Goal: Task Accomplishment & Management: Manage account settings

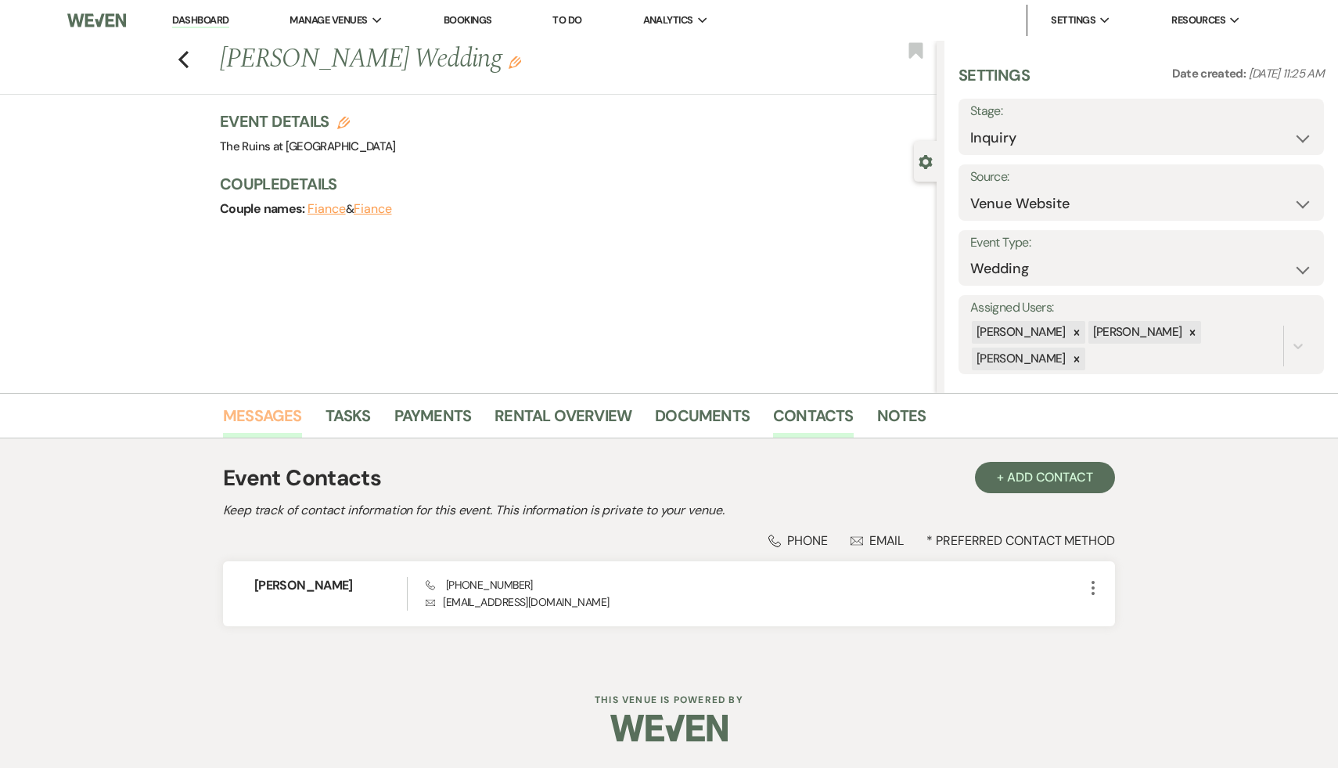
click at [271, 415] on link "Messages" at bounding box center [262, 420] width 79 height 34
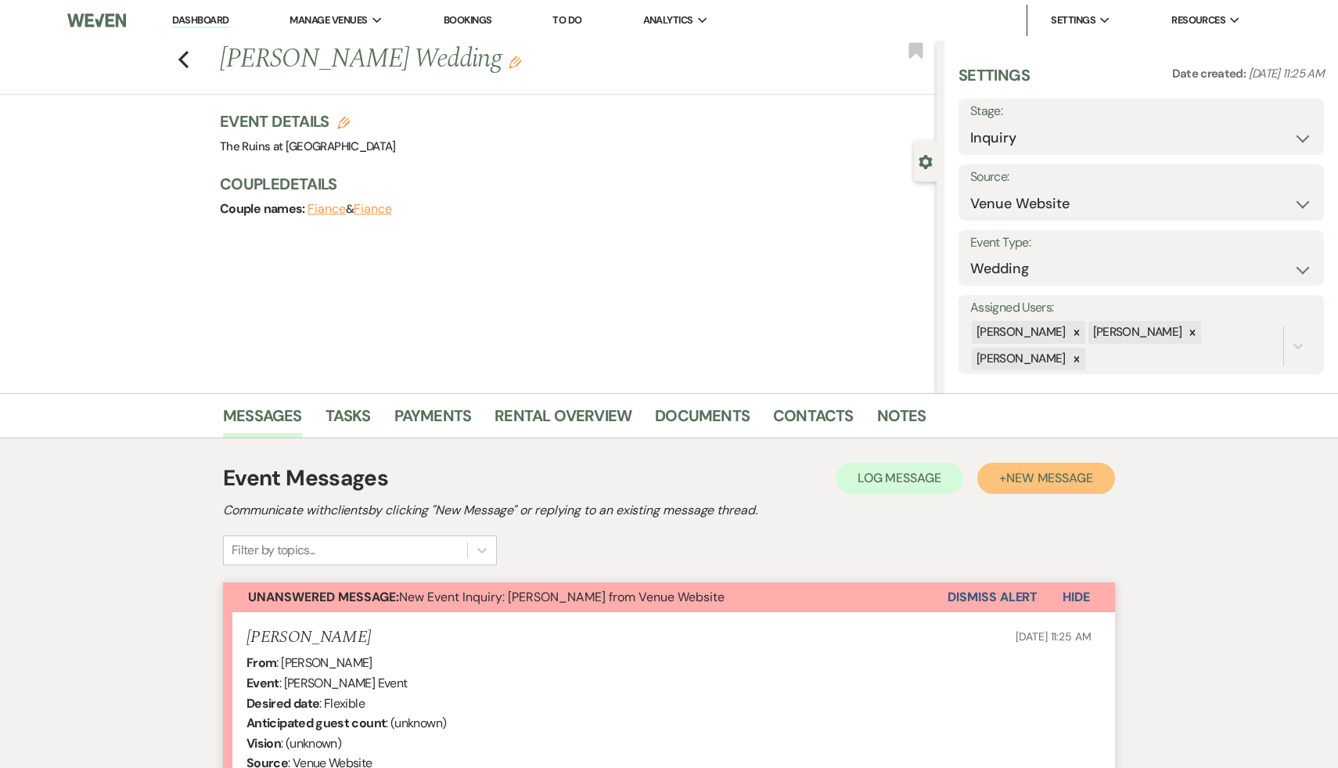
click at [1075, 481] on span "New Message" at bounding box center [1049, 478] width 87 height 16
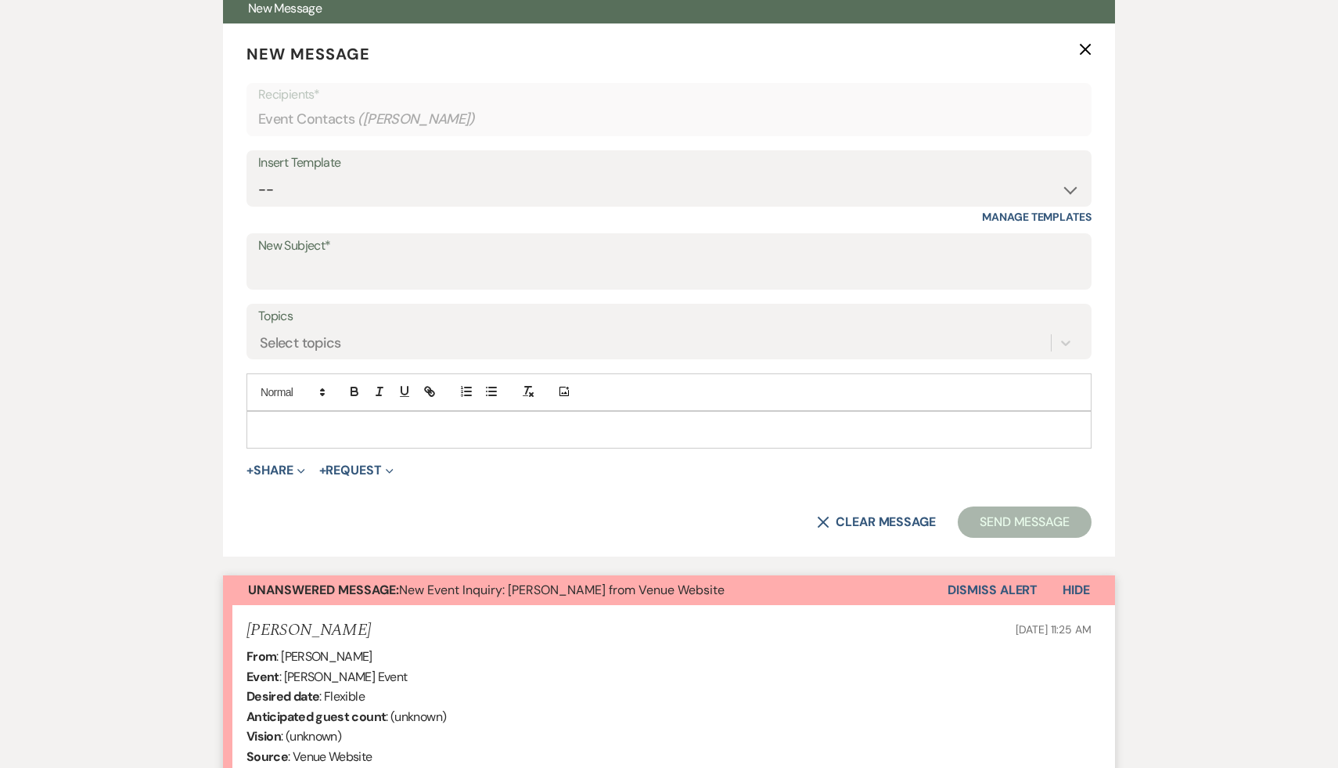
scroll to position [592, 0]
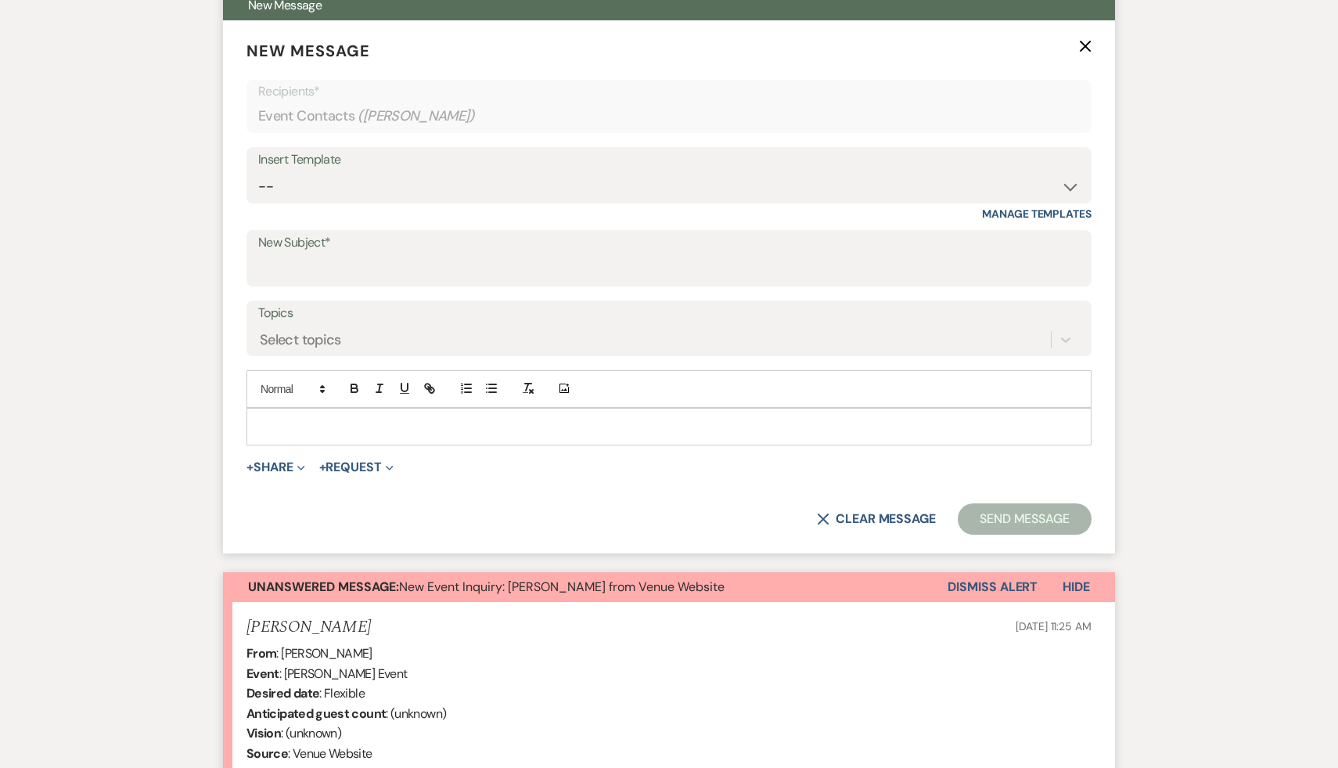
click at [563, 423] on p at bounding box center [669, 426] width 820 height 17
click at [1068, 185] on select "-- Weven Planning Portal Introduction (Booked Events) Initial Inquiry Response …" at bounding box center [669, 186] width 822 height 31
select select "3991"
click at [258, 171] on select "-- Weven Planning Portal Introduction (Booked Events) Initial Inquiry Response …" at bounding box center [669, 186] width 822 height 31
type input "Thank you for your interest in The Ruins at [GEOGRAPHIC_DATA]!"
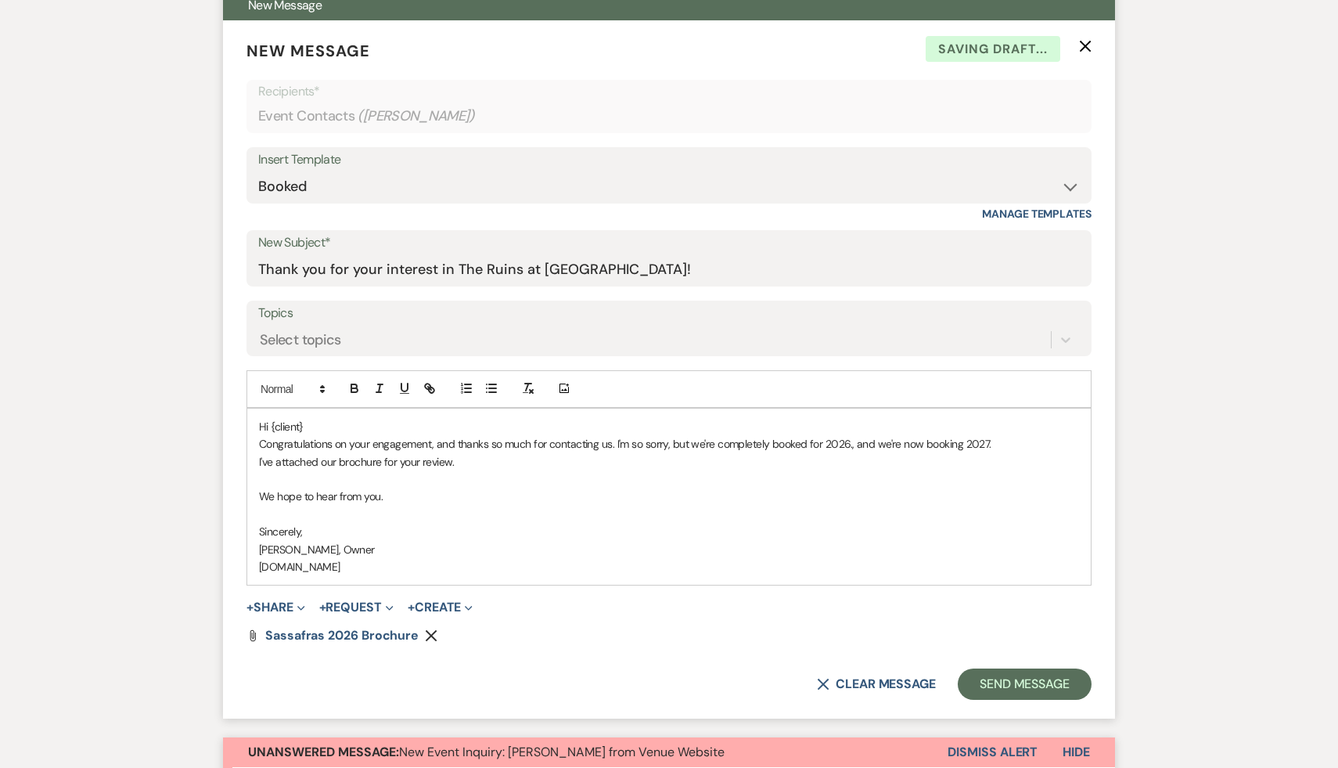
click at [358, 428] on p "Hi {client}" at bounding box center [669, 426] width 820 height 17
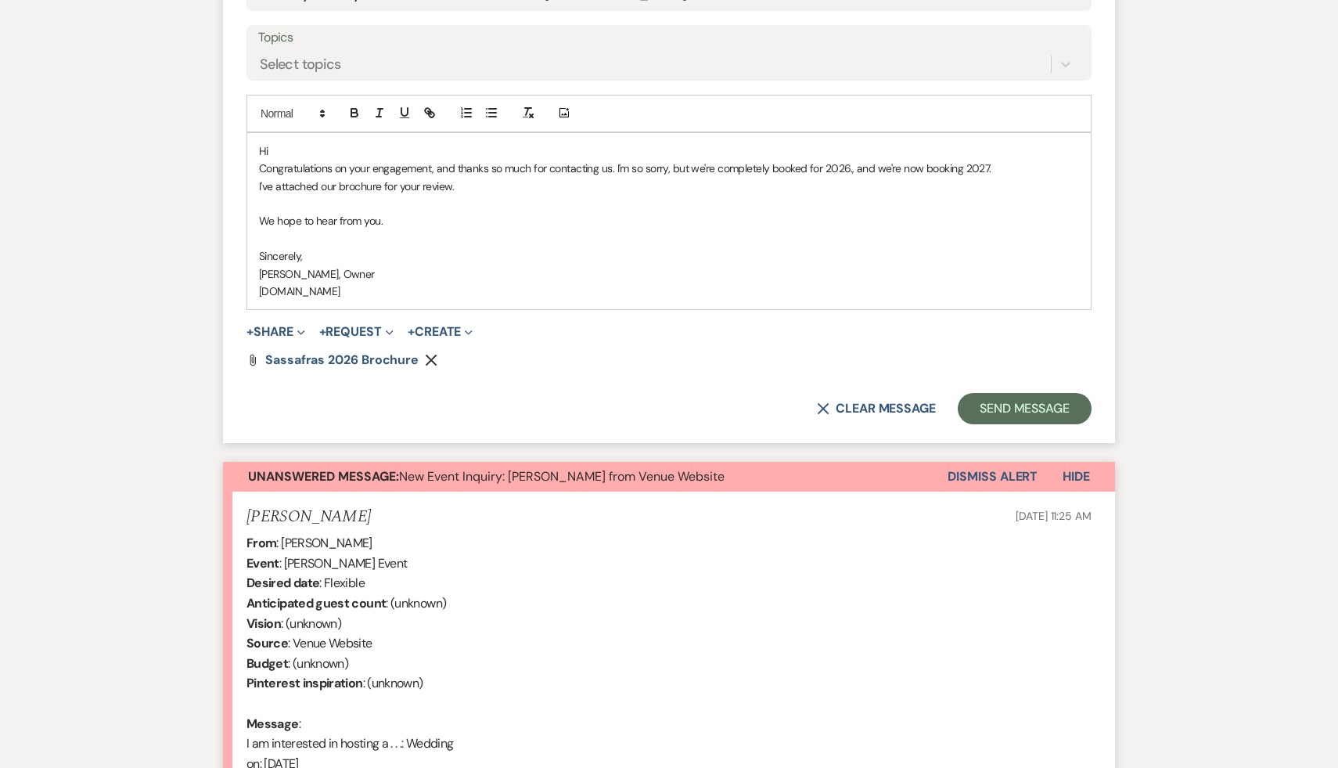
scroll to position [868, 0]
click at [692, 167] on p "Congratulations on your engagement, and thanks so much for contacting us. I'm s…" at bounding box center [669, 167] width 820 height 17
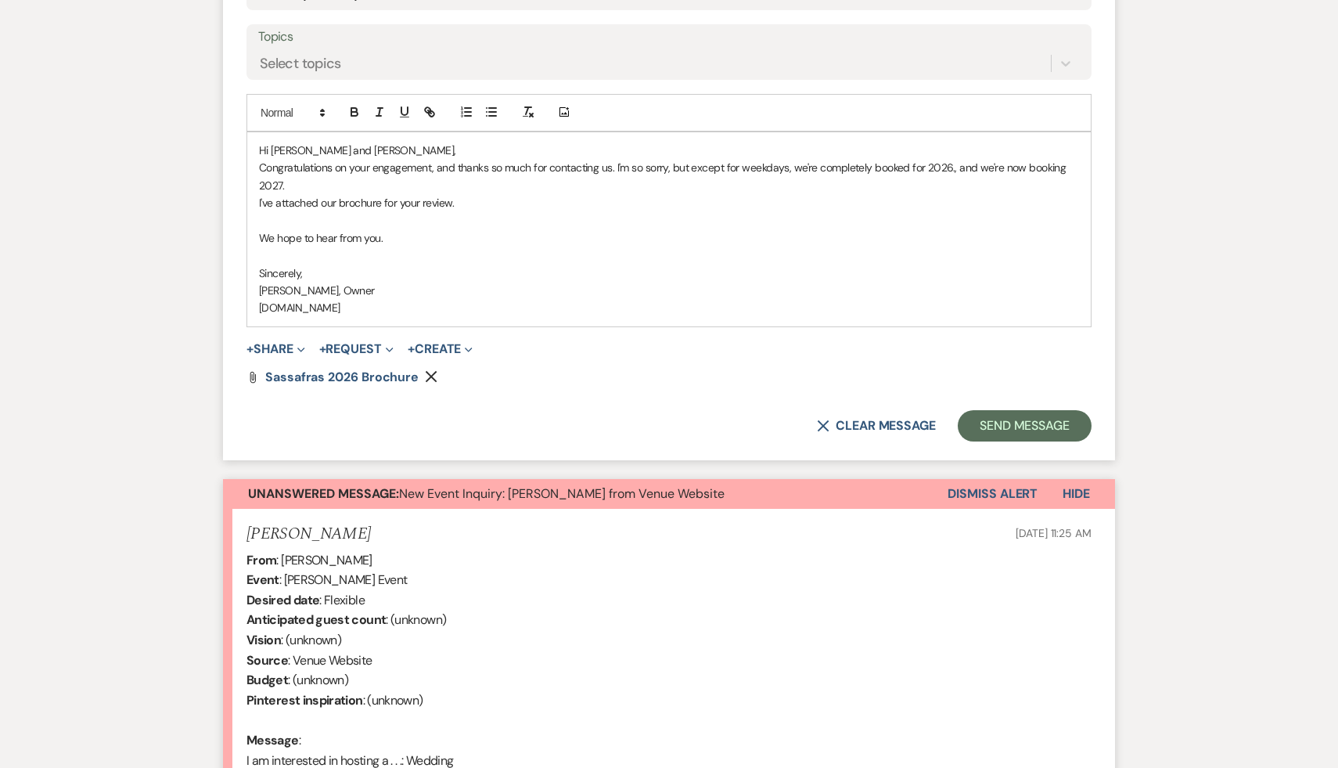
click at [317, 178] on p "Congratulations on your engagement, and thanks so much for contacting us. I'm s…" at bounding box center [669, 176] width 820 height 35
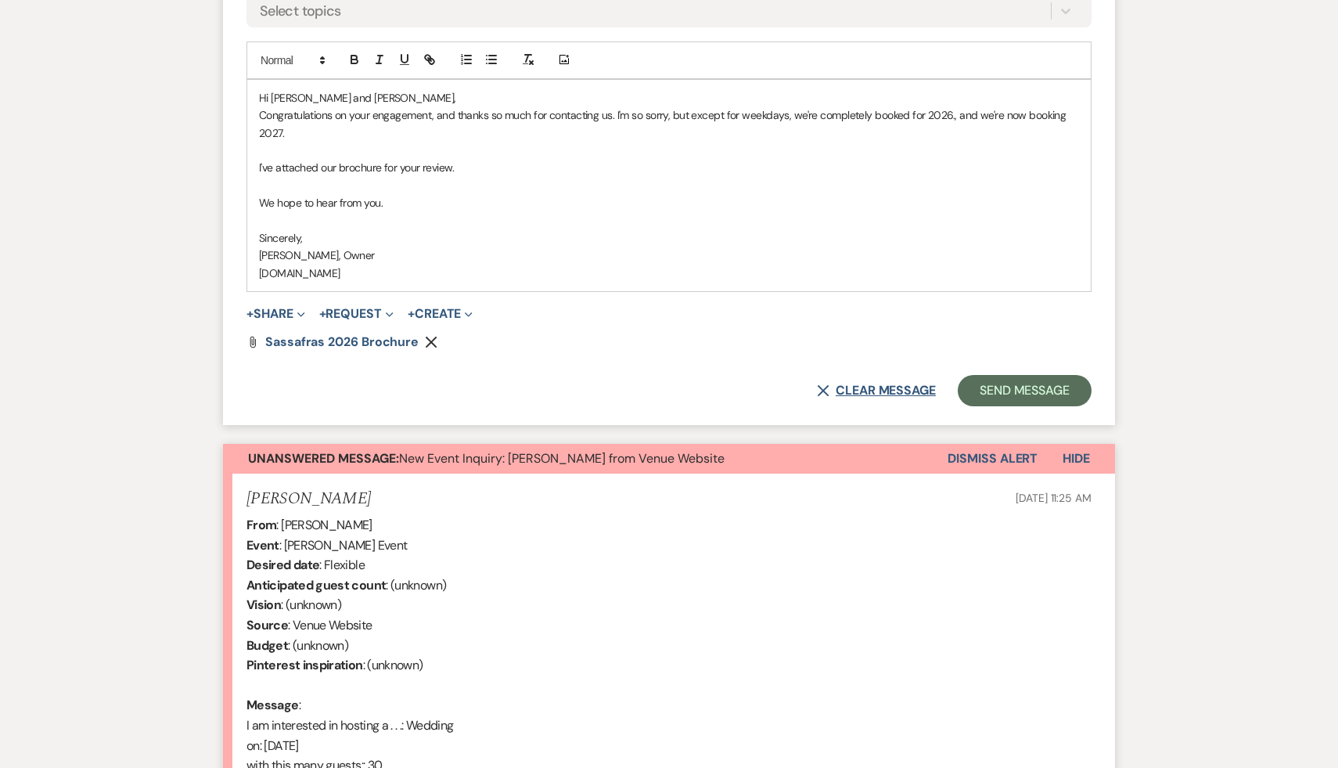
scroll to position [915, 0]
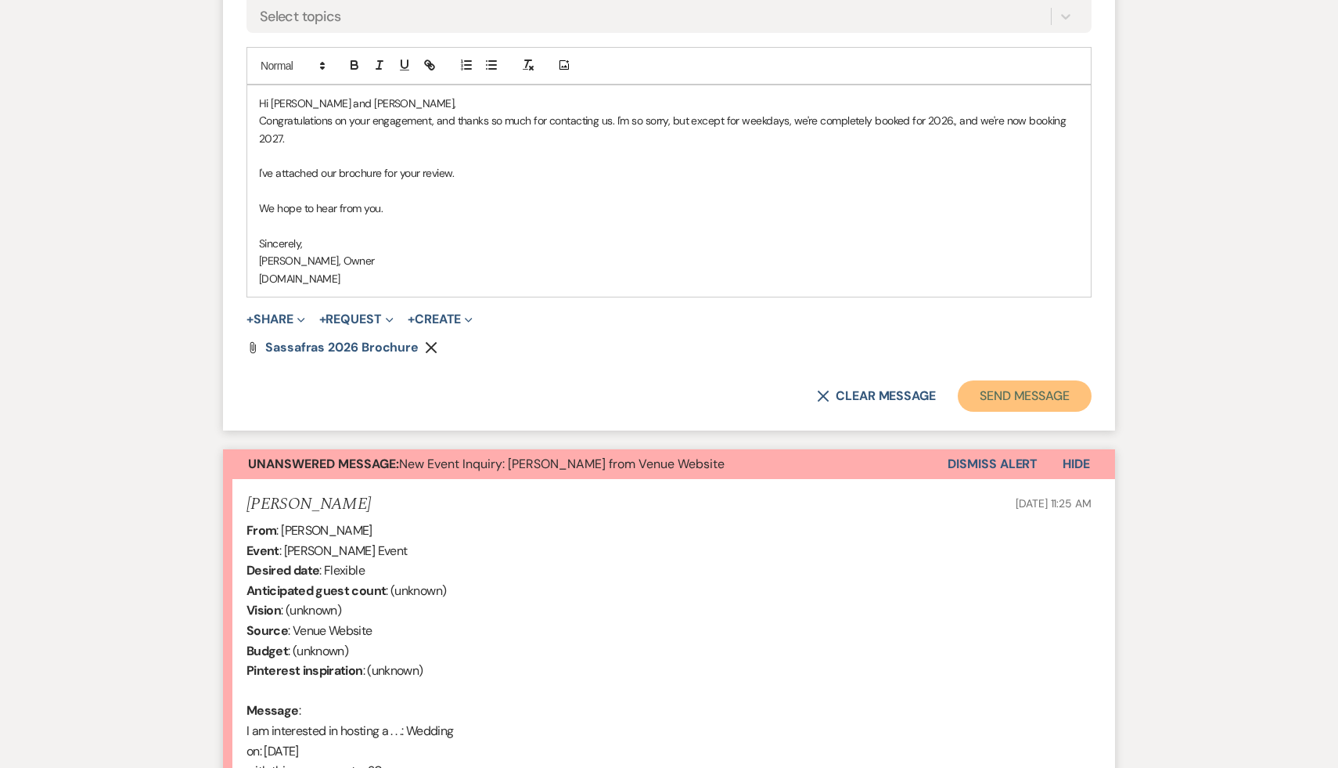
click at [1009, 394] on button "Send Message" at bounding box center [1025, 395] width 134 height 31
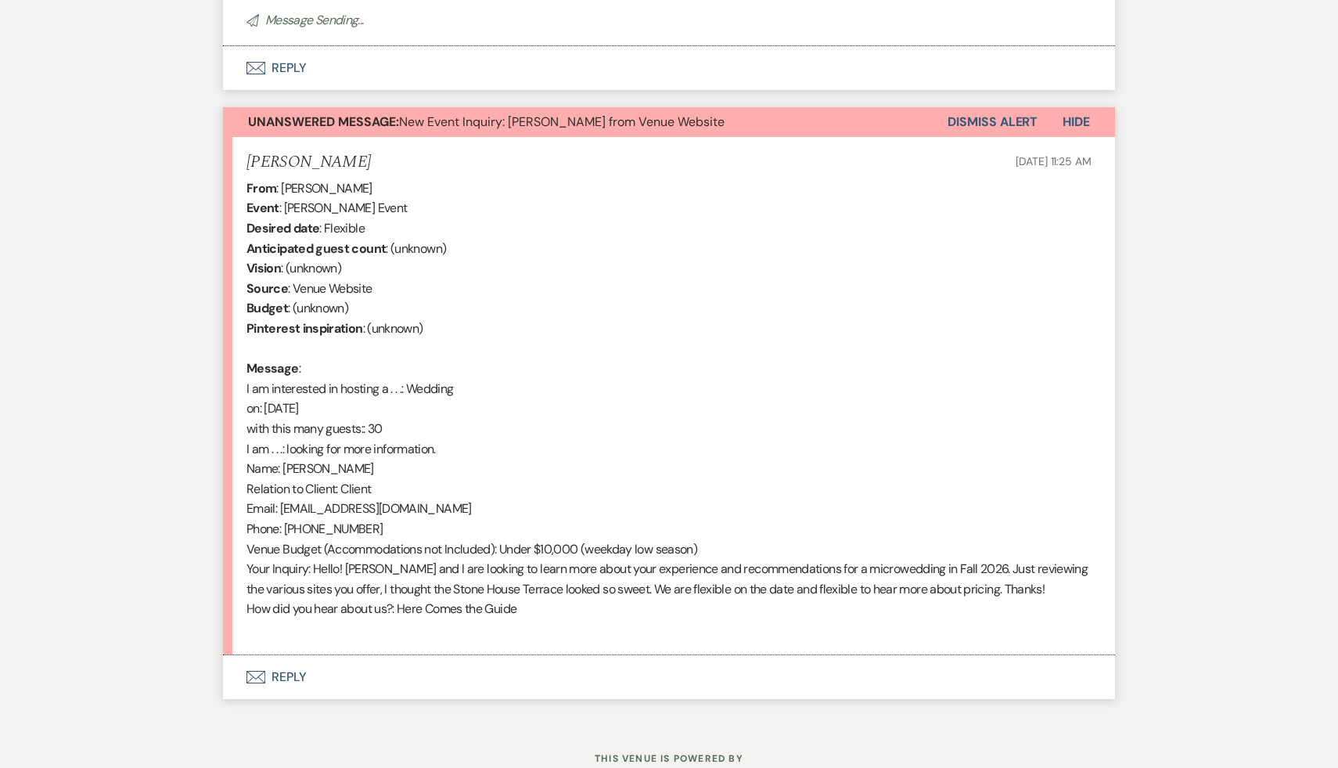
scroll to position [333, 0]
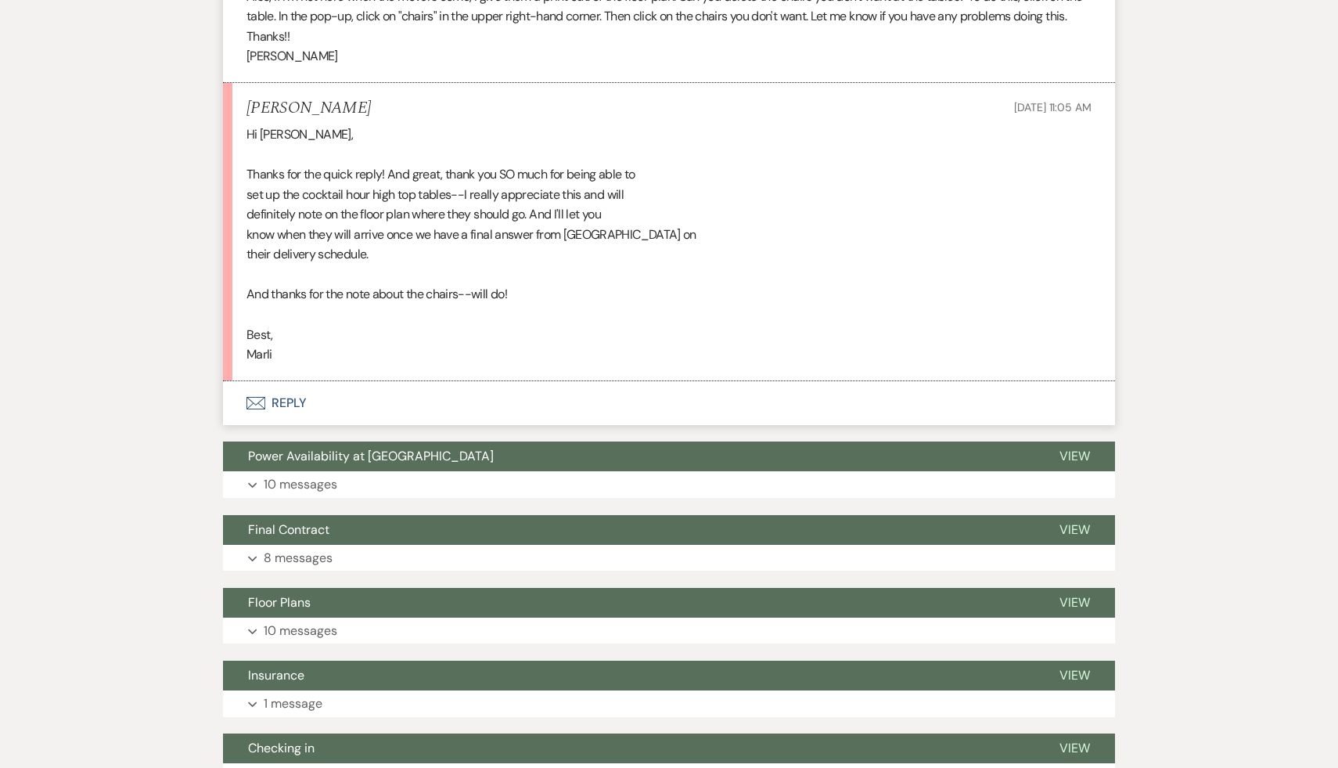
scroll to position [5620, 0]
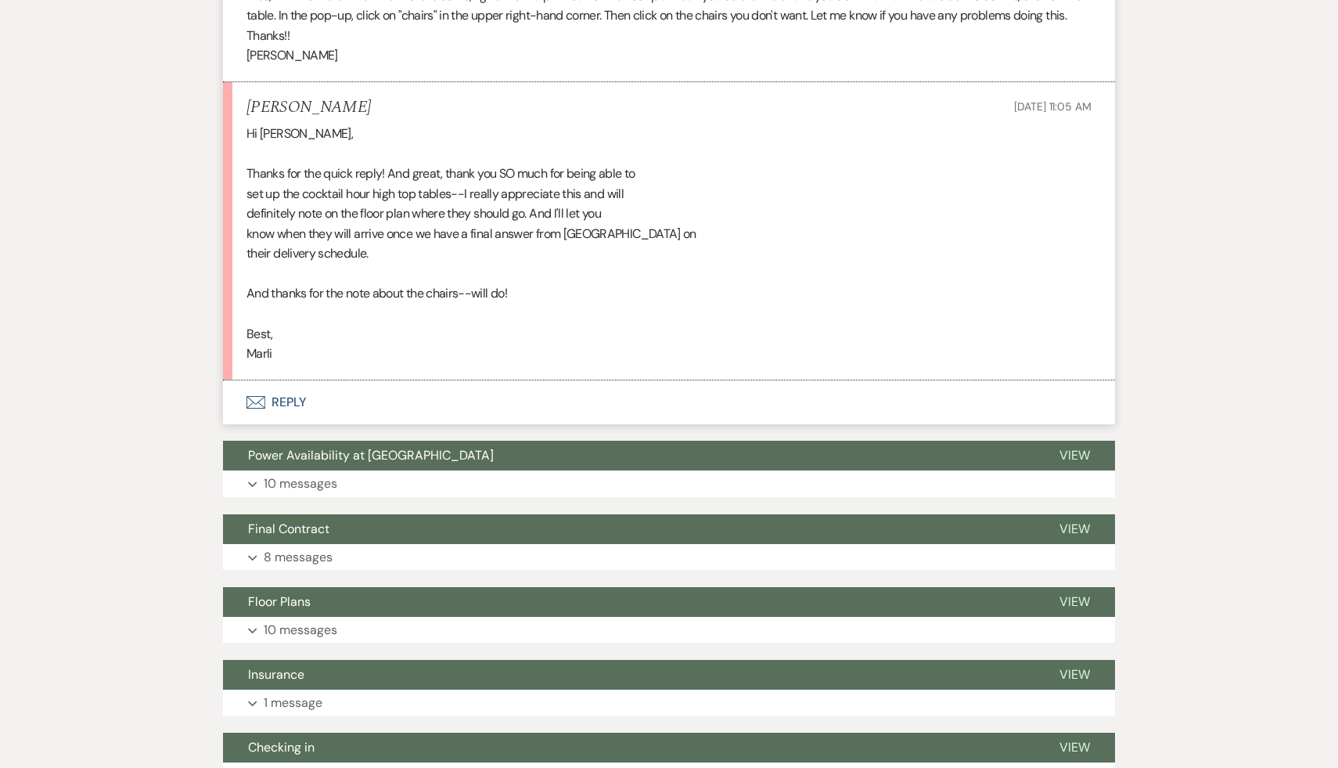
click at [293, 424] on button "Envelope Reply" at bounding box center [669, 402] width 892 height 44
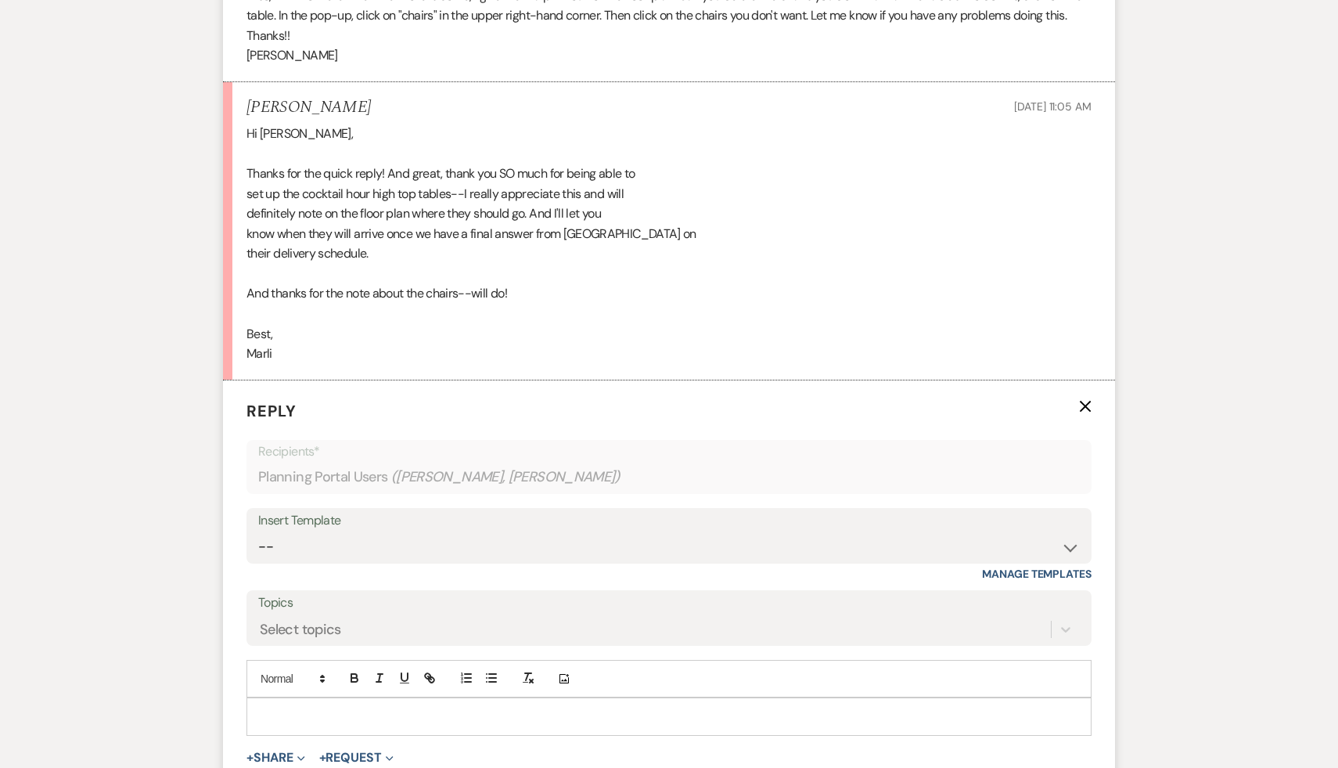
click at [347, 725] on p at bounding box center [669, 715] width 820 height 17
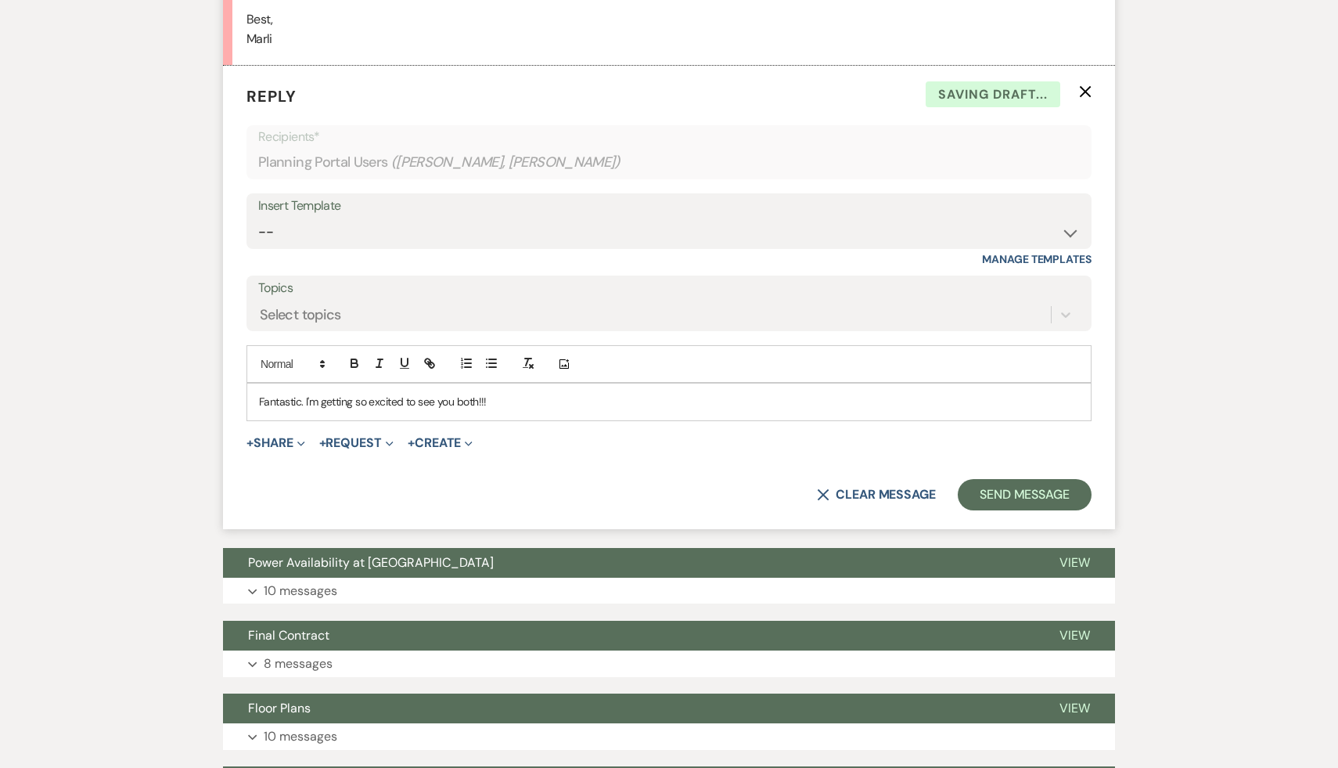
scroll to position [5967, 0]
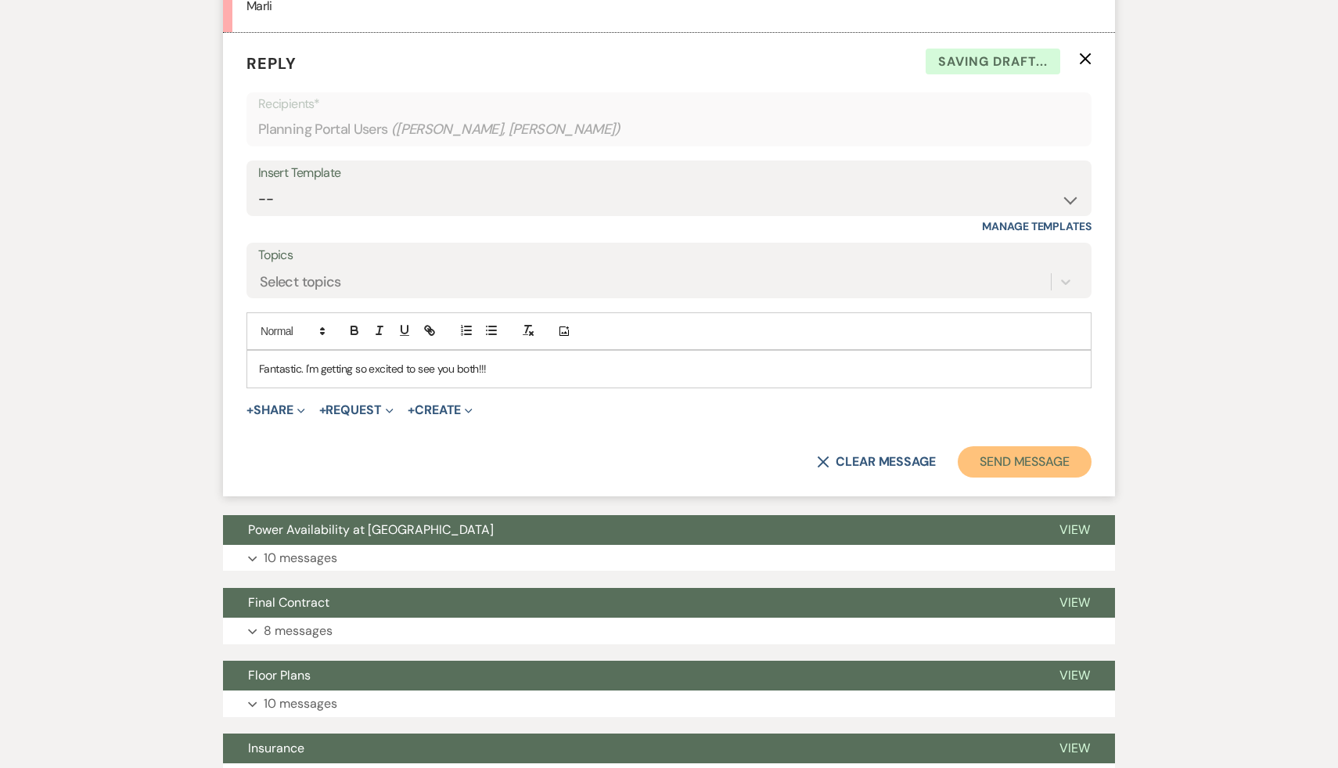
click at [1053, 477] on button "Send Message" at bounding box center [1025, 461] width 134 height 31
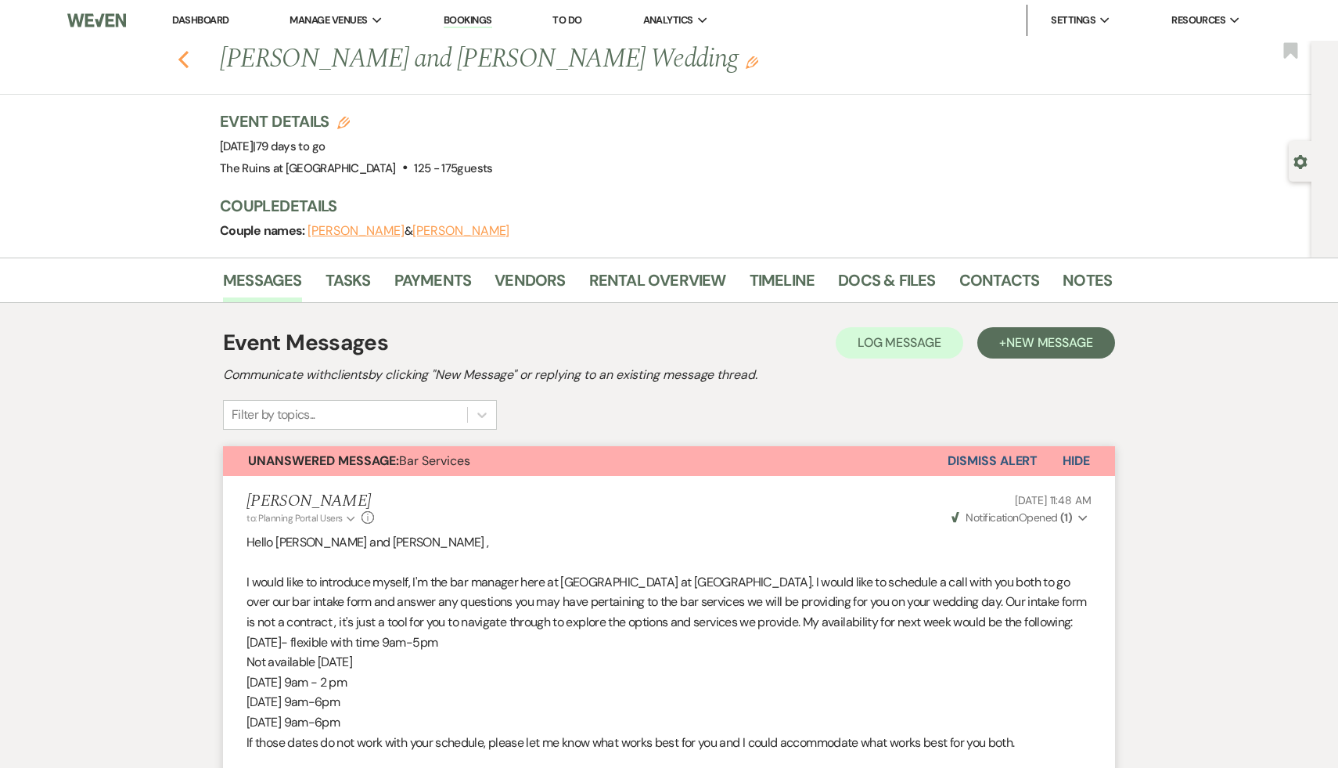
click at [178, 54] on icon "Previous" at bounding box center [184, 59] width 12 height 19
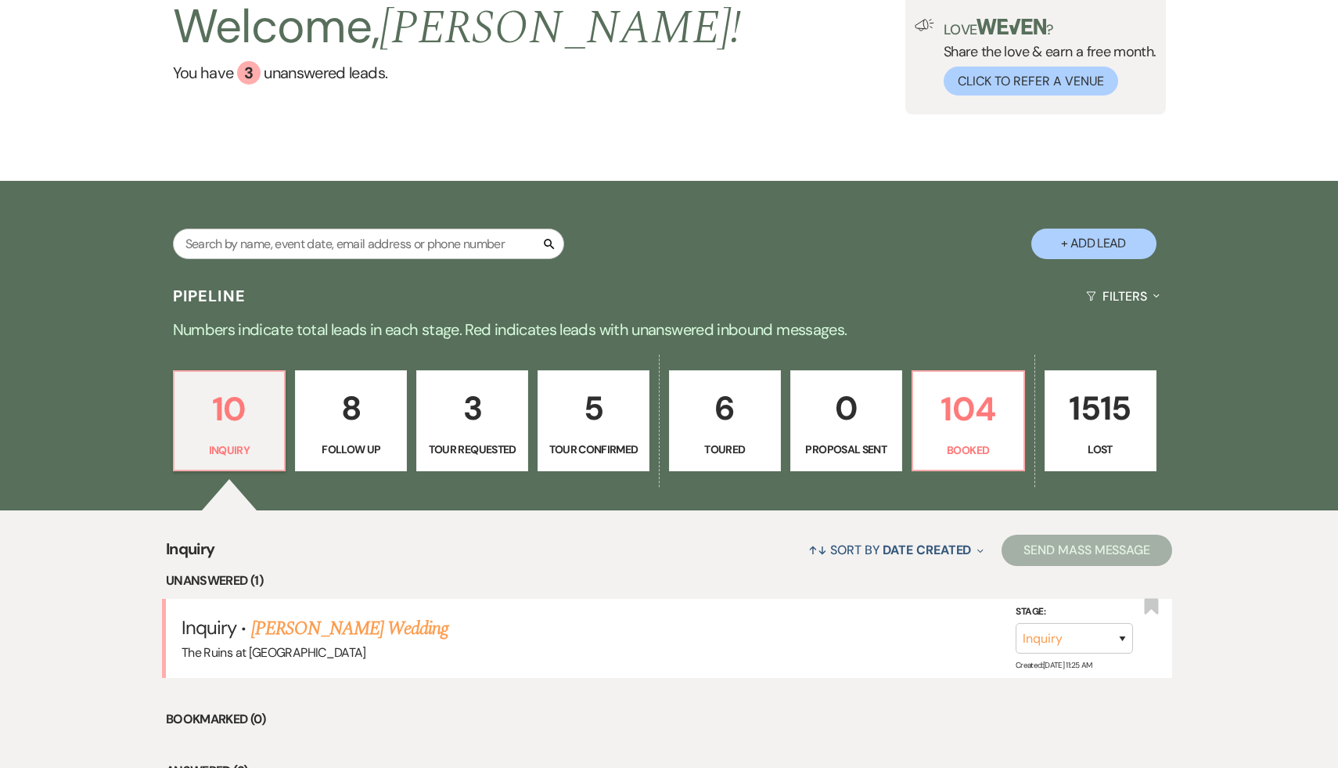
scroll to position [202, 0]
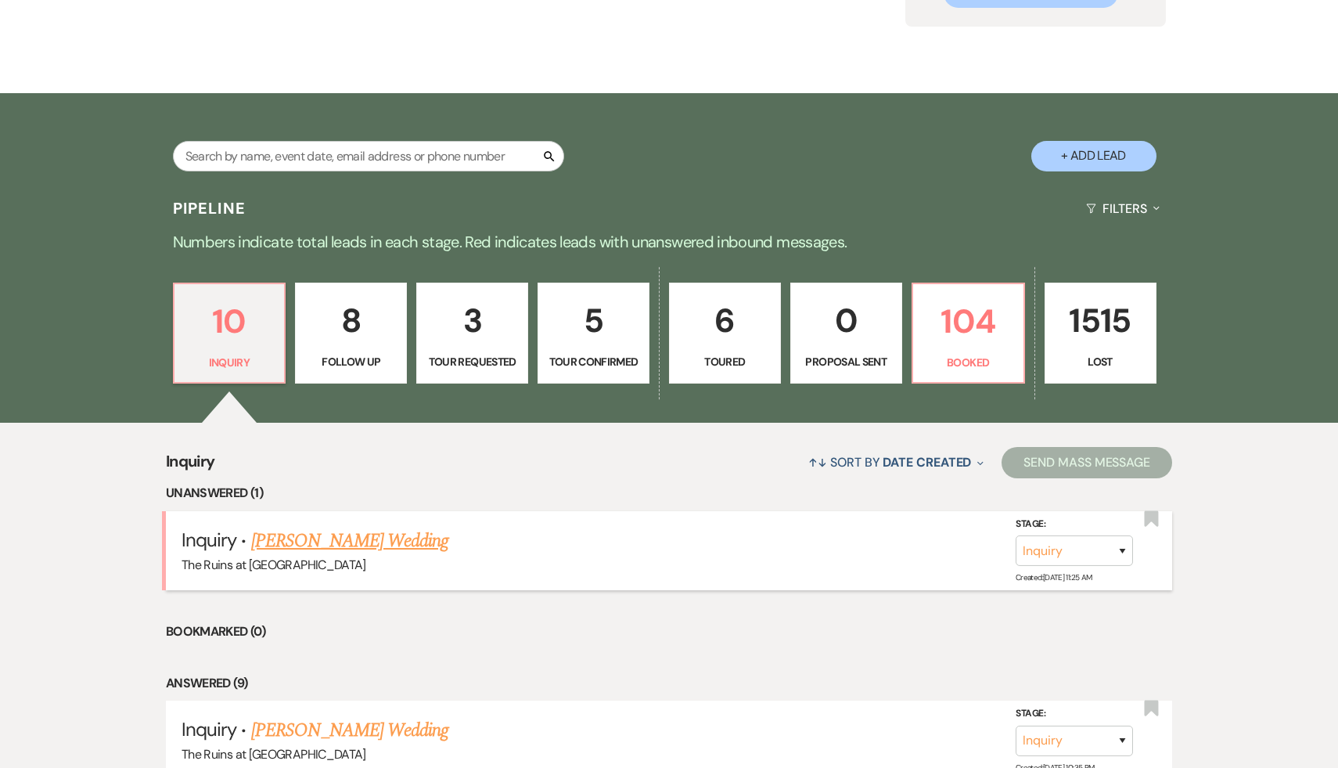
click at [381, 542] on link "[PERSON_NAME] Wedding" at bounding box center [350, 541] width 198 height 28
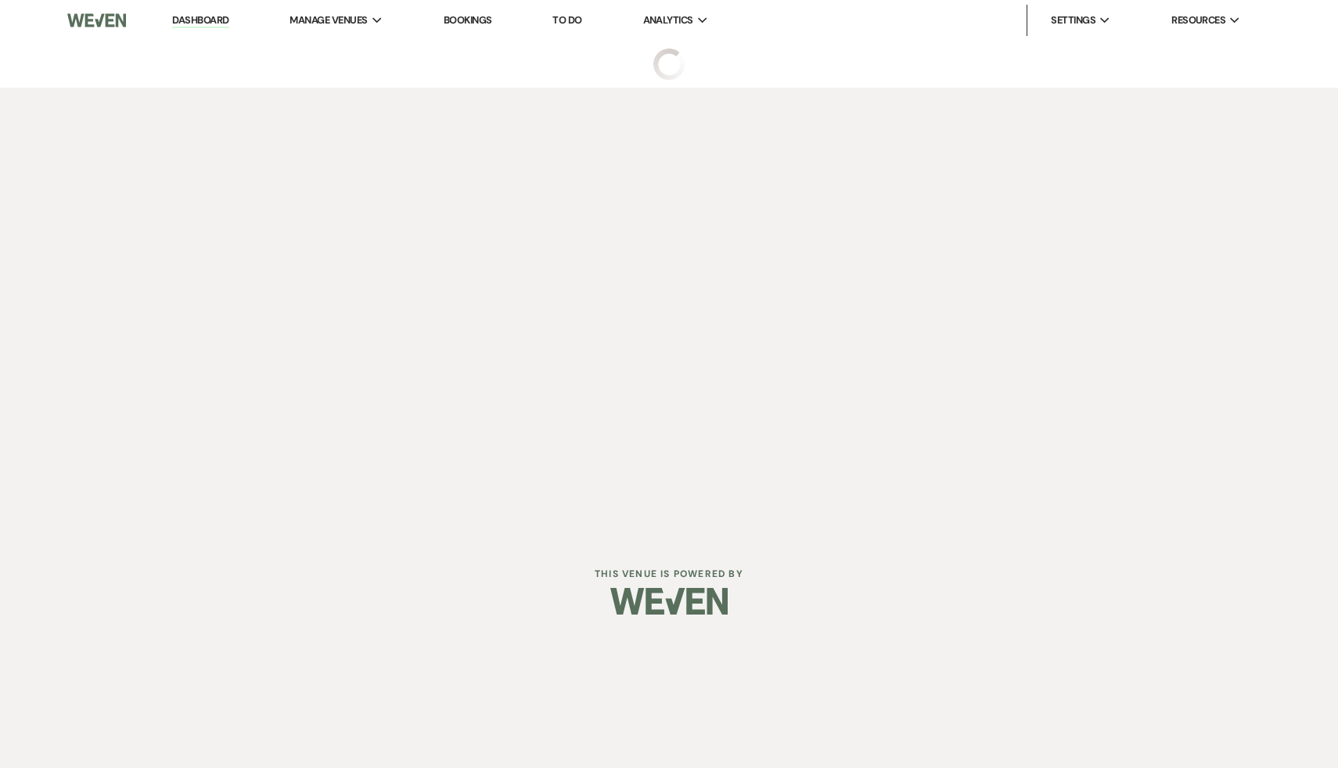
select select "5"
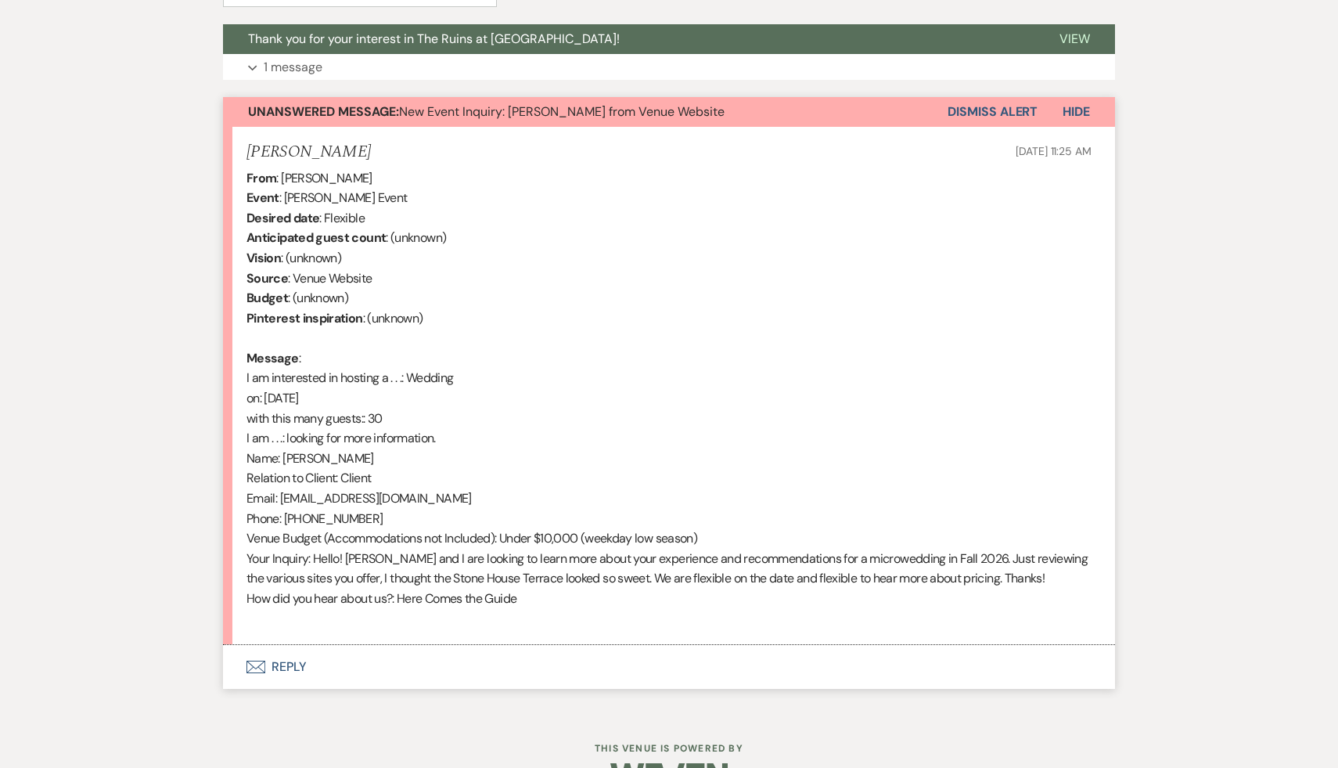
scroll to position [585, 0]
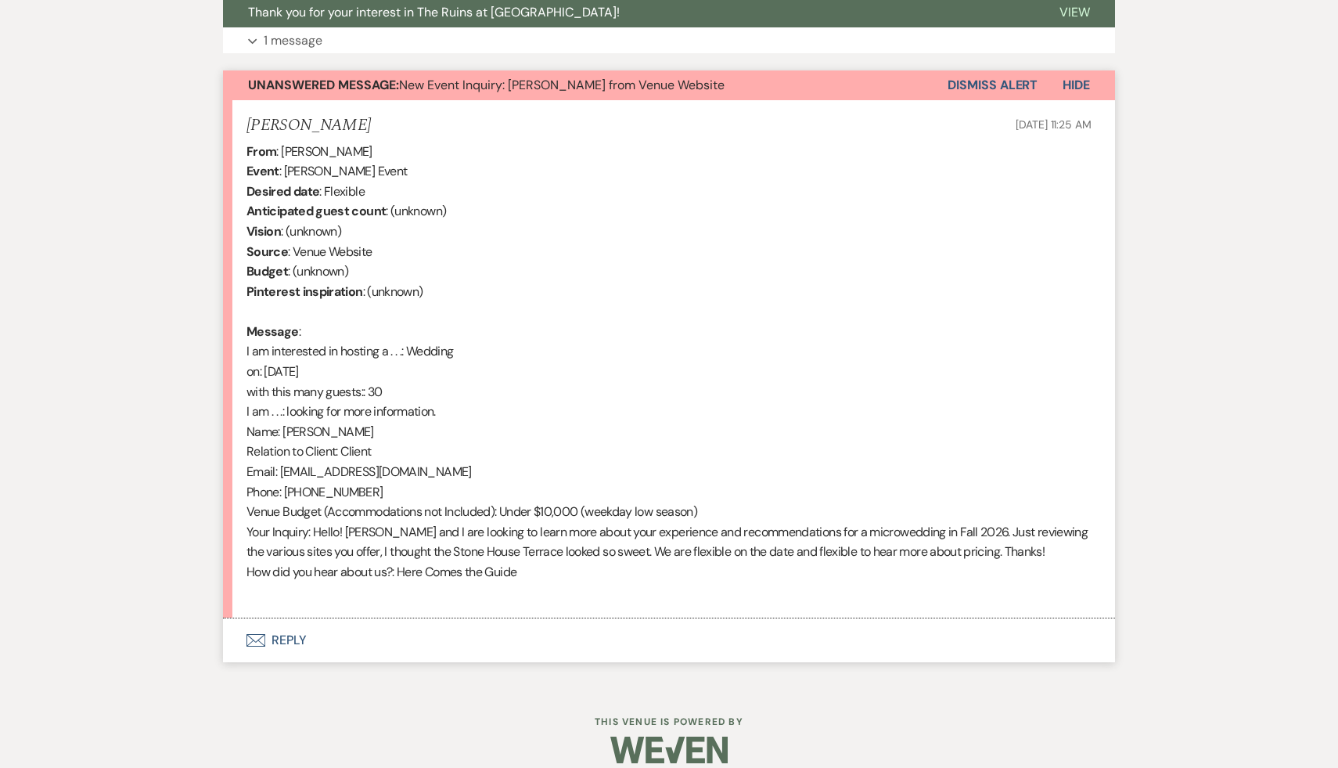
click at [1012, 80] on button "Dismiss Alert" at bounding box center [993, 85] width 90 height 30
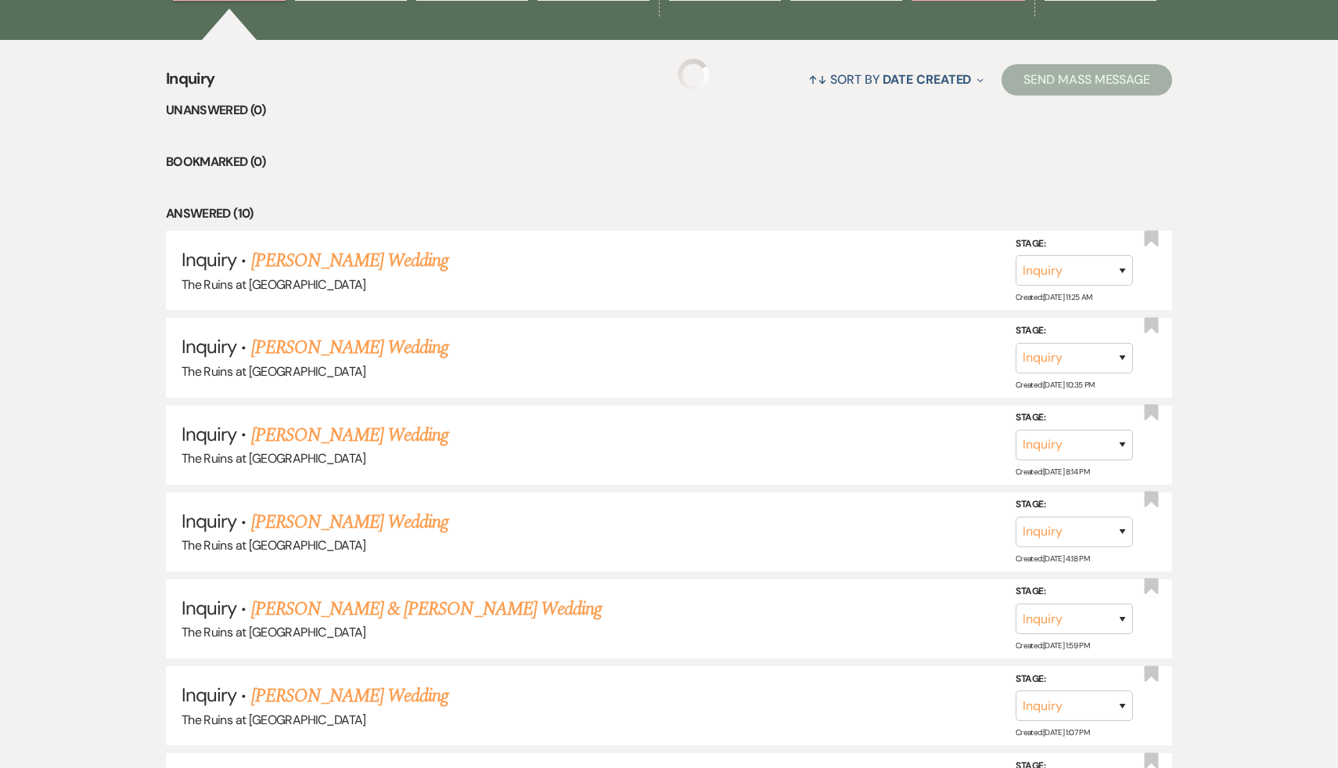
scroll to position [202, 0]
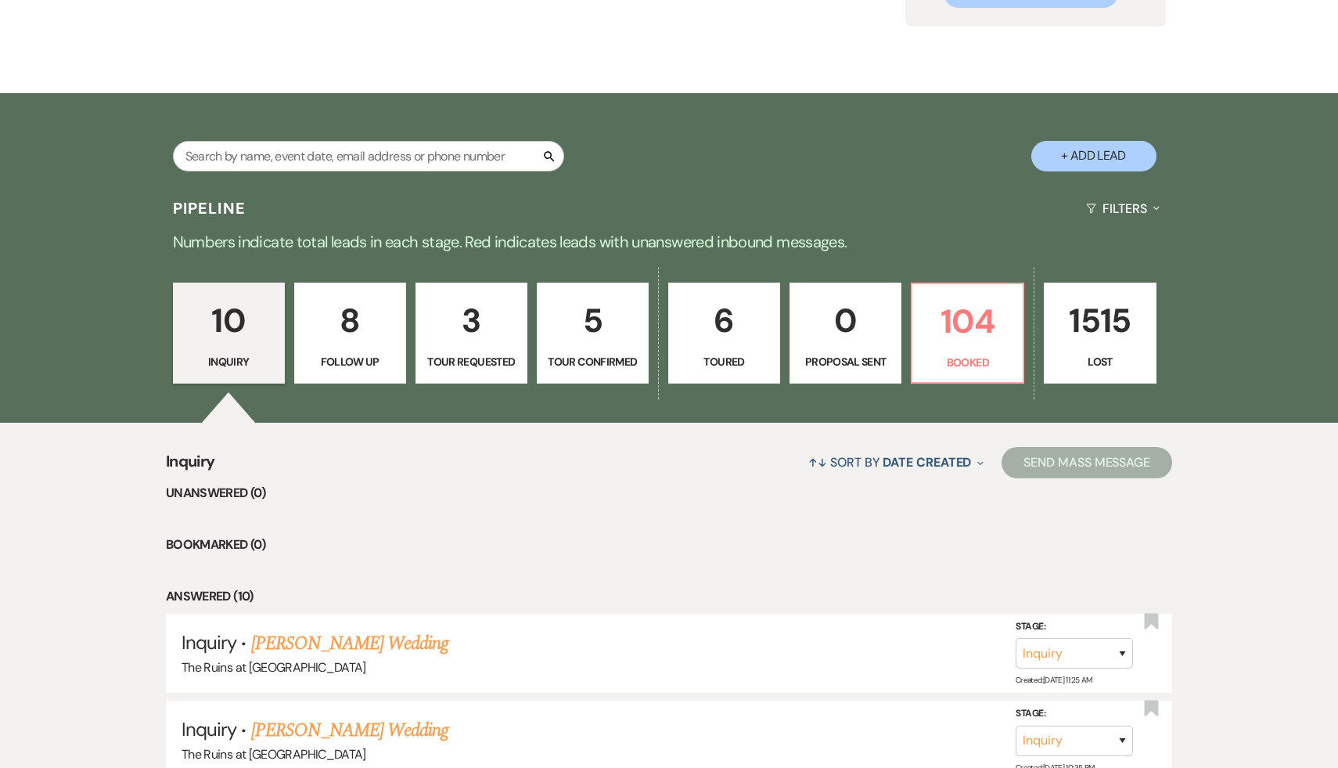
click at [355, 329] on p "8" at bounding box center [350, 320] width 92 height 52
select select "9"
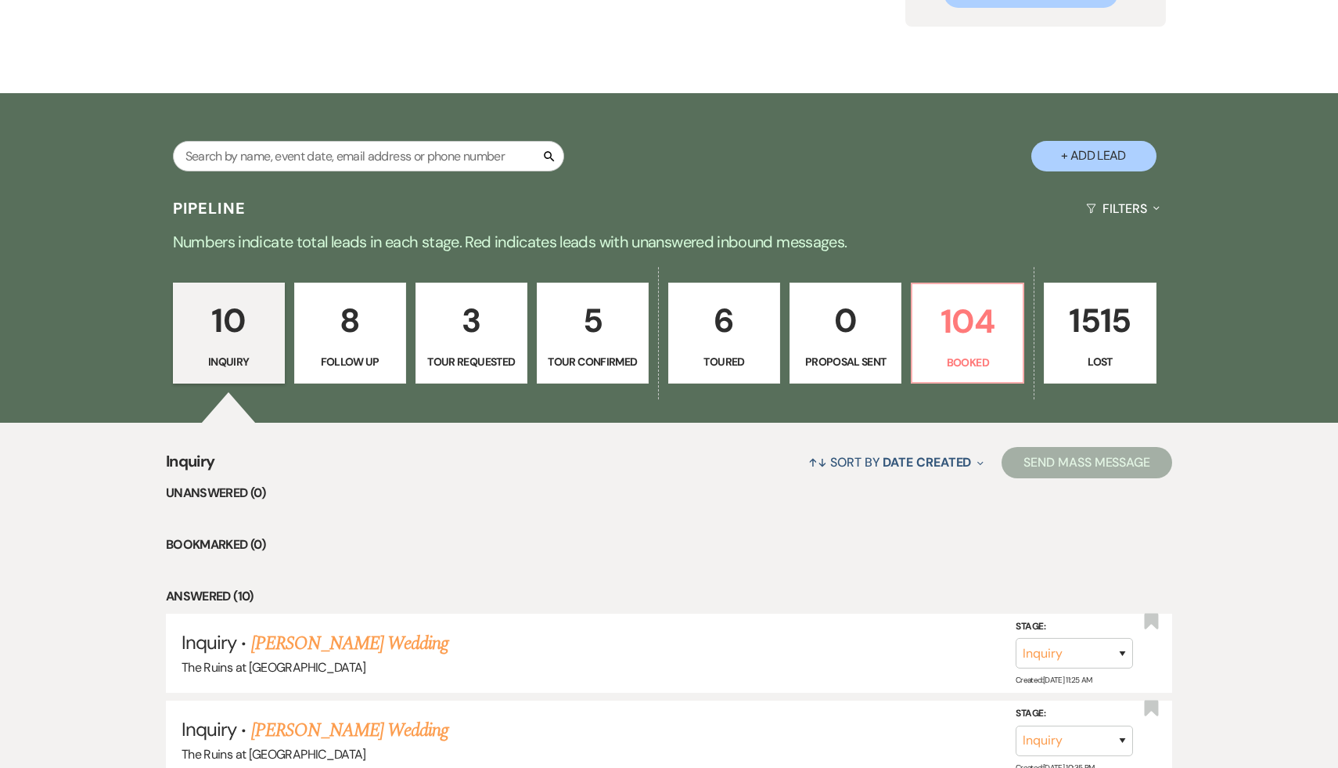
select select "9"
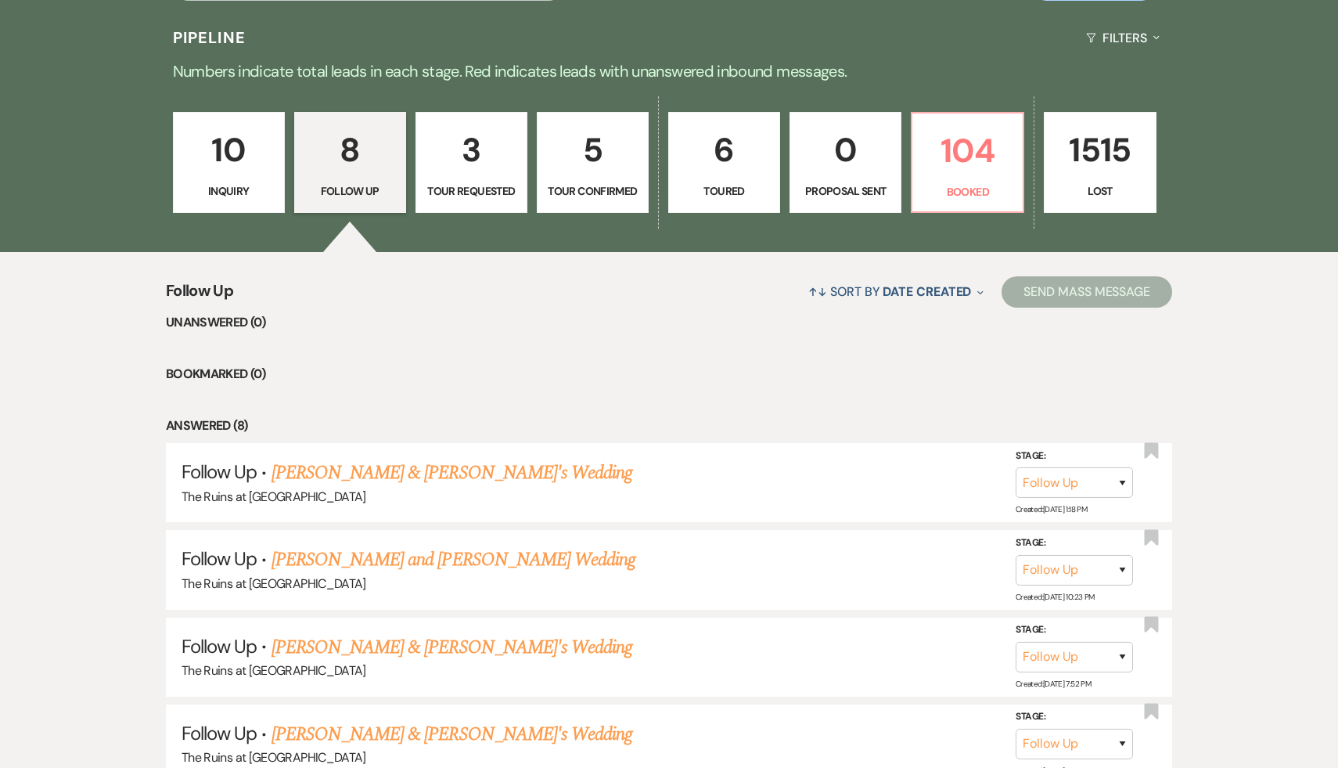
scroll to position [380, 0]
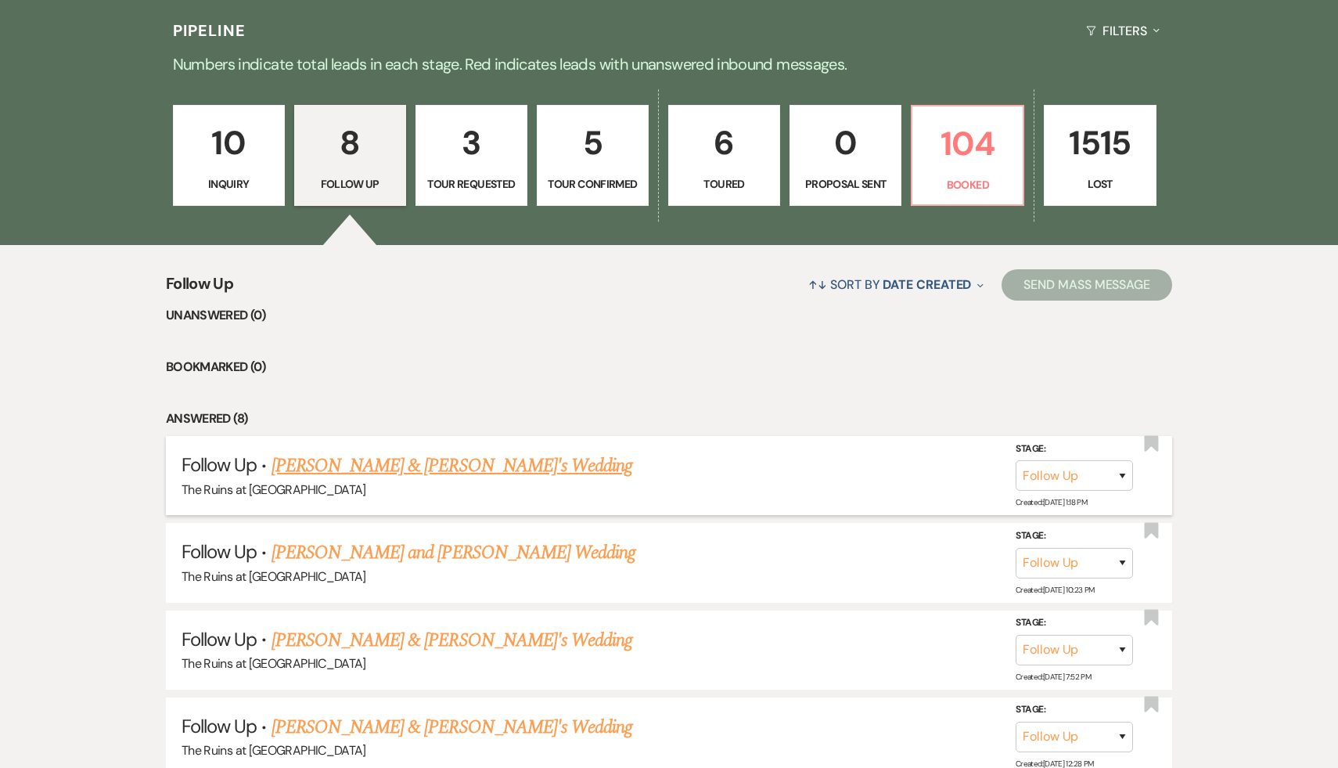
click at [425, 465] on link "Mia Roncati & Fiance's Wedding" at bounding box center [453, 466] width 362 height 28
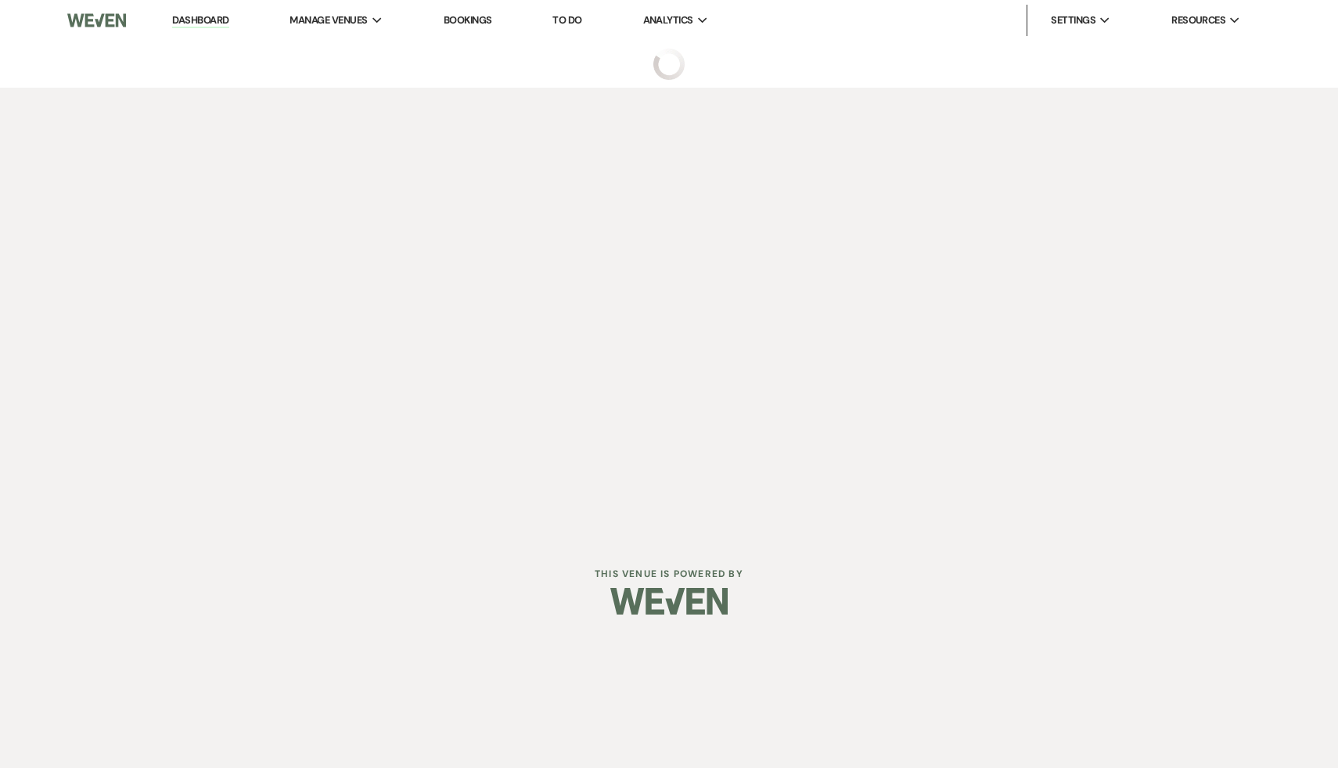
select select "9"
select select "6"
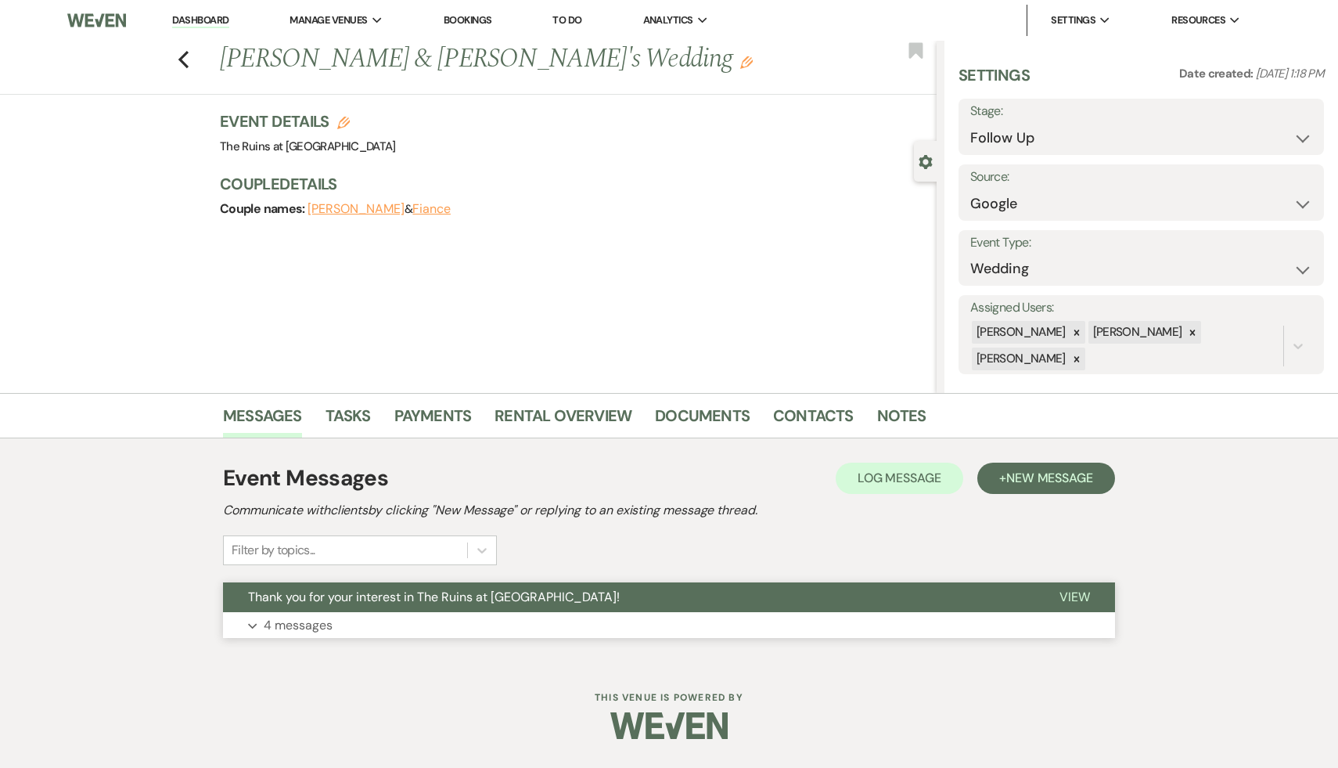
click at [395, 596] on span "Thank you for your interest in The Ruins at [GEOGRAPHIC_DATA]!" at bounding box center [434, 597] width 372 height 16
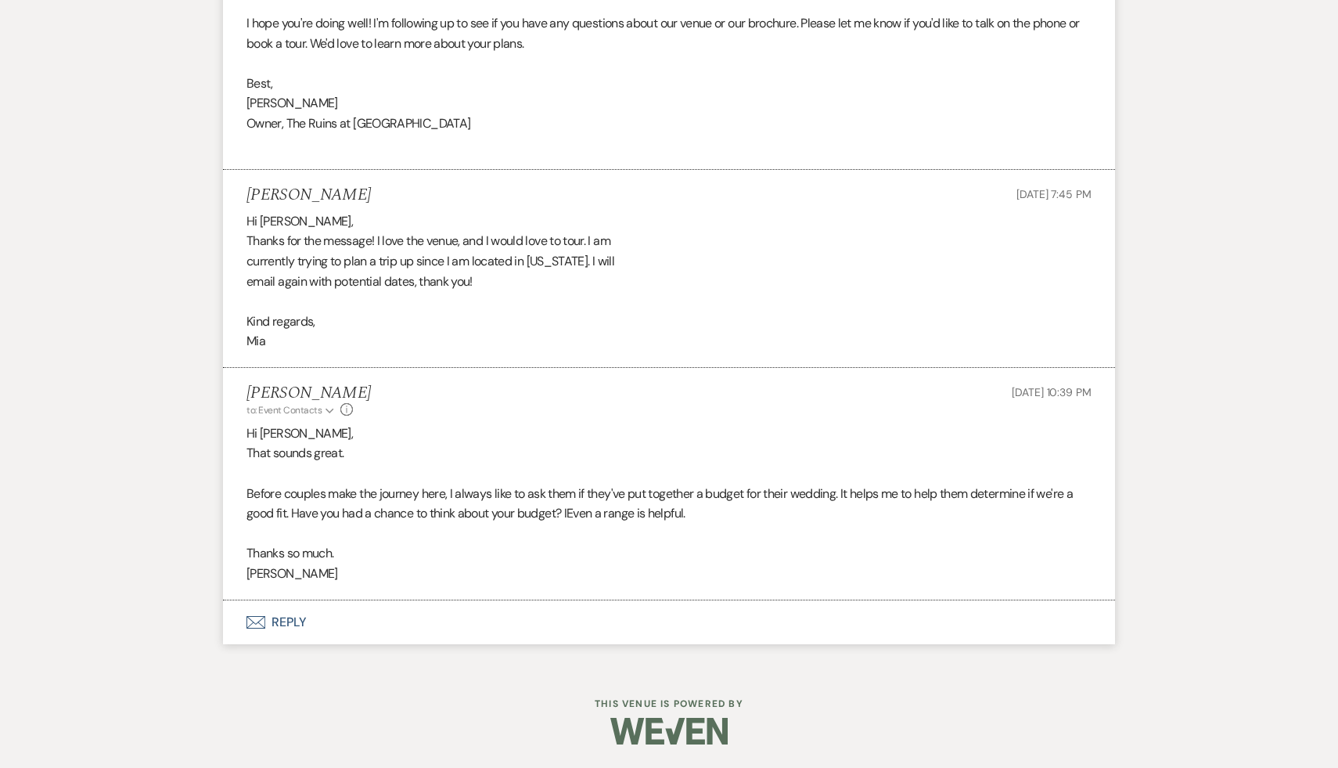
scroll to position [1366, 0]
select select "9"
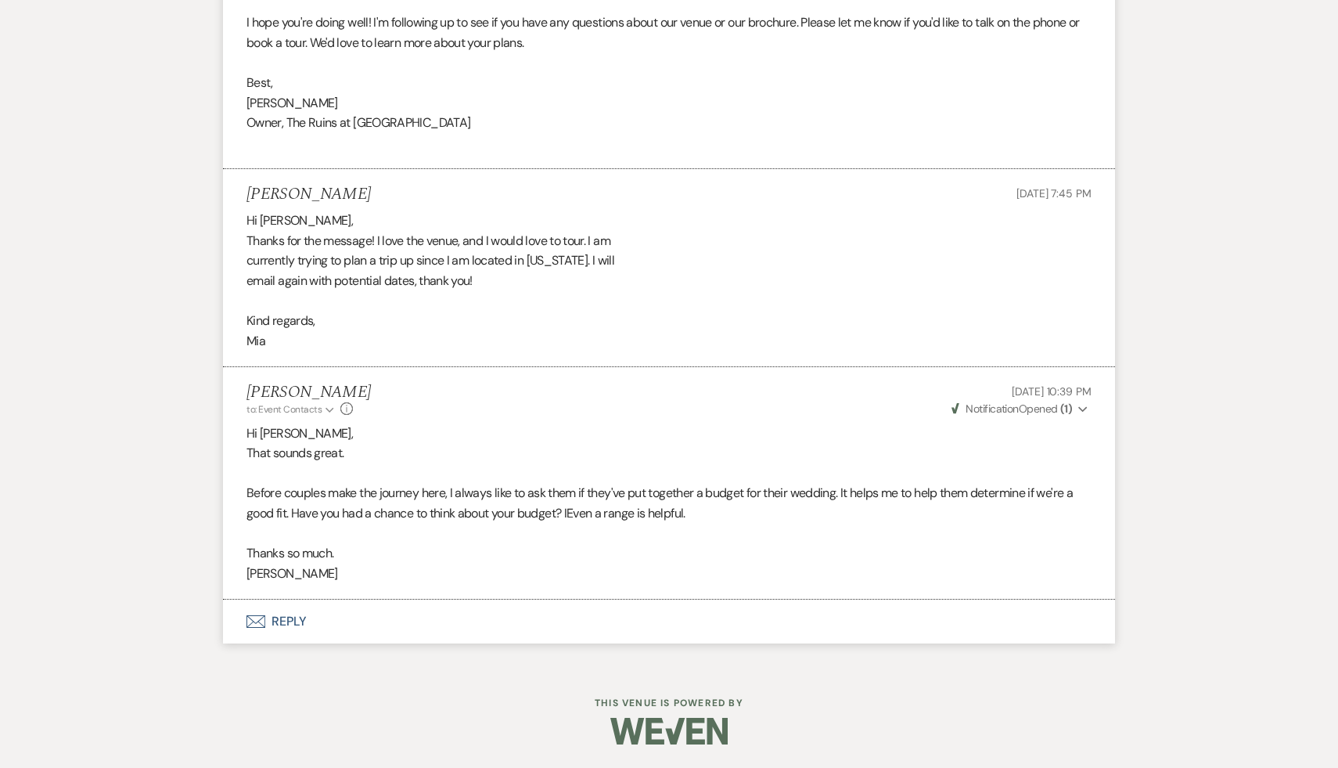
select select "9"
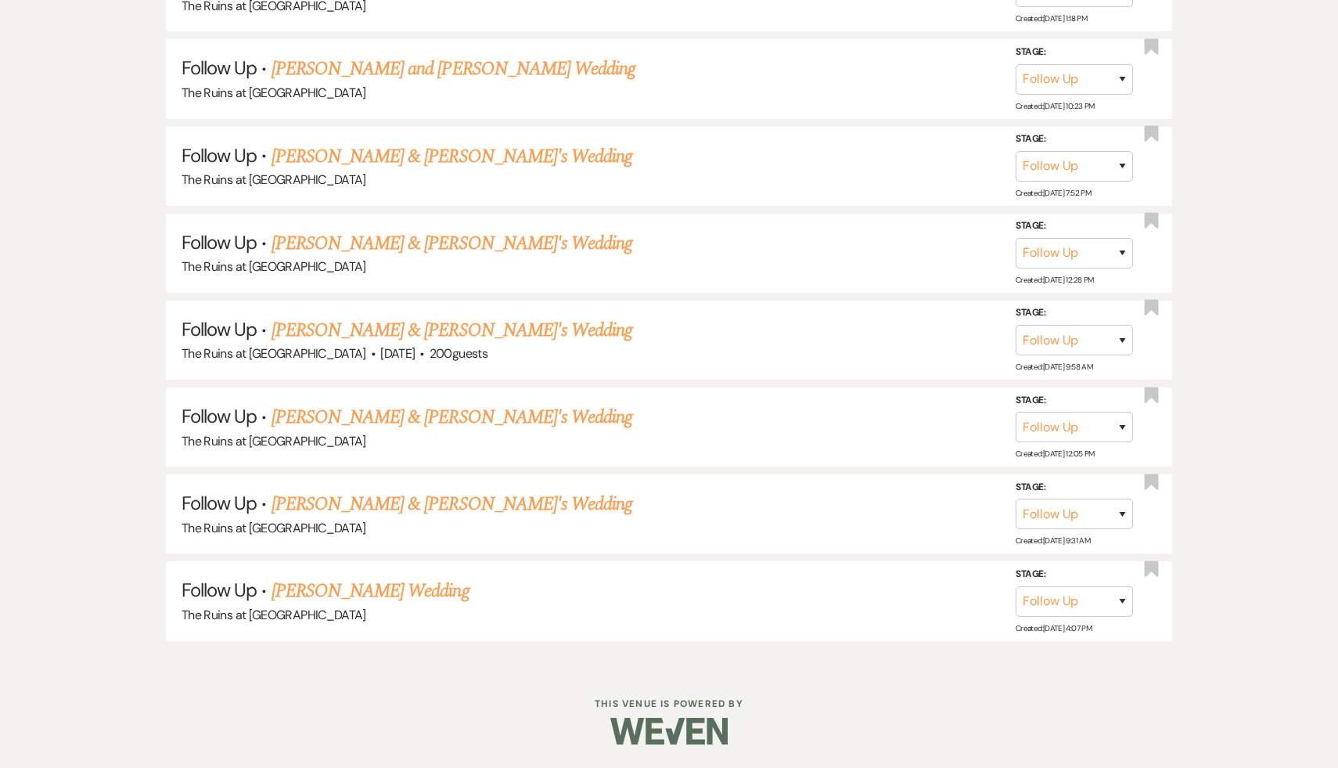
scroll to position [380, 0]
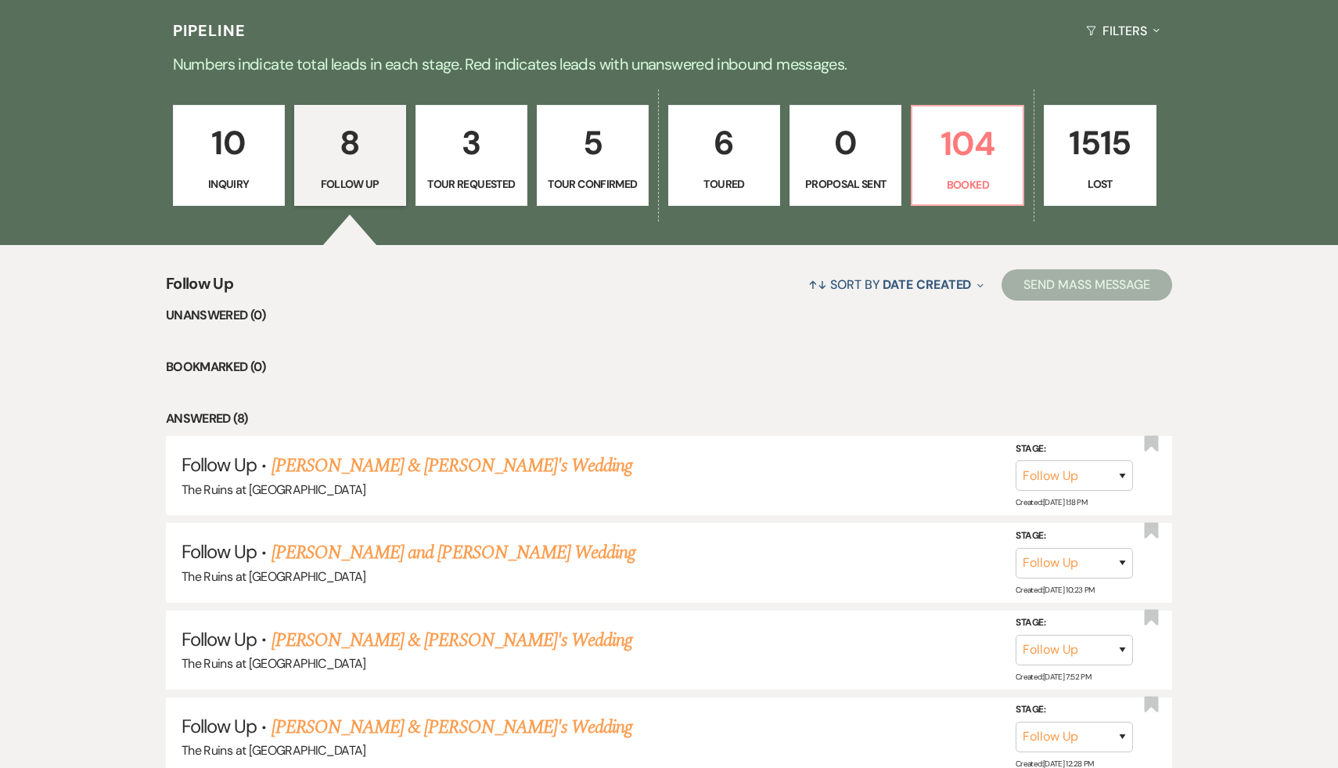
click at [348, 141] on p "8" at bounding box center [350, 143] width 92 height 52
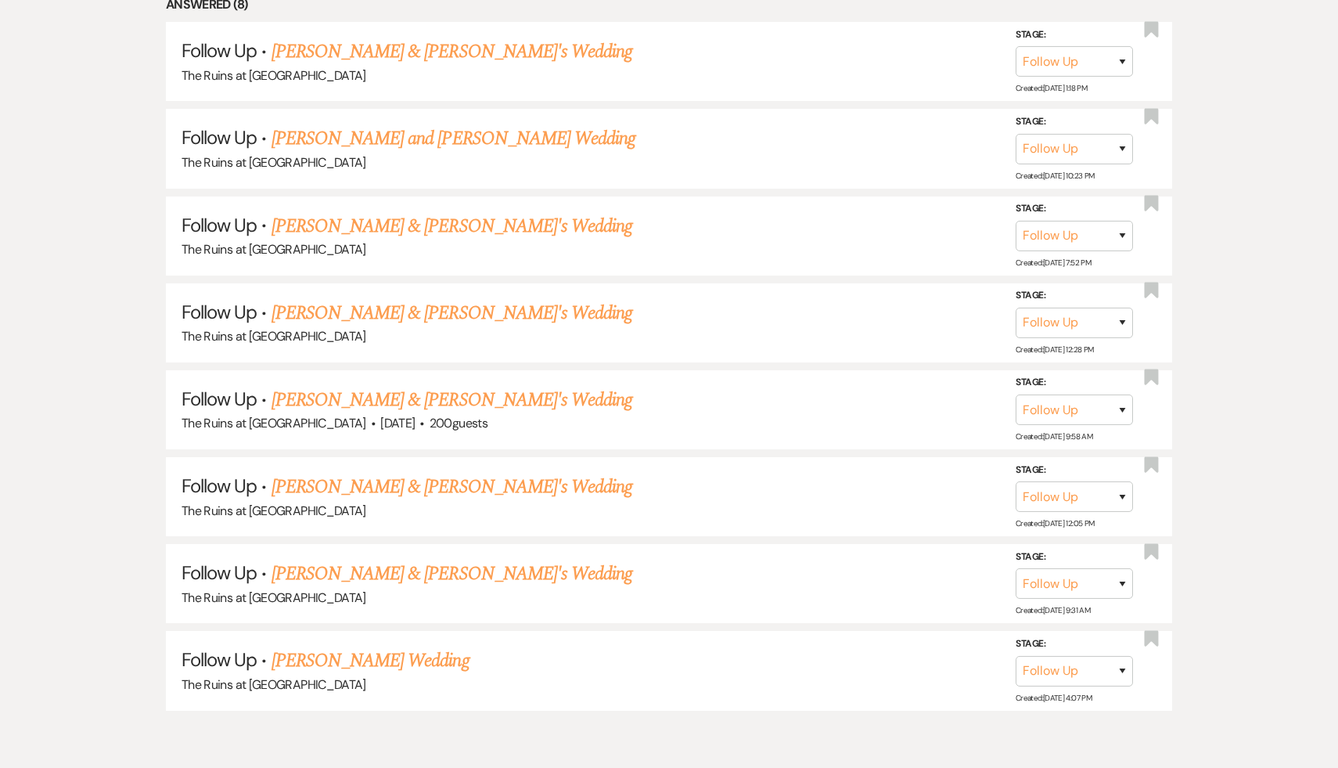
scroll to position [786, 0]
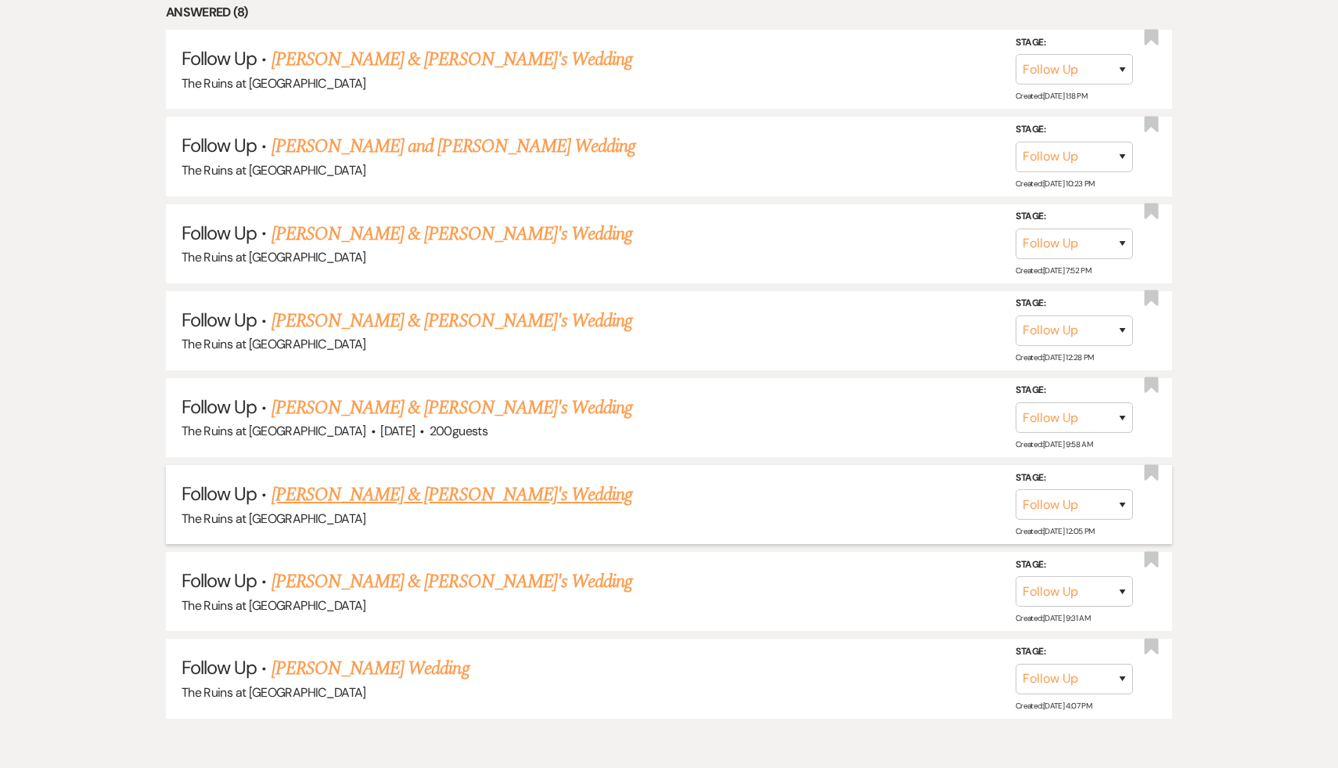
click at [446, 490] on link "Minna Kim & Fiance's Wedding" at bounding box center [453, 495] width 362 height 28
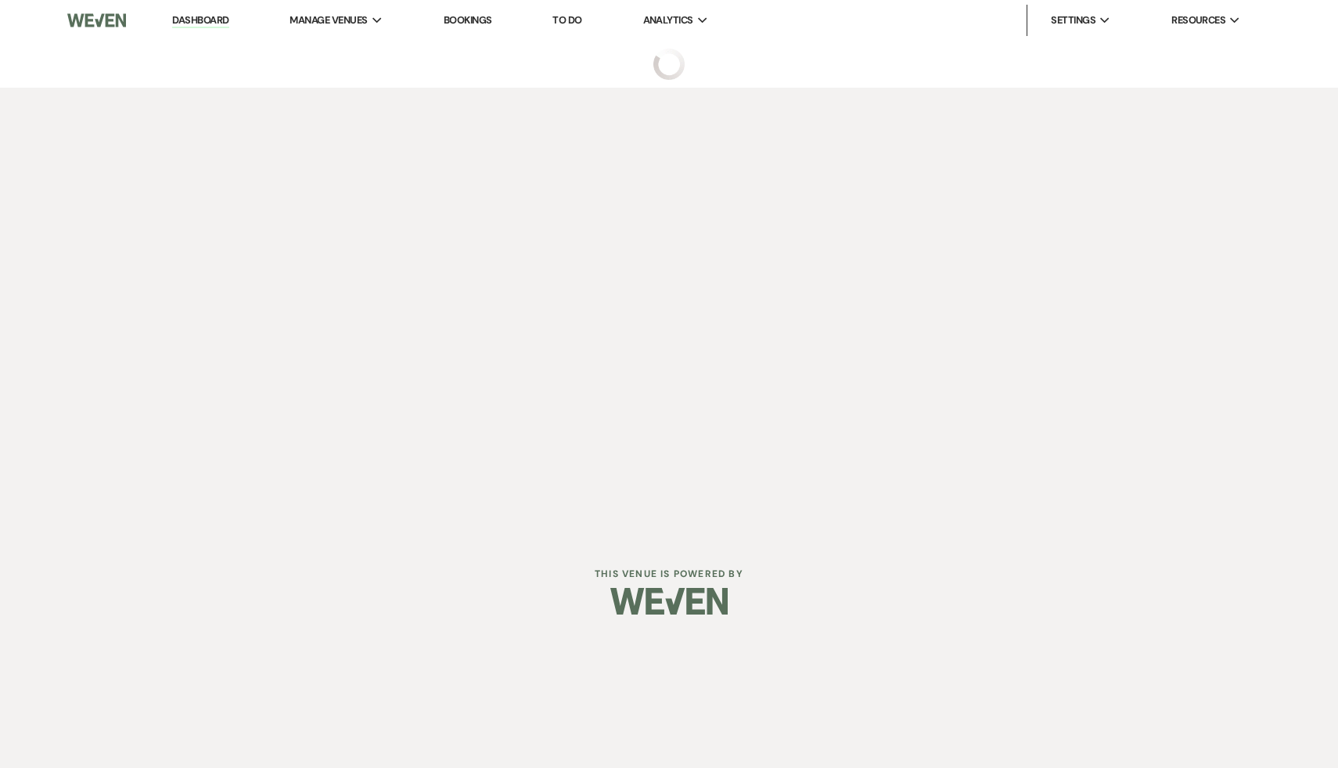
select select "9"
select select "6"
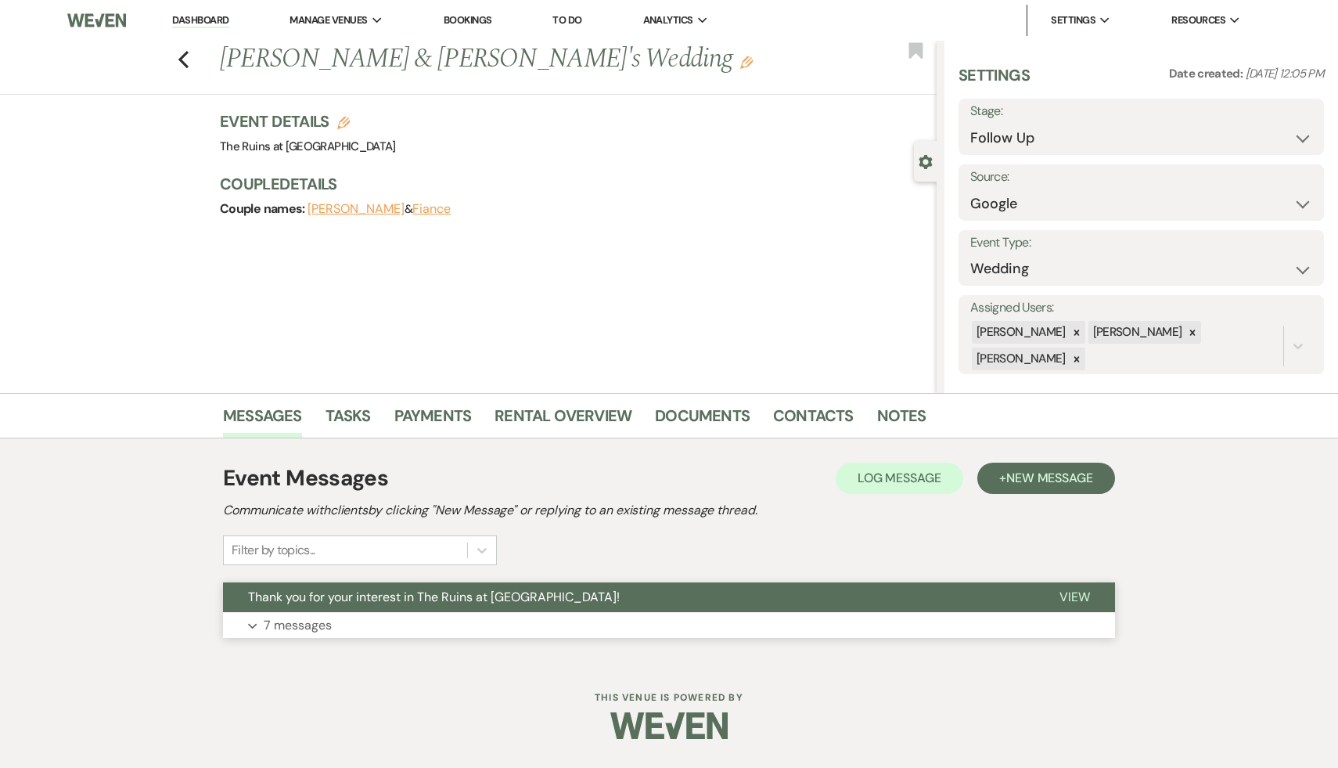
click at [426, 600] on span "Thank you for your interest in The Ruins at [GEOGRAPHIC_DATA]!" at bounding box center [434, 597] width 372 height 16
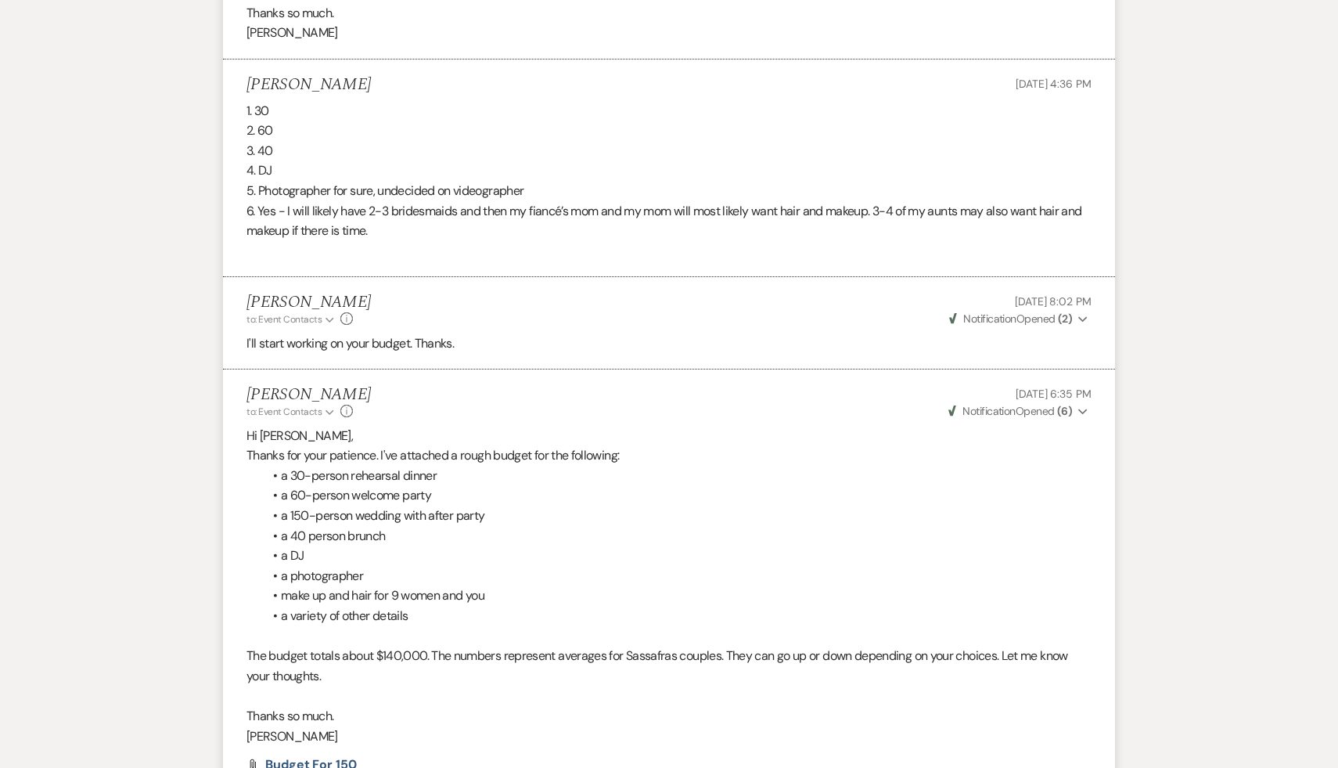
scroll to position [2235, 0]
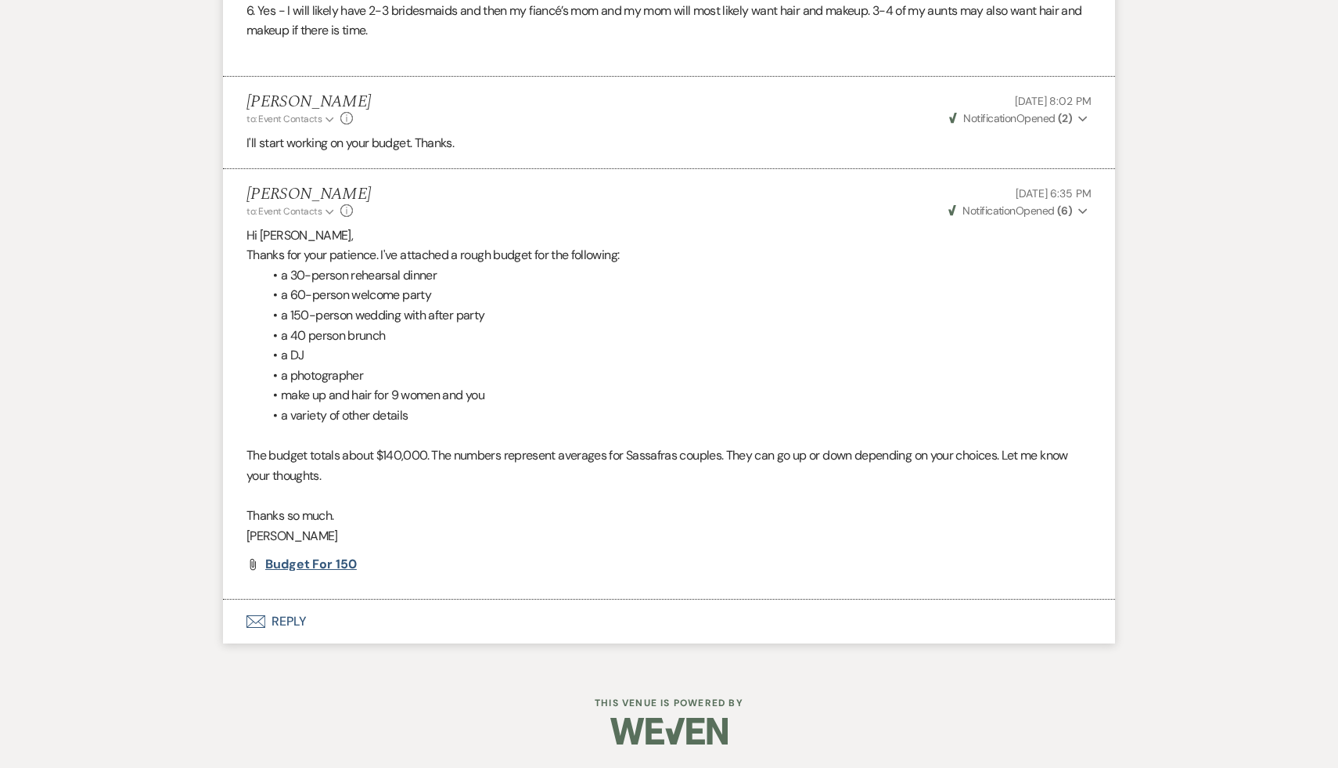
click at [329, 562] on span "Budget for 150" at bounding box center [311, 564] width 92 height 16
select select "9"
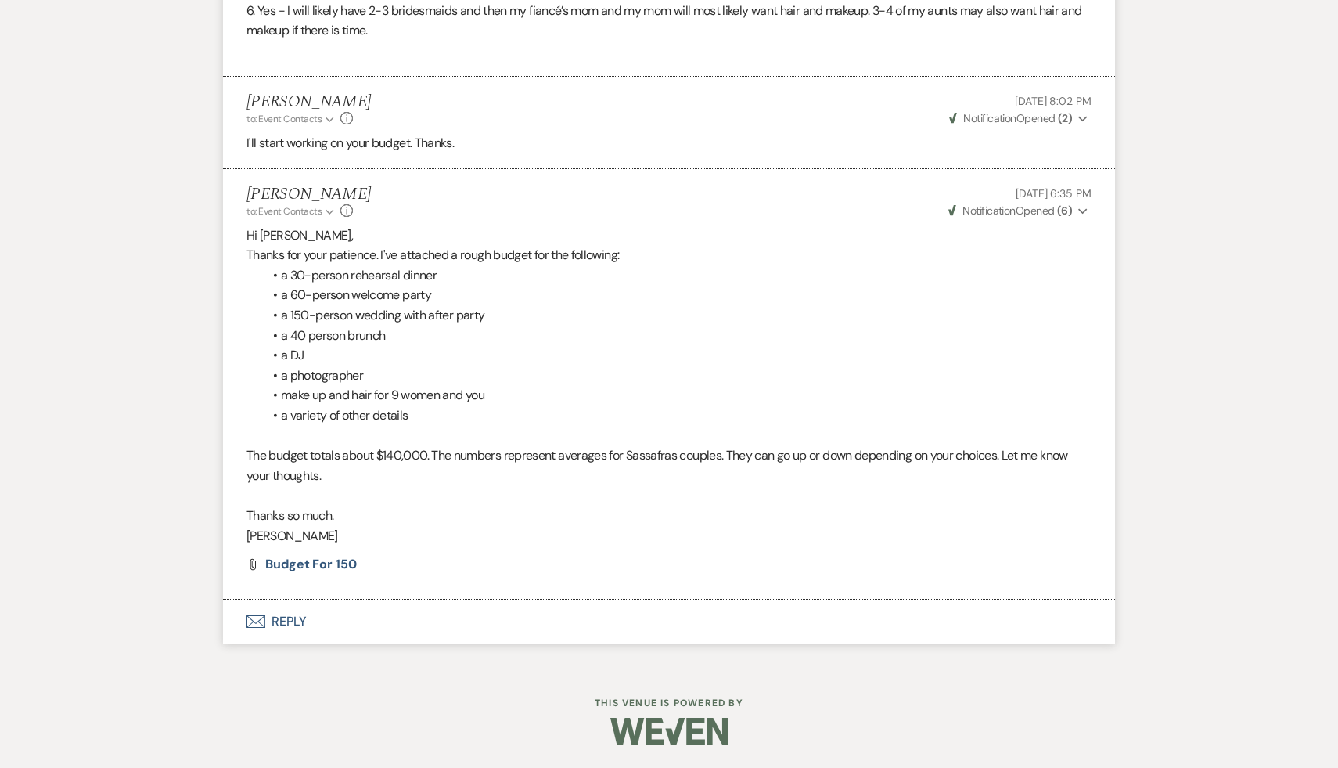
select select "9"
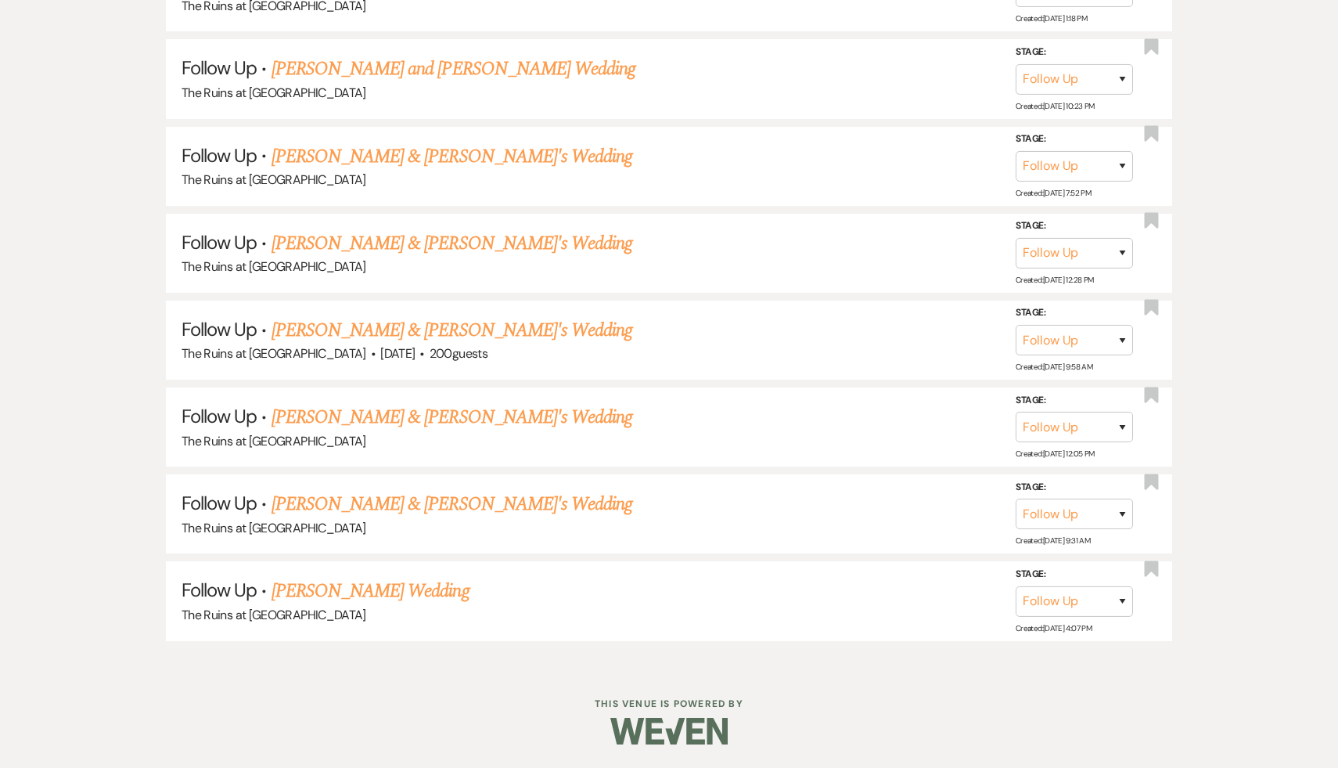
scroll to position [786, 0]
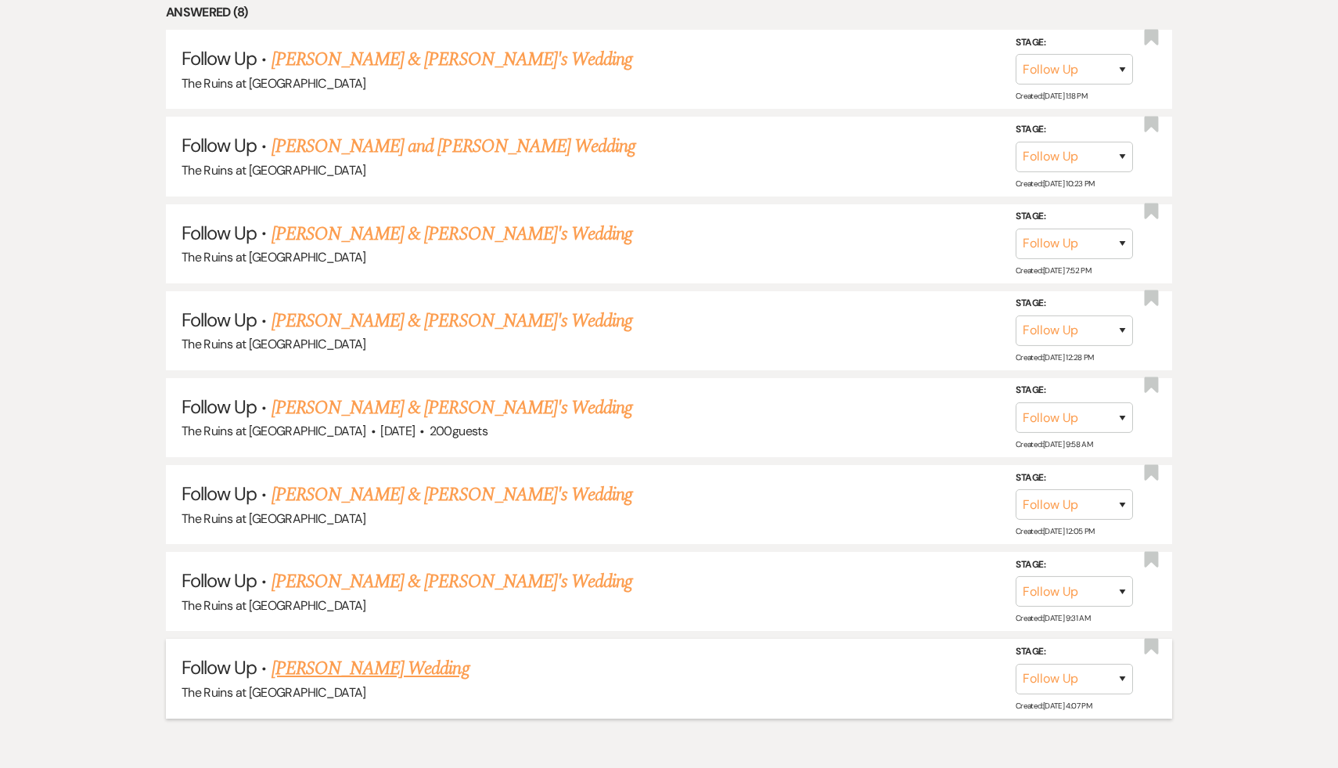
click at [405, 657] on link "Mary Raftery's Wedding" at bounding box center [371, 668] width 198 height 28
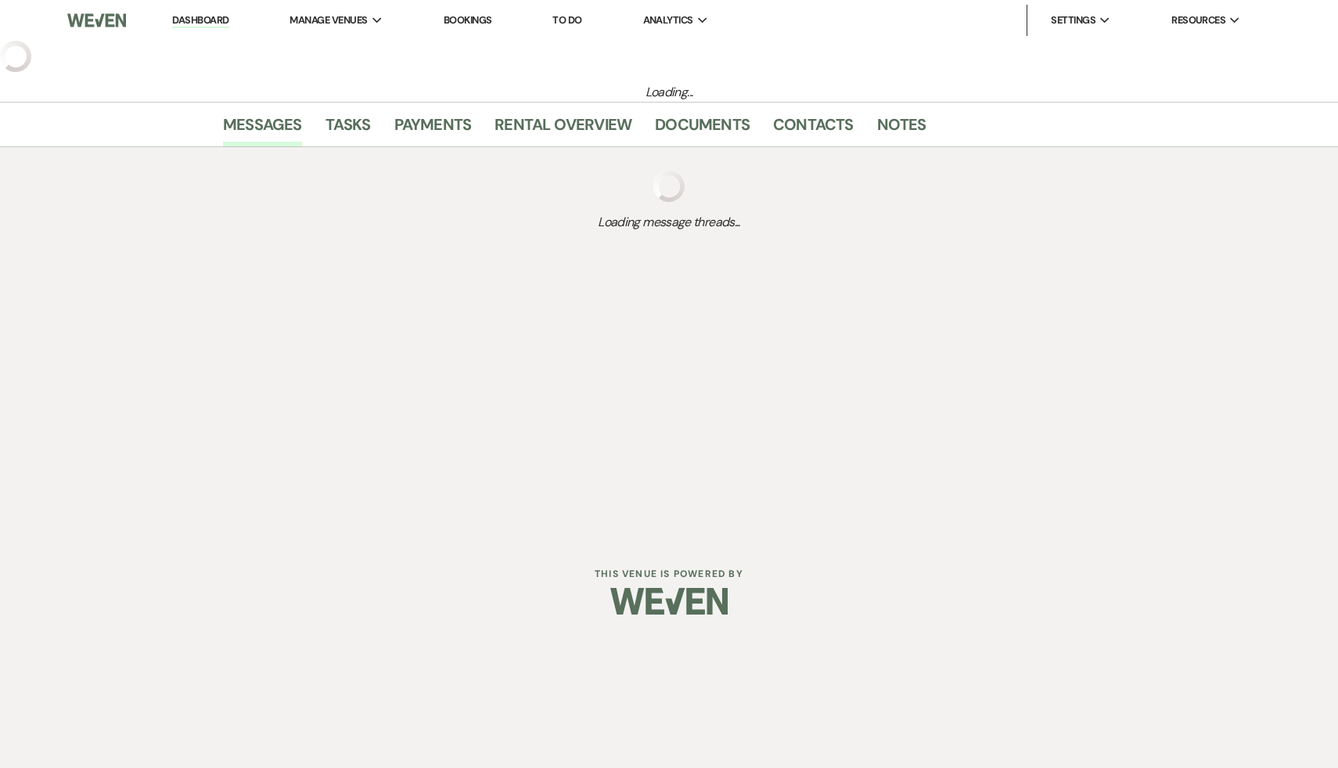
select select "9"
select select "5"
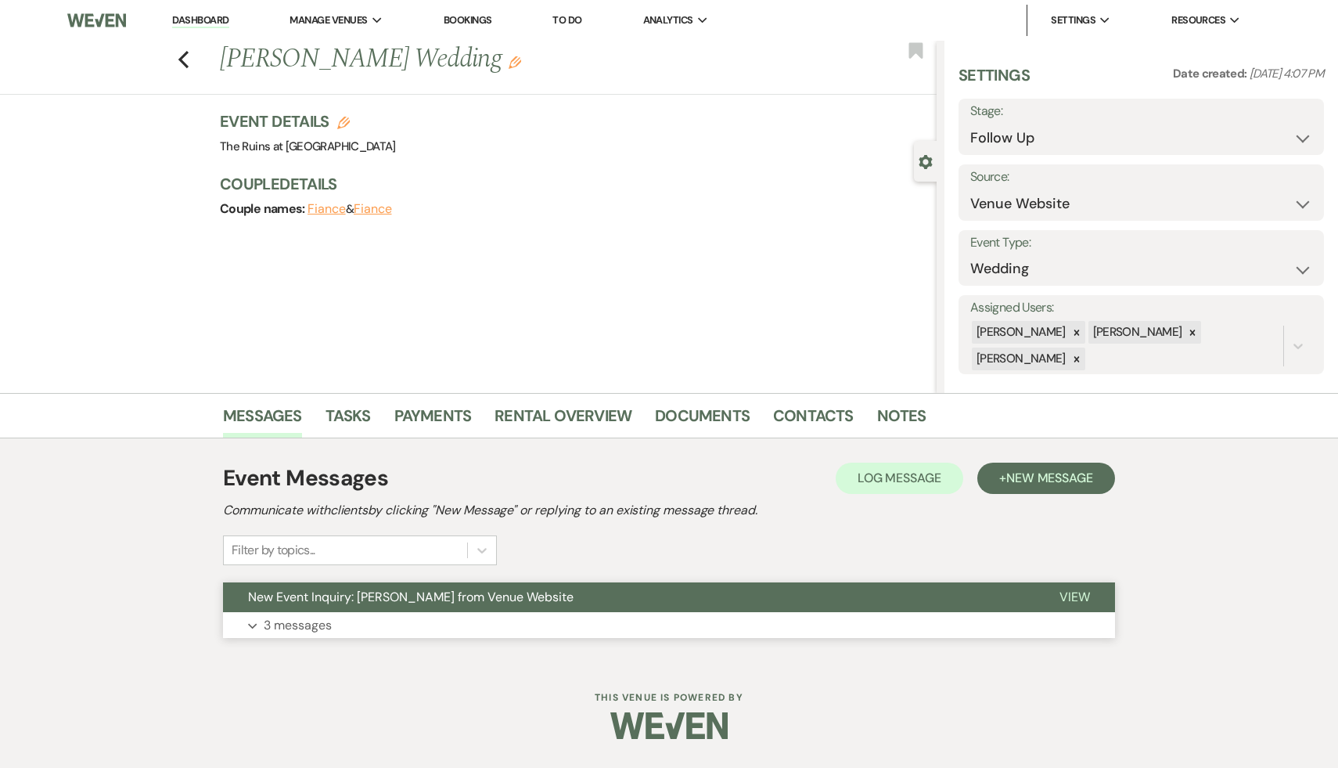
click at [459, 595] on span "New Event Inquiry: Mary Raftery from Venue Website" at bounding box center [411, 597] width 326 height 16
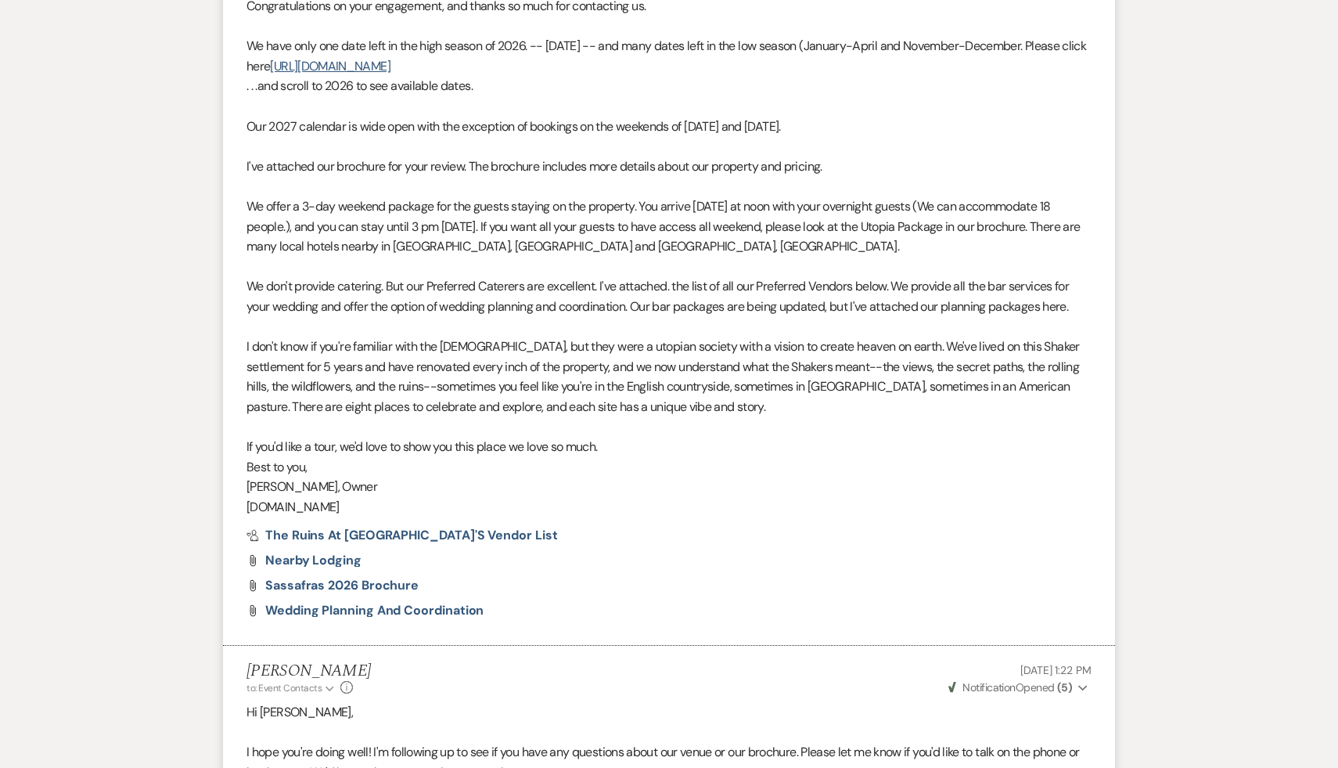
scroll to position [1456, 0]
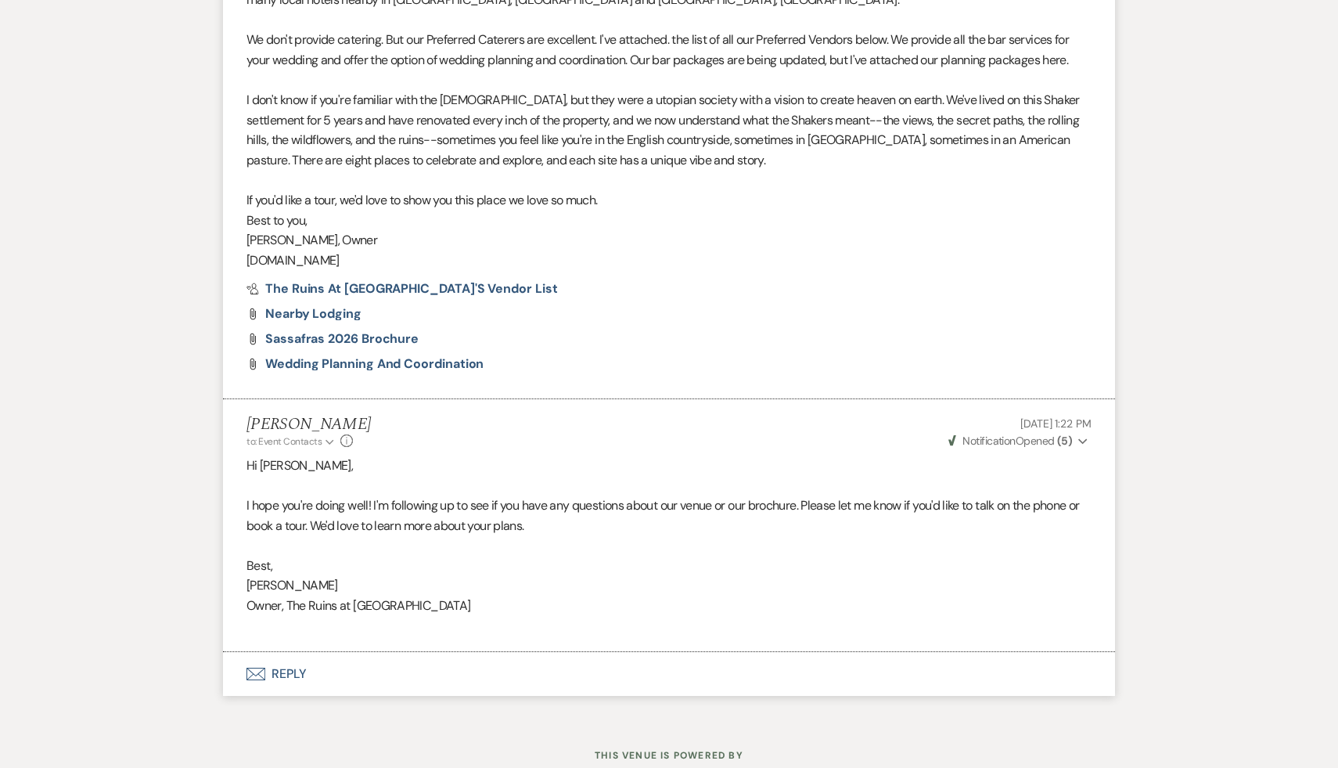
click at [293, 675] on button "Envelope Reply" at bounding box center [669, 674] width 892 height 44
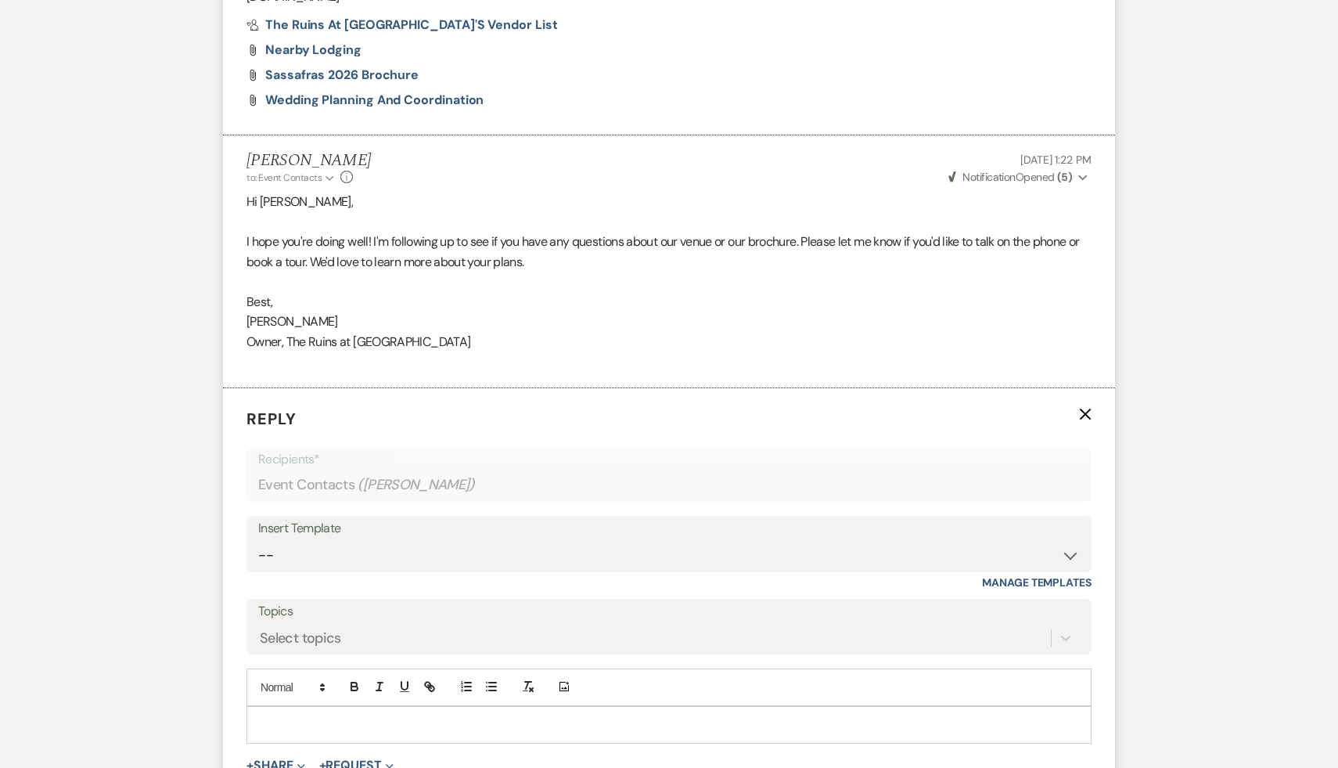
scroll to position [1733, 0]
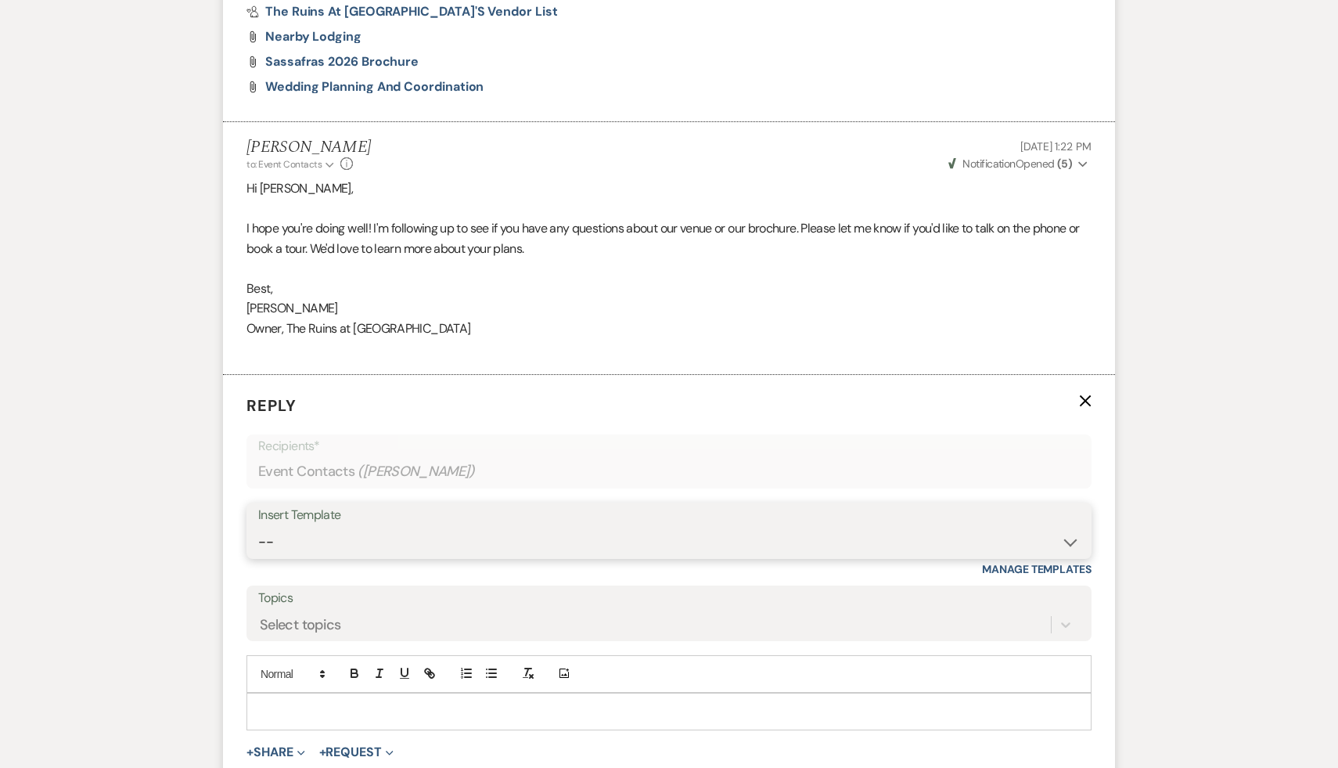
click at [1068, 537] on select "-- Weven Planning Portal Introduction (Booked Events) Initial Inquiry Response …" at bounding box center [669, 542] width 822 height 31
select select "1892"
click at [258, 527] on select "-- Weven Planning Portal Introduction (Booked Events) Initial Inquiry Response …" at bounding box center [669, 542] width 822 height 31
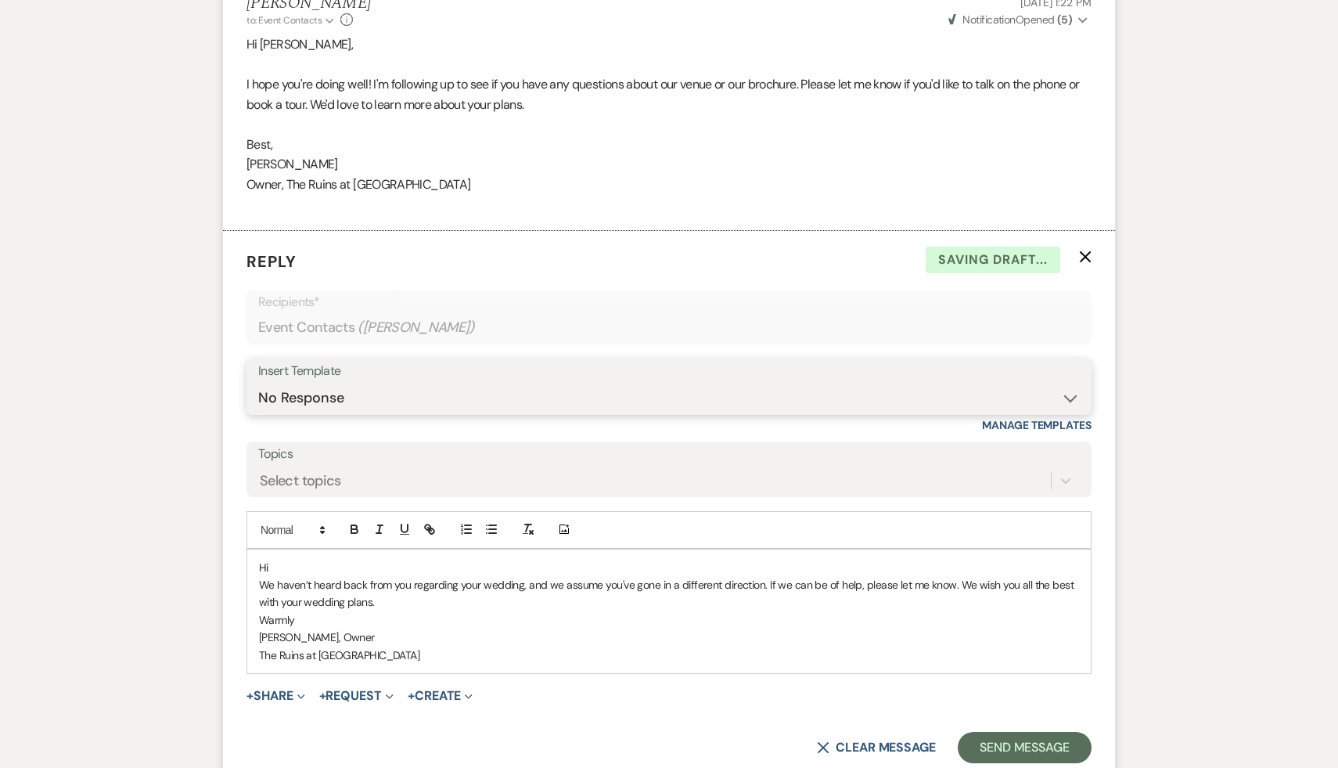
scroll to position [2034, 0]
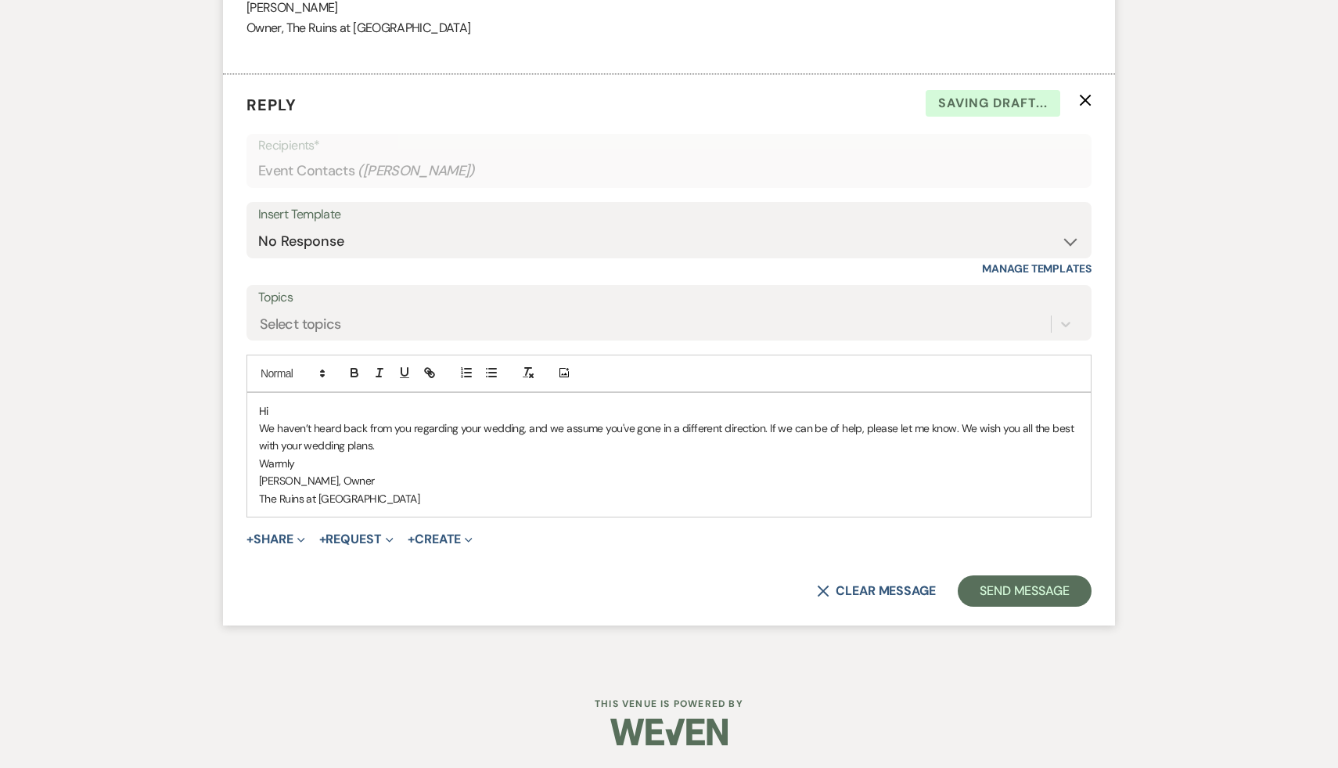
click at [355, 402] on p "Hi" at bounding box center [669, 410] width 820 height 17
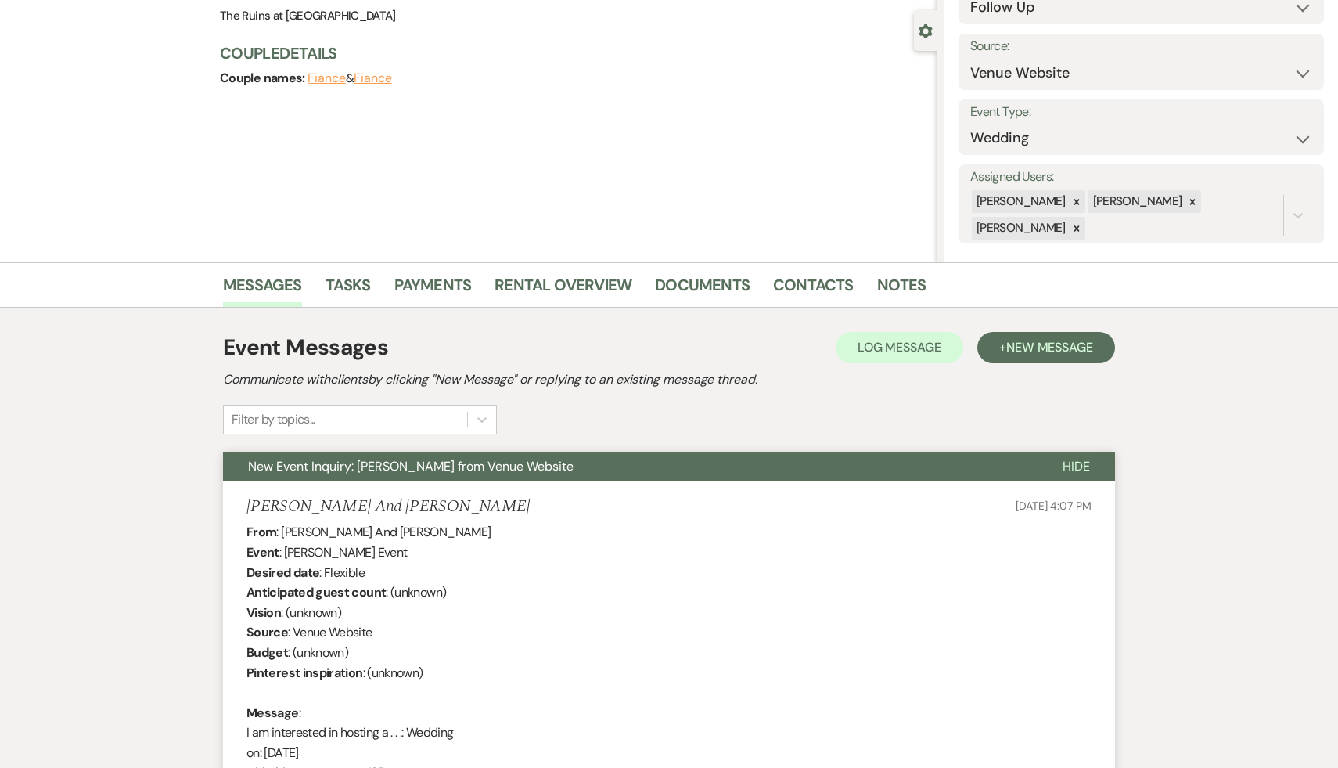
scroll to position [0, 0]
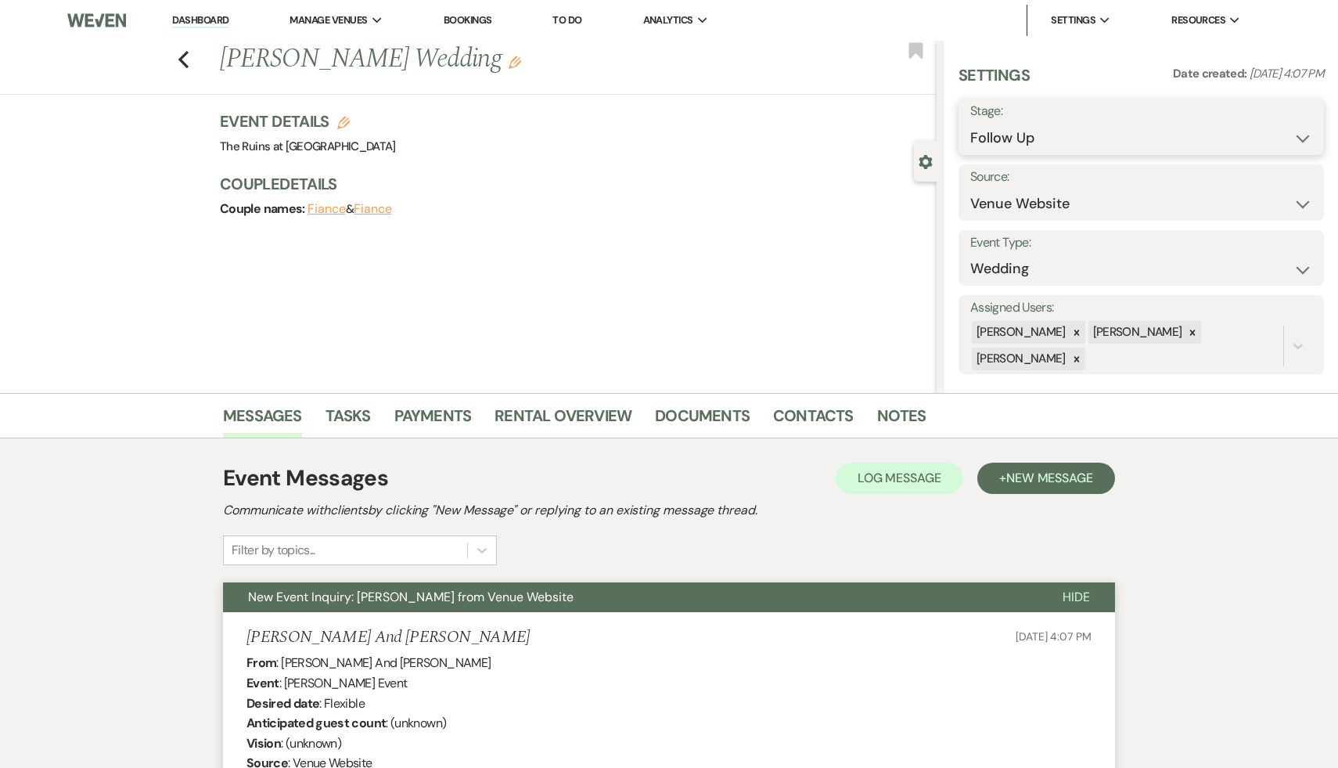
click at [1297, 140] on select "Inquiry Follow Up Tour Requested Tour Confirmed Toured Proposal Sent Booked Lost" at bounding box center [1141, 138] width 342 height 31
select select "8"
click at [970, 123] on select "Inquiry Follow Up Tour Requested Tour Confirmed Toured Proposal Sent Booked Lost" at bounding box center [1141, 138] width 342 height 31
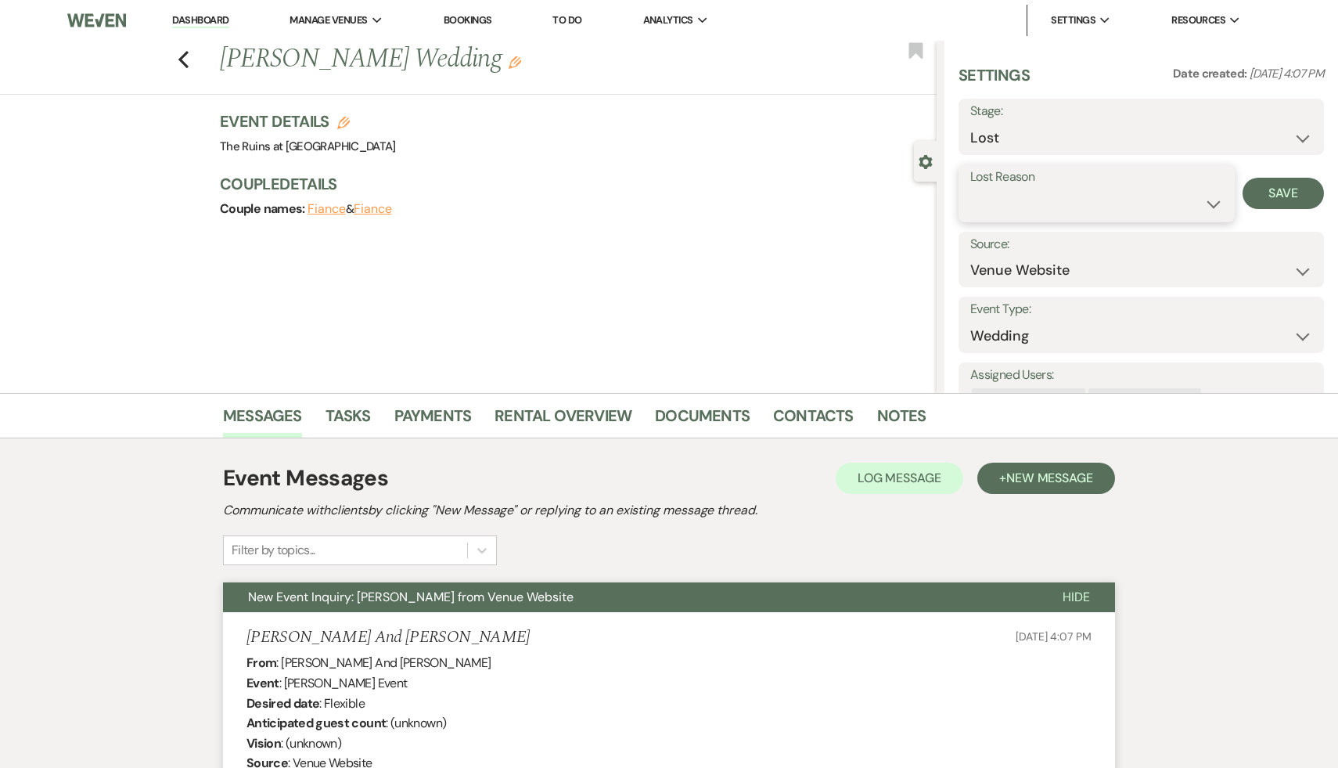
click at [1211, 199] on select "Booked Elsewhere Budget Date Unavailable No Response Not a Good Match Capacity …" at bounding box center [1096, 204] width 253 height 31
select select "7"
click at [970, 189] on select "Booked Elsewhere Budget Date Unavailable No Response Not a Good Match Capacity …" at bounding box center [1096, 204] width 253 height 31
click at [1283, 195] on button "Save" at bounding box center [1283, 193] width 81 height 31
click at [182, 56] on use "button" at bounding box center [183, 59] width 10 height 17
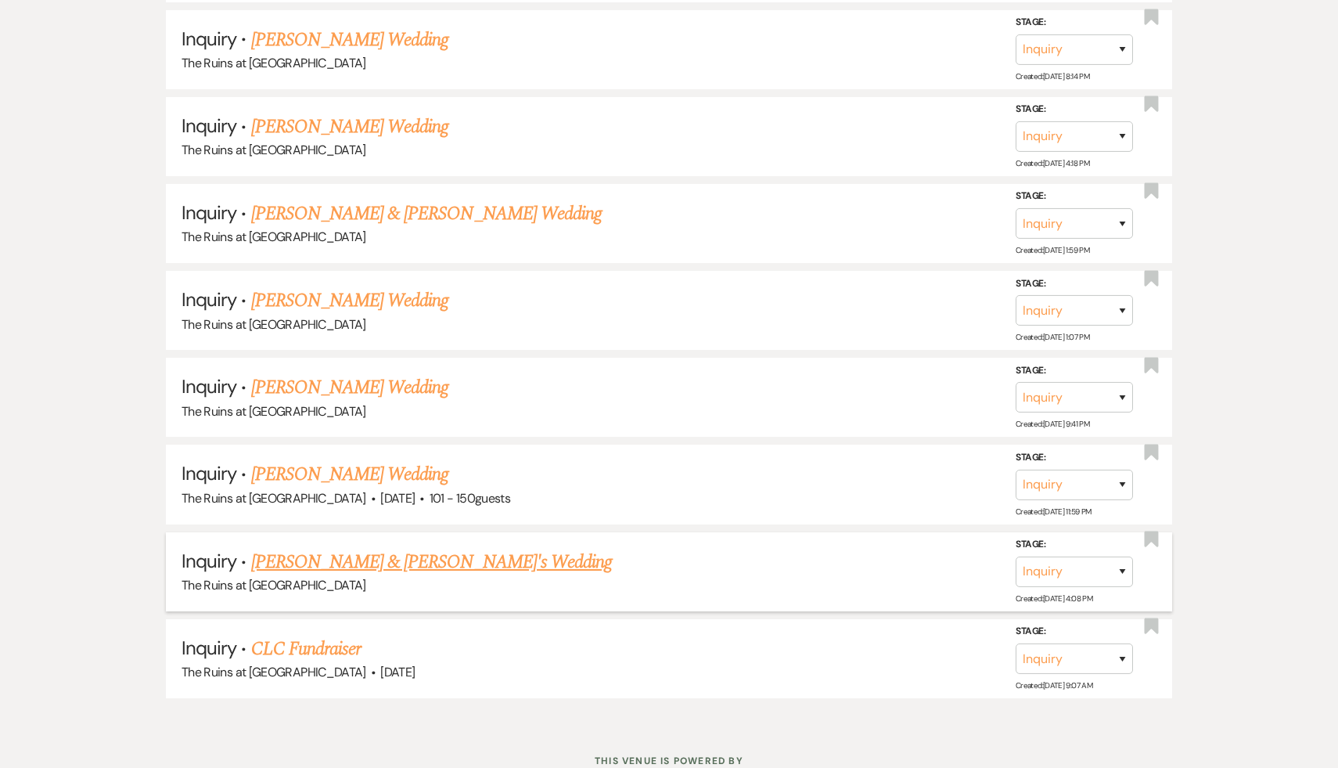
scroll to position [1030, 0]
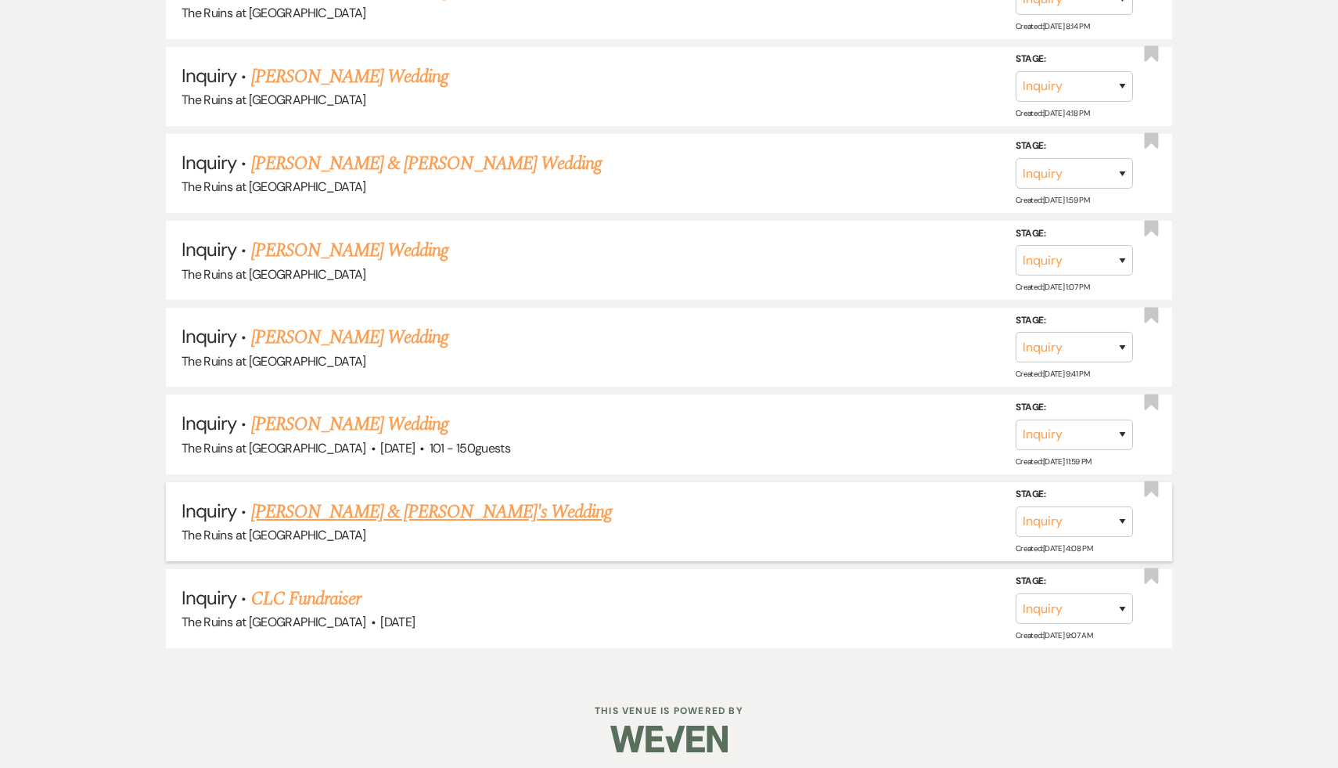
click at [378, 506] on link "Lana & Fiance's Wedding" at bounding box center [432, 512] width 362 height 28
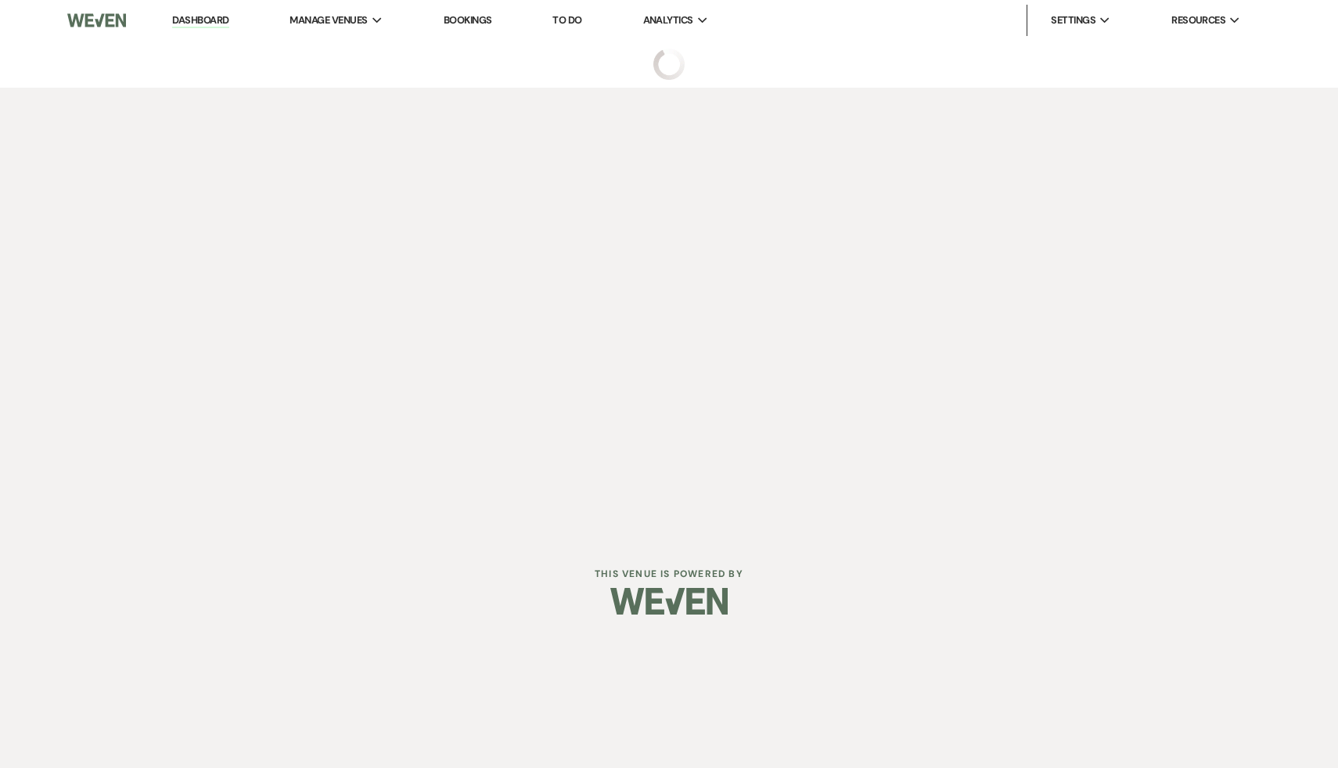
select select "17"
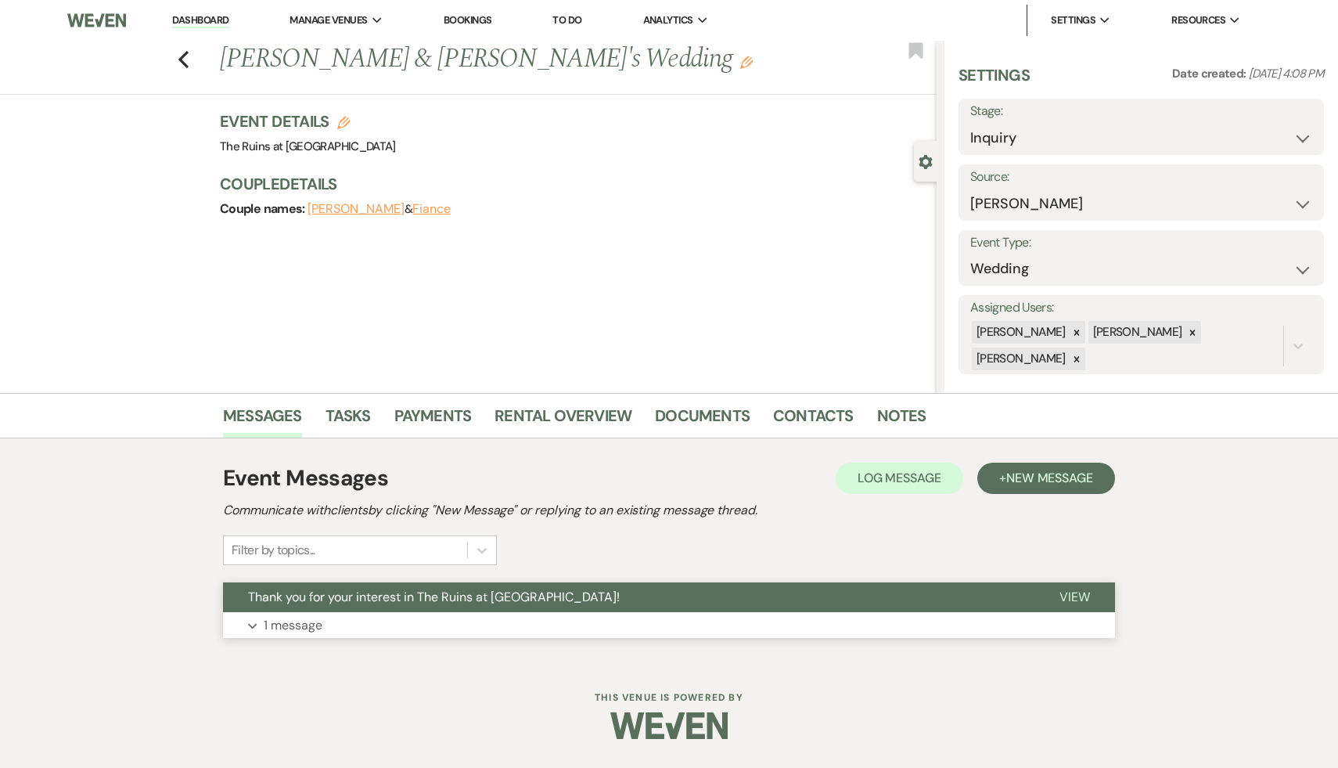
click at [376, 601] on span "Thank you for your interest in The Ruins at [GEOGRAPHIC_DATA]!" at bounding box center [434, 597] width 372 height 16
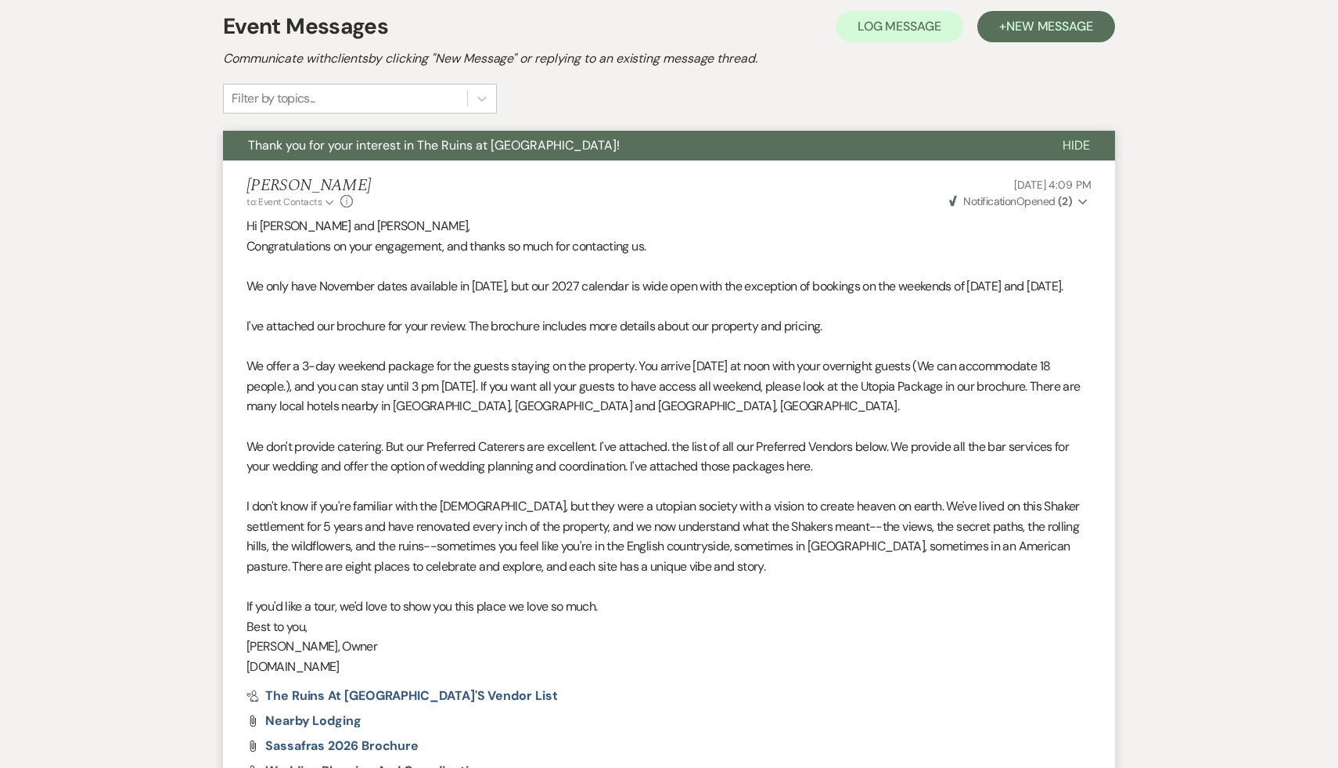
scroll to position [230, 0]
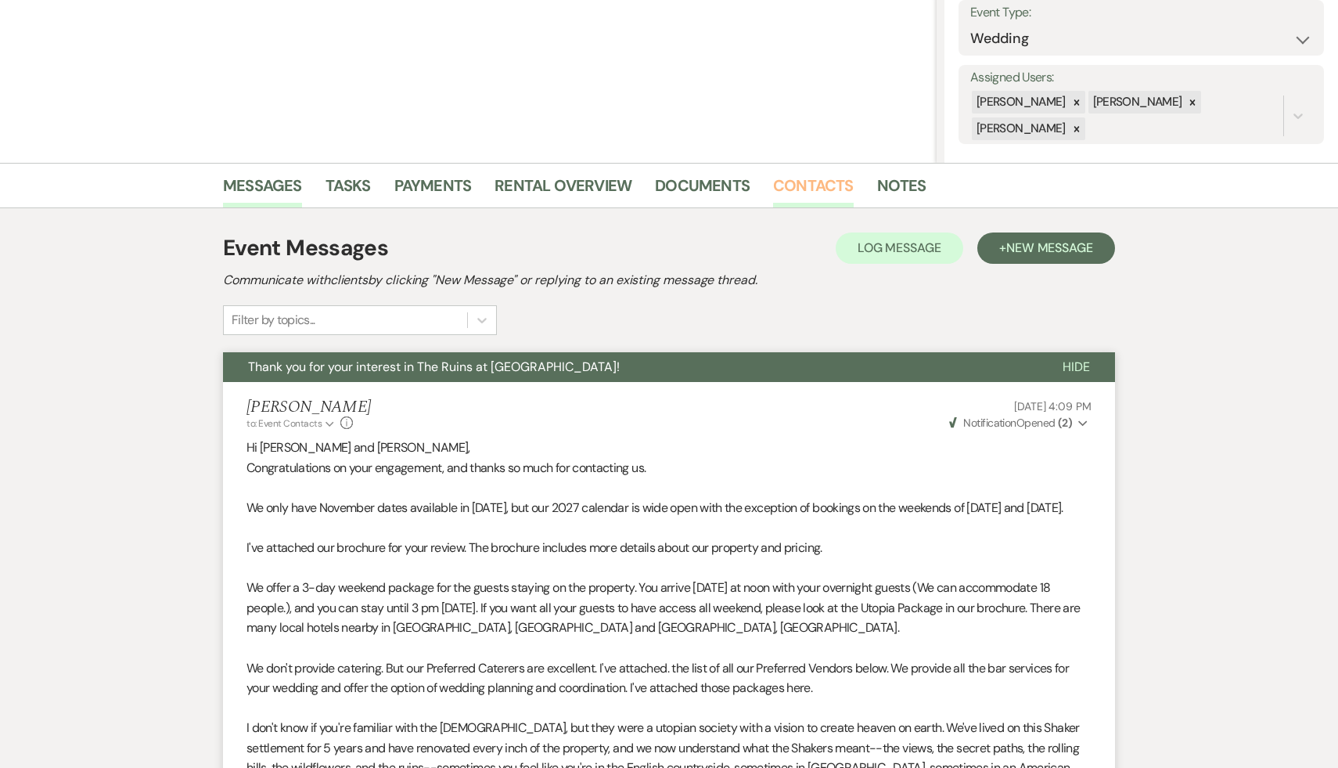
click at [812, 184] on link "Contacts" at bounding box center [813, 190] width 81 height 34
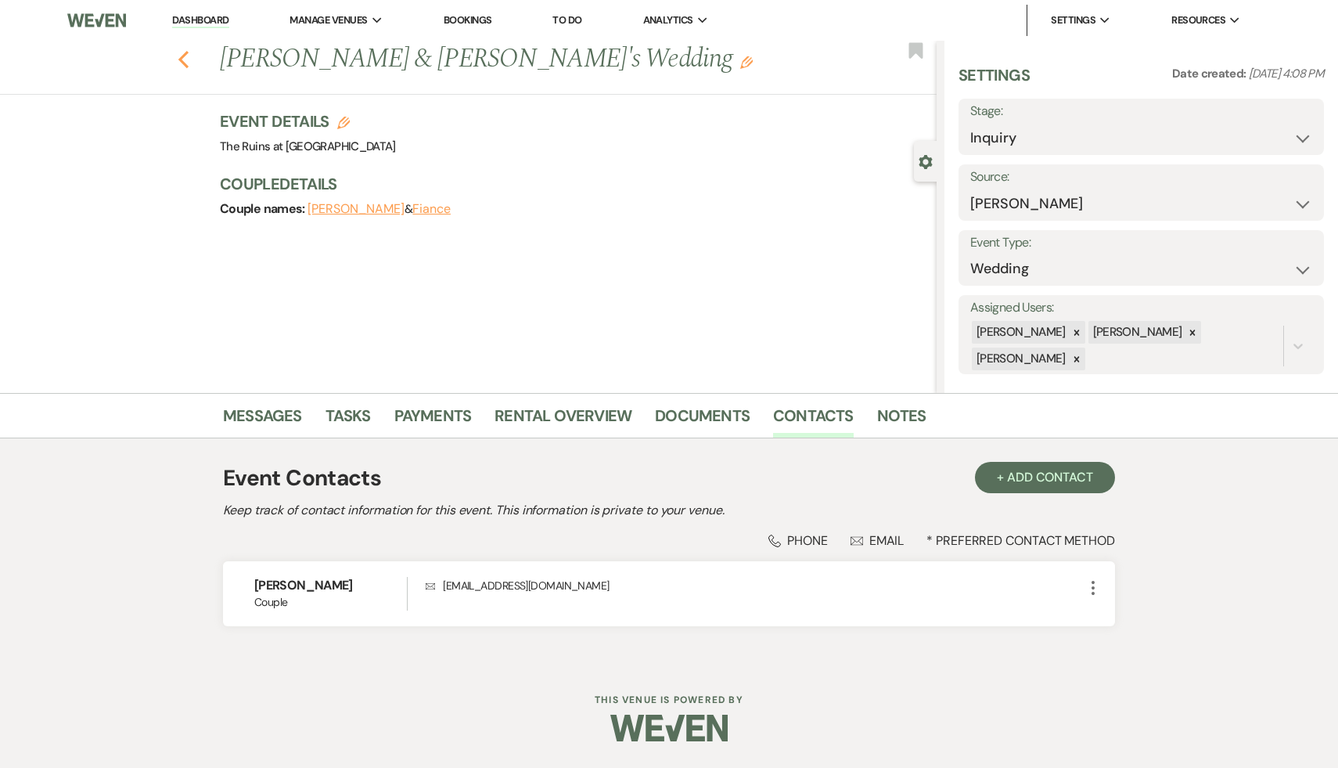
click at [182, 59] on icon "Previous" at bounding box center [184, 59] width 12 height 19
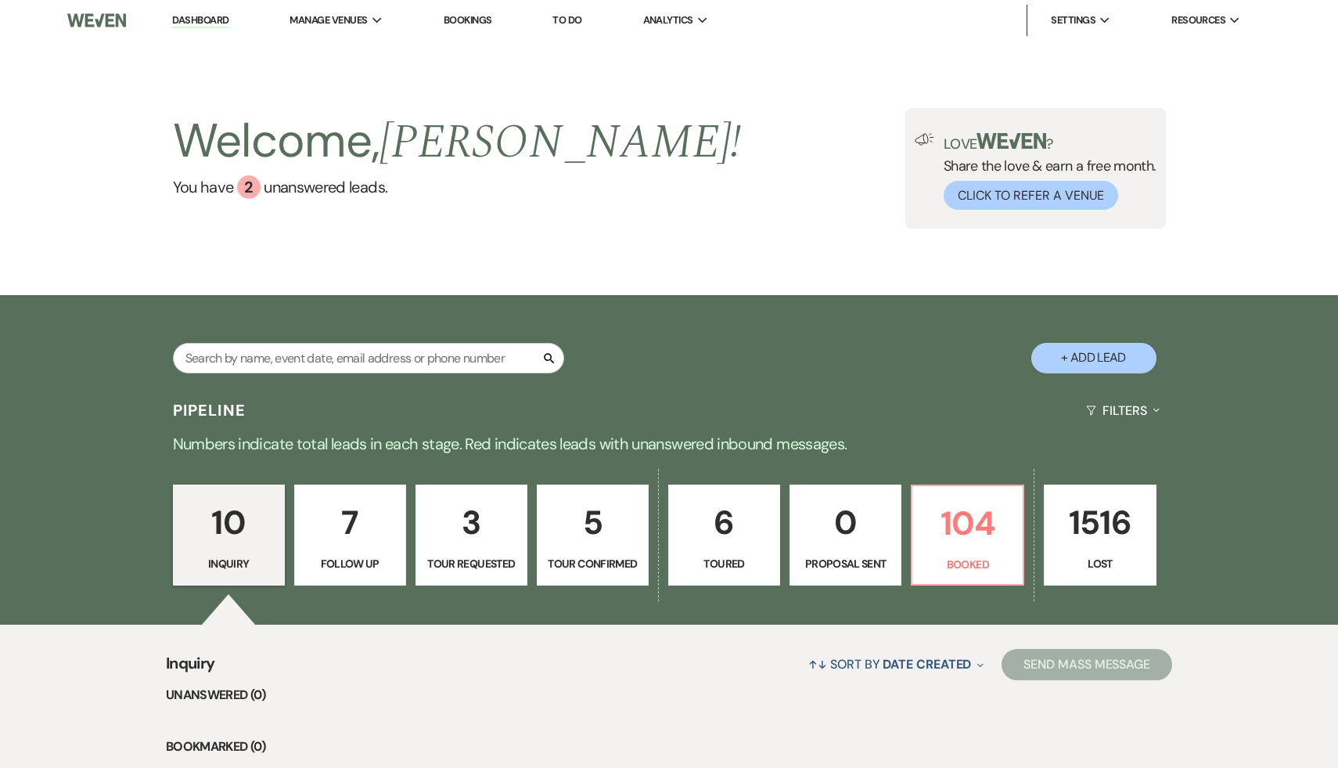
click at [474, 514] on p "3" at bounding box center [472, 522] width 92 height 52
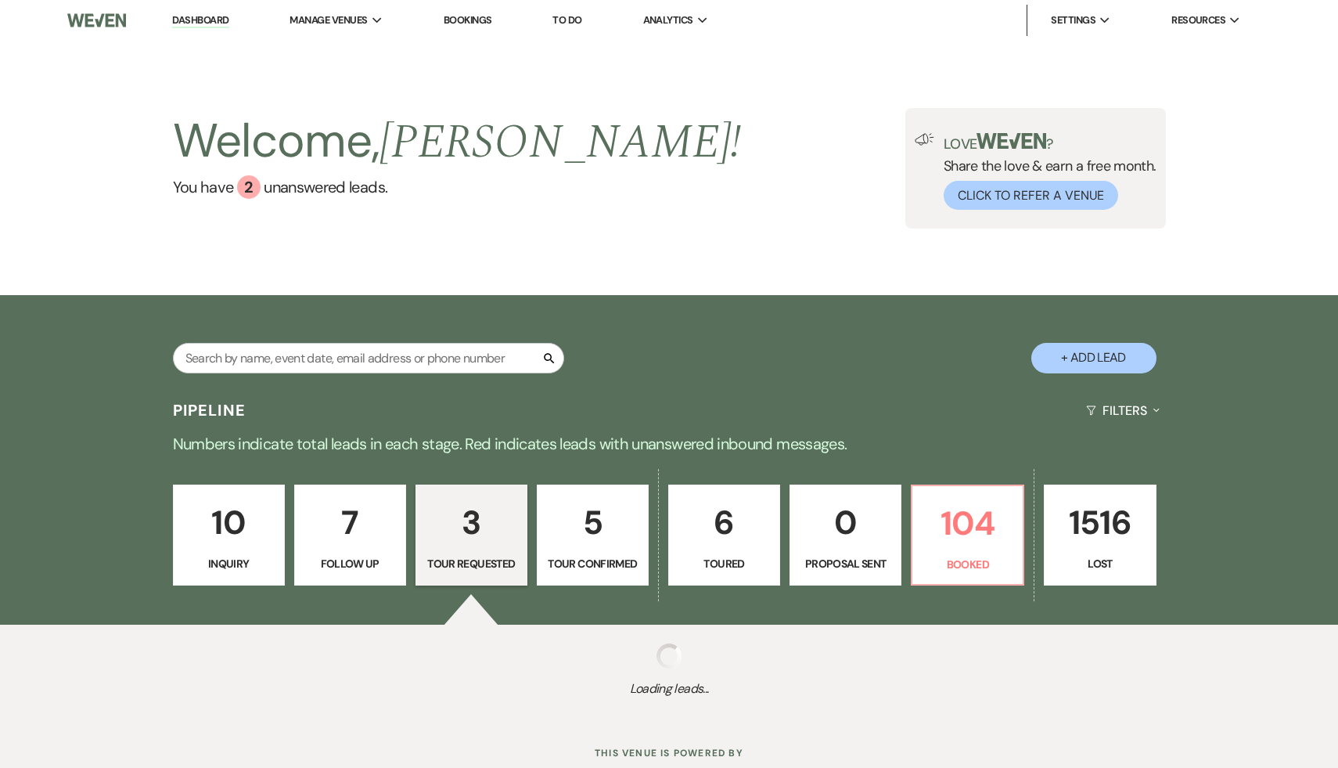
select select "2"
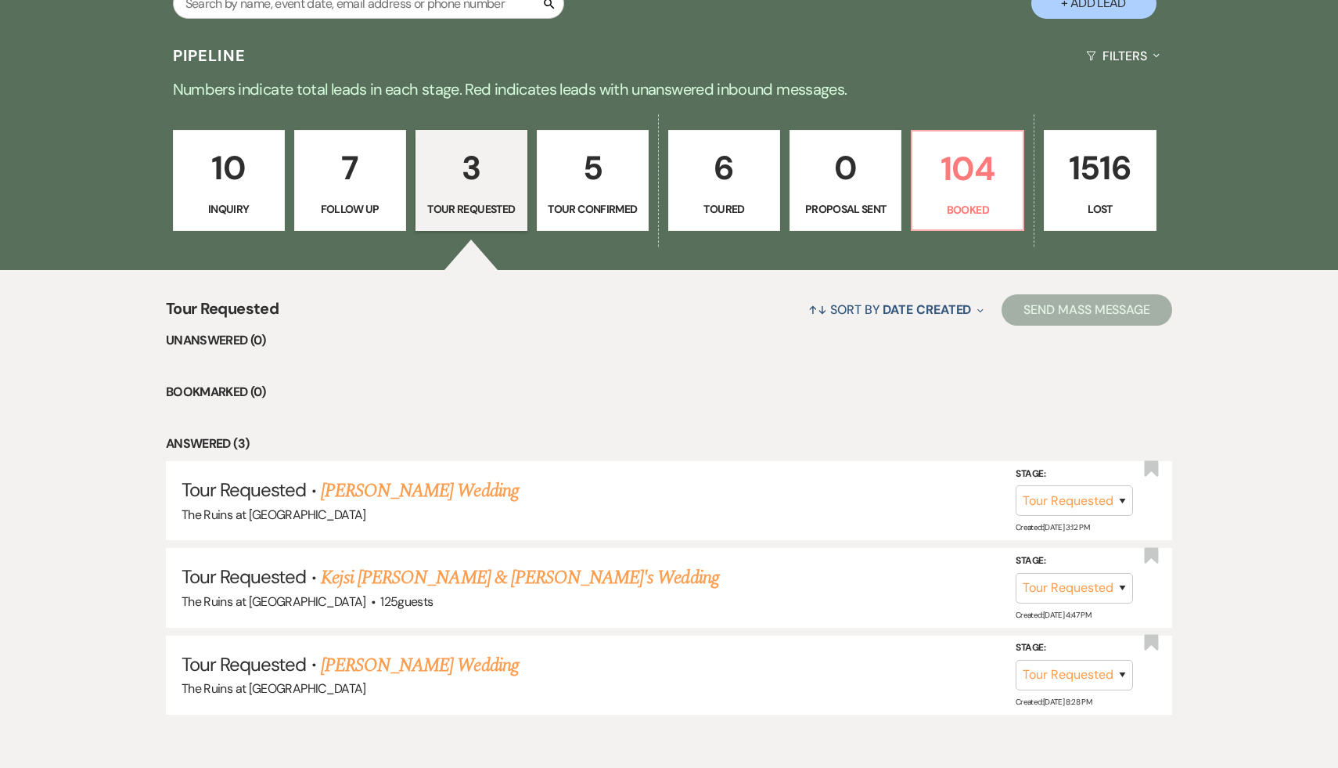
scroll to position [372, 0]
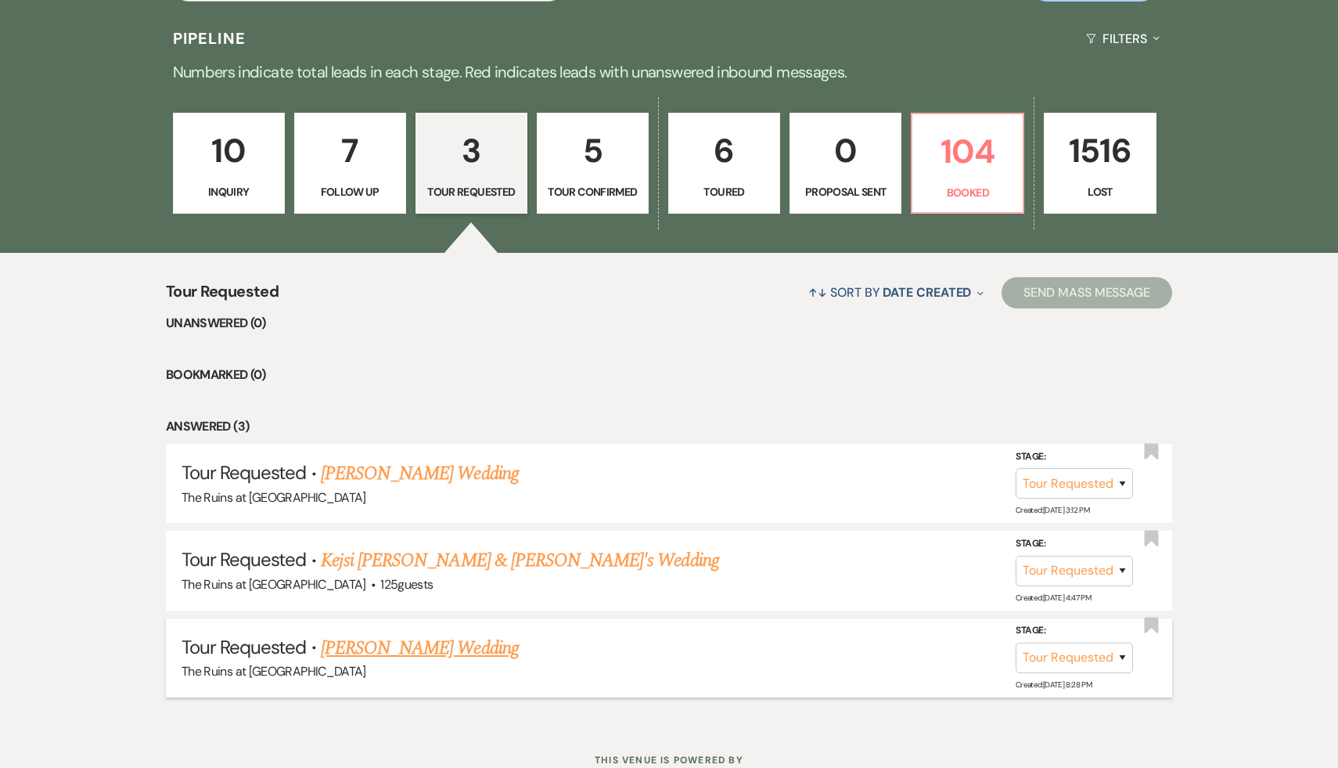
click at [449, 643] on link "Samantha Cacurak's Wedding" at bounding box center [420, 648] width 198 height 28
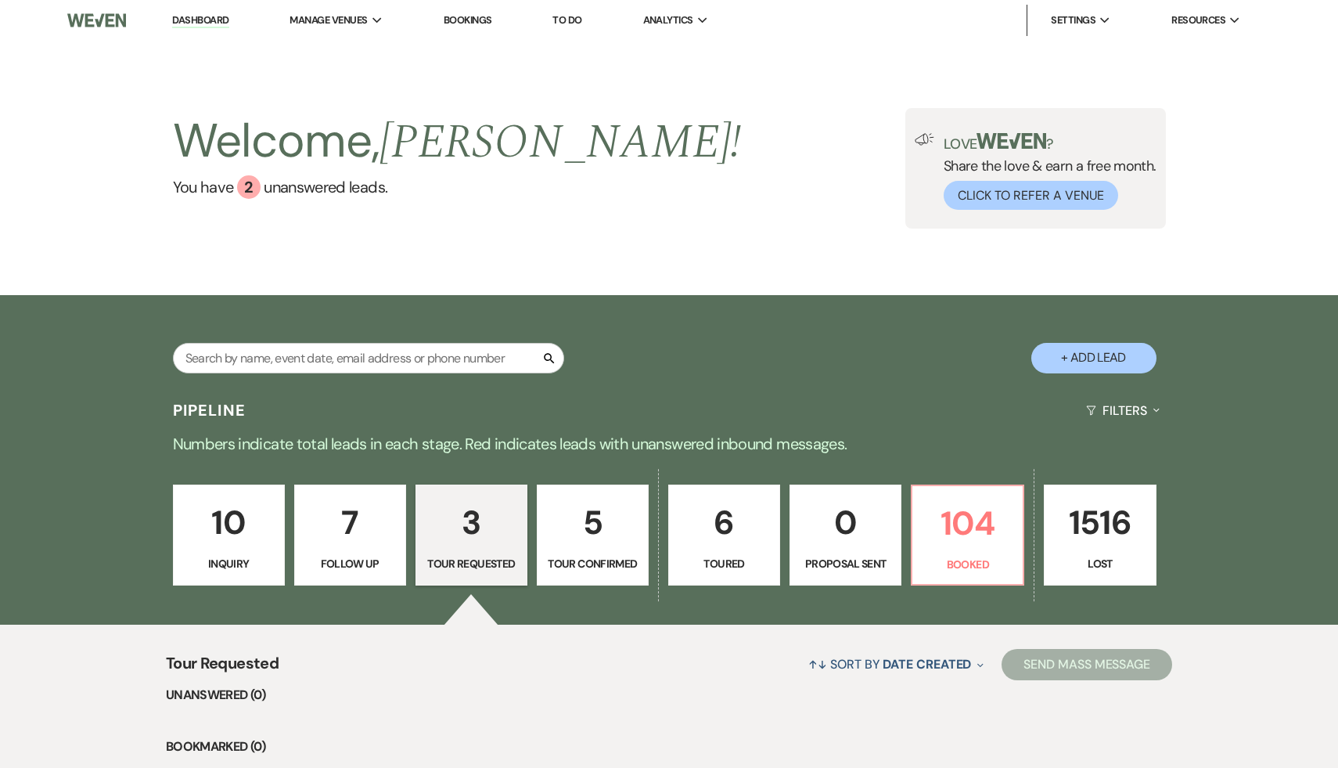
select select "2"
select select "5"
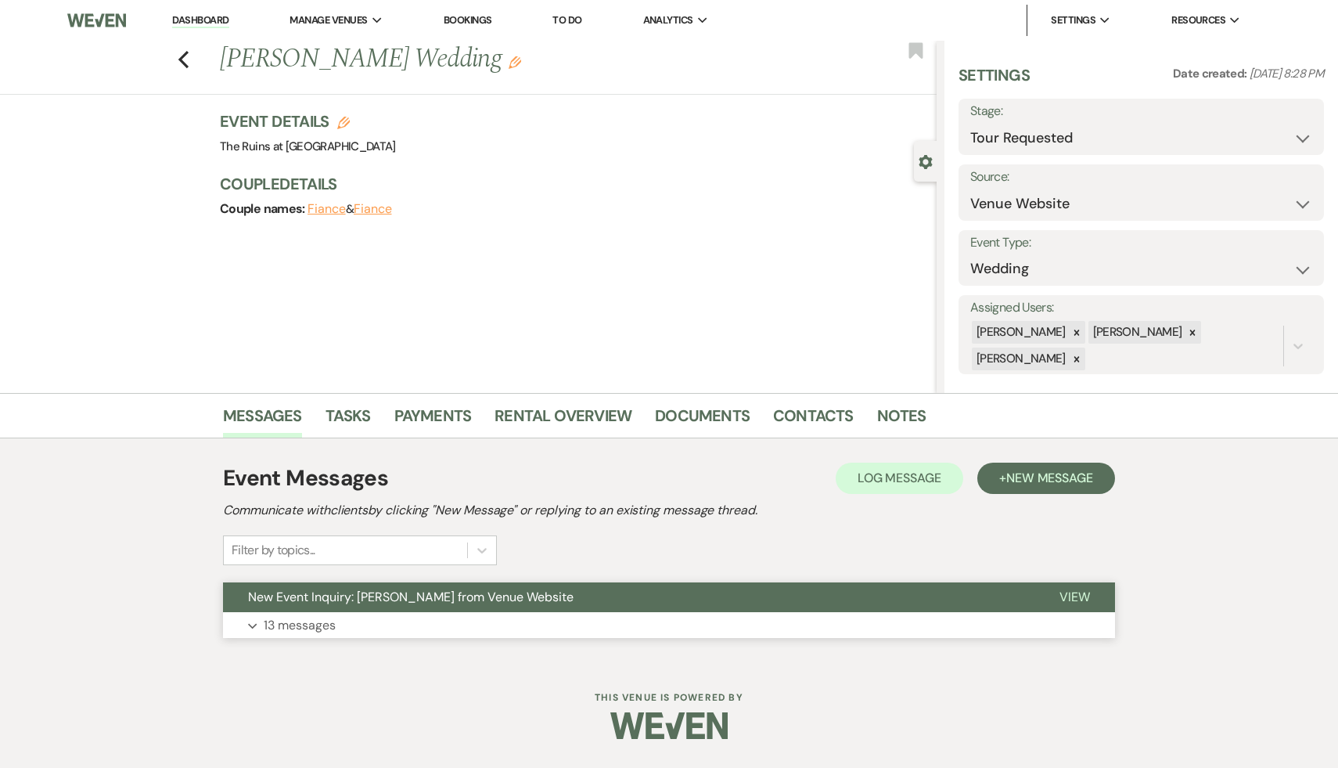
click at [480, 595] on span "New Event Inquiry: Samantha Cacurak from Venue Website" at bounding box center [411, 597] width 326 height 16
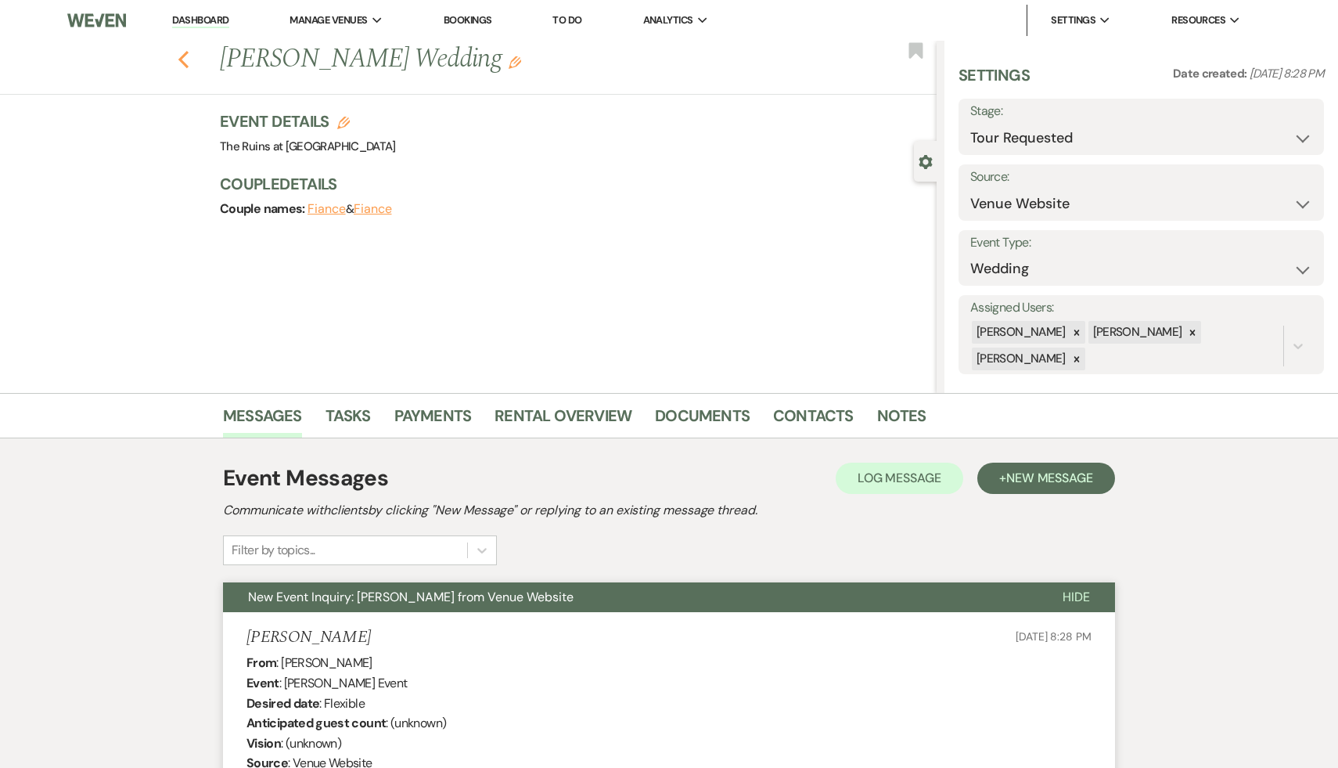
click at [182, 52] on icon "Previous" at bounding box center [184, 59] width 12 height 19
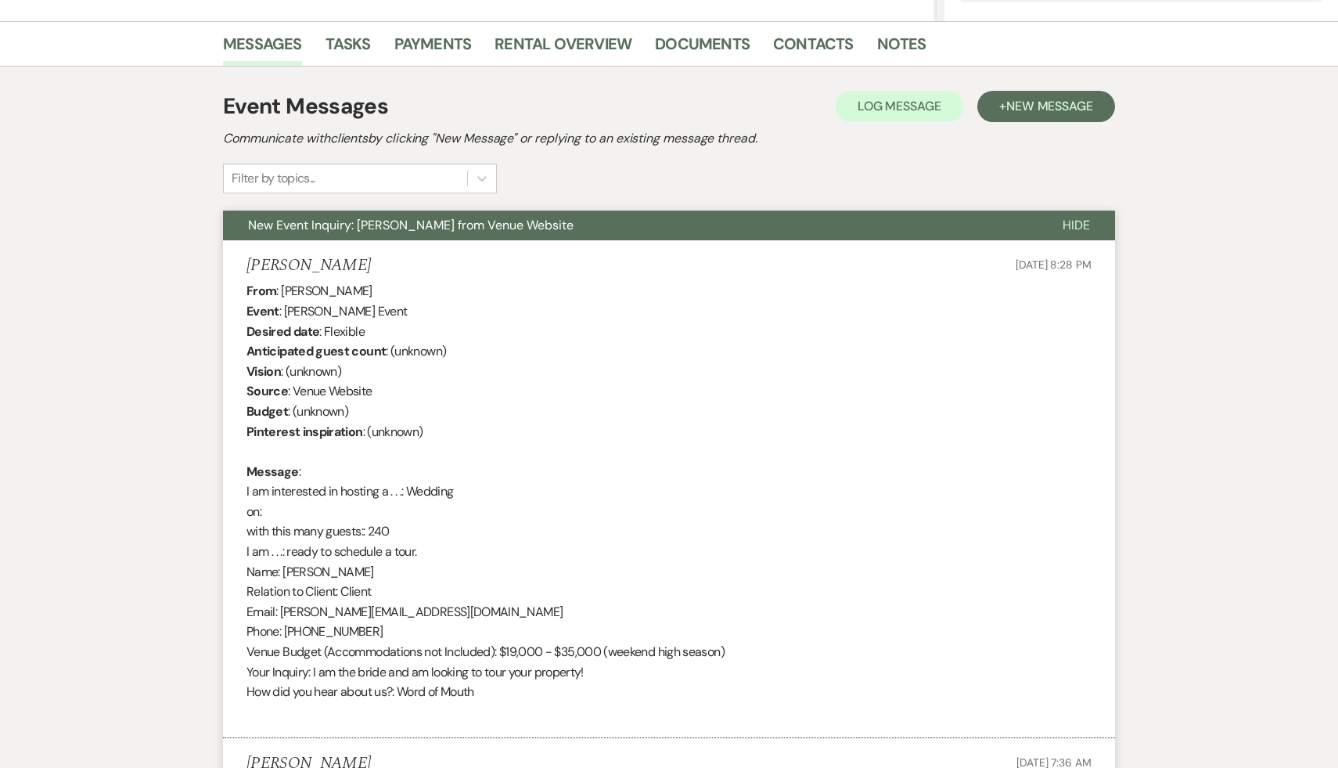
select select "2"
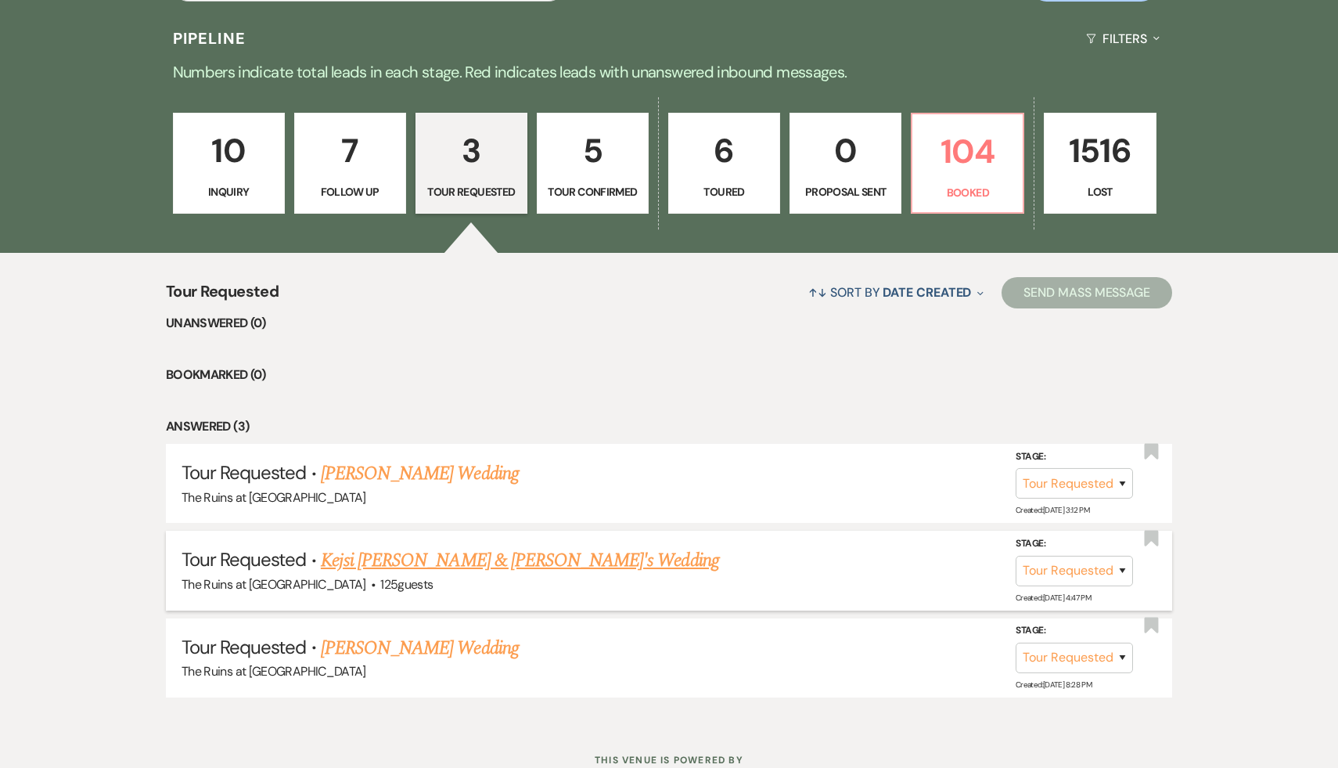
click at [420, 563] on link "Kejsi Kaca & Nick Zorbs's Wedding" at bounding box center [520, 560] width 398 height 28
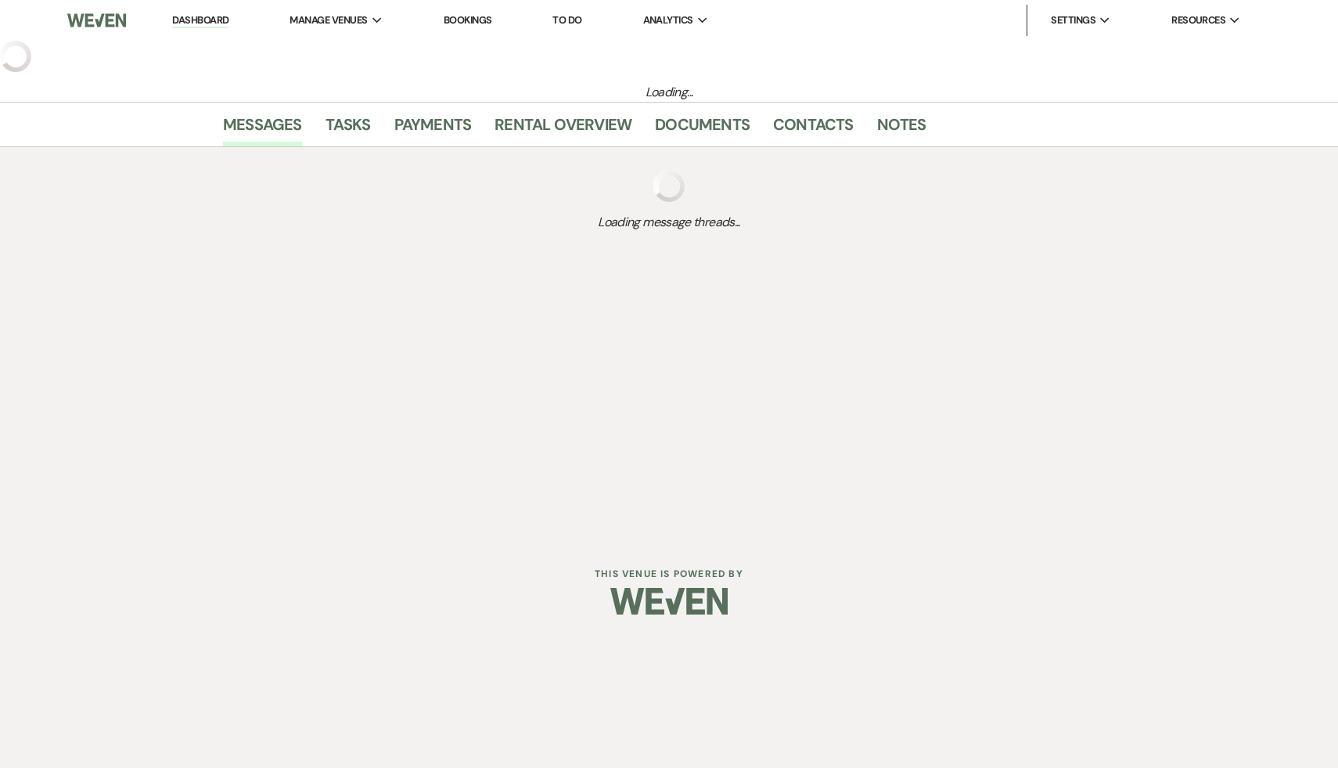
select select "2"
select select "6"
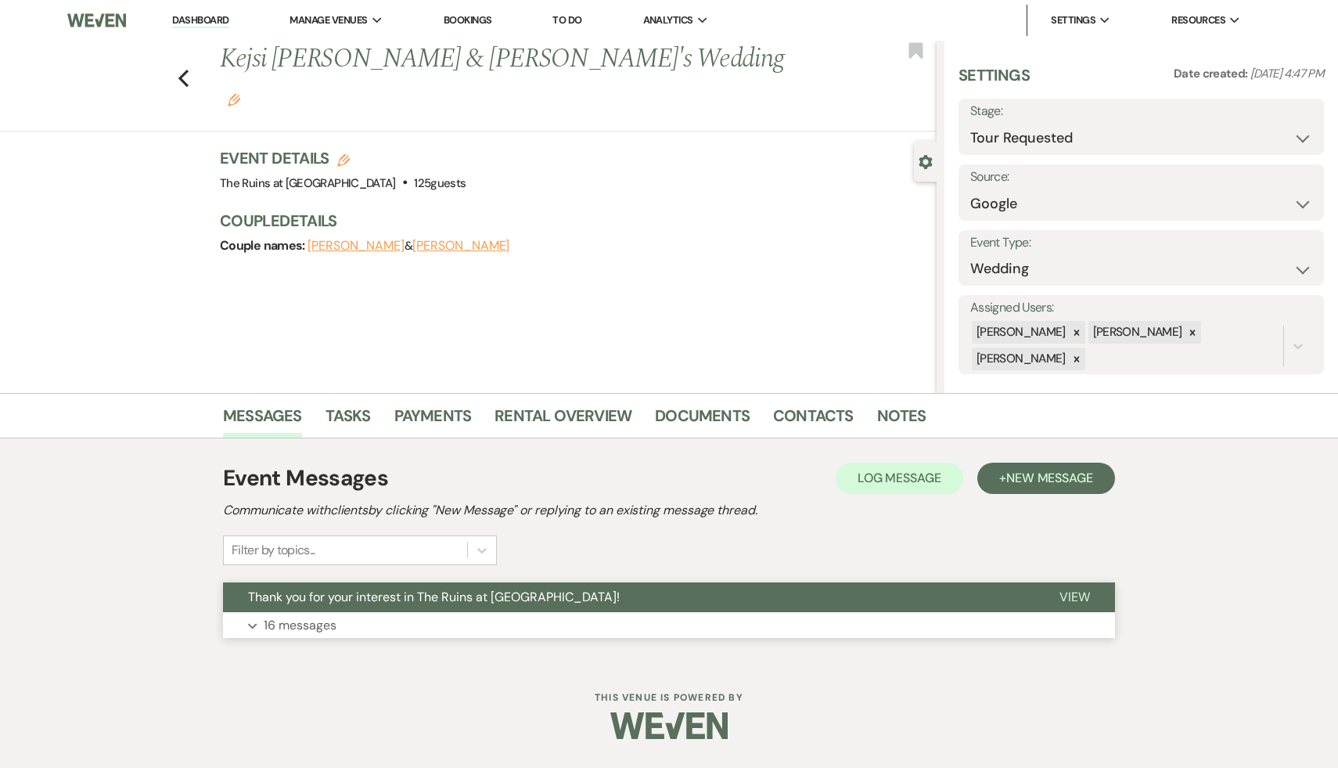
click at [418, 589] on span "Thank you for your interest in The Ruins at [GEOGRAPHIC_DATA]!" at bounding box center [434, 597] width 372 height 16
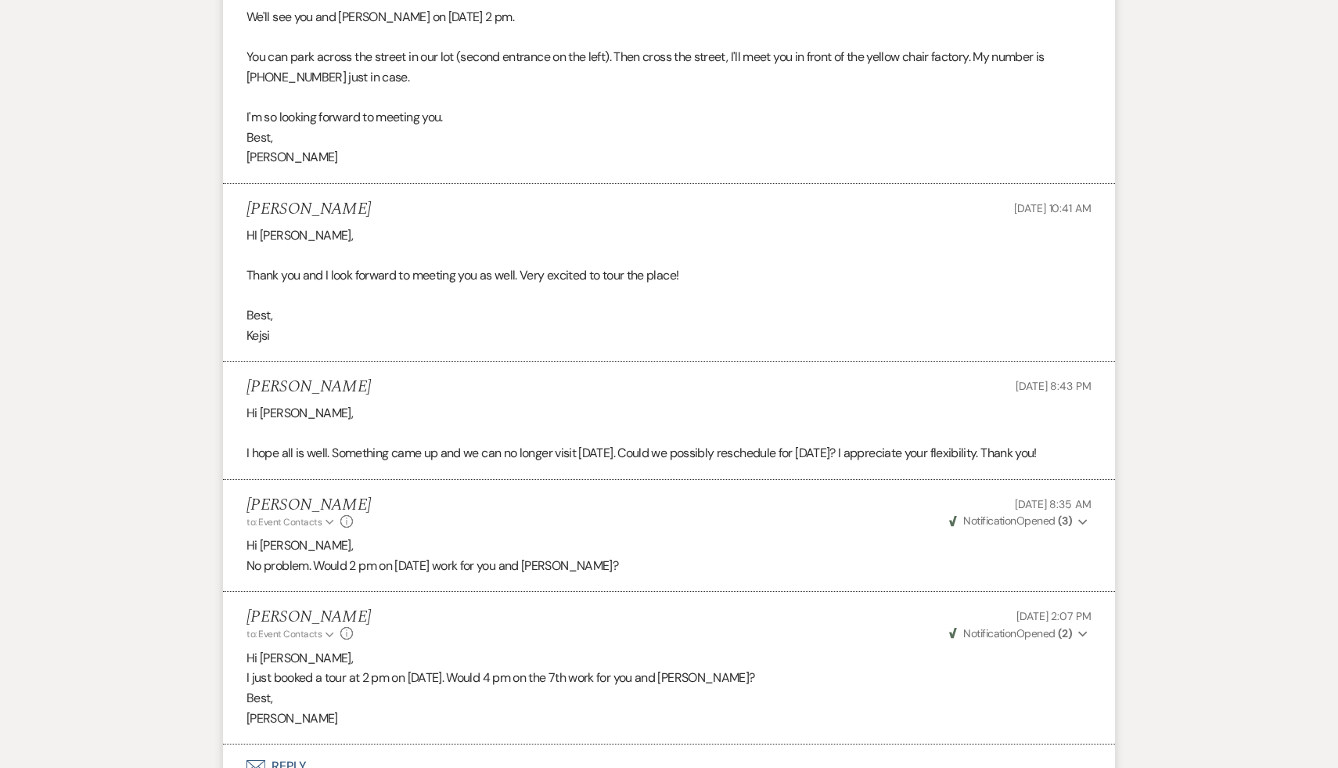
scroll to position [3963, 0]
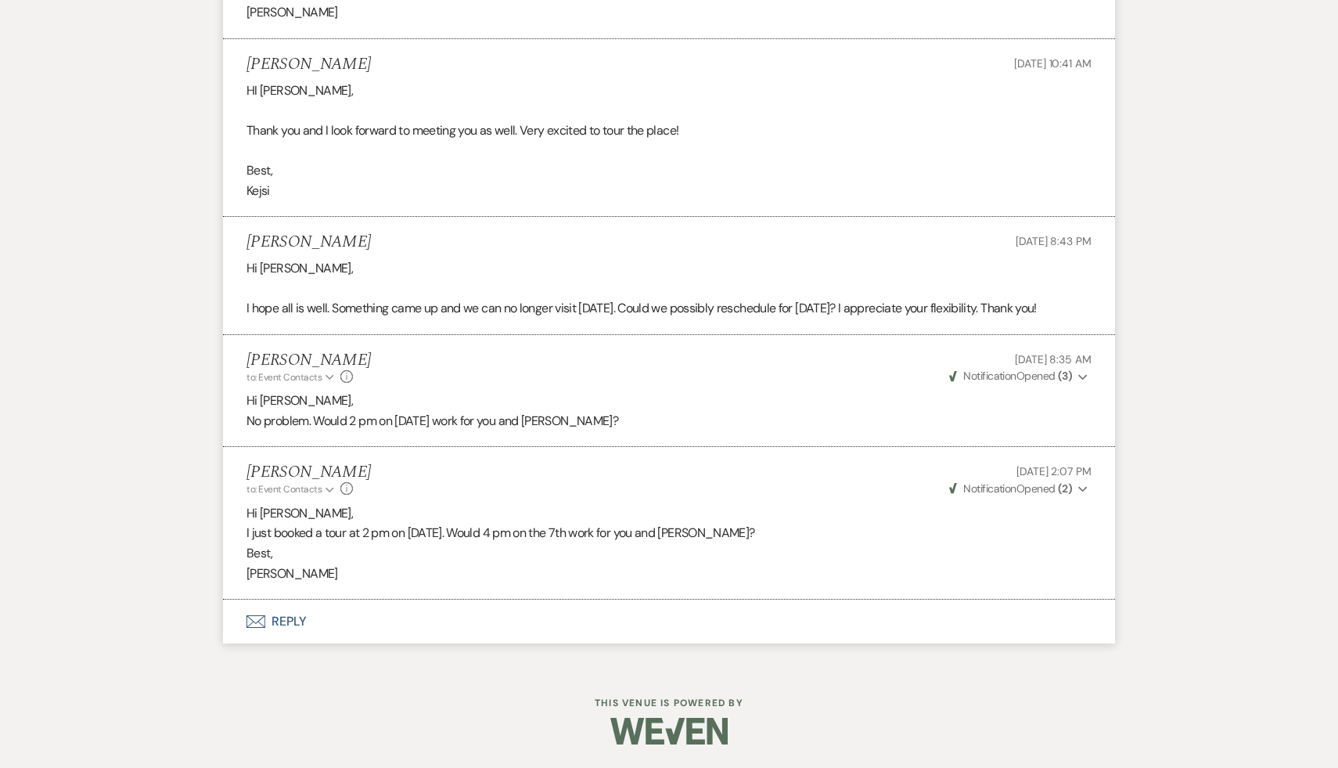
scroll to position [372, 0]
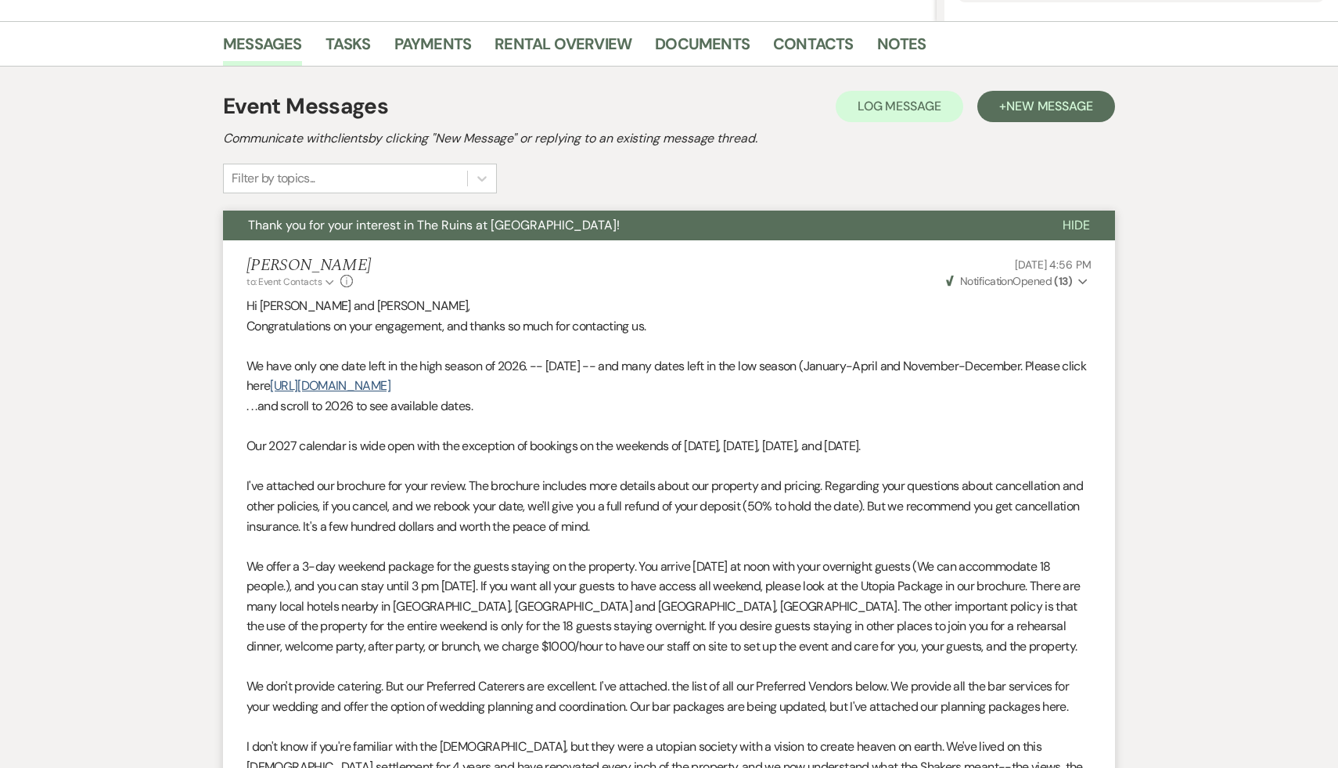
select select "2"
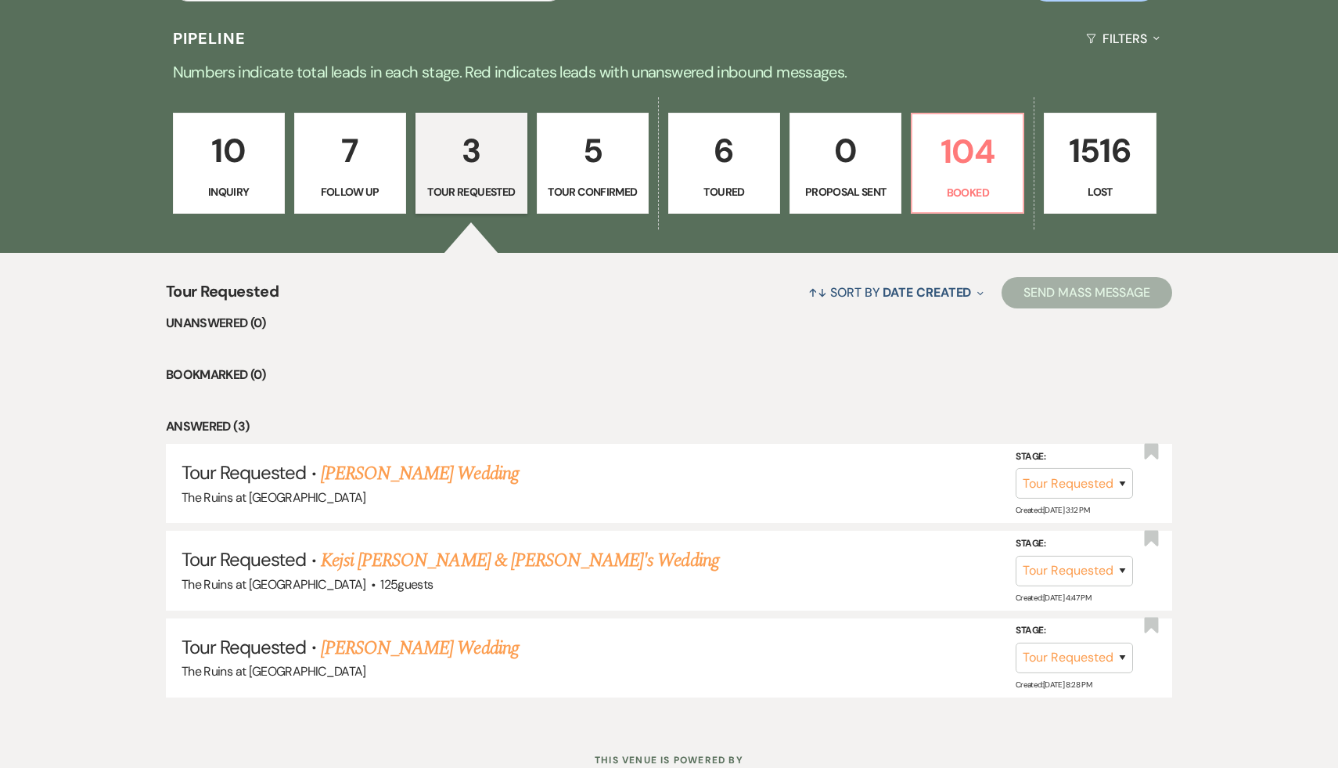
click at [590, 152] on p "5" at bounding box center [593, 150] width 92 height 52
select select "4"
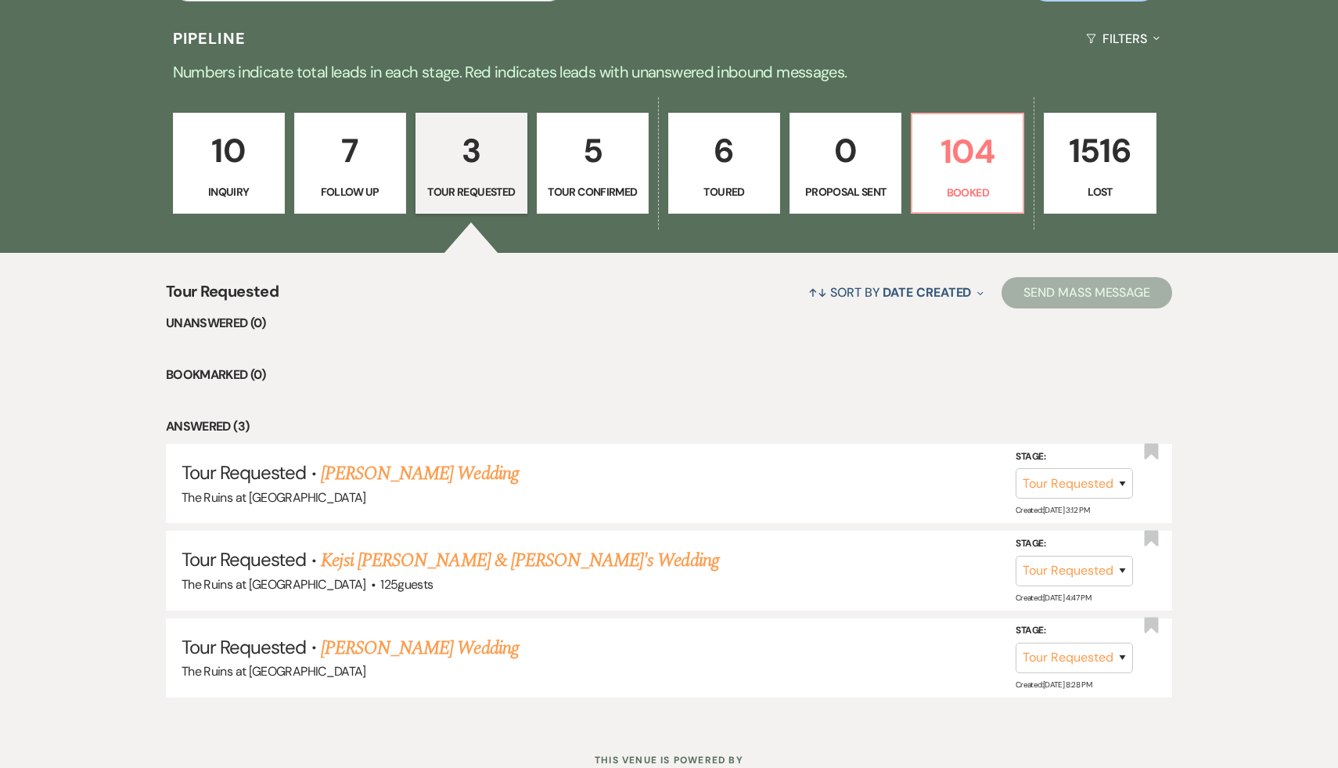
select select "4"
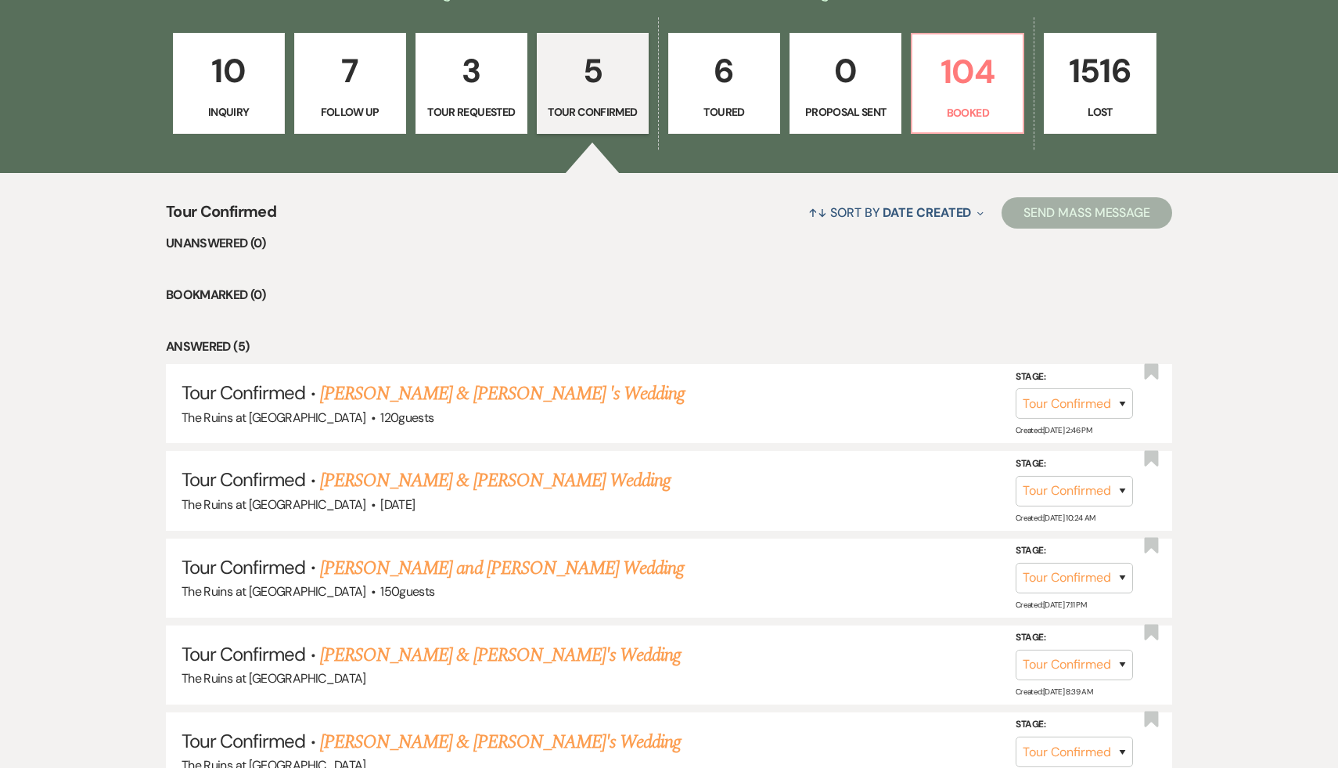
scroll to position [457, 0]
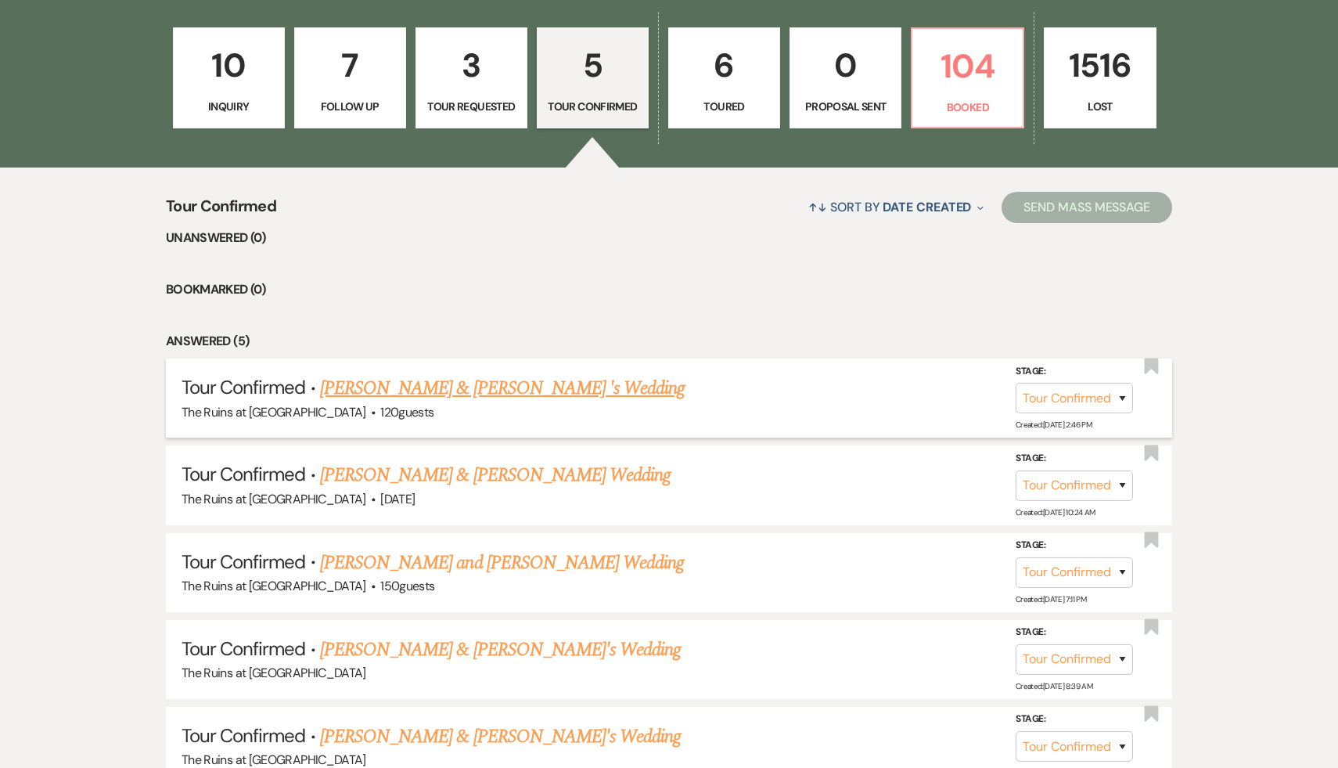
click at [511, 384] on link "Jessica Borey & Mark Picarello 's Wedding" at bounding box center [502, 388] width 365 height 28
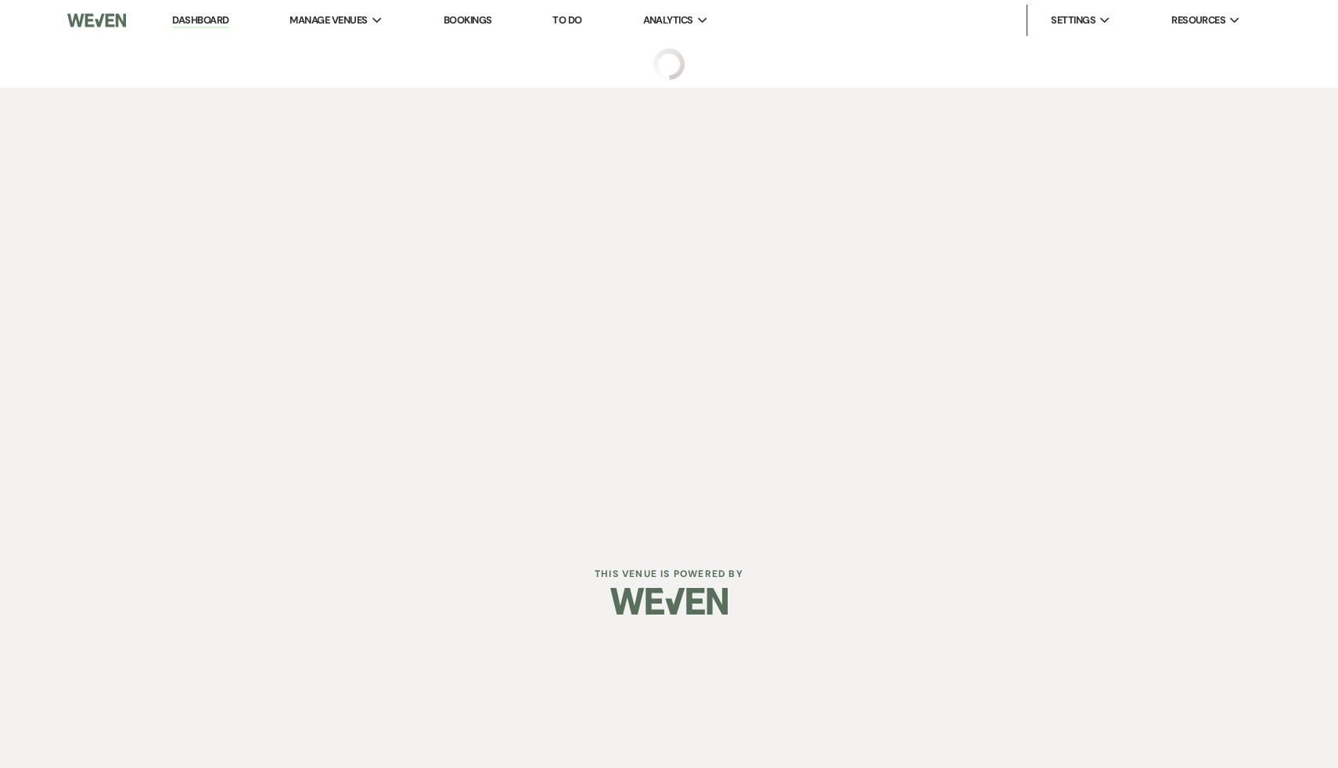
select select "4"
select select "20"
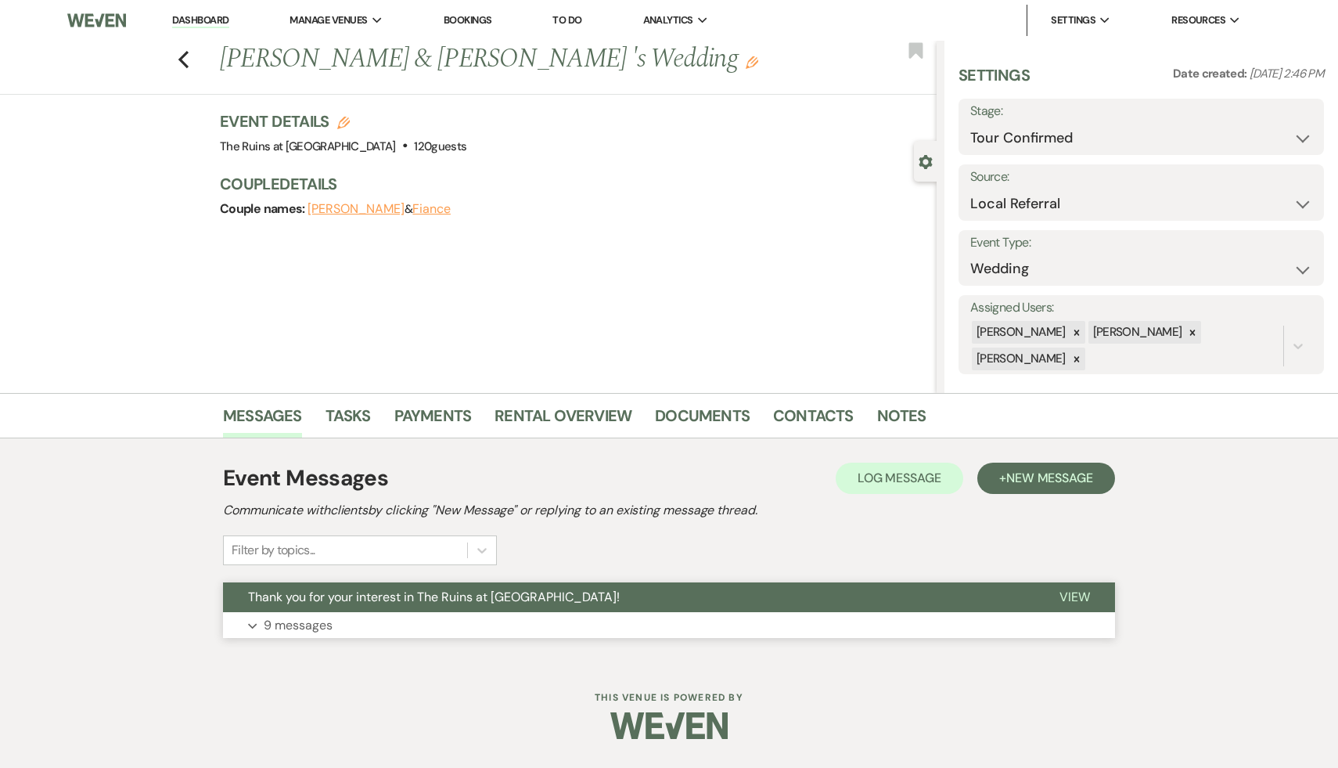
click at [453, 598] on span "Thank you for your interest in The Ruins at [GEOGRAPHIC_DATA]!" at bounding box center [434, 597] width 372 height 16
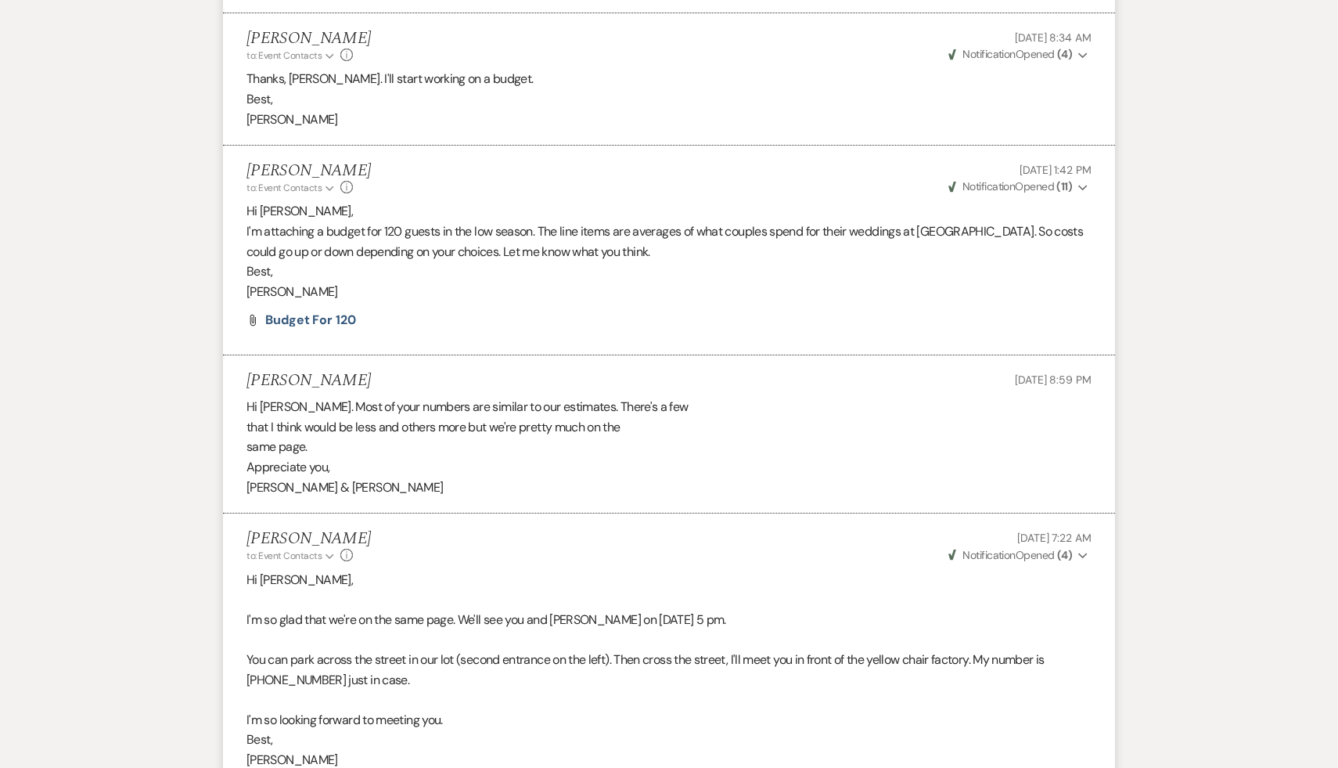
scroll to position [2394, 0]
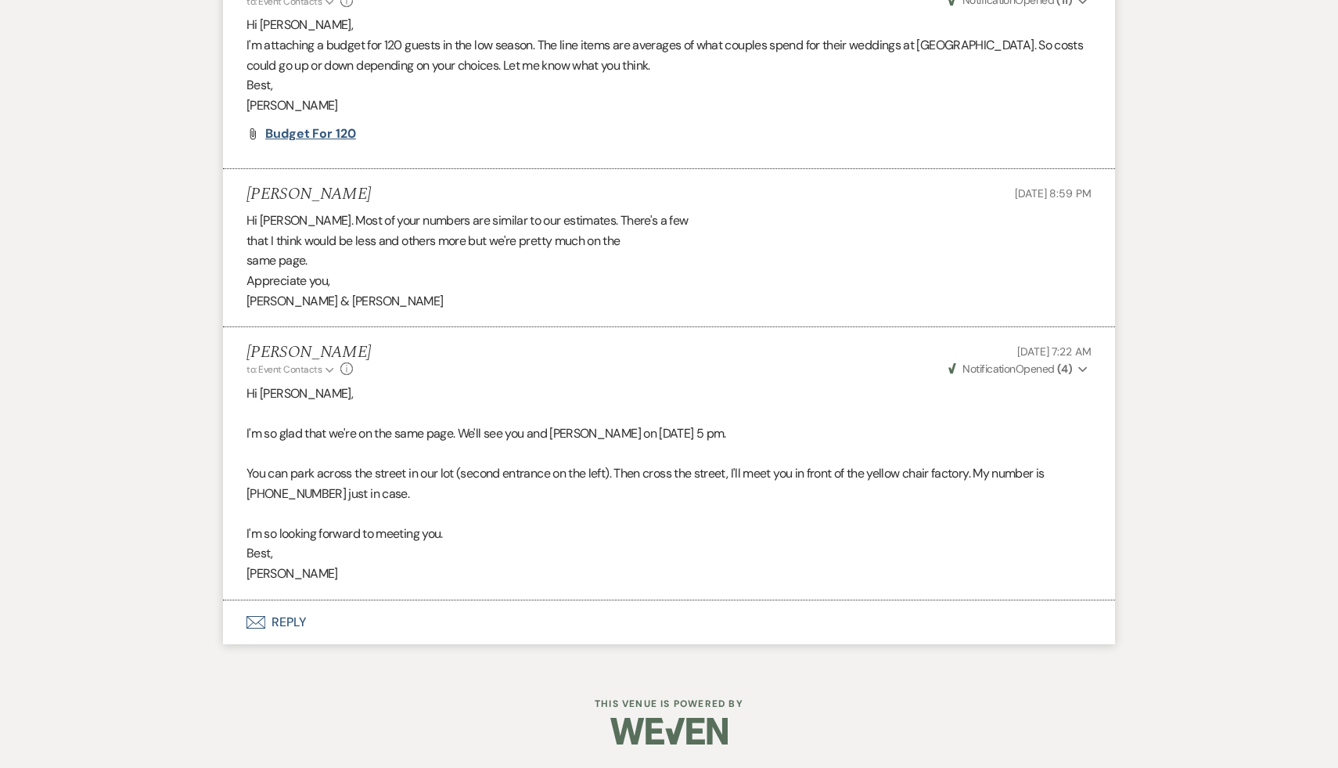
click at [341, 134] on span "Budget for 120" at bounding box center [310, 133] width 91 height 16
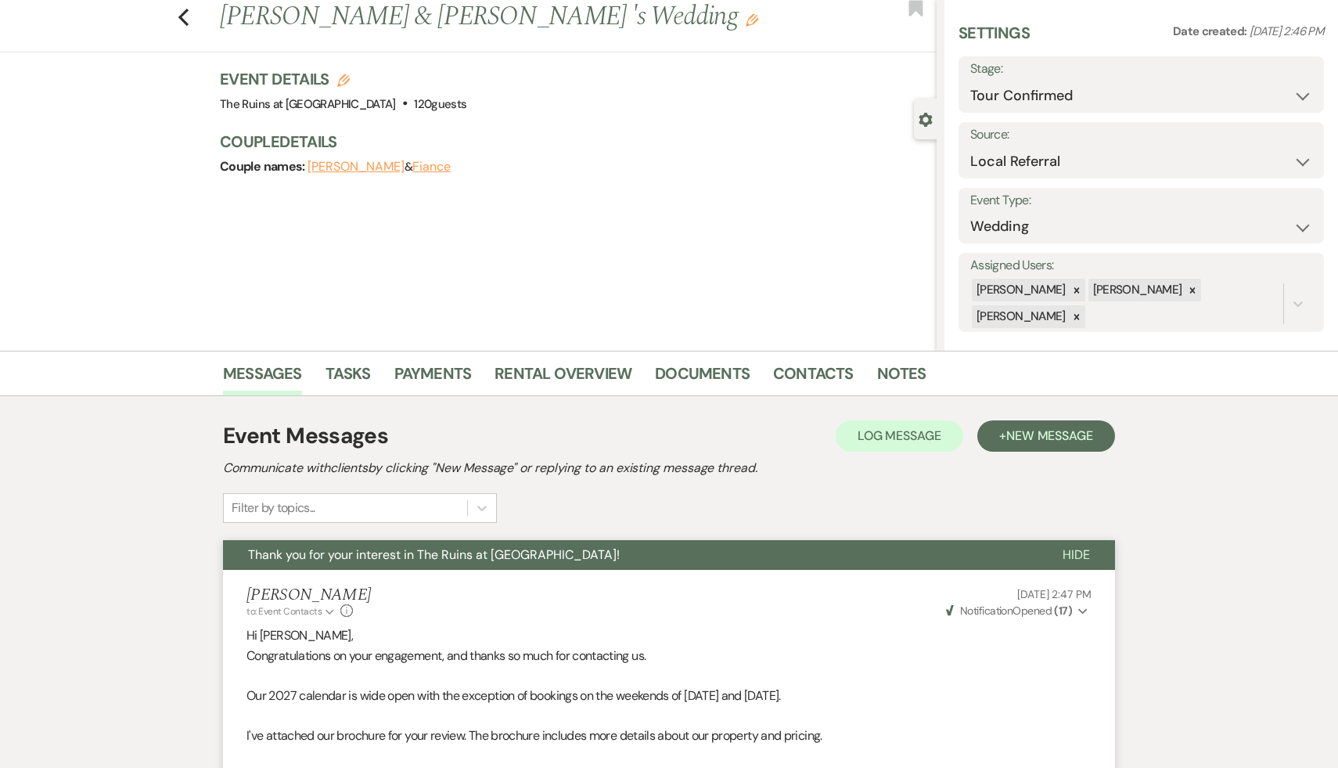
scroll to position [26, 0]
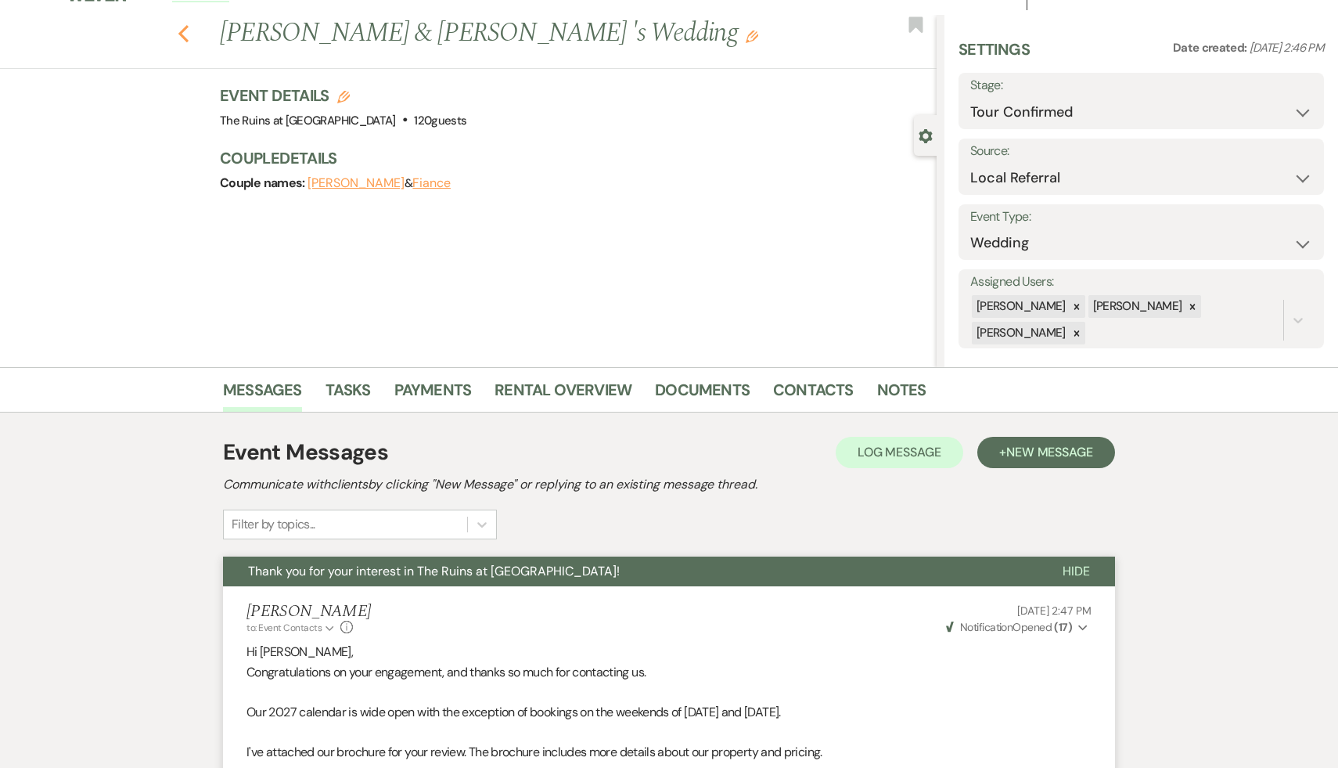
click at [180, 33] on use "button" at bounding box center [183, 33] width 10 height 17
select select "4"
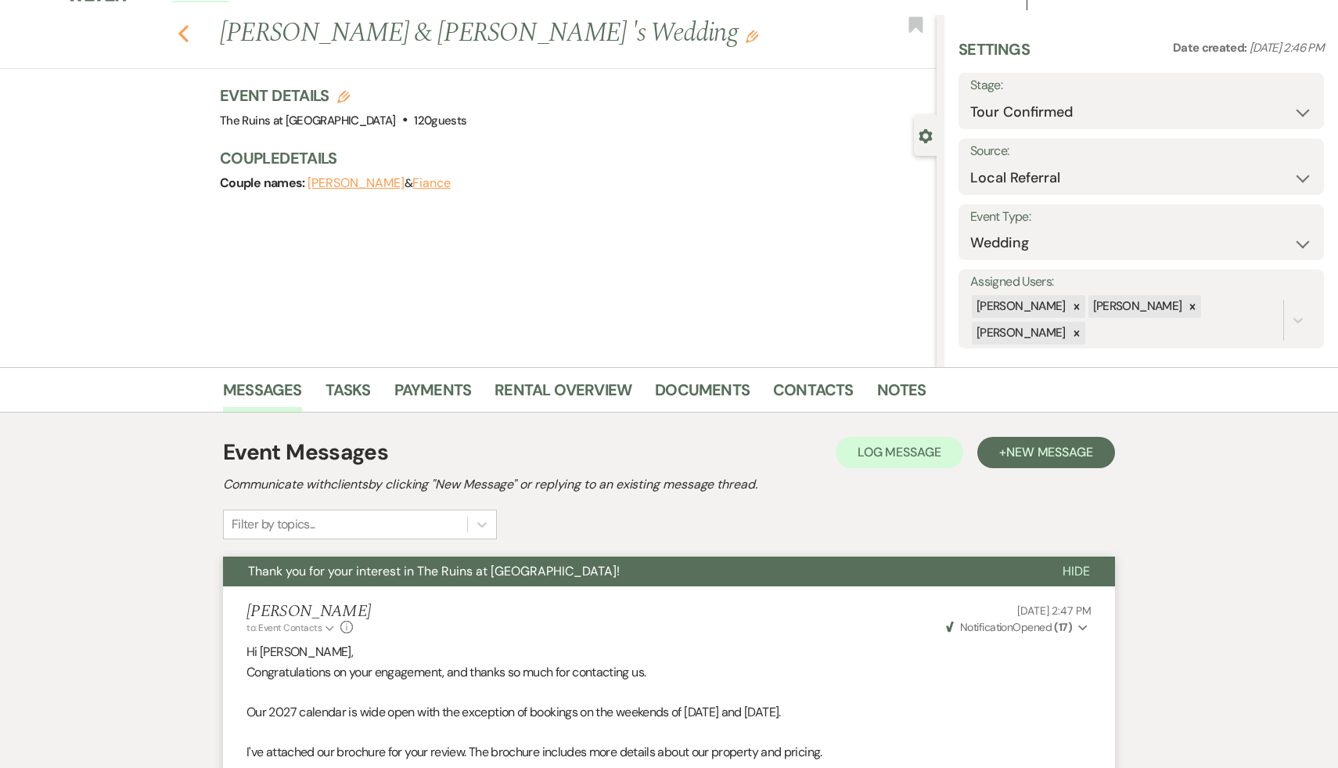
select select "4"
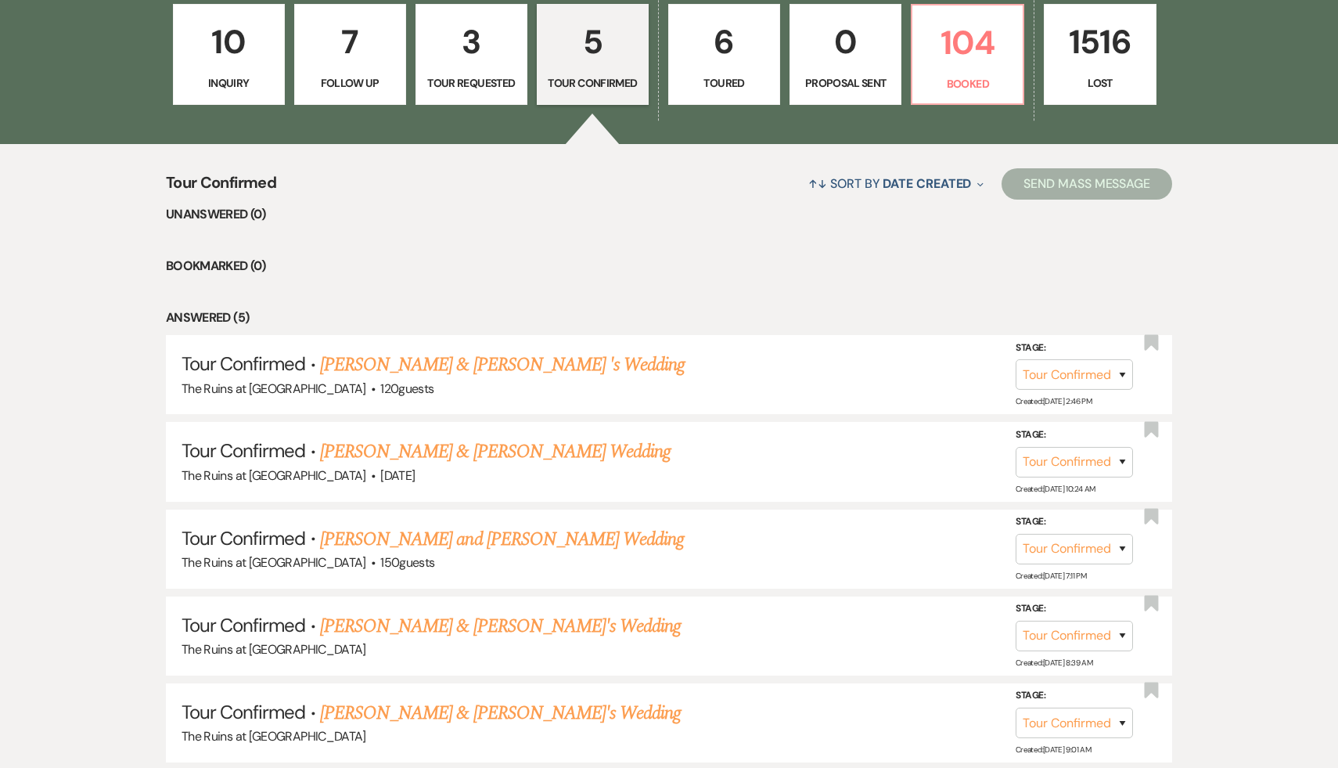
scroll to position [480, 0]
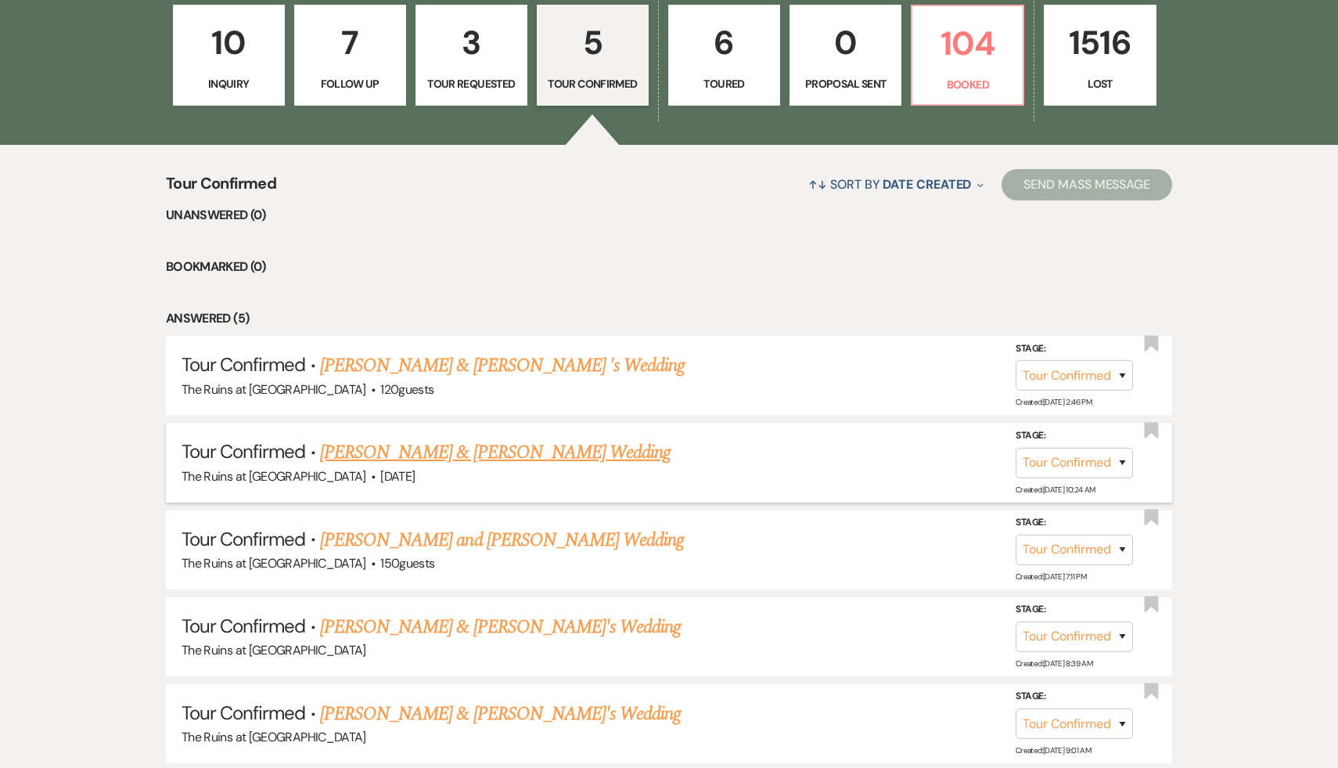
click at [432, 450] on link "Michael & Taylor's Wedding" at bounding box center [495, 452] width 351 height 28
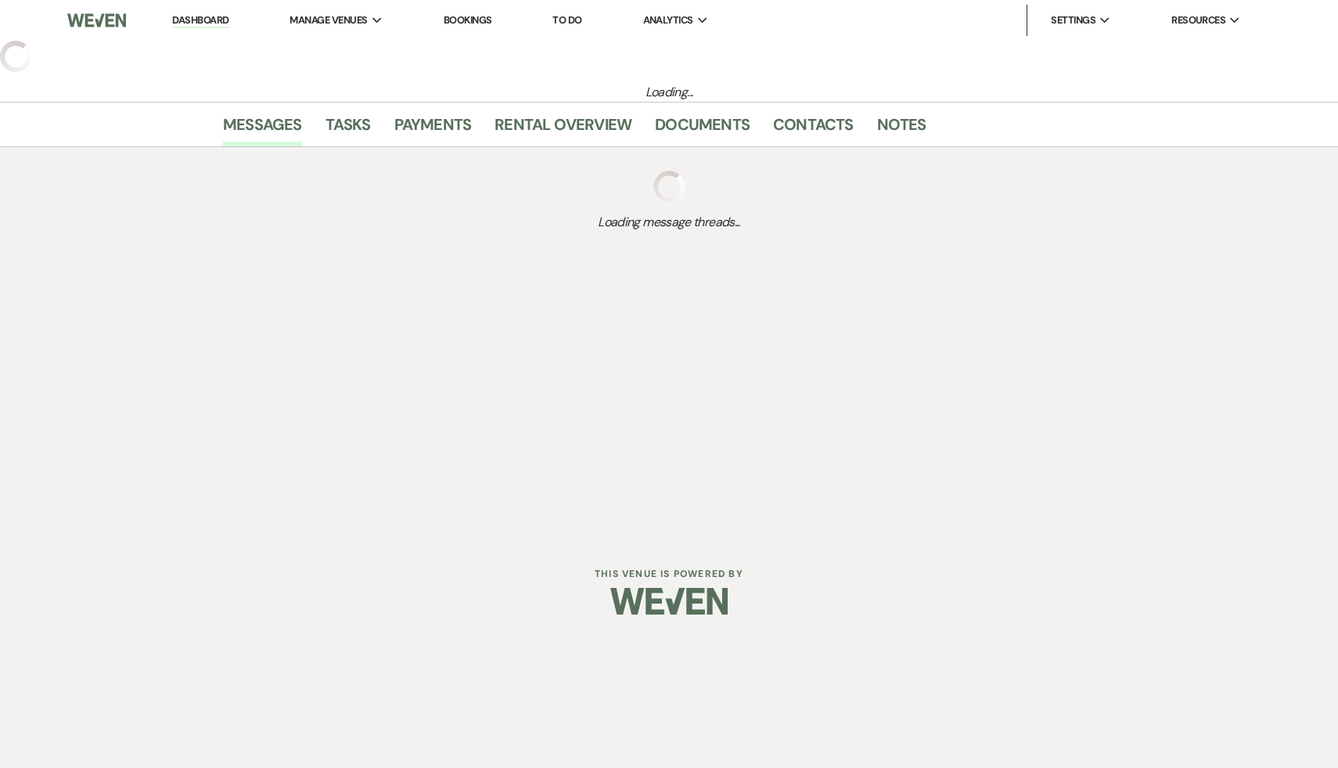
select select "4"
select select "17"
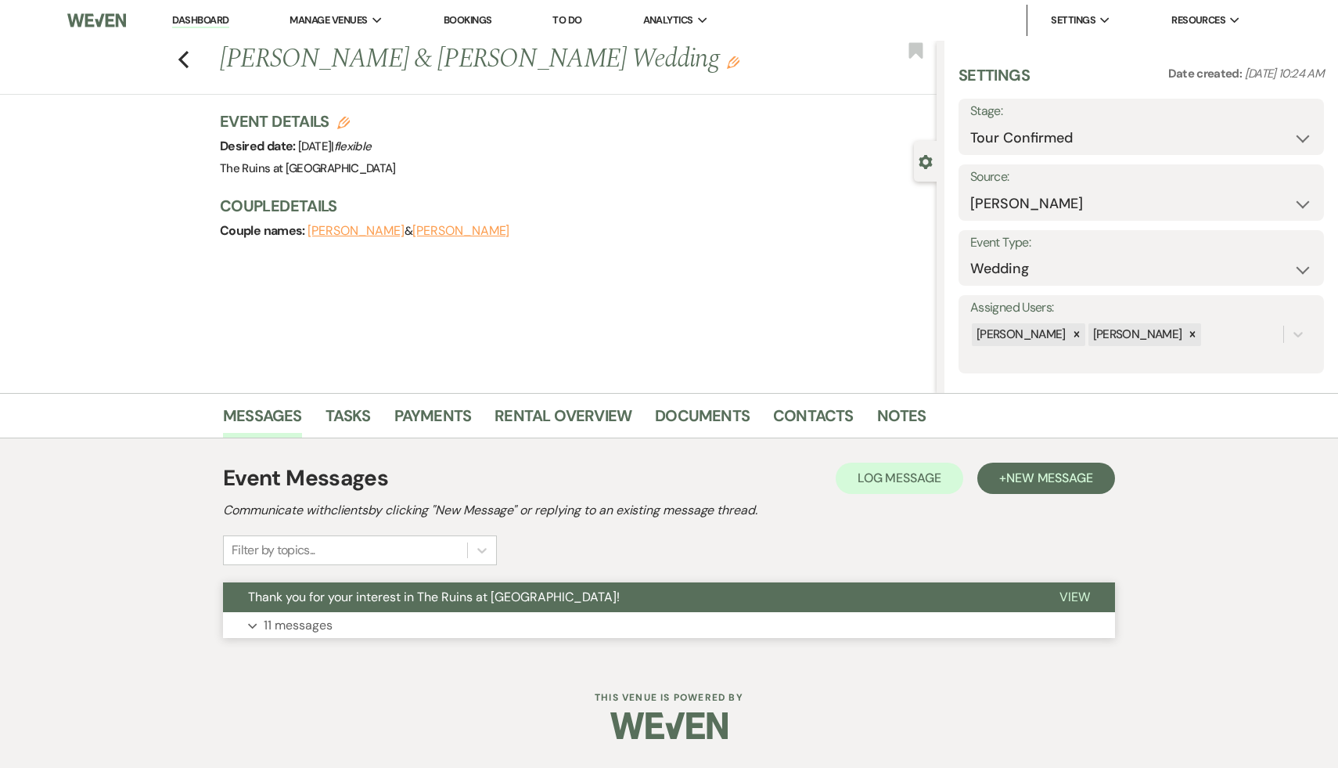
click at [432, 598] on span "Thank you for your interest in The Ruins at [GEOGRAPHIC_DATA]!" at bounding box center [434, 597] width 372 height 16
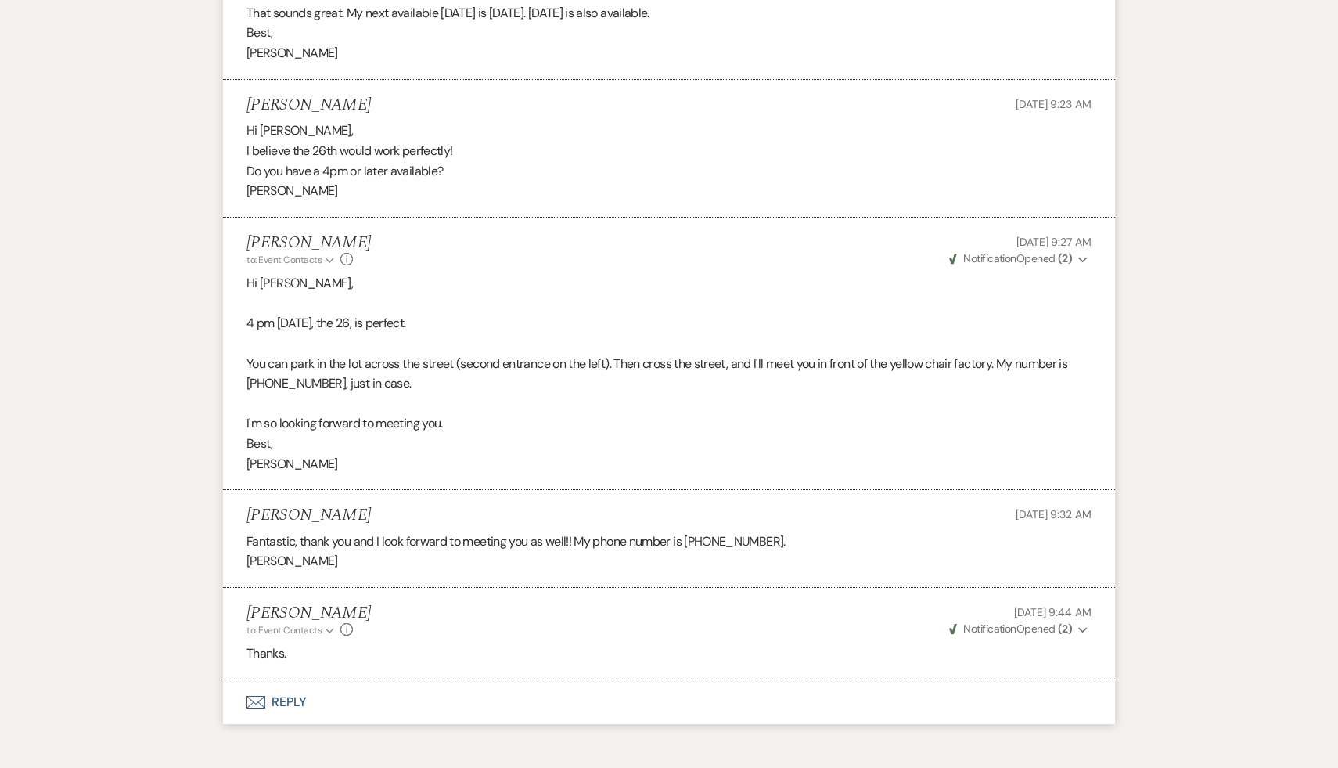
scroll to position [2266, 0]
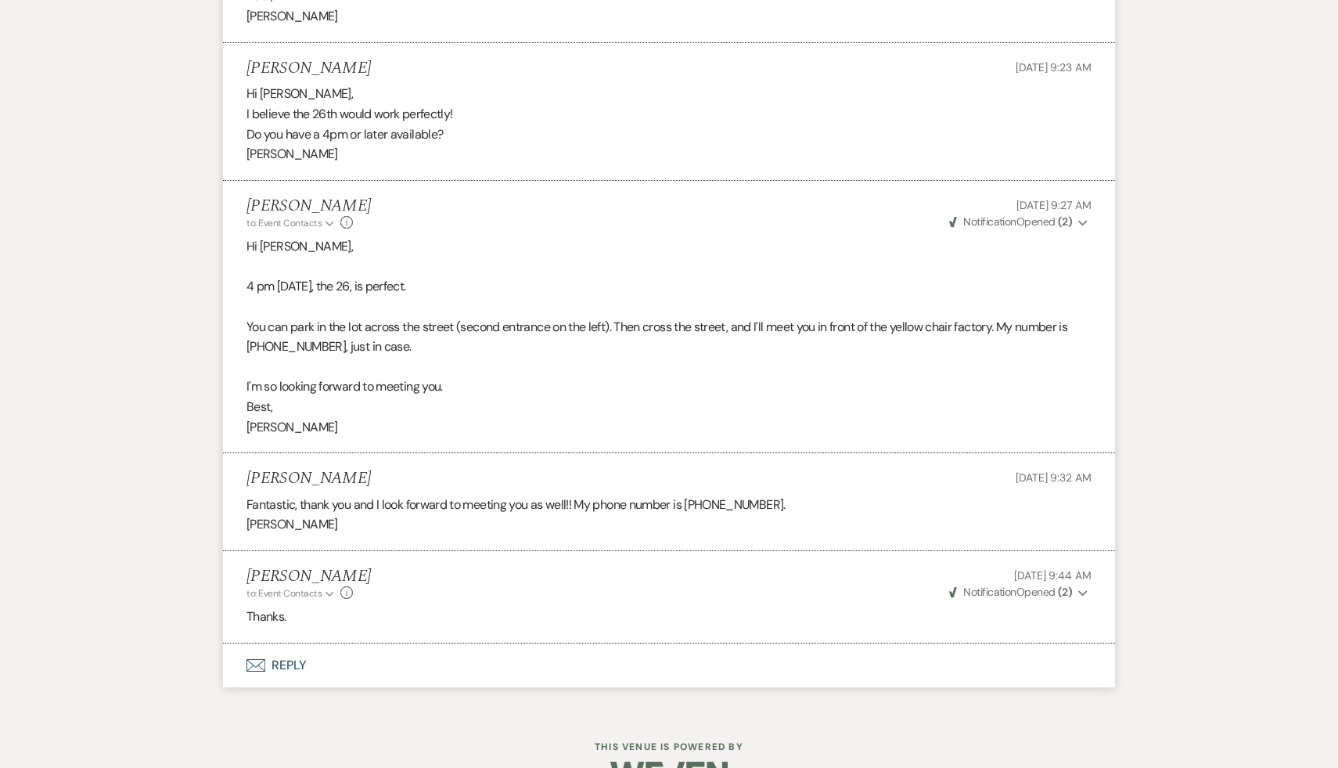
select select "4"
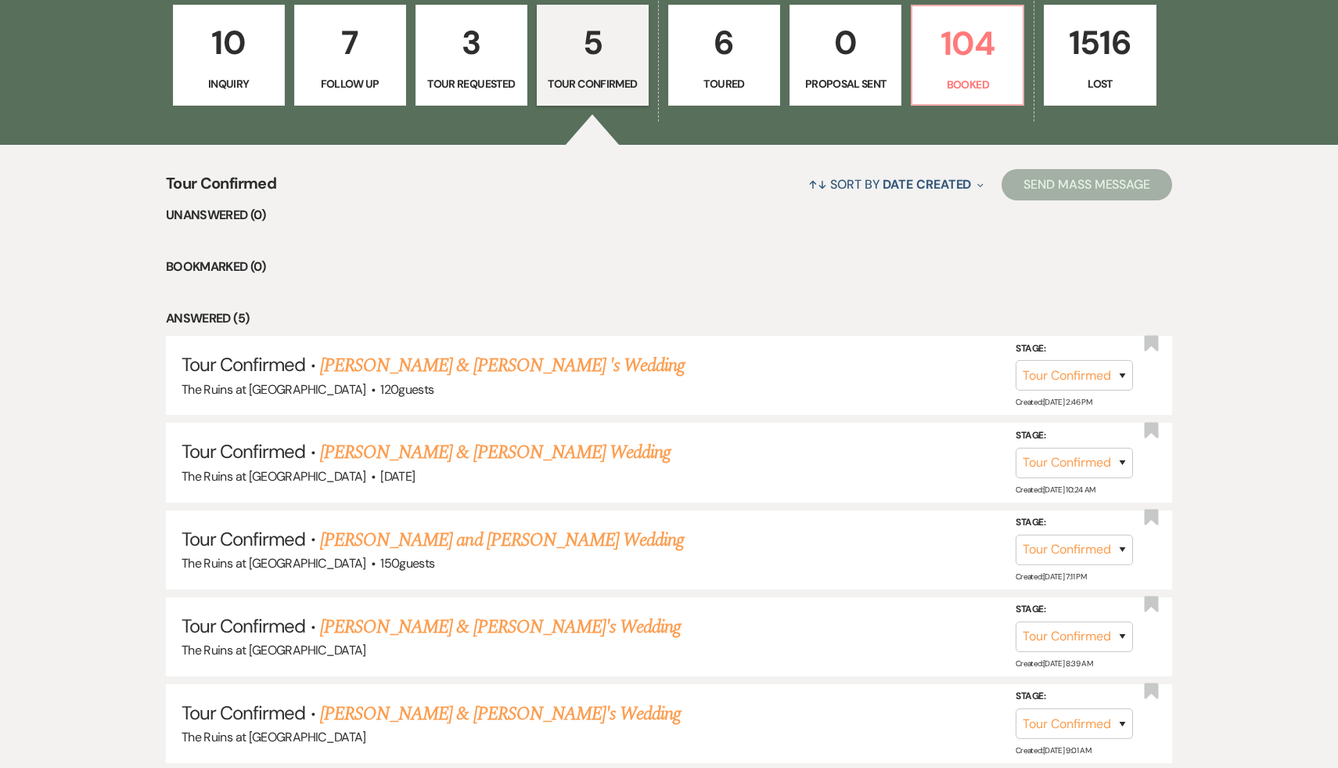
scroll to position [541, 0]
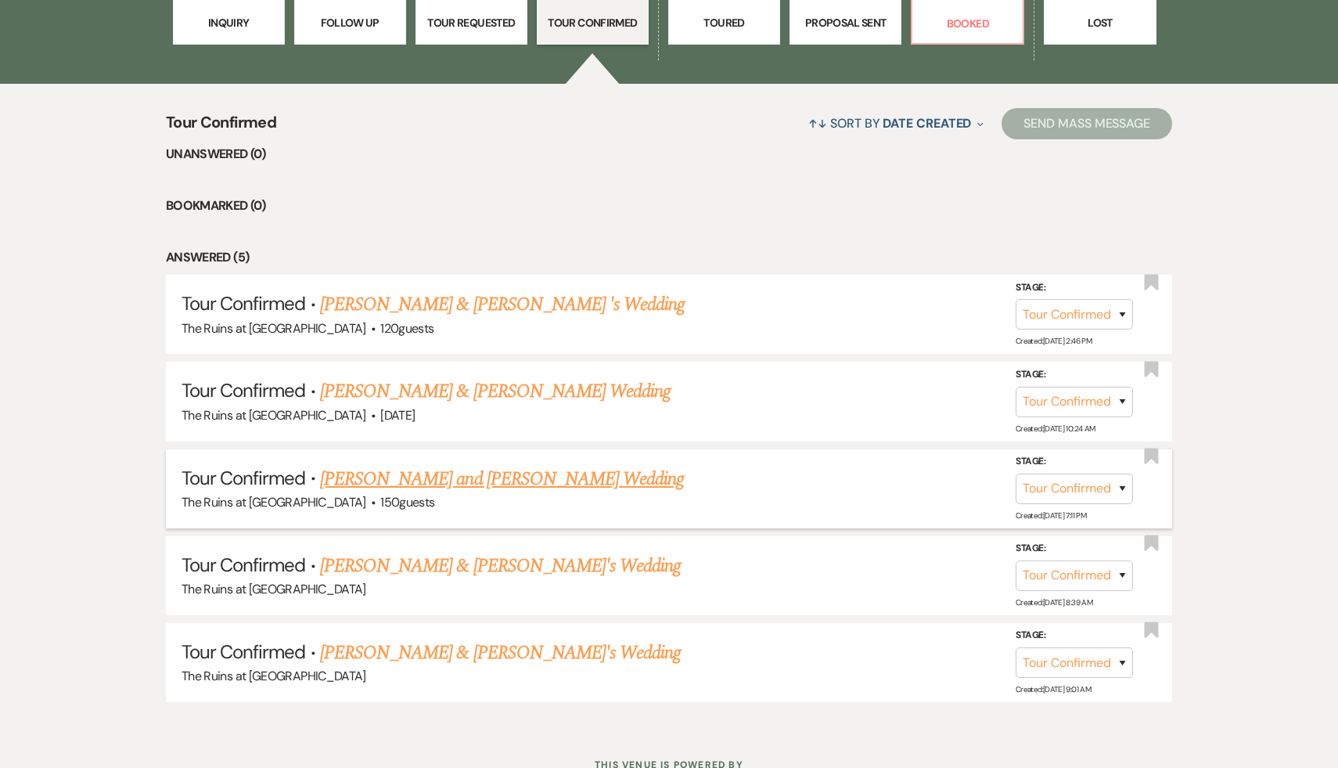
click at [488, 478] on link "Joyce Wang and Ryan Gao's Wedding" at bounding box center [502, 479] width 365 height 28
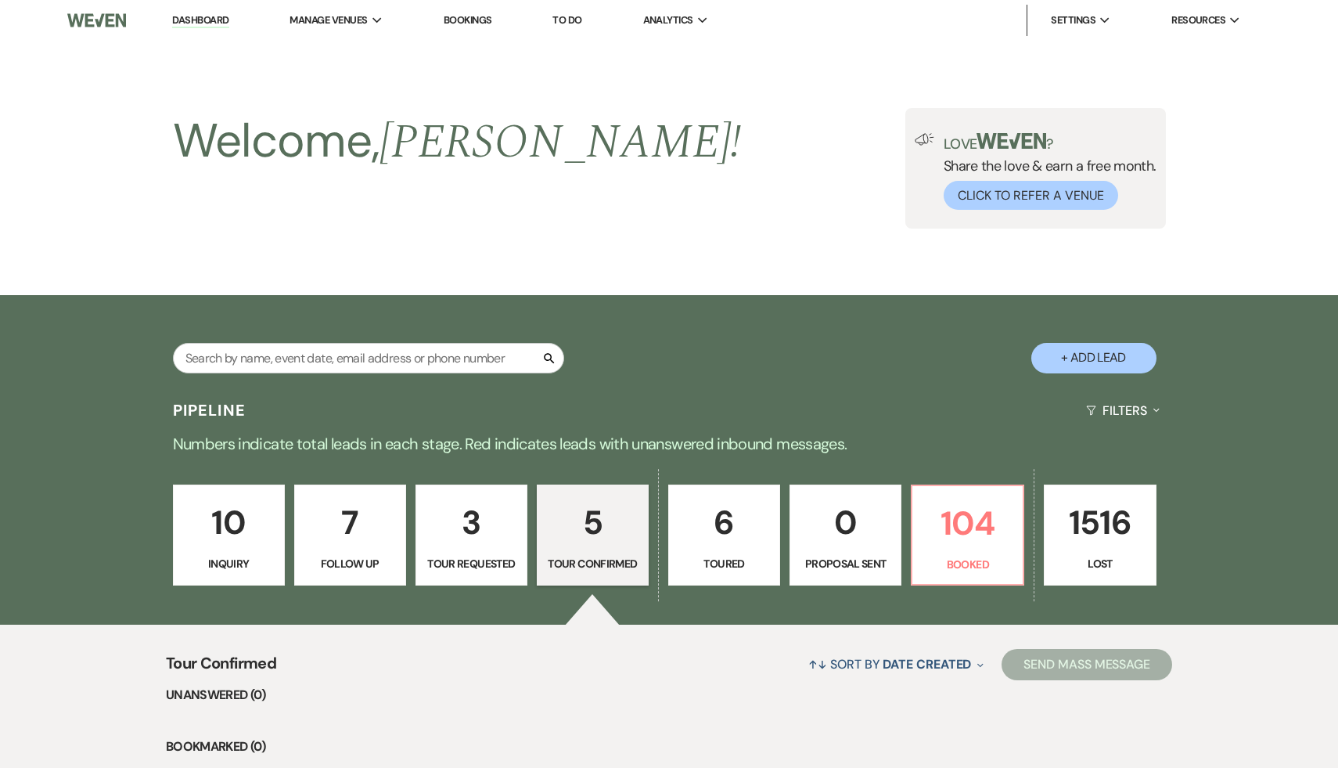
select select "4"
select select "20"
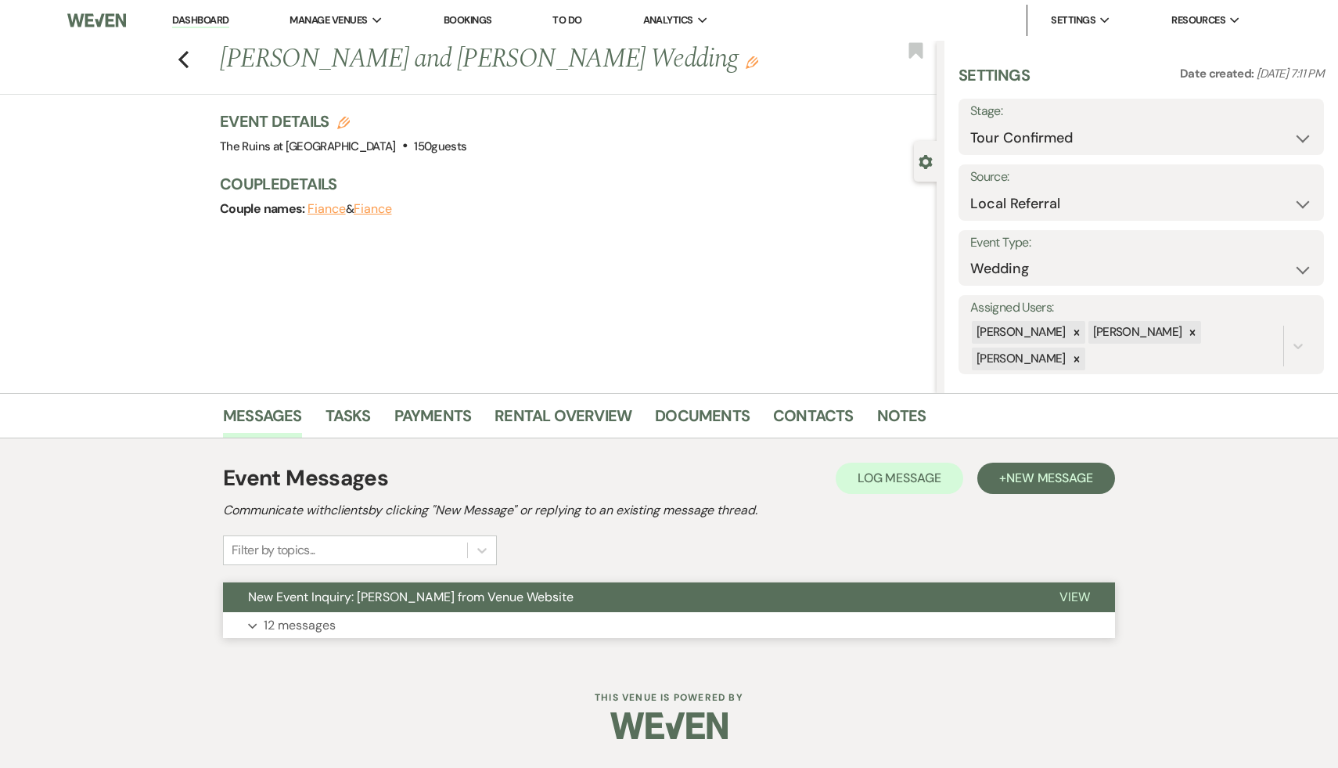
click at [449, 597] on span "New Event Inquiry: Ryan Gao from Venue Website" at bounding box center [411, 597] width 326 height 16
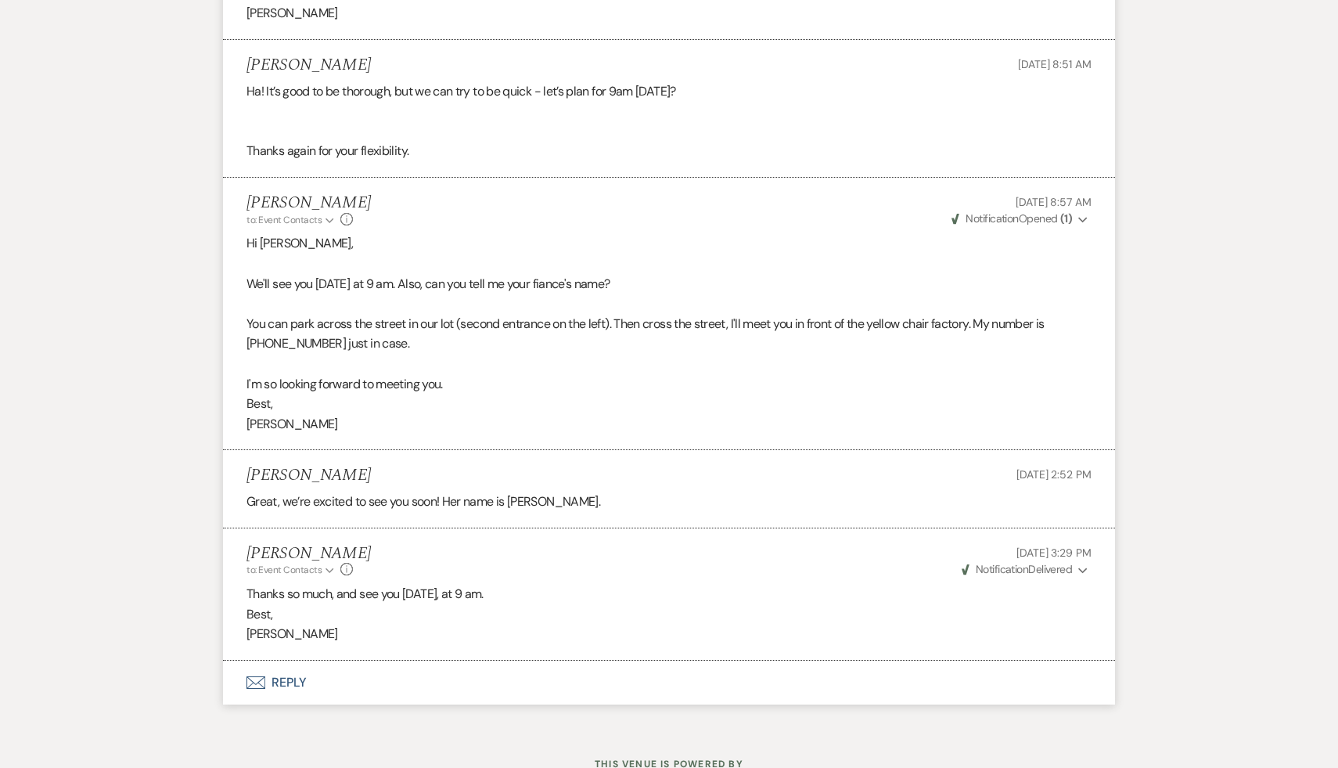
scroll to position [3274, 0]
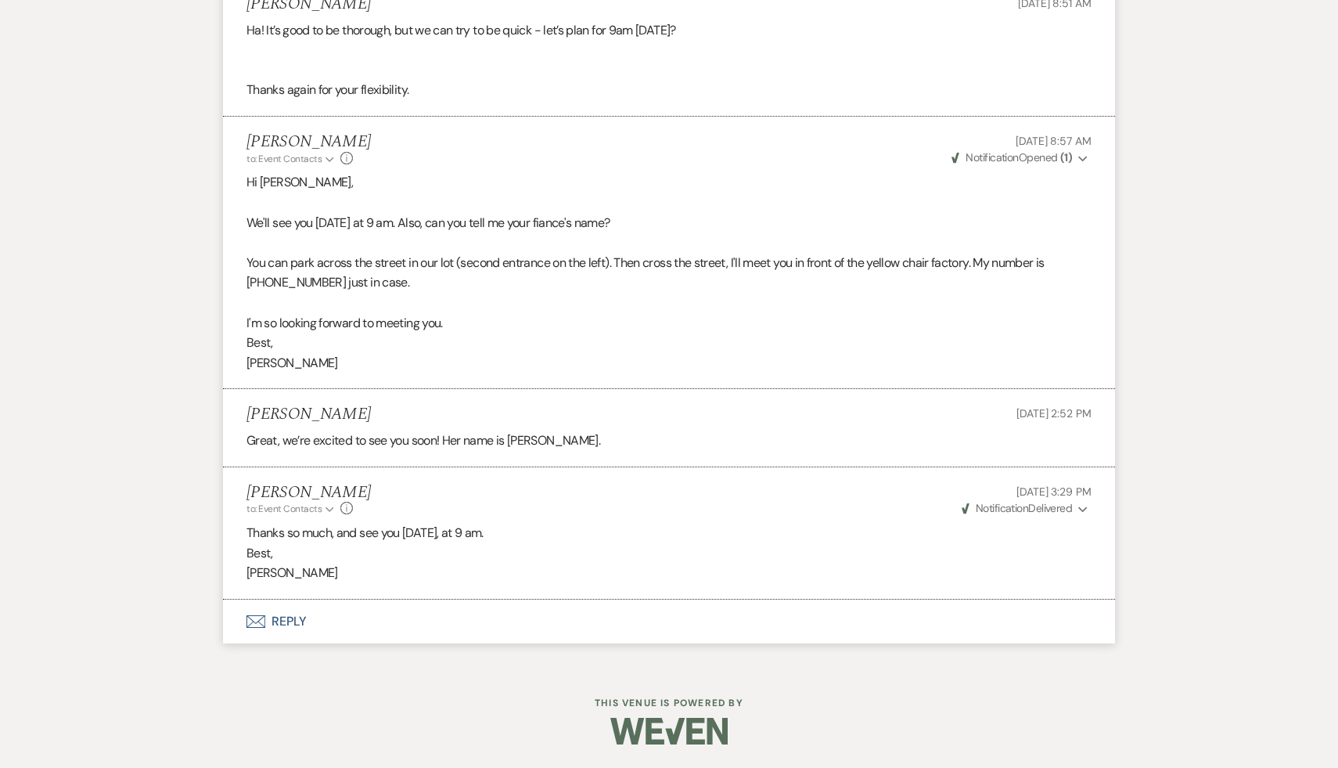
click at [611, 548] on p "Best," at bounding box center [669, 553] width 845 height 20
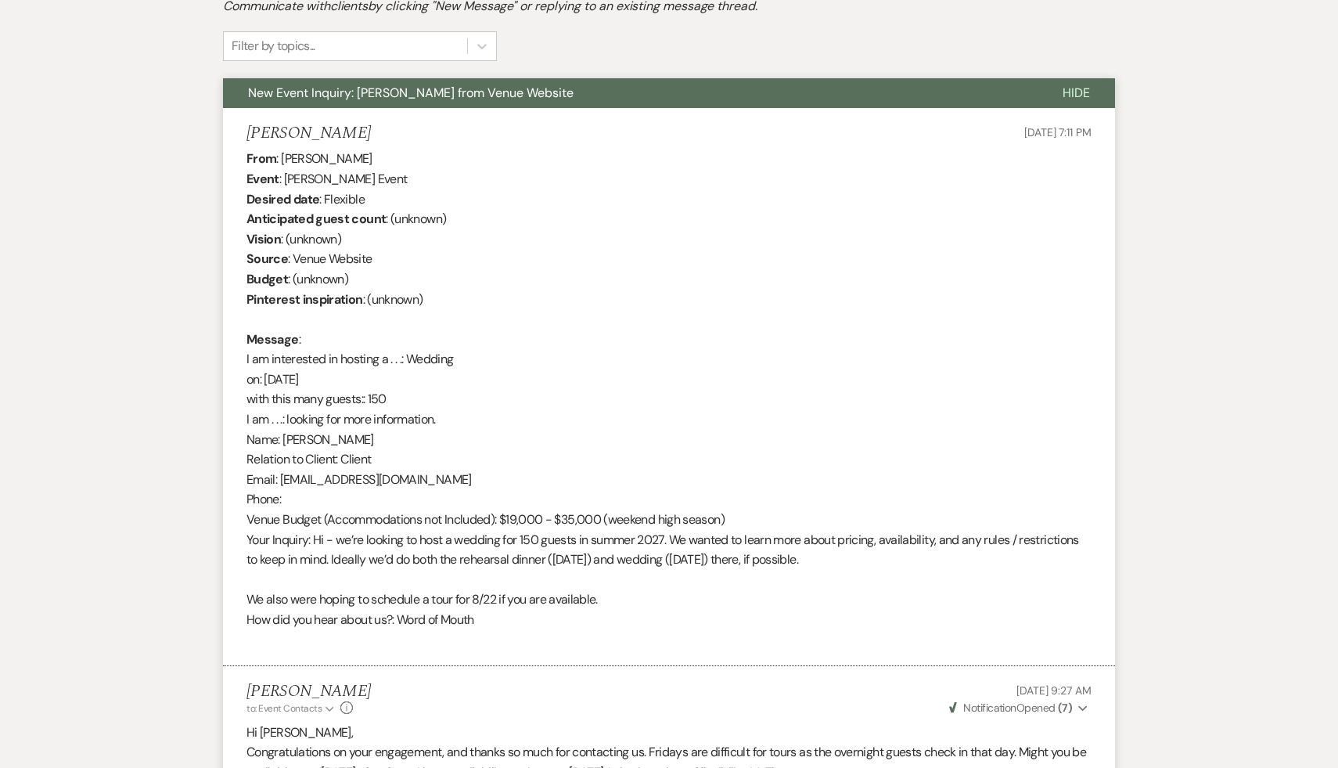
scroll to position [0, 0]
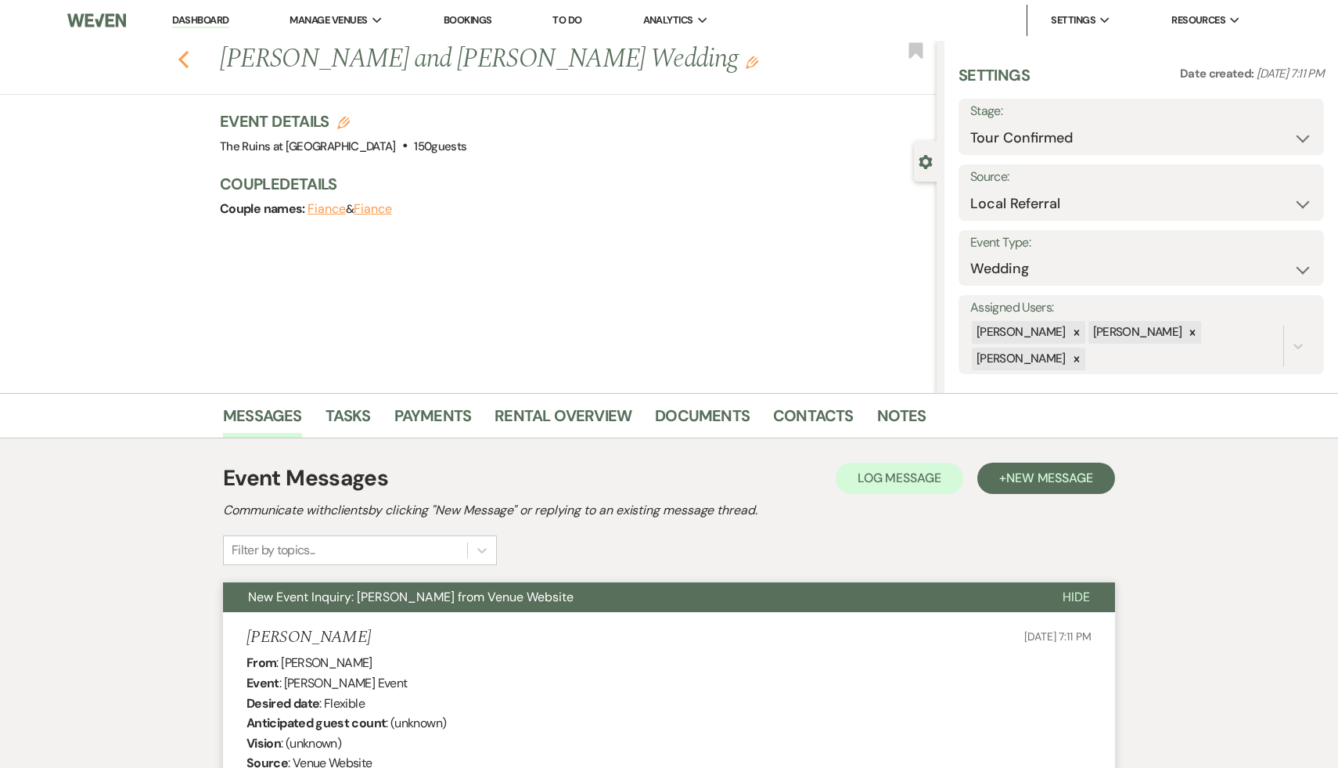
click at [183, 50] on icon "Previous" at bounding box center [184, 59] width 12 height 19
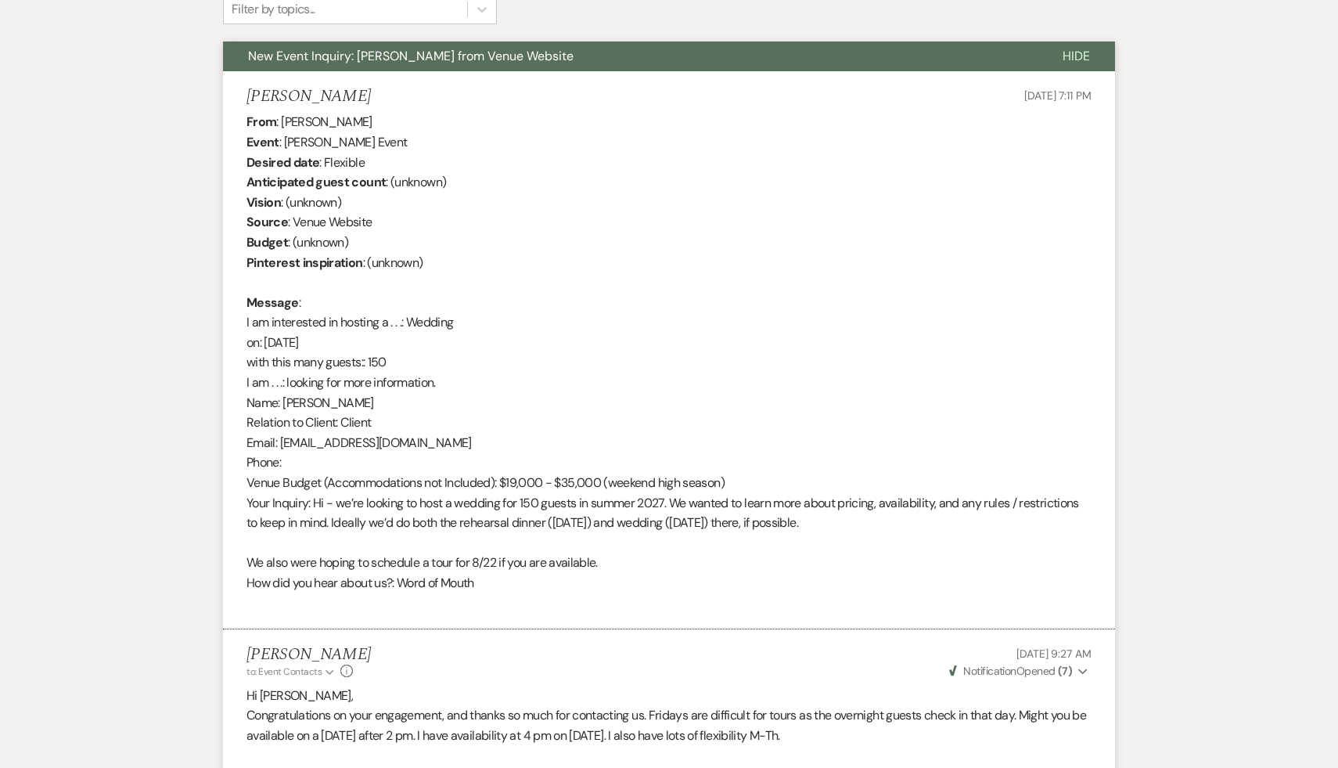
select select "4"
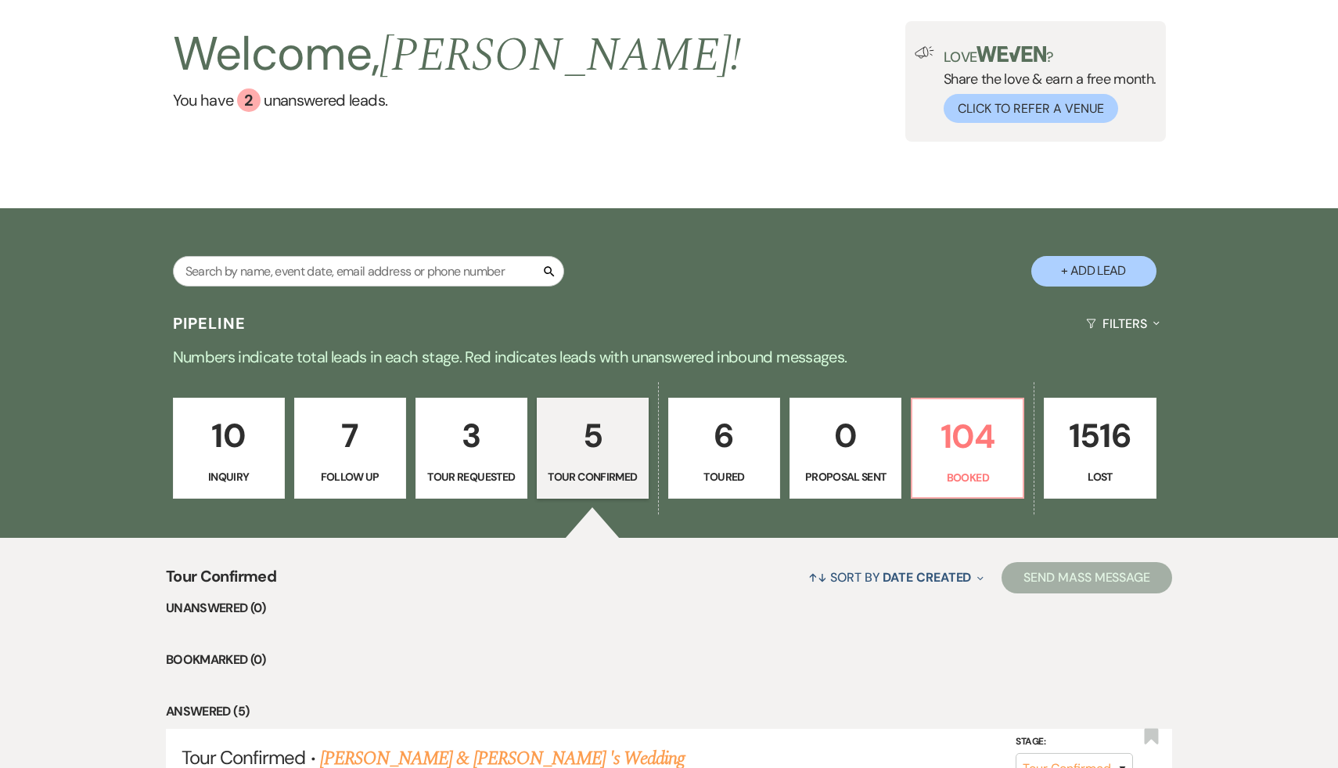
scroll to position [89, 0]
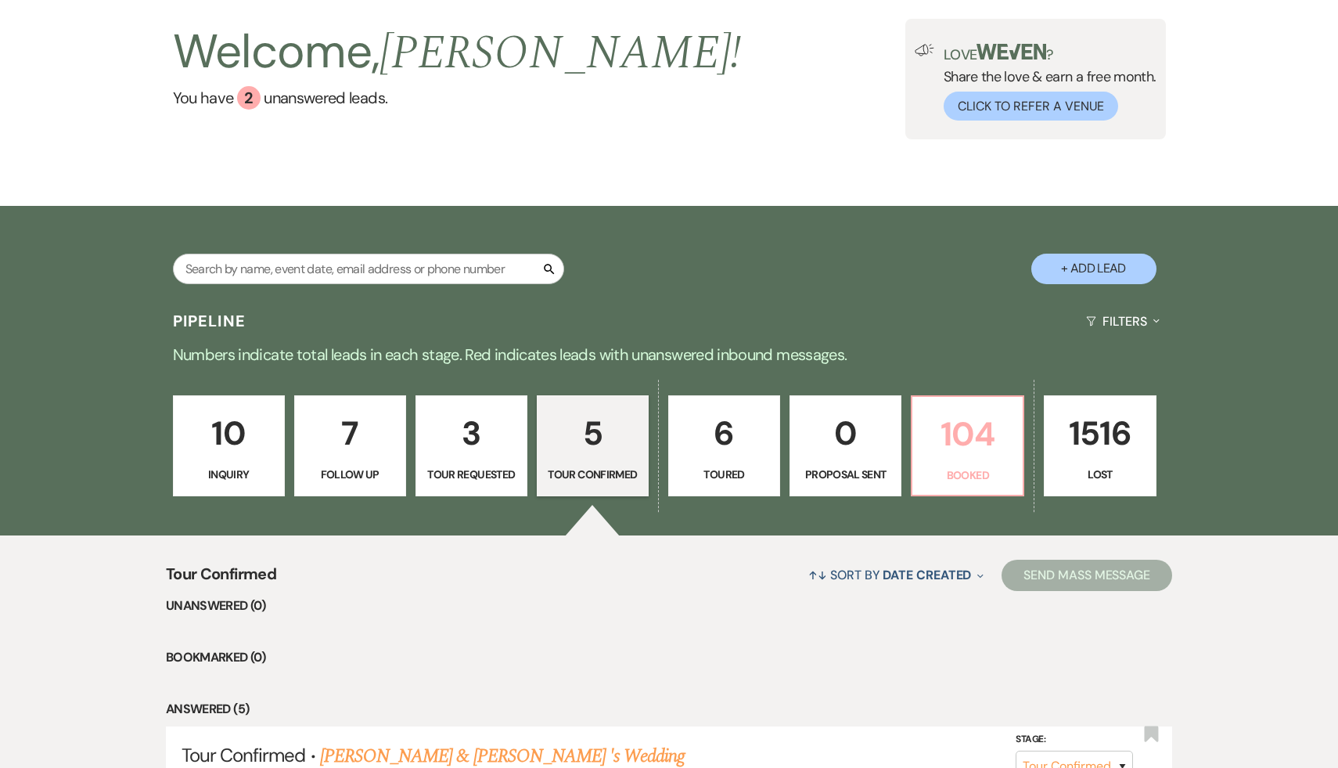
click at [977, 431] on p "104" at bounding box center [968, 434] width 92 height 52
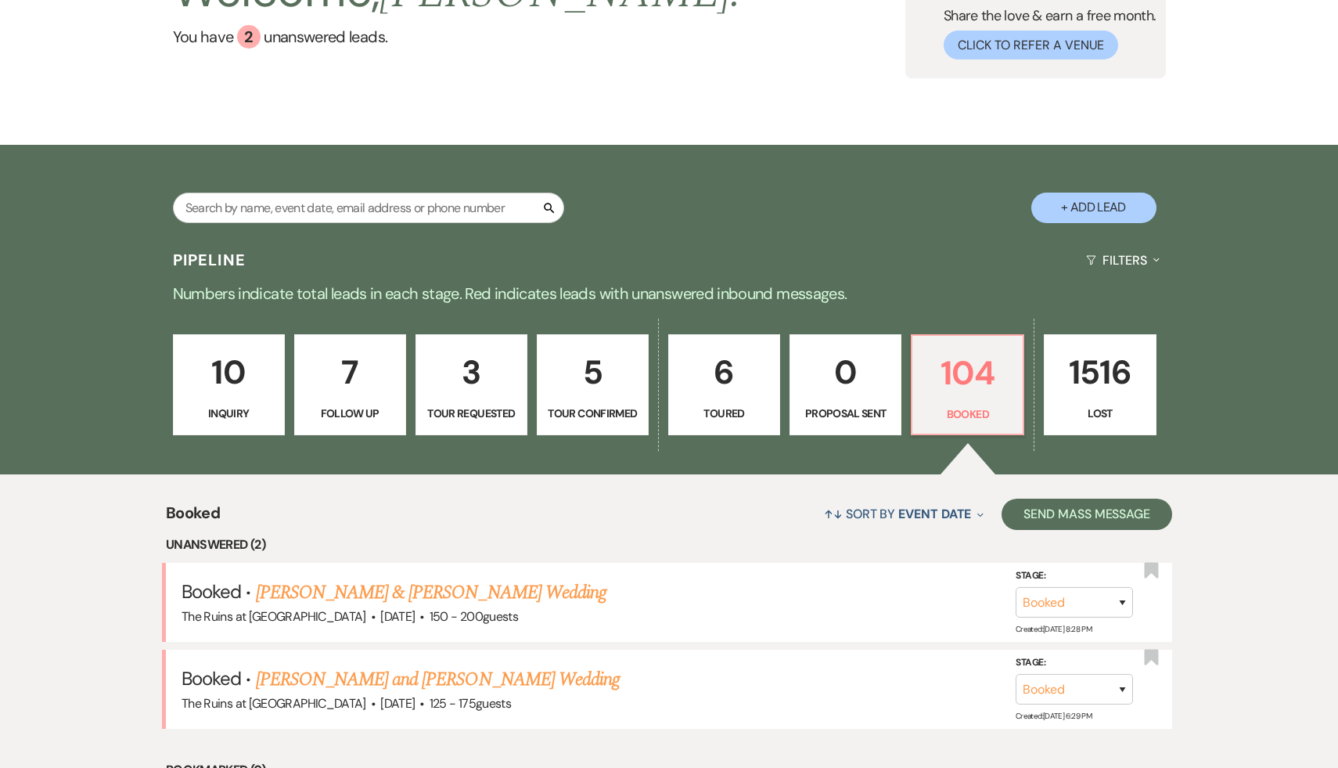
scroll to position [154, 0]
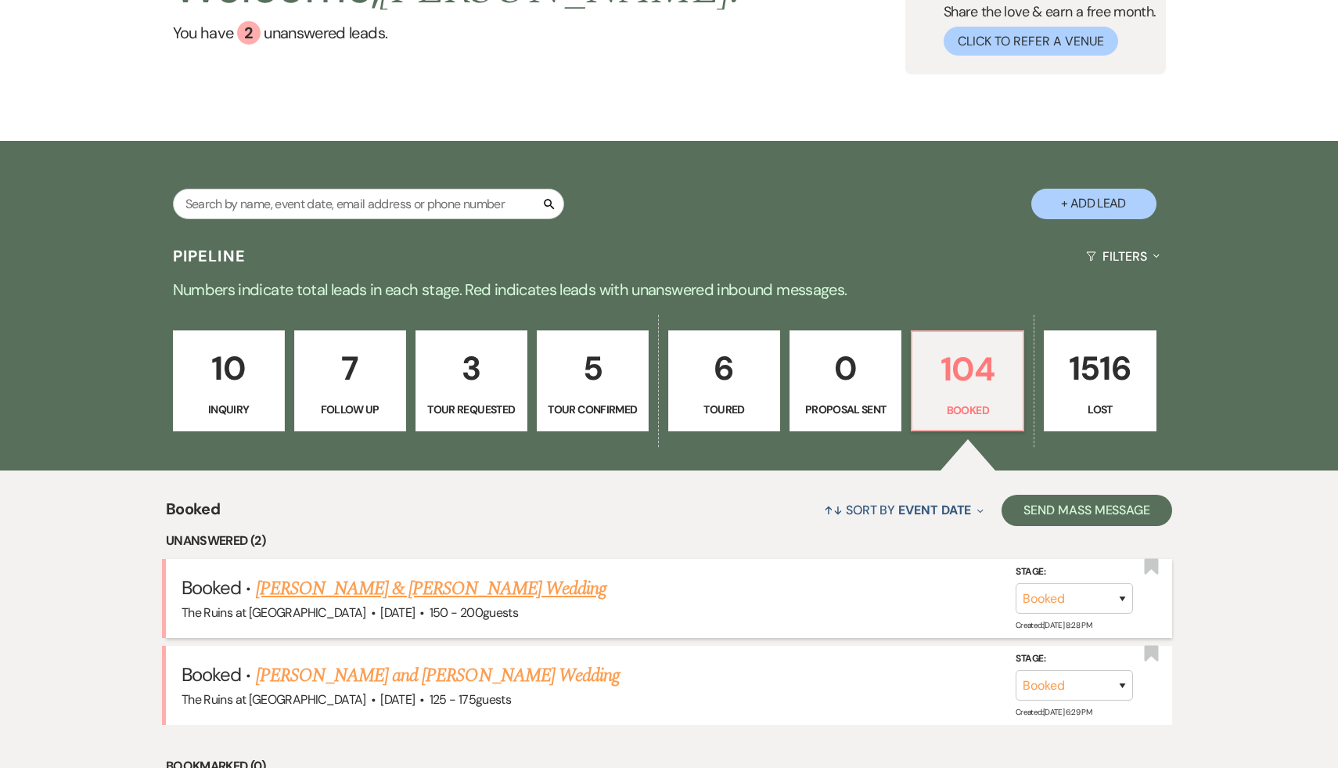
click at [520, 585] on link "Dan McDonald & Marli Kasdan's Wedding" at bounding box center [431, 588] width 351 height 28
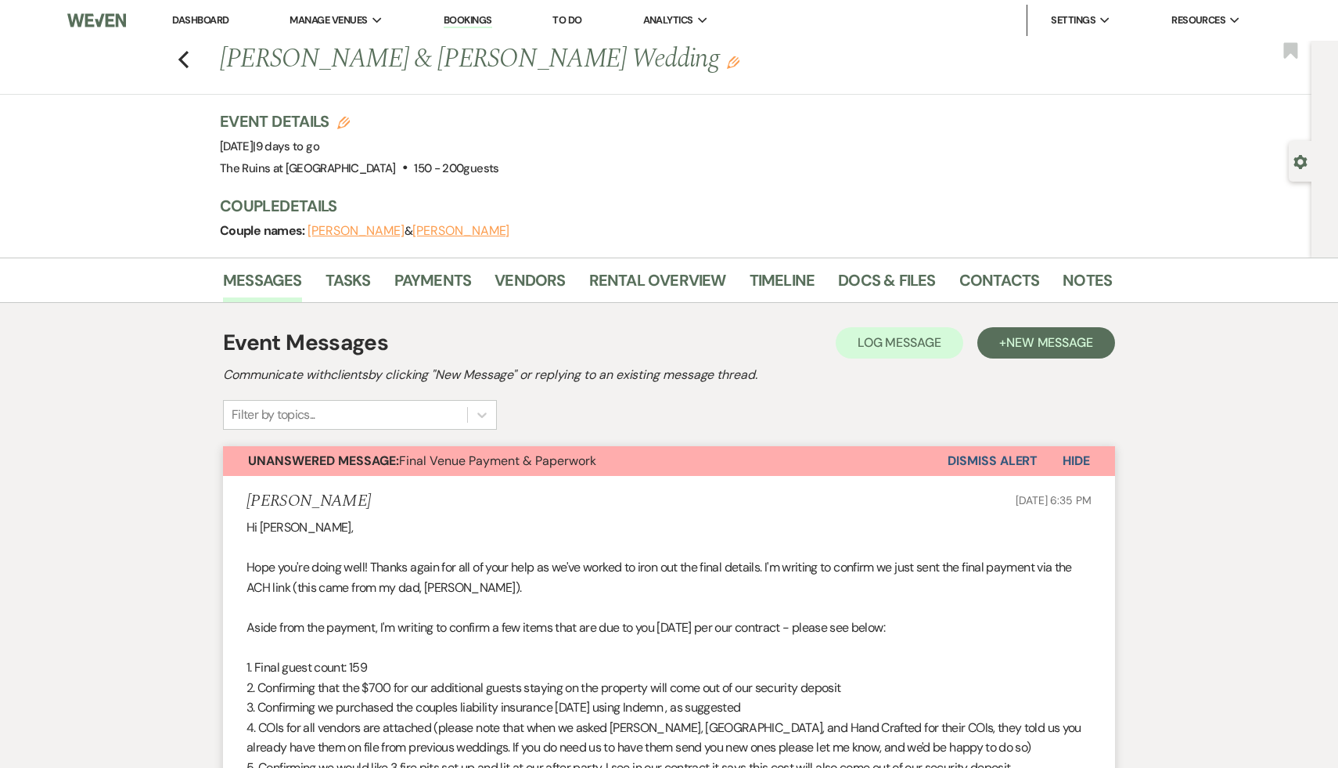
click at [1022, 454] on button "Dismiss Alert" at bounding box center [993, 461] width 90 height 30
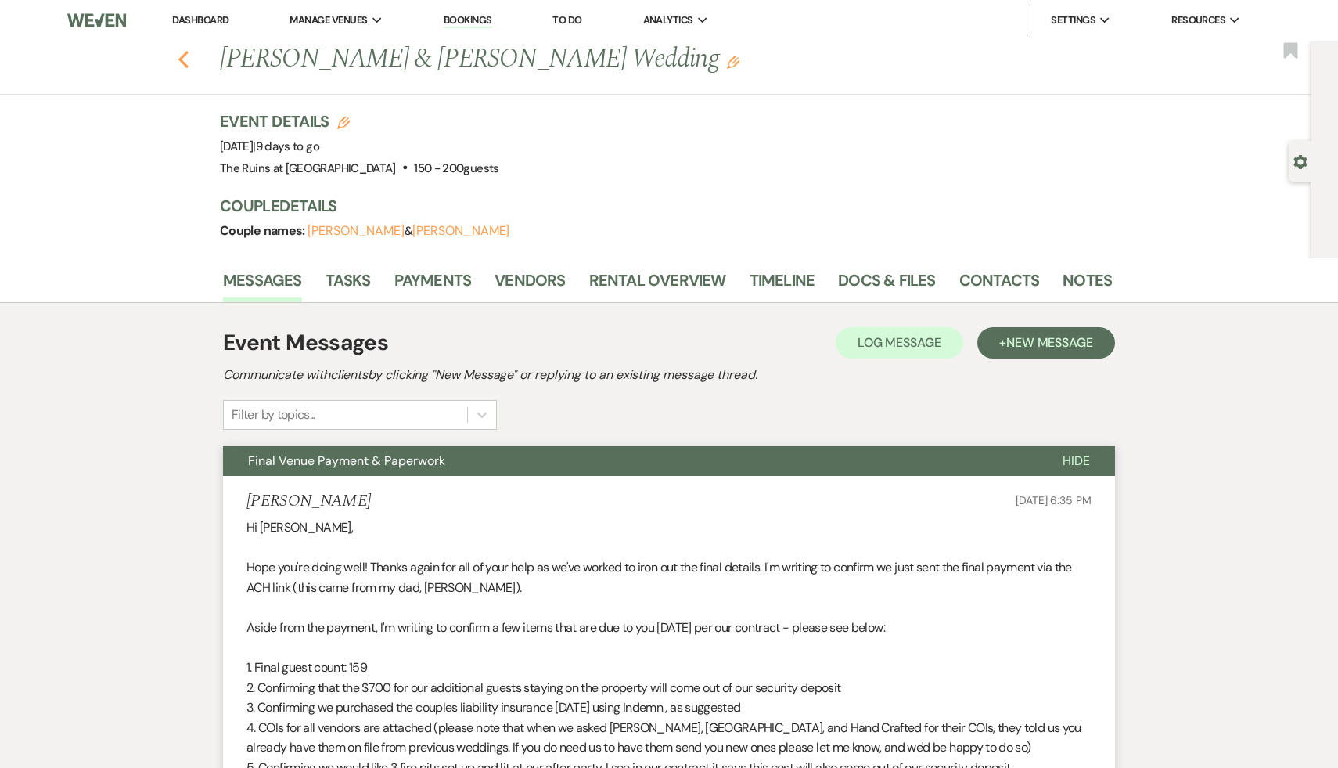
click at [184, 59] on icon "Previous" at bounding box center [184, 59] width 12 height 19
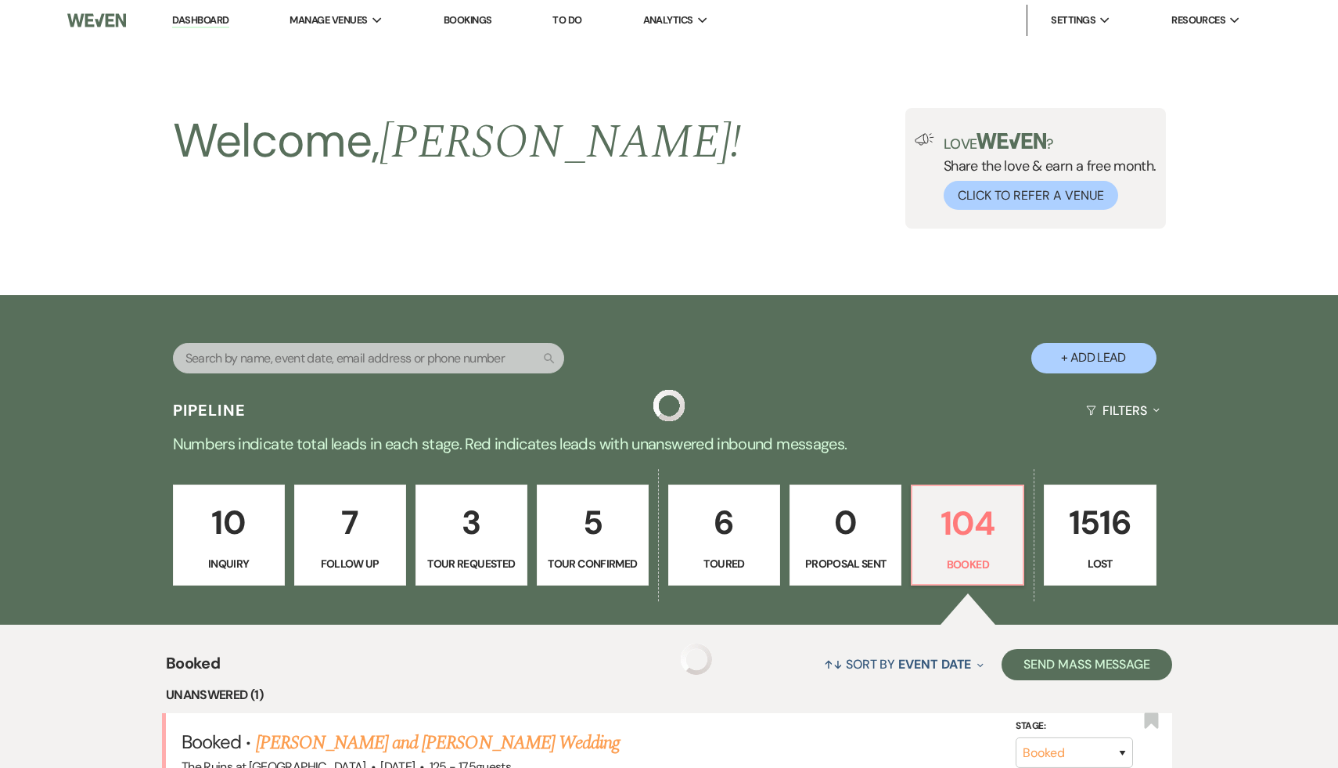
scroll to position [154, 0]
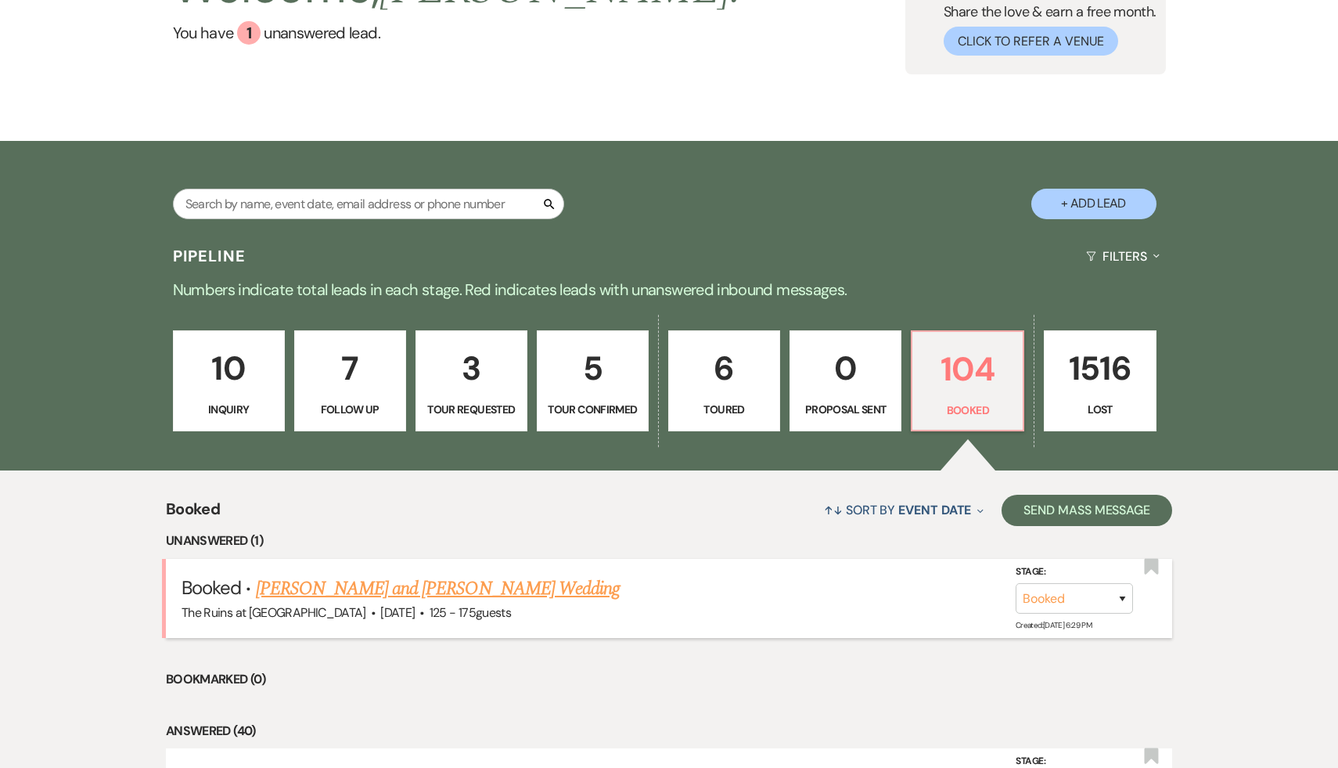
click at [384, 593] on link "Hannah Kramer and Keith Larsen's Wedding" at bounding box center [438, 588] width 365 height 28
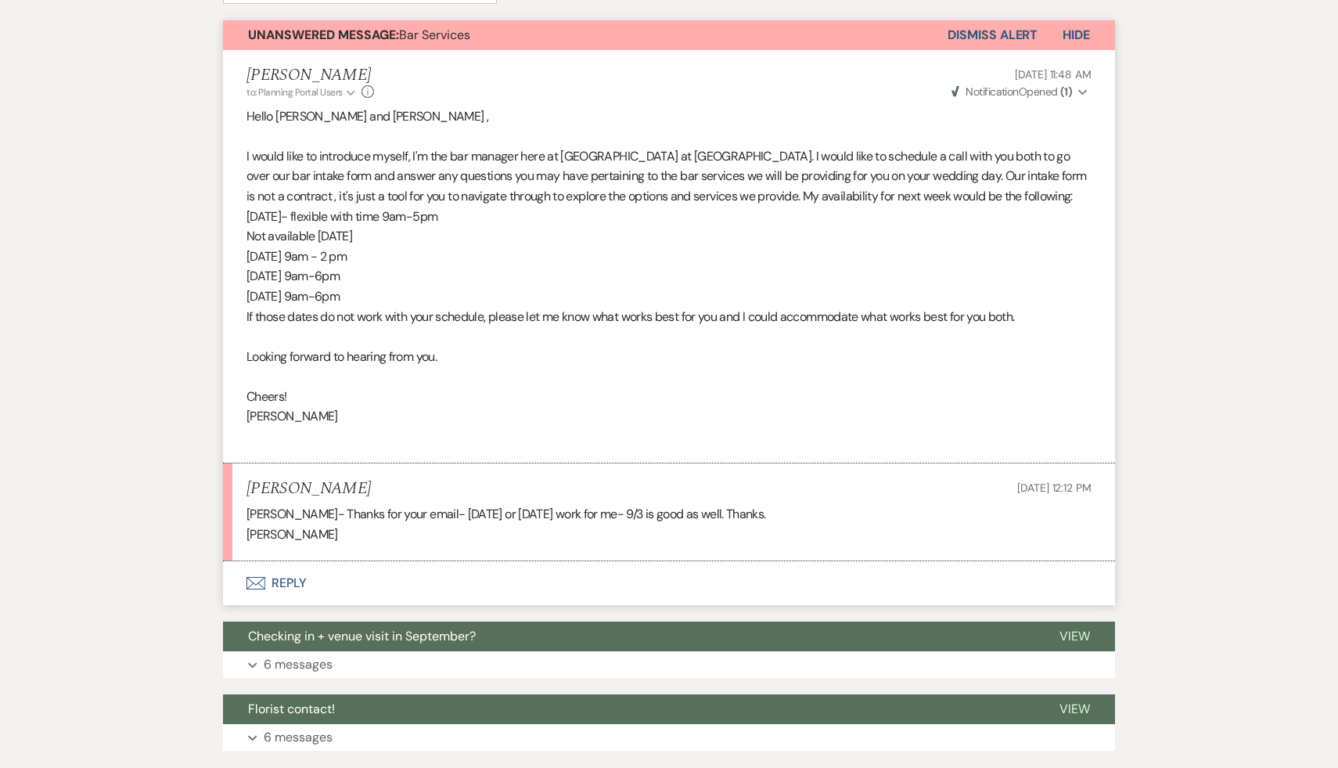
scroll to position [365, 0]
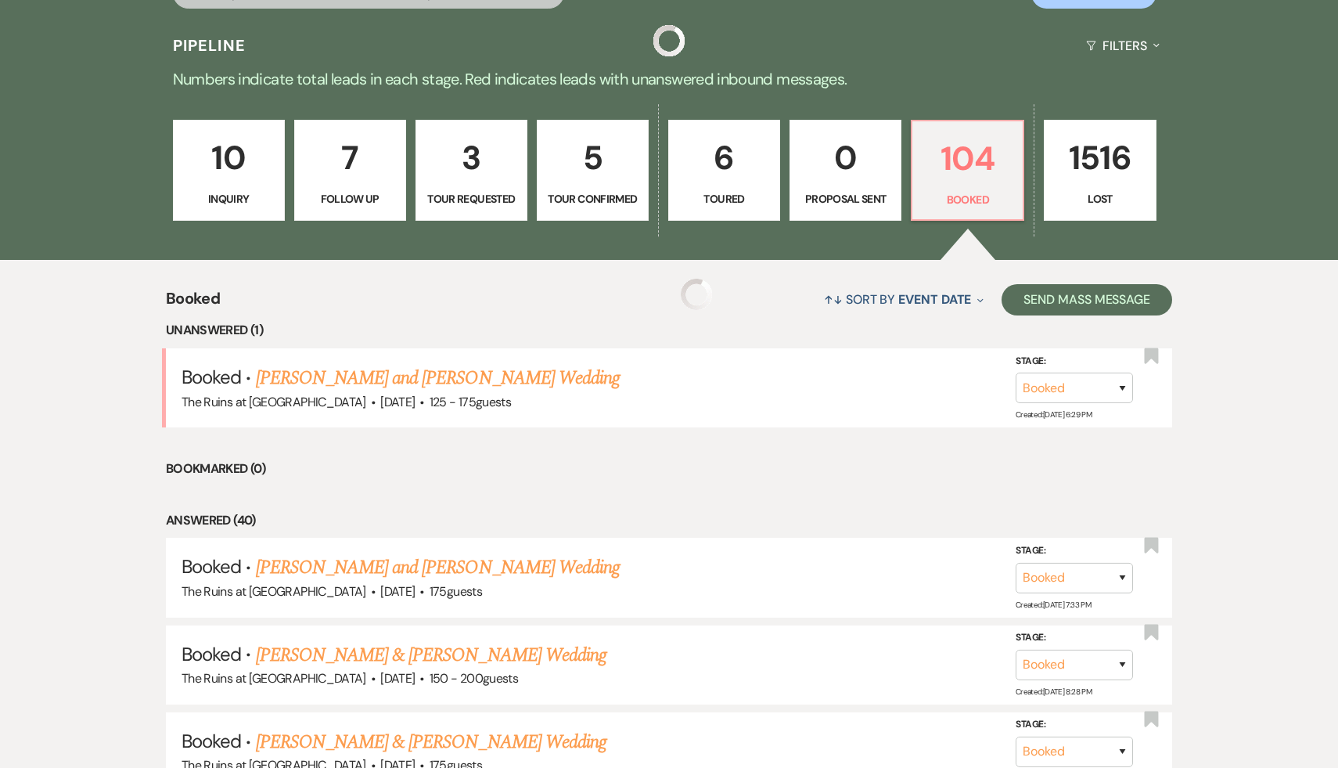
scroll to position [154, 0]
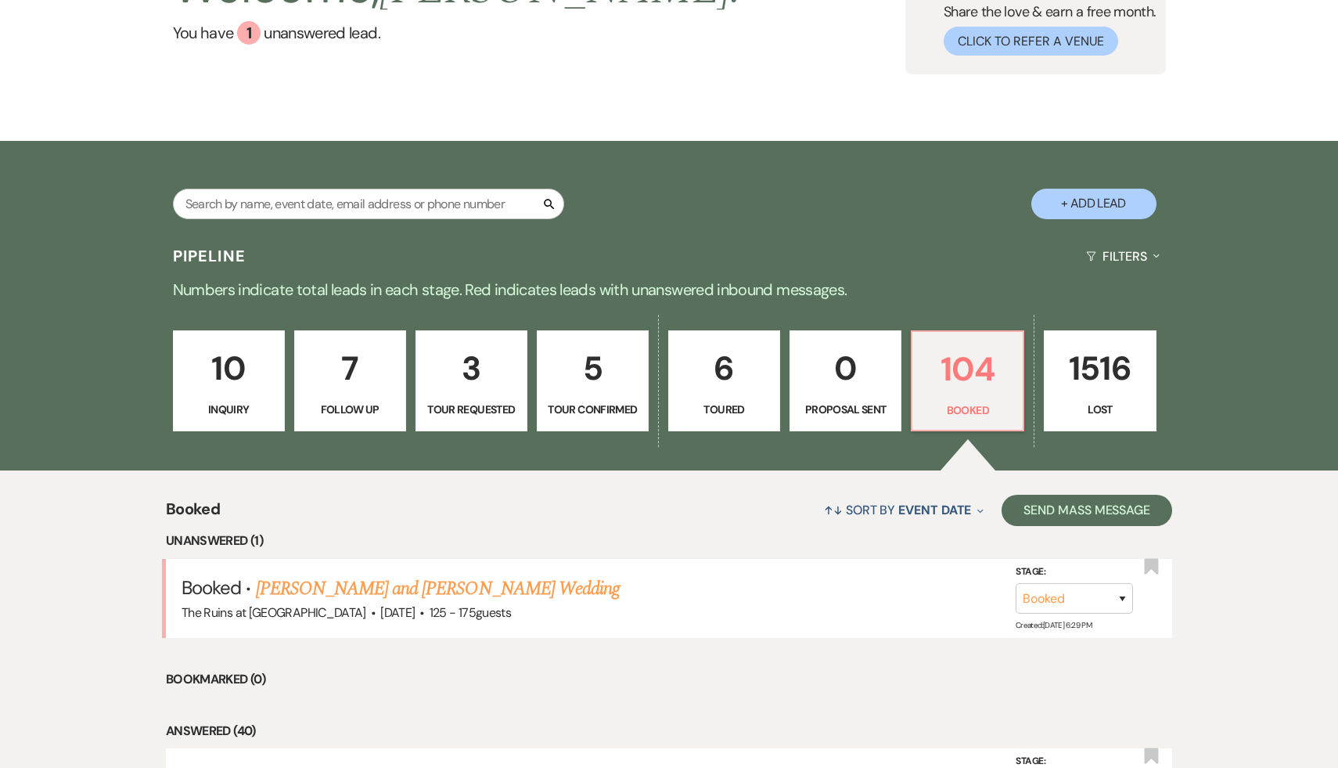
click at [592, 363] on p "5" at bounding box center [593, 368] width 92 height 52
select select "4"
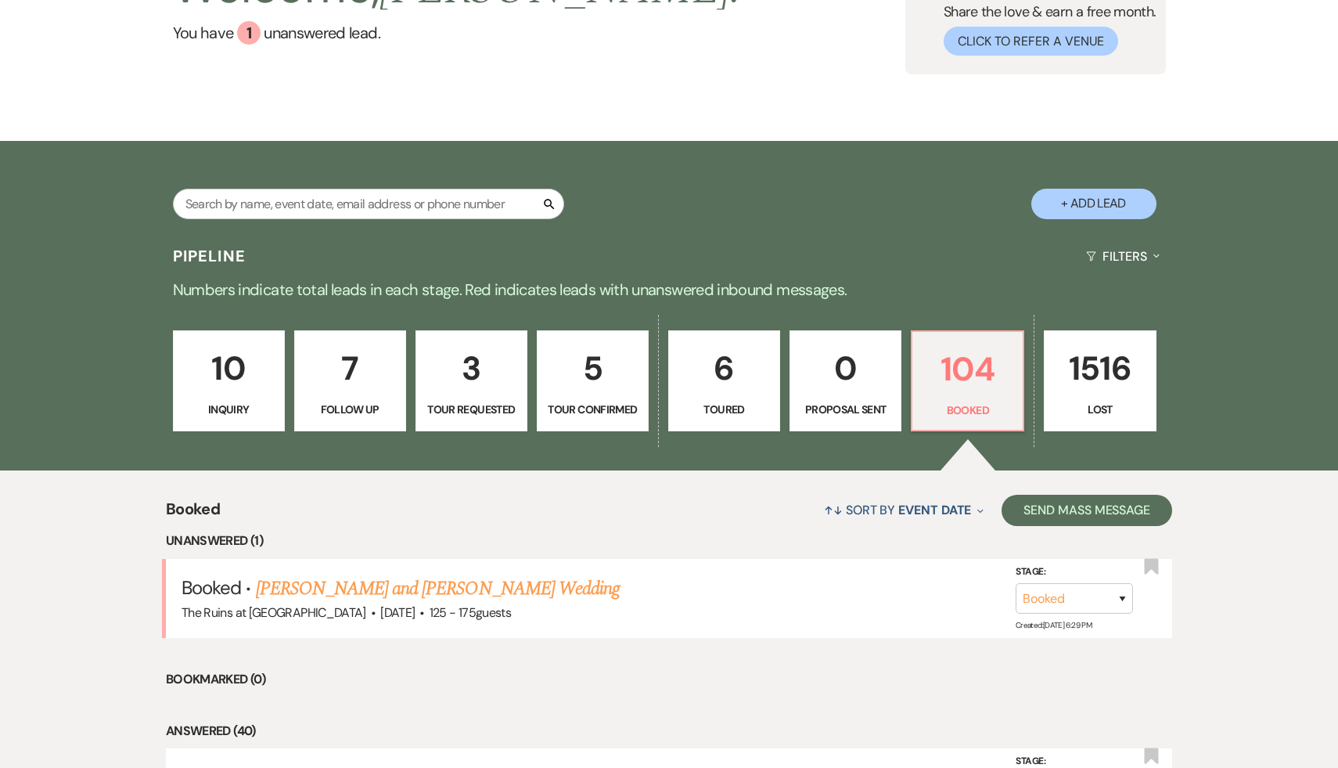
select select "4"
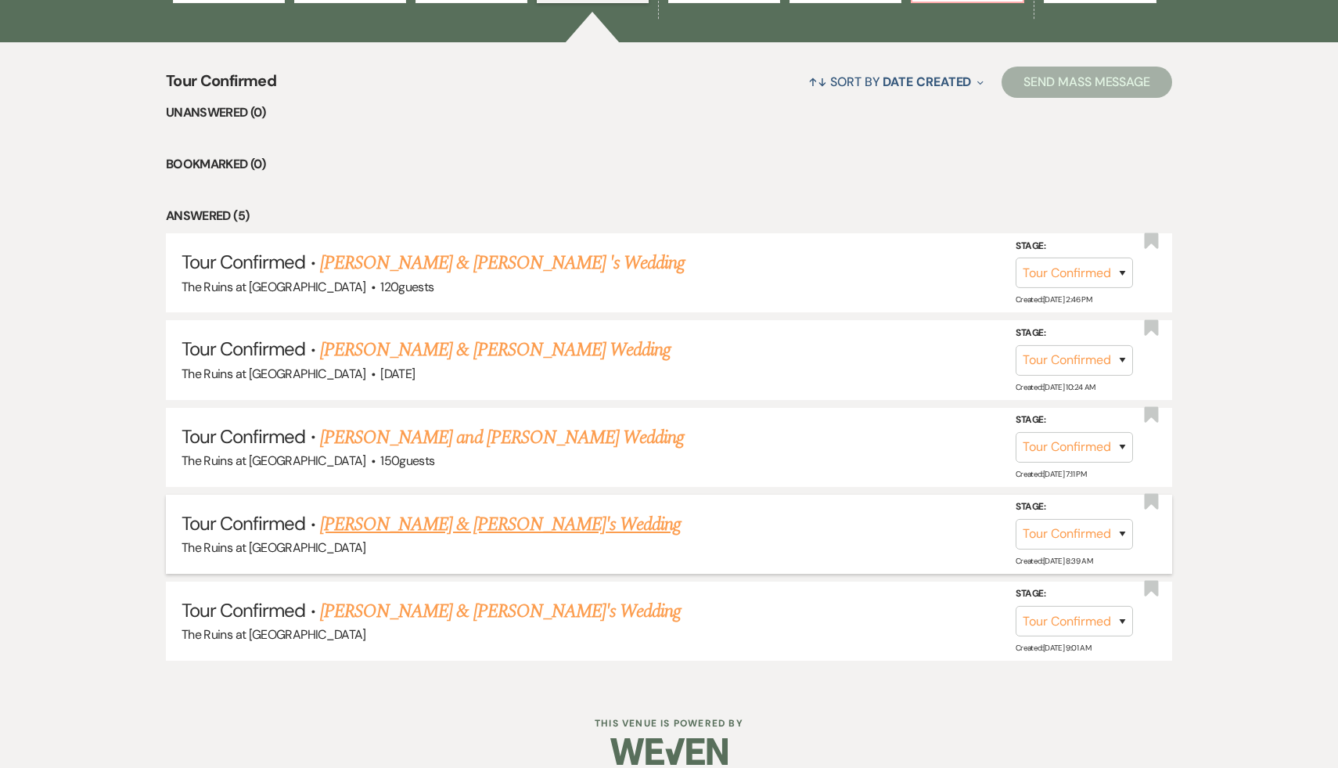
scroll to position [585, 0]
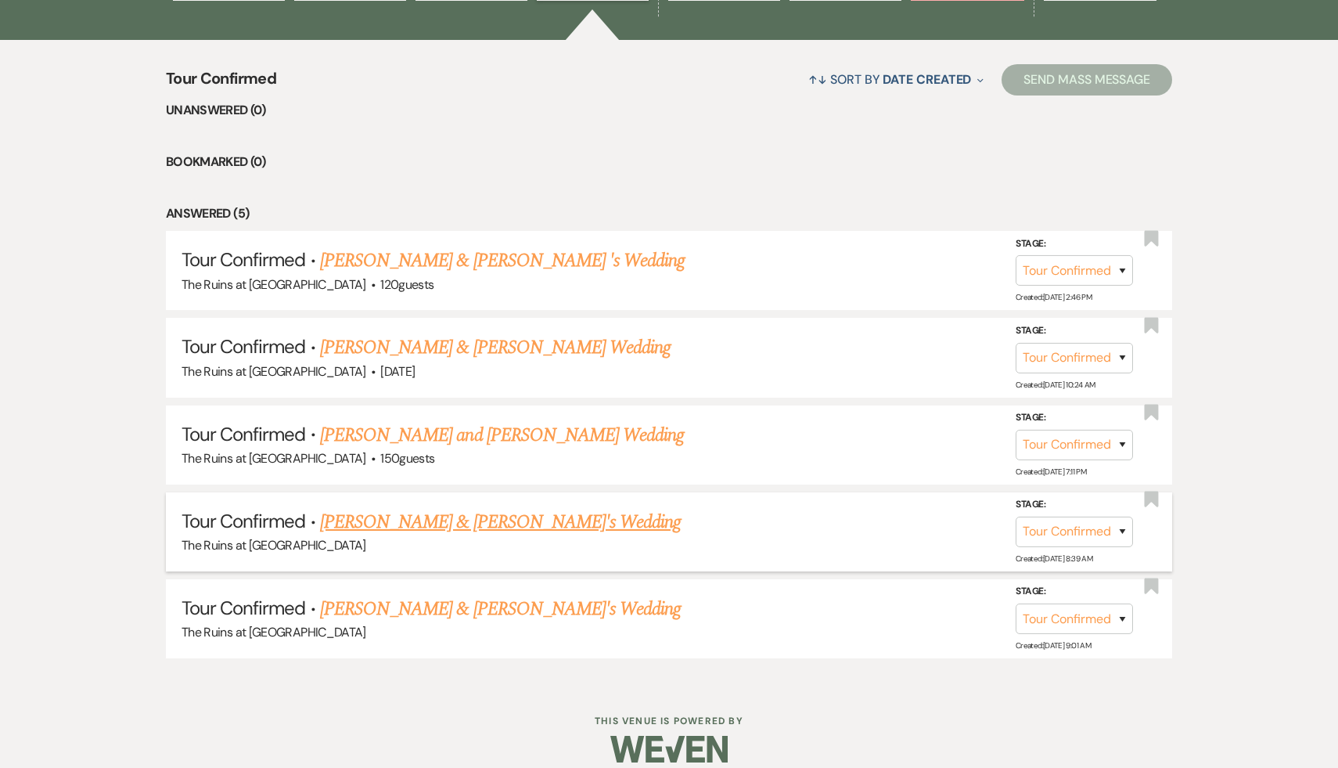
click at [419, 518] on link "Kate & Will's Wedding" at bounding box center [501, 522] width 362 height 28
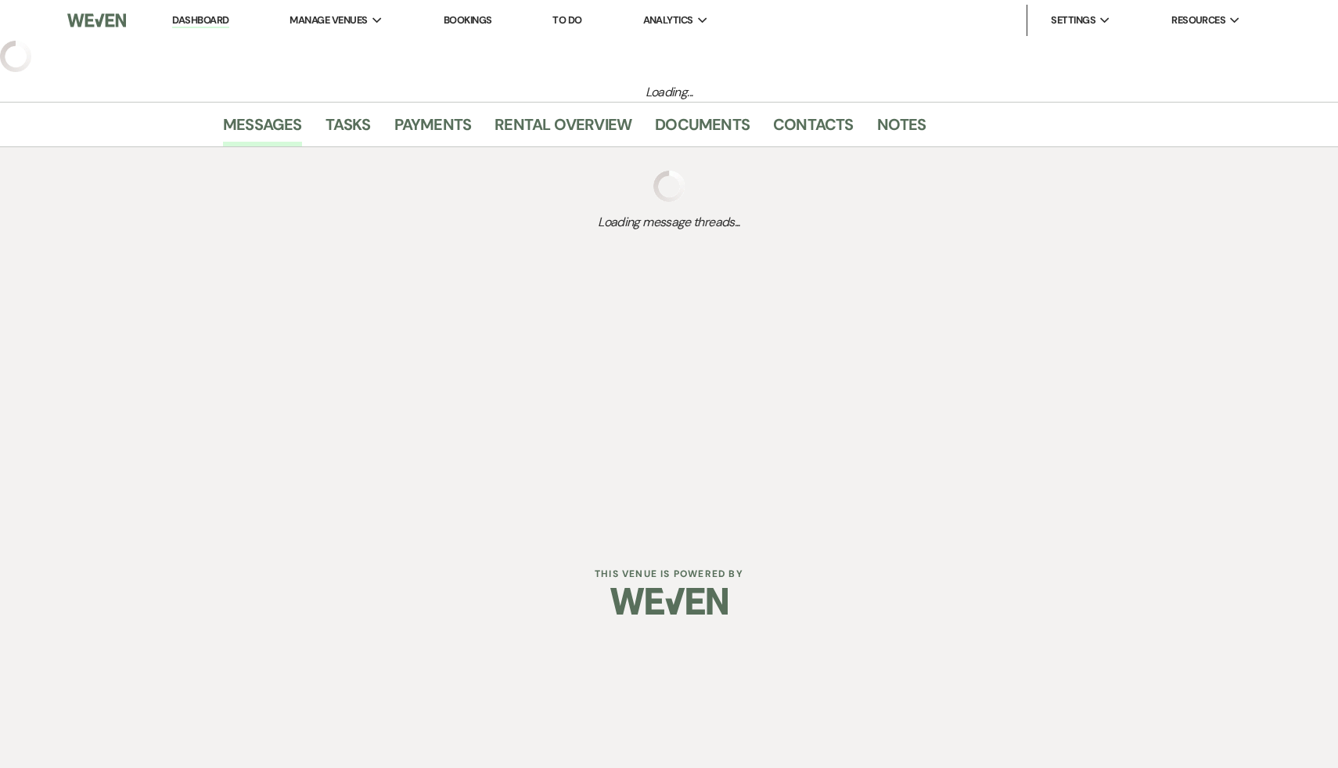
select select "4"
select select "6"
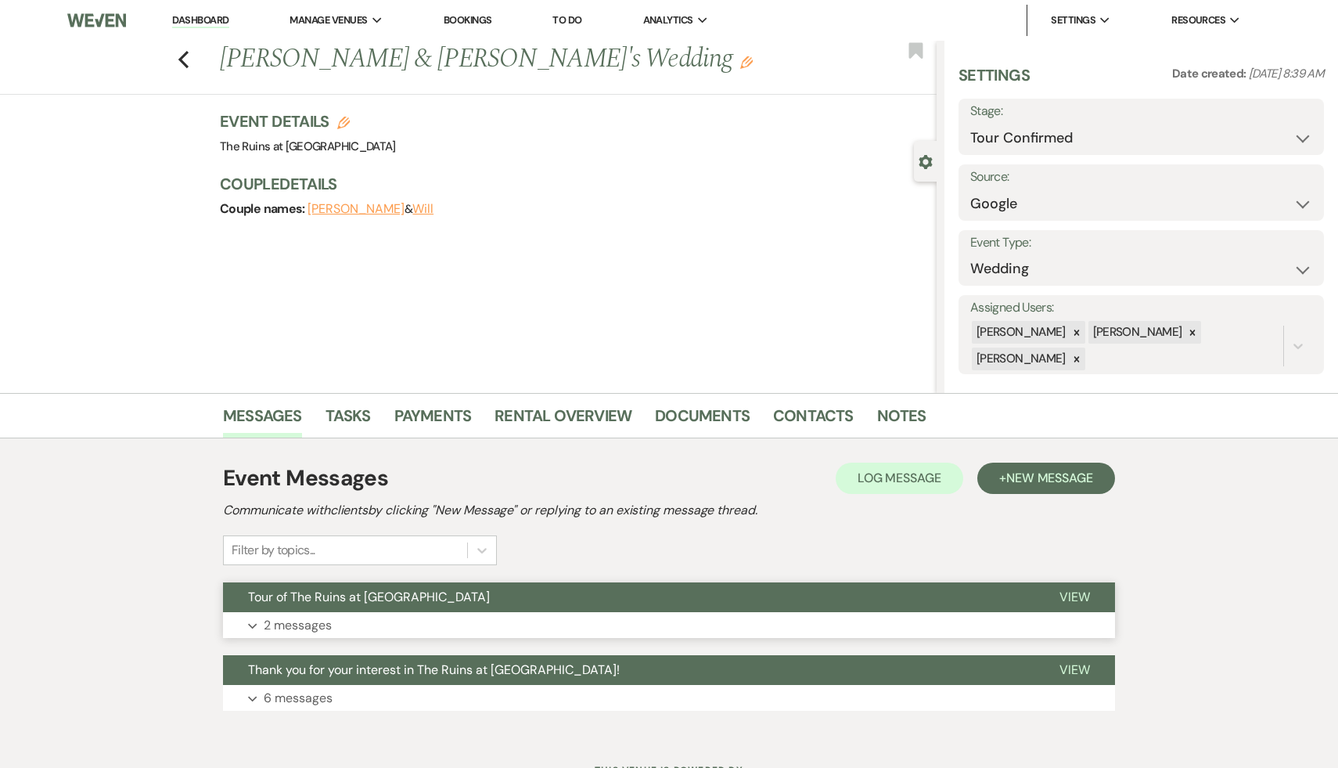
click at [406, 594] on span "Tour of The Ruins at Sassafras Museum" at bounding box center [369, 597] width 242 height 16
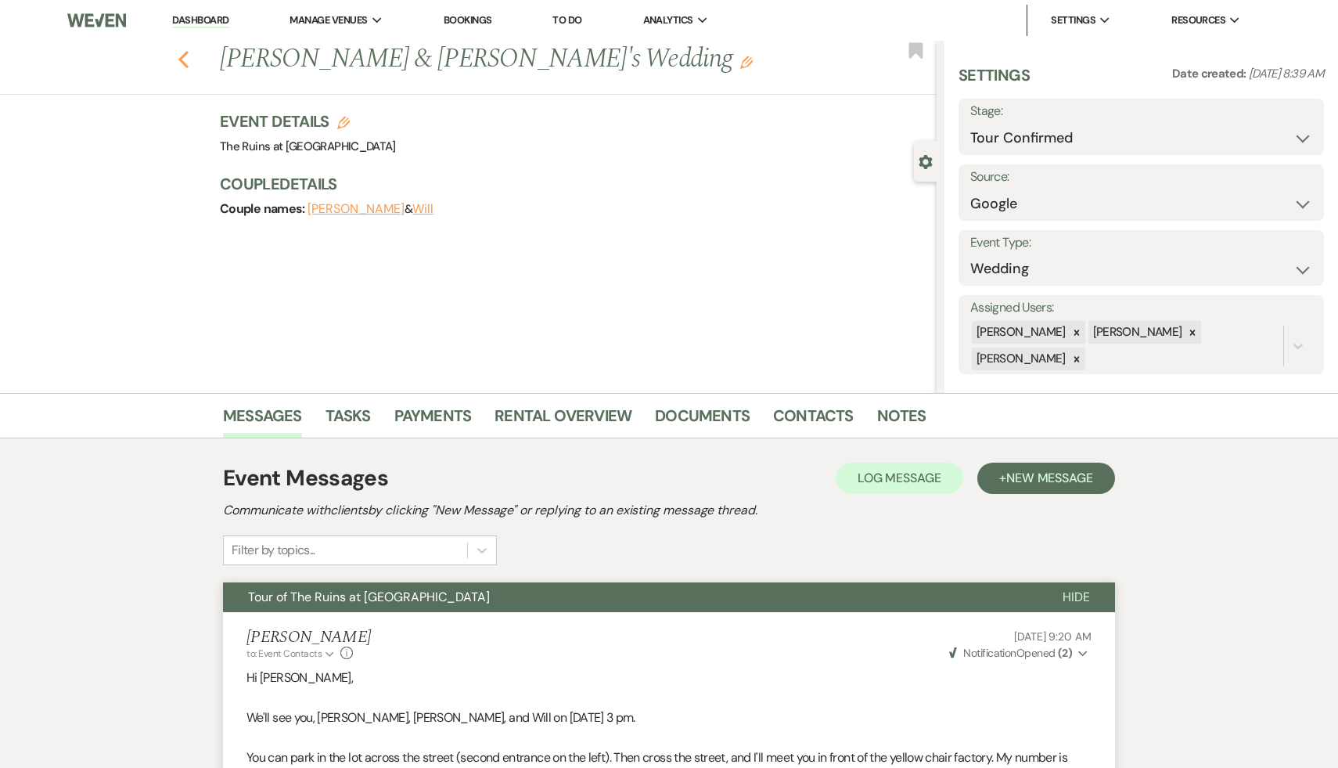
click at [180, 61] on use "button" at bounding box center [183, 59] width 10 height 17
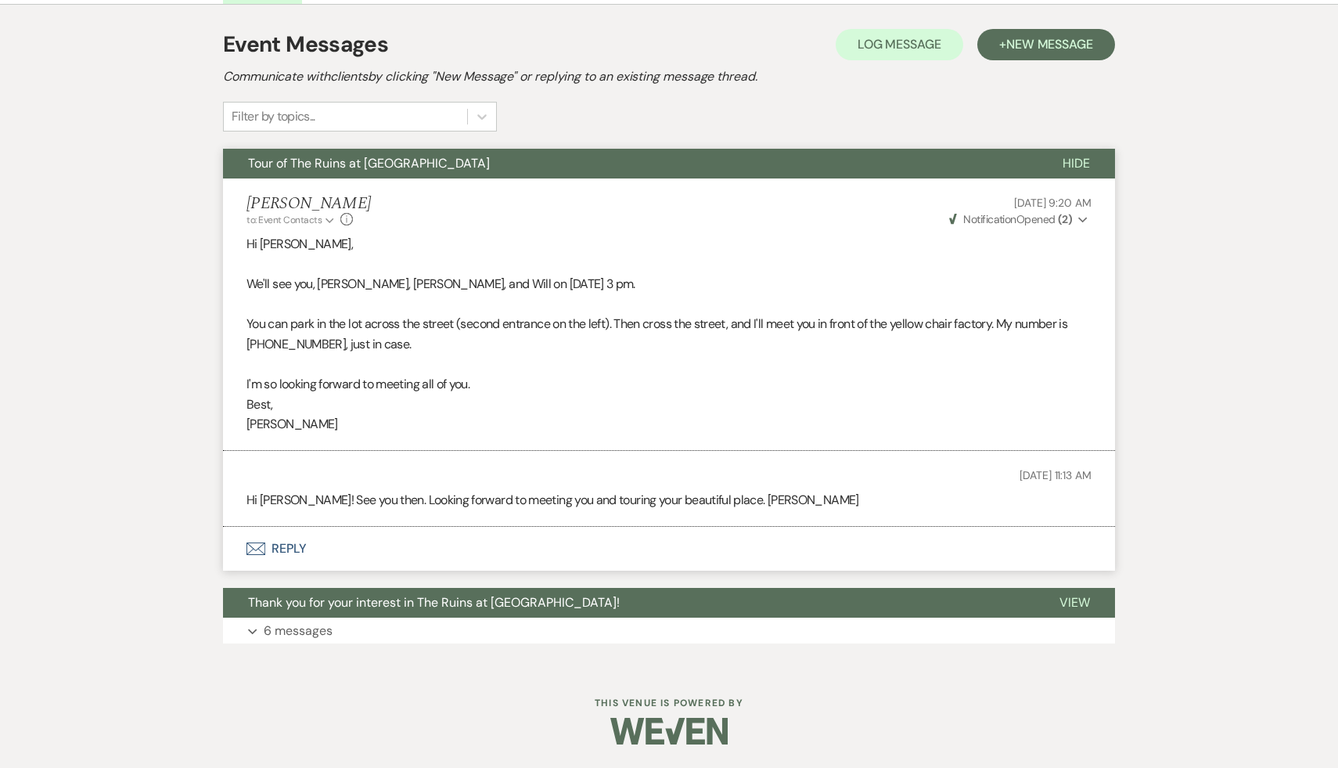
select select "4"
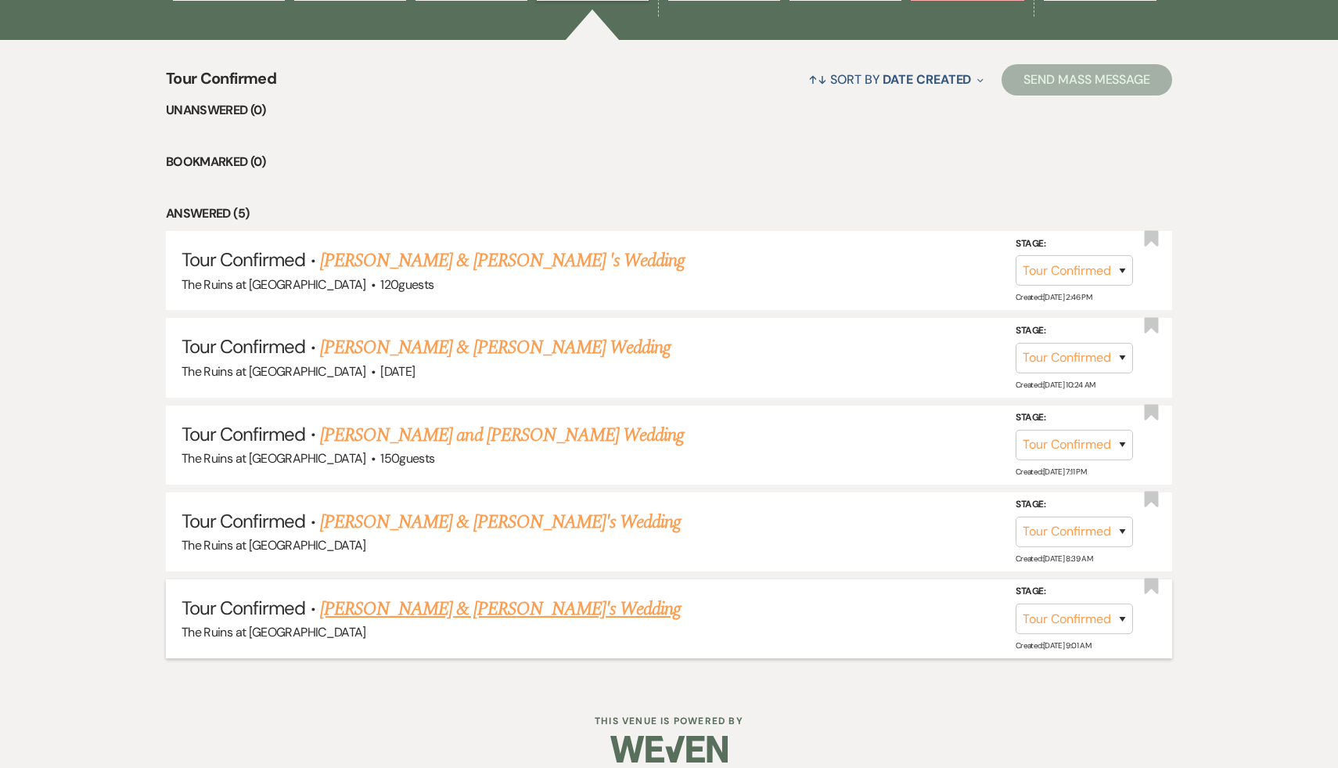
click at [506, 605] on link "Brie Rawson & Kevin's Wedding" at bounding box center [501, 609] width 362 height 28
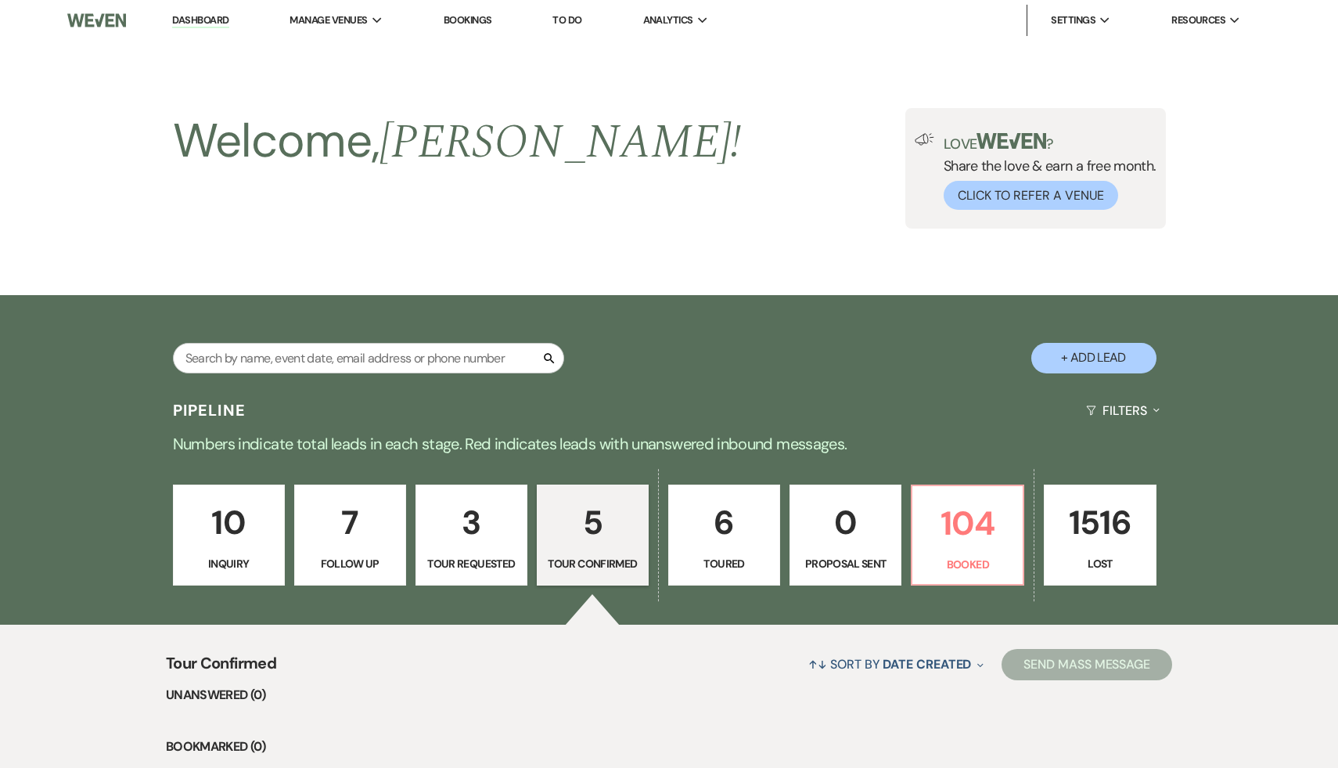
select select "4"
select select "6"
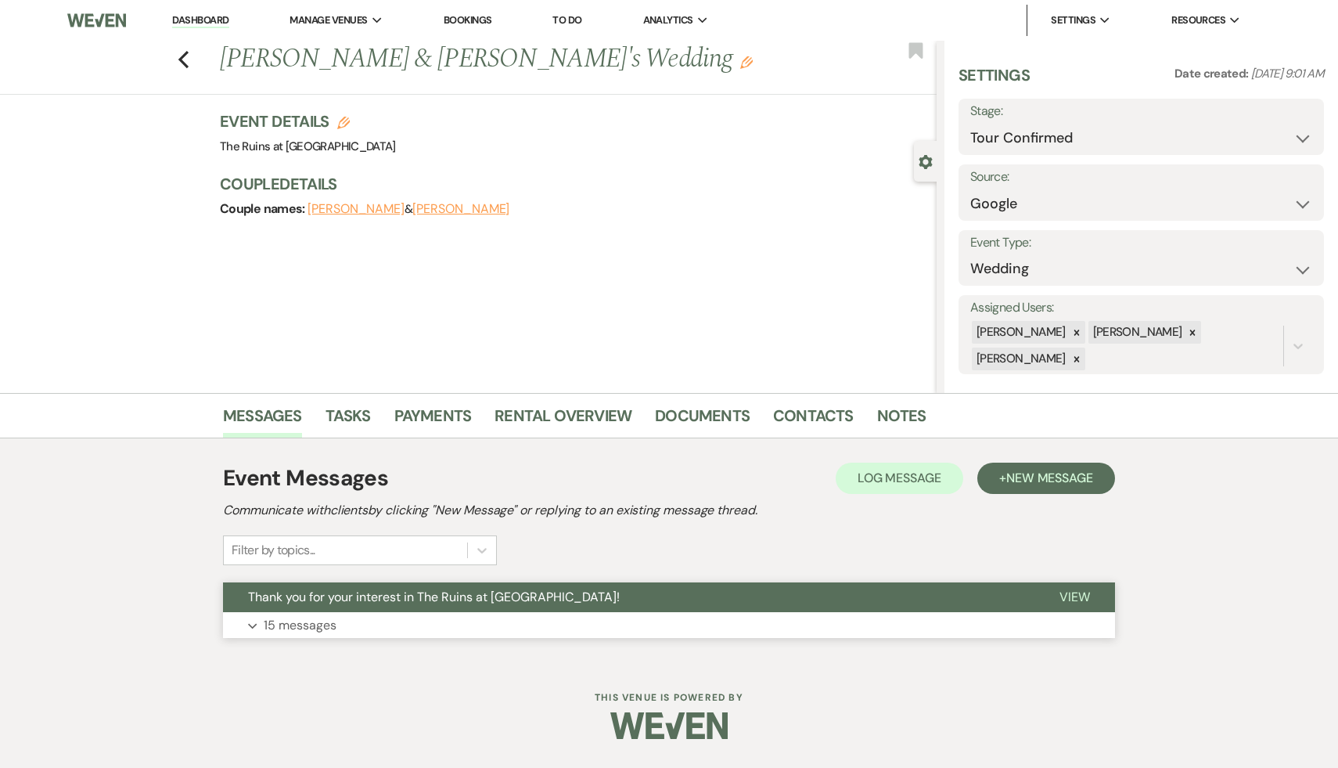
click at [511, 593] on span "Thank you for your interest in The Ruins at [GEOGRAPHIC_DATA]!" at bounding box center [434, 597] width 372 height 16
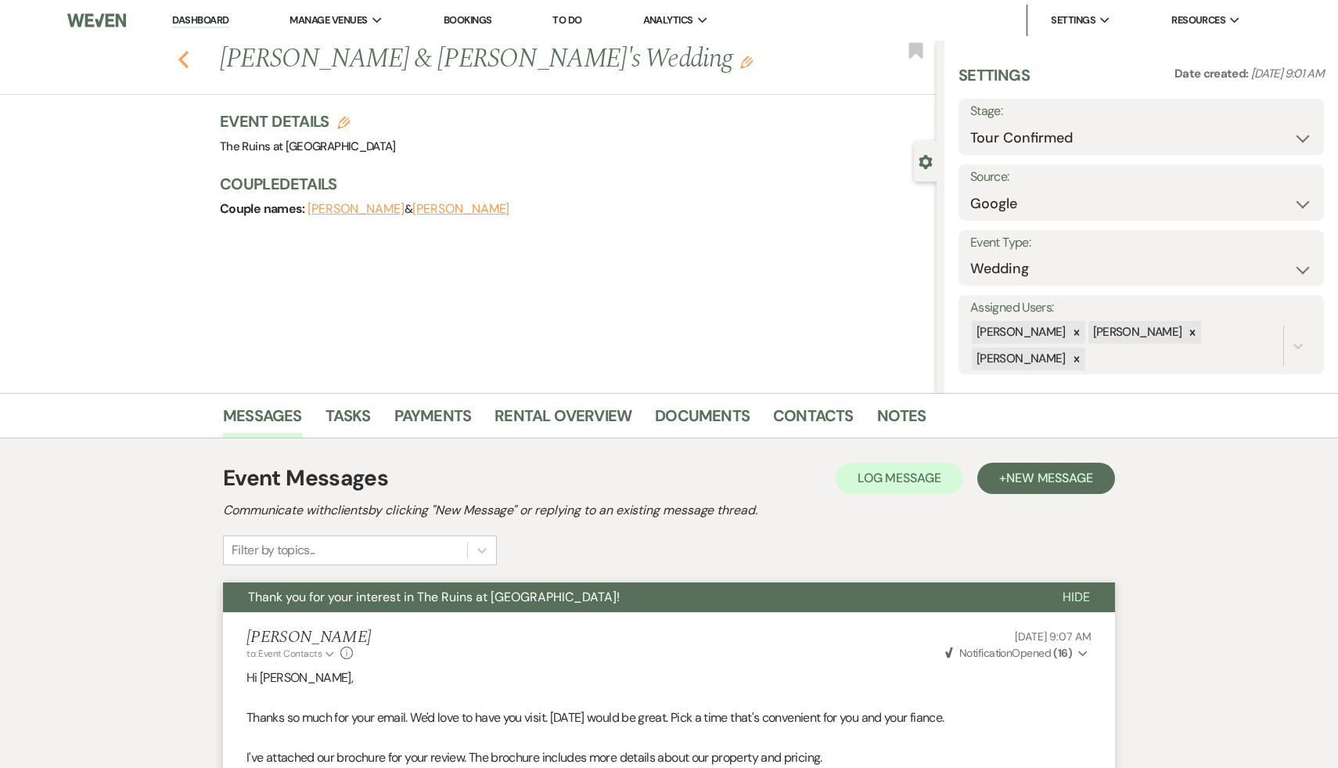
click at [180, 56] on icon "Previous" at bounding box center [184, 59] width 12 height 19
select select "4"
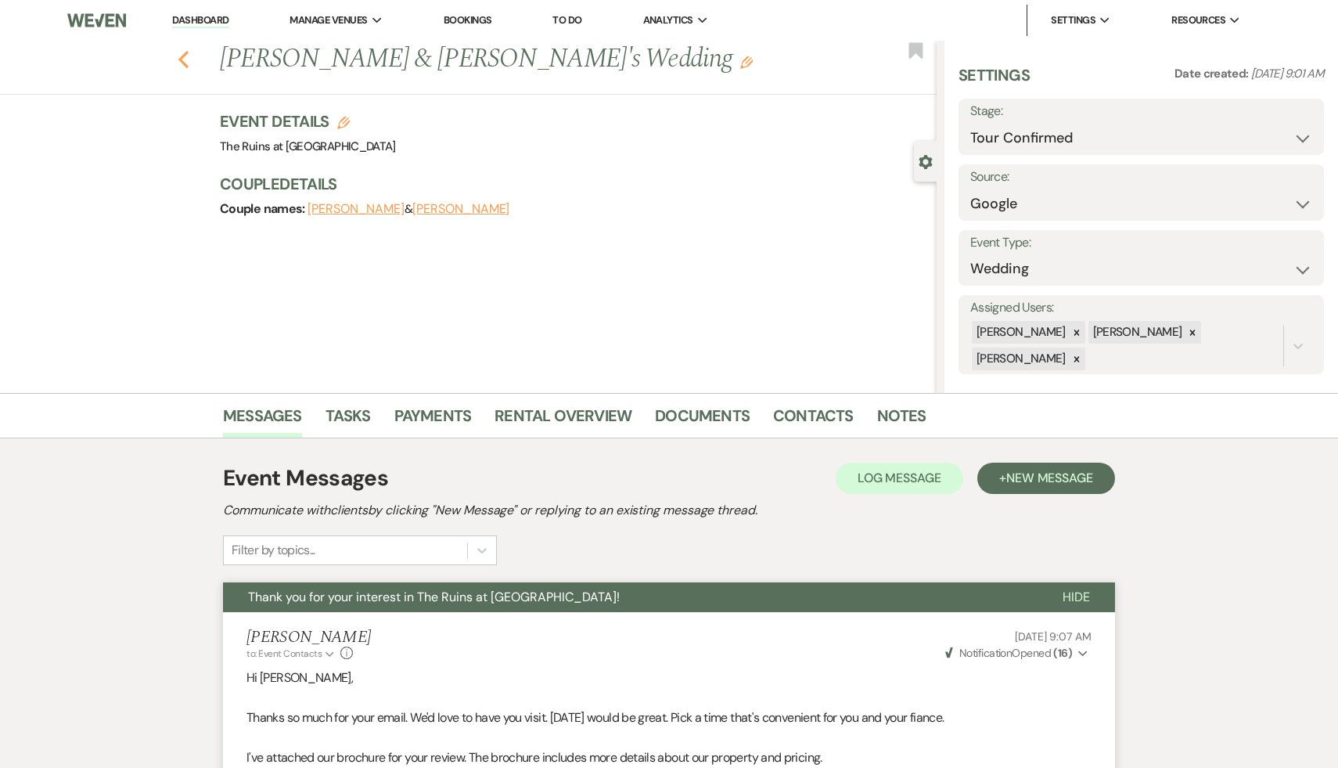
select select "4"
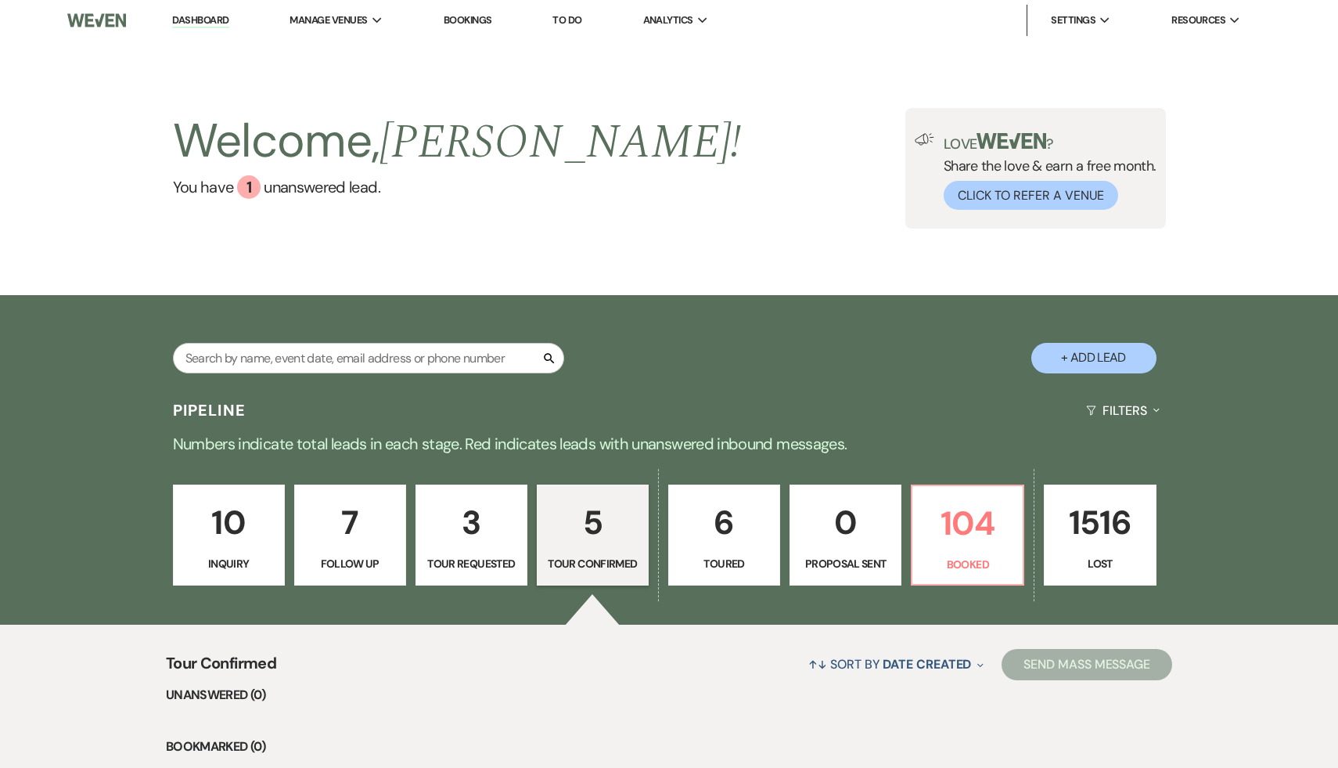
click at [465, 531] on p "3" at bounding box center [472, 522] width 92 height 52
select select "2"
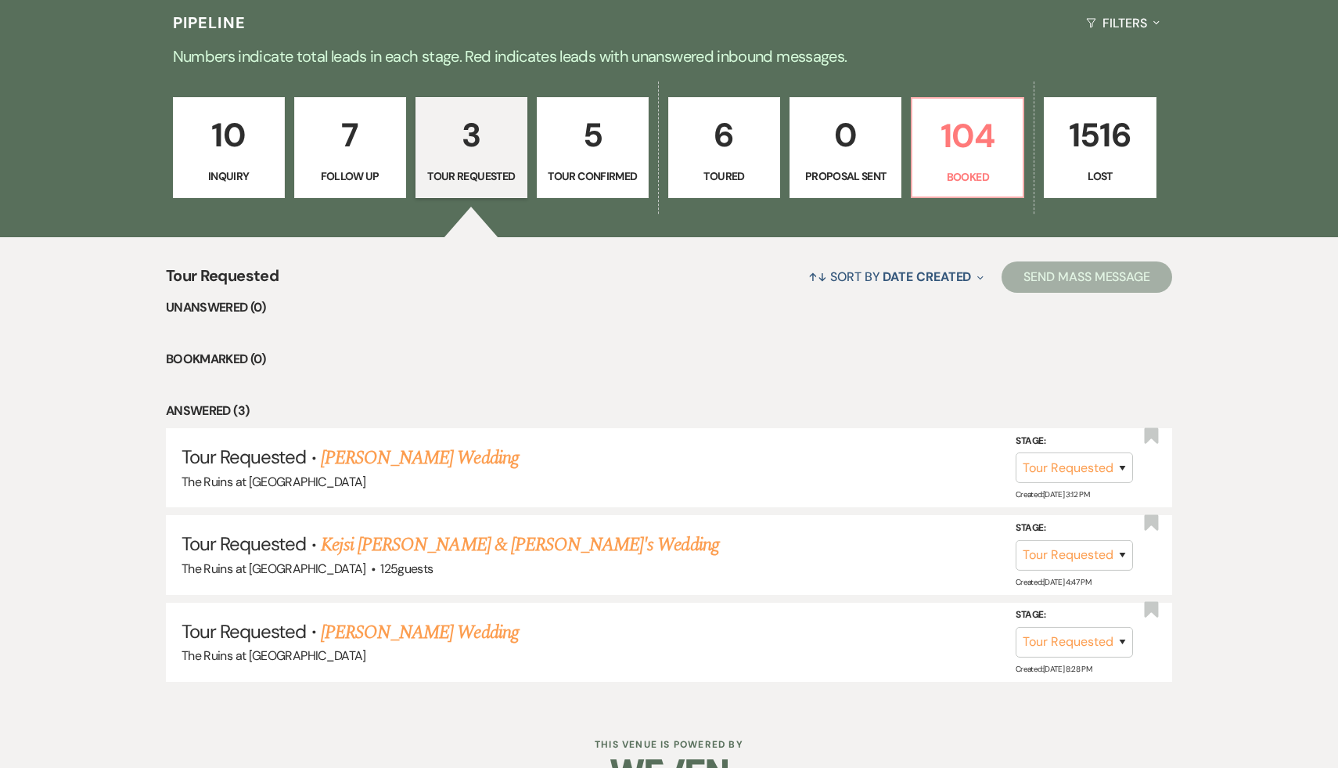
scroll to position [427, 0]
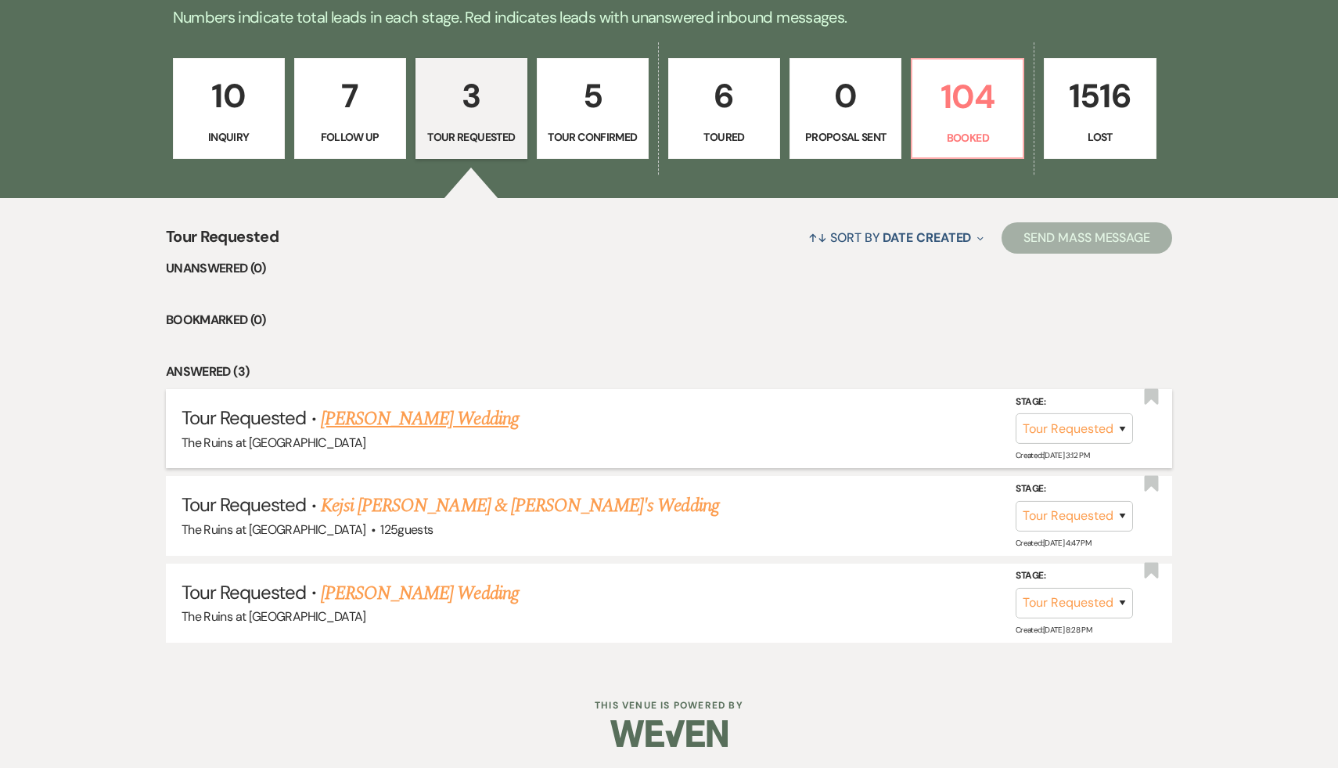
click at [457, 419] on link "Cori Barbato's Wedding" at bounding box center [420, 419] width 198 height 28
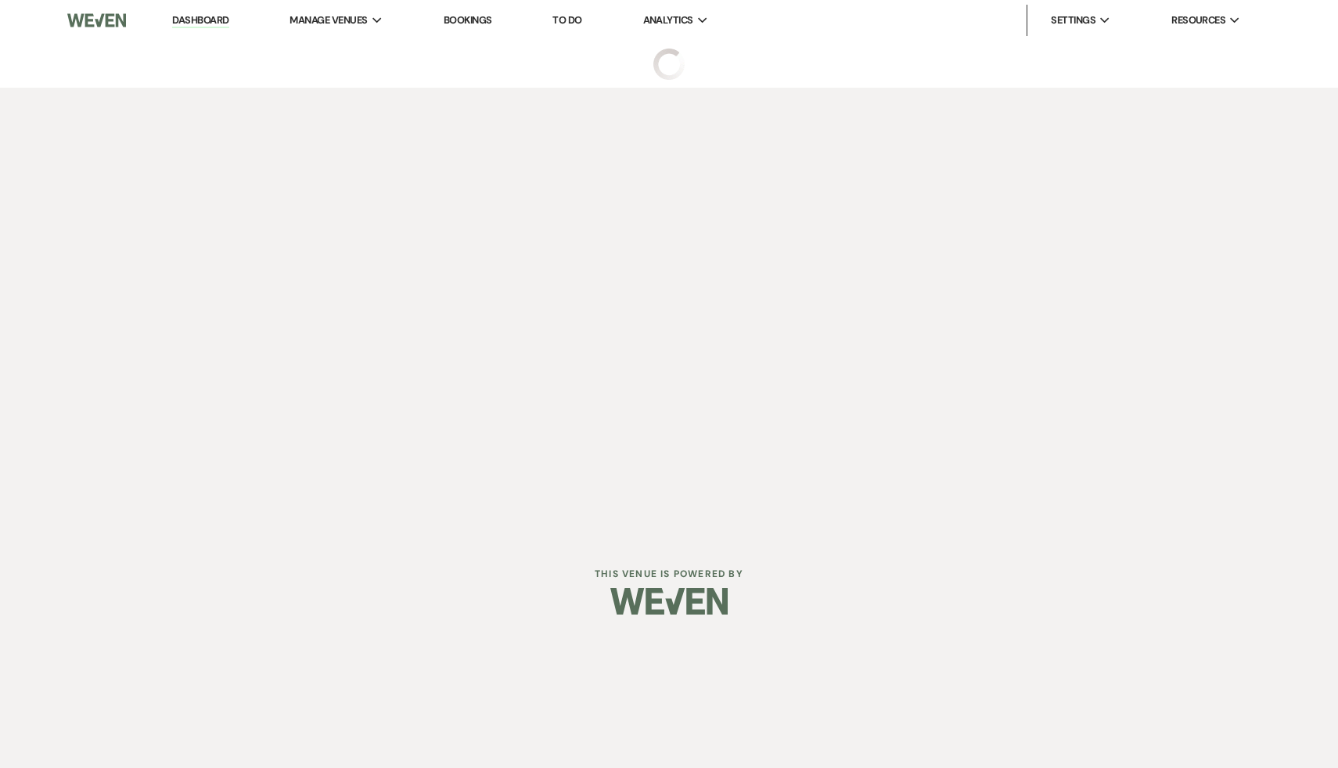
select select "2"
select select "6"
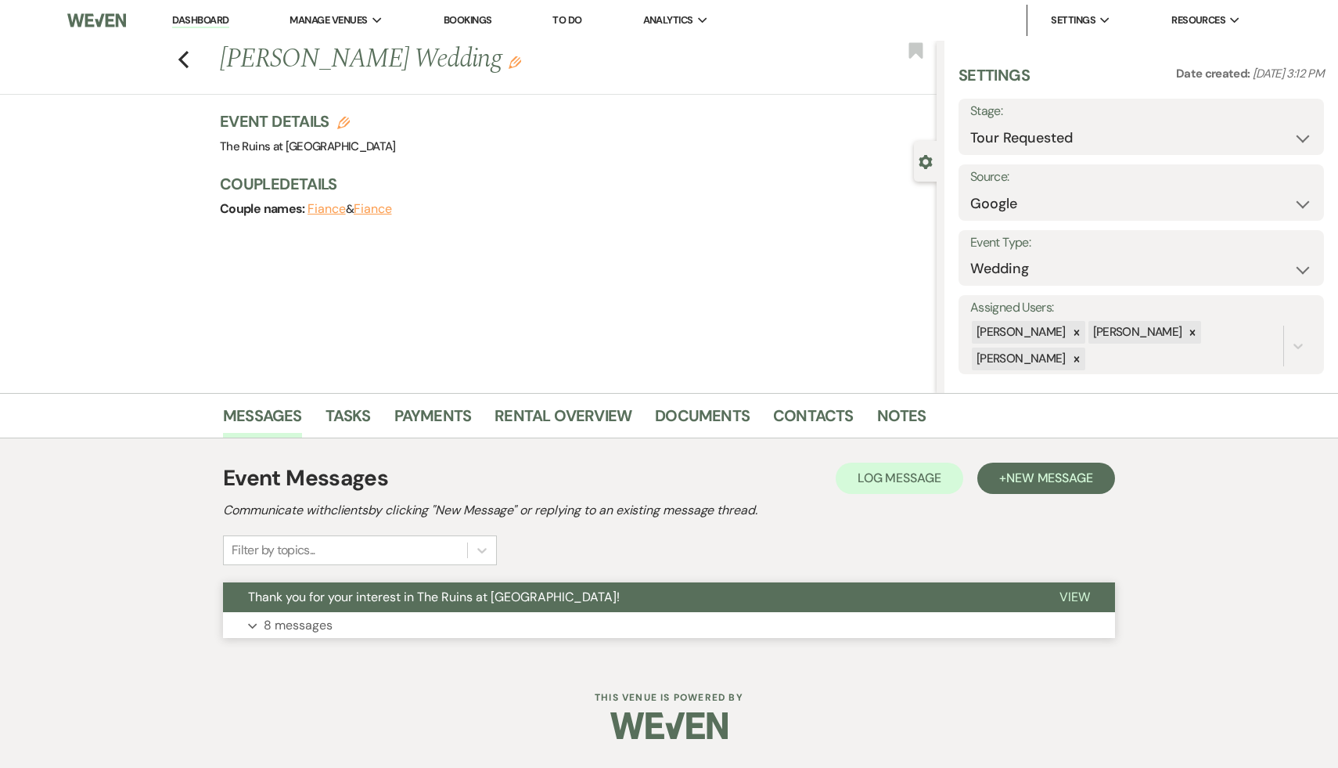
click at [446, 600] on span "Thank you for your interest in The Ruins at [GEOGRAPHIC_DATA]!" at bounding box center [434, 597] width 372 height 16
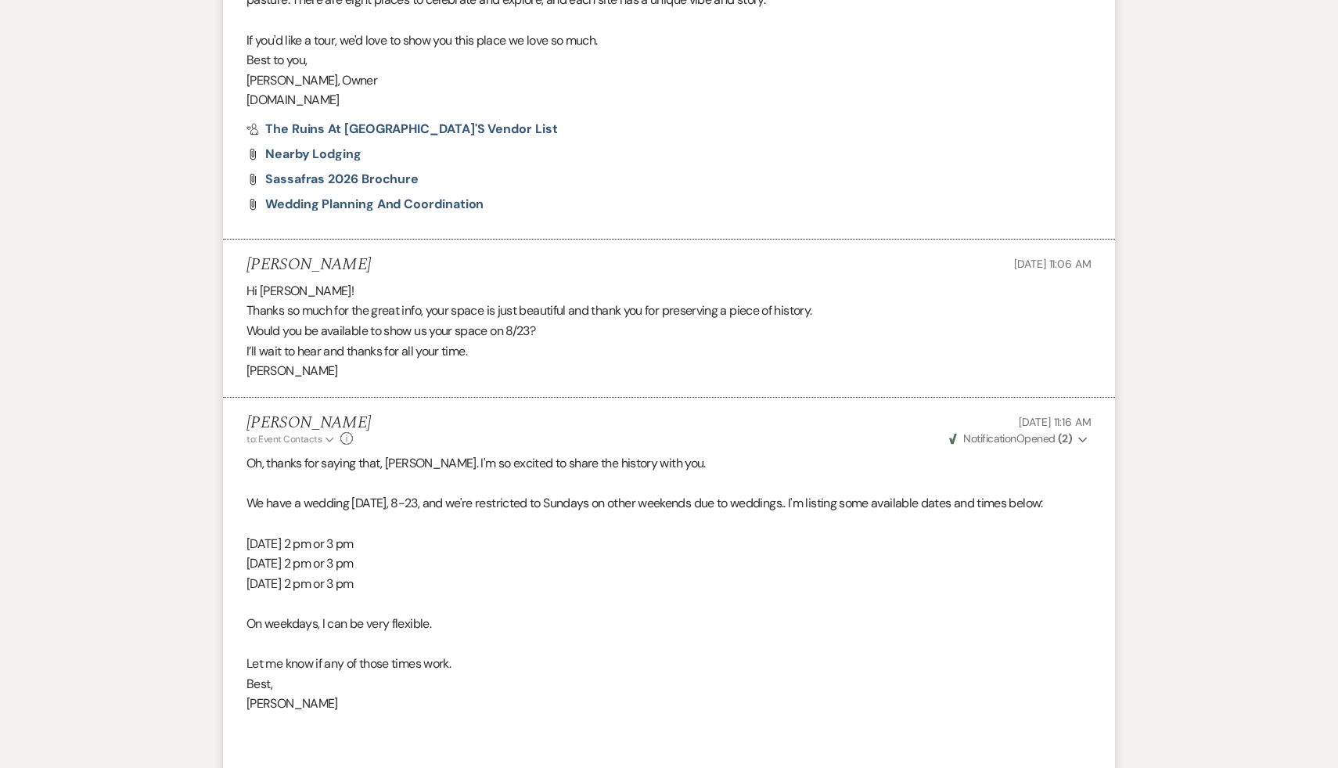
scroll to position [977, 0]
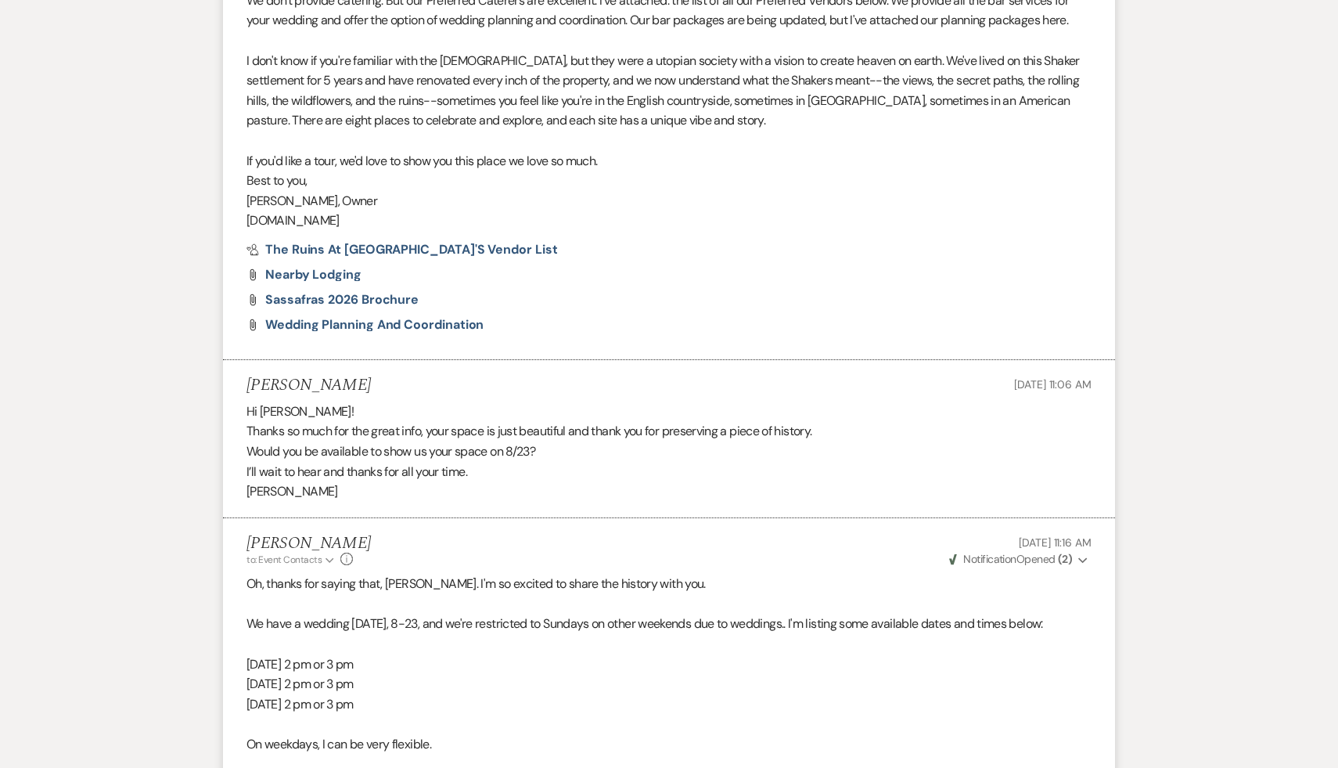
select select "2"
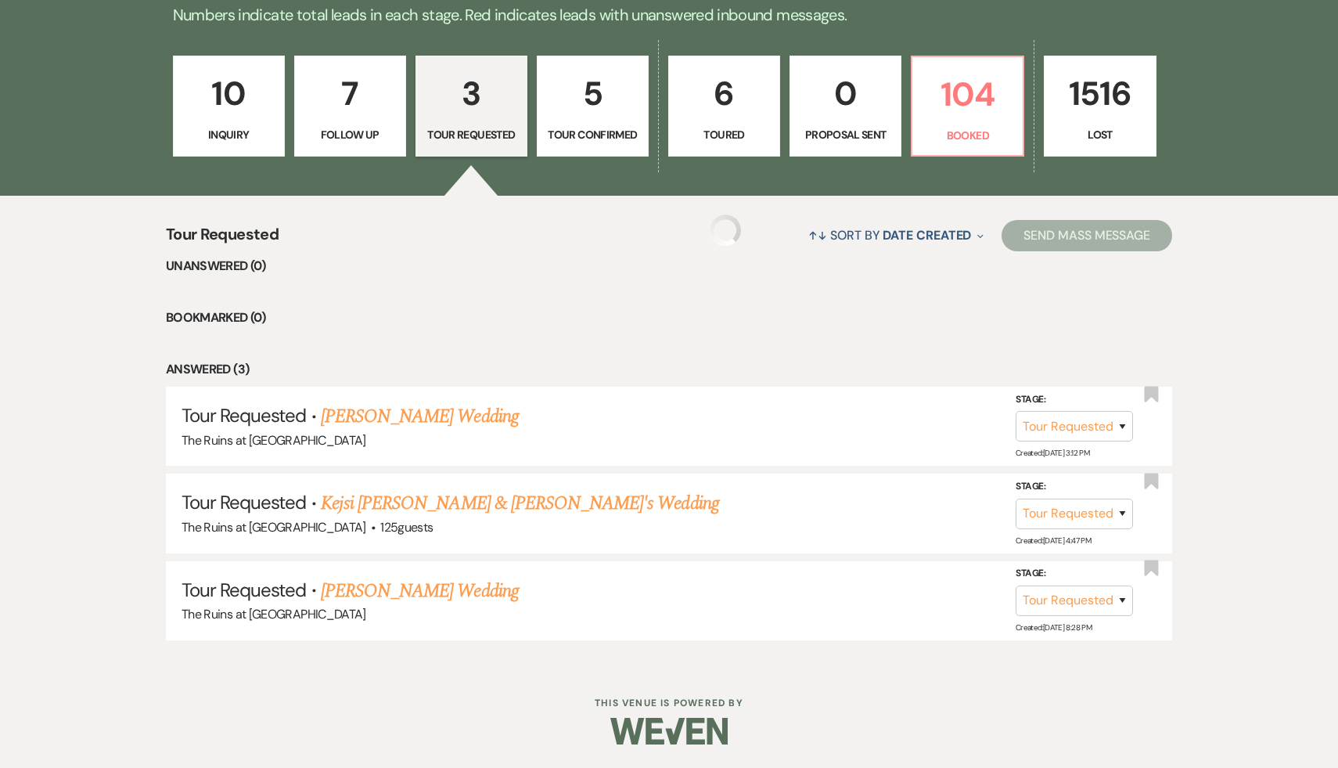
scroll to position [427, 0]
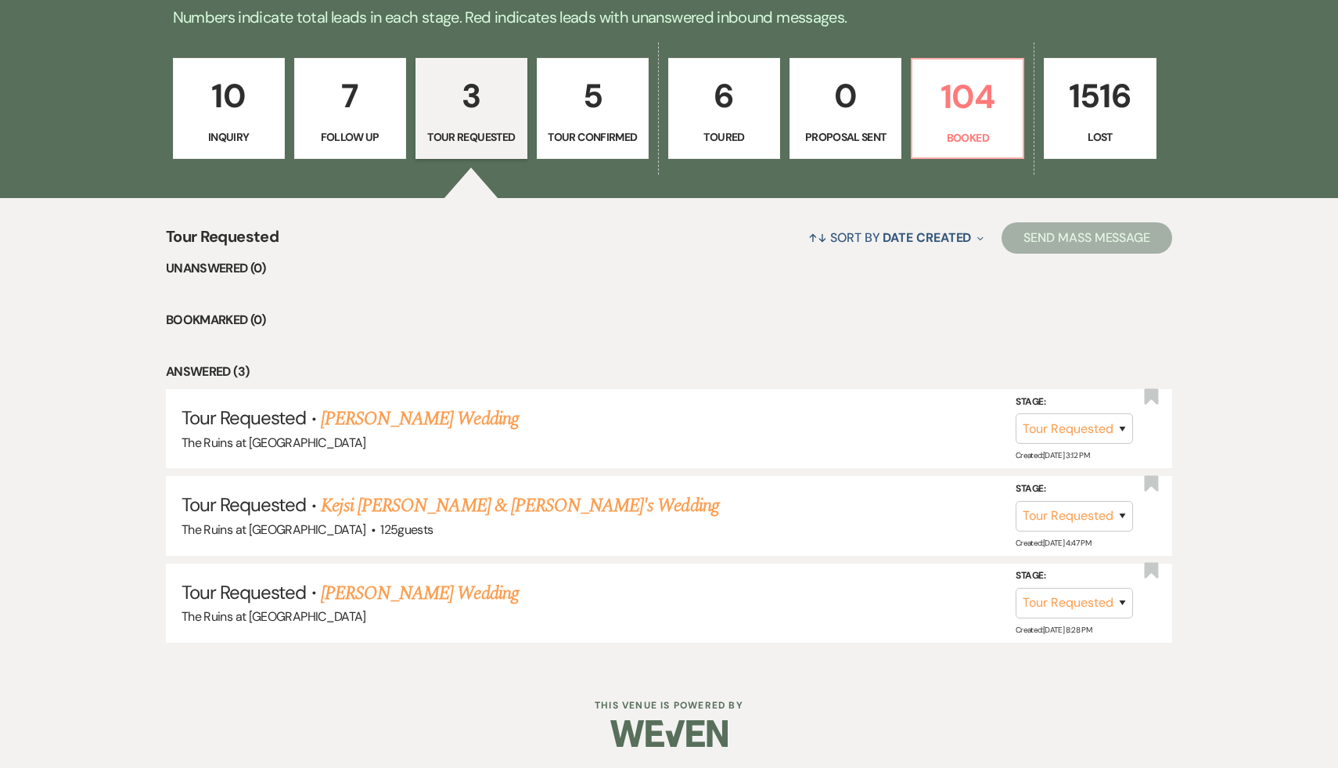
click at [351, 95] on p "7" at bounding box center [350, 96] width 92 height 52
select select "9"
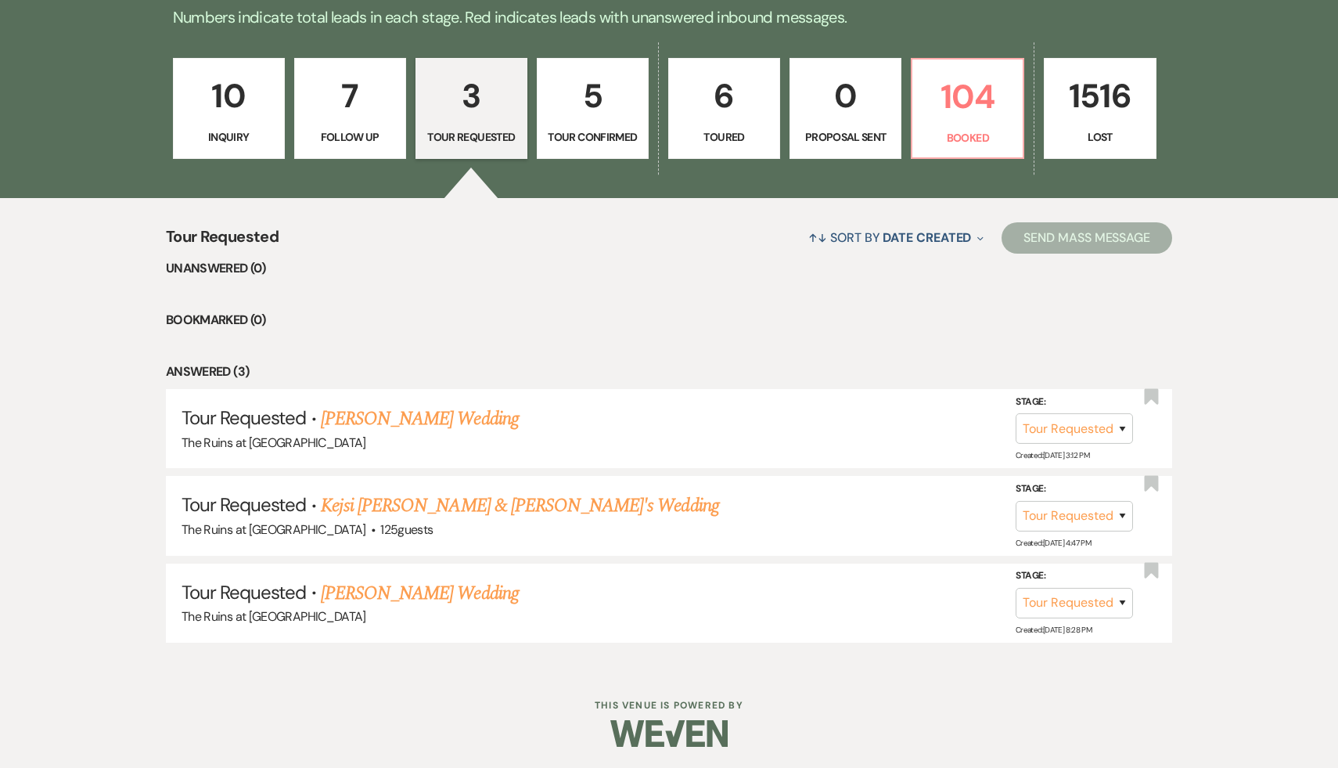
select select "9"
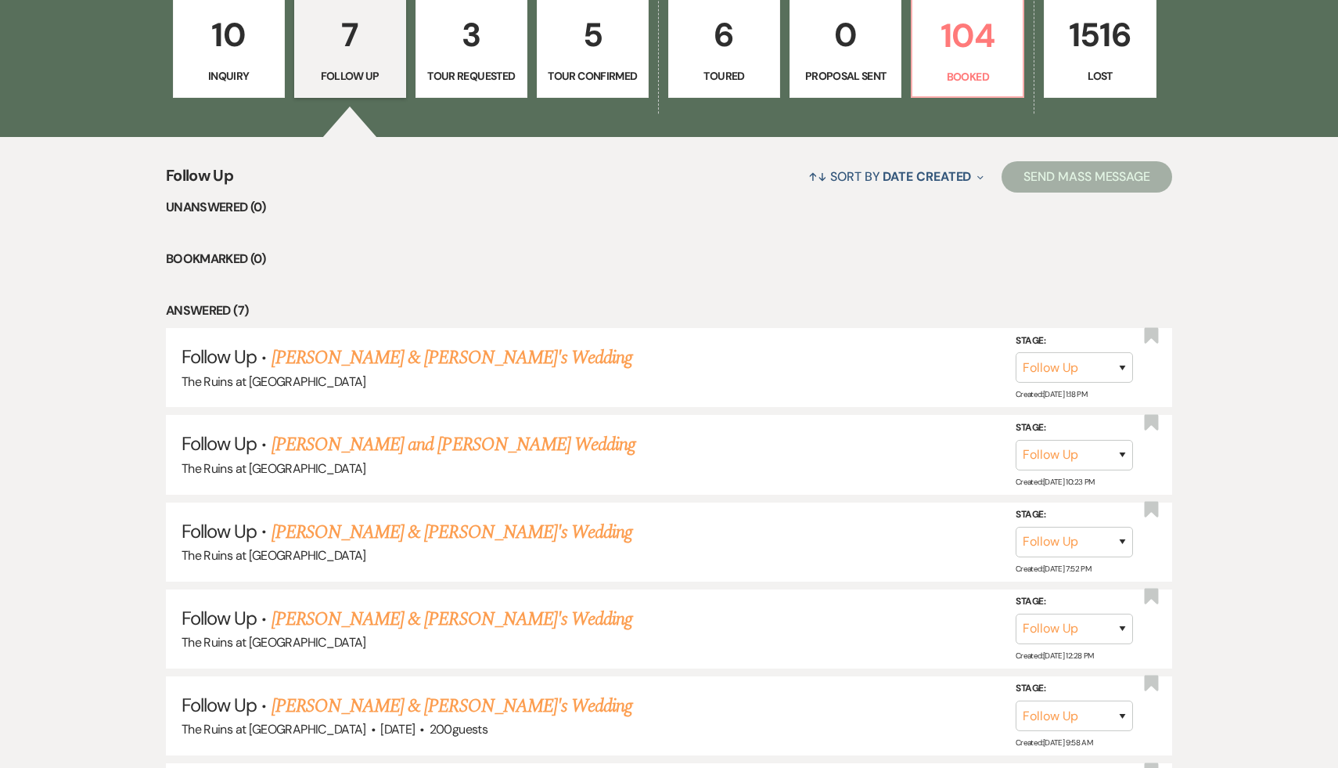
scroll to position [491, 0]
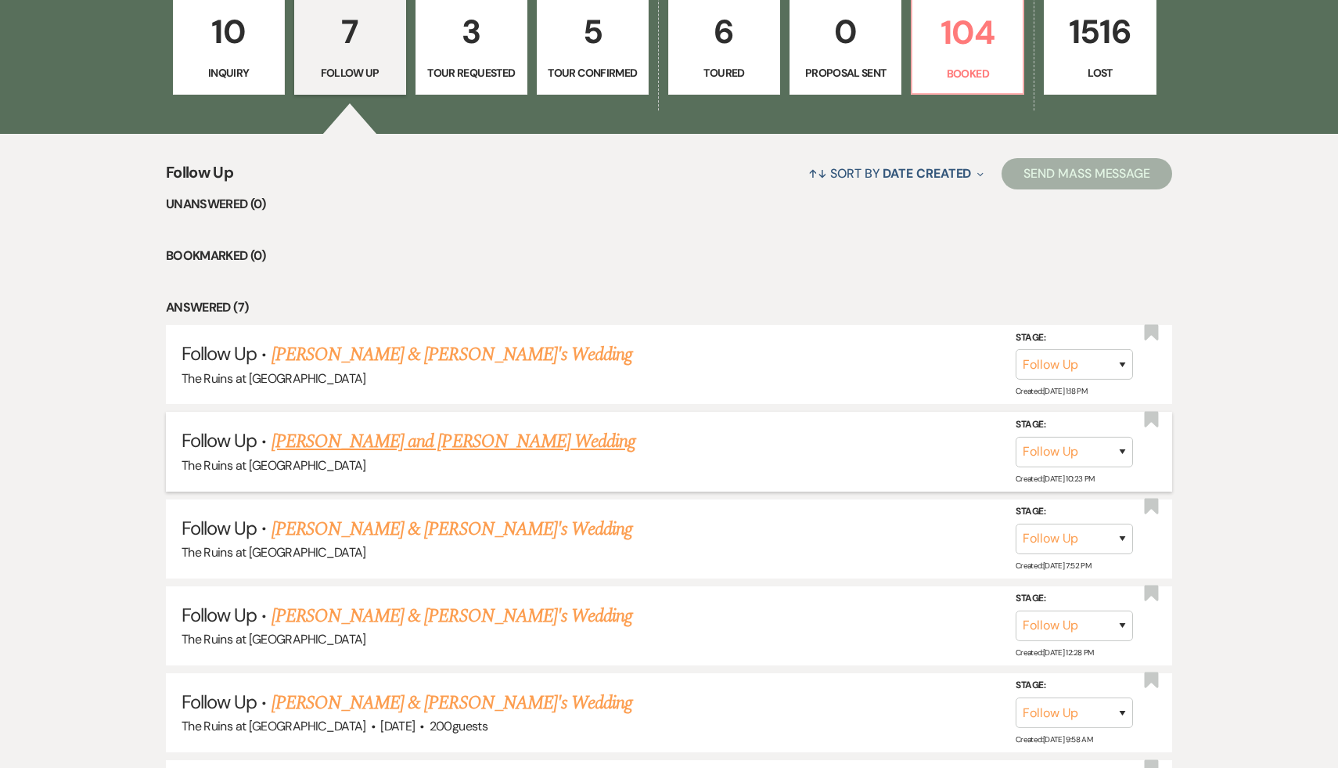
click at [426, 443] on link "Melanie Dudek and Quinn's Wedding" at bounding box center [454, 441] width 365 height 28
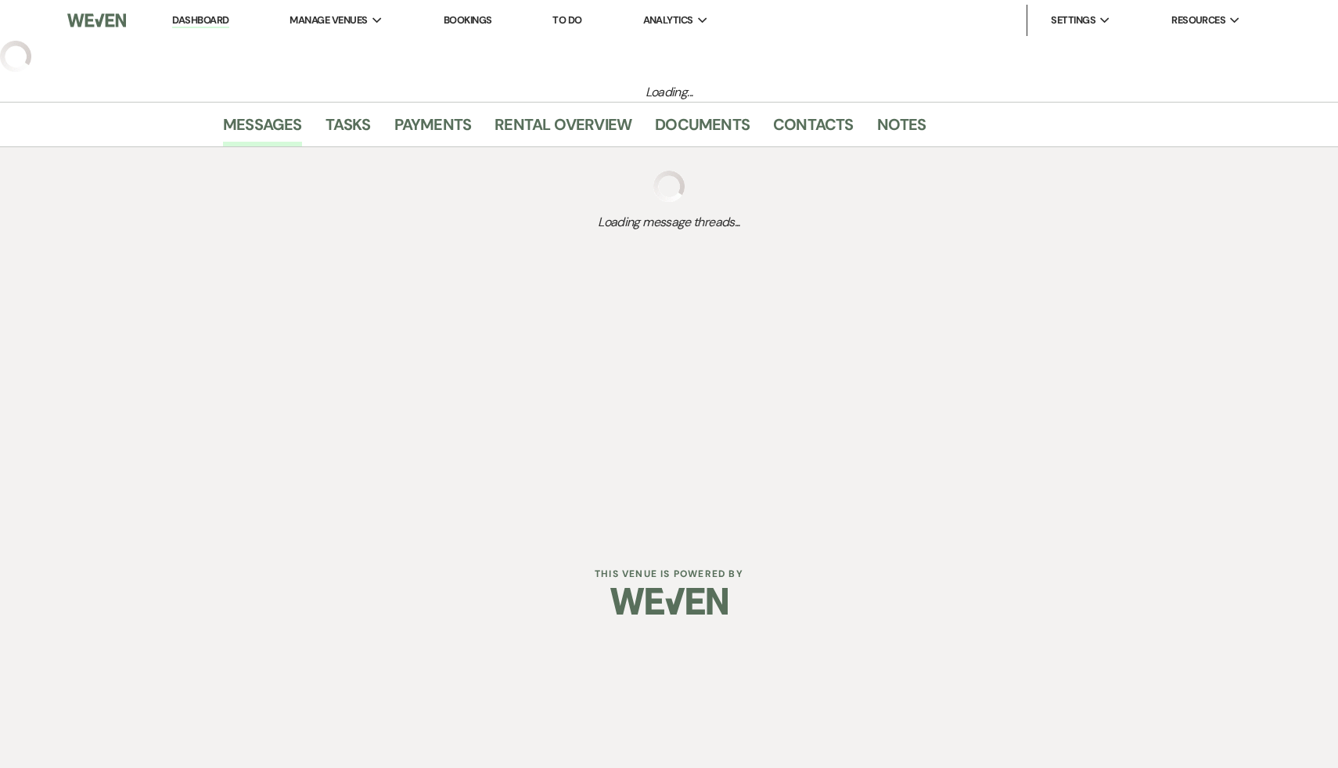
select select "9"
select select "12"
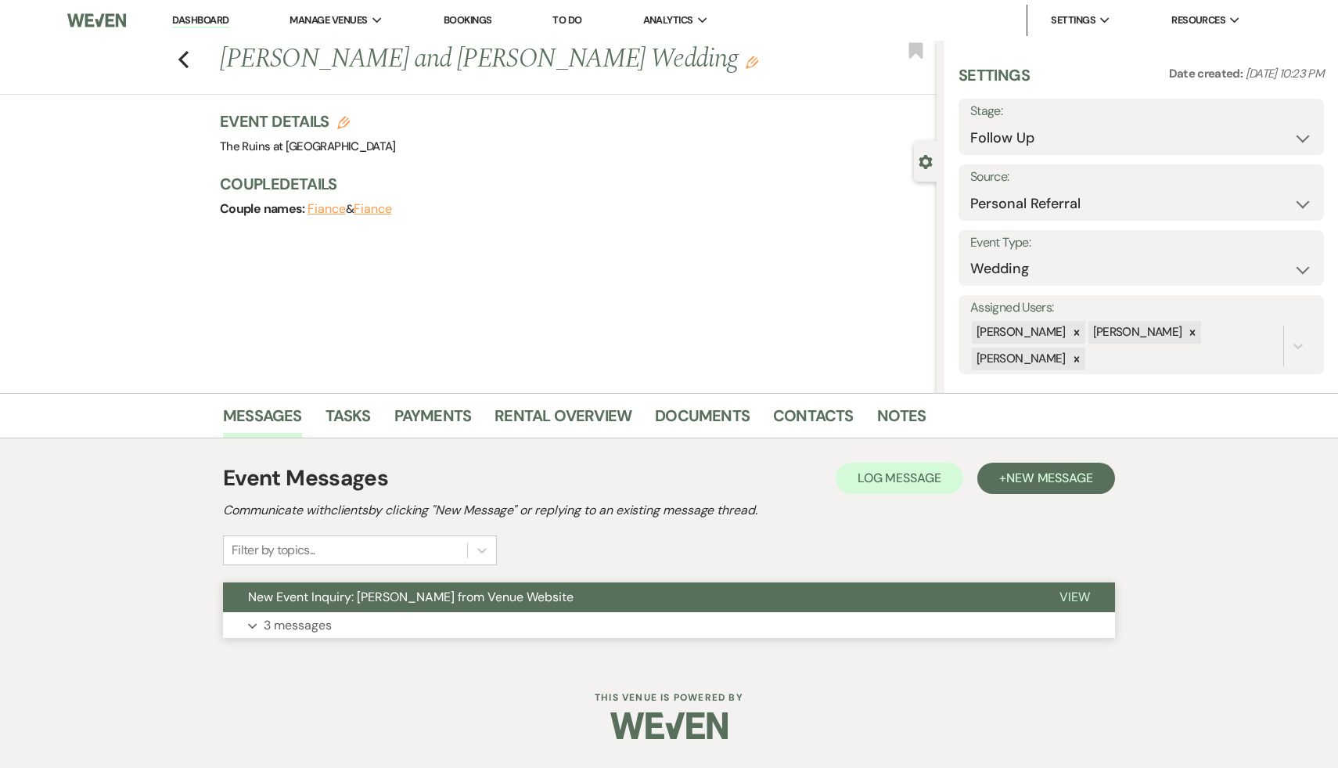
click at [405, 608] on button "New Event Inquiry: Melanie Dudek from Venue Website" at bounding box center [629, 597] width 812 height 30
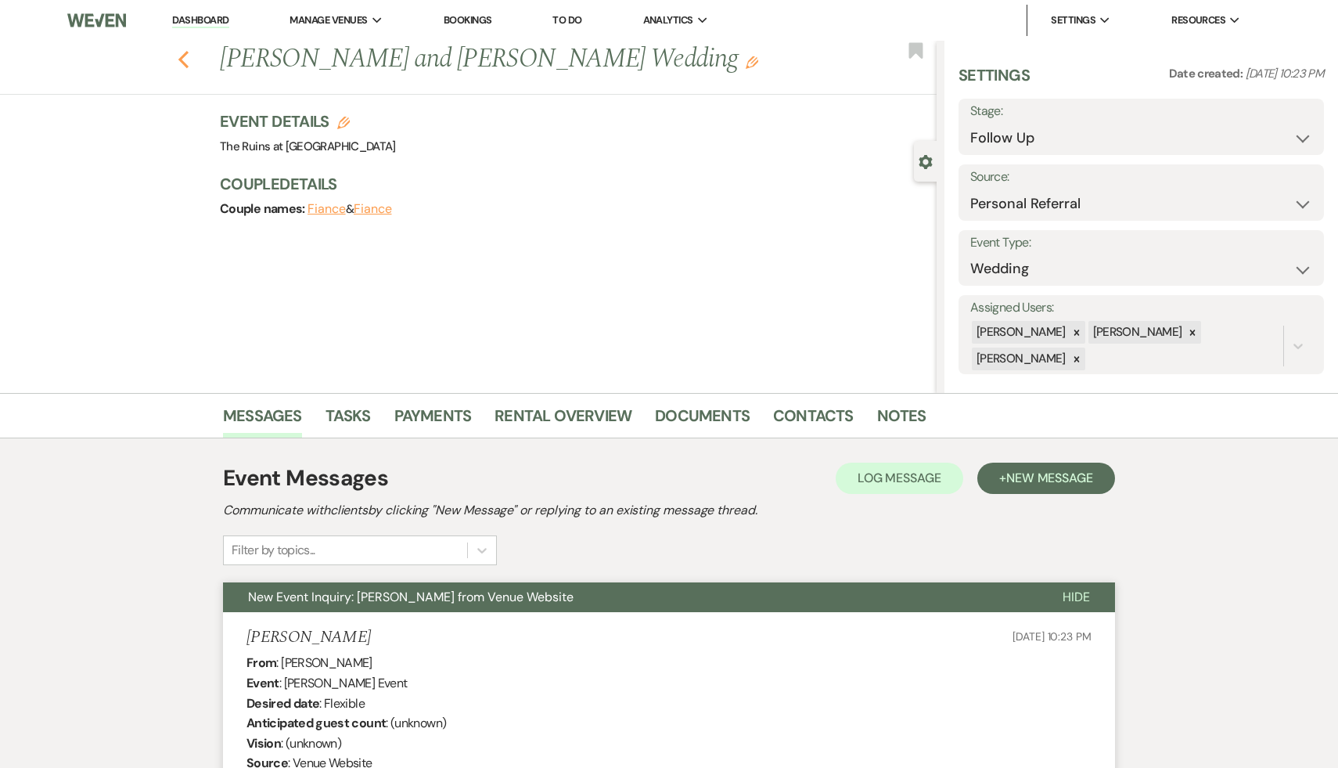
click at [182, 52] on icon "Previous" at bounding box center [184, 59] width 12 height 19
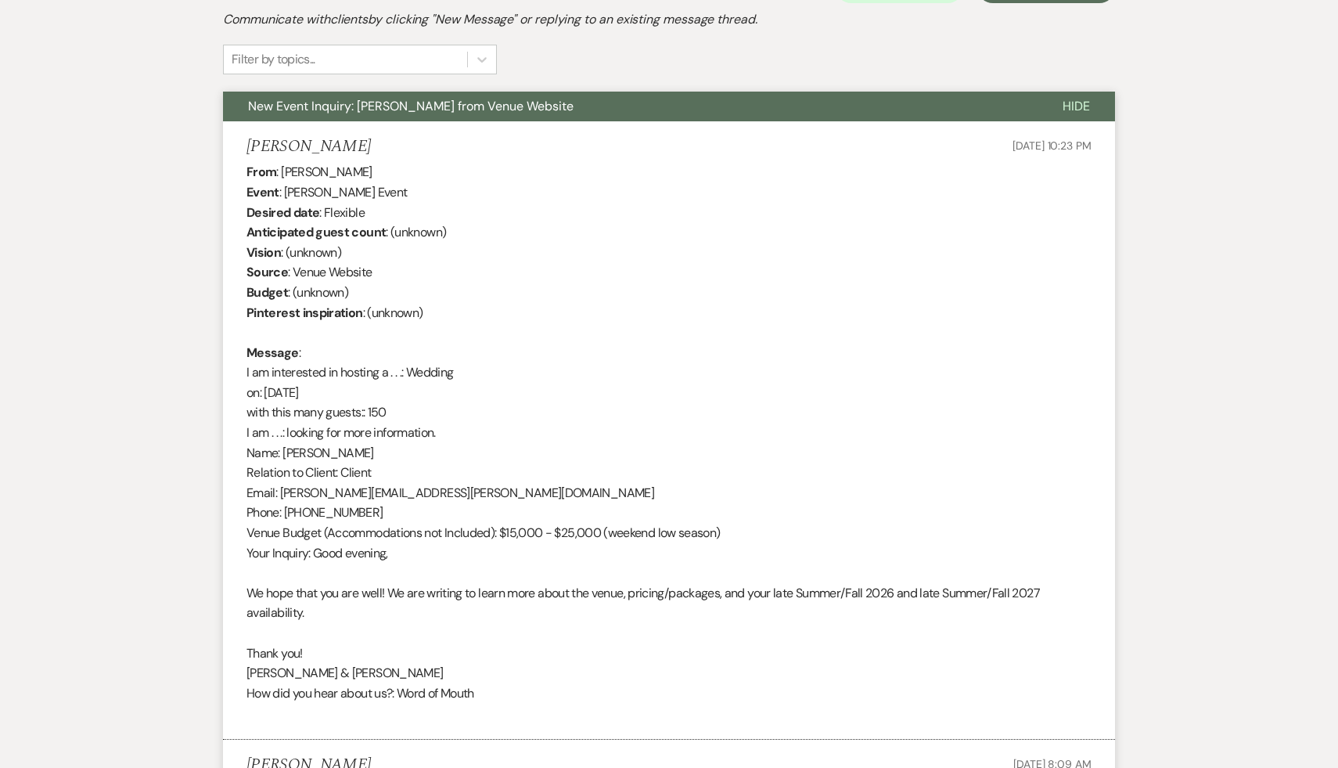
select select "9"
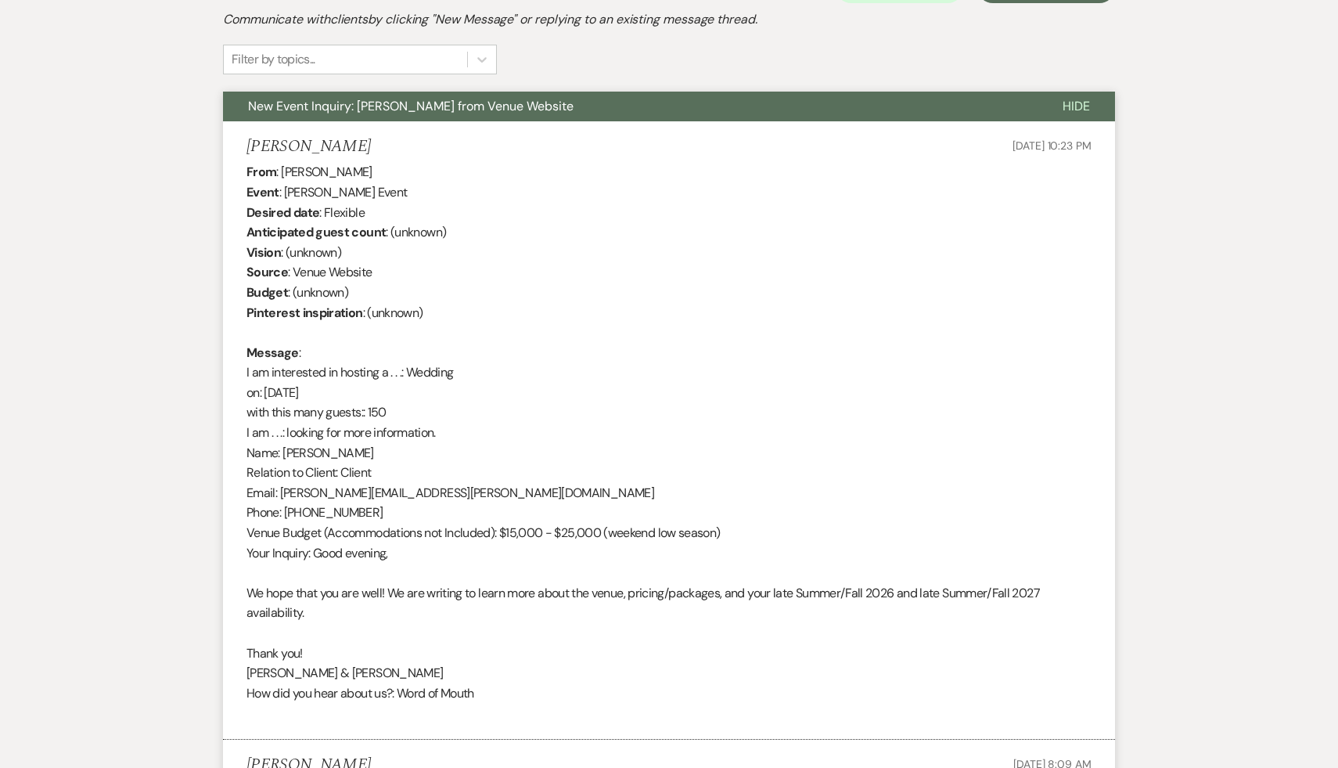
select select "9"
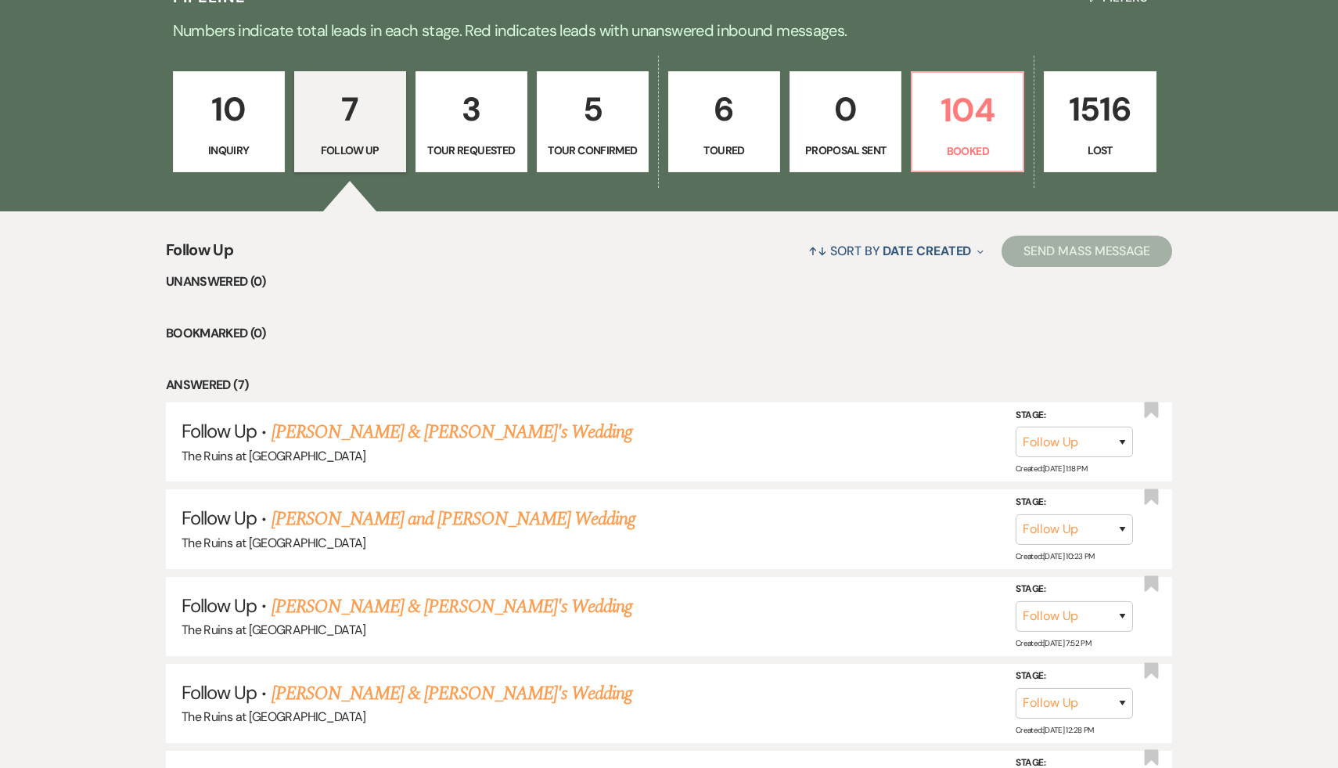
scroll to position [406, 0]
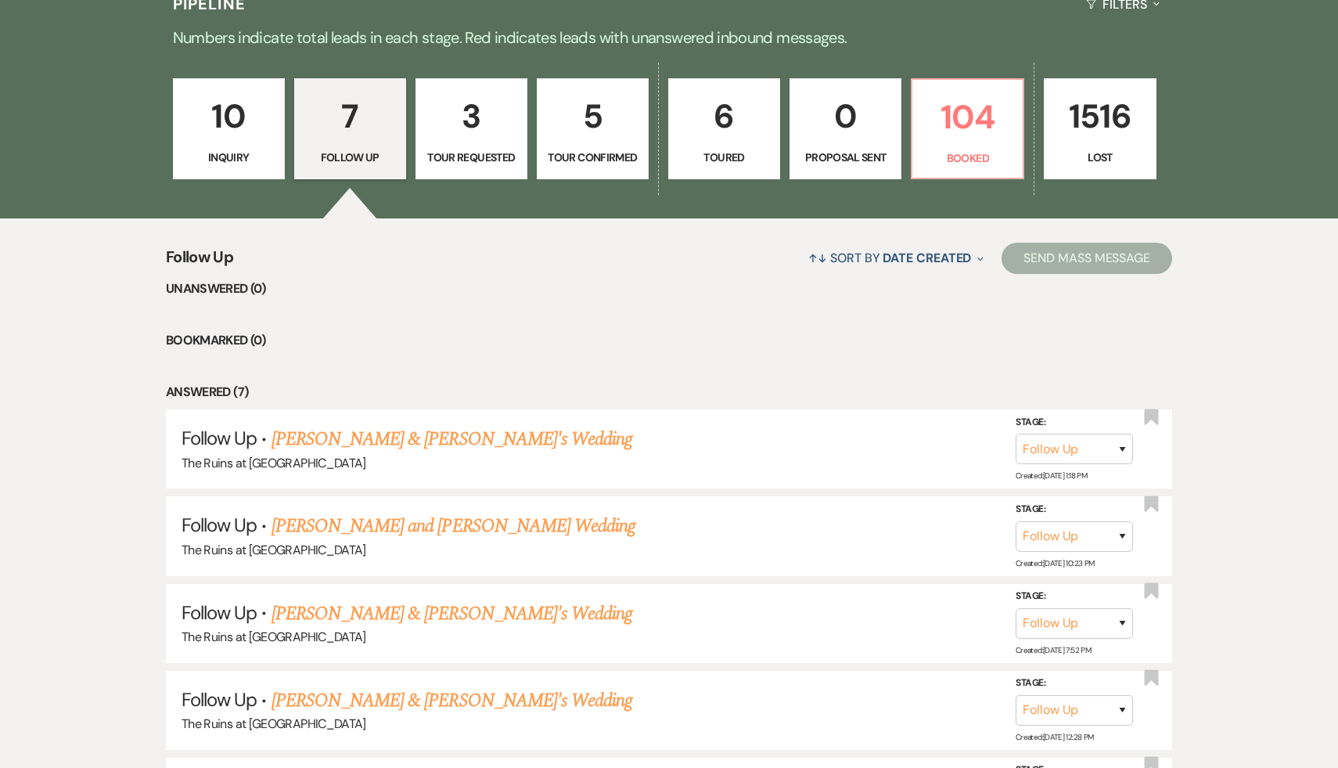
click at [227, 120] on p "10" at bounding box center [229, 116] width 92 height 52
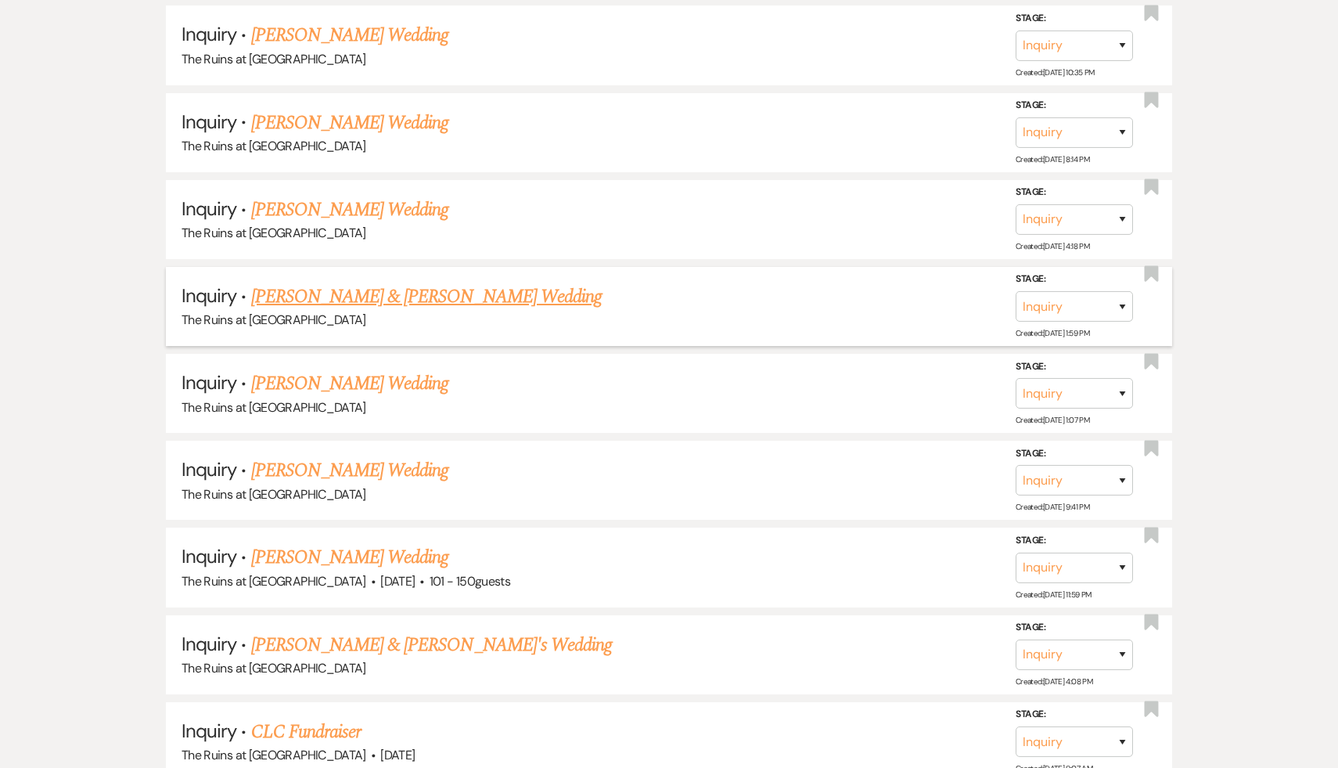
scroll to position [1030, 0]
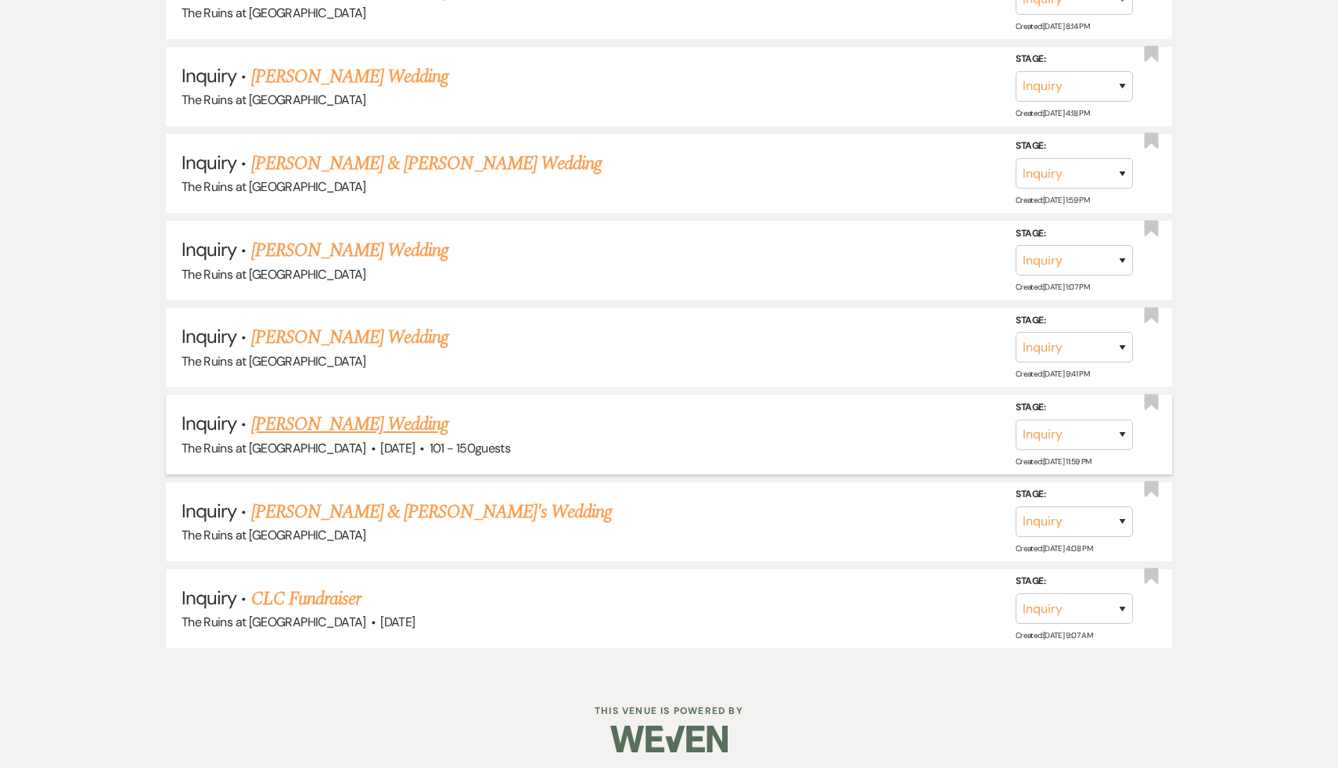
click at [351, 420] on link "Liz Foye's Wedding" at bounding box center [350, 424] width 198 height 28
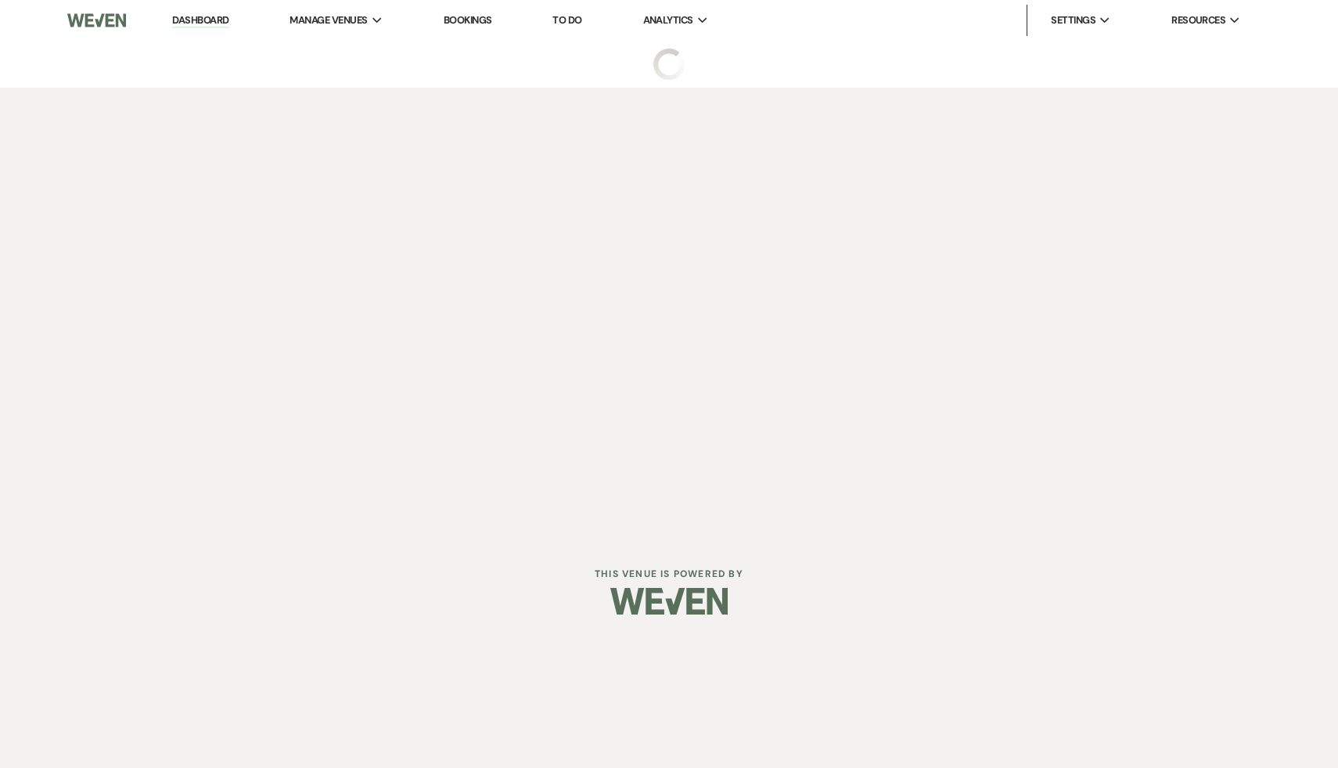
select select "2"
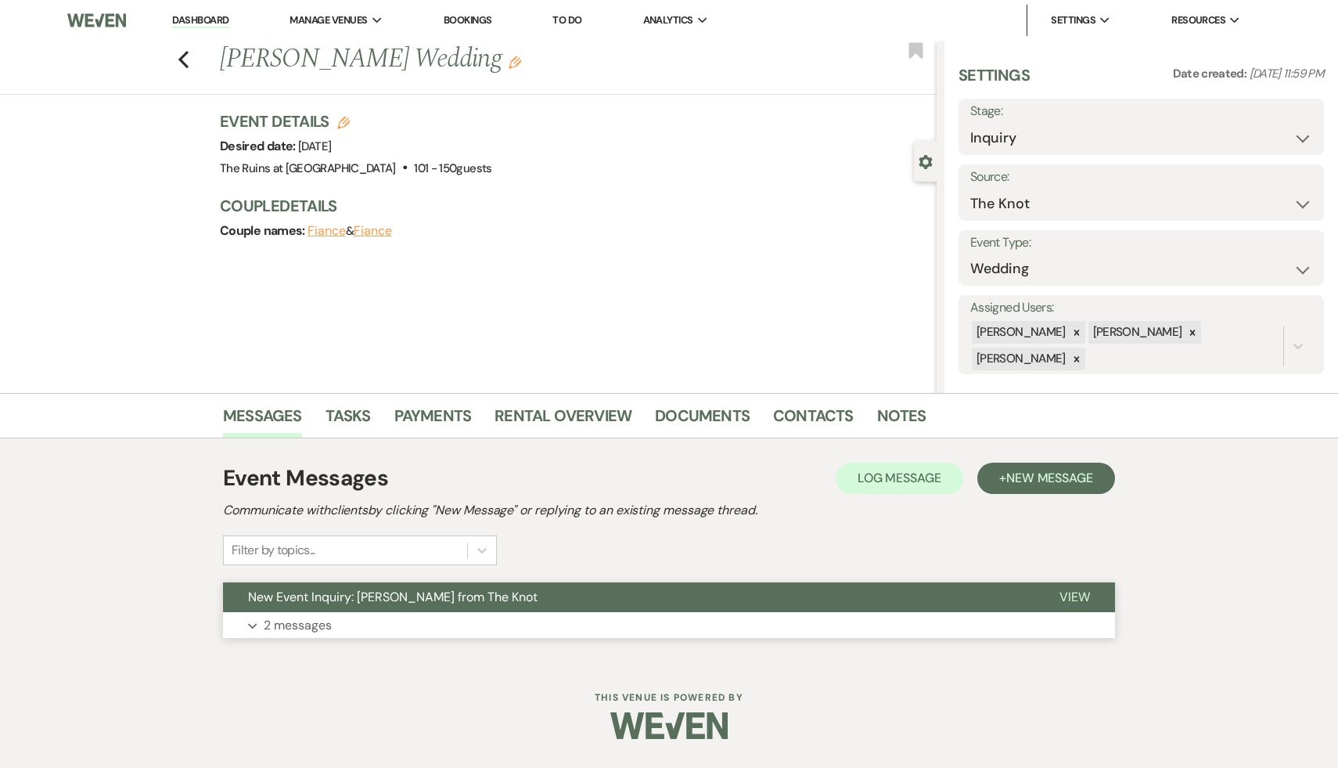
click at [344, 607] on button "New Event Inquiry: Liz Foye from The Knot" at bounding box center [629, 597] width 812 height 30
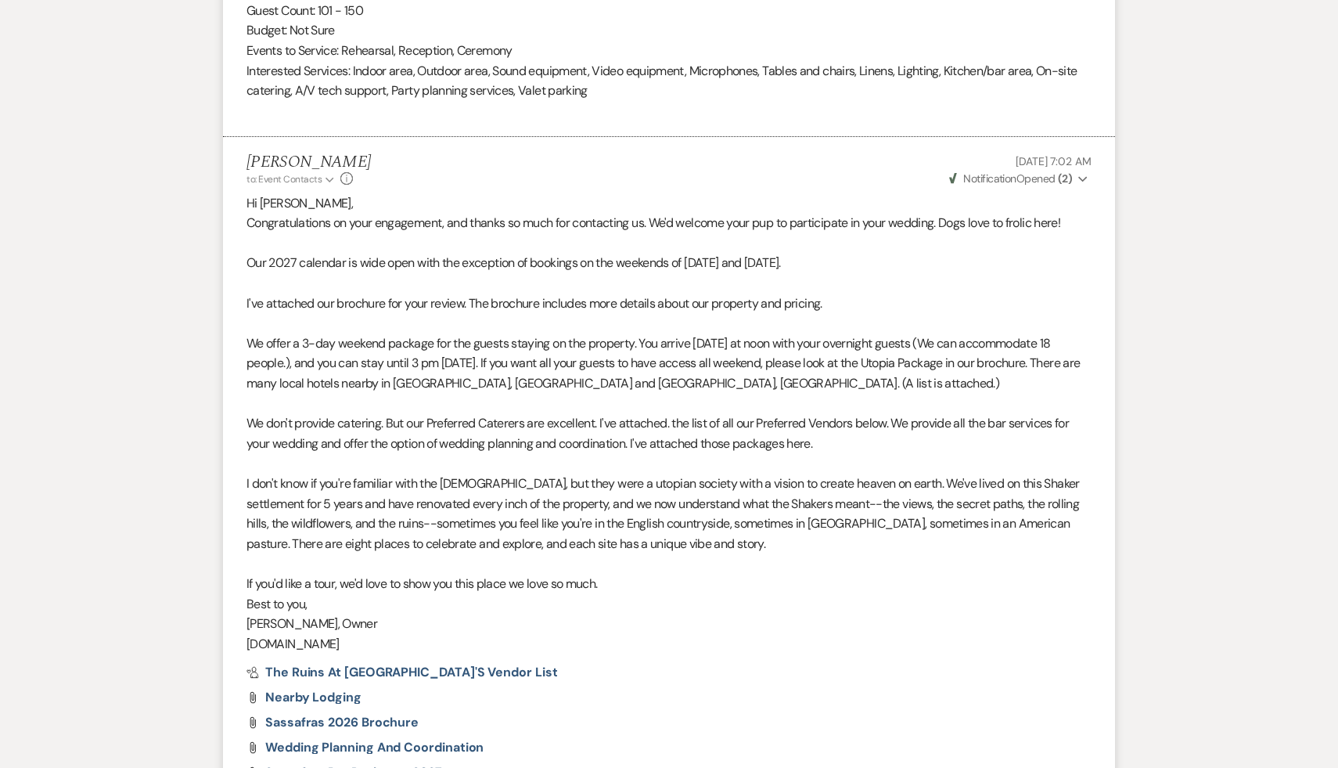
scroll to position [1582, 0]
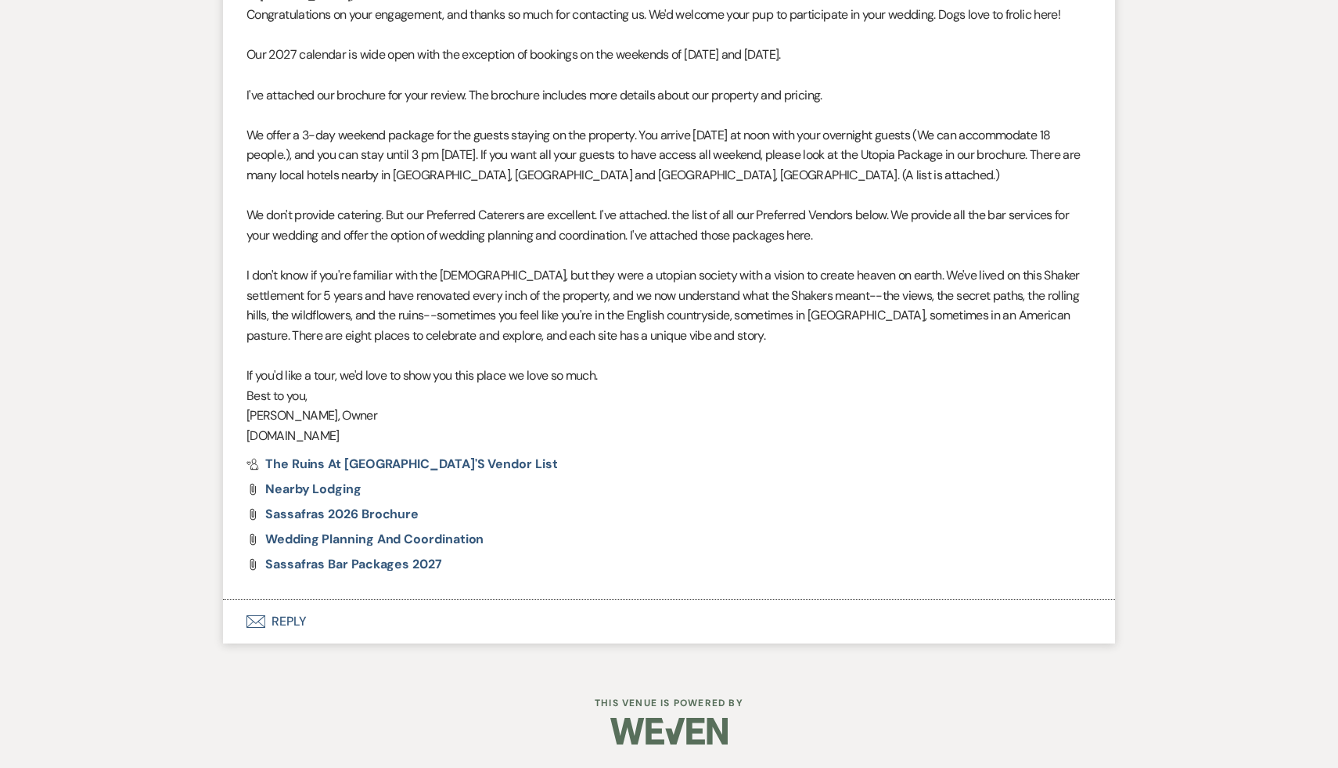
click at [284, 627] on button "Envelope Reply" at bounding box center [669, 621] width 892 height 44
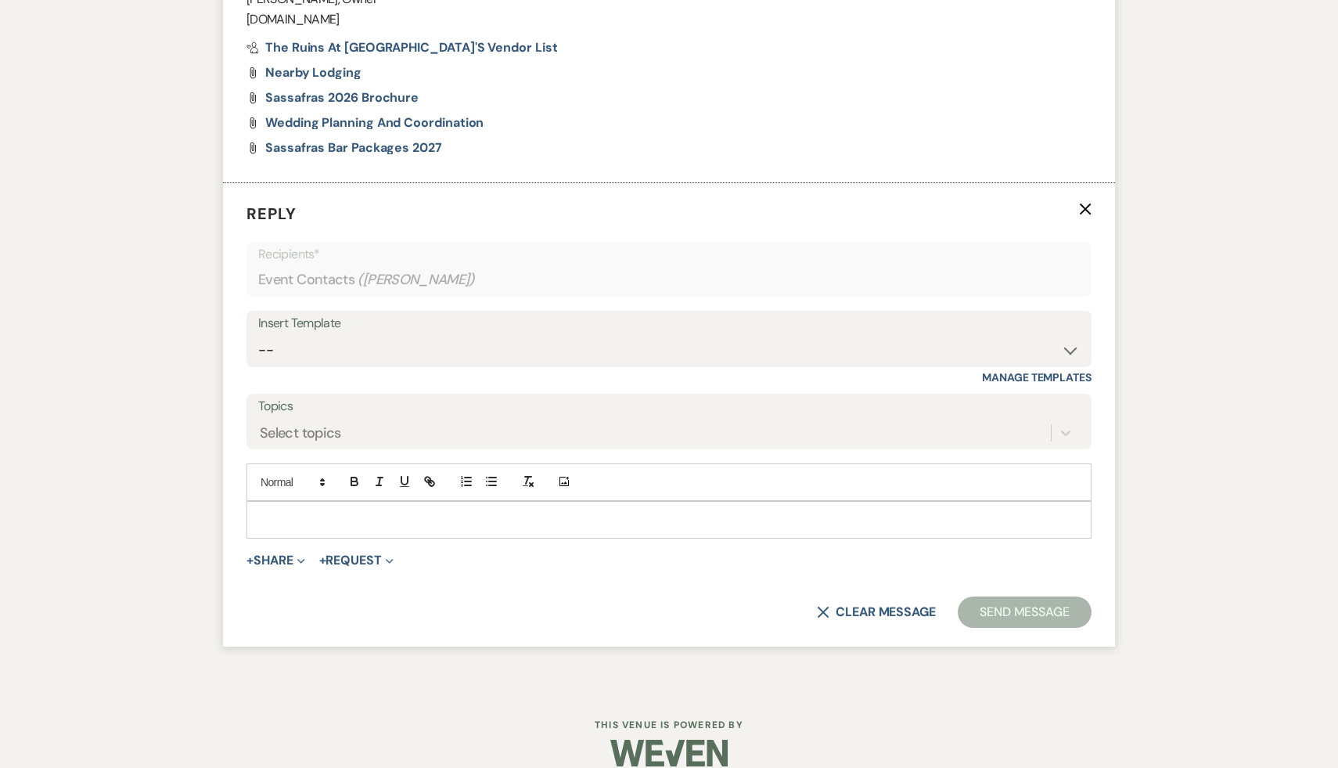
scroll to position [2019, 0]
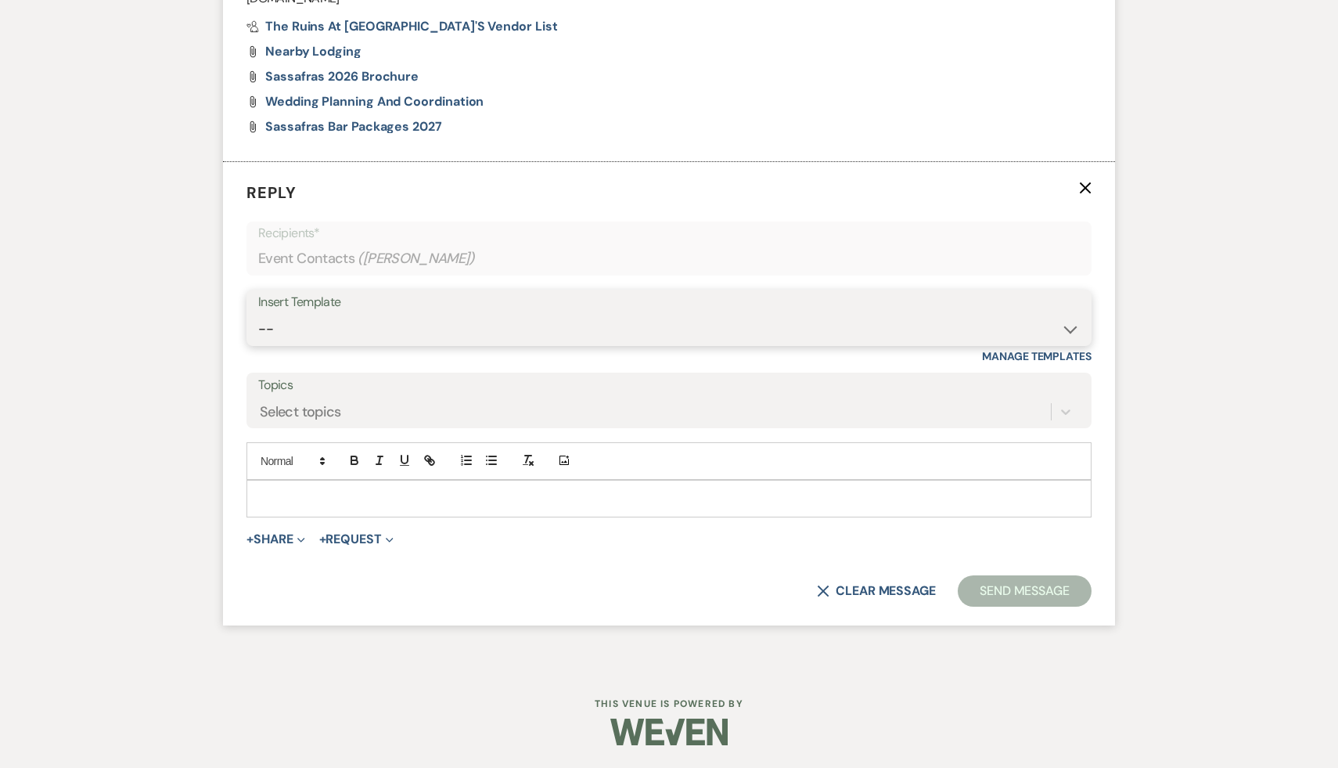
click at [1068, 328] on select "-- Weven Planning Portal Introduction (Booked Events) Initial Inquiry Response …" at bounding box center [669, 329] width 822 height 31
select select "1435"
click at [258, 314] on select "-- Weven Planning Portal Introduction (Booked Events) Initial Inquiry Response …" at bounding box center [669, 329] width 822 height 31
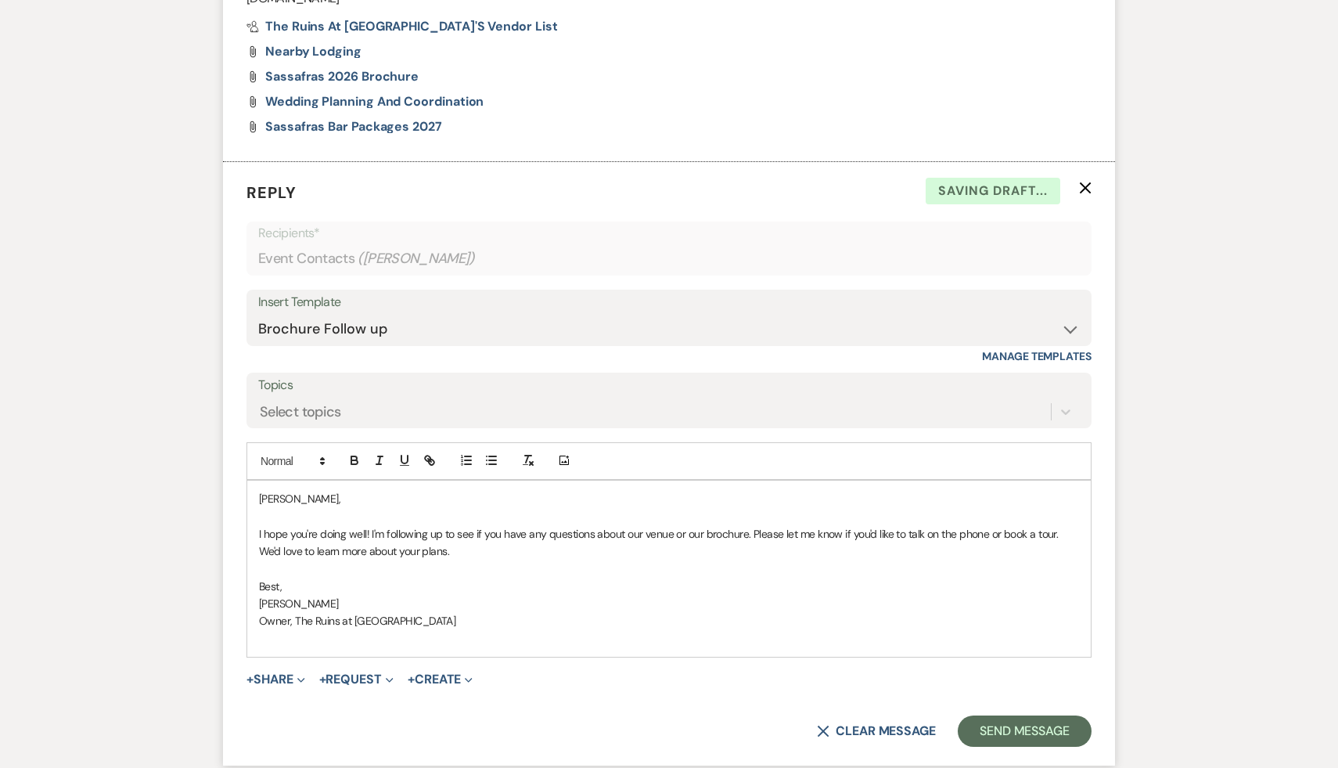
click at [252, 499] on div "Liz, I hope you're doing well! I'm following up to see if you have any question…" at bounding box center [669, 569] width 844 height 177
click at [1049, 725] on button "Send Message" at bounding box center [1025, 730] width 134 height 31
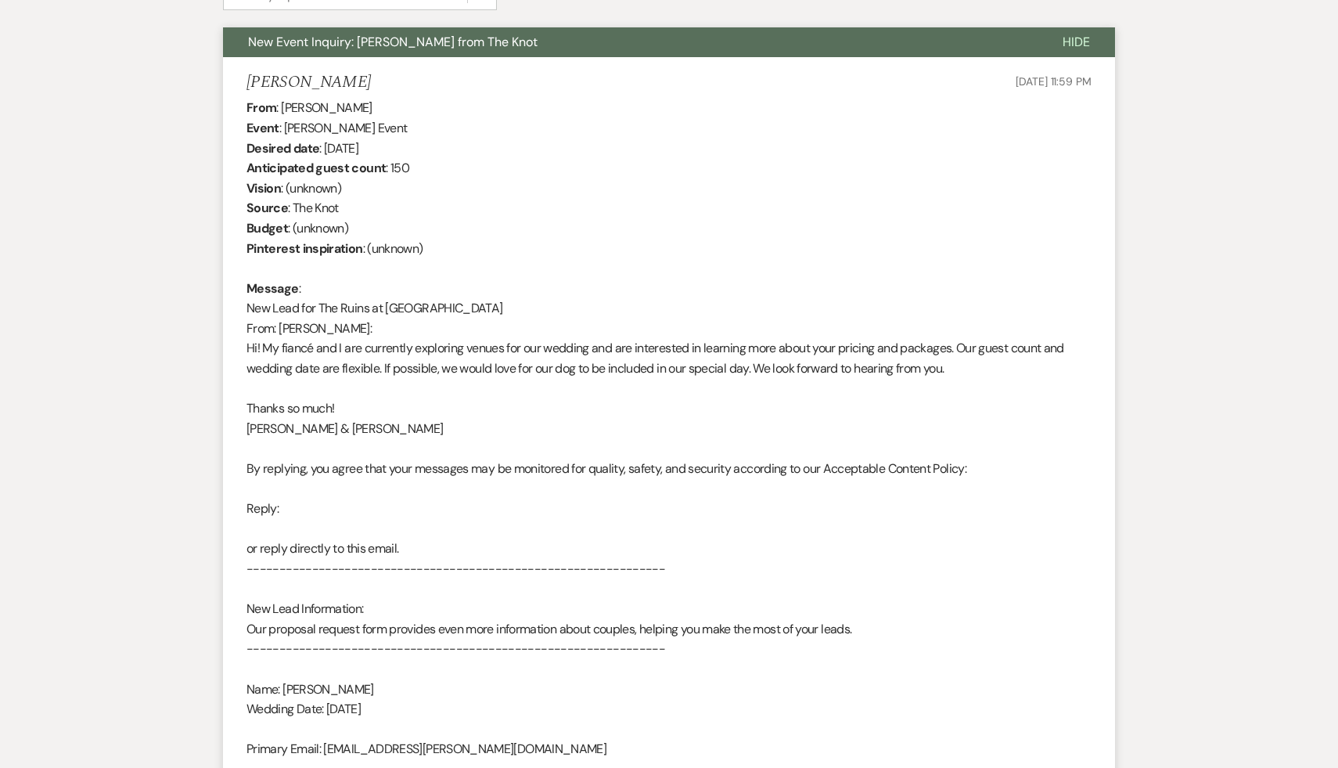
scroll to position [0, 0]
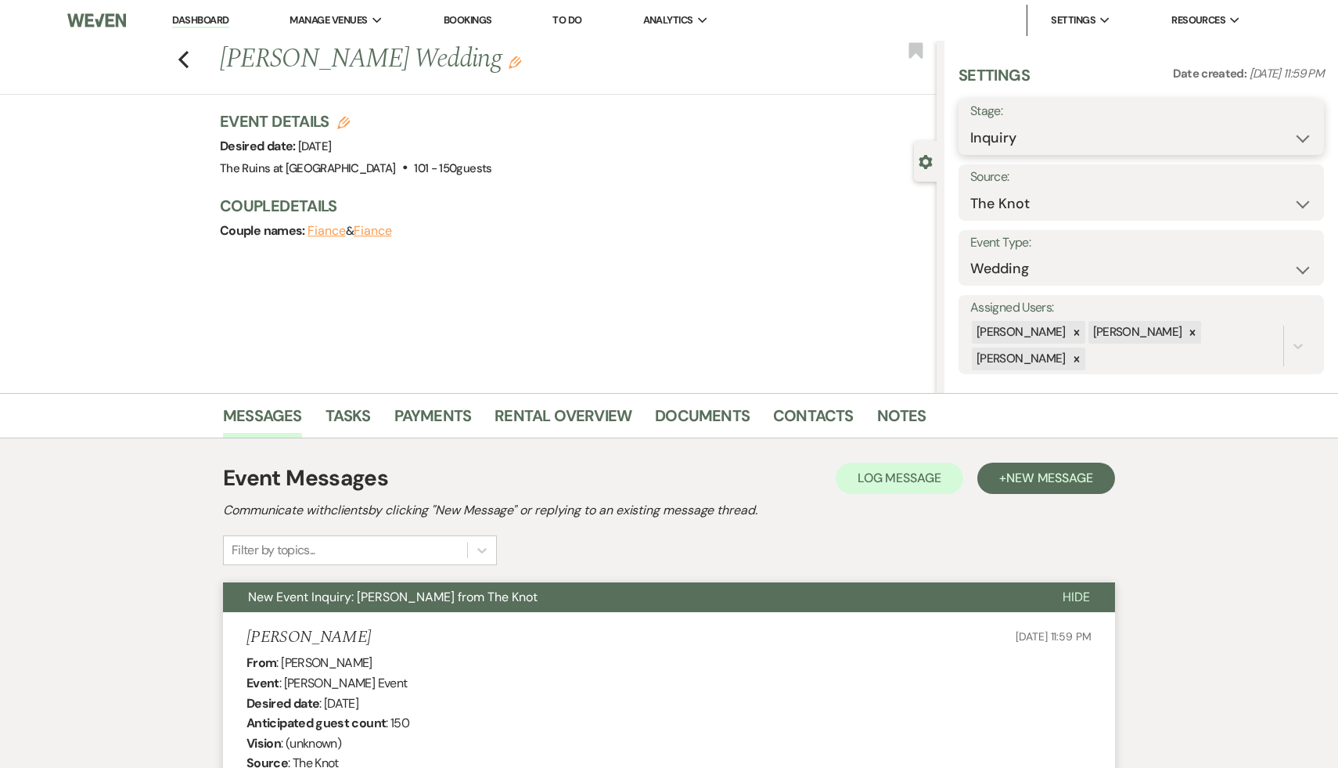
click at [1303, 135] on select "Inquiry Follow Up Tour Requested Tour Confirmed Toured Proposal Sent Booked Lost" at bounding box center [1141, 138] width 342 height 31
select select "9"
click at [970, 123] on select "Inquiry Follow Up Tour Requested Tour Confirmed Toured Proposal Sent Booked Lost" at bounding box center [1141, 138] width 342 height 31
click at [1278, 120] on button "Save" at bounding box center [1285, 126] width 77 height 31
click at [178, 56] on icon "Previous" at bounding box center [184, 59] width 12 height 19
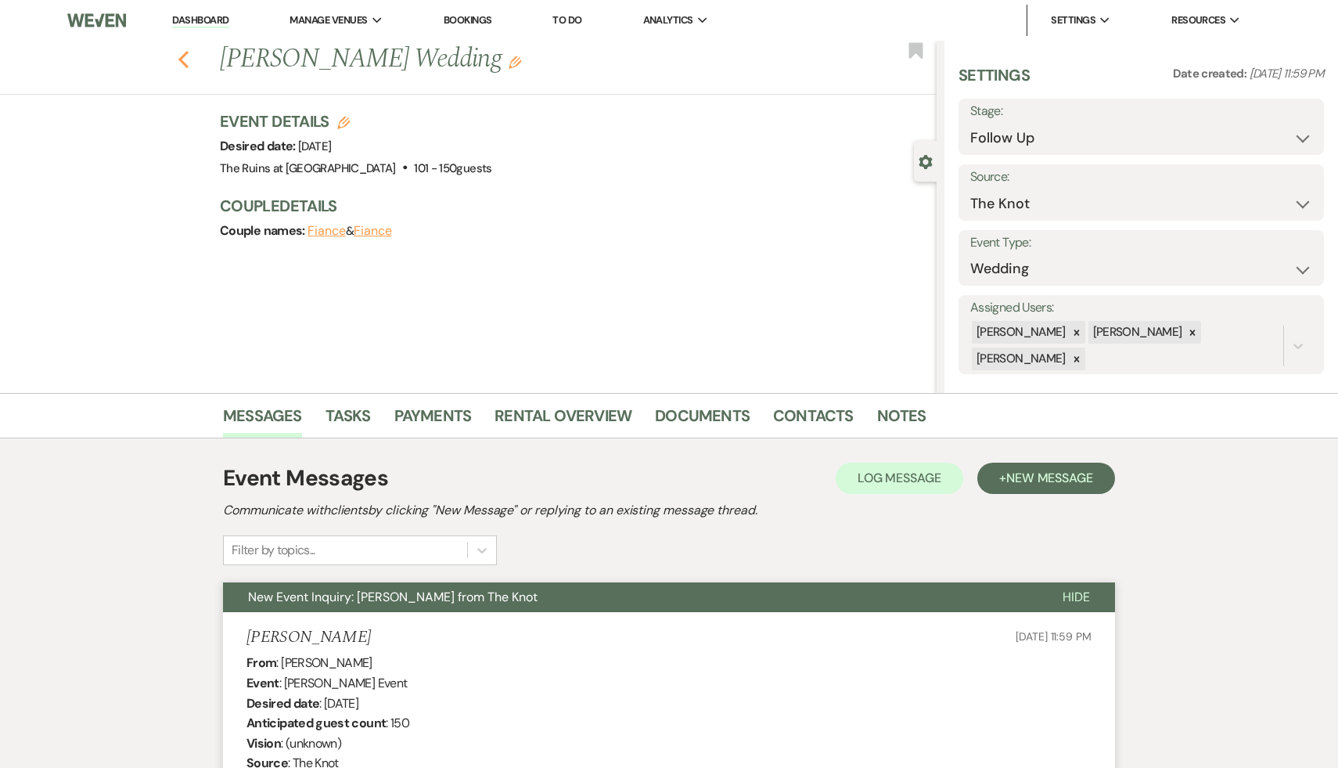
select select "9"
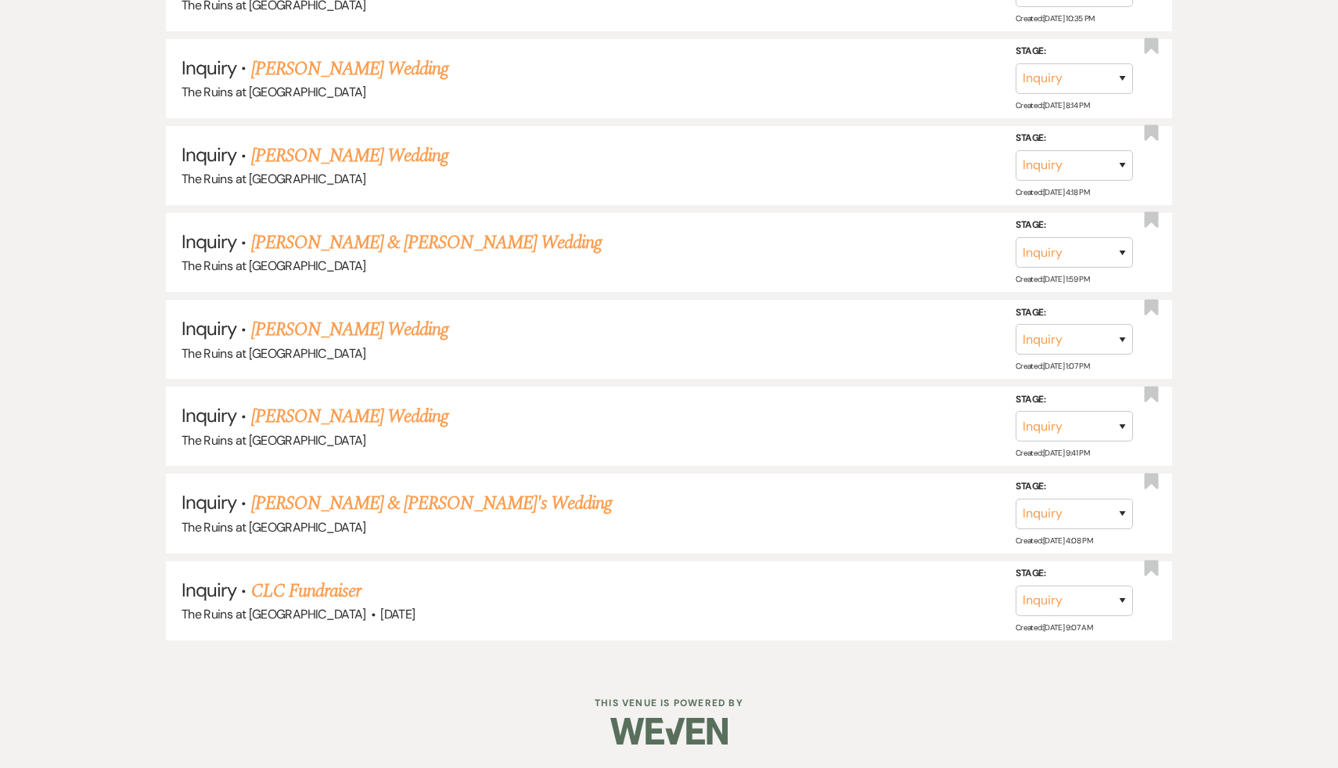
scroll to position [944, 0]
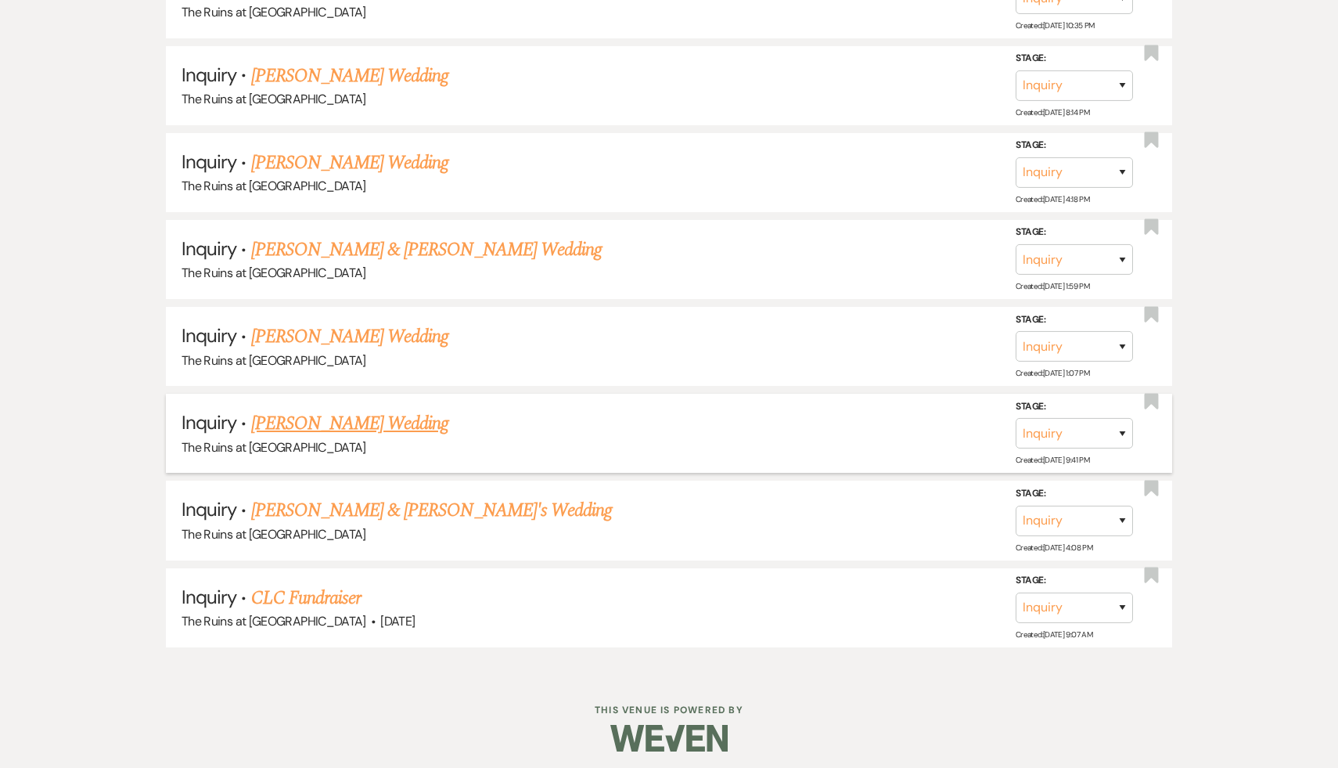
click at [377, 416] on link "Sienna Sasso's Wedding" at bounding box center [350, 423] width 198 height 28
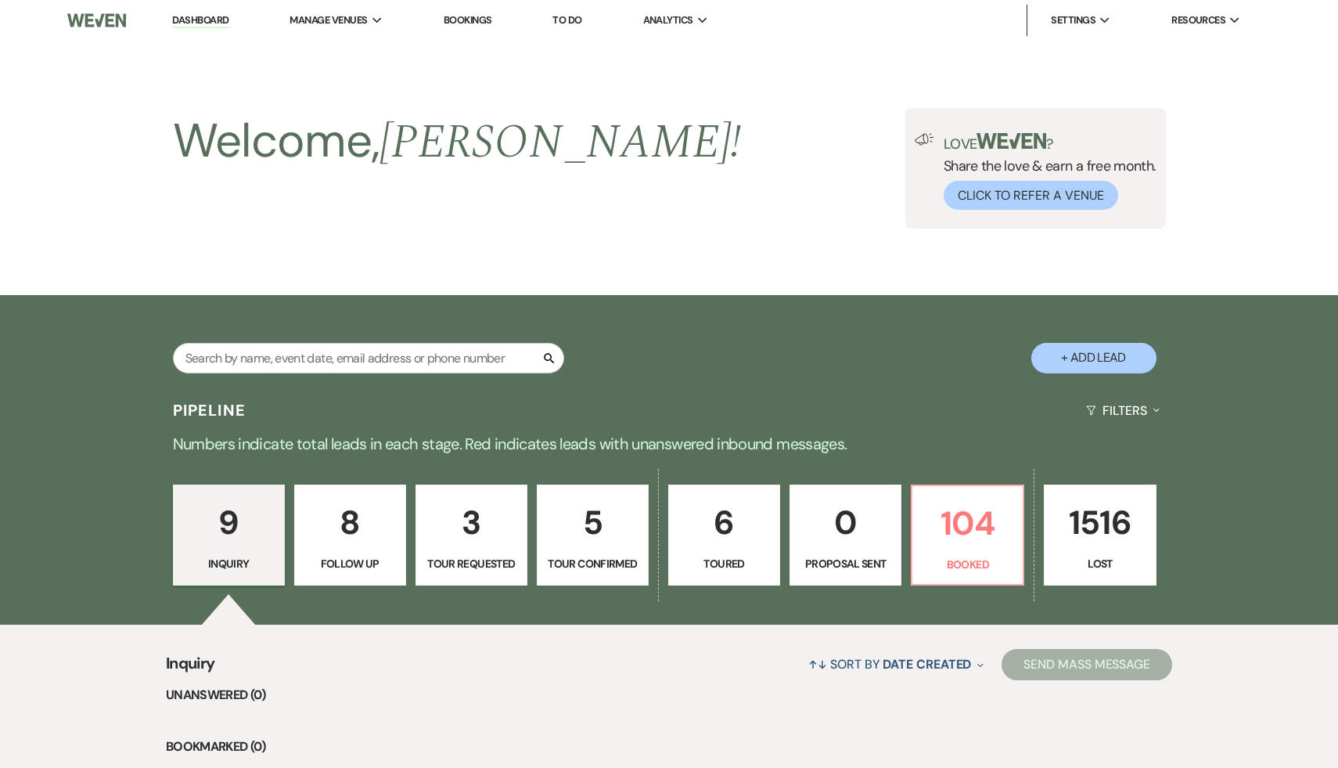
select select "5"
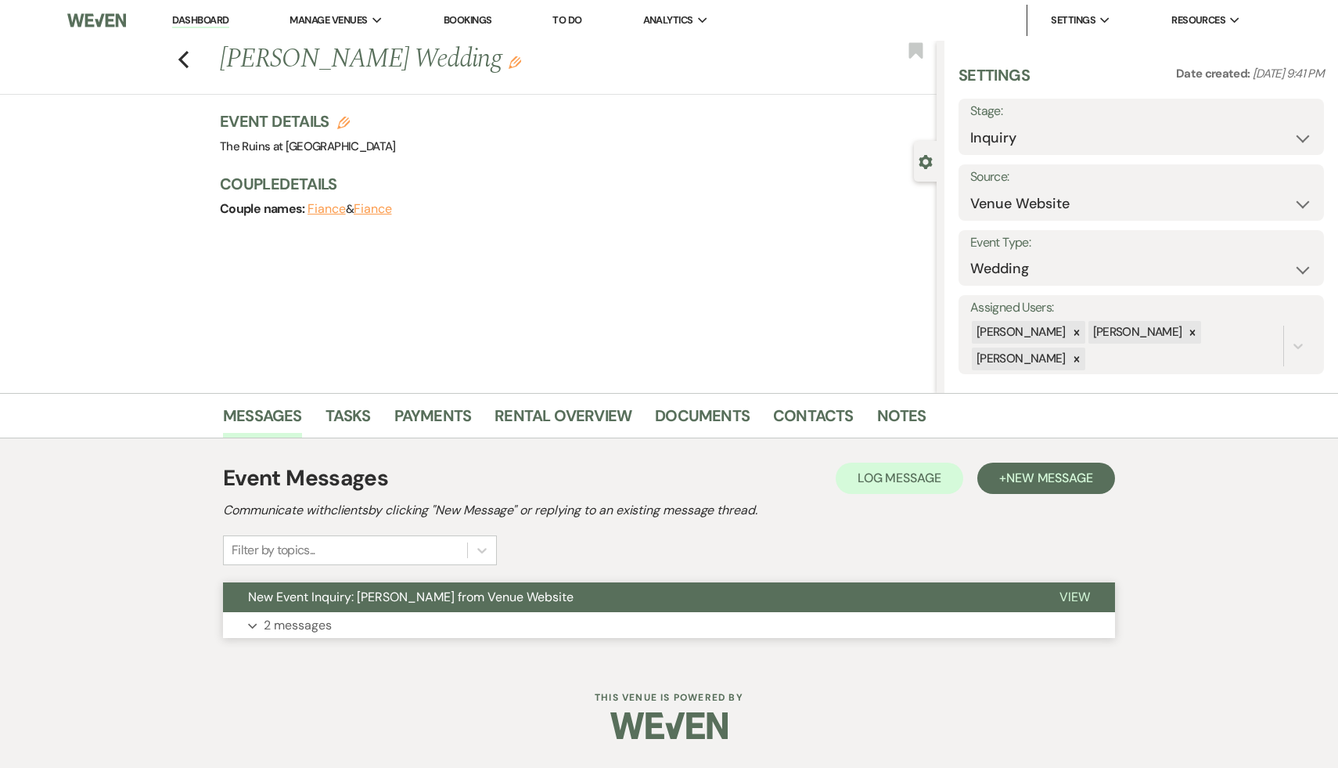
click at [370, 596] on span "New Event Inquiry: Sienna Sasso from Venue Website" at bounding box center [411, 597] width 326 height 16
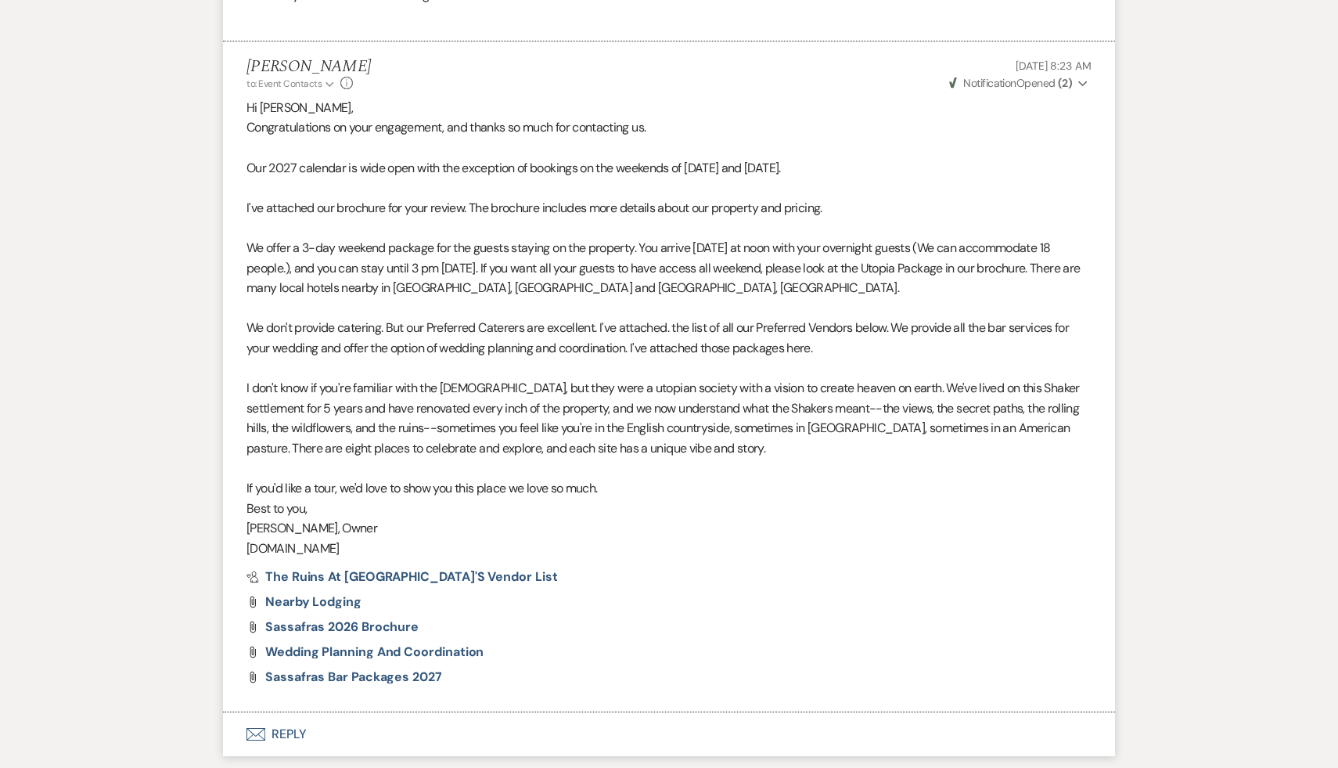
scroll to position [1152, 0]
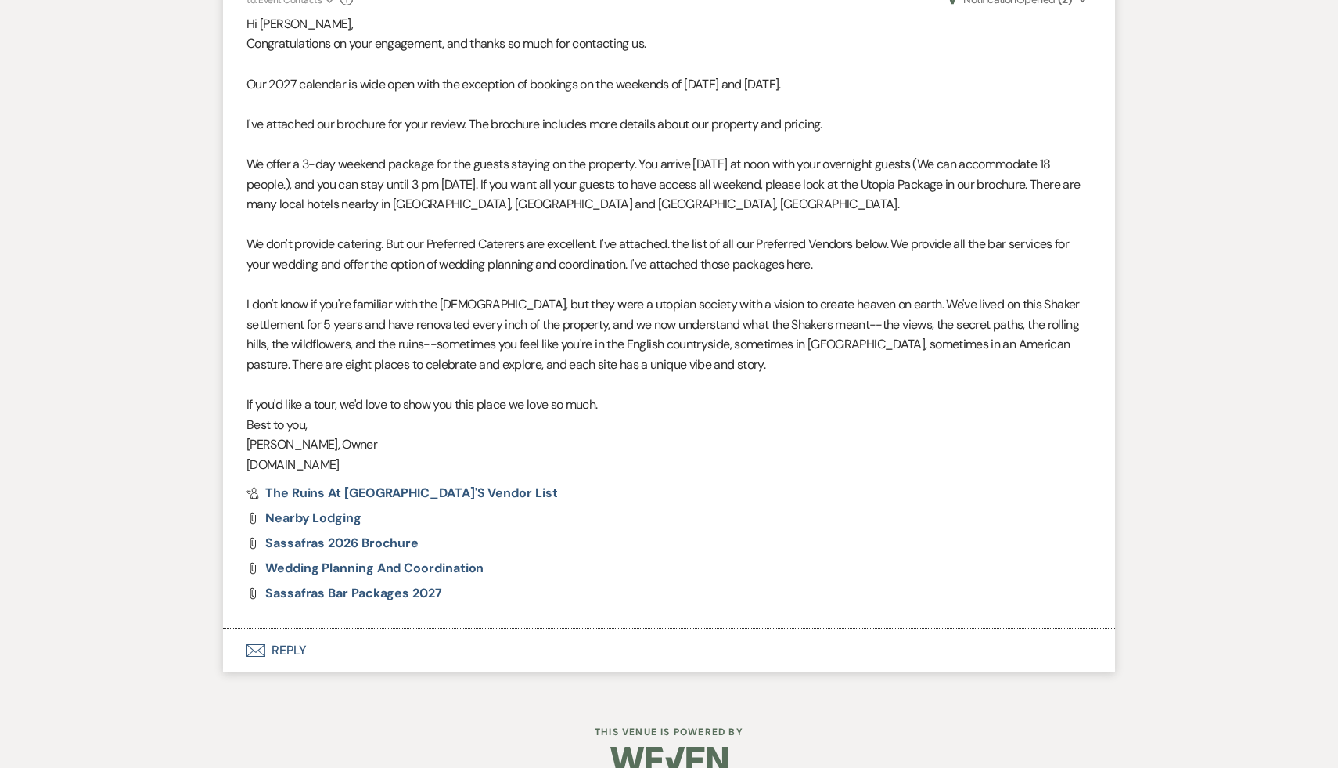
click at [294, 648] on button "Envelope Reply" at bounding box center [669, 650] width 892 height 44
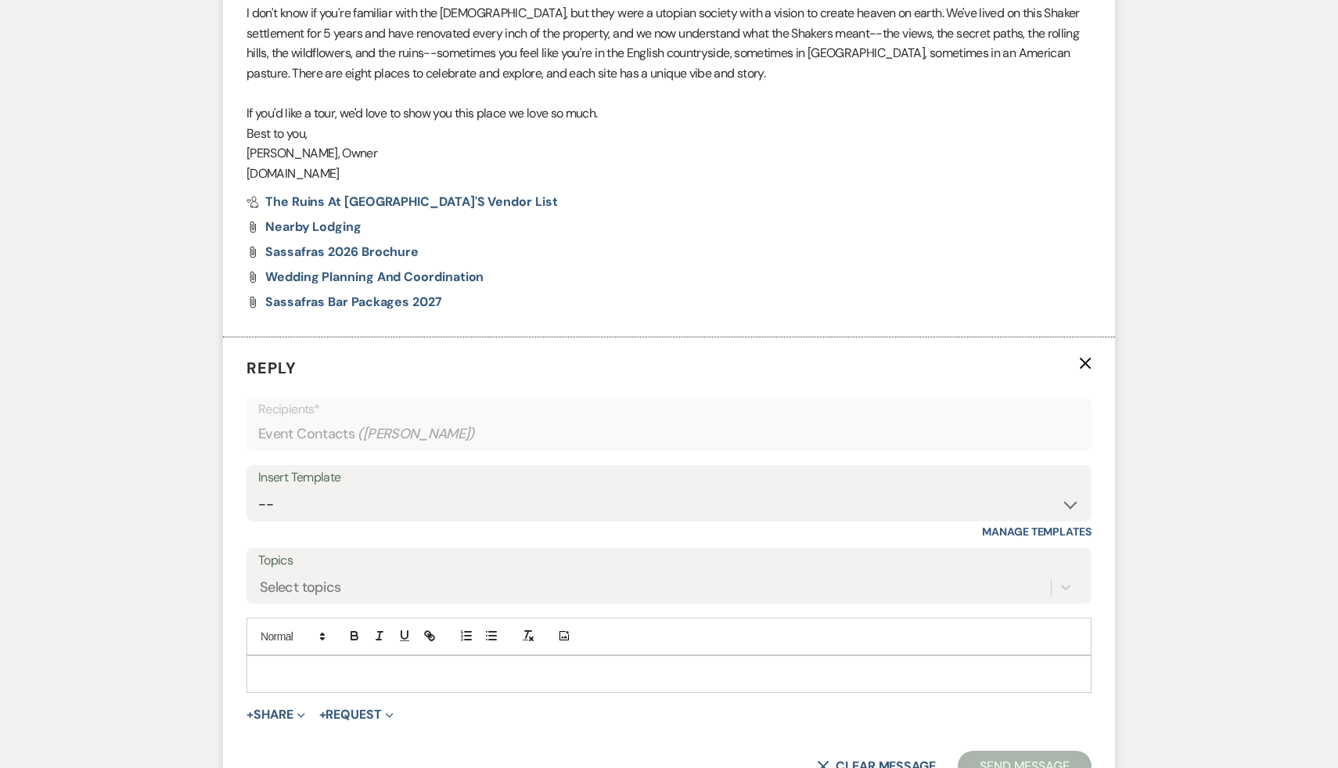
scroll to position [1454, 0]
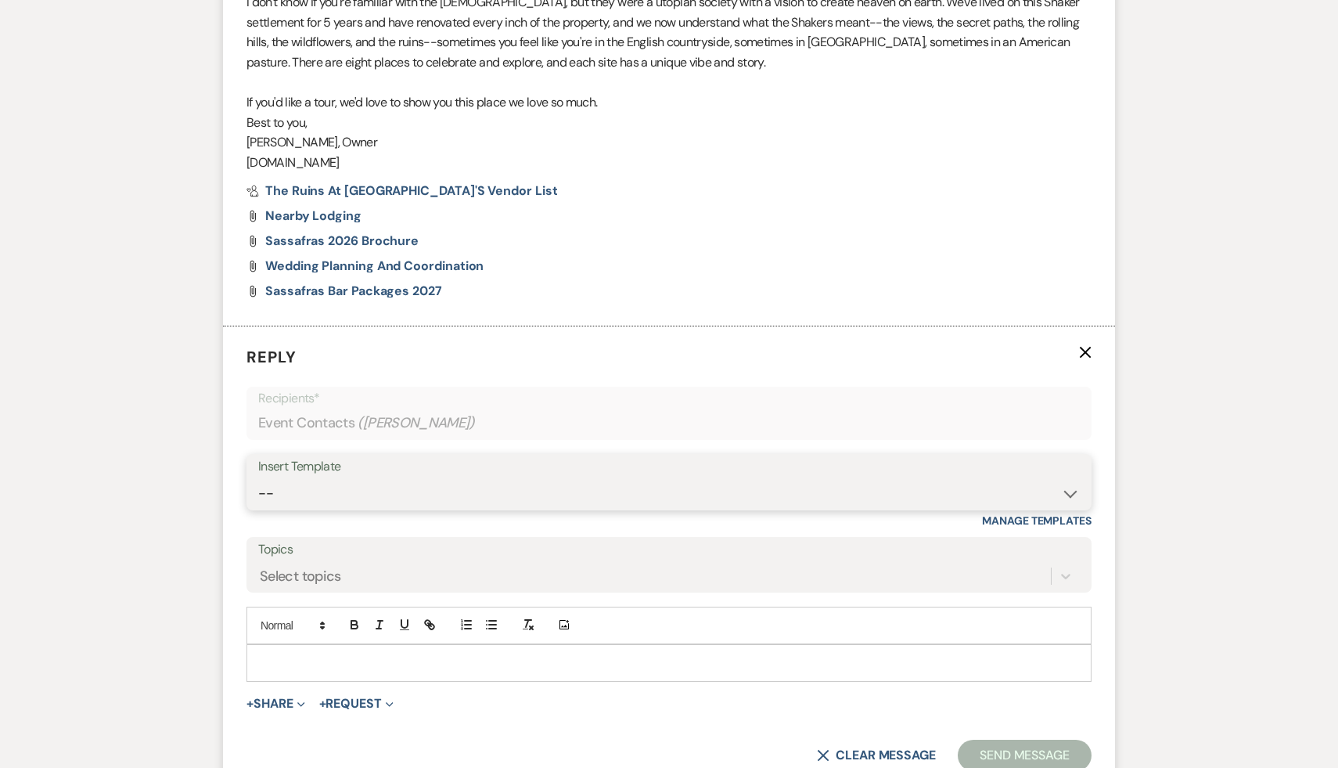
click at [1071, 492] on select "-- Weven Planning Portal Introduction (Booked Events) Initial Inquiry Response …" at bounding box center [669, 493] width 822 height 31
select select "1435"
click at [258, 478] on select "-- Weven Planning Portal Introduction (Booked Events) Initial Inquiry Response …" at bounding box center [669, 493] width 822 height 31
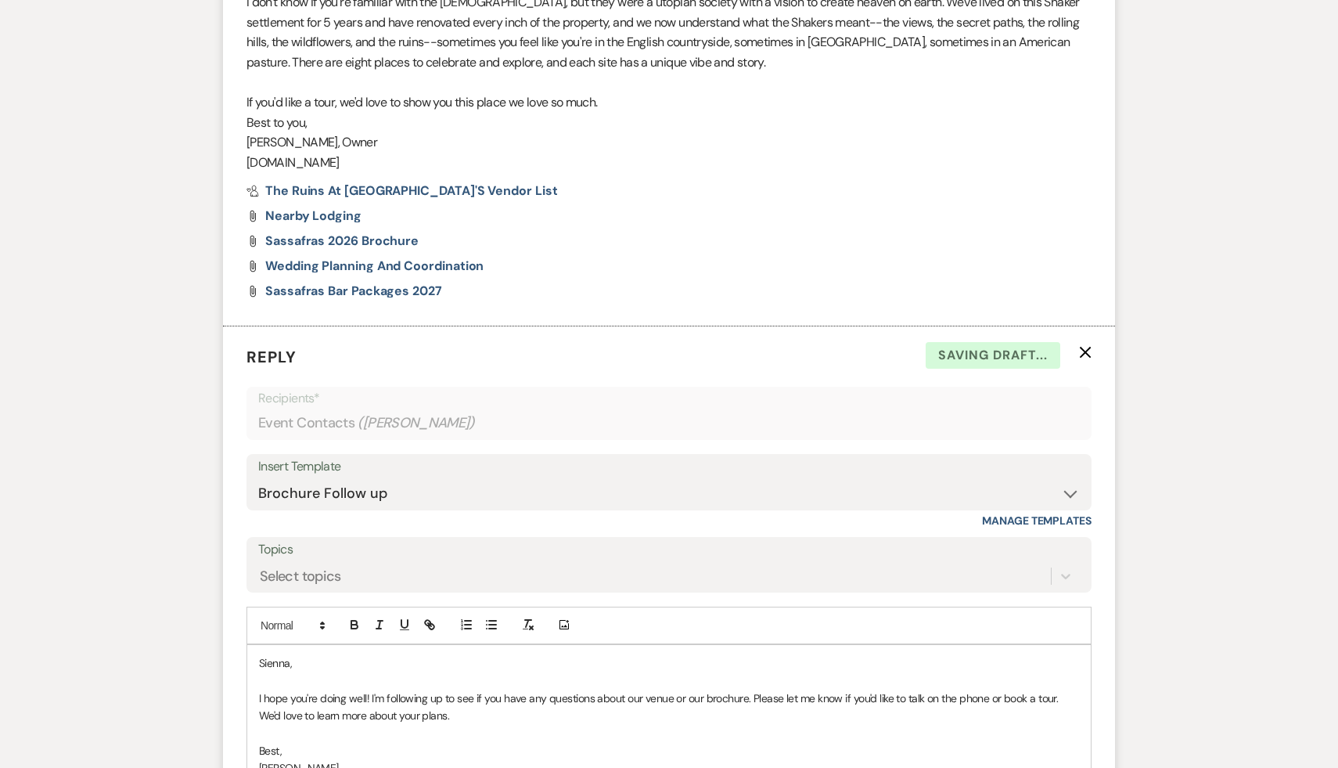
click at [261, 663] on p "Sienna," at bounding box center [669, 662] width 820 height 17
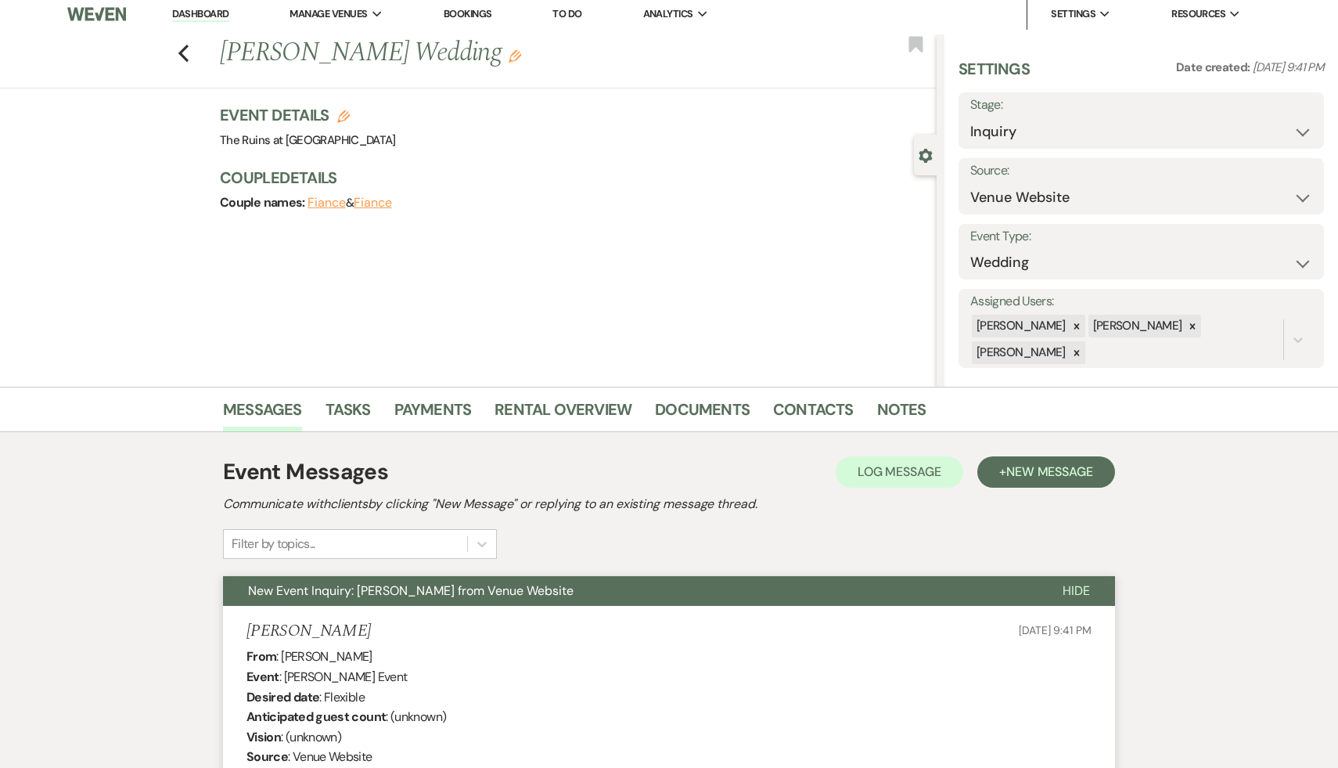
scroll to position [4, 0]
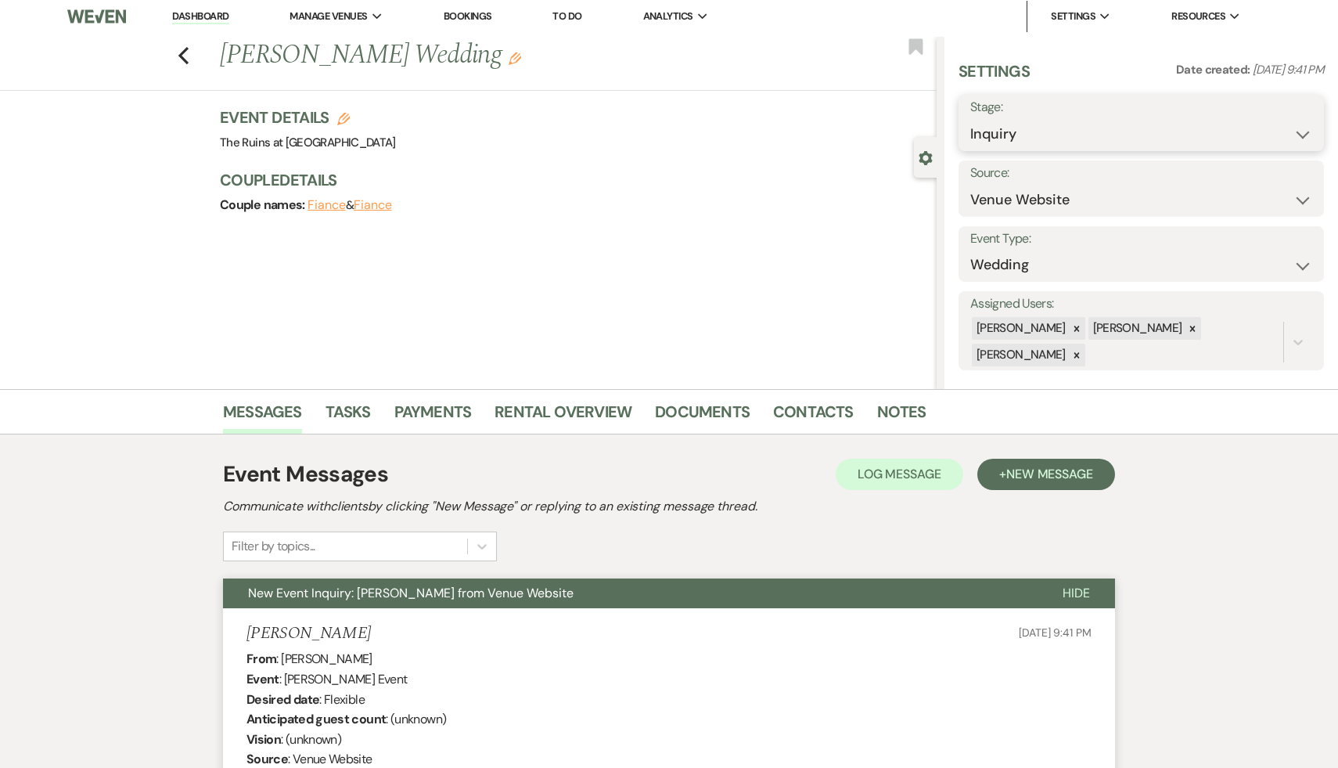
click at [1302, 132] on select "Inquiry Follow Up Tour Requested Tour Confirmed Toured Proposal Sent Booked Lost" at bounding box center [1141, 134] width 342 height 31
select select "9"
click at [970, 119] on select "Inquiry Follow Up Tour Requested Tour Confirmed Toured Proposal Sent Booked Lost" at bounding box center [1141, 134] width 342 height 31
click at [1290, 119] on button "Save" at bounding box center [1285, 122] width 77 height 31
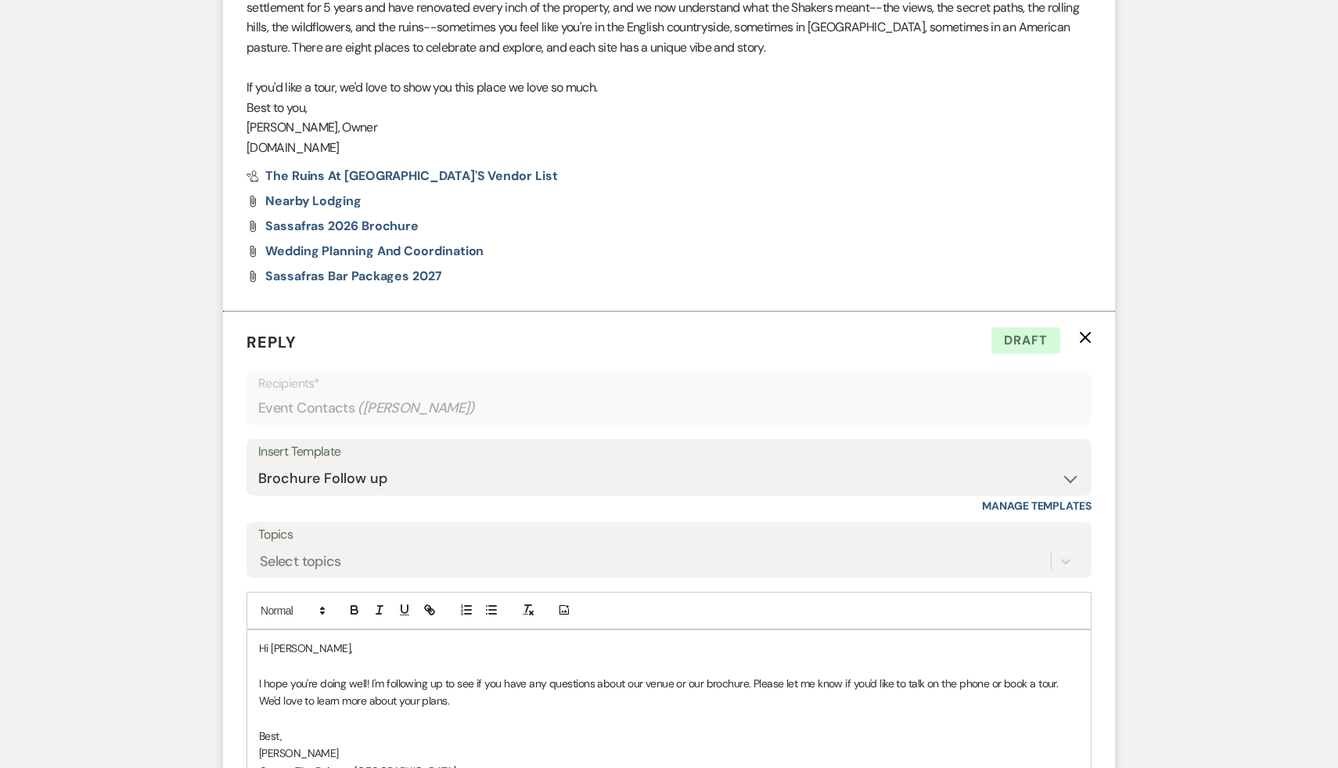
scroll to position [1759, 0]
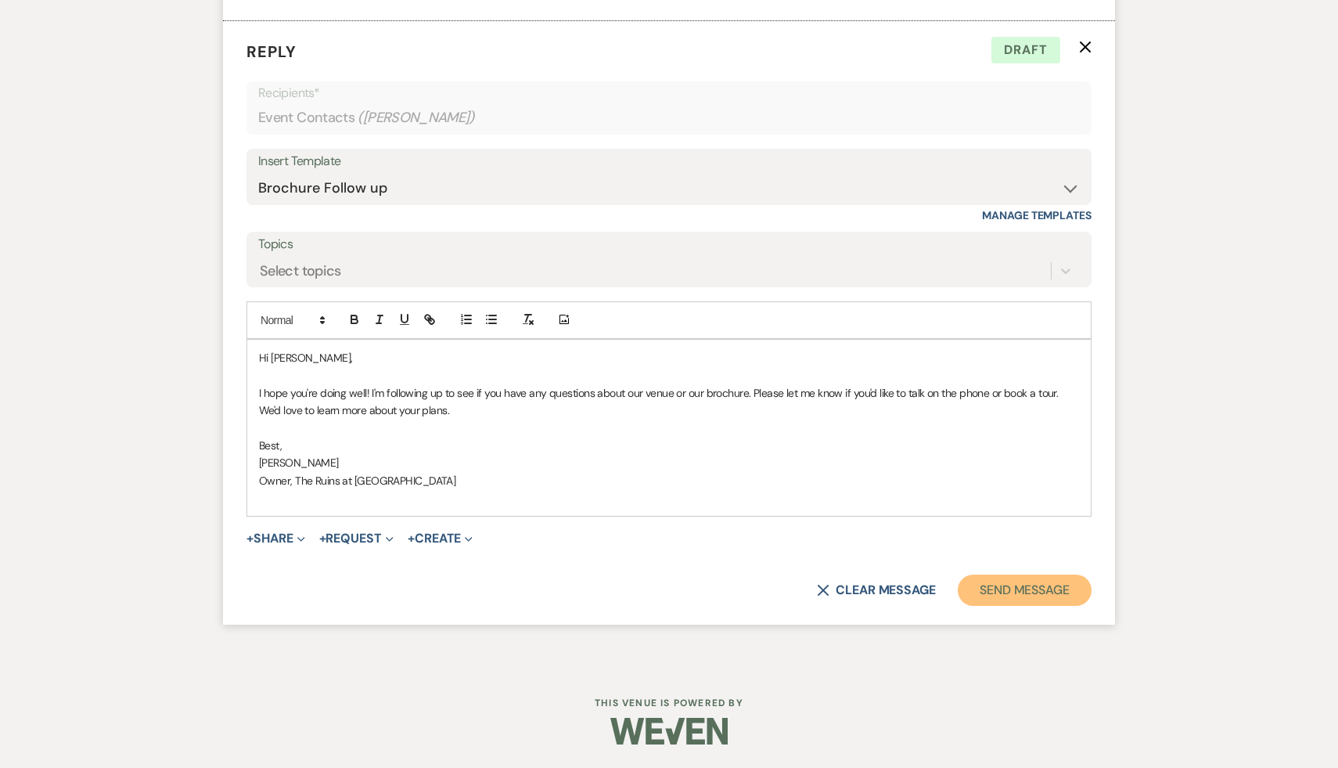
click at [1042, 587] on button "Send Message" at bounding box center [1025, 589] width 134 height 31
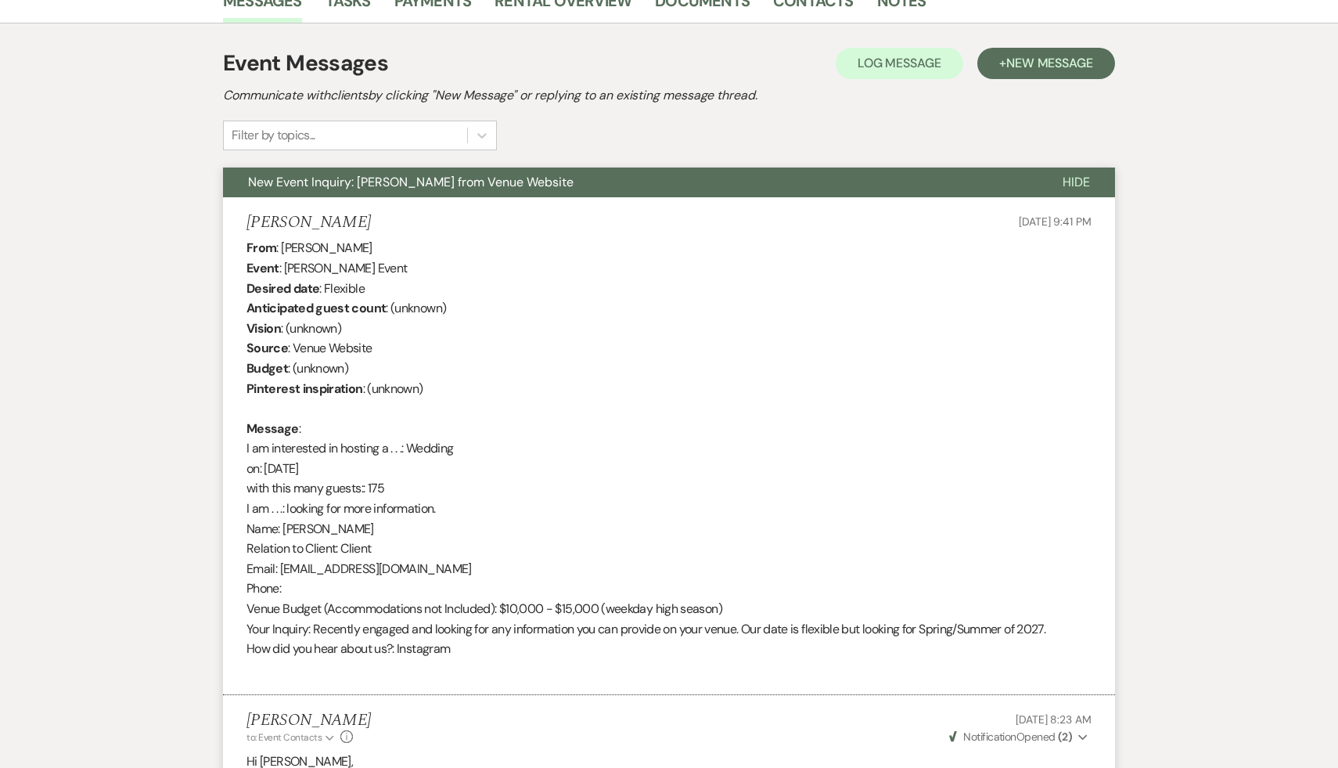
scroll to position [0, 0]
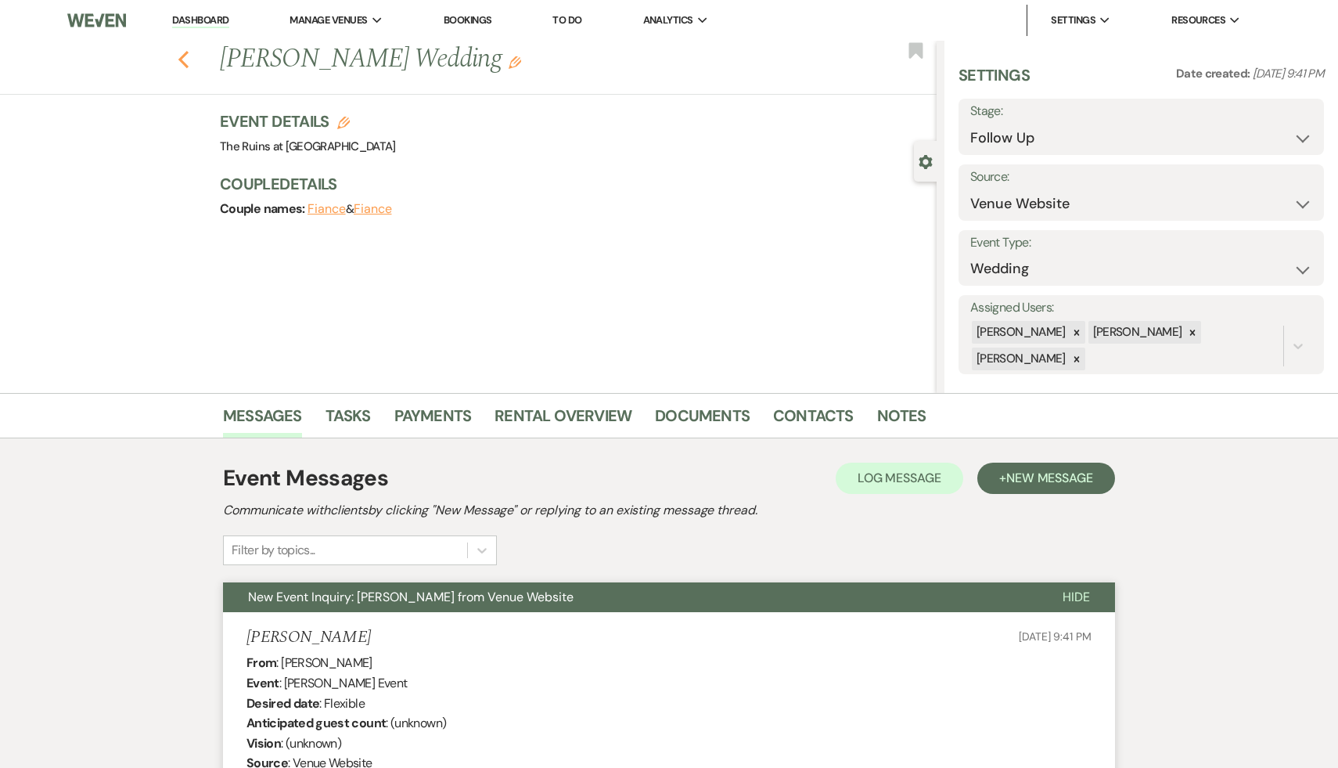
click at [178, 54] on icon "Previous" at bounding box center [184, 59] width 12 height 19
select select "9"
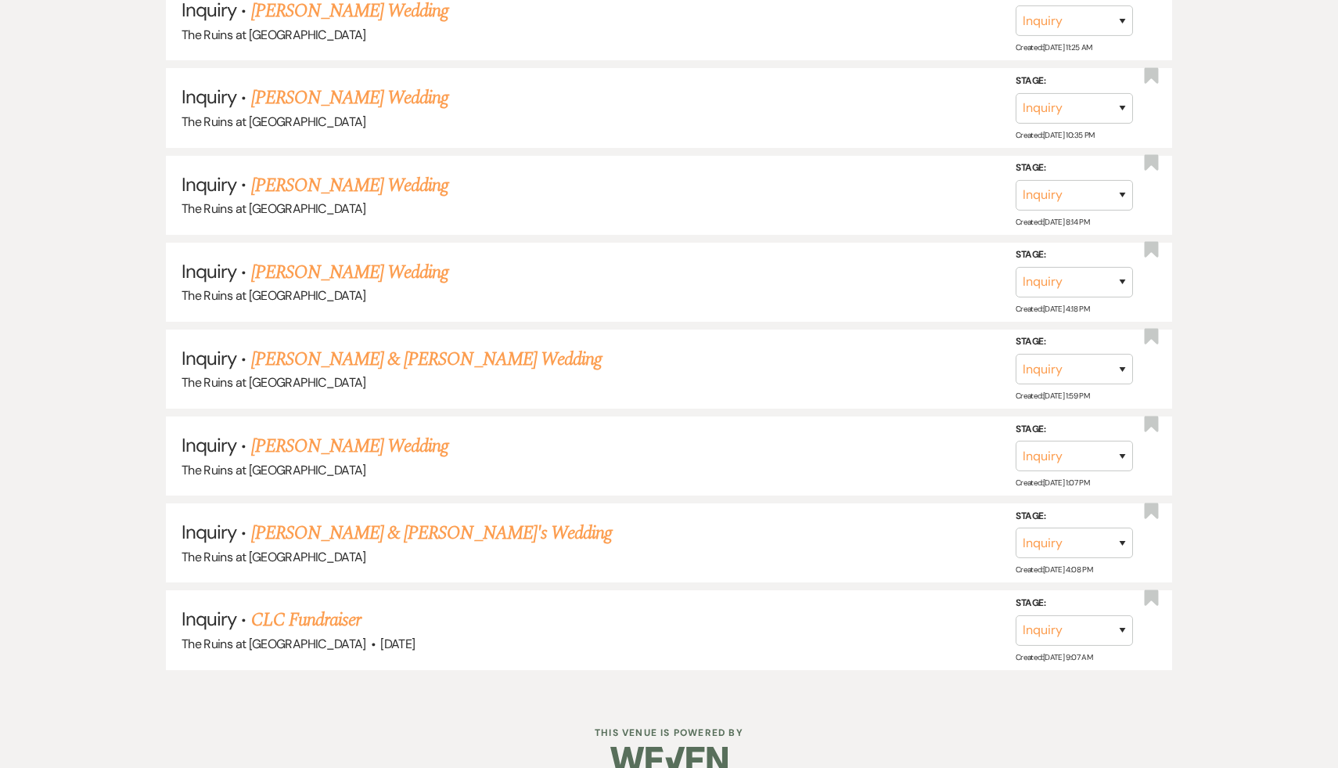
scroll to position [856, 0]
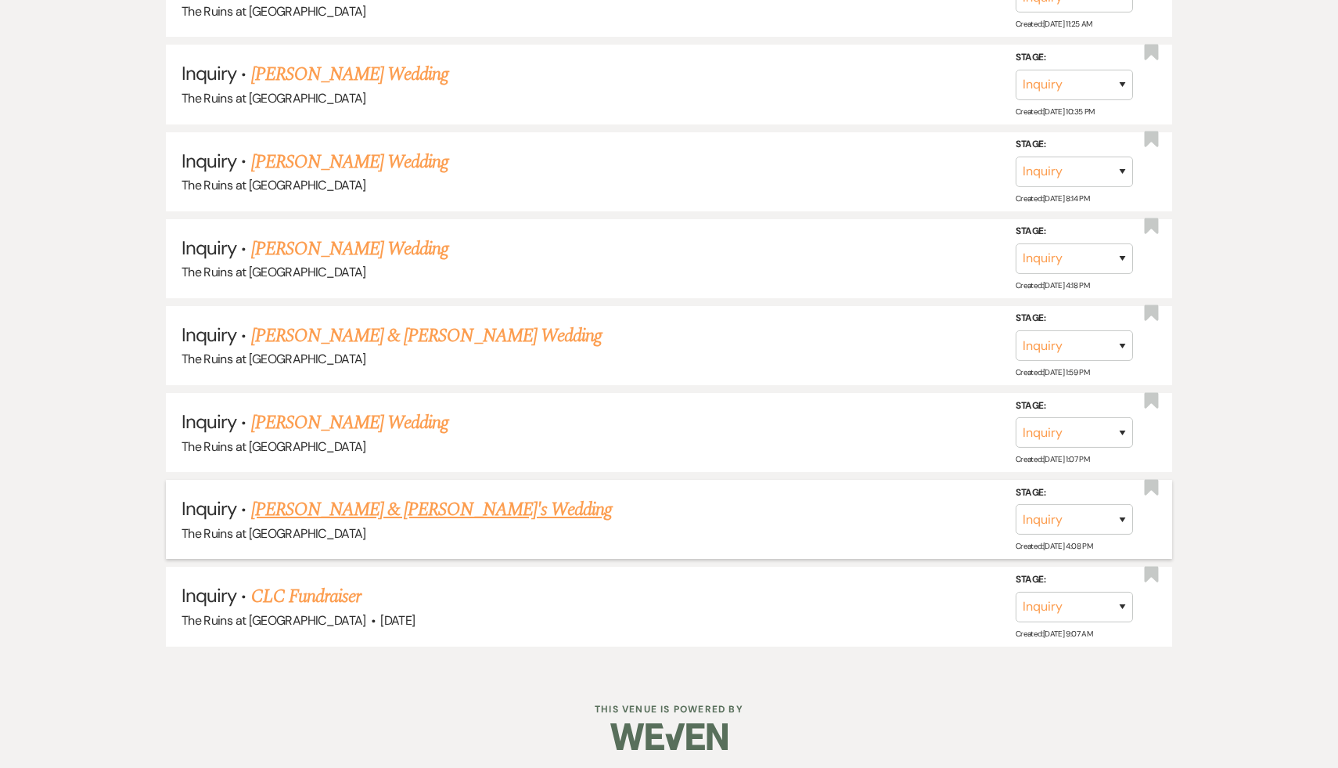
click at [337, 506] on link "Lana & Fiance's Wedding" at bounding box center [432, 509] width 362 height 28
select select "17"
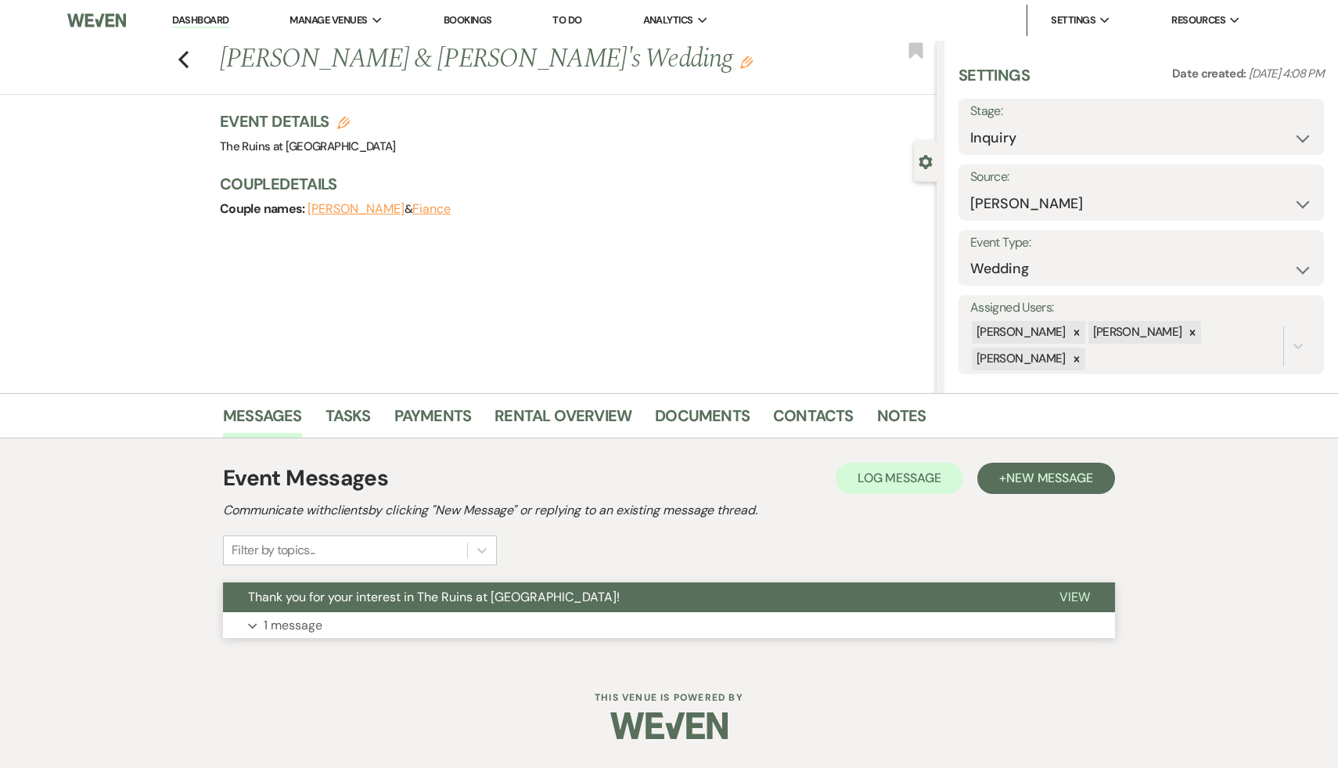
click at [339, 593] on span "Thank you for your interest in The Ruins at [GEOGRAPHIC_DATA]!" at bounding box center [434, 597] width 372 height 16
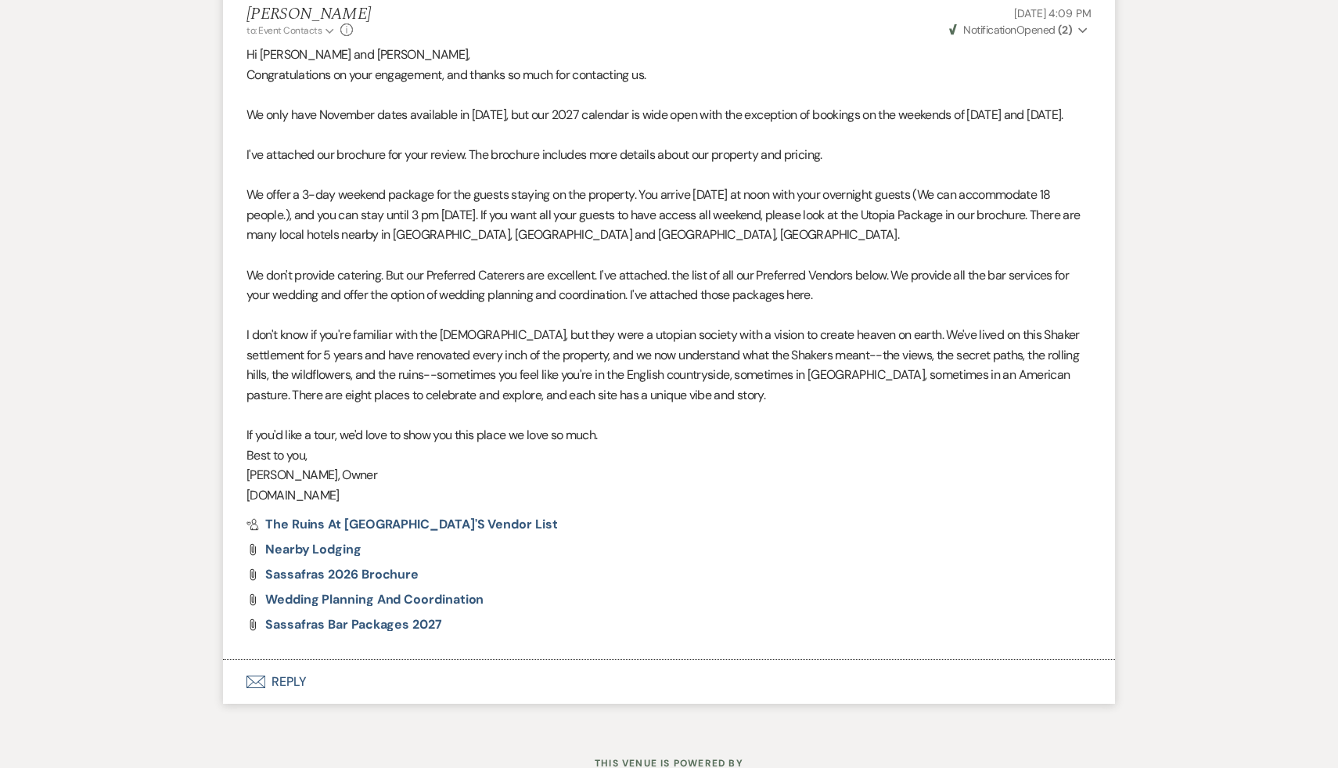
scroll to position [682, 0]
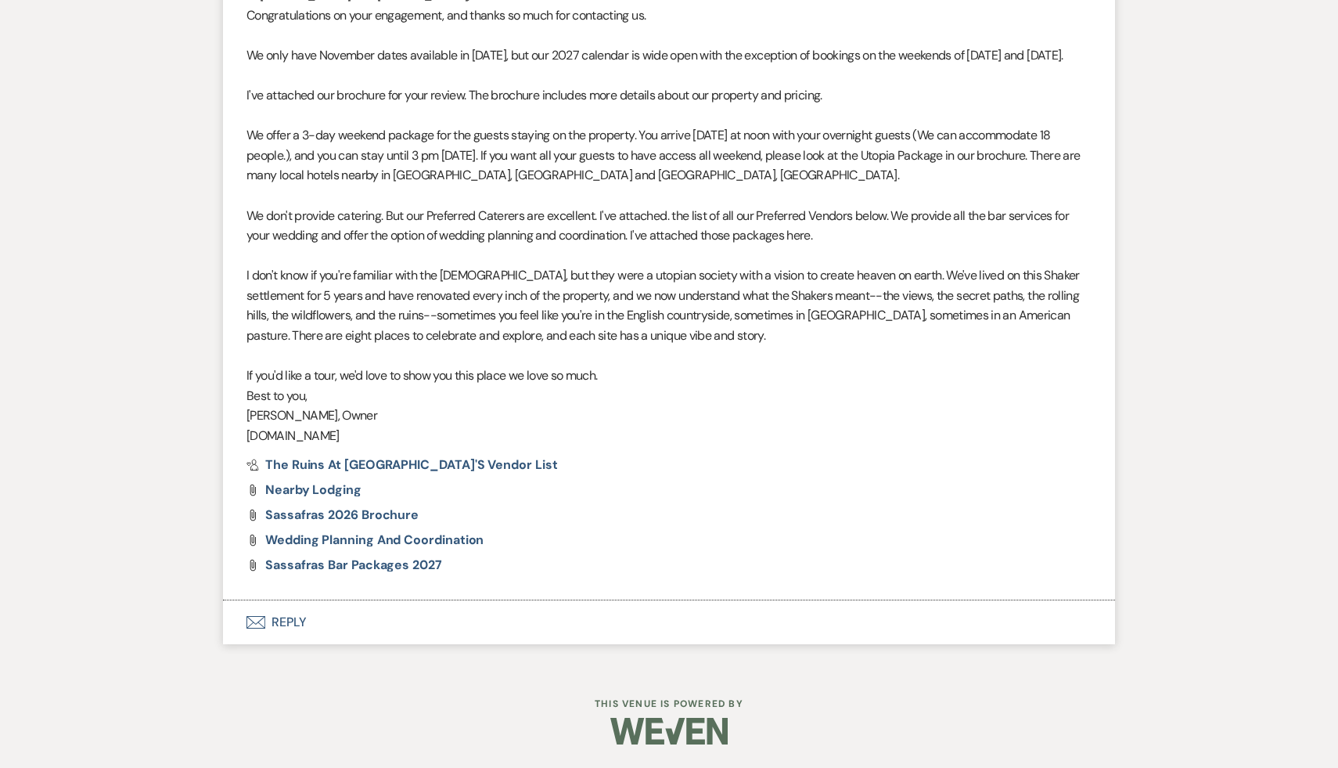
click at [289, 610] on button "Envelope Reply" at bounding box center [669, 622] width 892 height 44
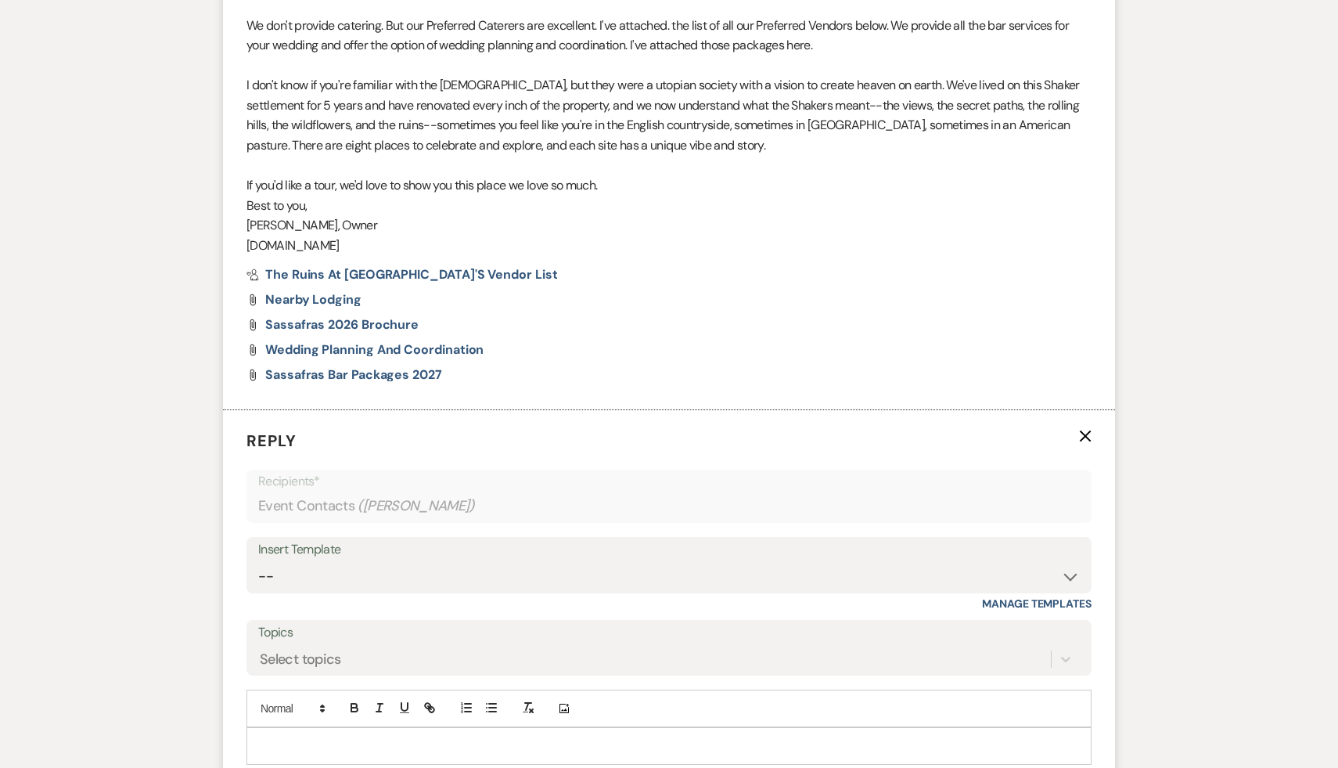
scroll to position [995, 0]
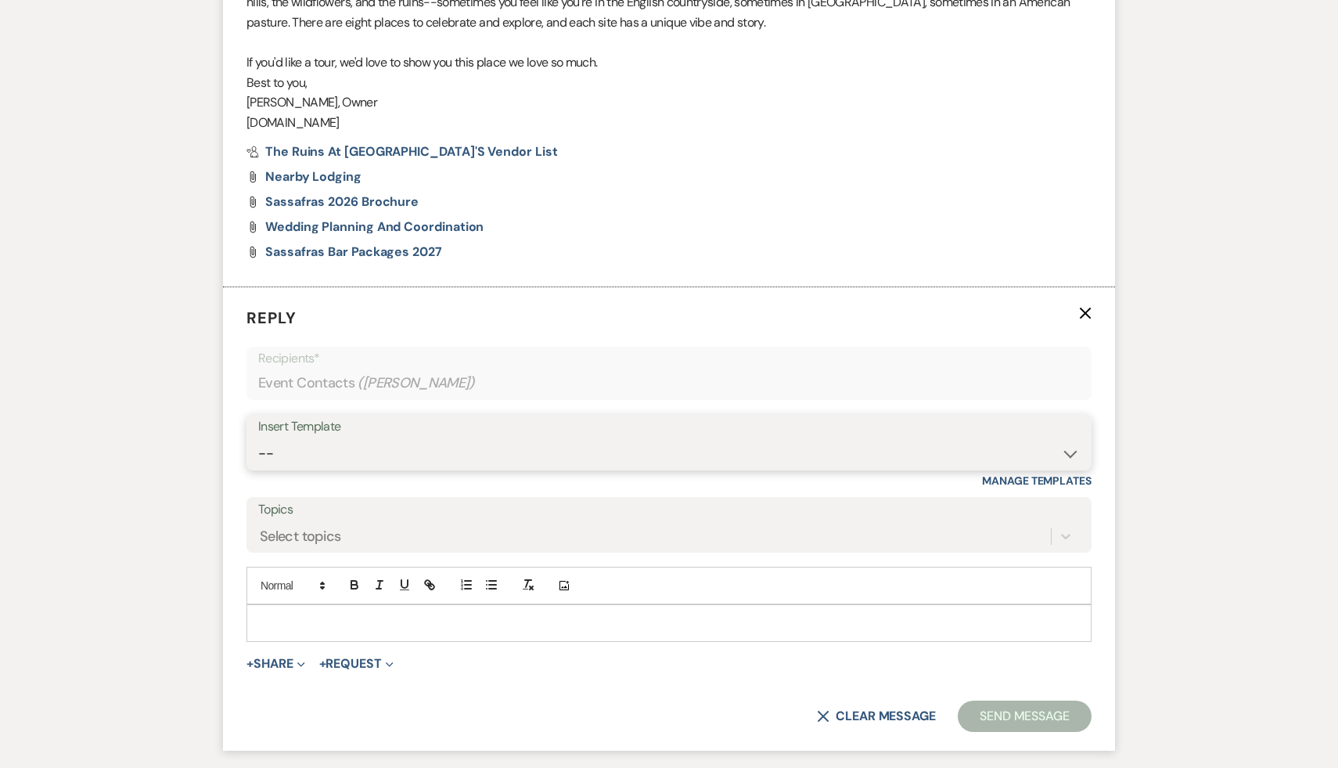
click at [1071, 451] on select "-- Weven Planning Portal Introduction (Booked Events) Initial Inquiry Response …" at bounding box center [669, 453] width 822 height 31
select select "1435"
click at [258, 438] on select "-- Weven Planning Portal Introduction (Booked Events) Initial Inquiry Response …" at bounding box center [669, 453] width 822 height 31
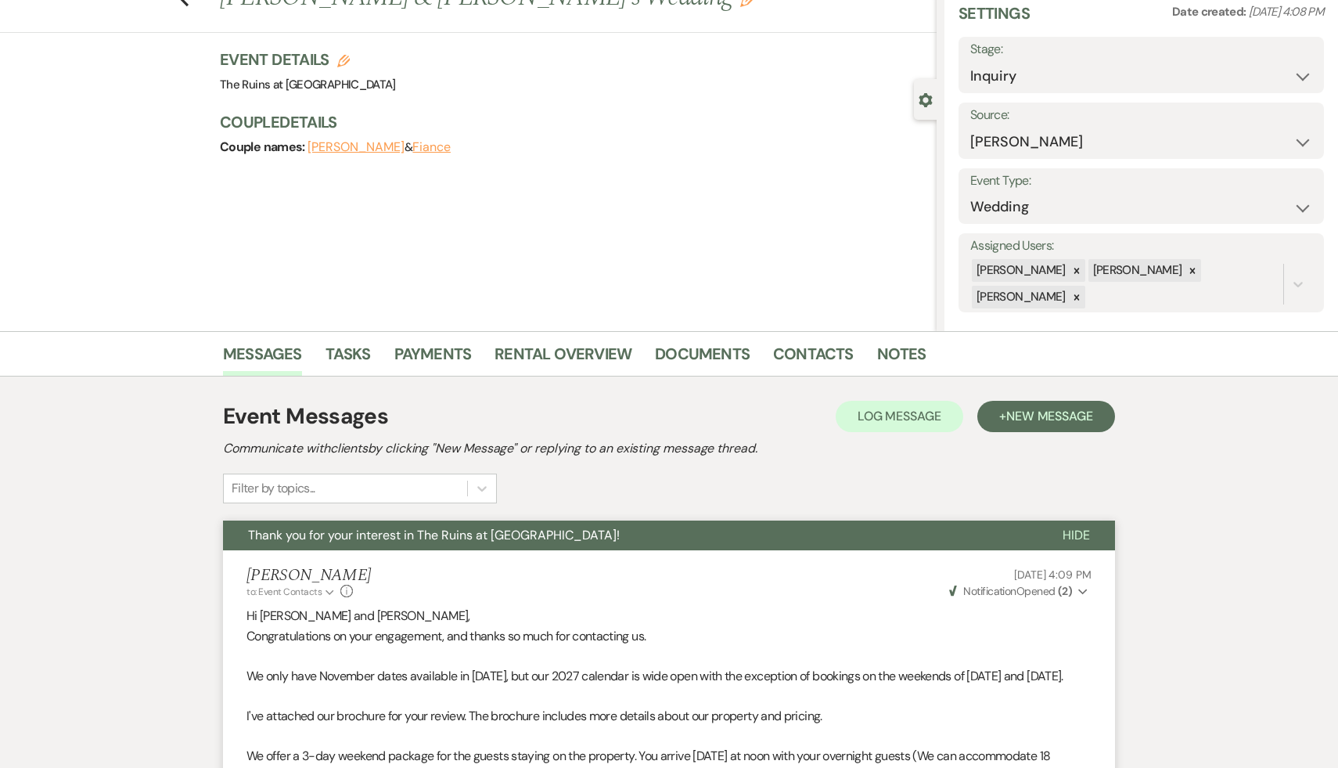
scroll to position [0, 0]
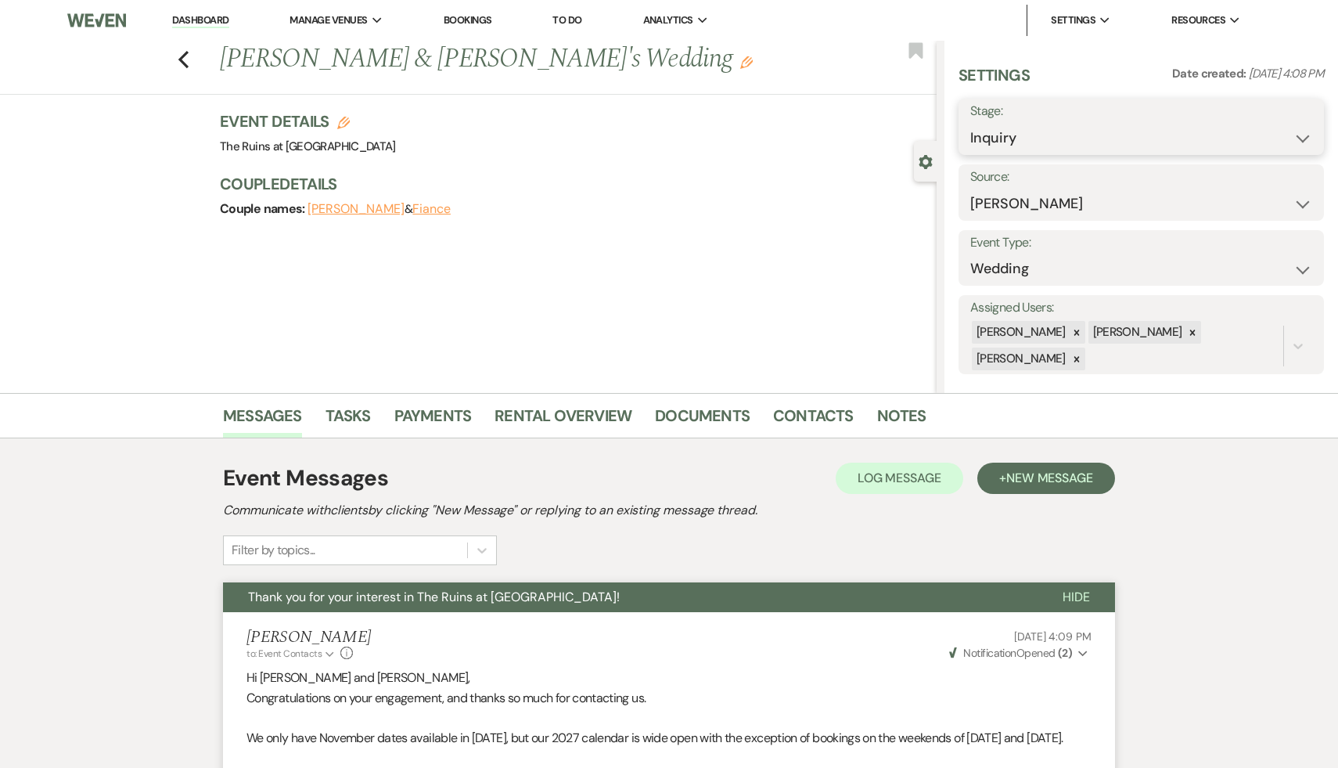
click at [1301, 135] on select "Inquiry Follow Up Tour Requested Tour Confirmed Toured Proposal Sent Booked Lost" at bounding box center [1141, 138] width 342 height 31
select select "8"
click at [970, 123] on select "Inquiry Follow Up Tour Requested Tour Confirmed Toured Proposal Sent Booked Lost" at bounding box center [1141, 138] width 342 height 31
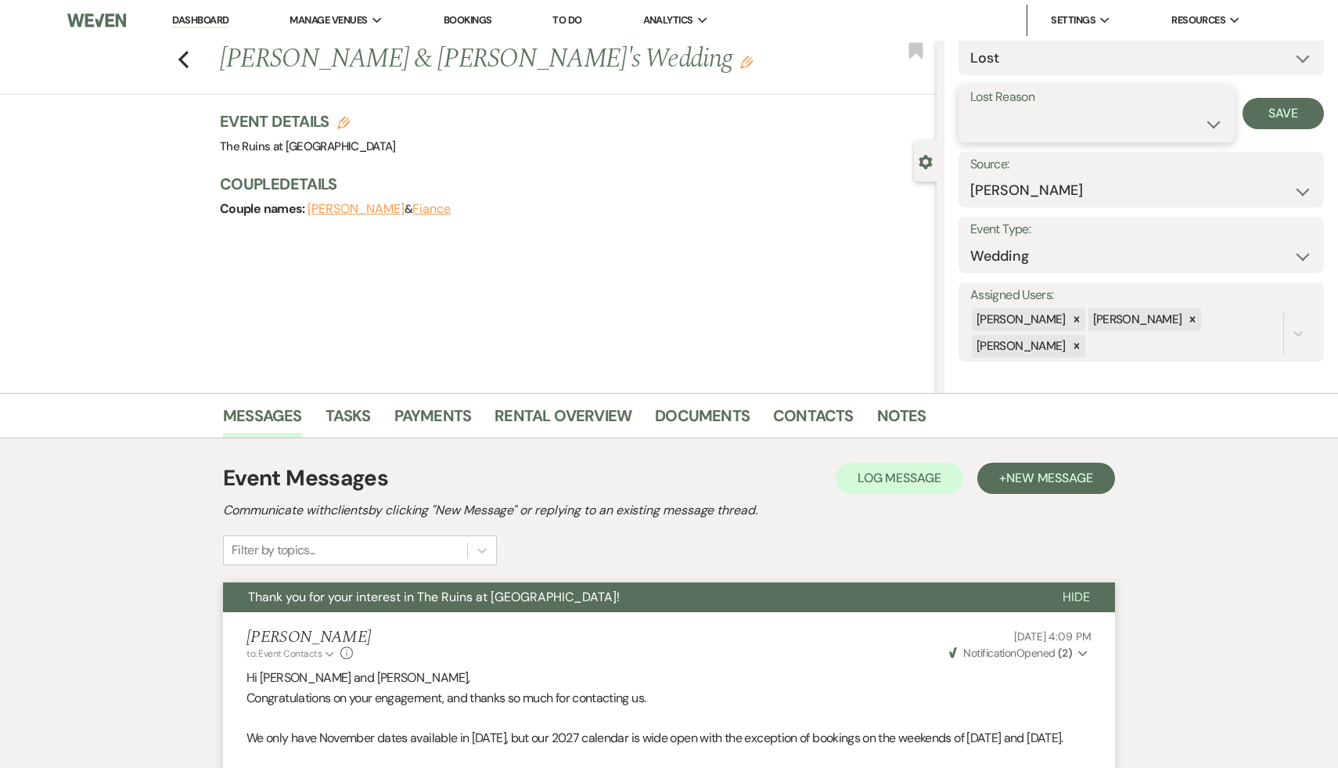
click at [1211, 123] on select "Booked Elsewhere Budget Date Unavailable No Response Not a Good Match Capacity …" at bounding box center [1096, 124] width 253 height 31
select select "5"
click at [970, 109] on select "Booked Elsewhere Budget Date Unavailable No Response Not a Good Match Capacity …" at bounding box center [1096, 124] width 253 height 31
click at [1276, 109] on button "Save" at bounding box center [1283, 113] width 81 height 31
click at [214, 18] on link "Dashboard" at bounding box center [200, 20] width 56 height 15
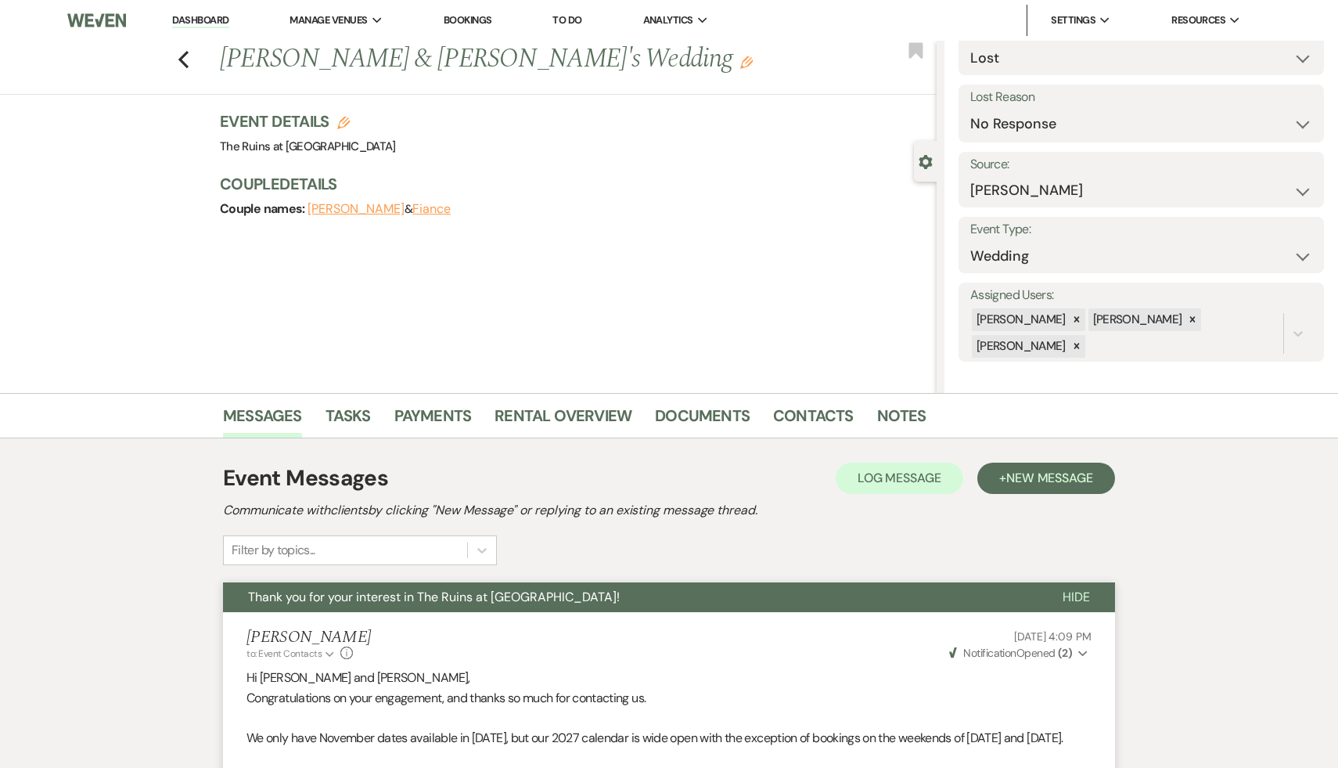
select select "8"
select select "5"
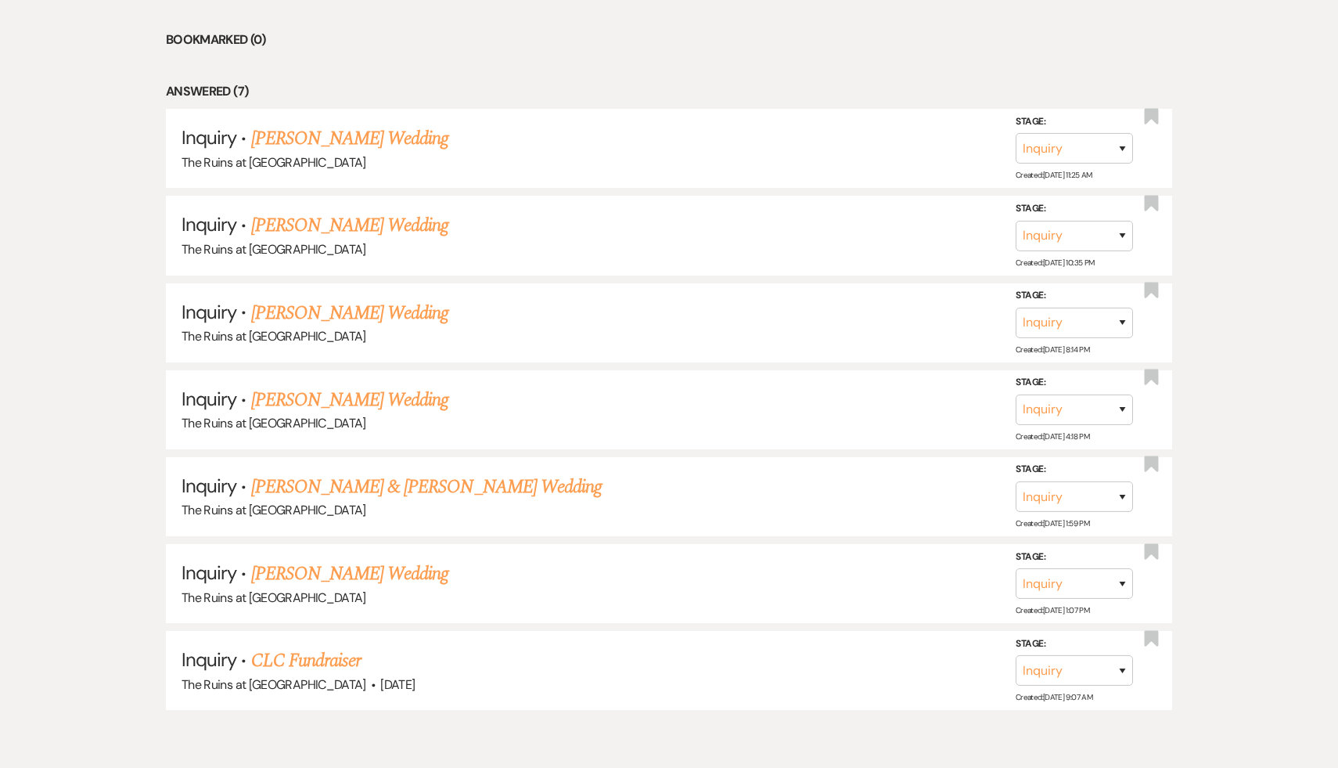
scroll to position [770, 0]
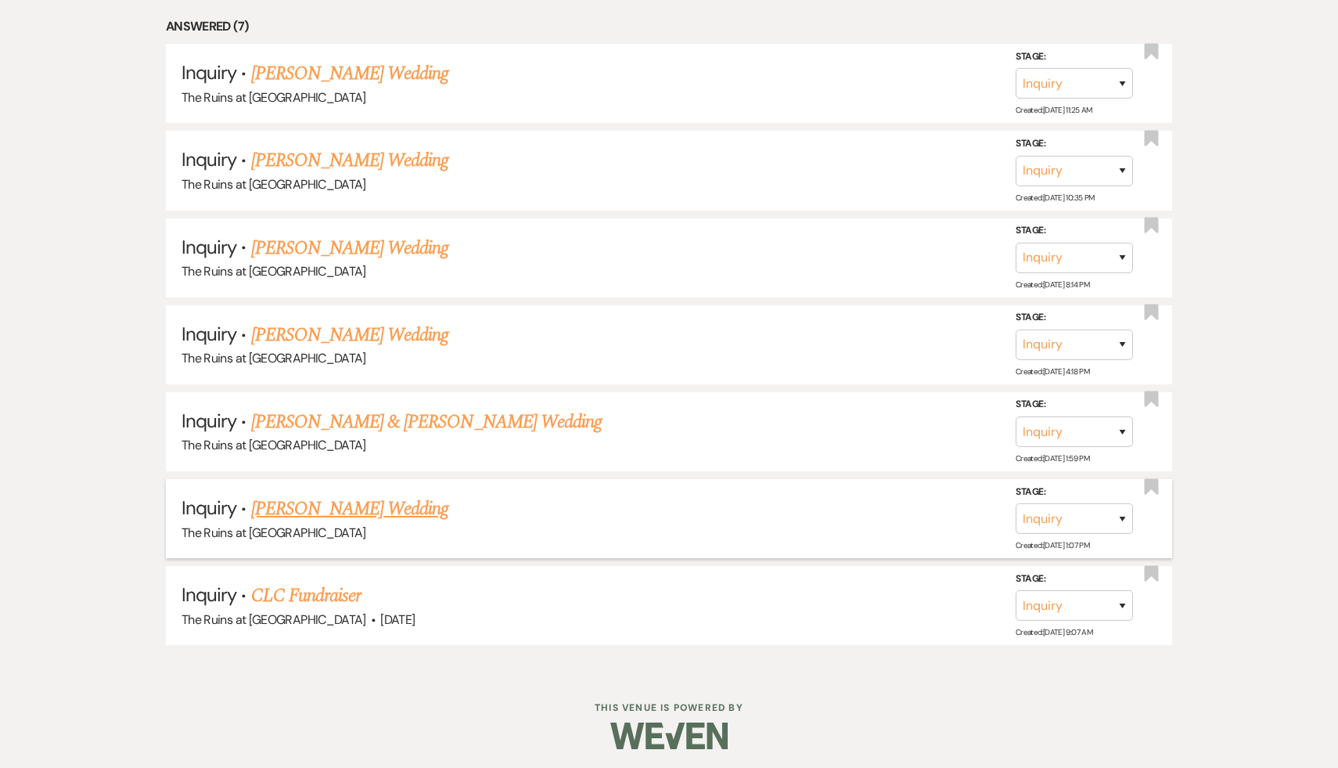
click at [394, 505] on link "Heather Billington's Wedding" at bounding box center [350, 509] width 198 height 28
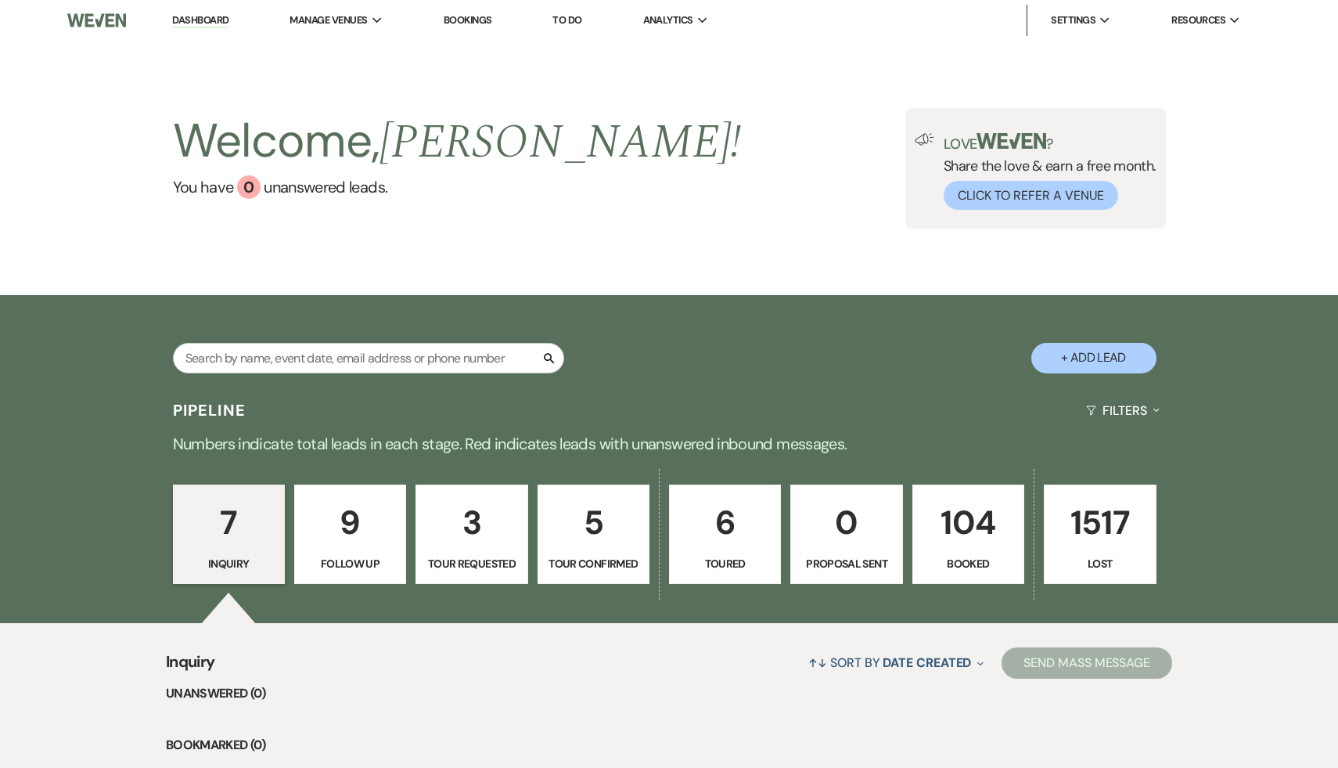
select select "5"
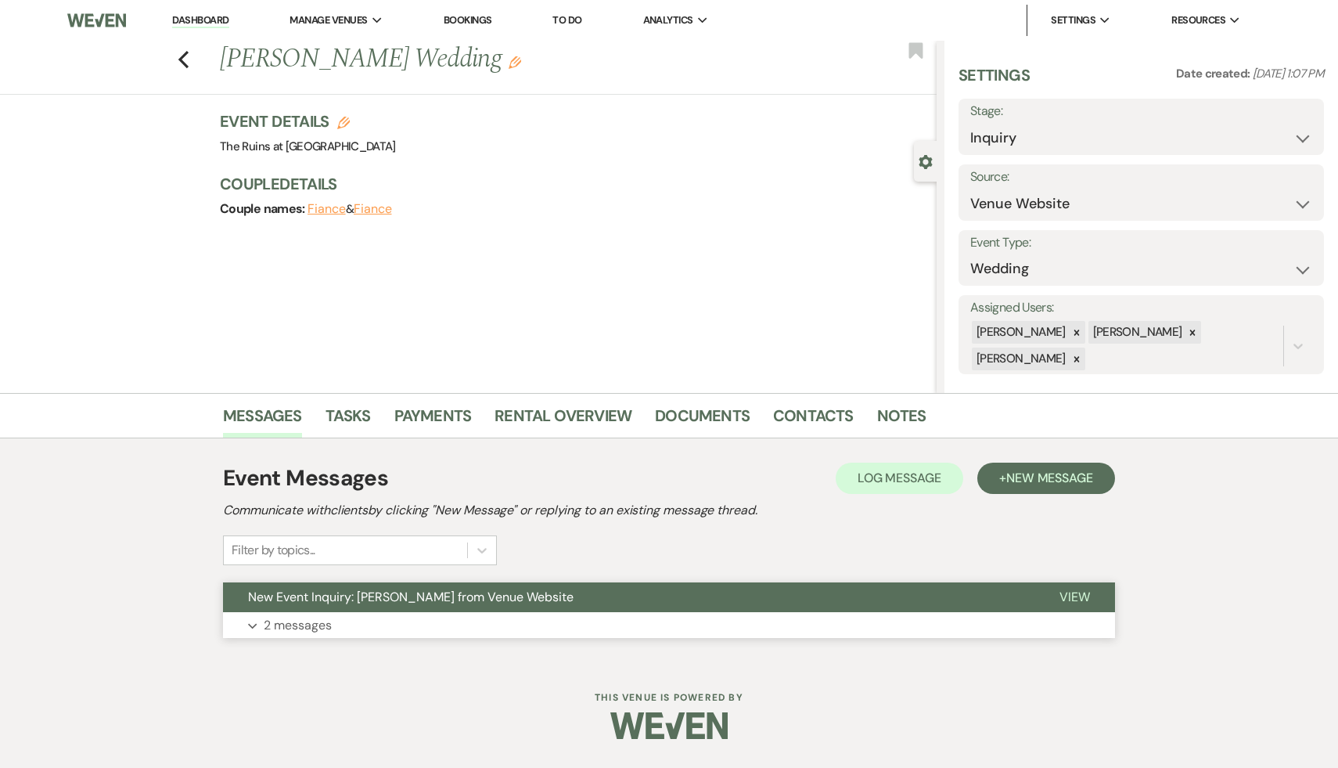
click at [355, 599] on span "New Event Inquiry: Heather Billington from Venue Website" at bounding box center [411, 597] width 326 height 16
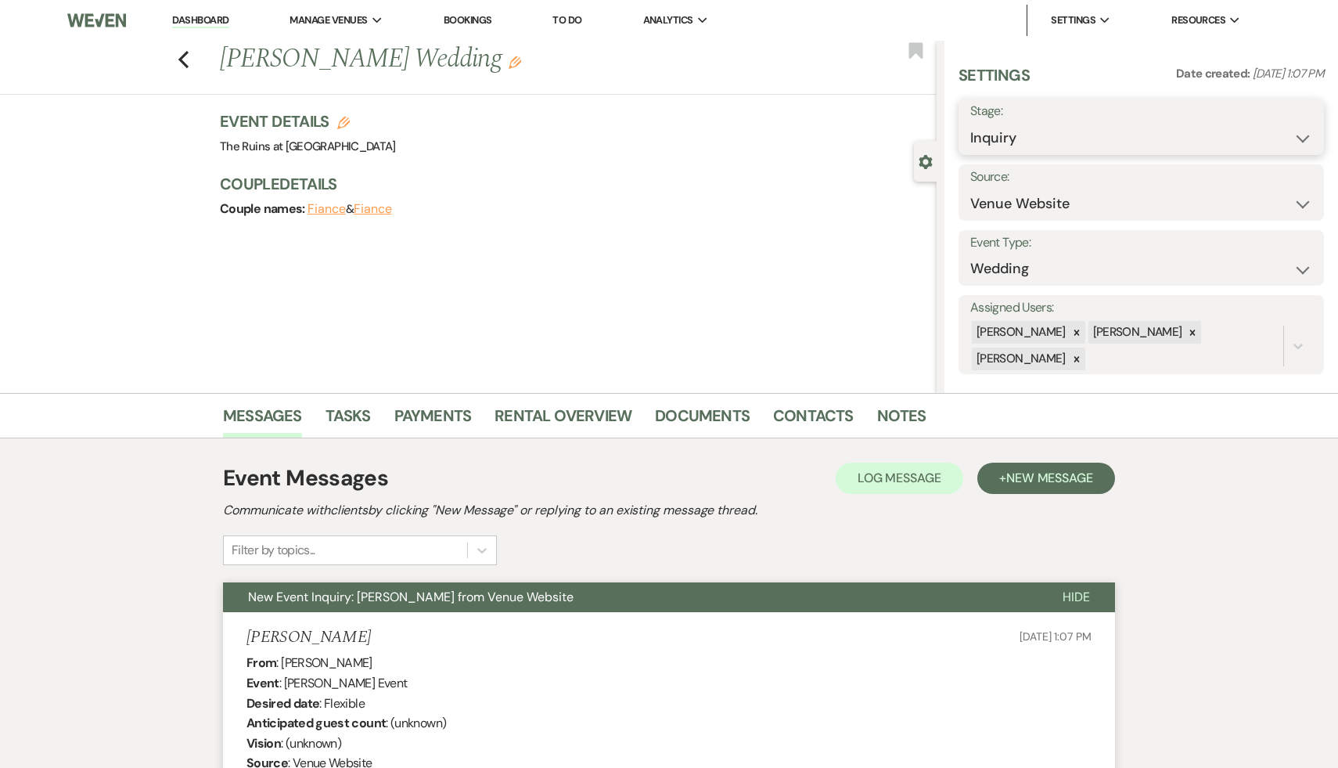
click at [1302, 134] on select "Inquiry Follow Up Tour Requested Tour Confirmed Toured Proposal Sent Booked Lost" at bounding box center [1141, 138] width 342 height 31
select select "8"
click at [970, 123] on select "Inquiry Follow Up Tour Requested Tour Confirmed Toured Proposal Sent Booked Lost" at bounding box center [1141, 138] width 342 height 31
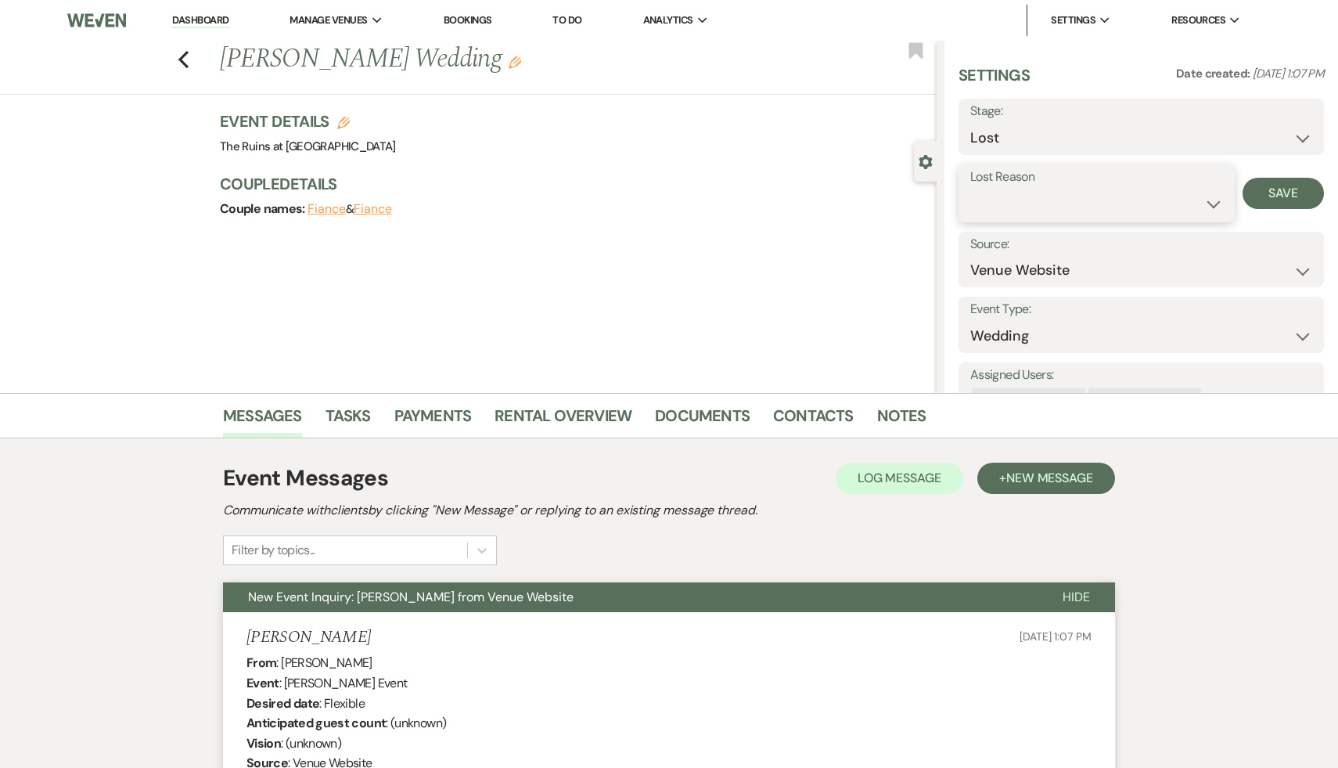
click at [1215, 203] on select "Booked Elsewhere Budget Date Unavailable No Response Not a Good Match Capacity …" at bounding box center [1096, 204] width 253 height 31
select select "8"
click at [970, 189] on select "Booked Elsewhere Budget Date Unavailable No Response Not a Good Match Capacity …" at bounding box center [1096, 204] width 253 height 31
click at [1292, 185] on button "Save" at bounding box center [1283, 193] width 81 height 31
click at [181, 54] on icon "Previous" at bounding box center [184, 59] width 12 height 19
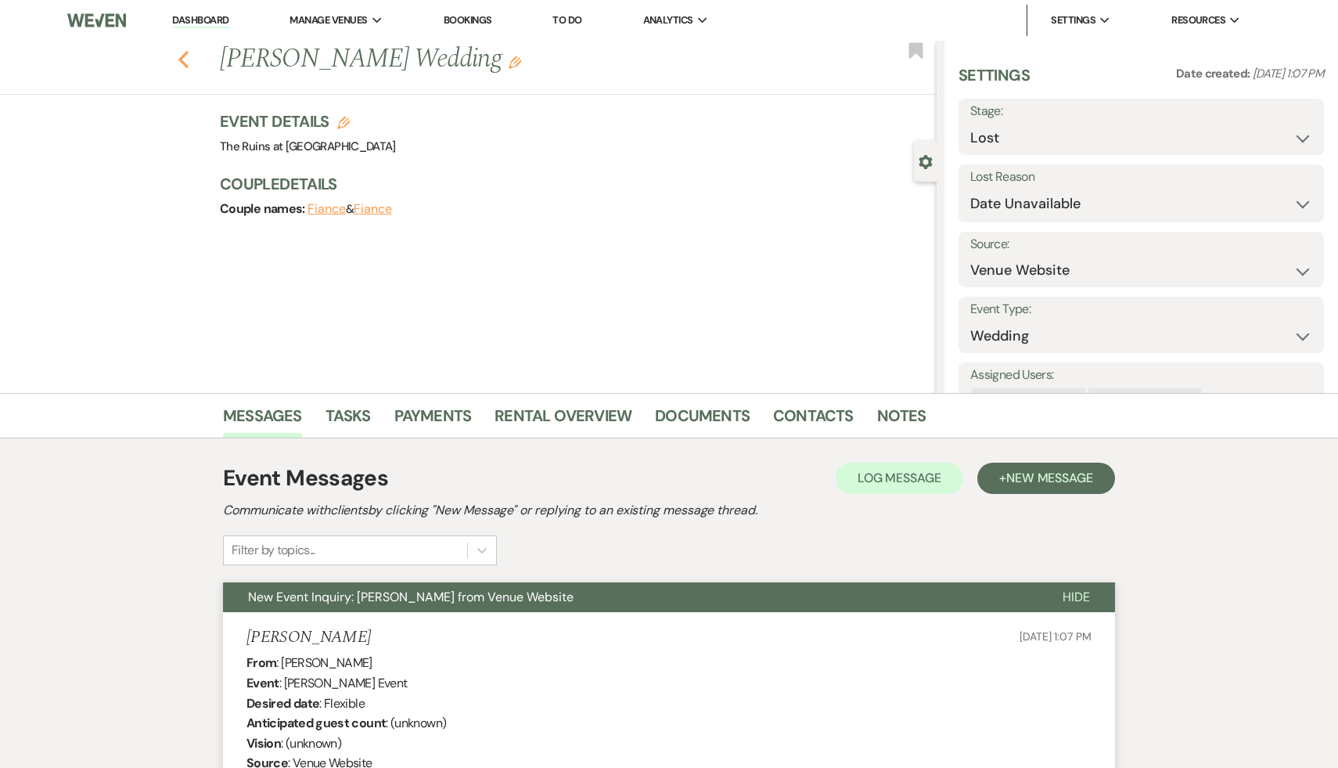
scroll to position [683, 0]
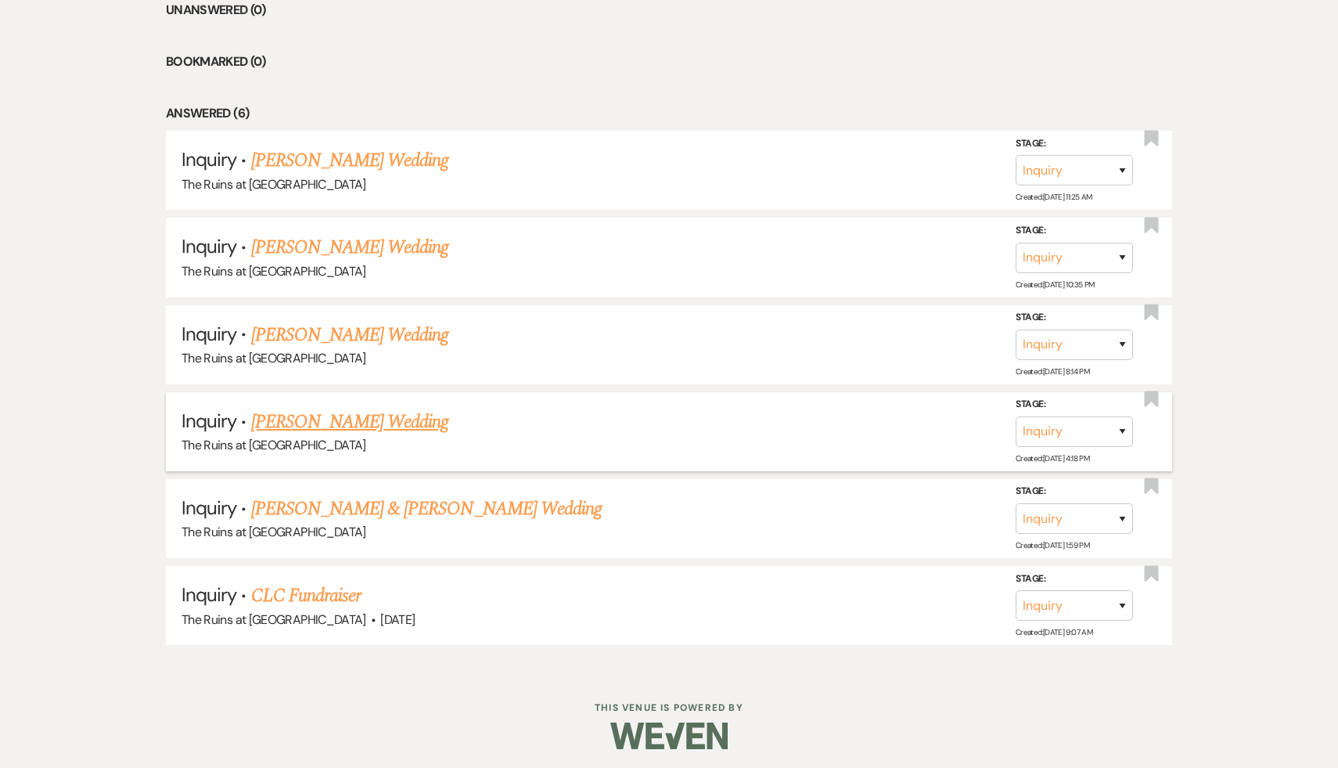
click at [378, 416] on link "Simran Singh's Wedding" at bounding box center [350, 422] width 198 height 28
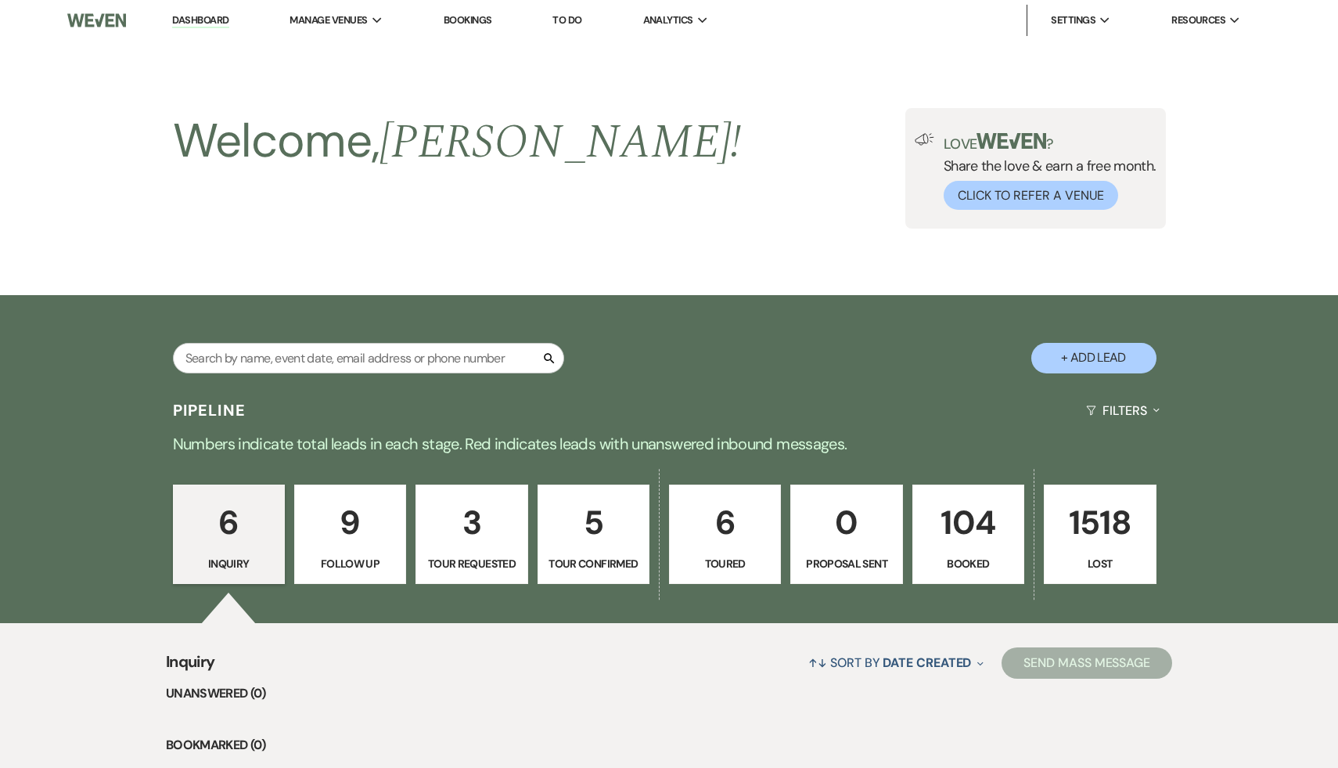
select select "6"
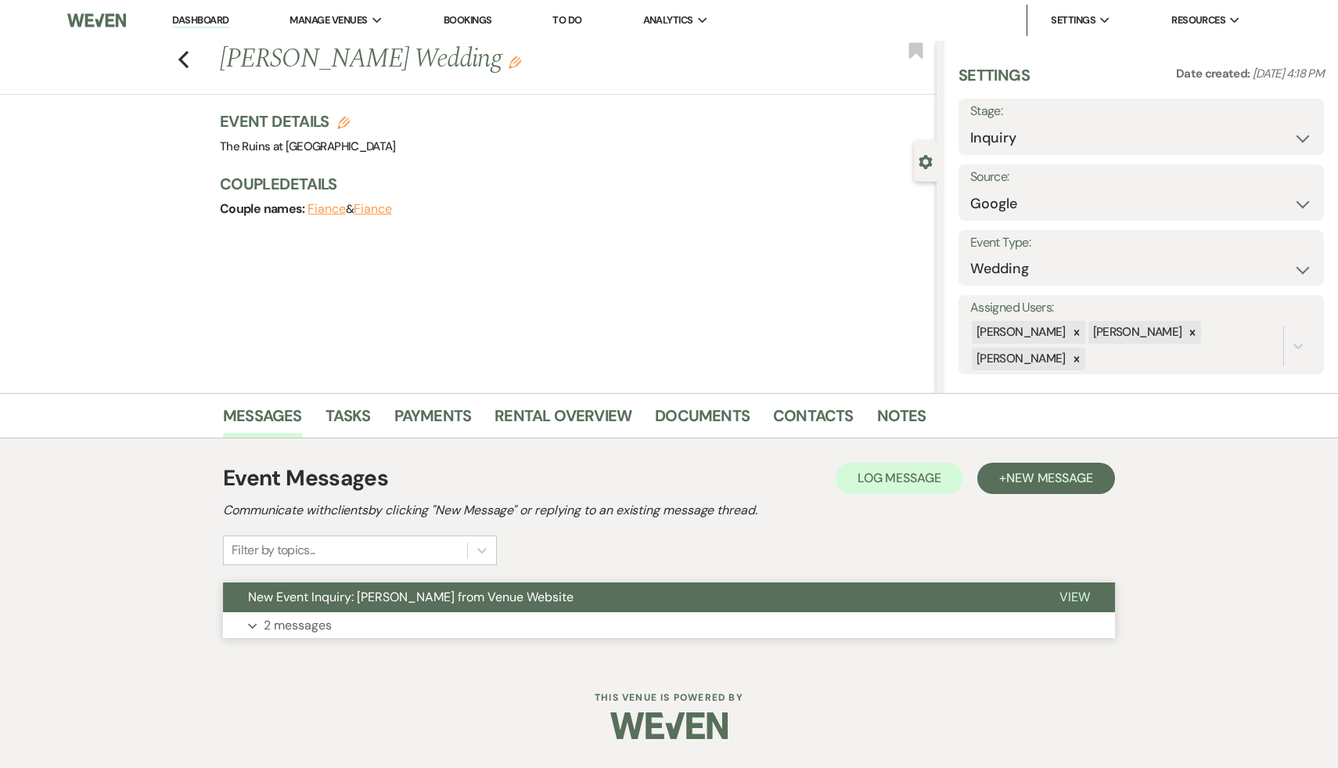
click at [427, 590] on span "New Event Inquiry: Simran Singh from Venue Website" at bounding box center [411, 597] width 326 height 16
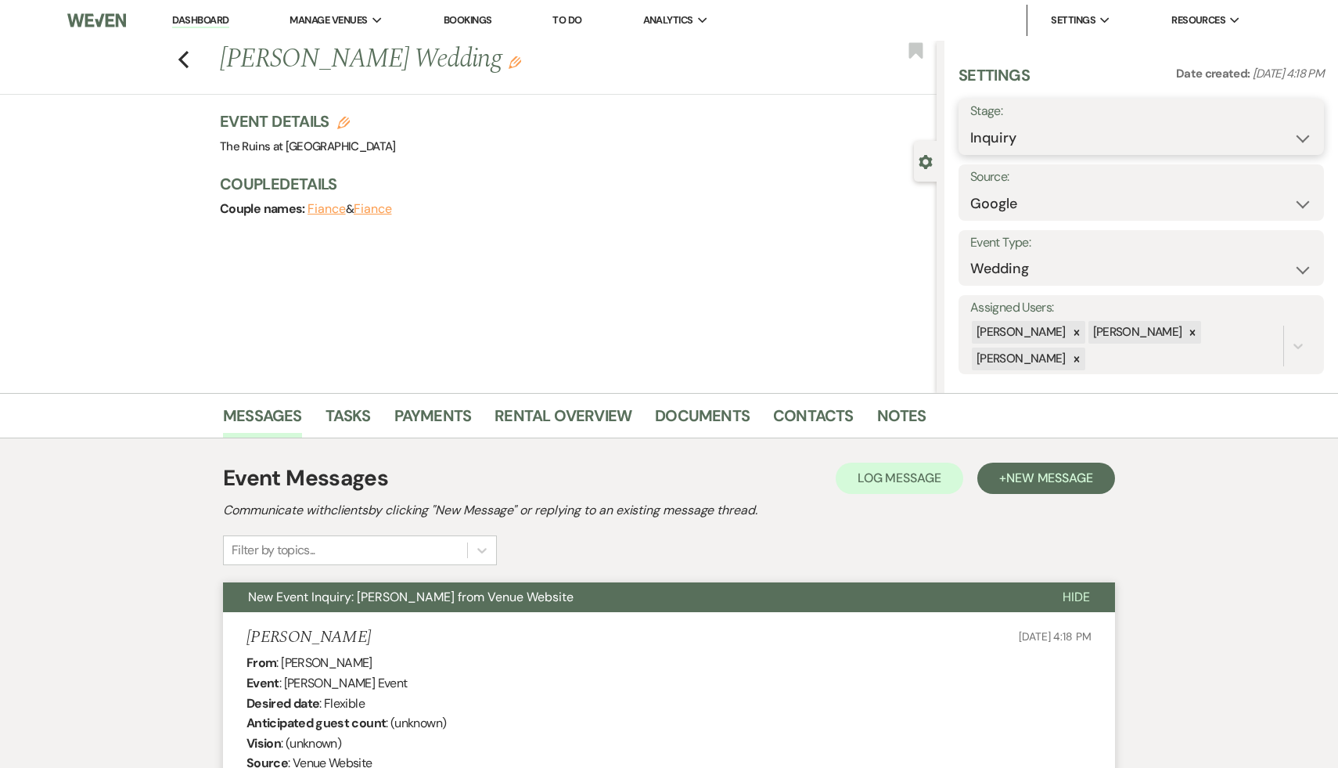
click at [1302, 137] on select "Inquiry Follow Up Tour Requested Tour Confirmed Toured Proposal Sent Booked Lost" at bounding box center [1141, 138] width 342 height 31
select select "8"
click at [970, 123] on select "Inquiry Follow Up Tour Requested Tour Confirmed Toured Proposal Sent Booked Lost" at bounding box center [1141, 138] width 342 height 31
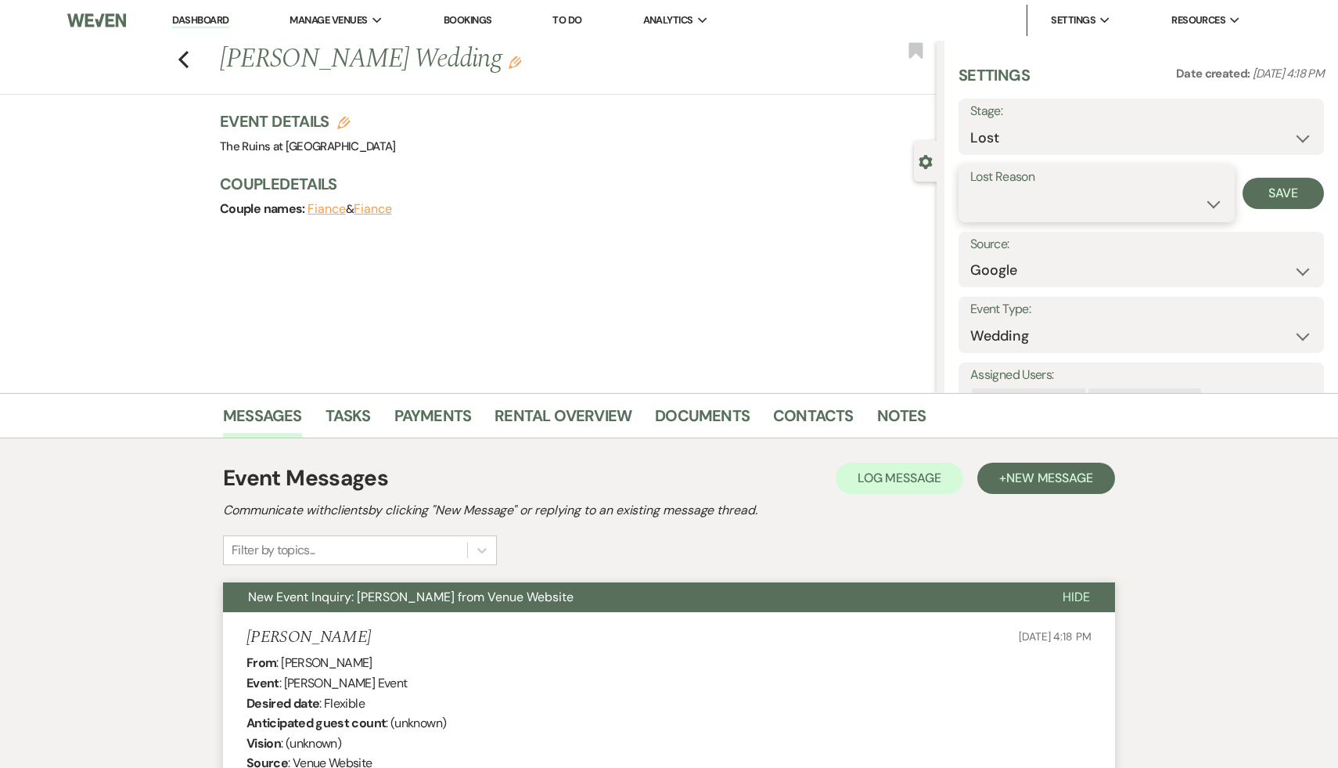
click at [1214, 201] on select "Booked Elsewhere Budget Date Unavailable No Response Not a Good Match Capacity …" at bounding box center [1096, 204] width 253 height 31
select select "8"
click at [970, 189] on select "Booked Elsewhere Budget Date Unavailable No Response Not a Good Match Capacity …" at bounding box center [1096, 204] width 253 height 31
click at [1283, 196] on button "Save" at bounding box center [1283, 193] width 81 height 31
click at [178, 51] on icon "Previous" at bounding box center [184, 59] width 12 height 19
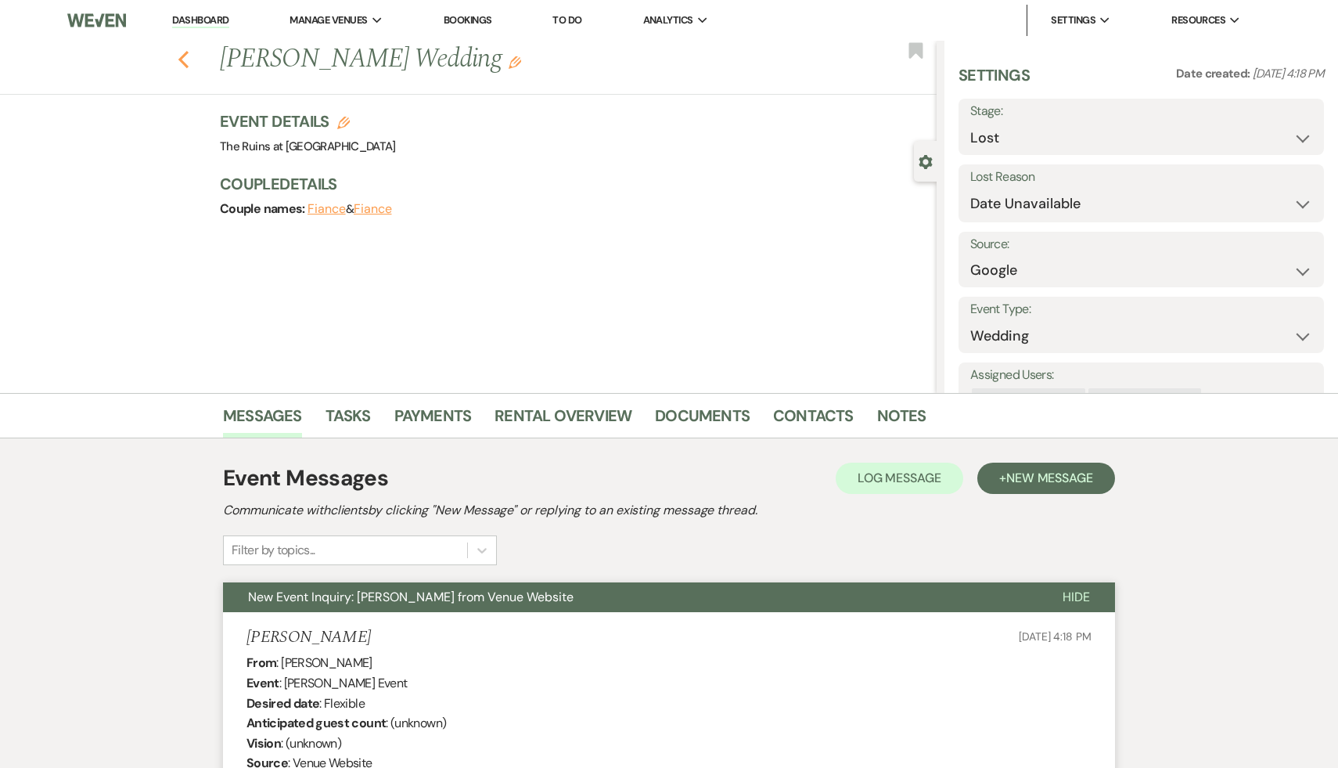
scroll to position [683, 0]
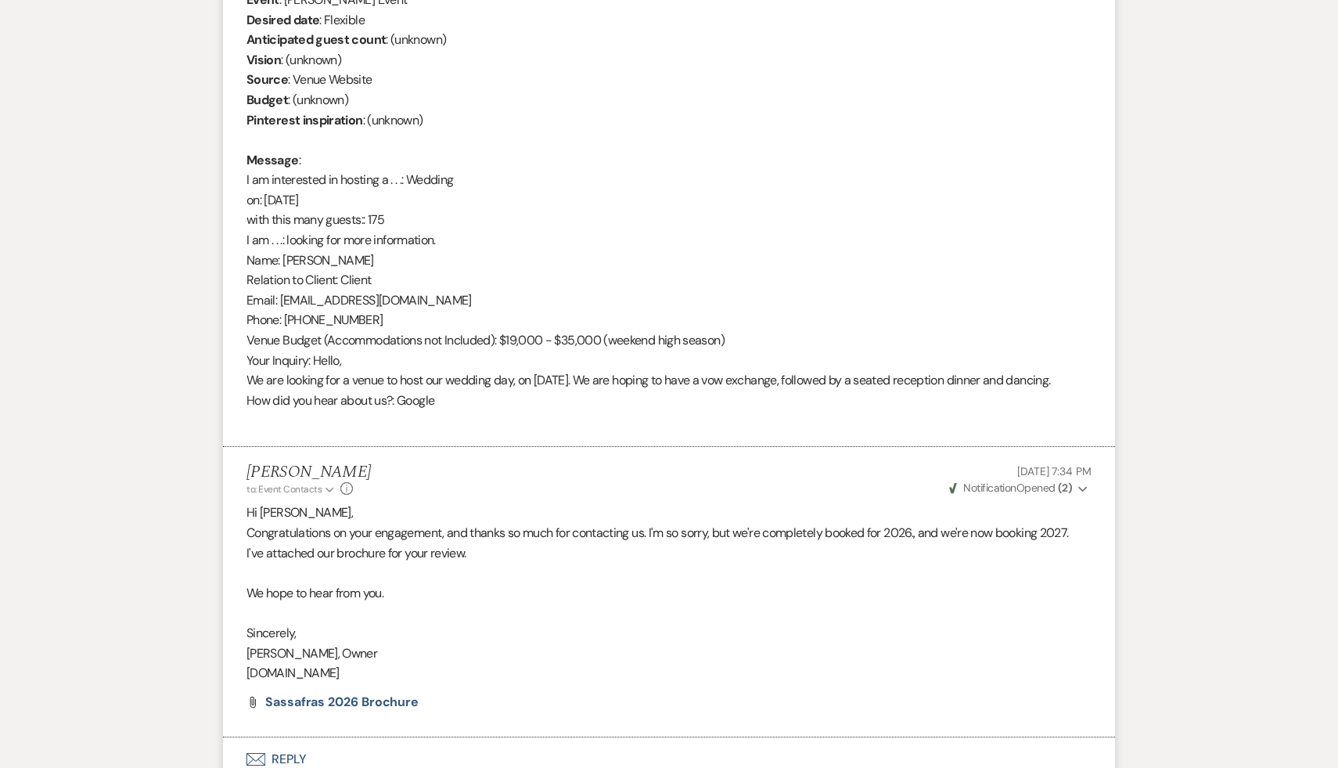
select select "8"
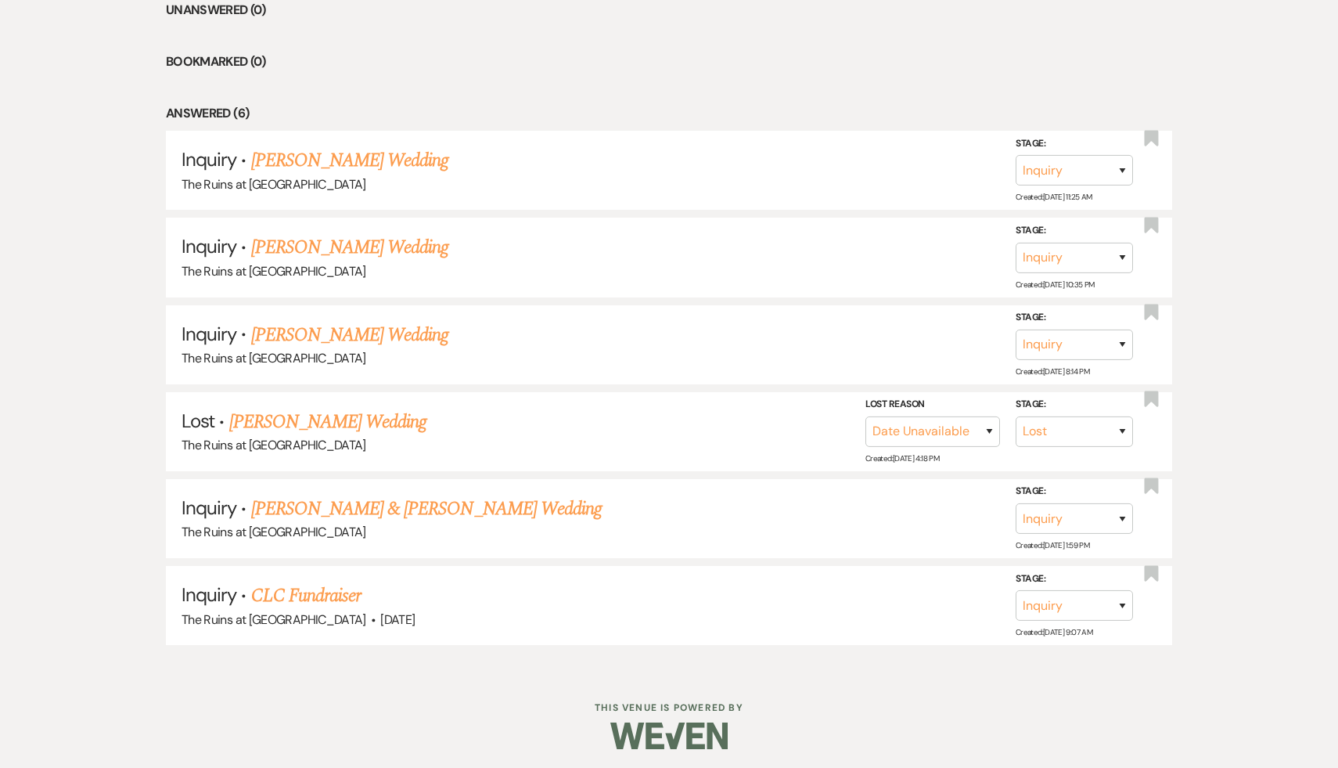
scroll to position [597, 0]
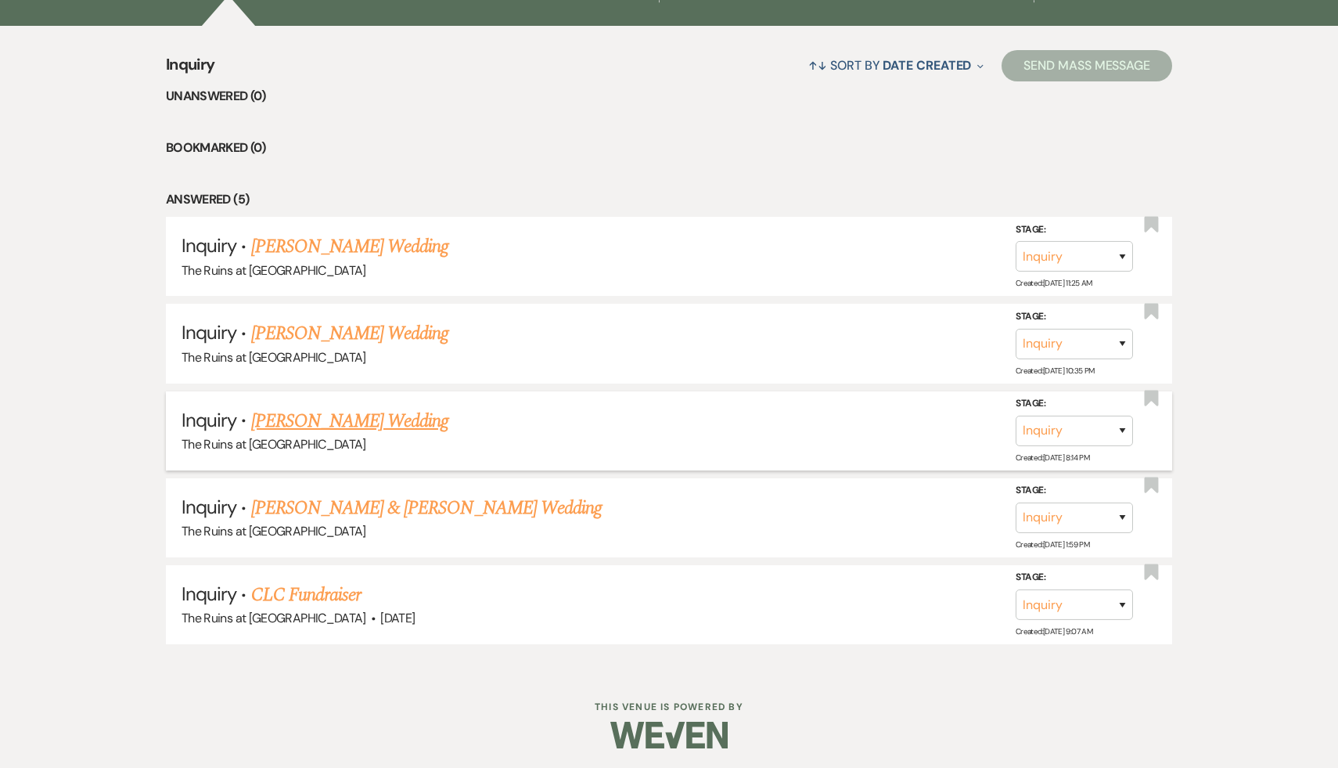
click at [367, 416] on link "[PERSON_NAME] Wedding" at bounding box center [350, 421] width 198 height 28
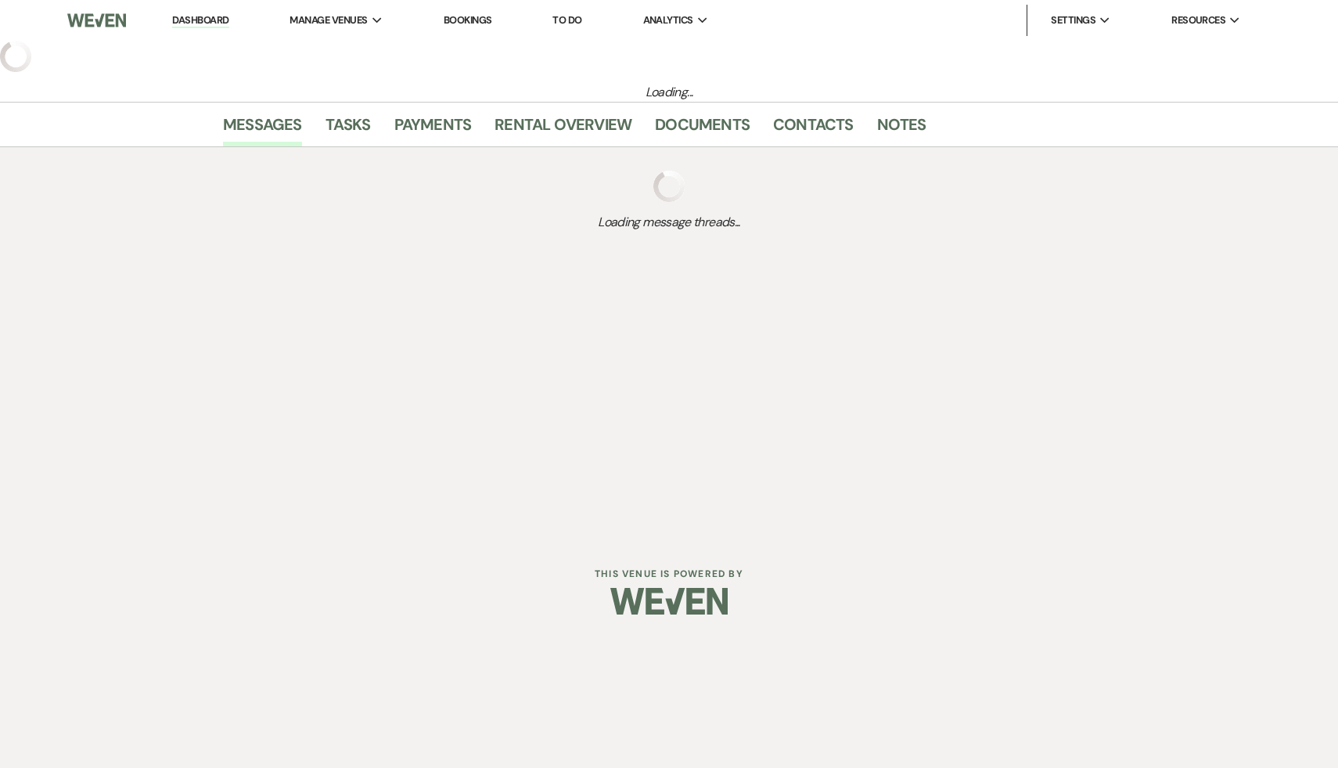
select select "5"
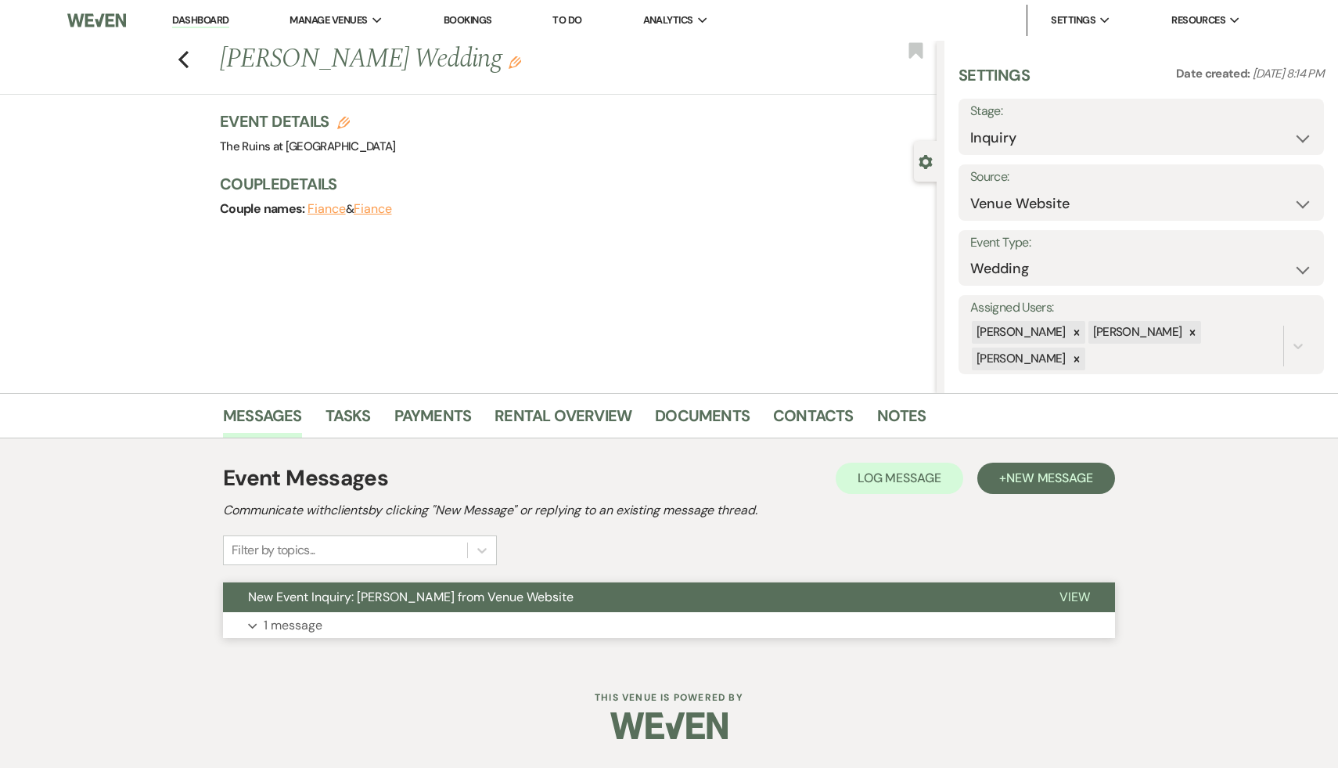
click at [376, 593] on span "New Event Inquiry: Solomon Howard from Venue Website" at bounding box center [411, 597] width 326 height 16
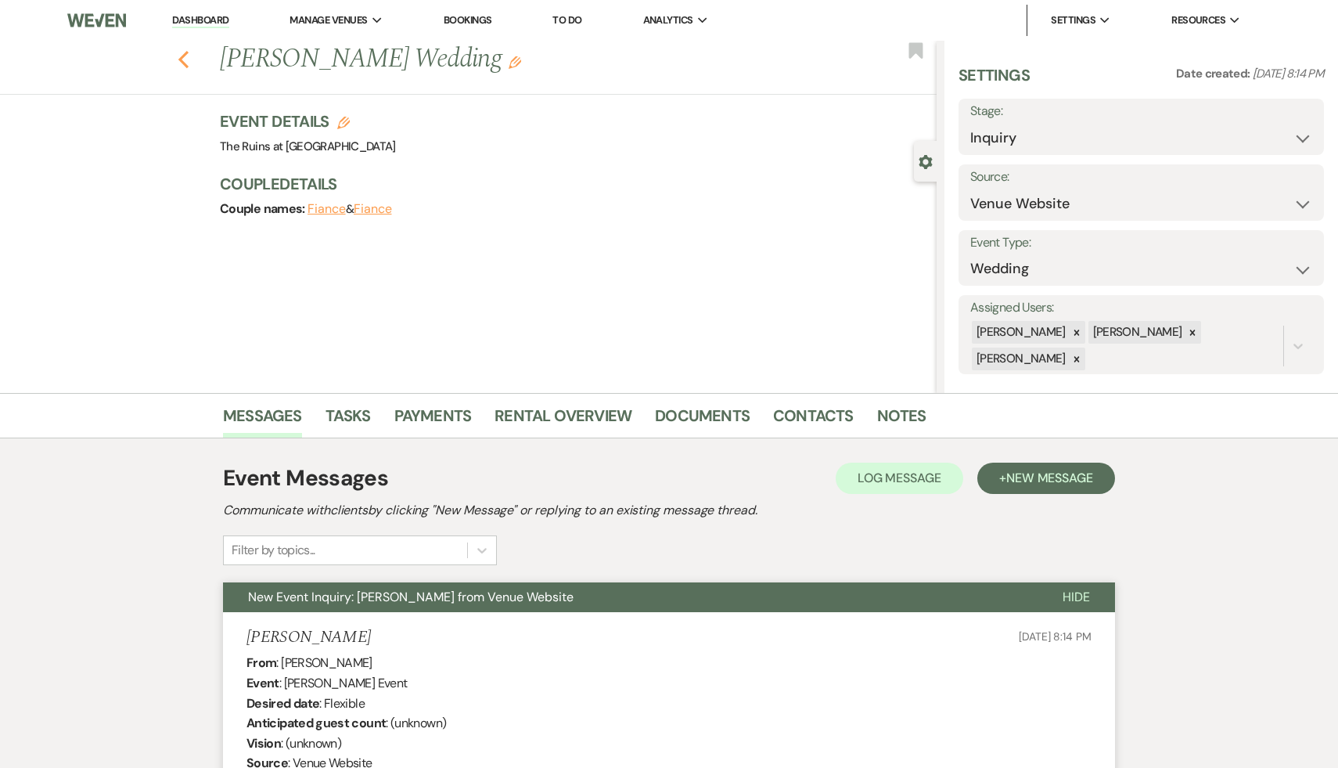
click at [182, 55] on use "button" at bounding box center [183, 59] width 10 height 17
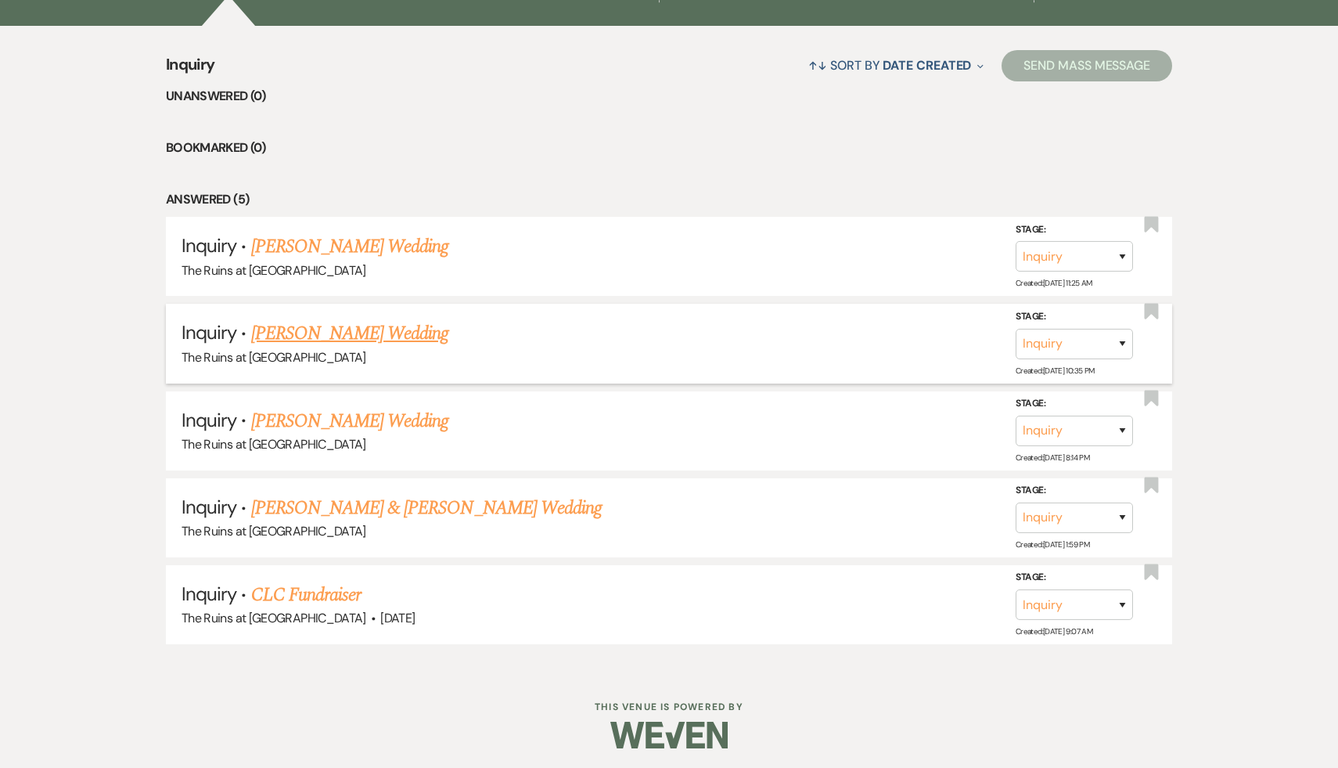
click at [356, 332] on link "[PERSON_NAME] Wedding" at bounding box center [350, 333] width 198 height 28
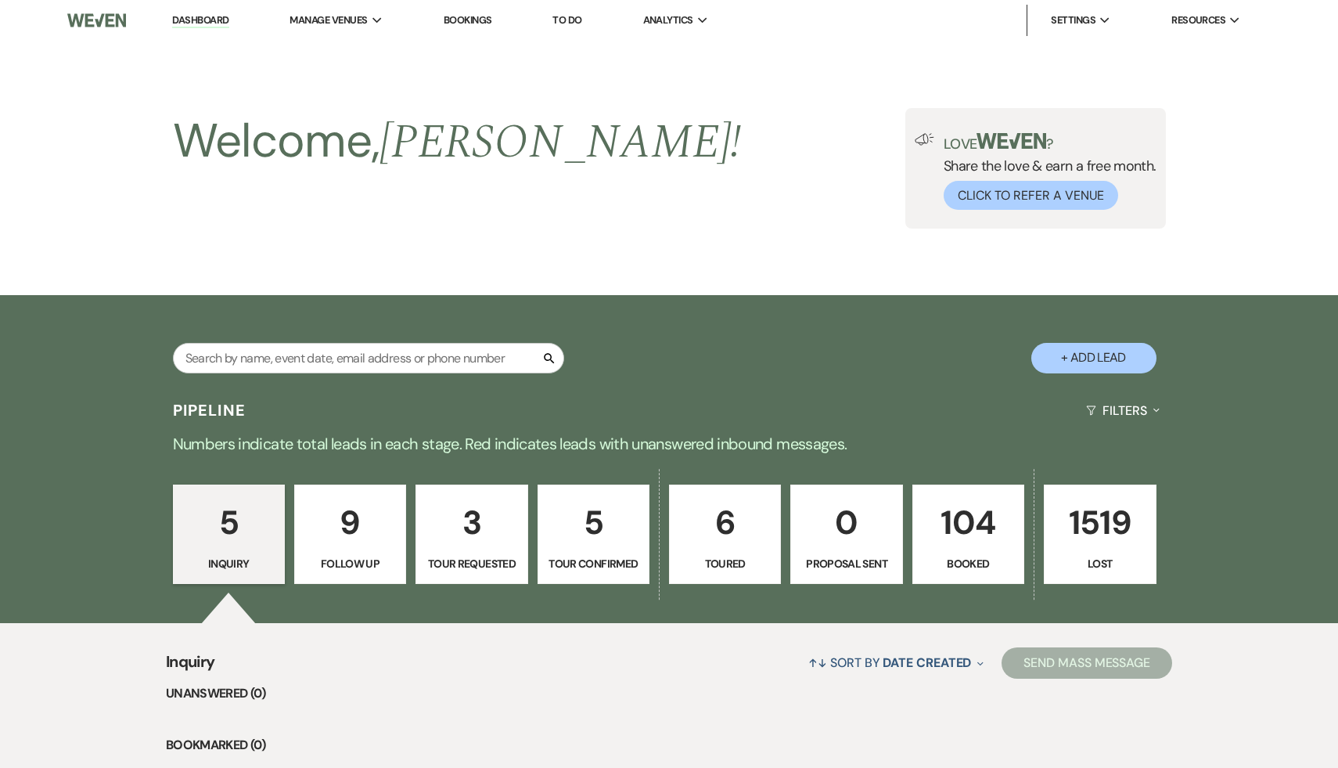
select select "5"
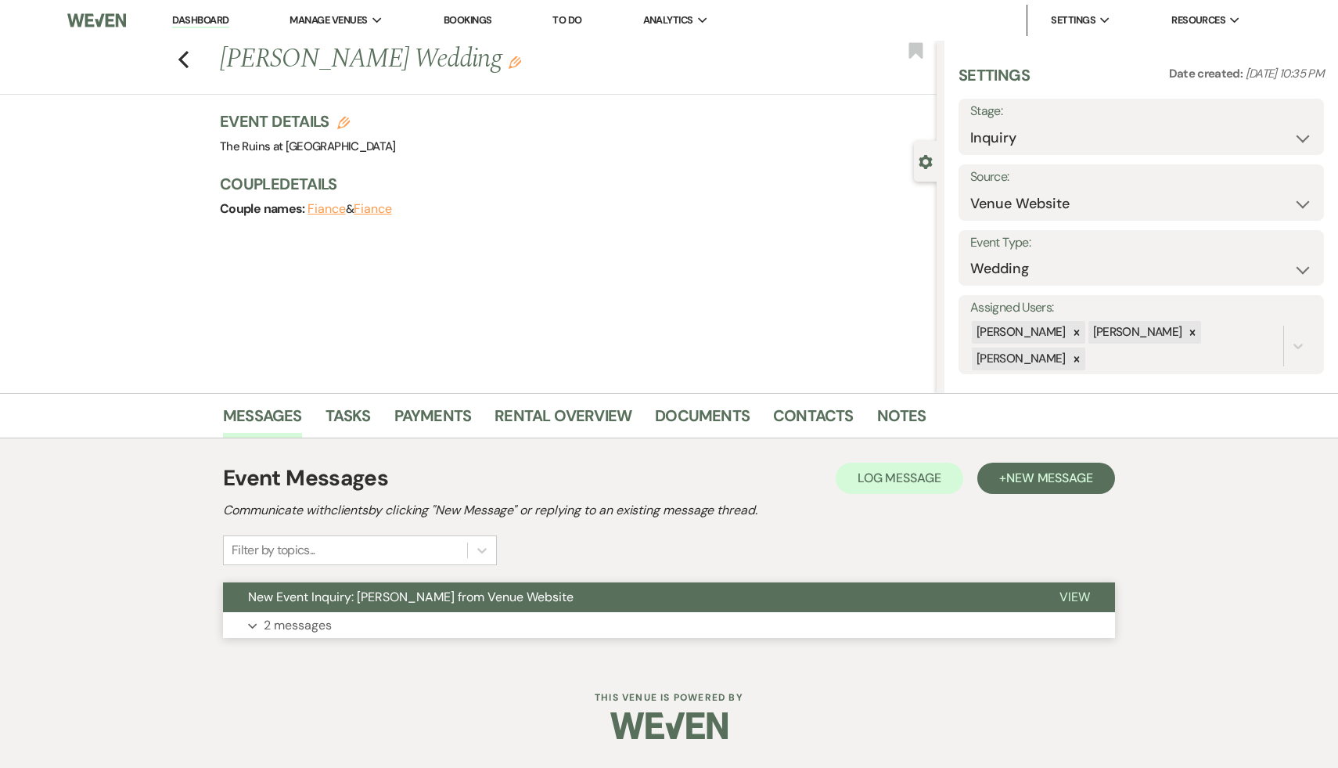
click at [323, 592] on span "New Event Inquiry: Taaliyah Evans from Venue Website" at bounding box center [411, 597] width 326 height 16
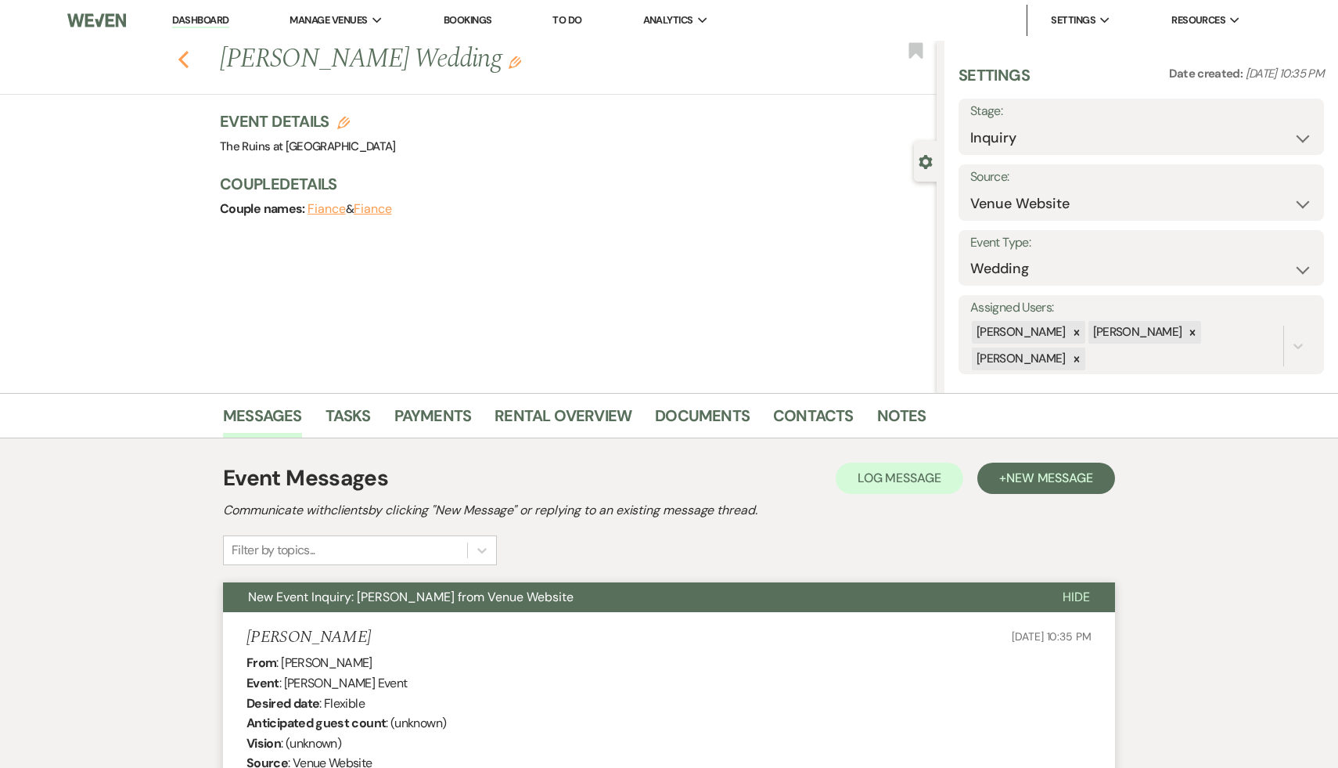
click at [182, 56] on use "button" at bounding box center [183, 59] width 10 height 17
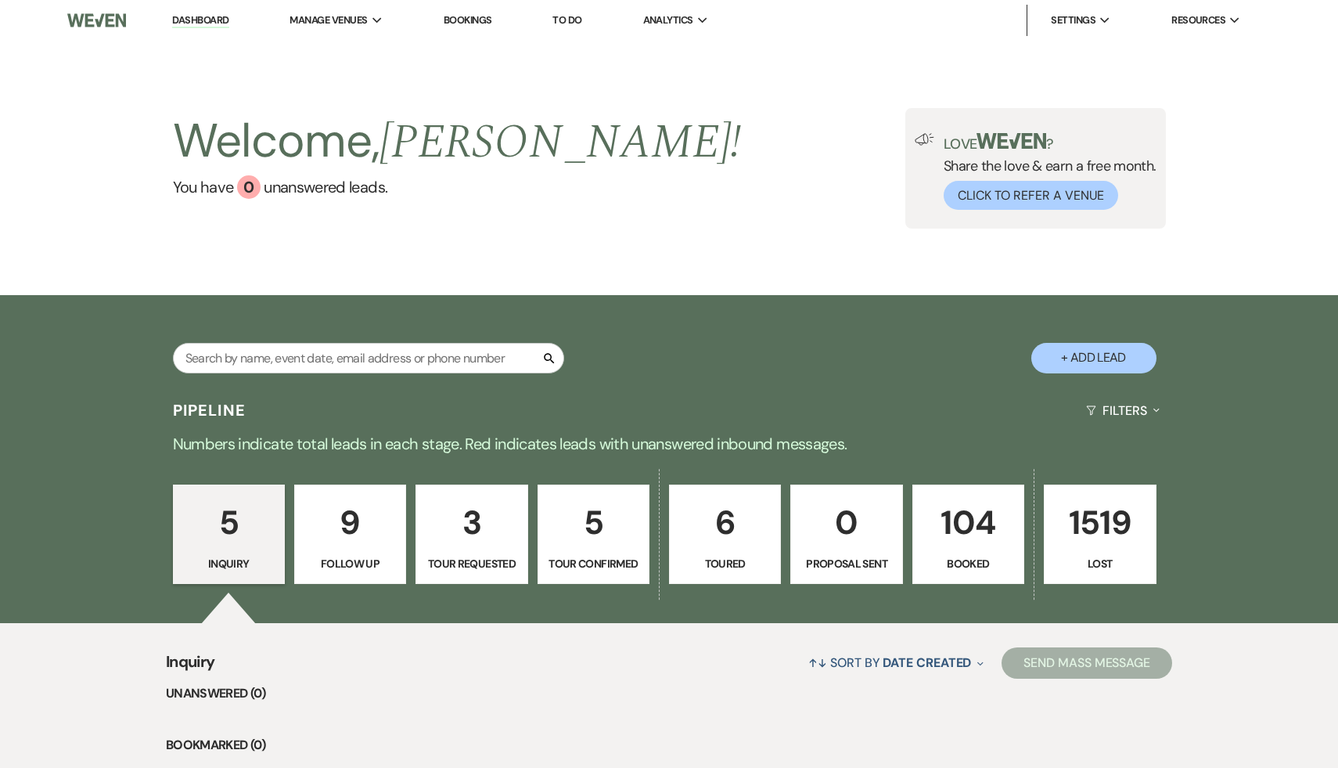
click at [352, 531] on p "9" at bounding box center [350, 522] width 92 height 52
select select "9"
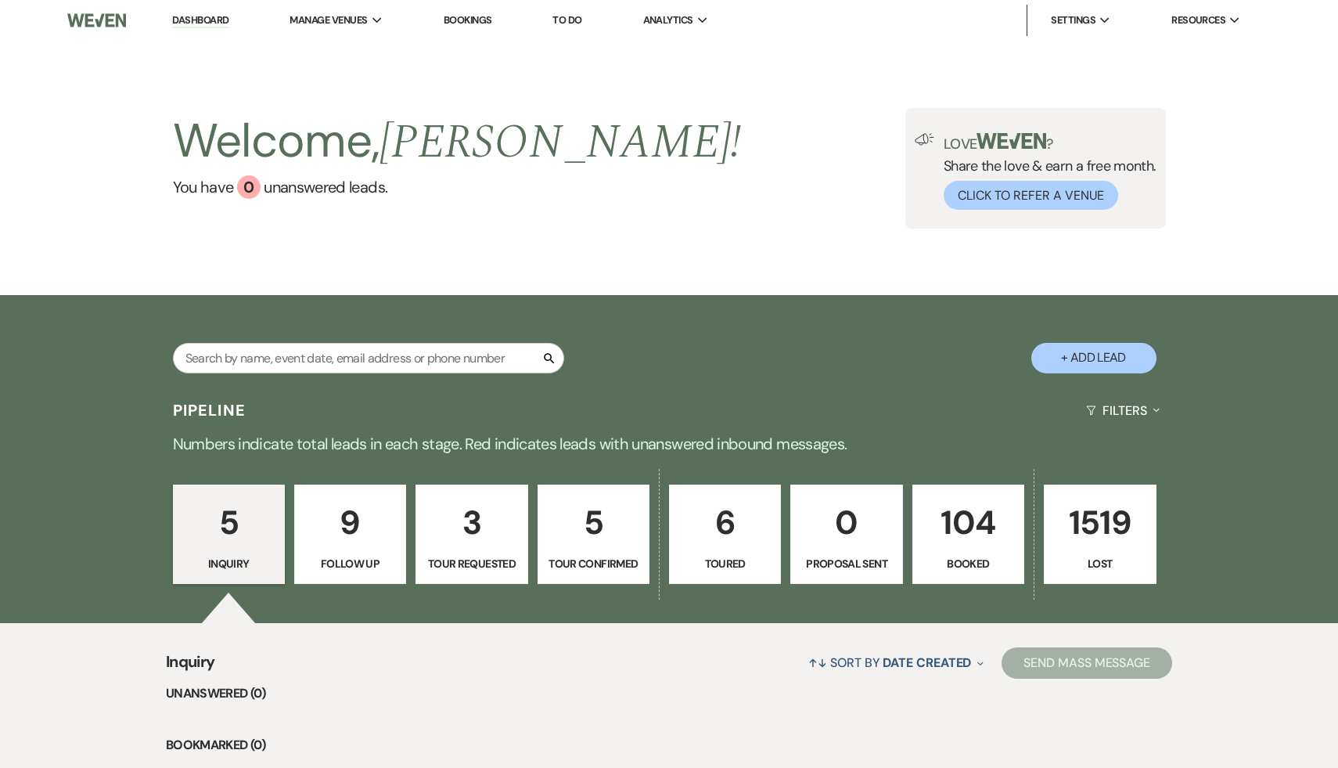
select select "9"
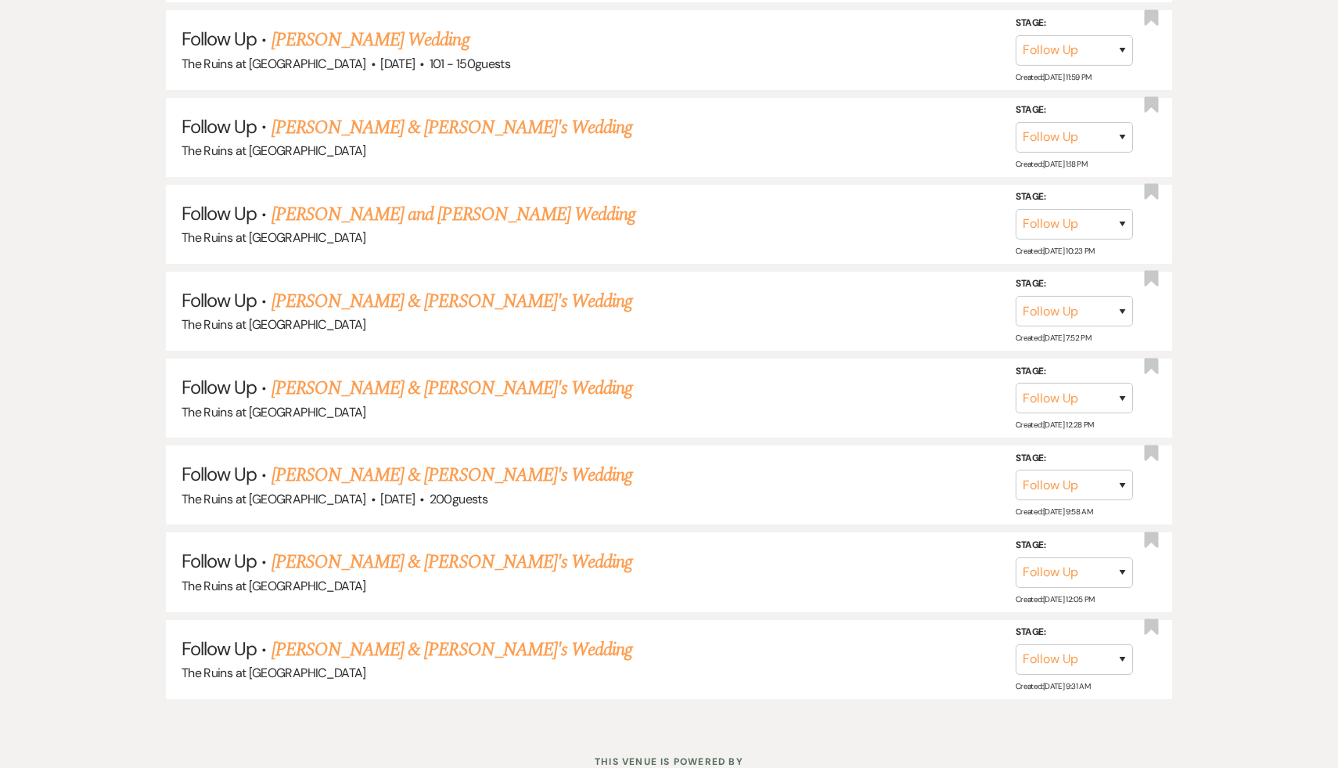
scroll to position [942, 0]
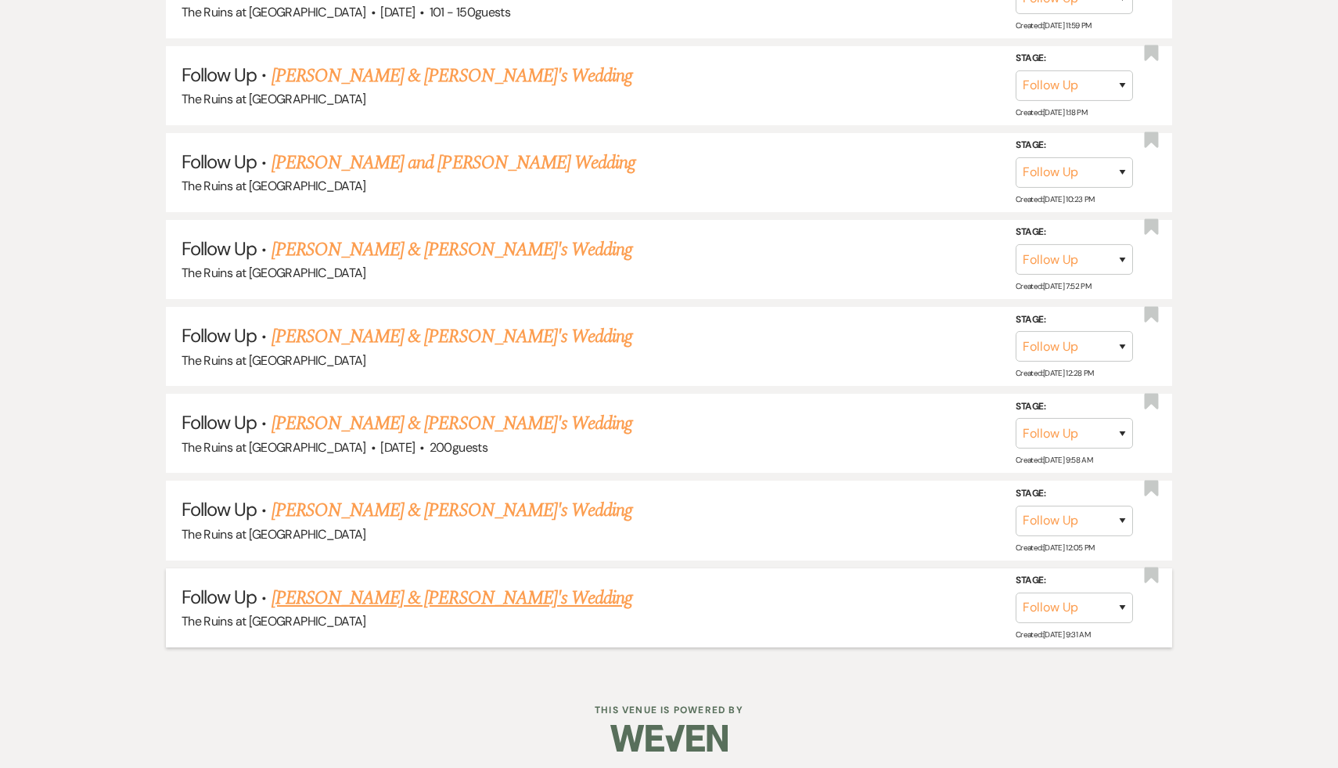
click at [362, 589] on link "Lizzy Pacillo & Fiance's Wedding" at bounding box center [453, 598] width 362 height 28
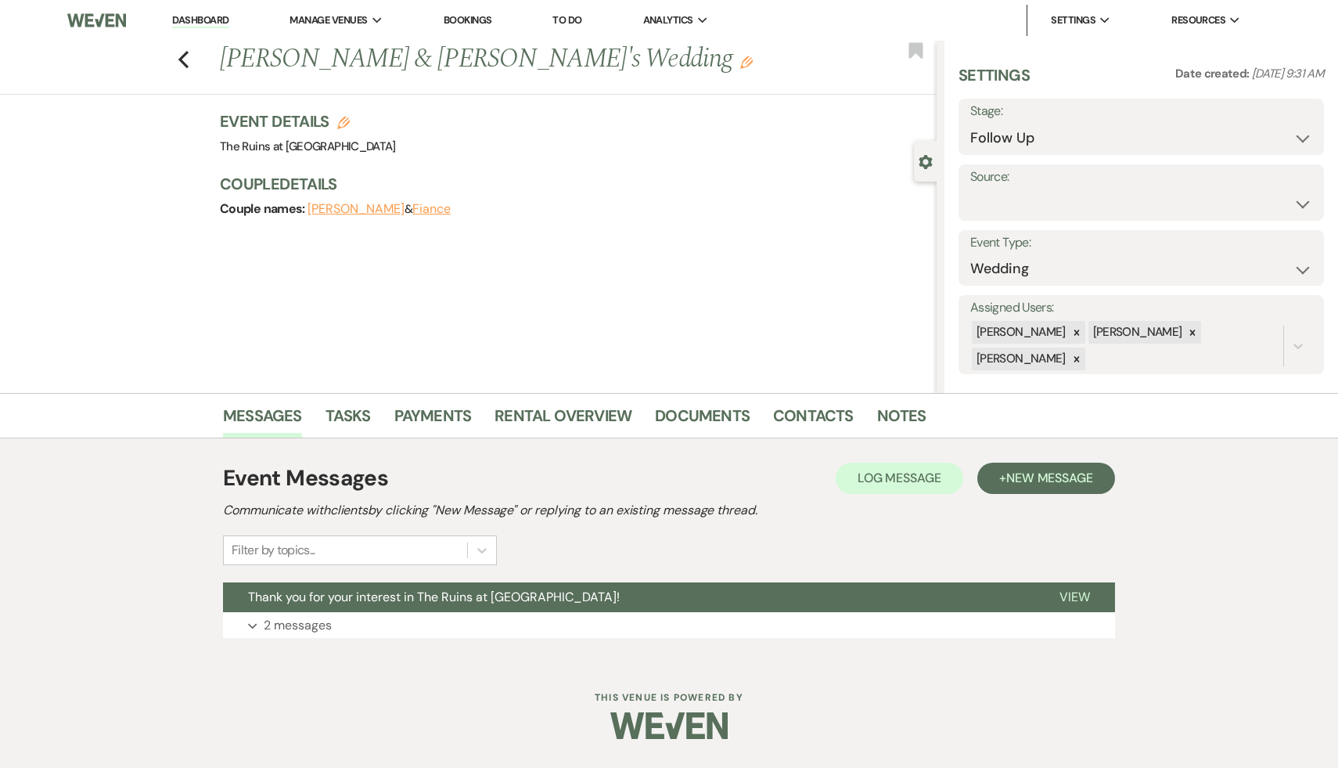
click at [362, 589] on span "Thank you for your interest in The Ruins at [GEOGRAPHIC_DATA]!" at bounding box center [434, 597] width 372 height 16
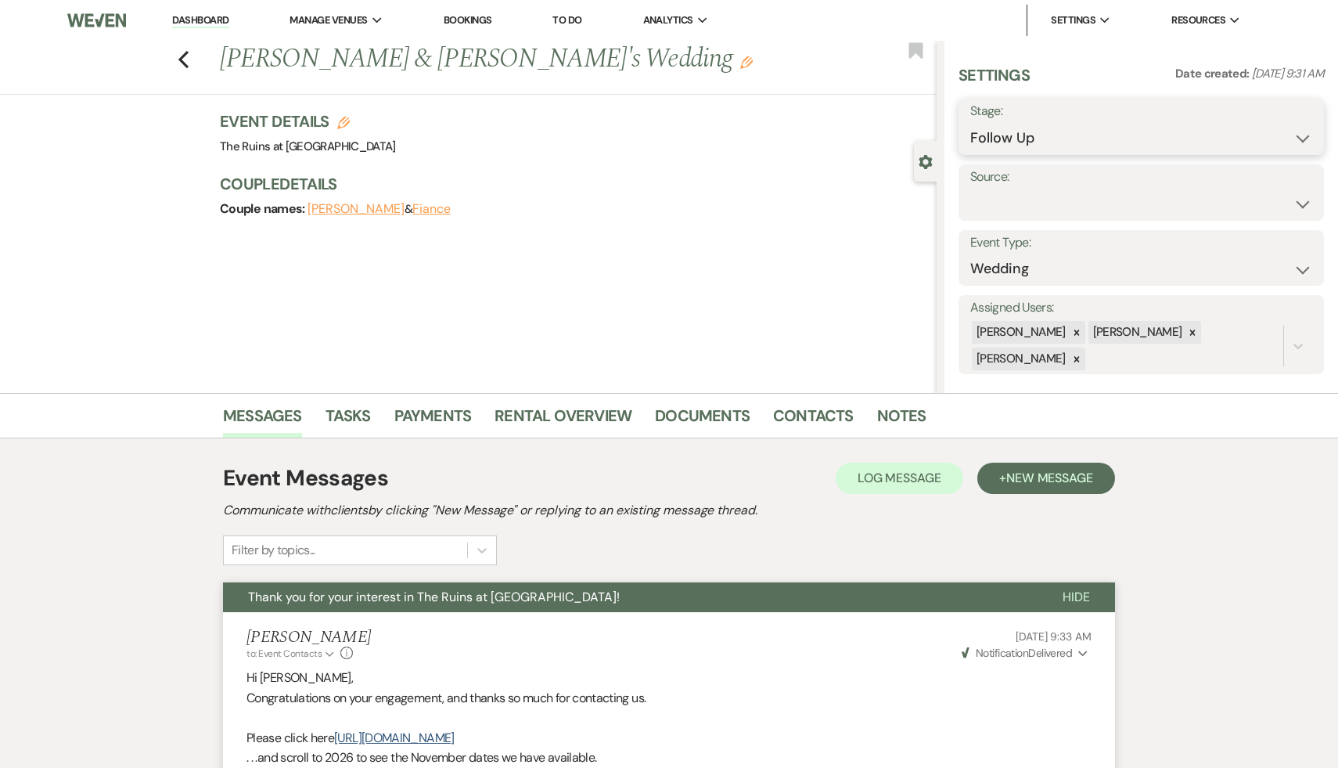
click at [1303, 136] on select "Inquiry Follow Up Tour Requested Tour Confirmed Toured Proposal Sent Booked Lost" at bounding box center [1141, 138] width 342 height 31
select select "8"
click at [970, 123] on select "Inquiry Follow Up Tour Requested Tour Confirmed Toured Proposal Sent Booked Lost" at bounding box center [1141, 138] width 342 height 31
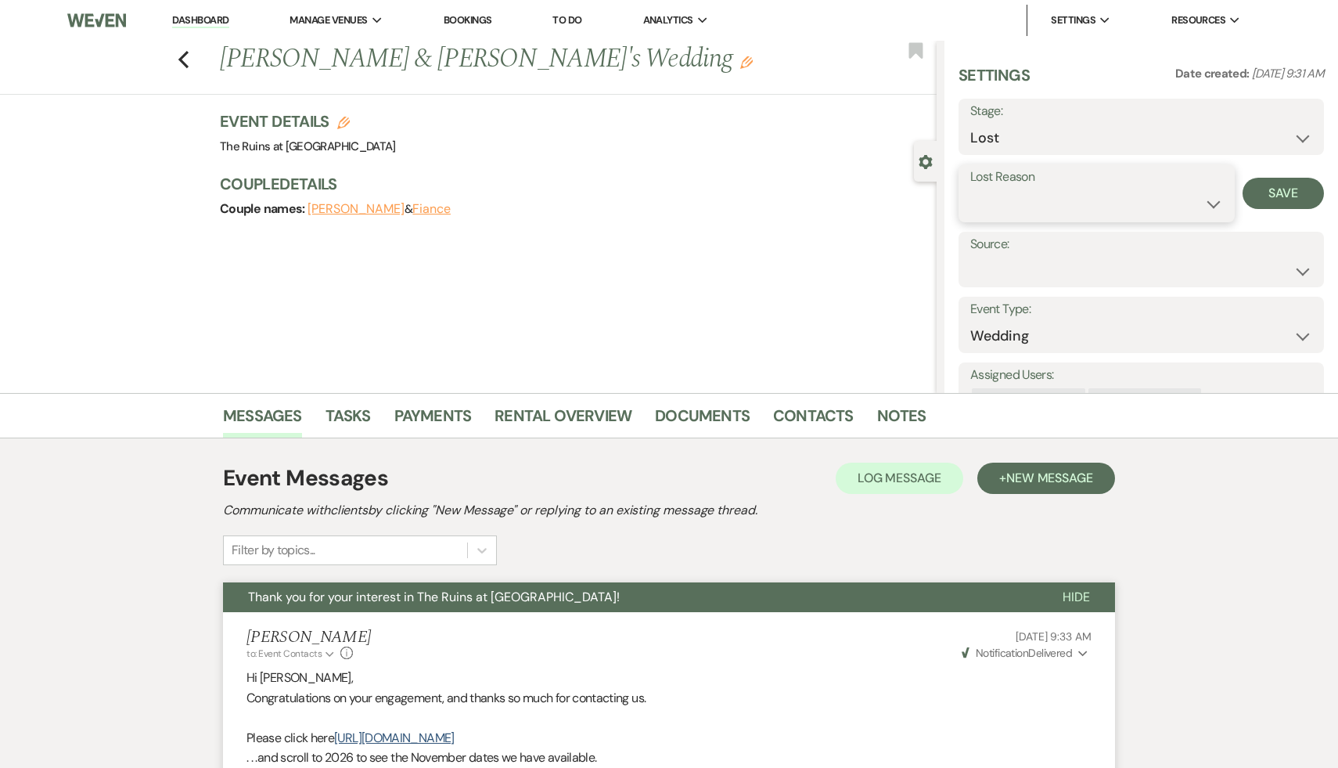
click at [1211, 203] on select "Booked Elsewhere Budget Date Unavailable No Response Not a Good Match Capacity …" at bounding box center [1096, 204] width 253 height 31
select select "5"
click at [970, 189] on select "Booked Elsewhere Budget Date Unavailable No Response Not a Good Match Capacity …" at bounding box center [1096, 204] width 253 height 31
click at [1293, 191] on button "Save" at bounding box center [1283, 193] width 81 height 31
click at [184, 50] on icon "Previous" at bounding box center [184, 59] width 12 height 19
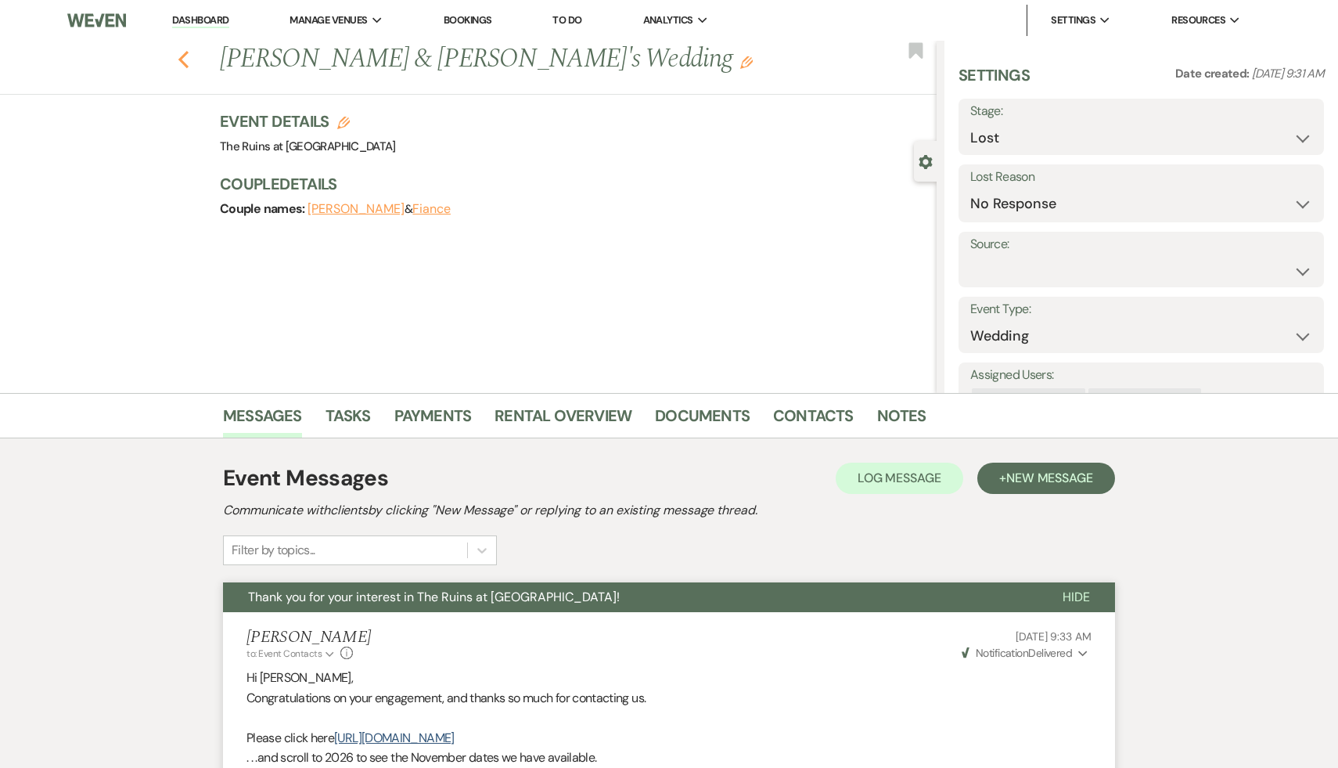
select select "9"
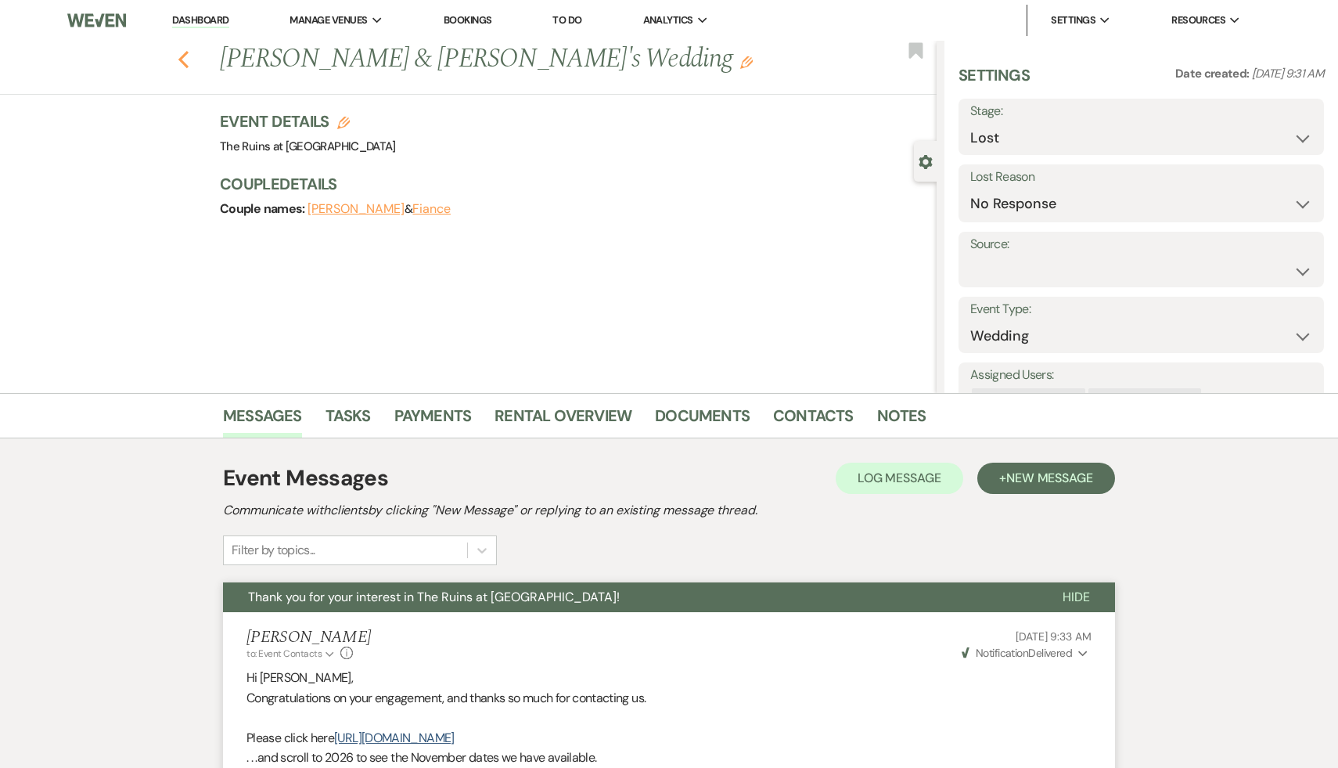
select select "9"
select select "8"
select select "5"
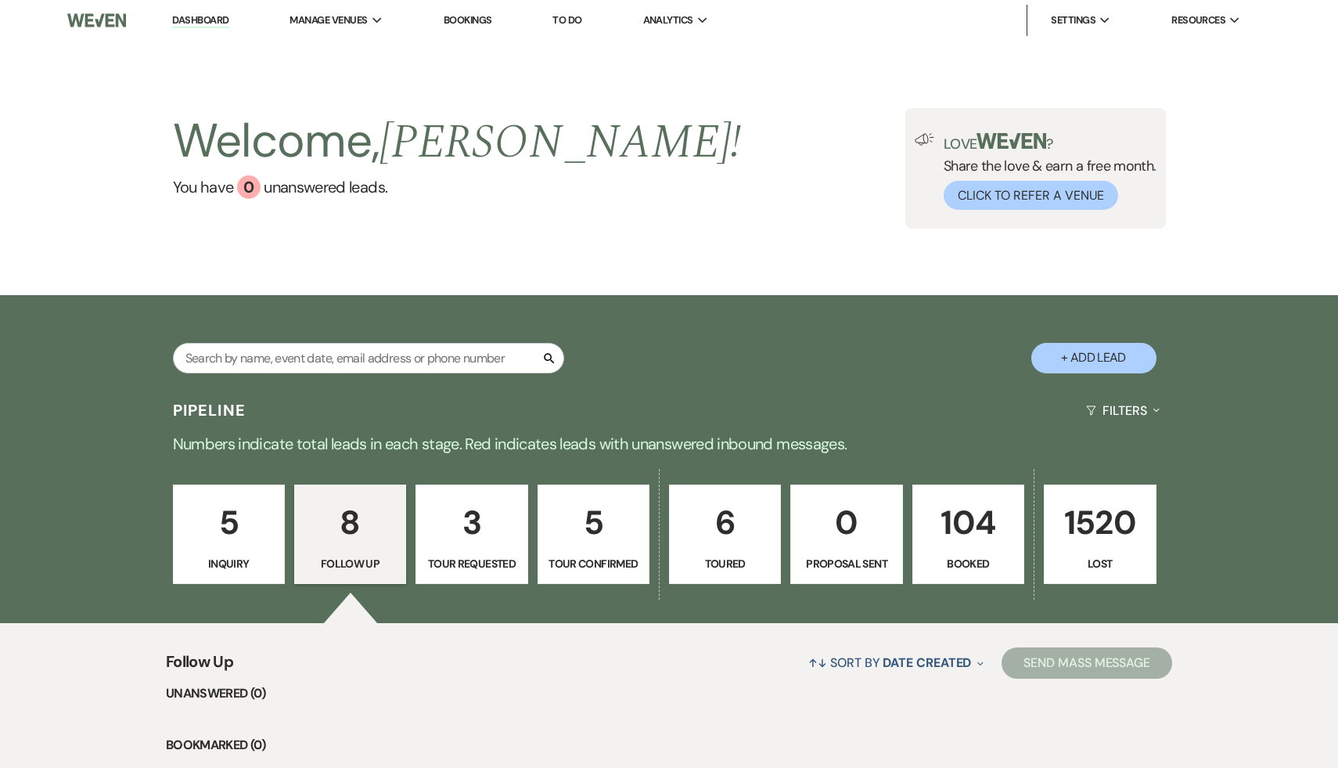
click at [974, 517] on p "104" at bounding box center [969, 522] width 92 height 52
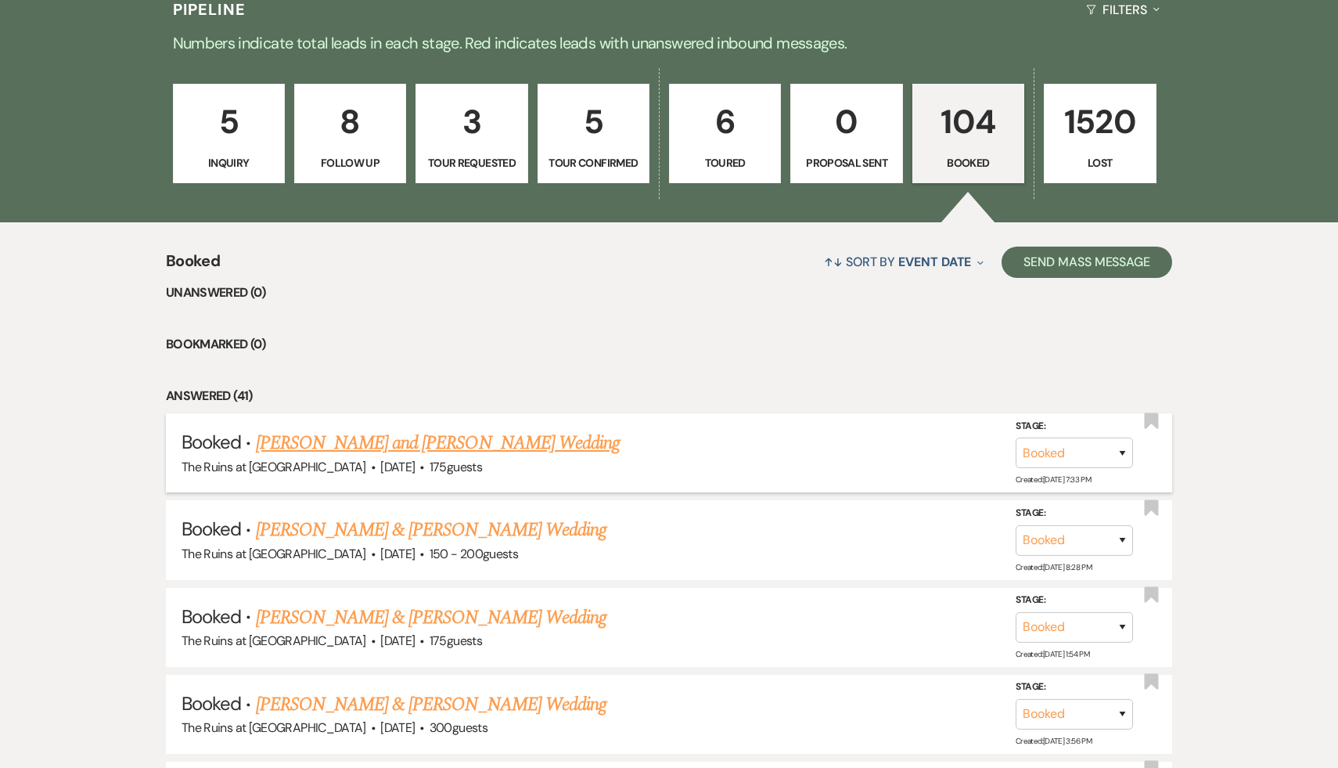
scroll to position [452, 0]
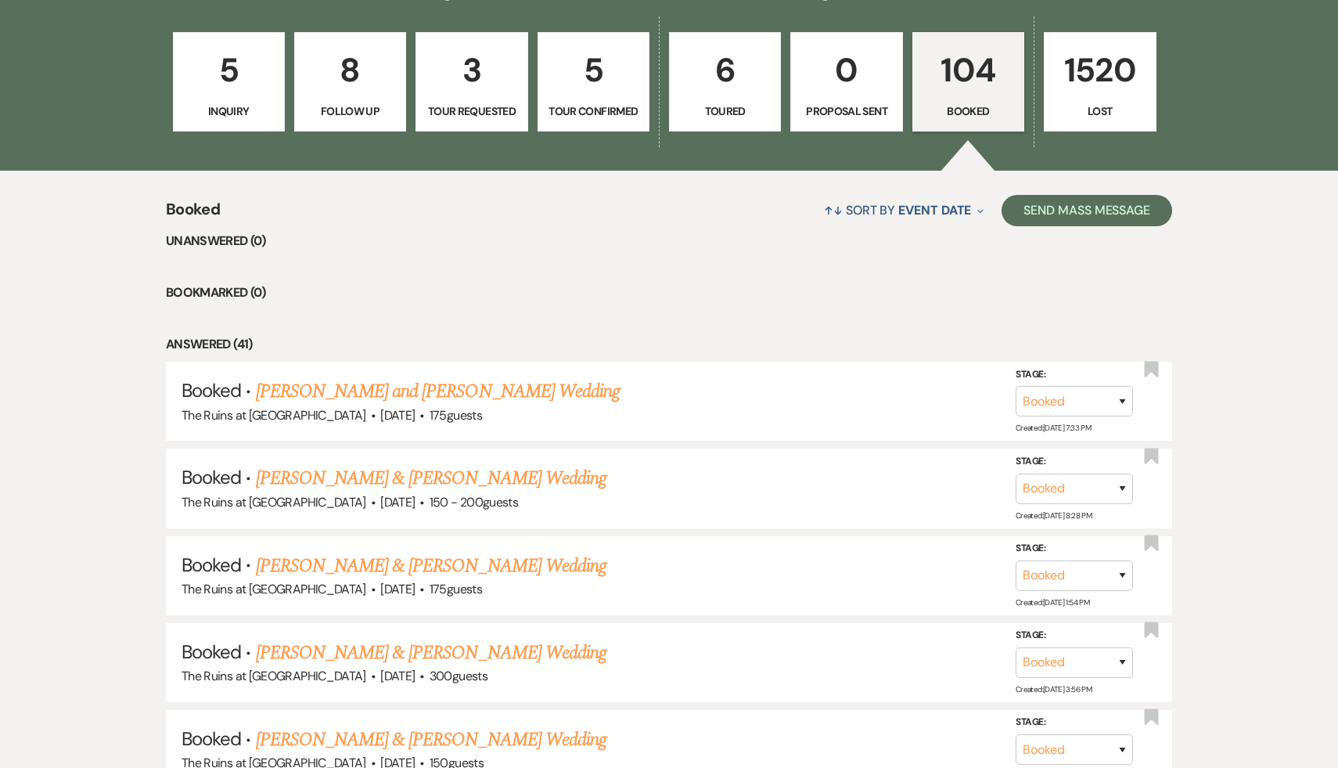
click at [726, 74] on p "6" at bounding box center [725, 70] width 92 height 52
select select "5"
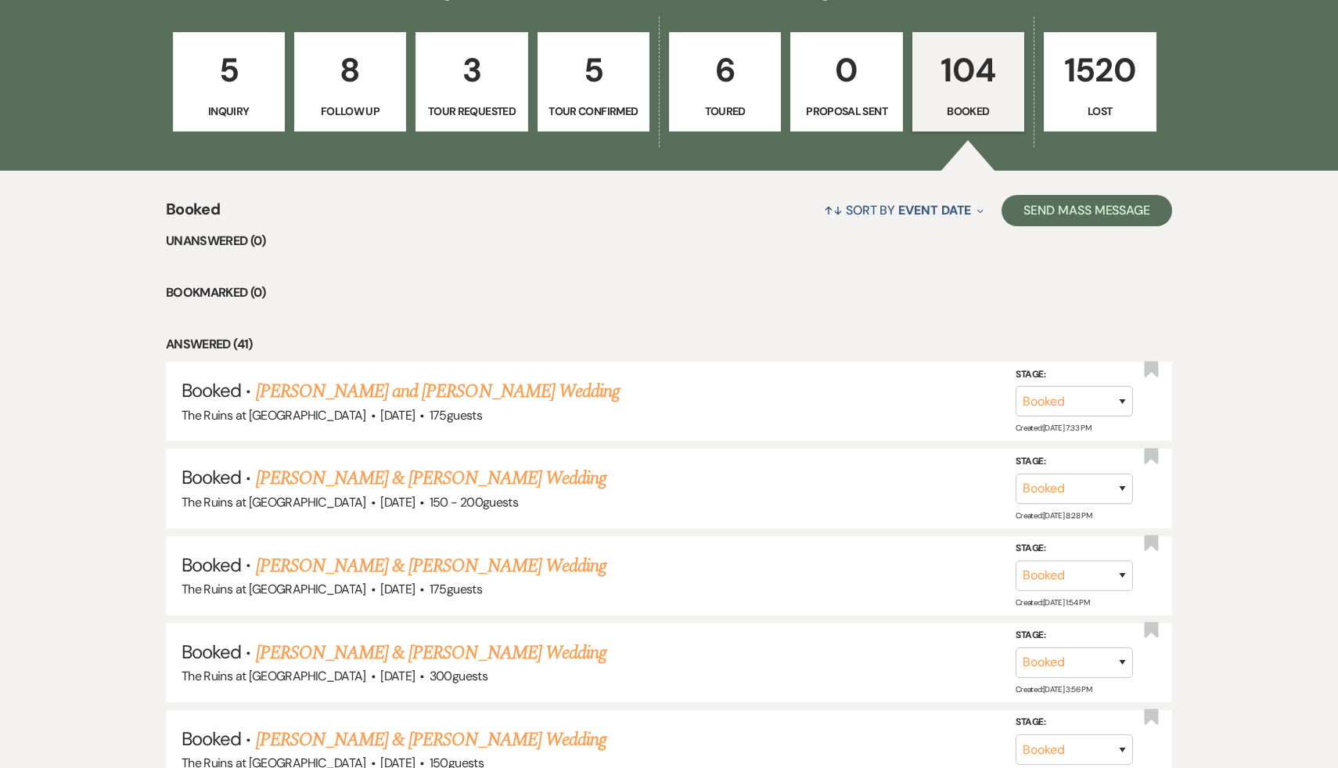
select select "5"
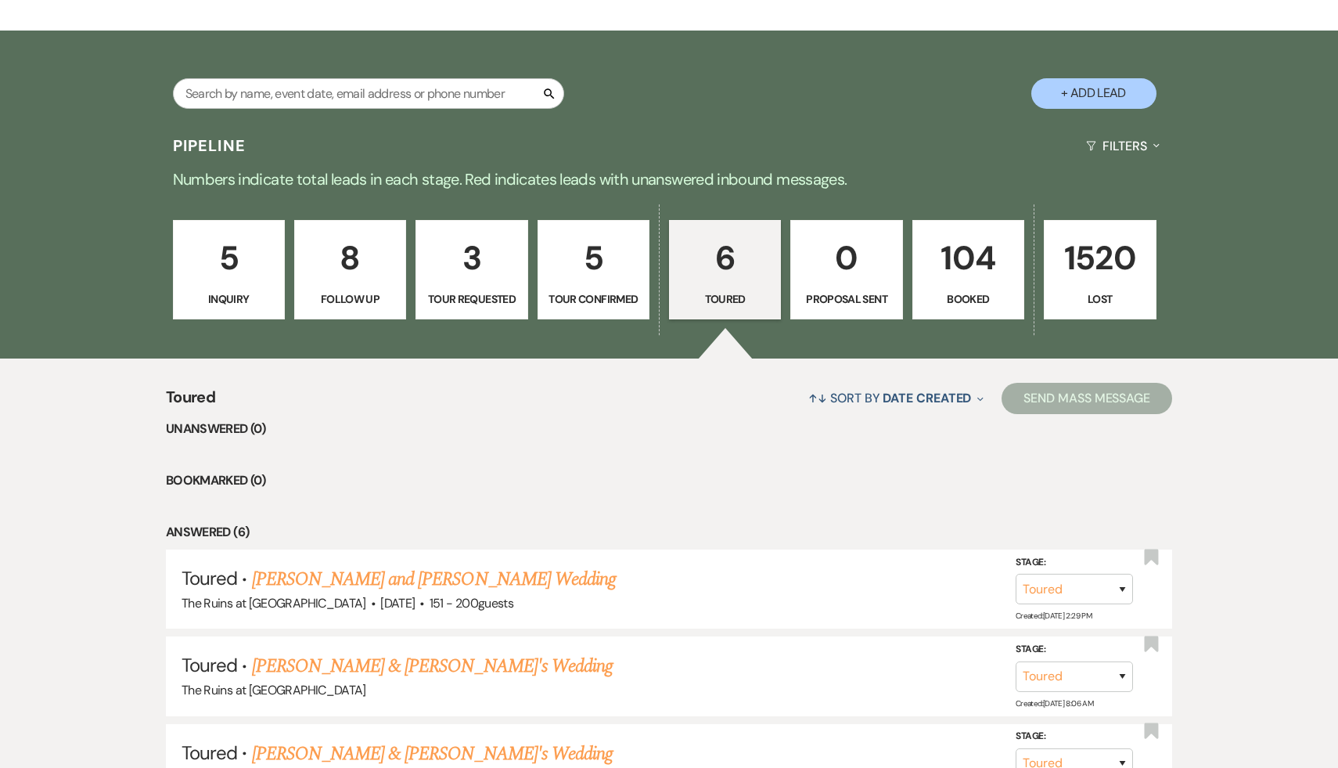
scroll to position [307, 0]
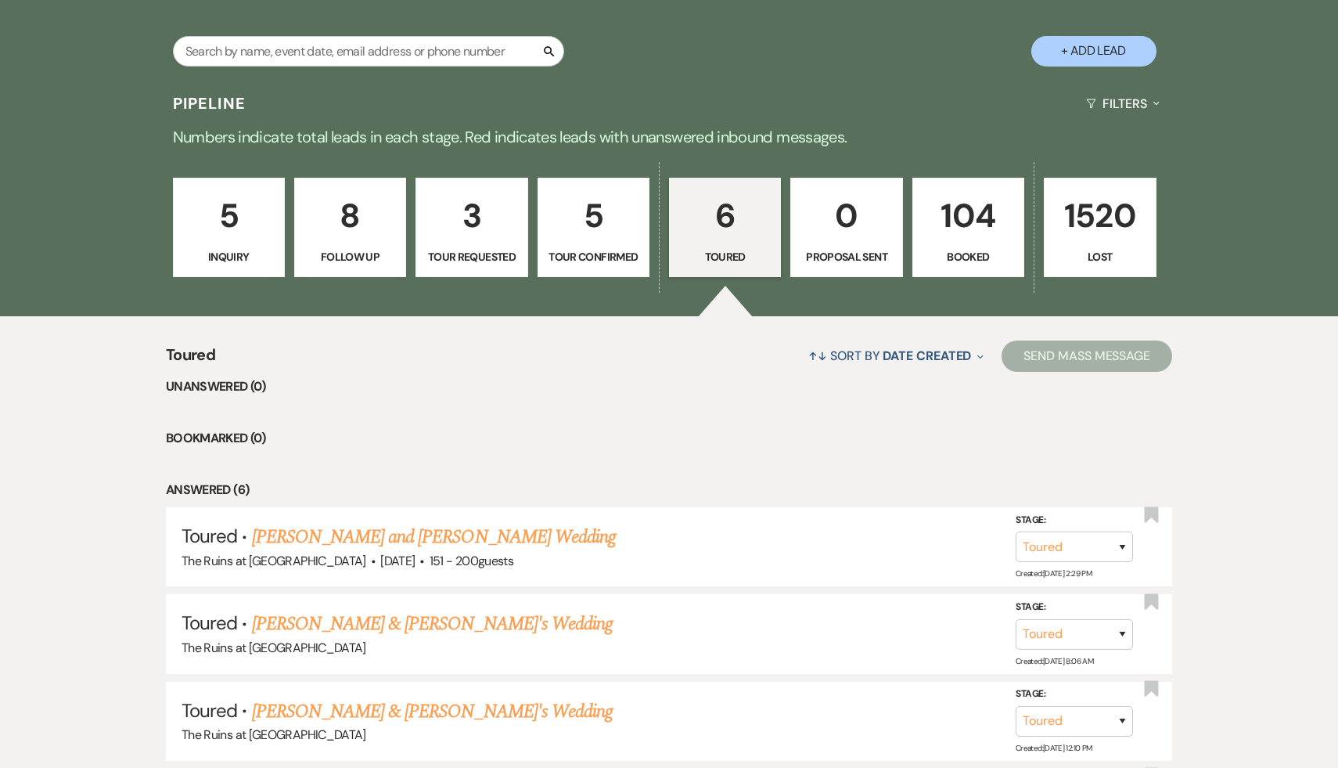
click at [589, 218] on p "5" at bounding box center [594, 215] width 92 height 52
select select "4"
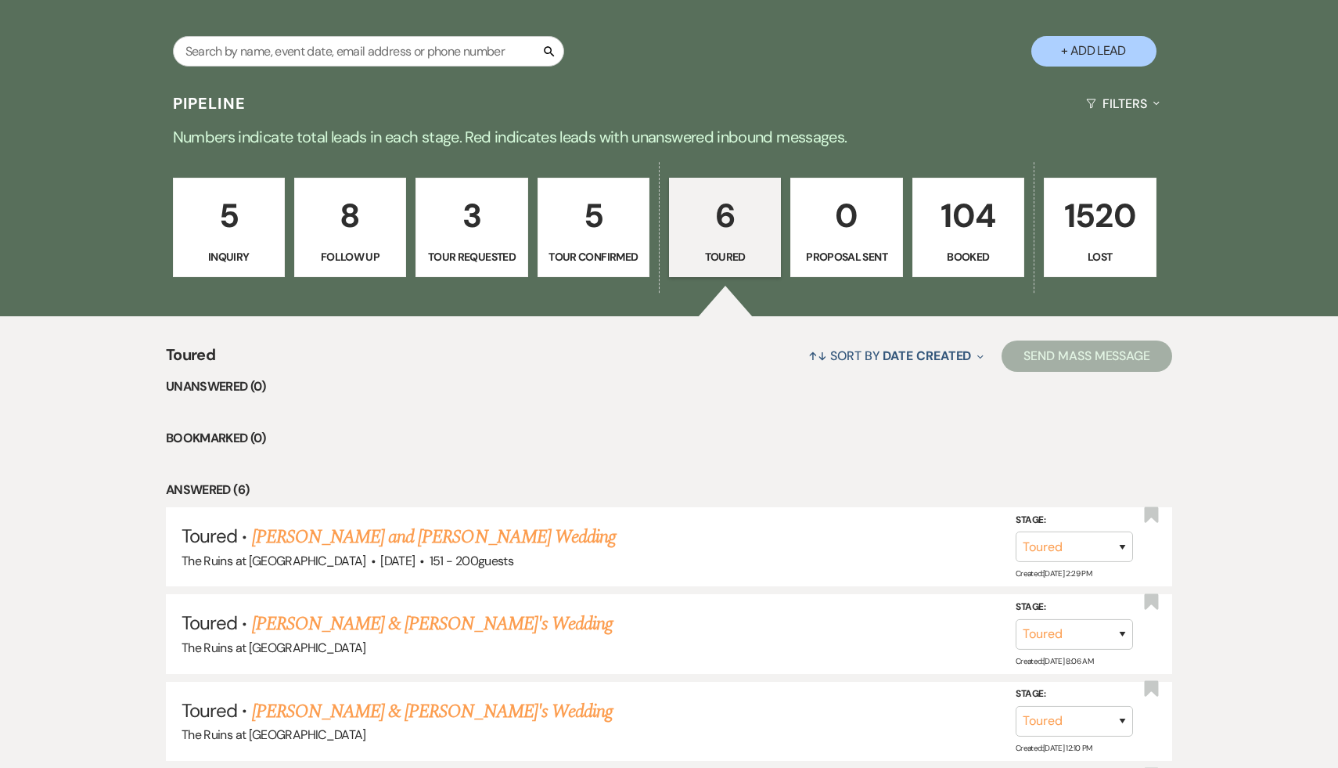
select select "4"
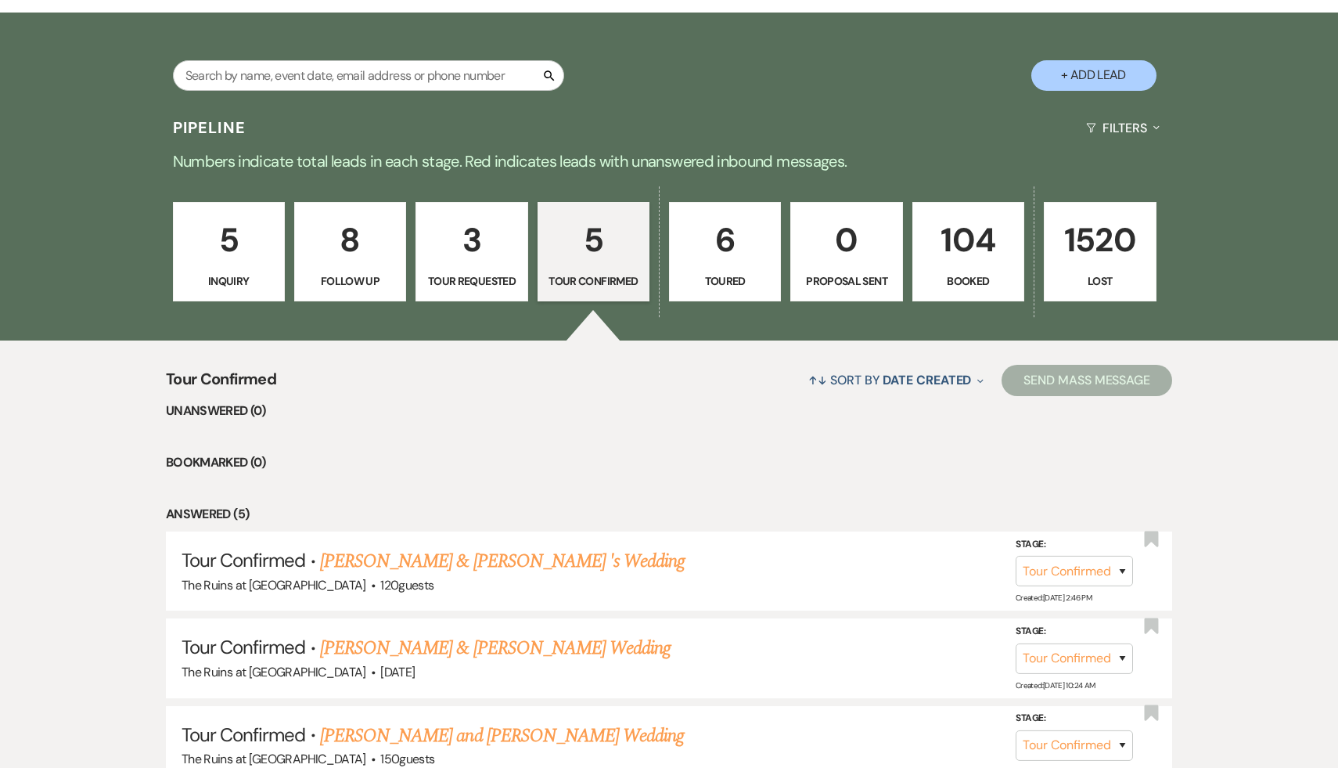
scroll to position [261, 0]
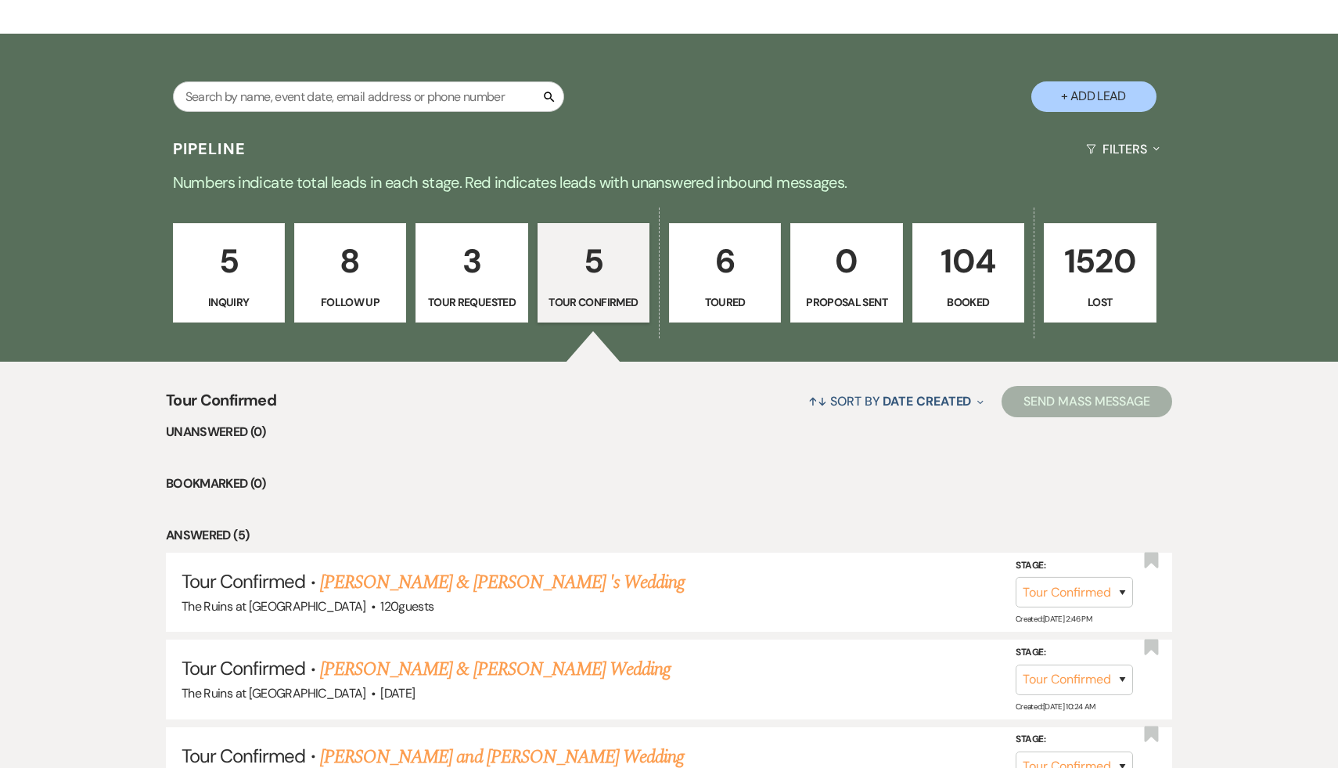
click at [722, 254] on p "6" at bounding box center [725, 261] width 92 height 52
select select "5"
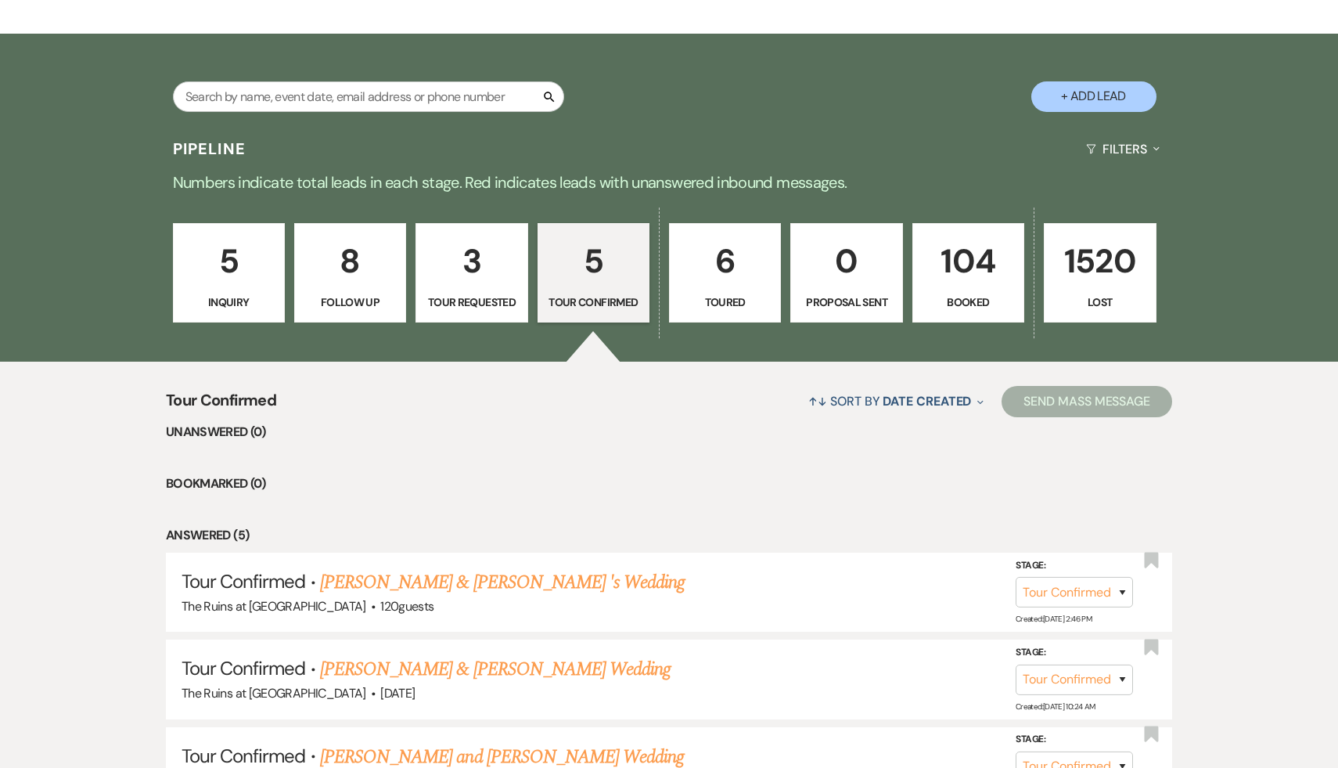
select select "5"
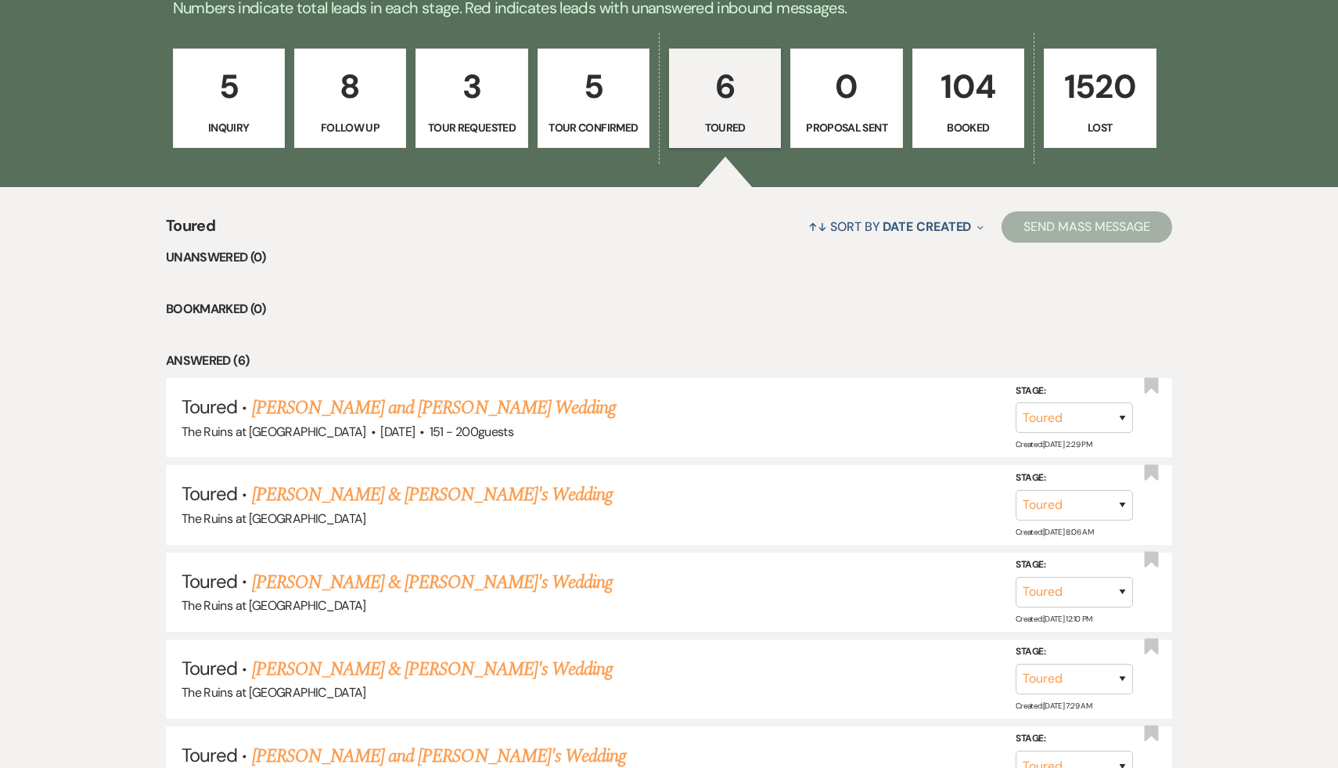
scroll to position [610, 0]
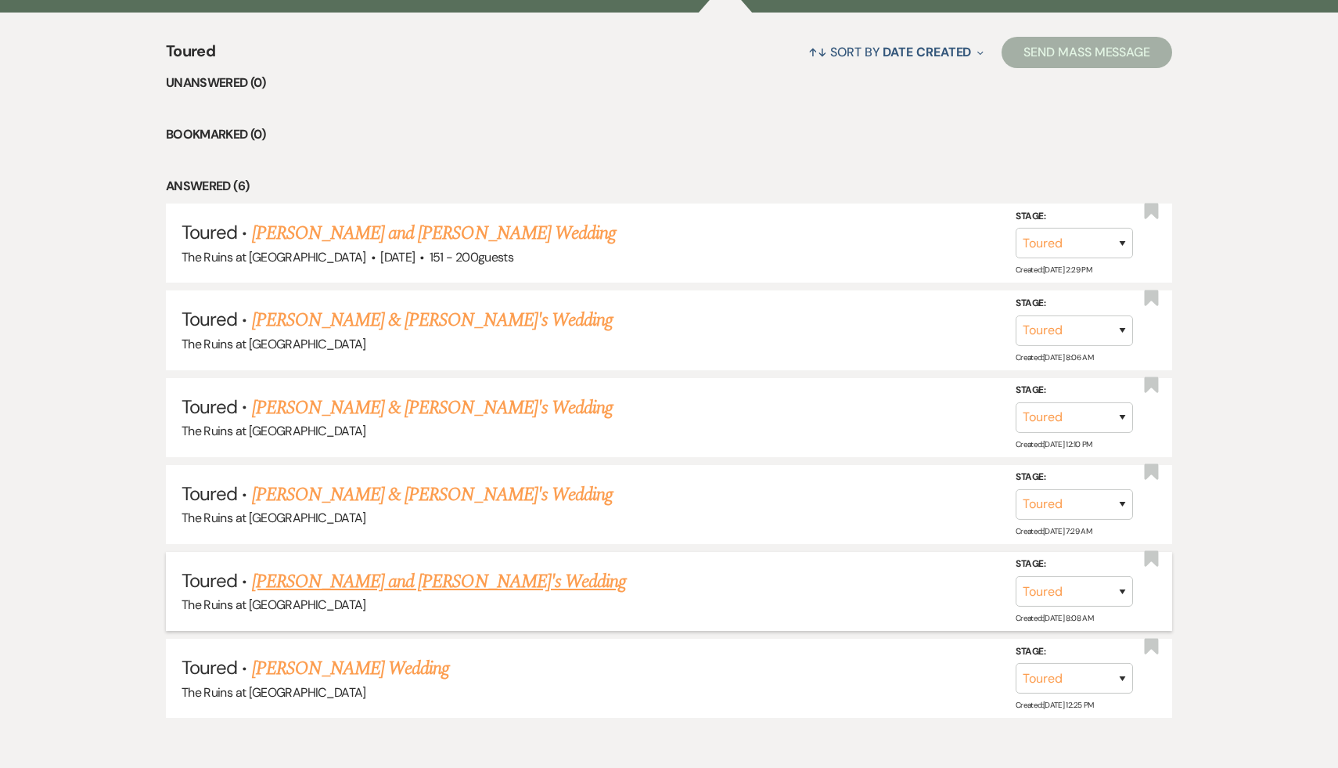
click at [431, 578] on link "[PERSON_NAME] and [PERSON_NAME]'s Wedding" at bounding box center [439, 581] width 375 height 28
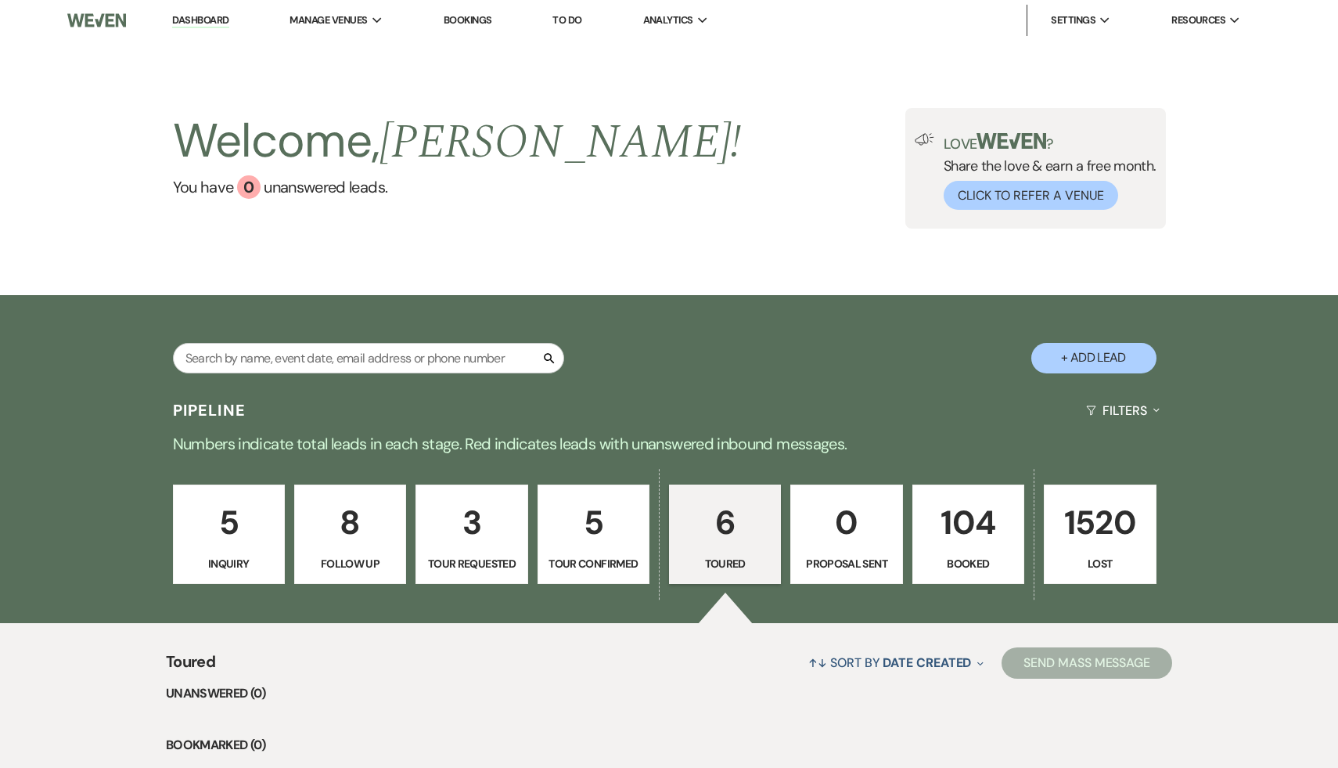
select select "5"
select select "6"
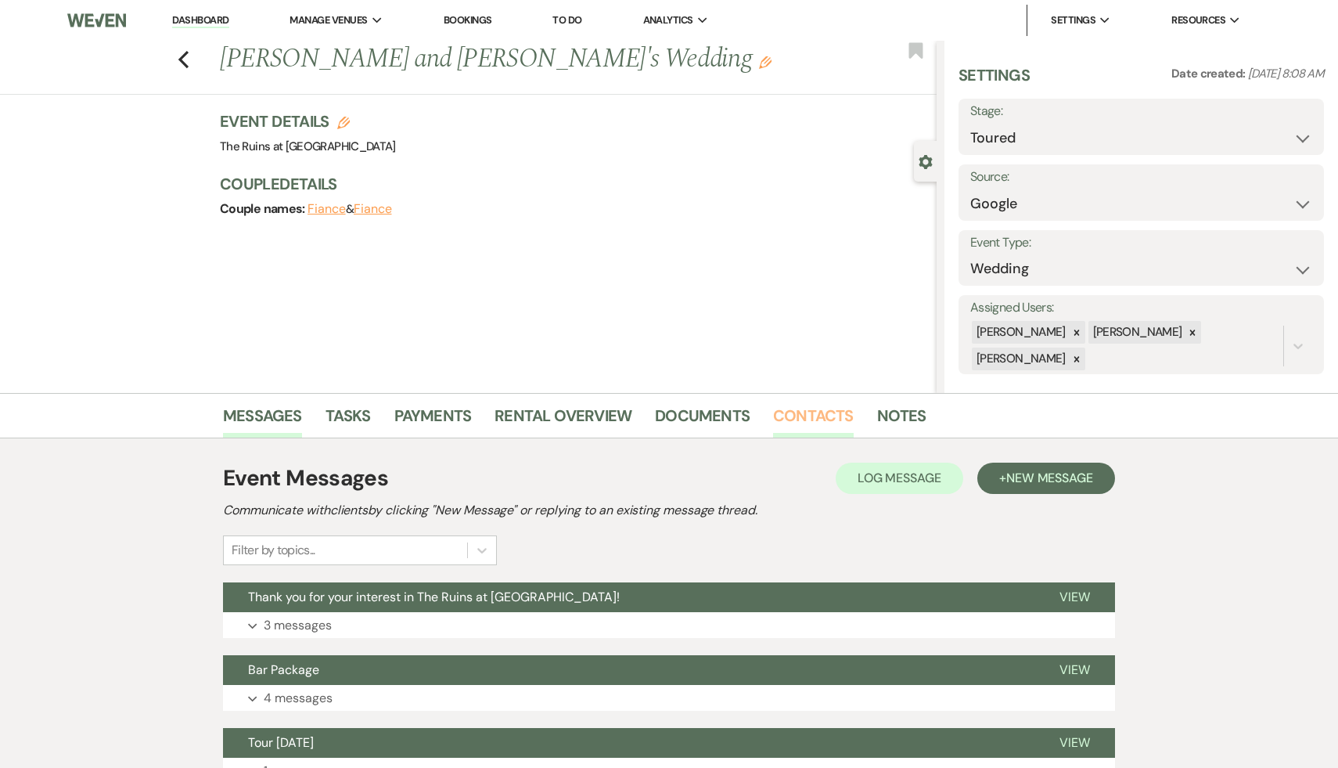
click at [815, 418] on link "Contacts" at bounding box center [813, 420] width 81 height 34
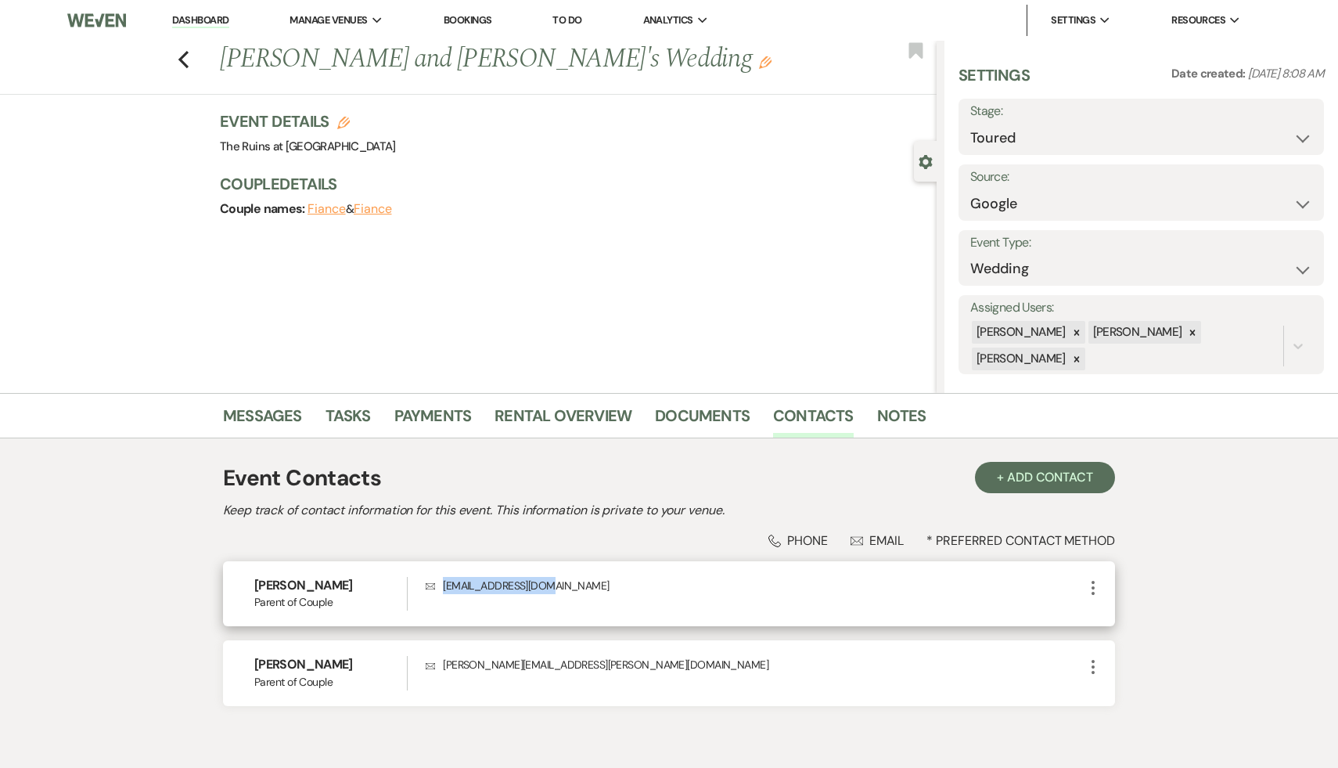
drag, startPoint x: 571, startPoint y: 585, endPoint x: 440, endPoint y: 585, distance: 130.7
click at [440, 585] on p "Envelope sjmalamed@gmail.com" at bounding box center [755, 585] width 658 height 17
copy p "sjmalamed@gmail.com"
click at [786, 409] on link "Contacts" at bounding box center [813, 420] width 81 height 34
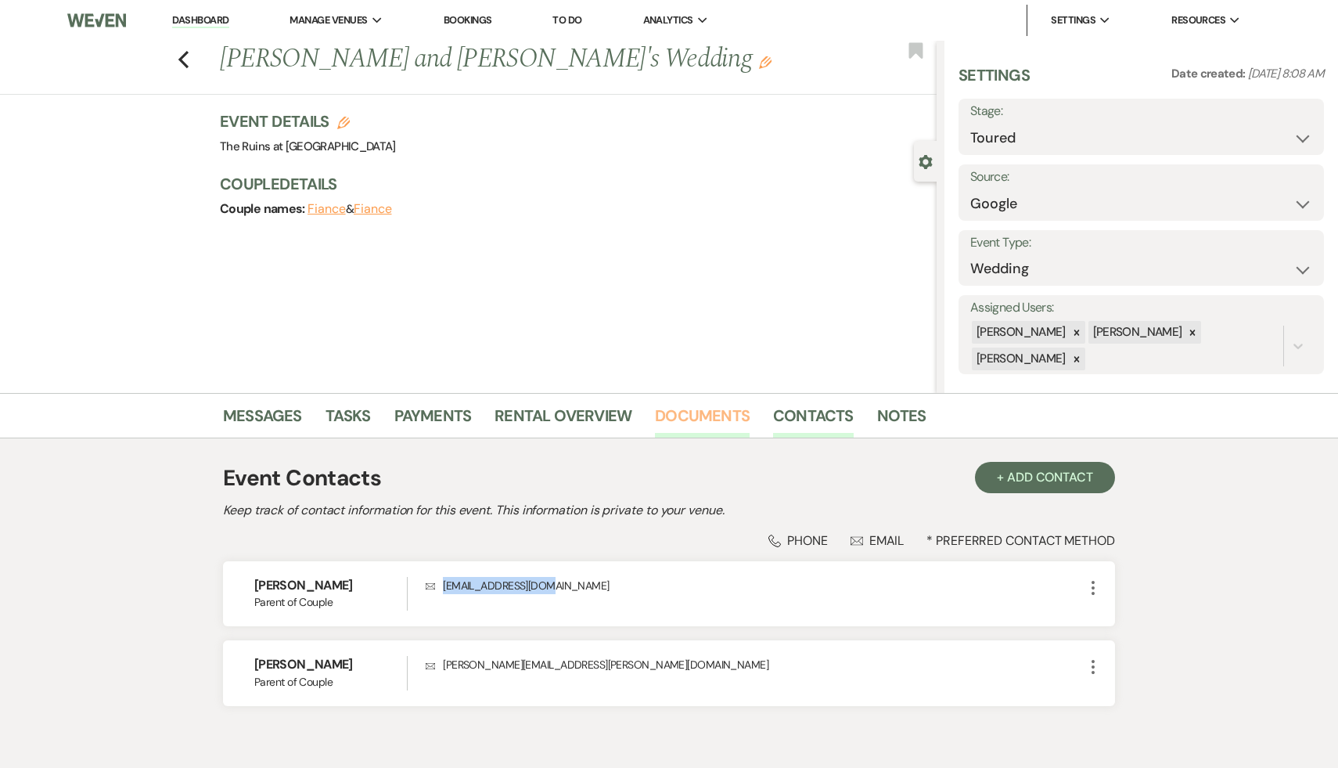
click at [707, 418] on link "Documents" at bounding box center [702, 420] width 95 height 34
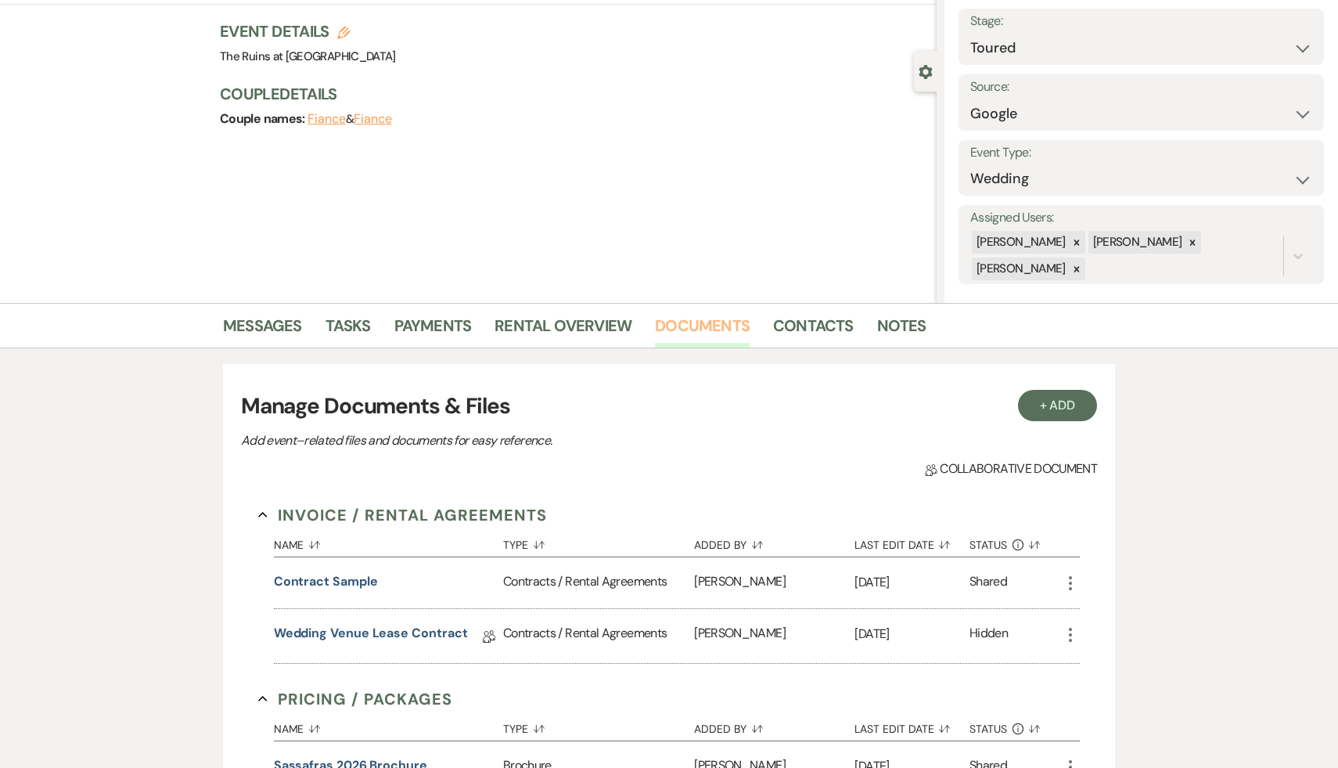
scroll to position [97, 0]
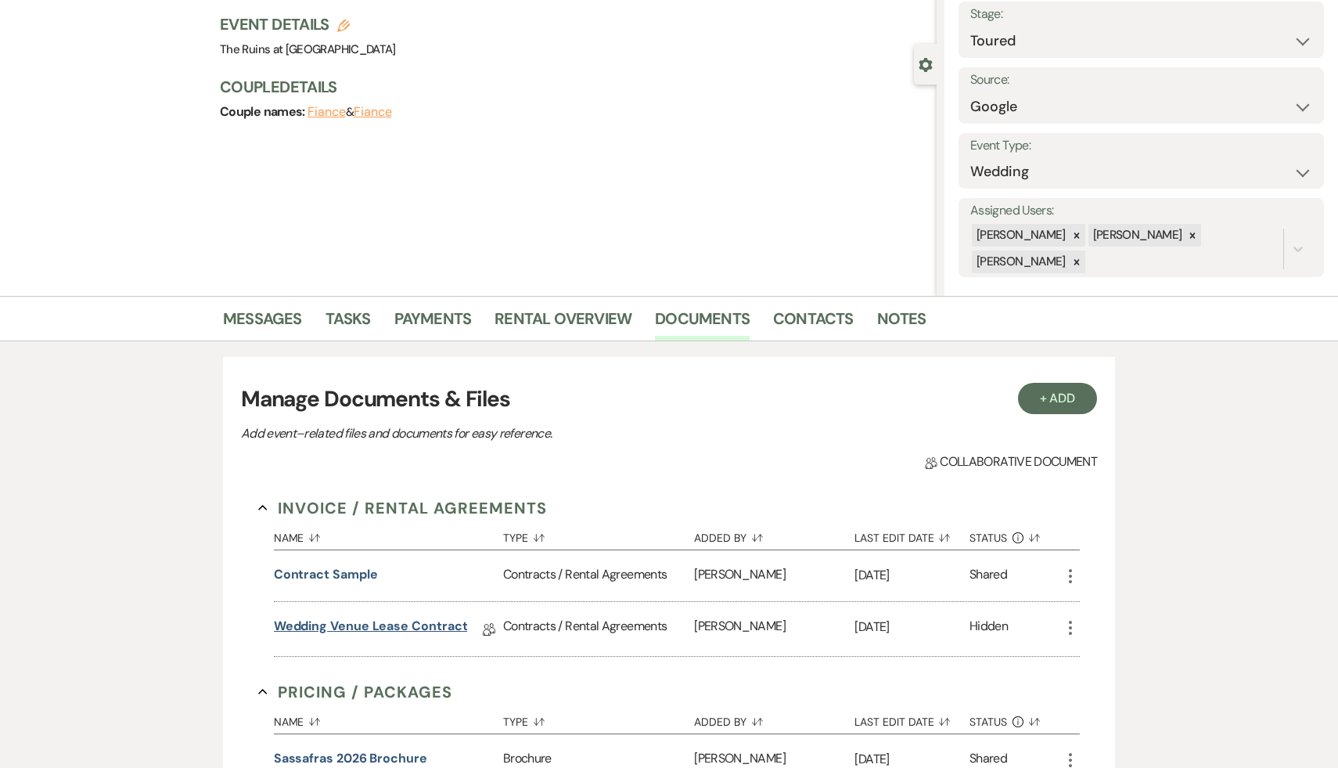
click at [369, 625] on link "Wedding Venue Lease Contract" at bounding box center [371, 629] width 194 height 24
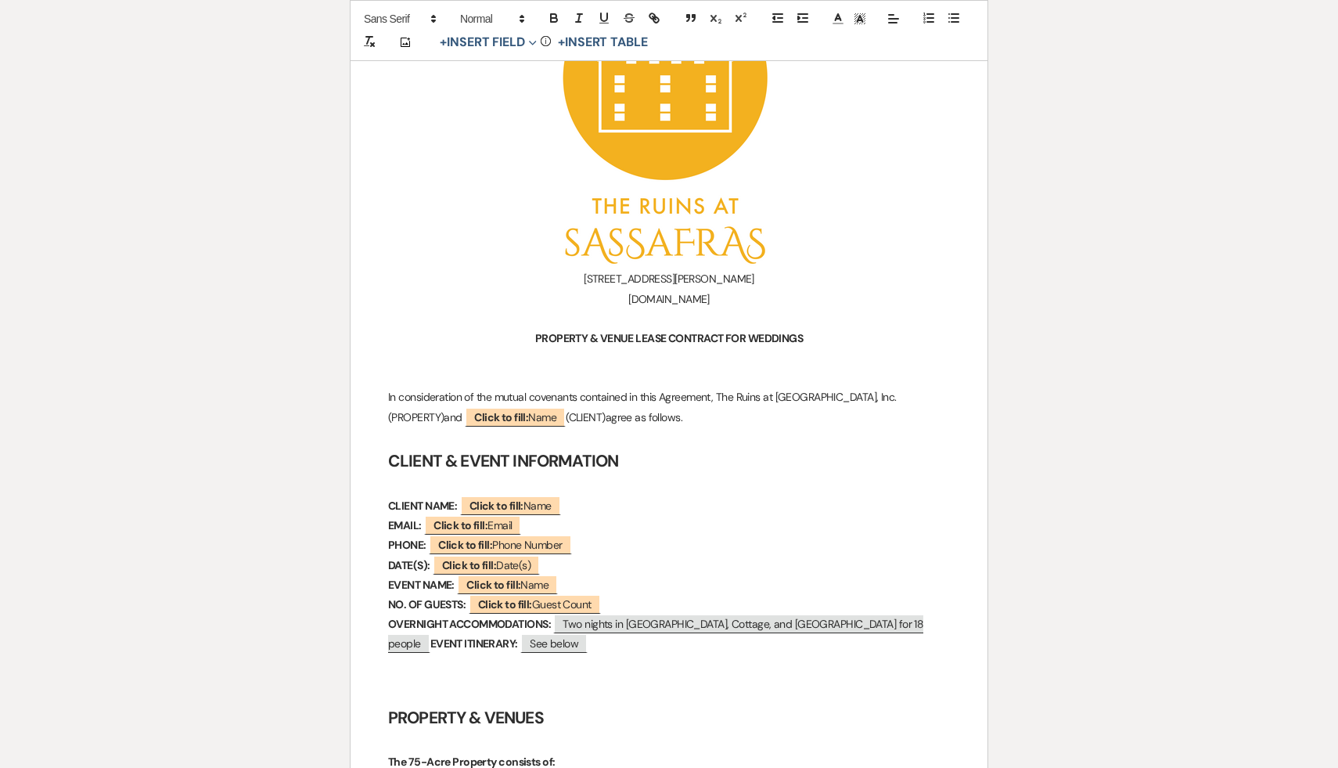
scroll to position [369, 0]
click at [484, 417] on span "Click to fill: Name" at bounding box center [515, 416] width 101 height 20
select select "Name"
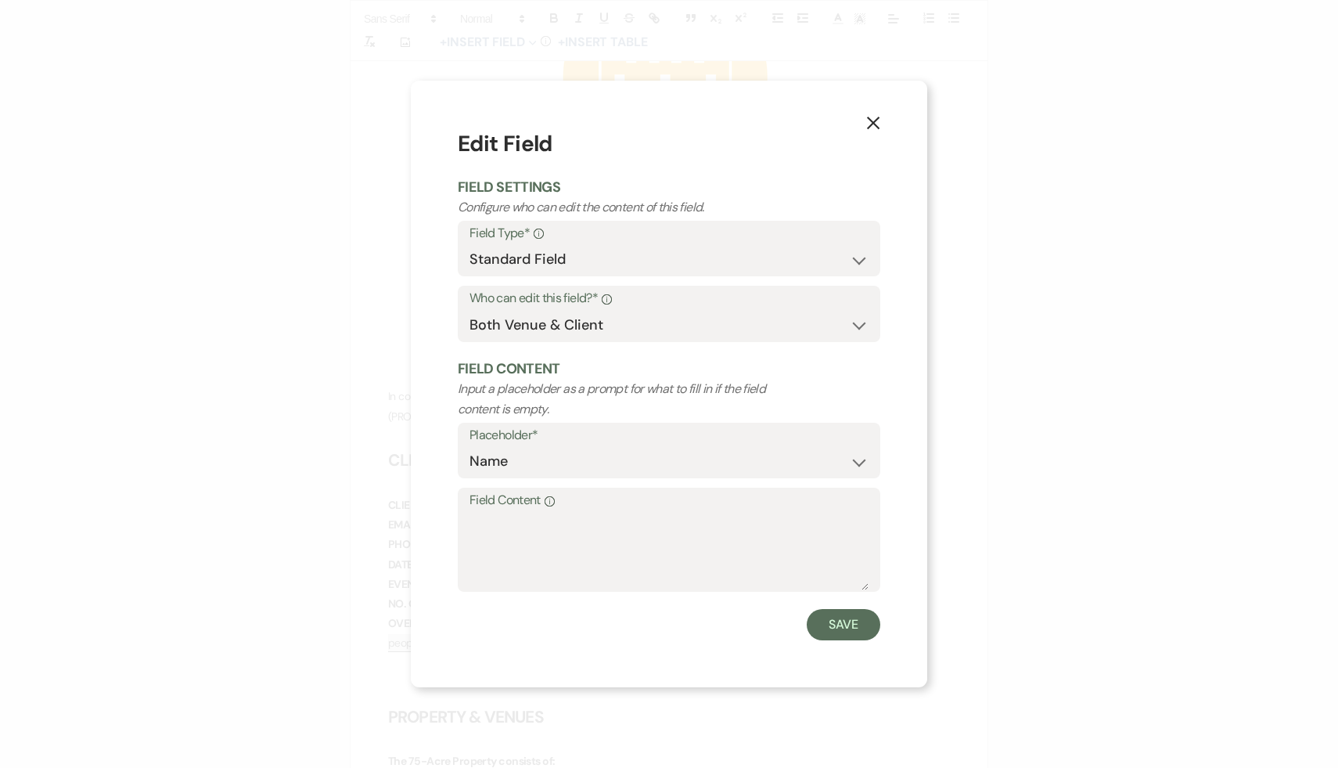
click at [574, 499] on label "Field Content Info" at bounding box center [669, 500] width 399 height 23
click at [574, 512] on textarea "Field Content Info" at bounding box center [669, 551] width 399 height 78
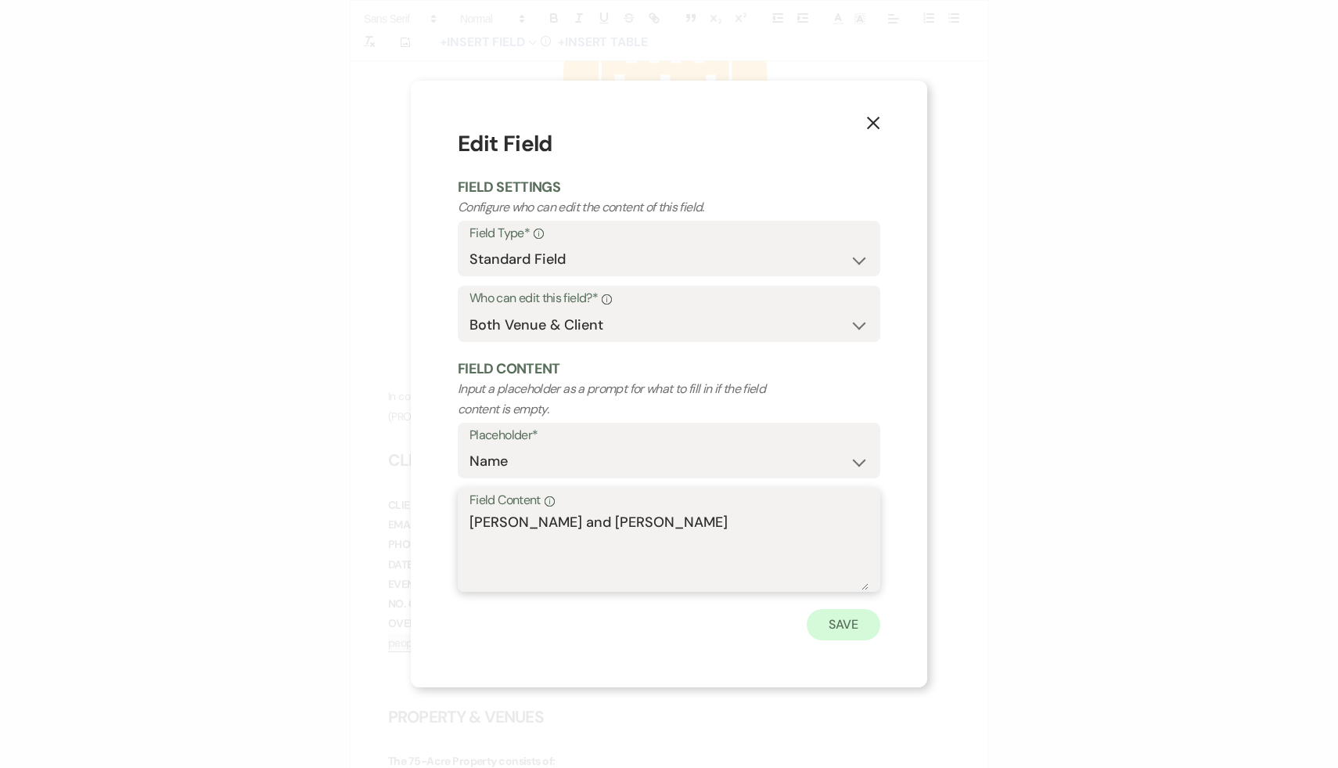
type textarea "Charlie and Josh"
click at [838, 620] on button "Save" at bounding box center [844, 624] width 74 height 31
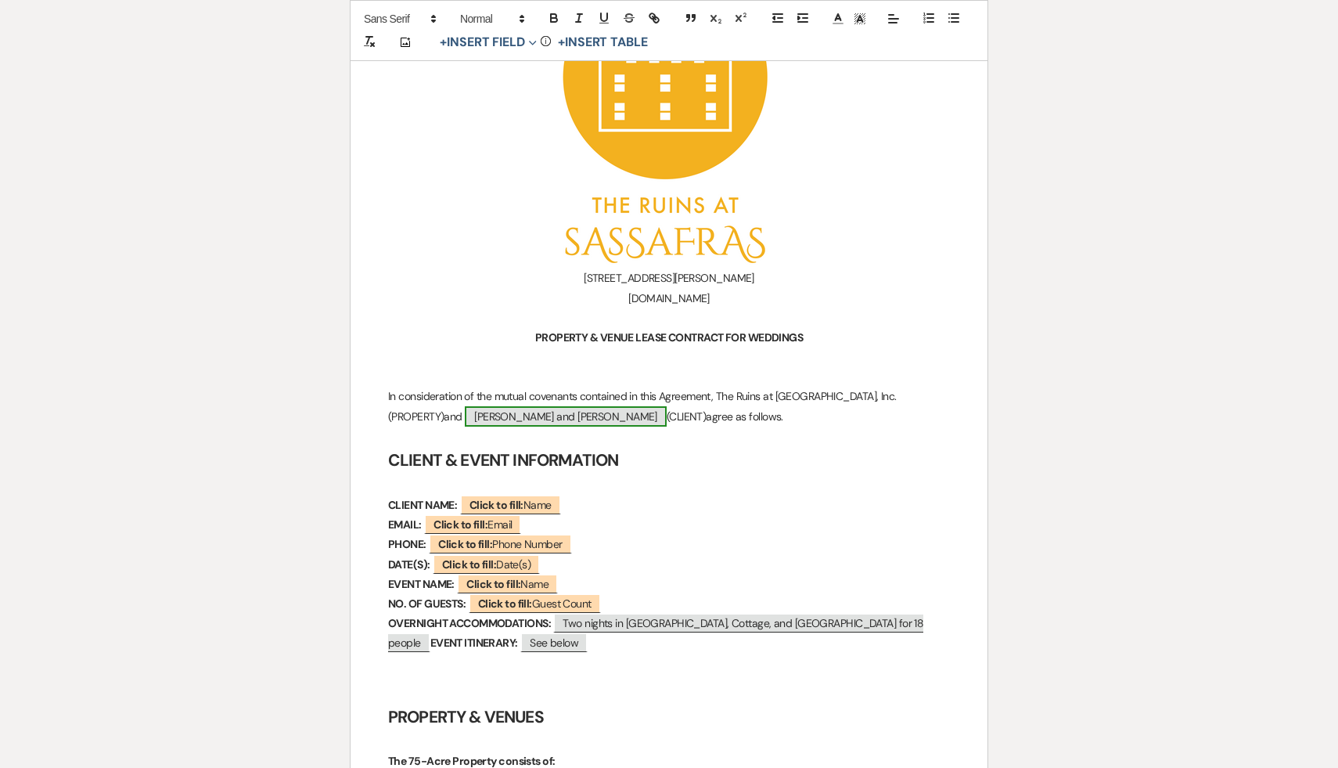
click at [476, 411] on span "Charlie and Josh" at bounding box center [566, 416] width 202 height 20
select select "Name"
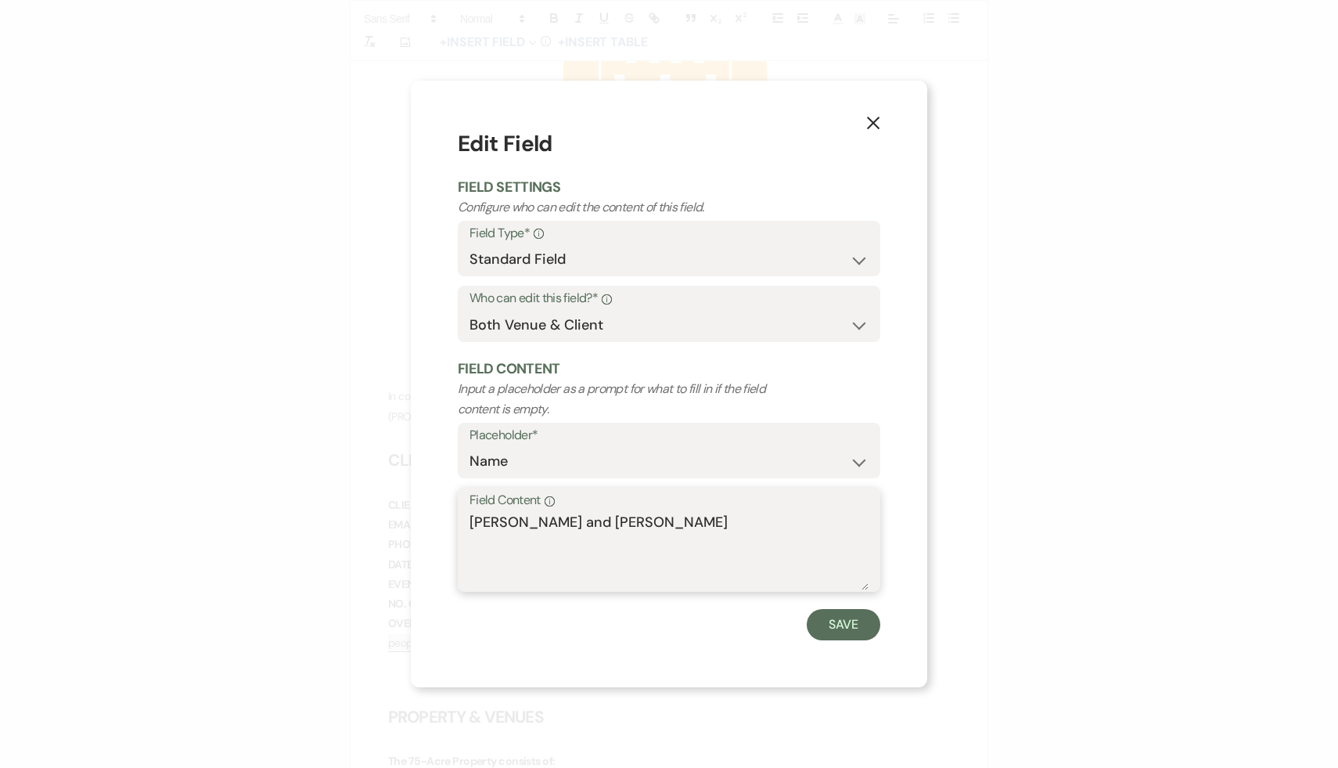
drag, startPoint x: 605, startPoint y: 527, endPoint x: 448, endPoint y: 522, distance: 156.6
click at [448, 522] on div "X Edit Field Field Settings Configure who can edit the content of this field. F…" at bounding box center [669, 384] width 517 height 607
type textarea "Susan Malamed and Eric Rieder"
click at [855, 616] on button "Save" at bounding box center [844, 624] width 74 height 31
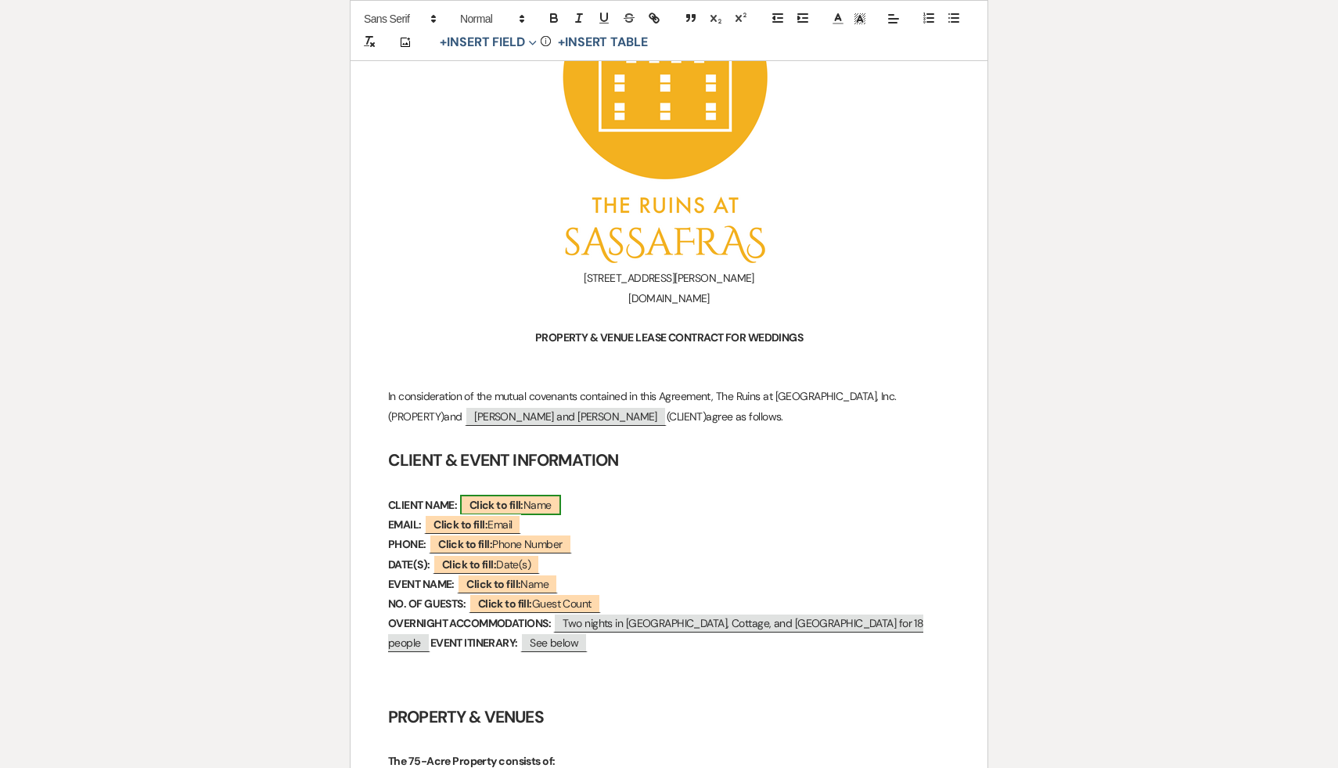
click at [561, 502] on span "Click to fill: Name" at bounding box center [510, 505] width 101 height 20
select select "Name"
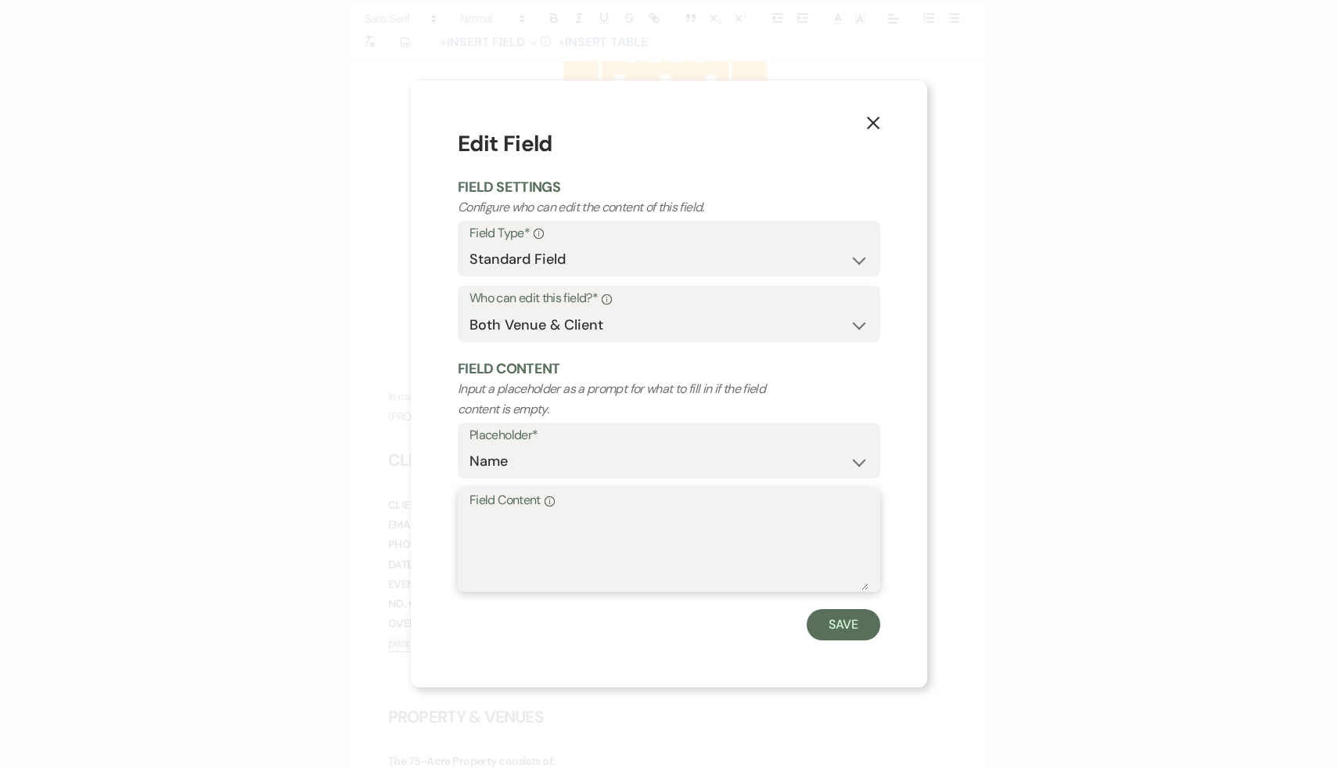
click at [563, 527] on textarea "Field Content Info" at bounding box center [669, 551] width 399 height 78
type textarea "Charlie and Josh"
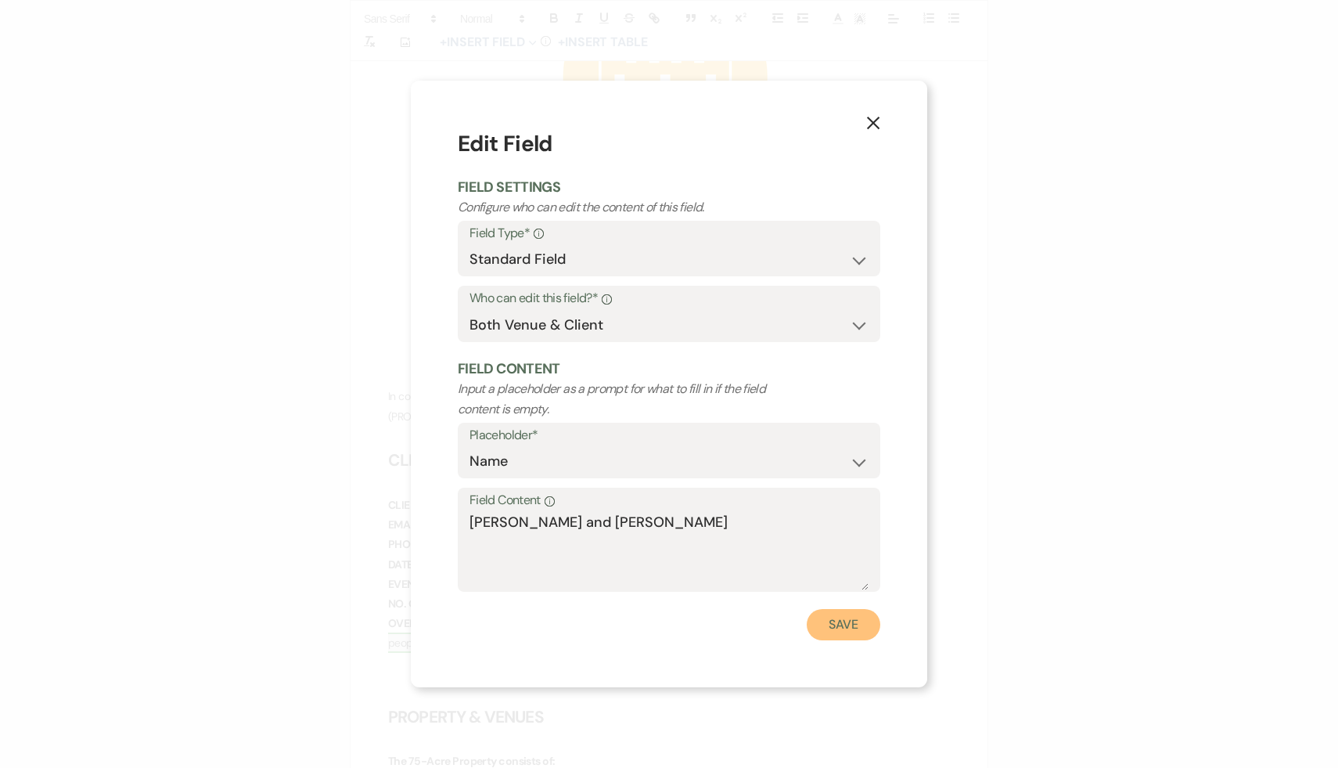
click at [861, 618] on button "Save" at bounding box center [844, 624] width 74 height 31
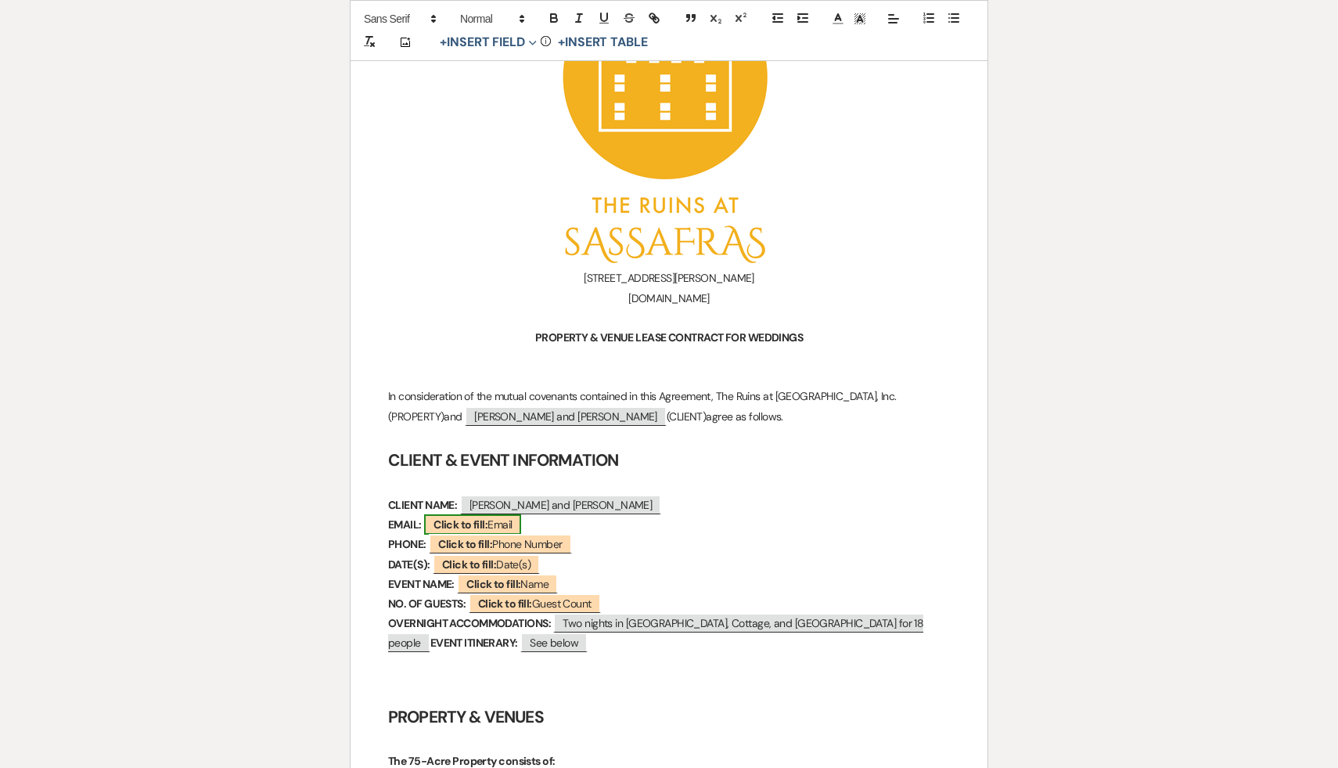
click at [509, 524] on span "Click to fill: Email" at bounding box center [472, 524] width 97 height 20
select select "Email"
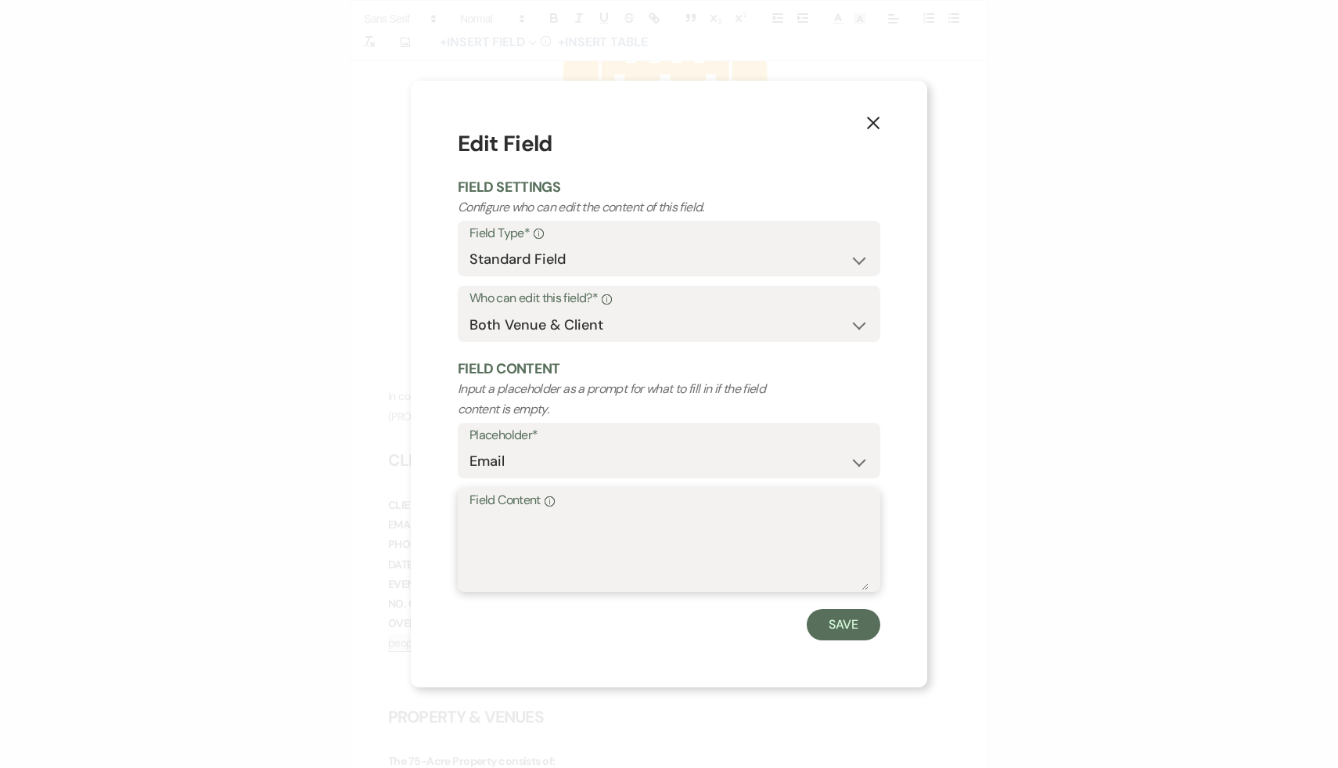
click at [568, 520] on textarea "Field Content Info" at bounding box center [669, 551] width 399 height 78
paste textarea "sjmalamed@gmail.com"
paste textarea "Eric.Rieder@bclplaw.com"
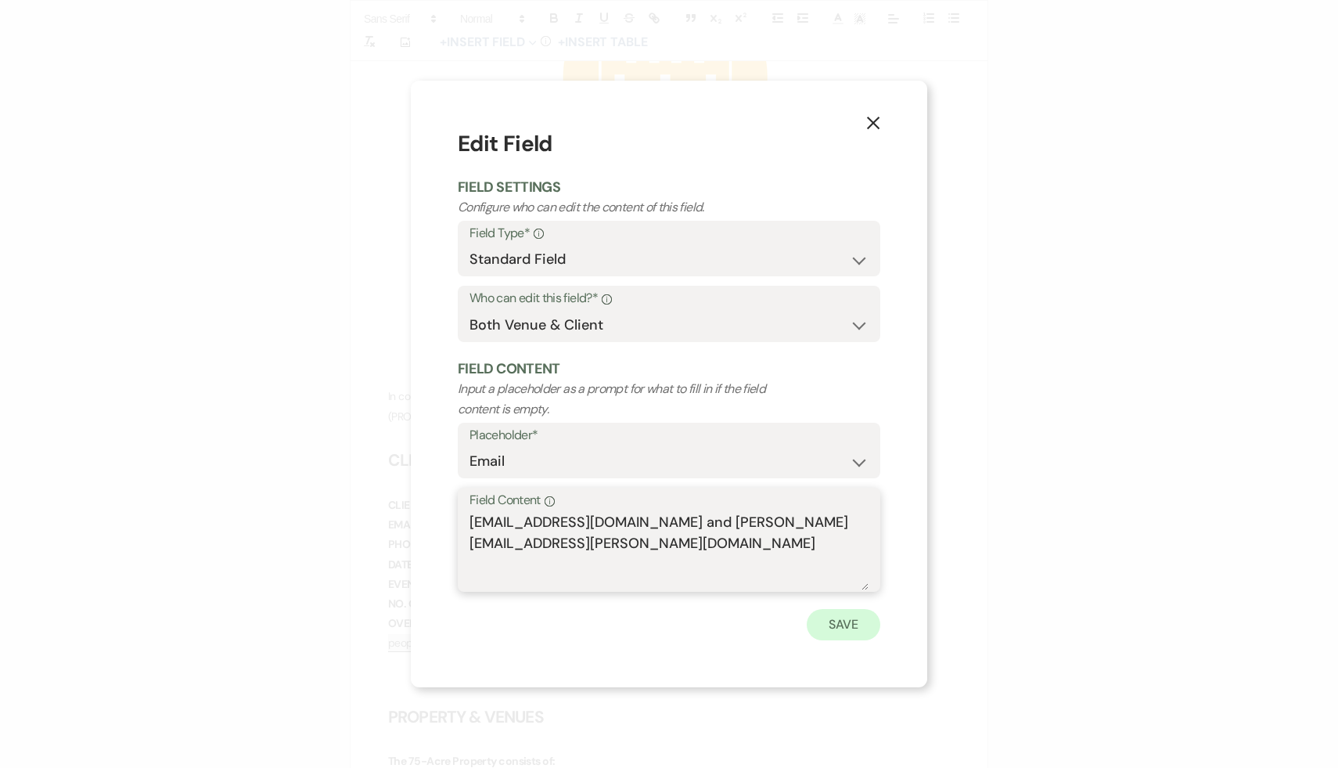
type textarea "sjmalamed@gmail.com and Eric.Rieder@bclplaw.com"
click at [842, 625] on button "Save" at bounding box center [844, 624] width 74 height 31
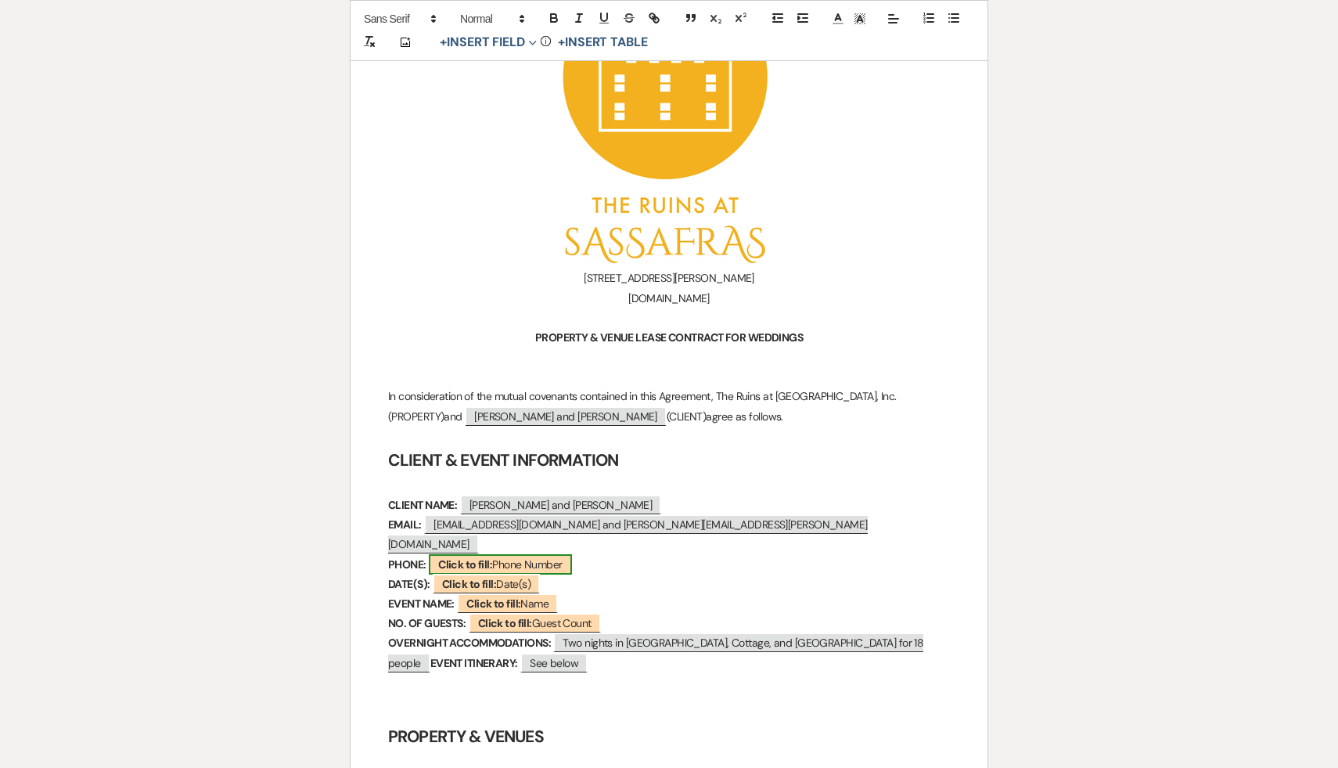
click at [559, 554] on span "Click to fill: Phone Number" at bounding box center [500, 564] width 142 height 20
select select "Phone Number"
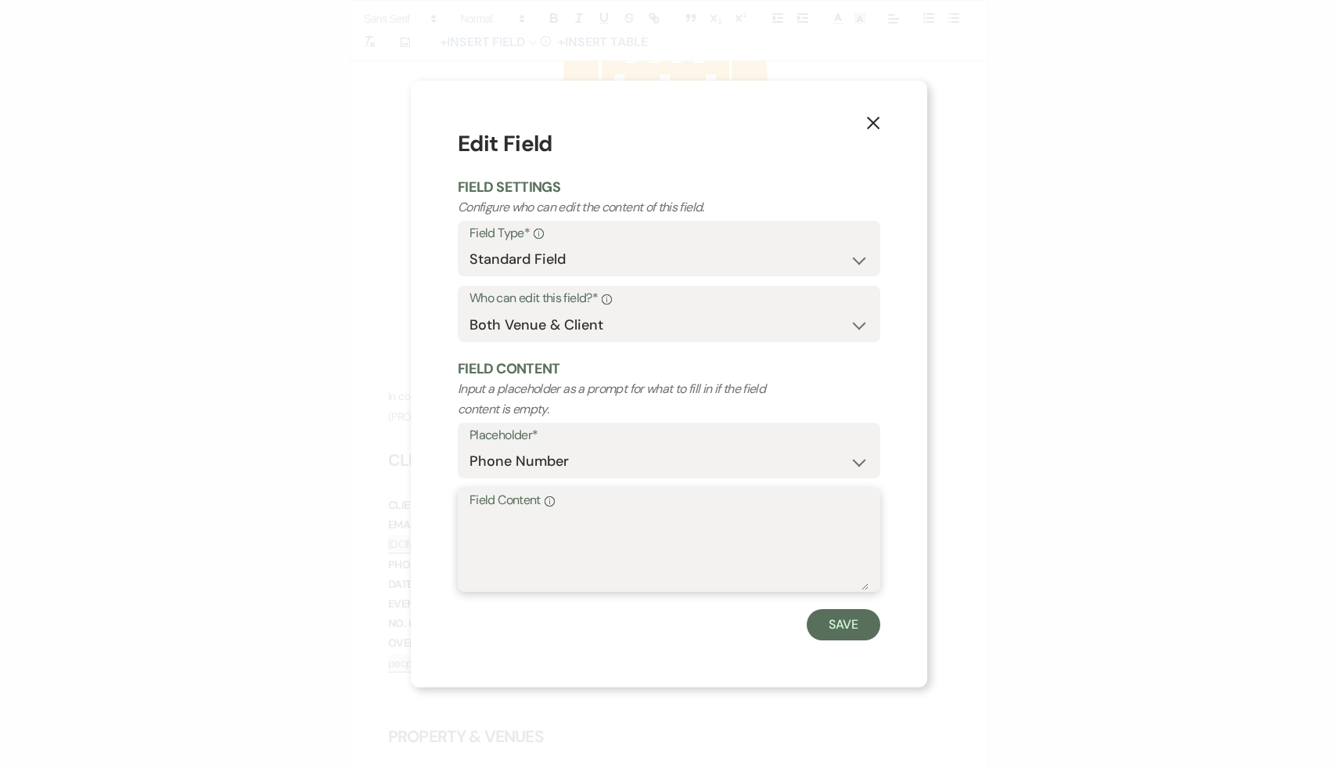
click at [559, 542] on textarea "Field Content Info" at bounding box center [669, 551] width 399 height 78
click at [843, 629] on button "Save" at bounding box center [844, 624] width 74 height 31
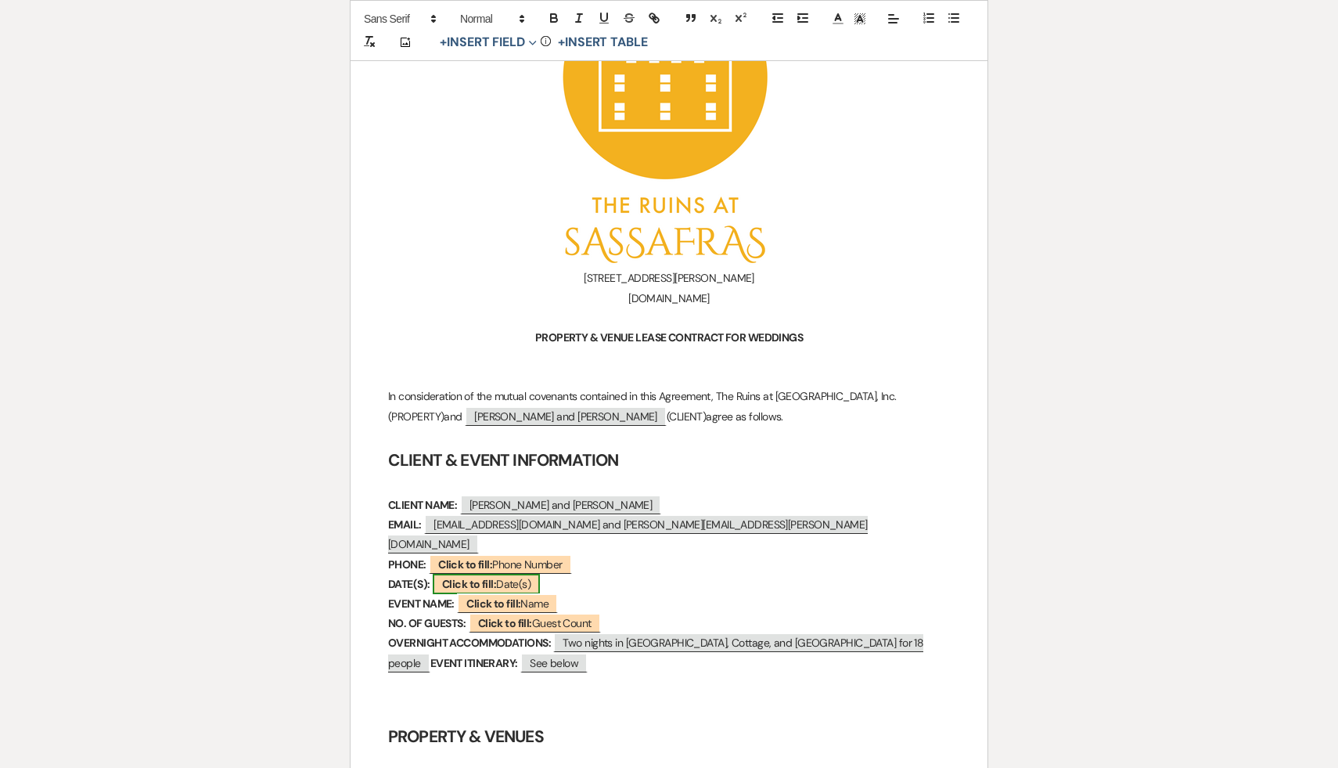
click at [527, 574] on span "Click to fill: Date(s)" at bounding box center [486, 584] width 107 height 20
select select "custom_placeholder"
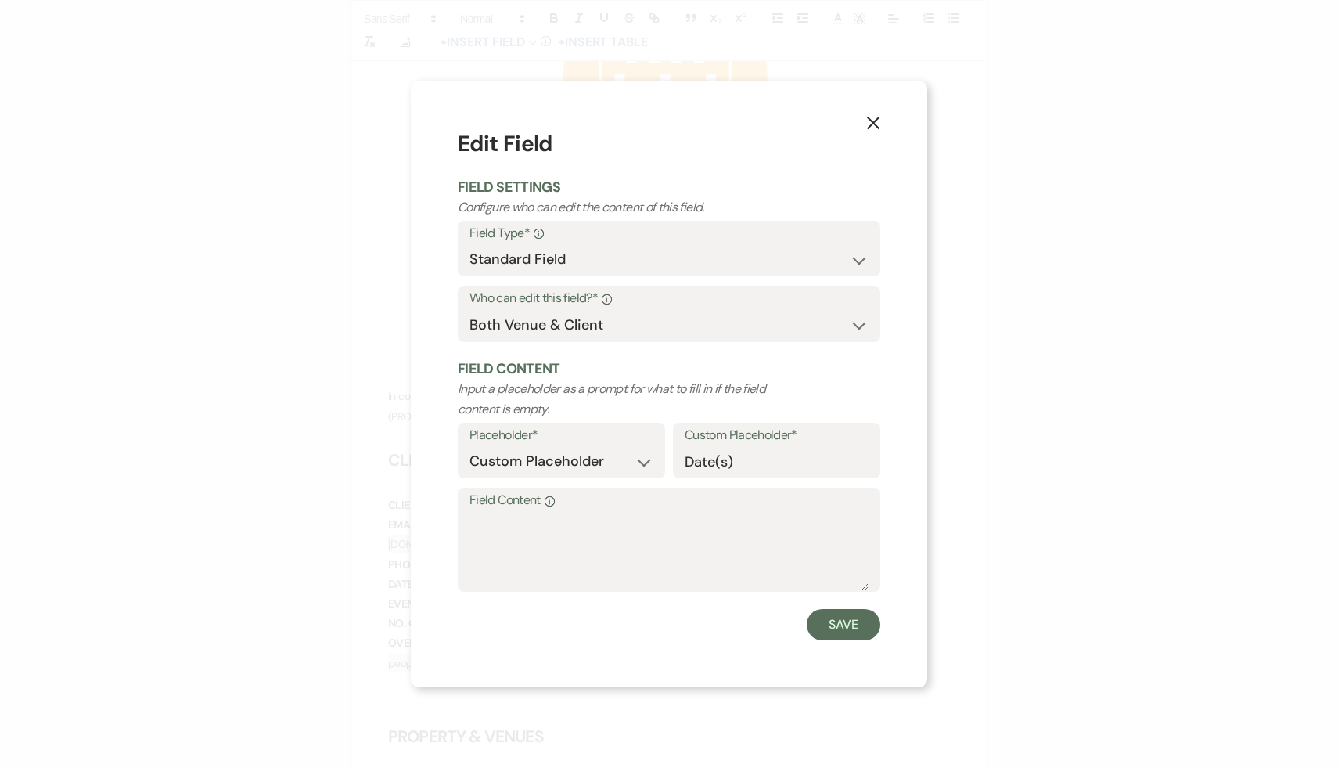
click at [569, 504] on label "Field Content Info" at bounding box center [669, 500] width 399 height 23
click at [569, 512] on textarea "Field Content Info" at bounding box center [669, 551] width 399 height 78
type textarea "June 11-13, 2027"
click at [846, 623] on button "Save" at bounding box center [844, 624] width 74 height 31
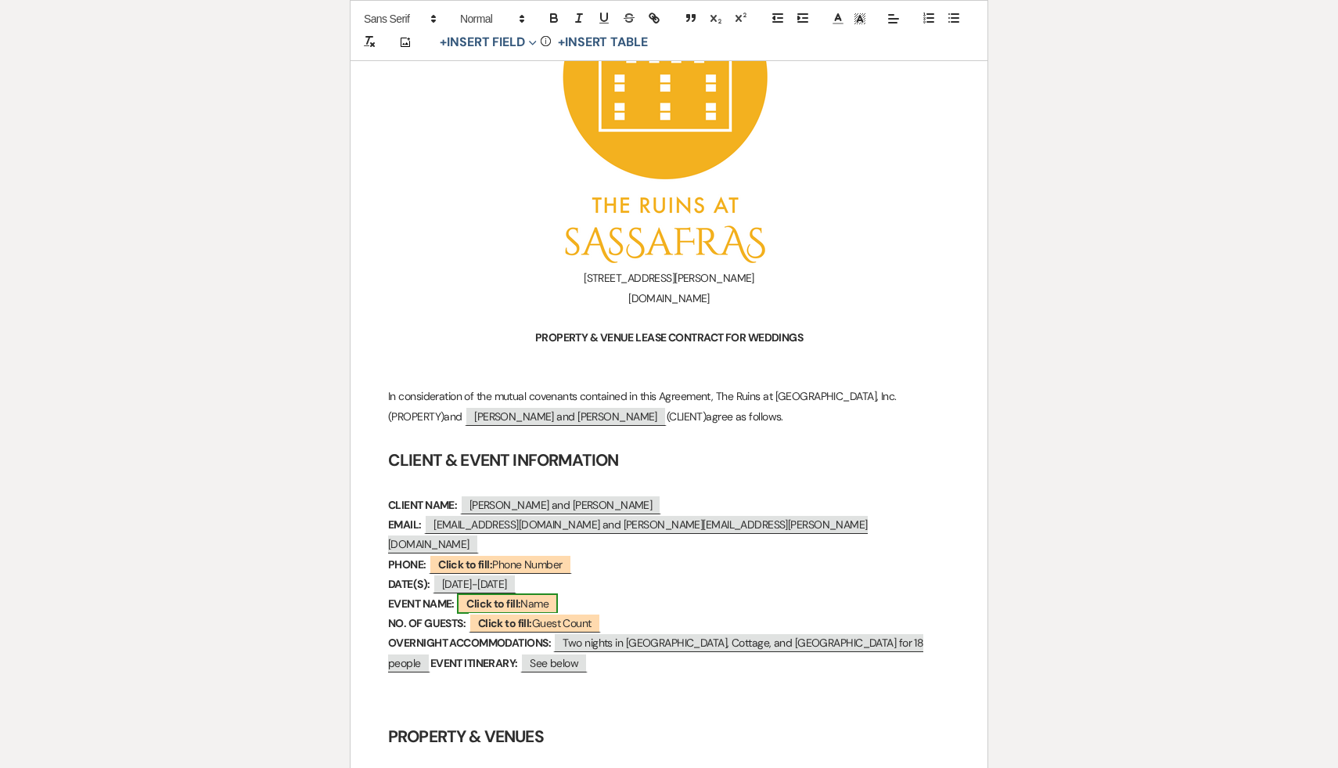
click at [549, 593] on span "Click to fill: Name" at bounding box center [507, 603] width 101 height 20
select select "Name"
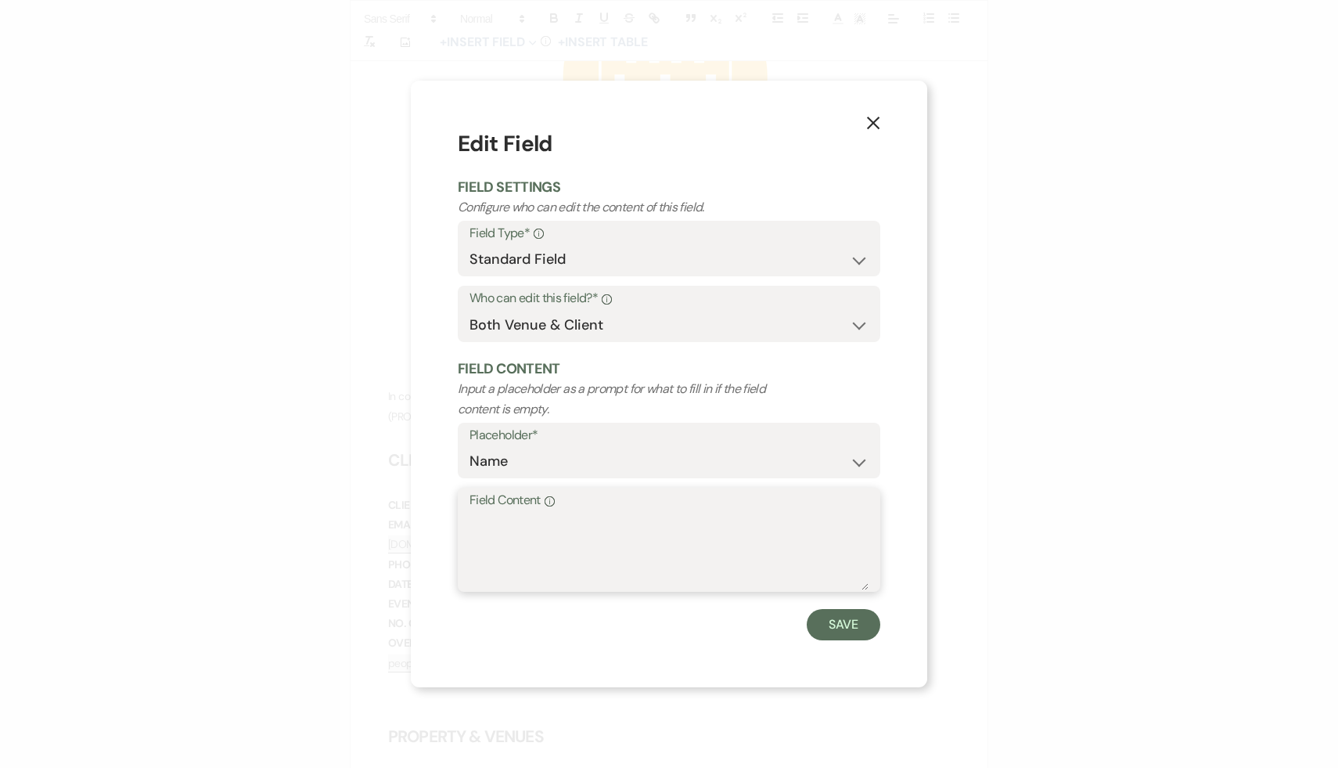
click at [592, 527] on textarea "Field Content Info" at bounding box center [669, 551] width 399 height 78
type textarea "Charlie and Josh's wedding"
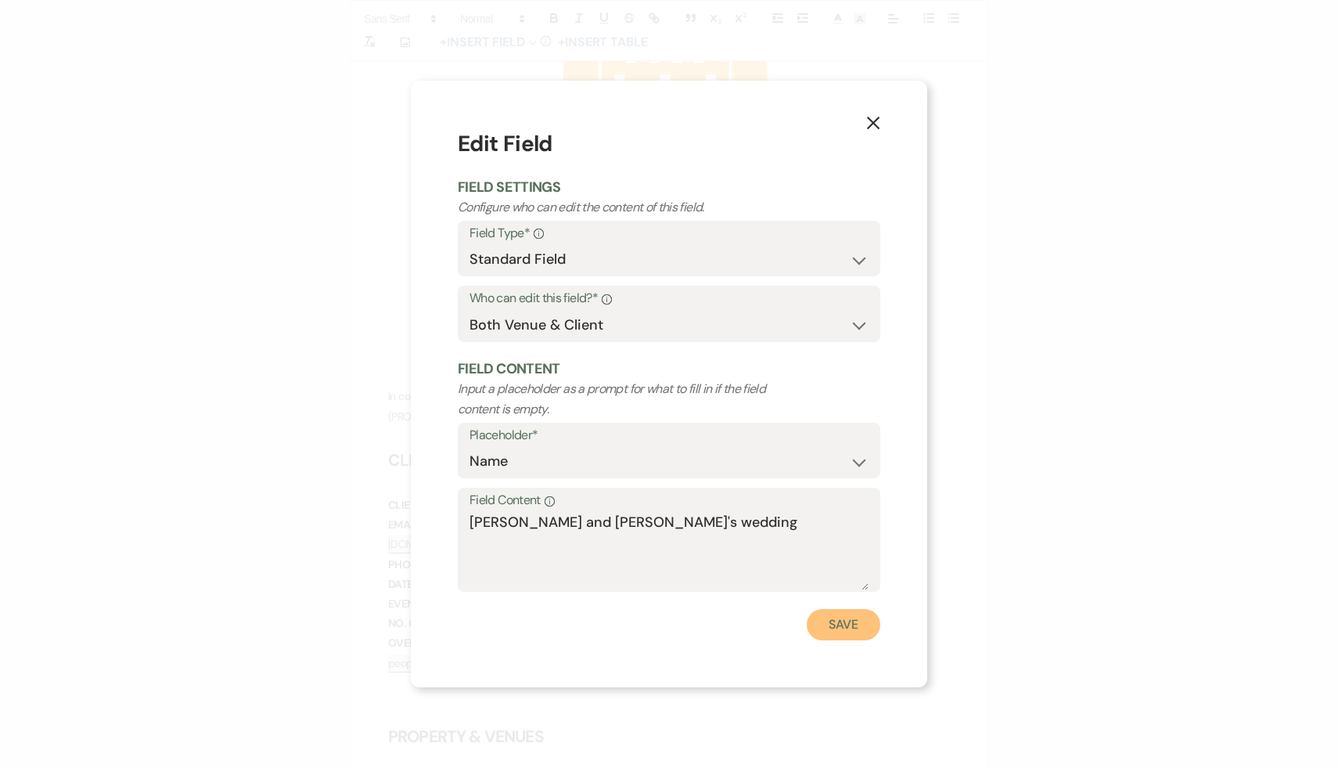
click at [851, 619] on button "Save" at bounding box center [844, 624] width 74 height 31
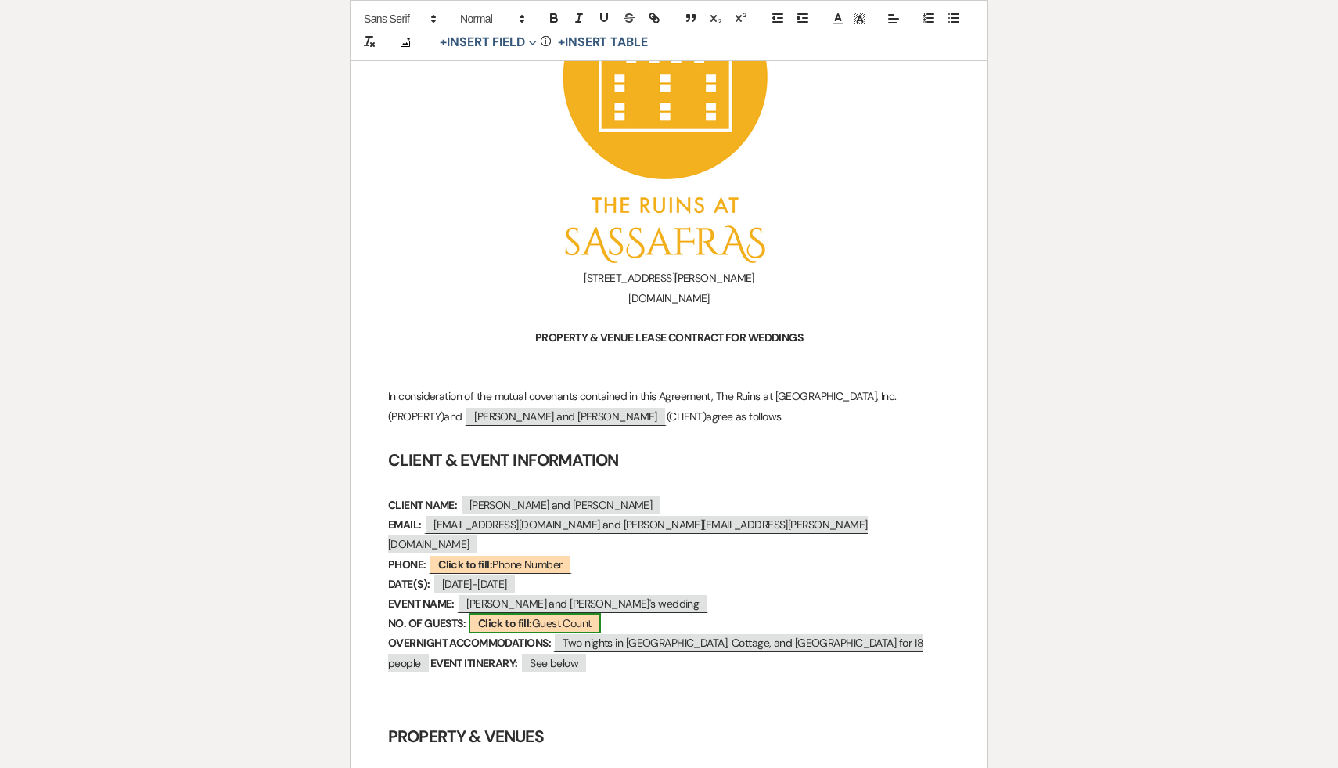
click at [585, 613] on span "Click to fill: Guest Count" at bounding box center [535, 623] width 132 height 20
select select "custom_placeholder"
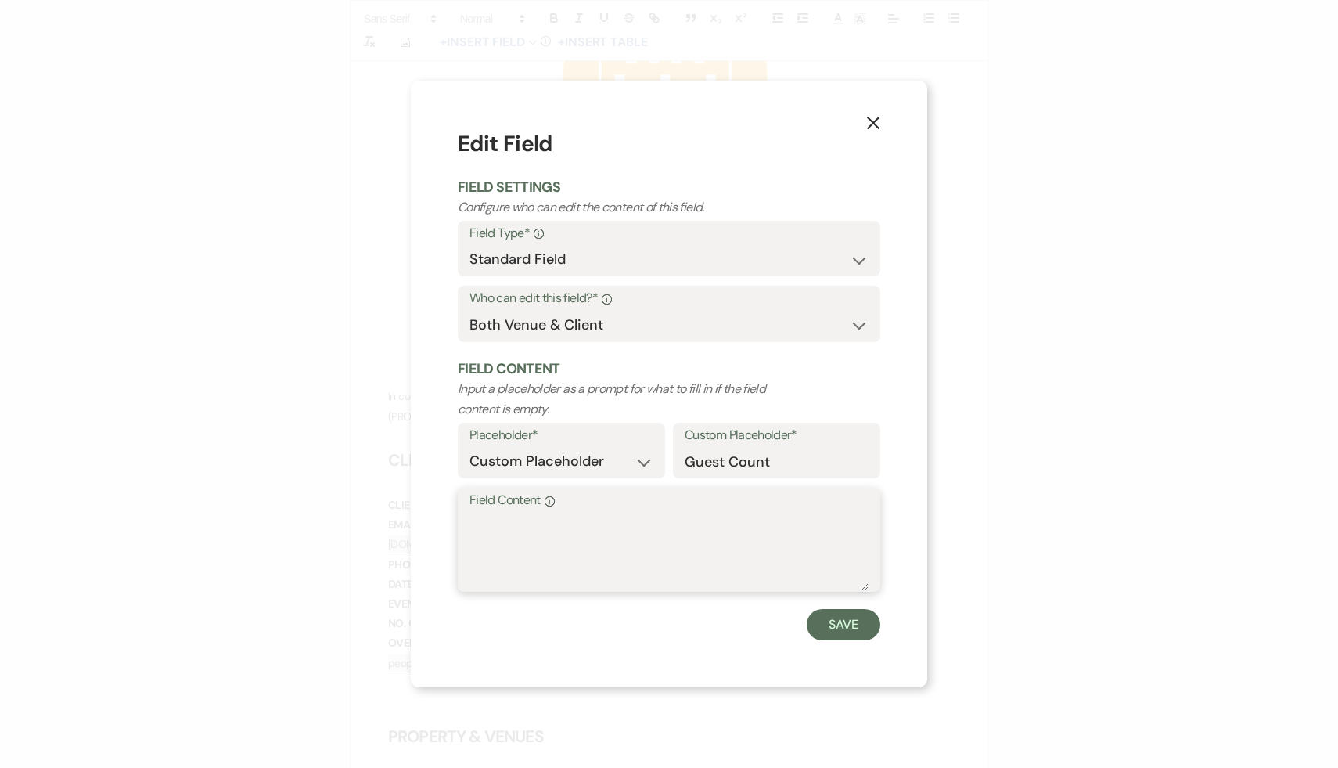
click at [581, 538] on textarea "Field Content Info" at bounding box center [669, 551] width 399 height 78
type textarea "150"
click at [842, 623] on button "Save" at bounding box center [844, 624] width 74 height 31
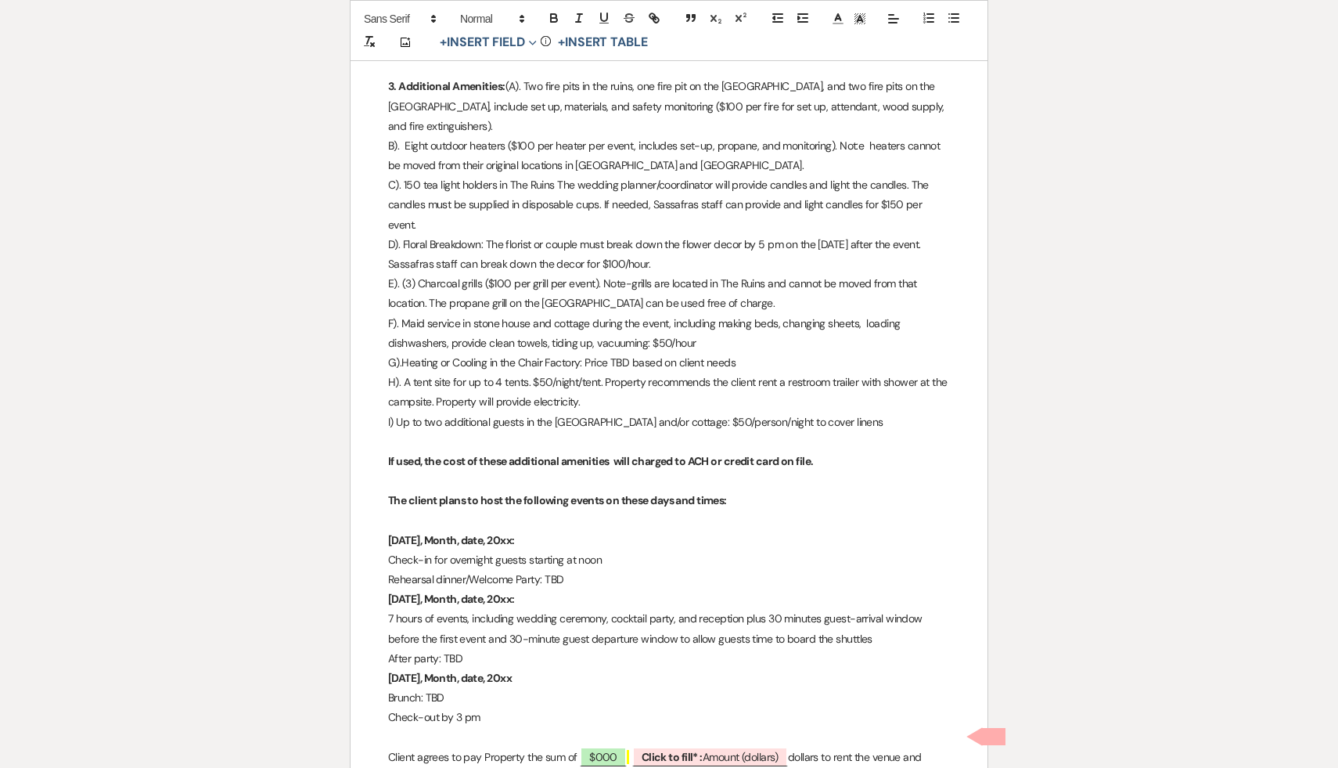
scroll to position [2412, 0]
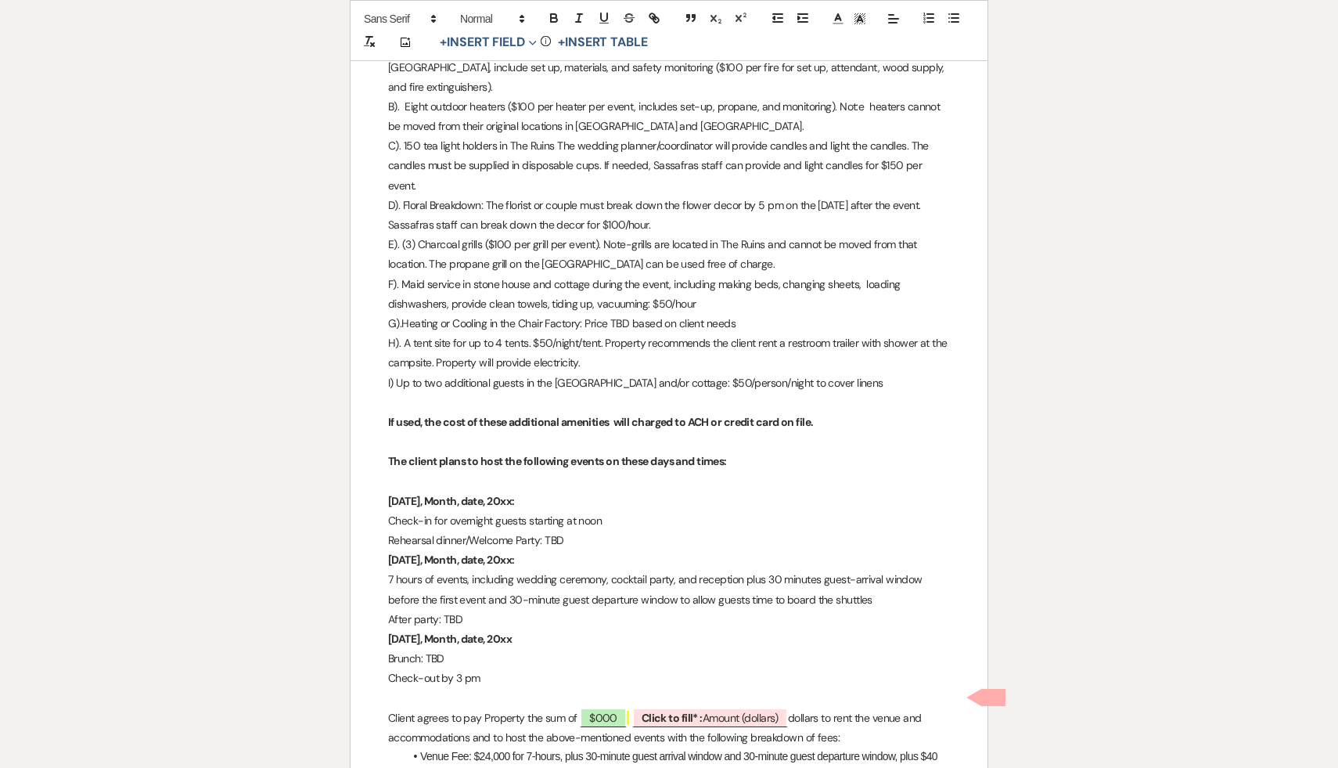
click at [519, 491] on p "Friday, Month, date, 20xx:" at bounding box center [669, 501] width 562 height 20
click at [563, 629] on p "Sunday, Month, date, 20xx" at bounding box center [669, 639] width 562 height 20
drag, startPoint x: 539, startPoint y: 543, endPoint x: 427, endPoint y: 538, distance: 112.0
click at [427, 550] on p "Saturday, Month, date, 20xx:" at bounding box center [669, 560] width 562 height 20
drag, startPoint x: 484, startPoint y: 480, endPoint x: 450, endPoint y: 481, distance: 34.5
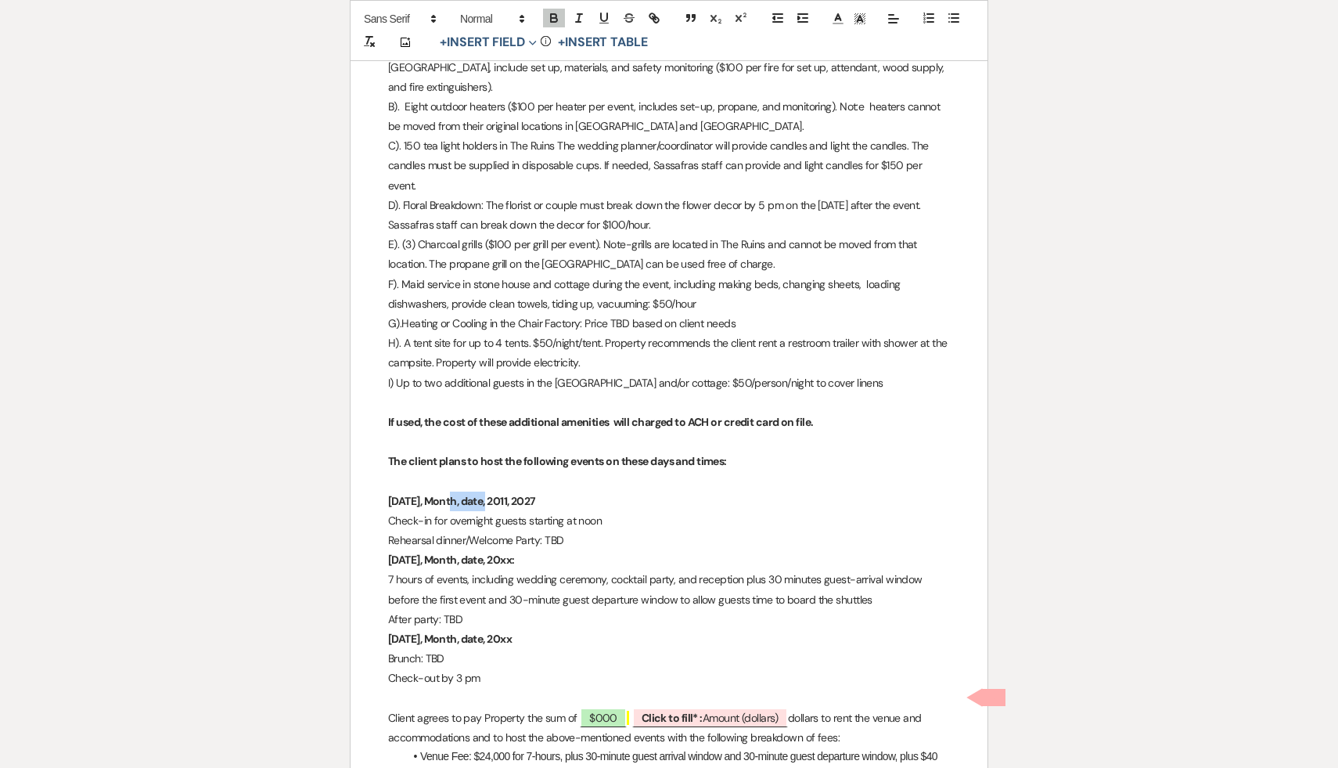
click at [450, 494] on strong "Friday, Month, date, 2011, 2027" at bounding box center [462, 501] width 148 height 14
drag, startPoint x: 510, startPoint y: 481, endPoint x: 426, endPoint y: 477, distance: 84.7
click at [426, 494] on strong "Friday, Month, date, 2011, 2027" at bounding box center [462, 501] width 148 height 14
drag, startPoint x: 540, startPoint y: 541, endPoint x: 438, endPoint y: 542, distance: 101.8
click at [438, 550] on p "Saturday, Month, date, 20xx:" at bounding box center [669, 560] width 562 height 20
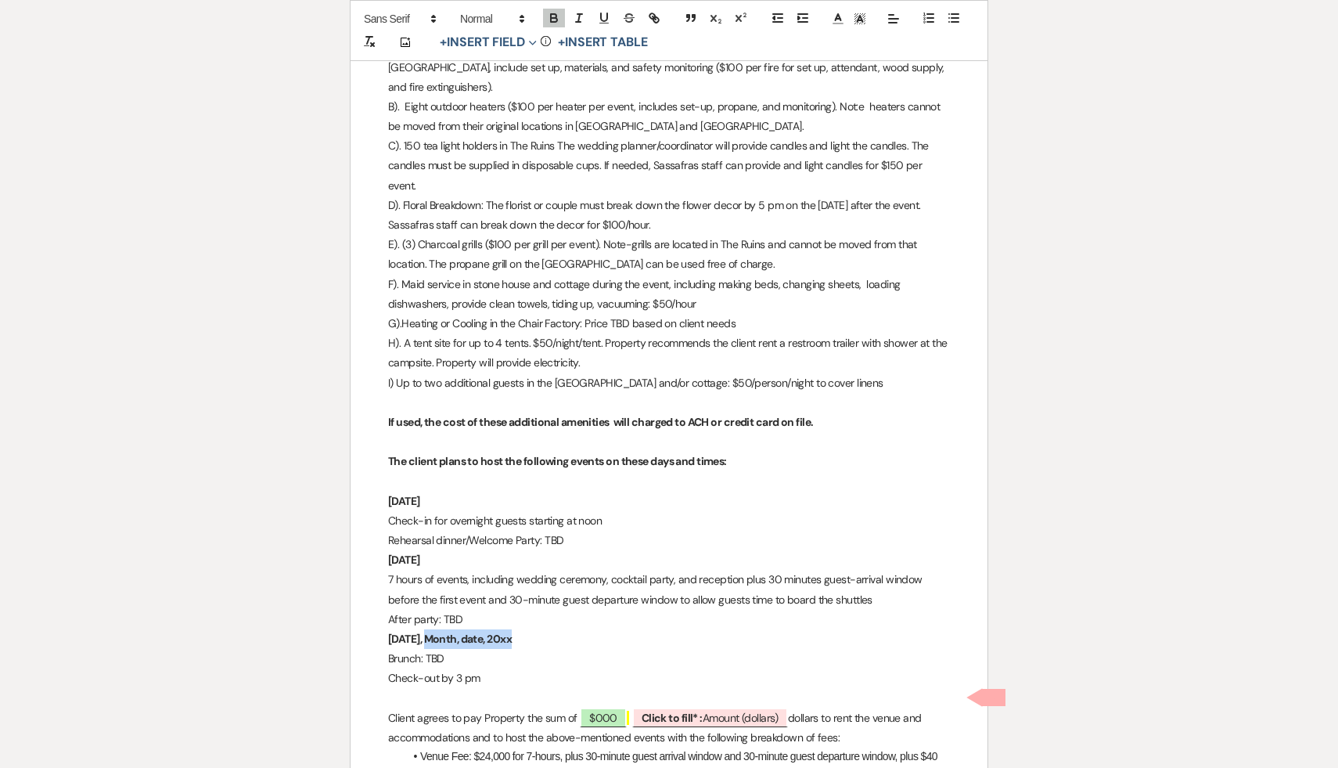
drag, startPoint x: 544, startPoint y: 618, endPoint x: 432, endPoint y: 617, distance: 111.9
click at [432, 629] on p "Sunday, Month, date, 20xx" at bounding box center [669, 639] width 562 height 20
click at [506, 668] on p "Check-out by 3 pm" at bounding box center [669, 678] width 562 height 20
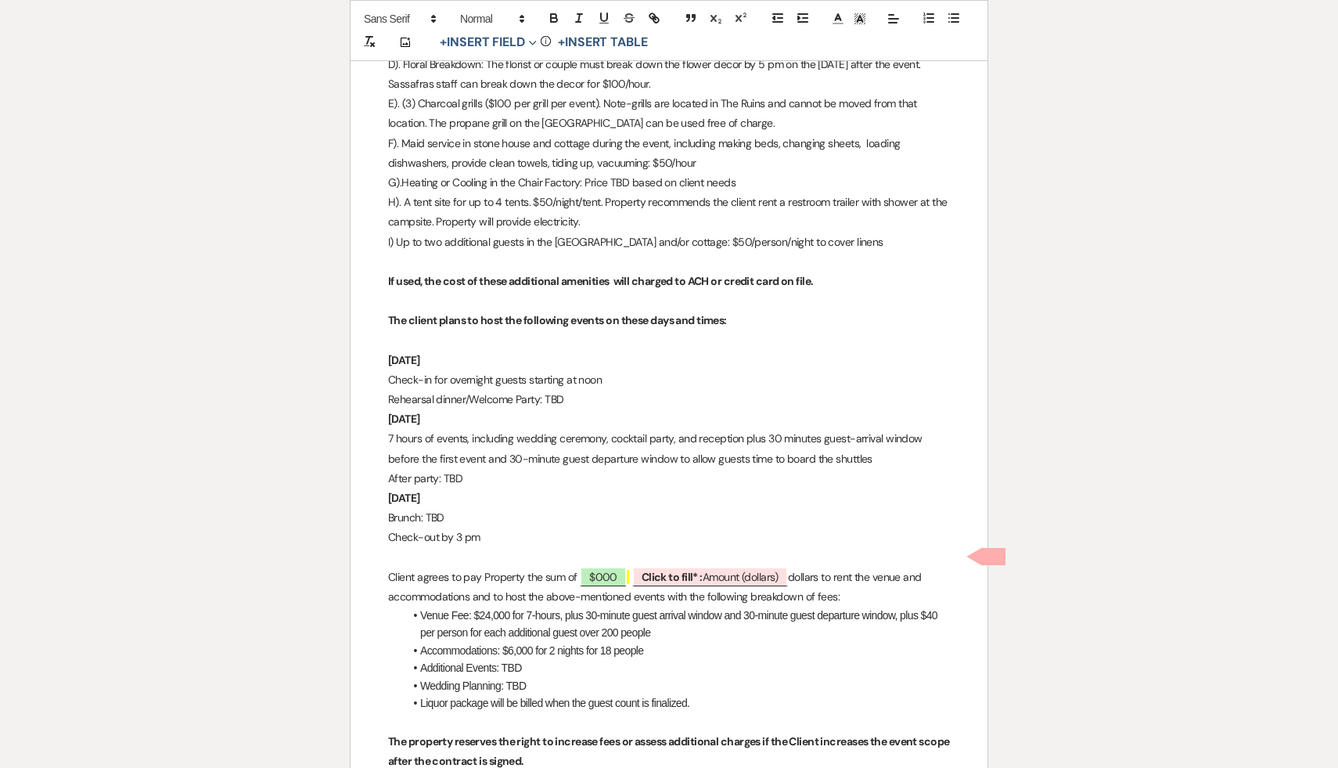
scroll to position [2564, 0]
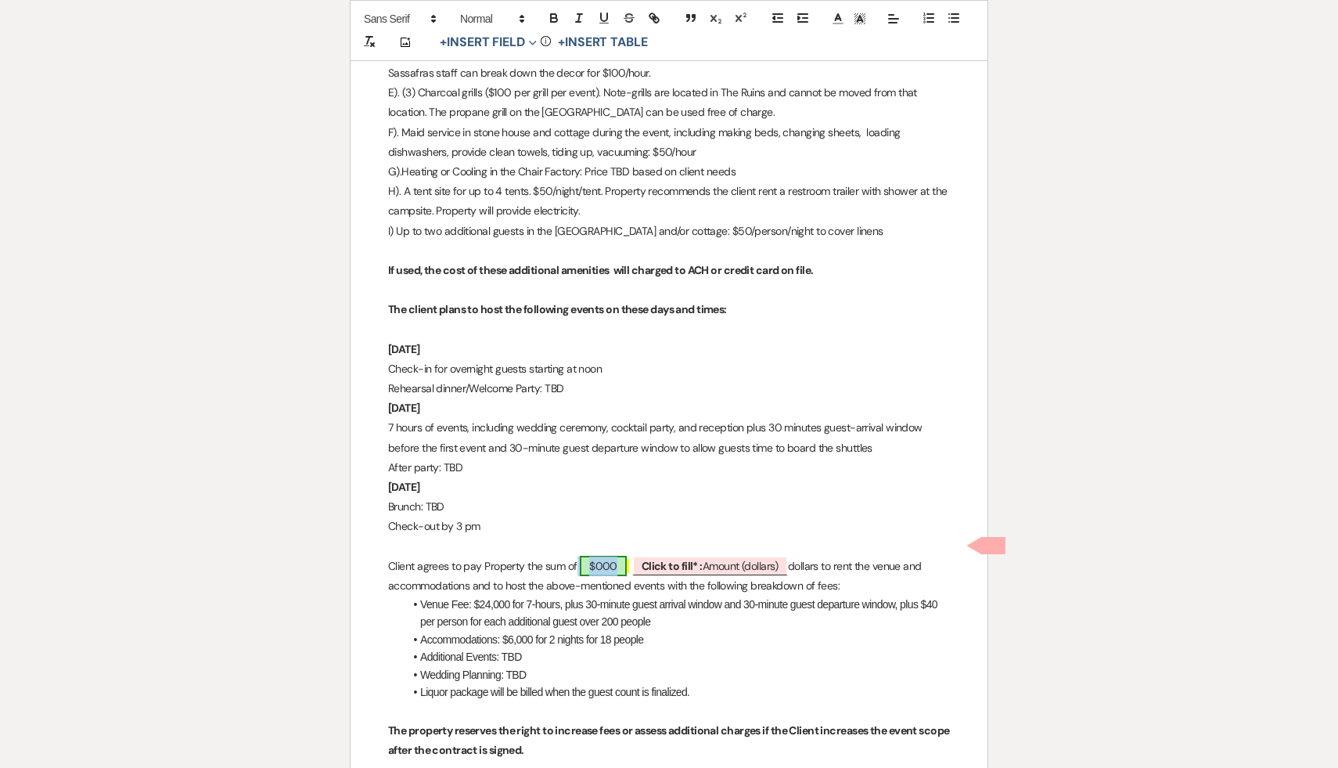
click at [621, 556] on span "$000" at bounding box center [603, 566] width 47 height 20
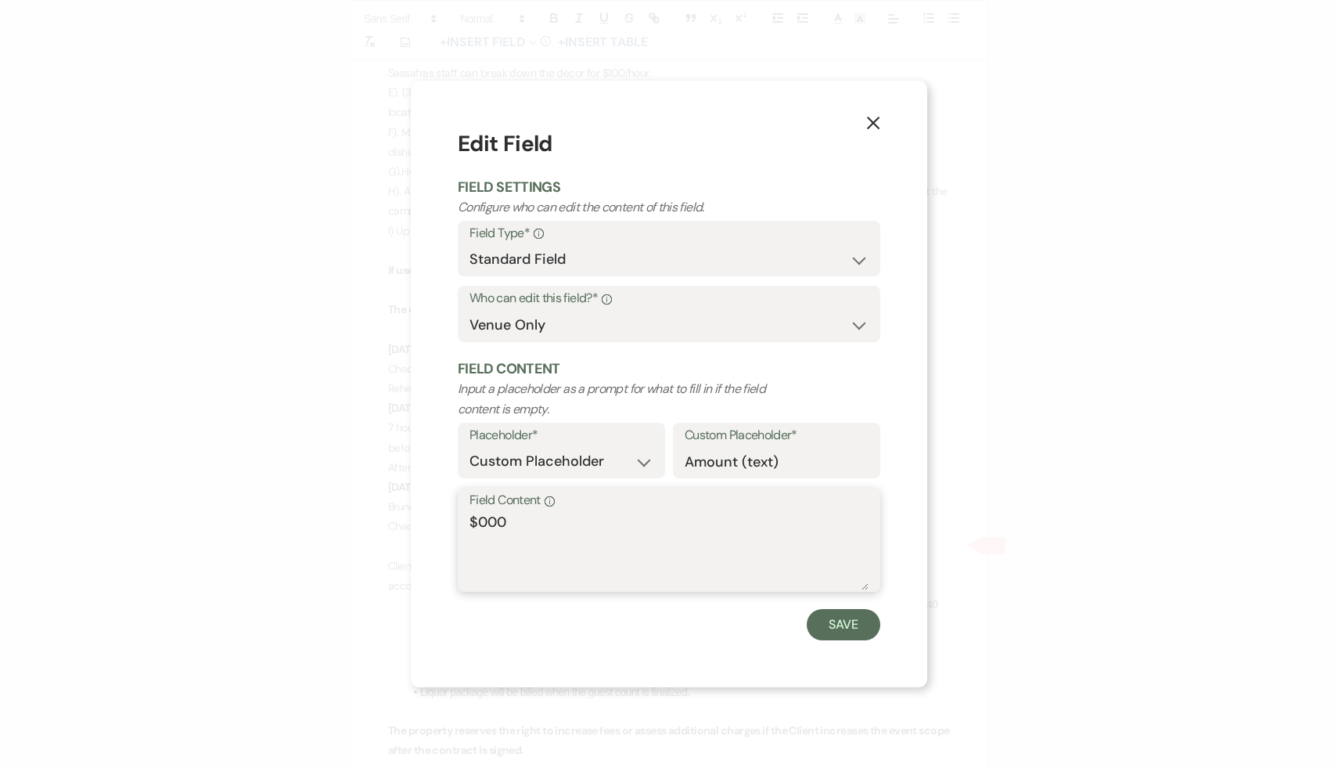
click at [580, 525] on textarea "$000" at bounding box center [669, 551] width 399 height 78
click at [847, 623] on button "Save" at bounding box center [844, 624] width 74 height 31
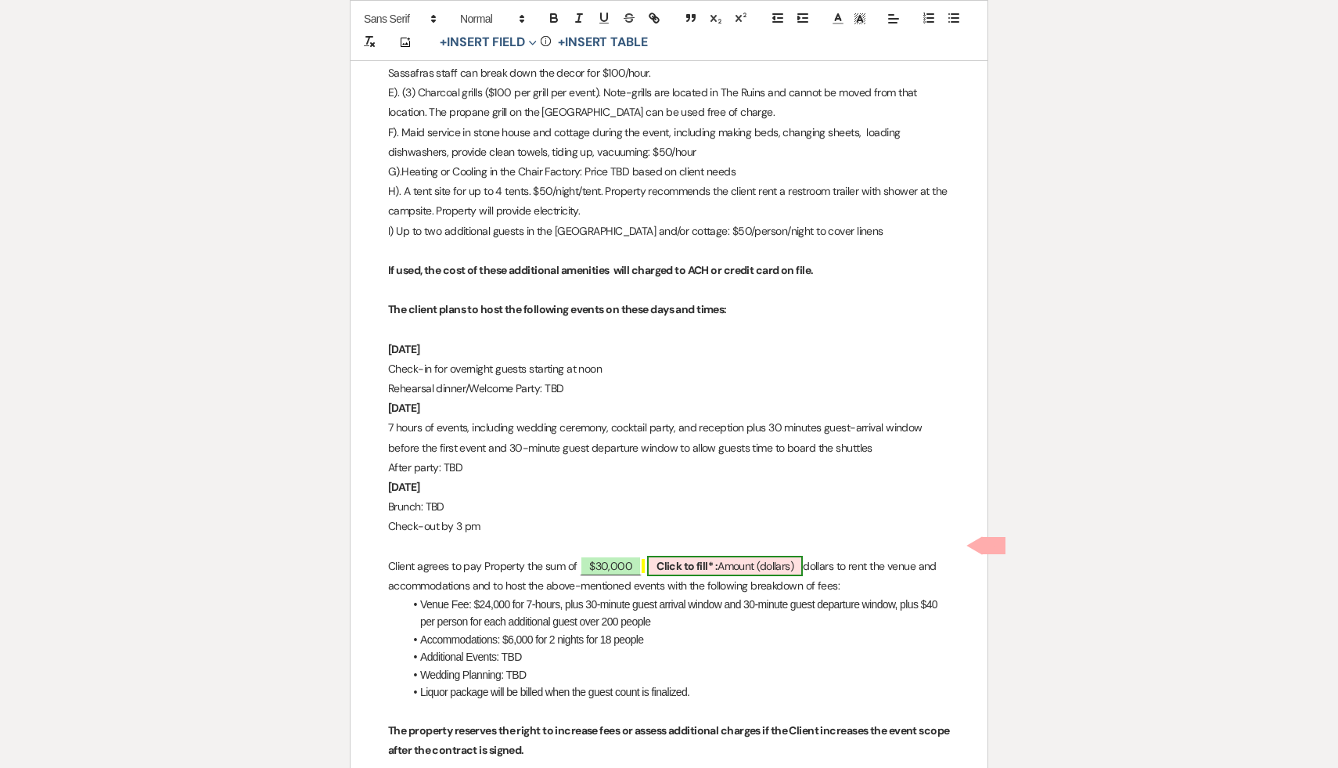
click at [779, 556] on span "Click to fill* : Amount (dollars)" at bounding box center [725, 566] width 156 height 20
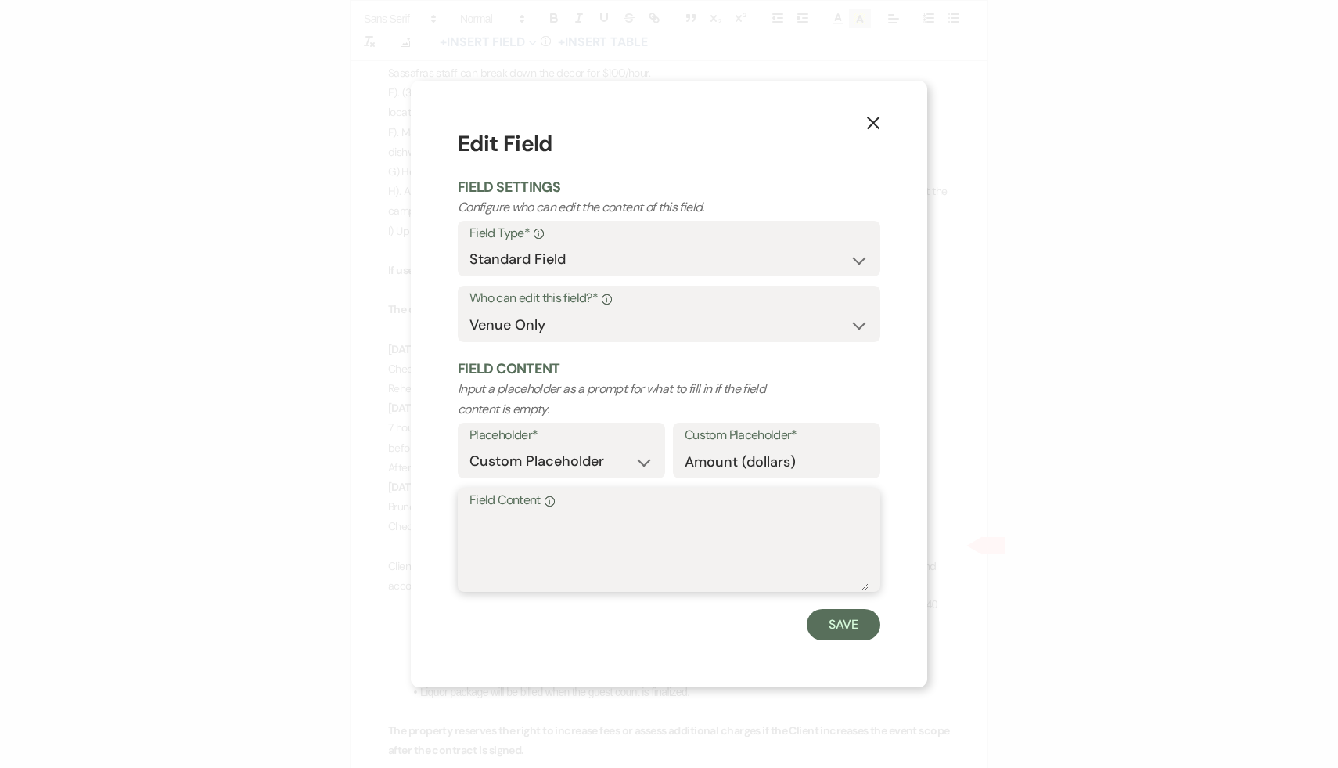
click at [682, 512] on textarea "Field Content Info" at bounding box center [669, 551] width 399 height 78
click at [826, 625] on button "Save" at bounding box center [844, 624] width 74 height 31
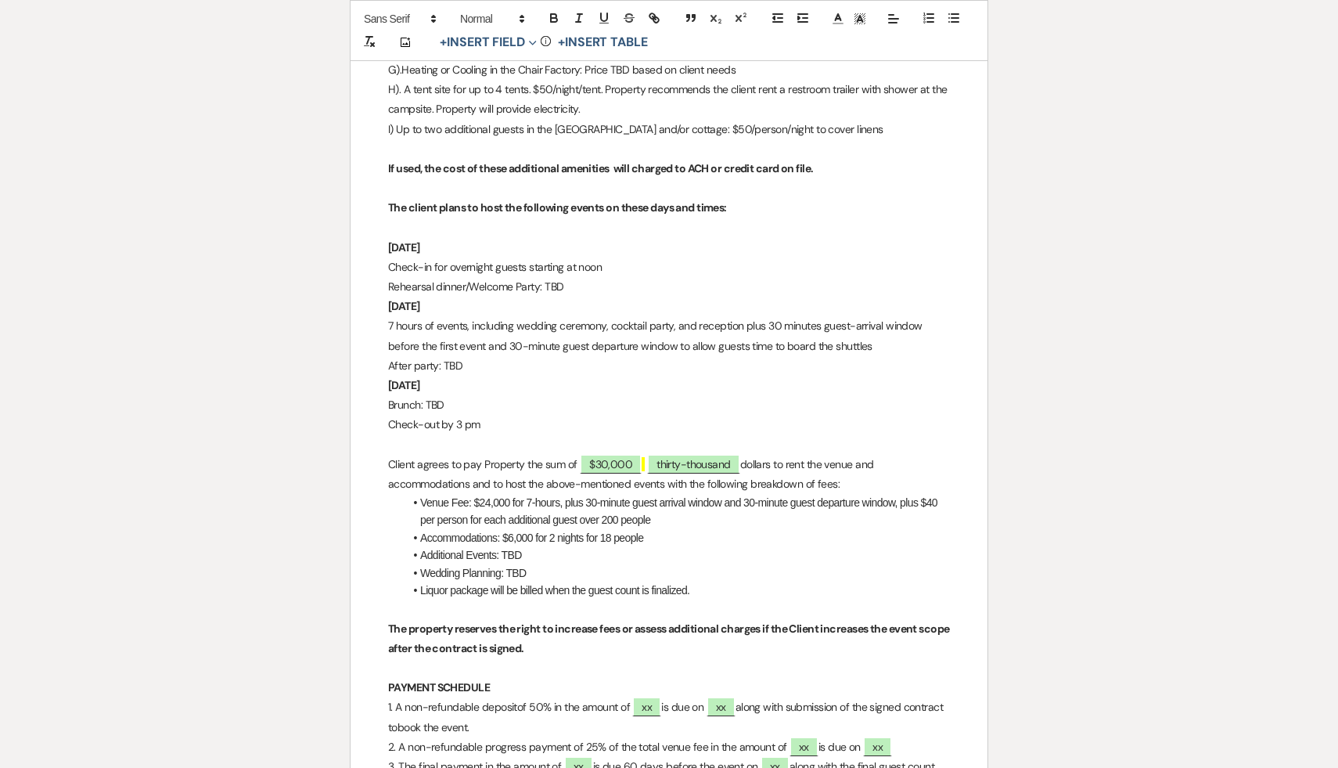
scroll to position [2674, 0]
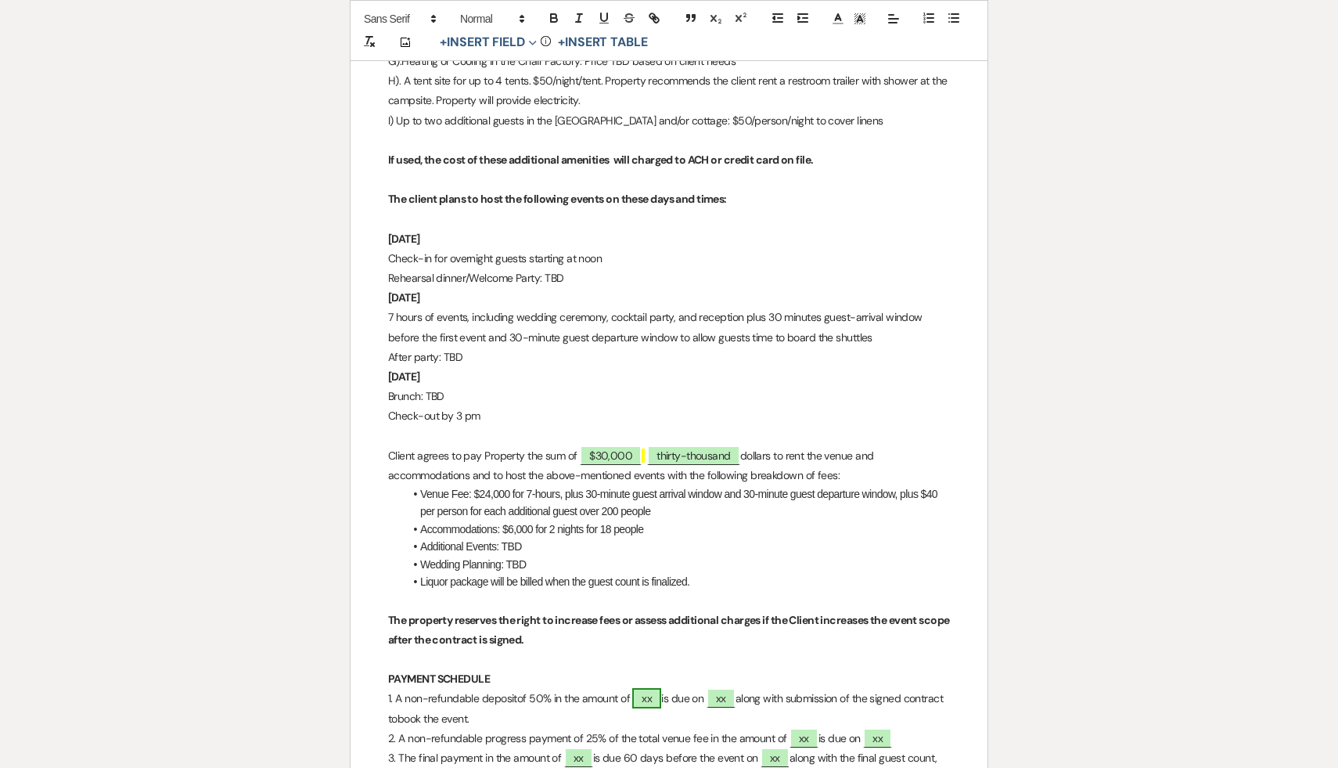
click at [659, 688] on span "xx" at bounding box center [646, 698] width 29 height 20
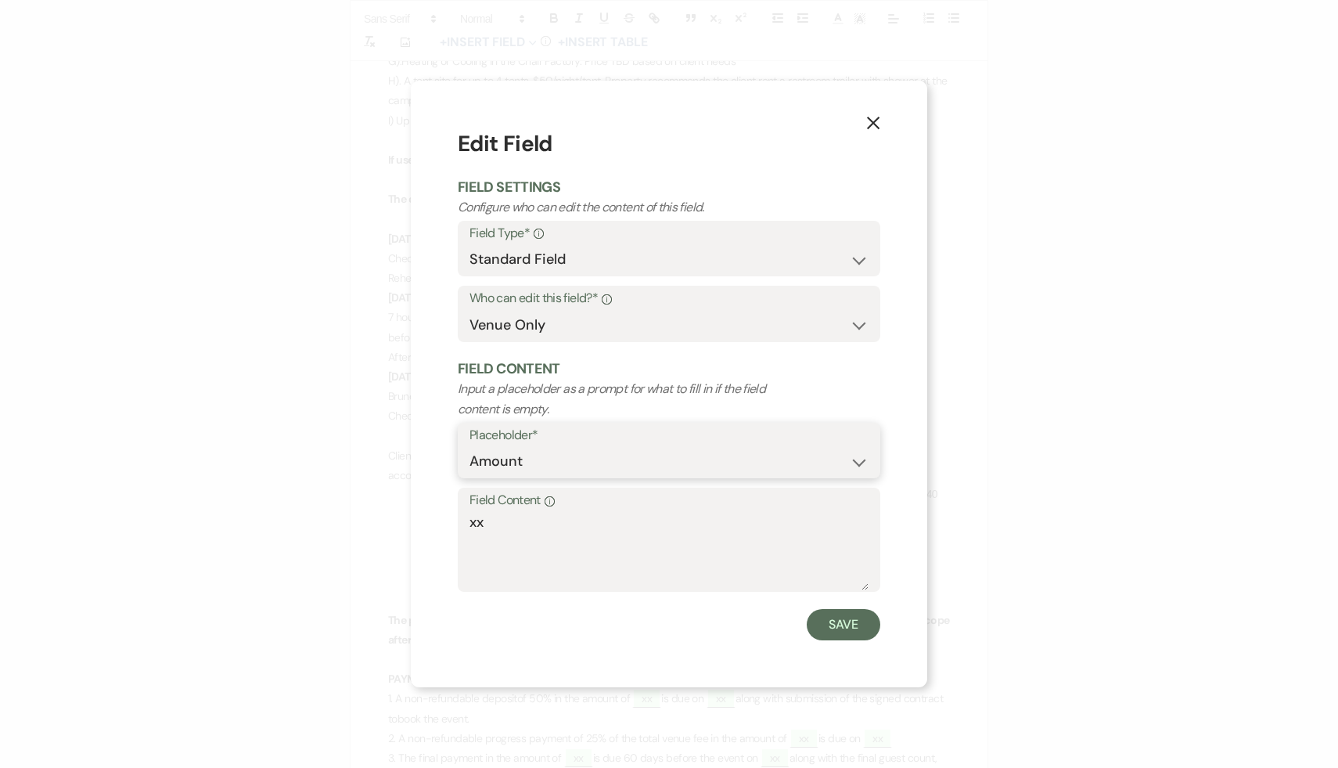
click at [627, 461] on select "Custom Placeholder Date Time Name Location Venue Name Type Number Budget Addres…" at bounding box center [669, 461] width 399 height 31
click at [512, 524] on textarea "xx" at bounding box center [669, 551] width 399 height 78
click at [857, 623] on button "Save" at bounding box center [844, 624] width 74 height 31
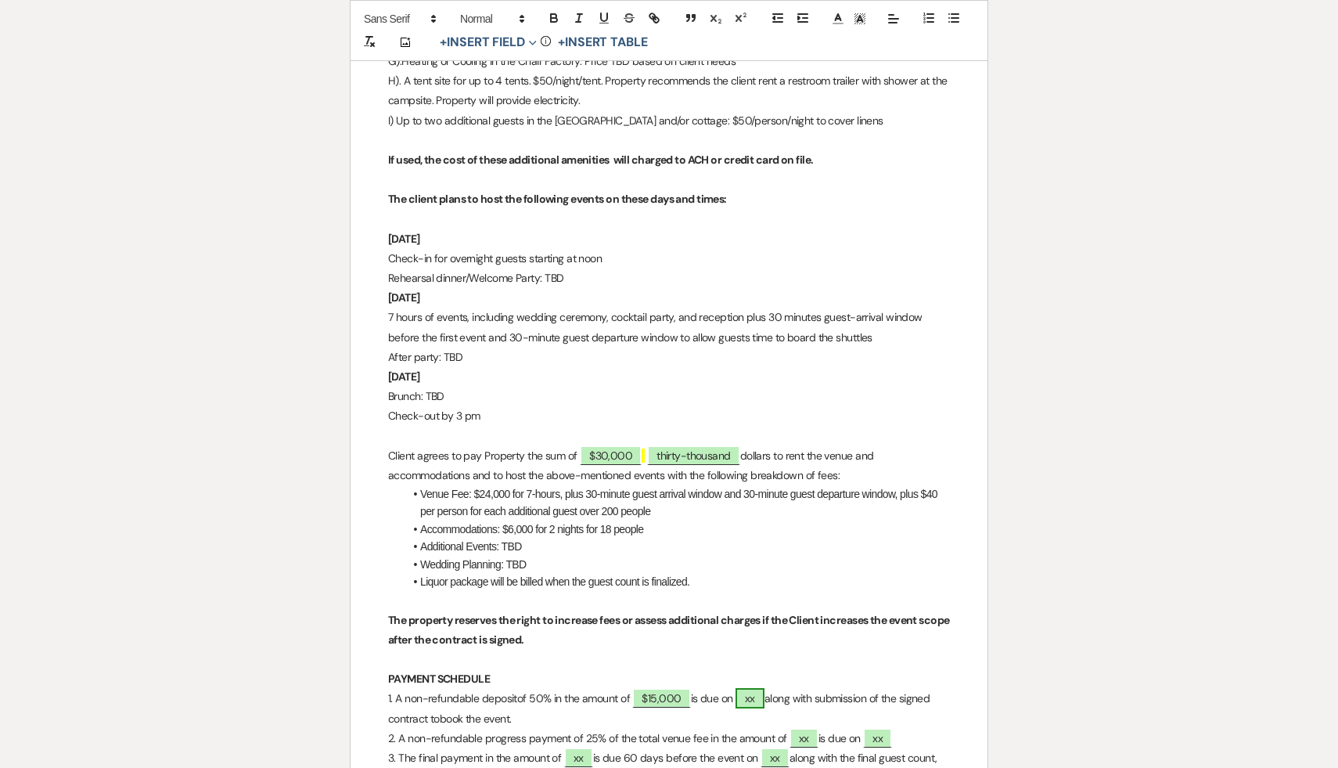
click at [759, 688] on span "xx" at bounding box center [750, 698] width 29 height 20
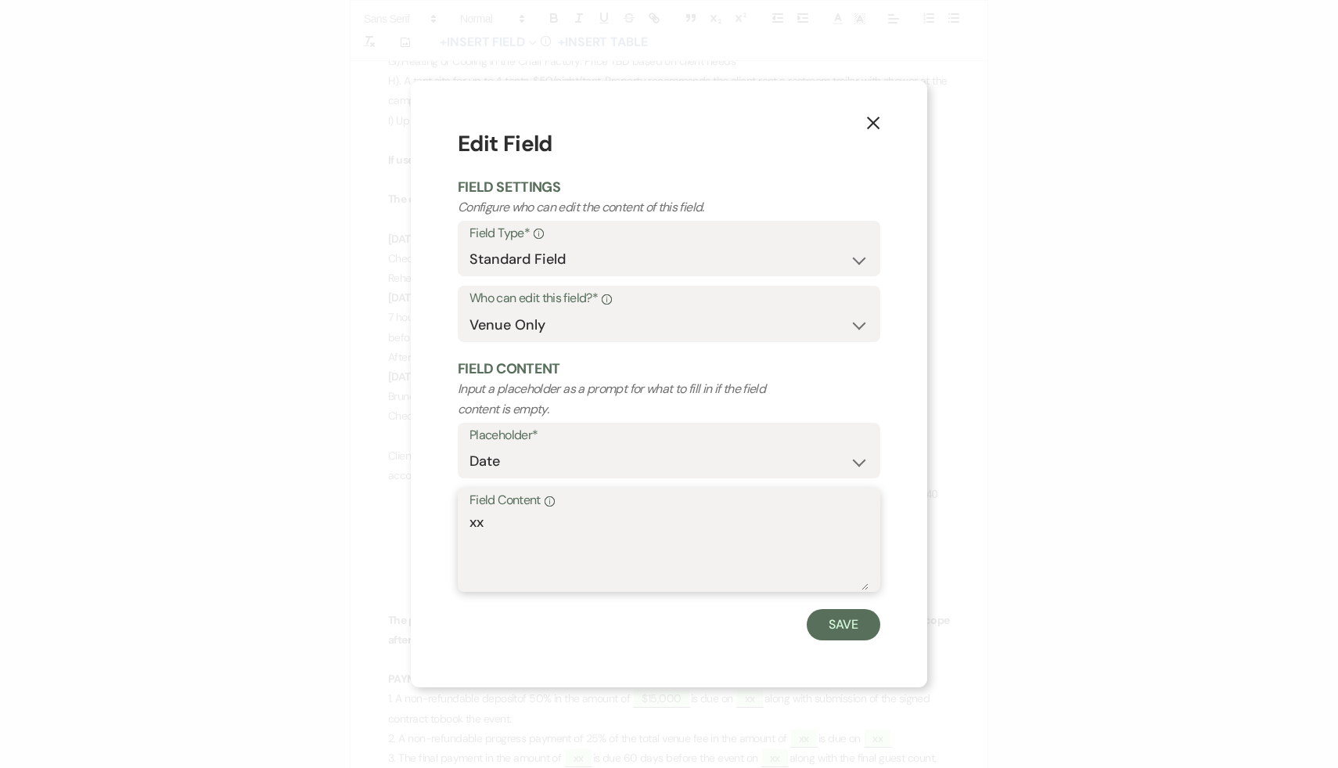
click at [617, 530] on textarea "xx" at bounding box center [669, 551] width 399 height 78
click at [842, 611] on button "Save" at bounding box center [844, 624] width 74 height 31
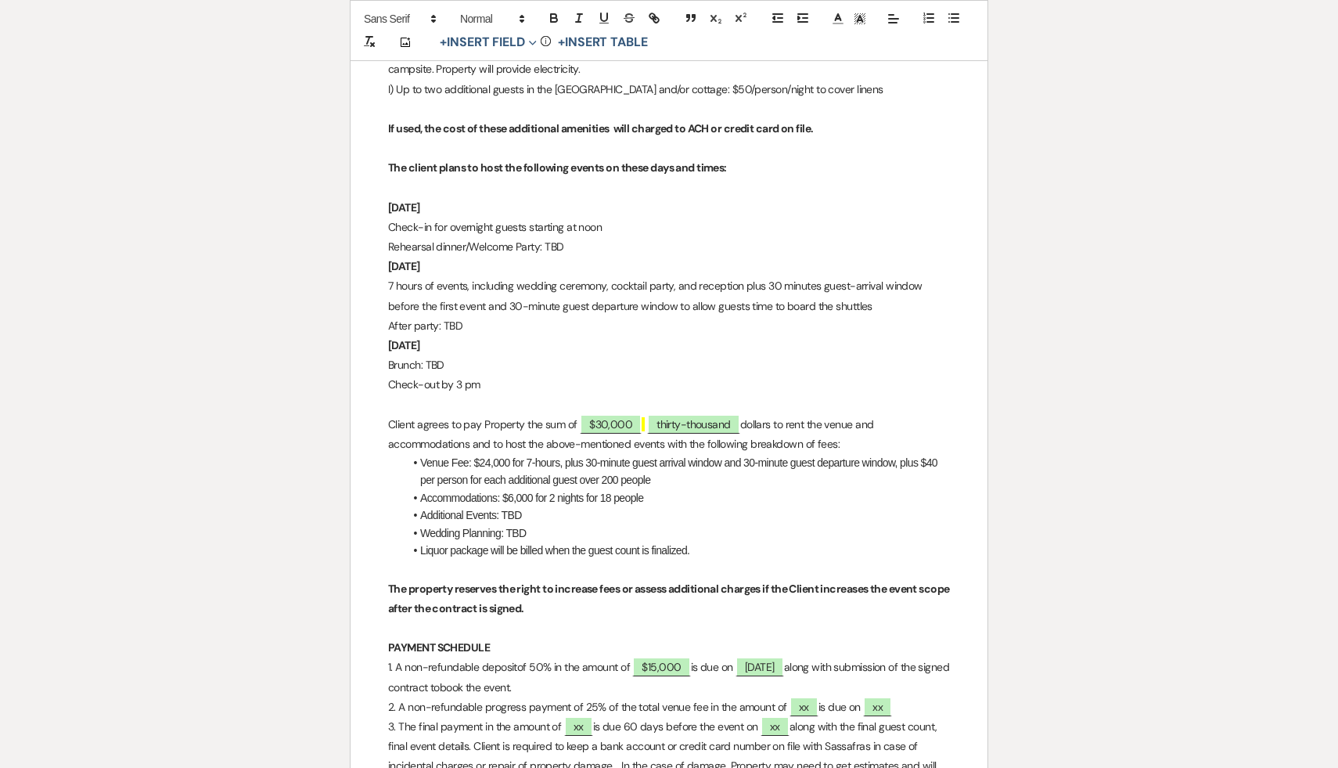
scroll to position [2707, 0]
click at [808, 695] on span "xx" at bounding box center [804, 705] width 29 height 20
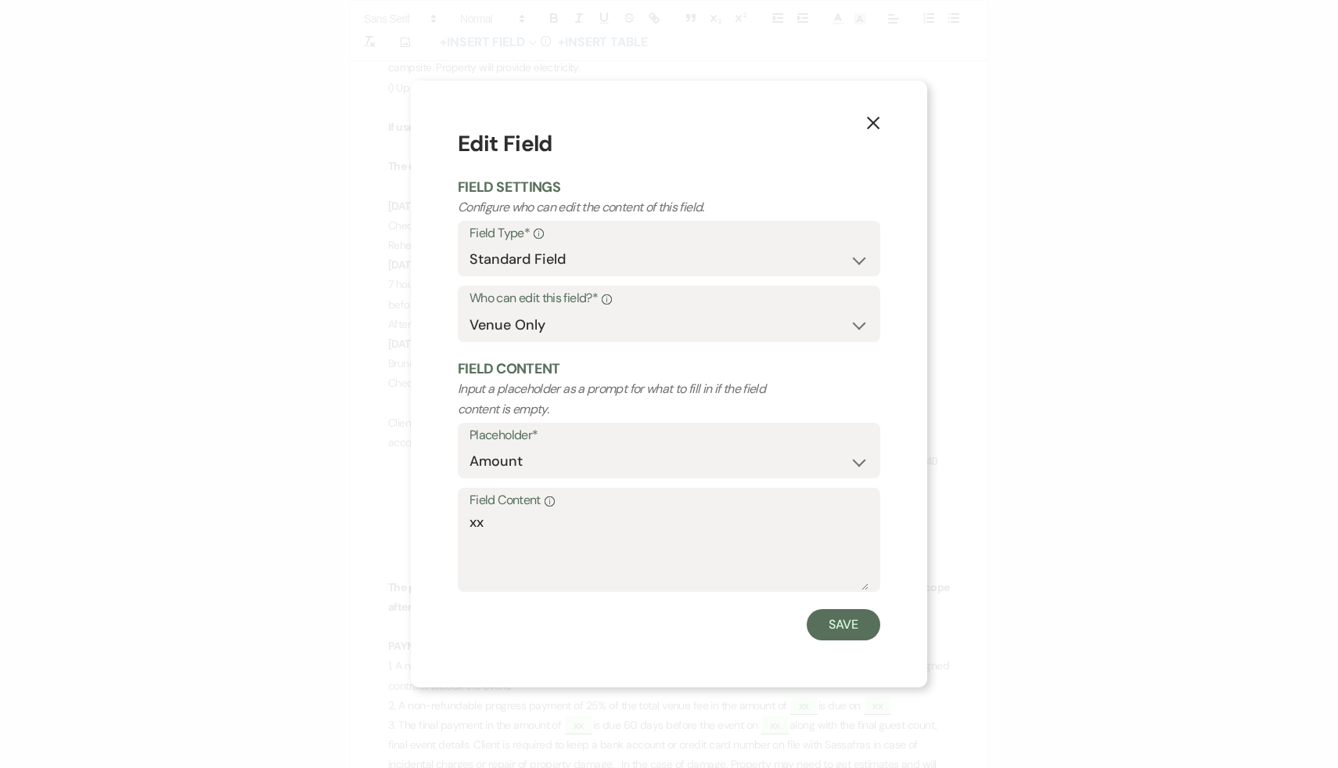
click at [514, 510] on label "Field Content Info" at bounding box center [669, 500] width 399 height 23
click at [514, 512] on textarea "xx" at bounding box center [669, 551] width 399 height 78
click at [504, 520] on textarea "xx" at bounding box center [669, 551] width 399 height 78
click at [854, 627] on button "Save" at bounding box center [844, 624] width 74 height 31
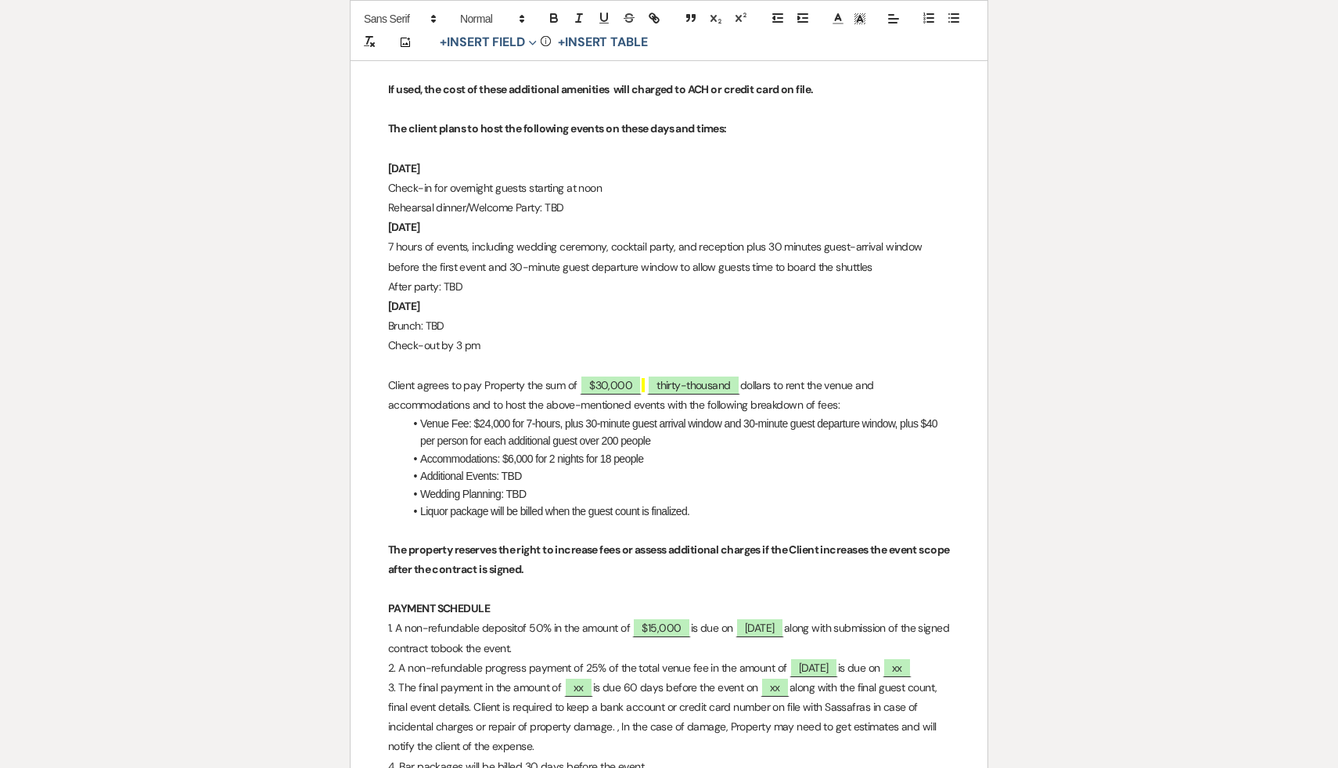
scroll to position [2746, 0]
click at [838, 656] on span "June 11, 2026" at bounding box center [814, 666] width 49 height 20
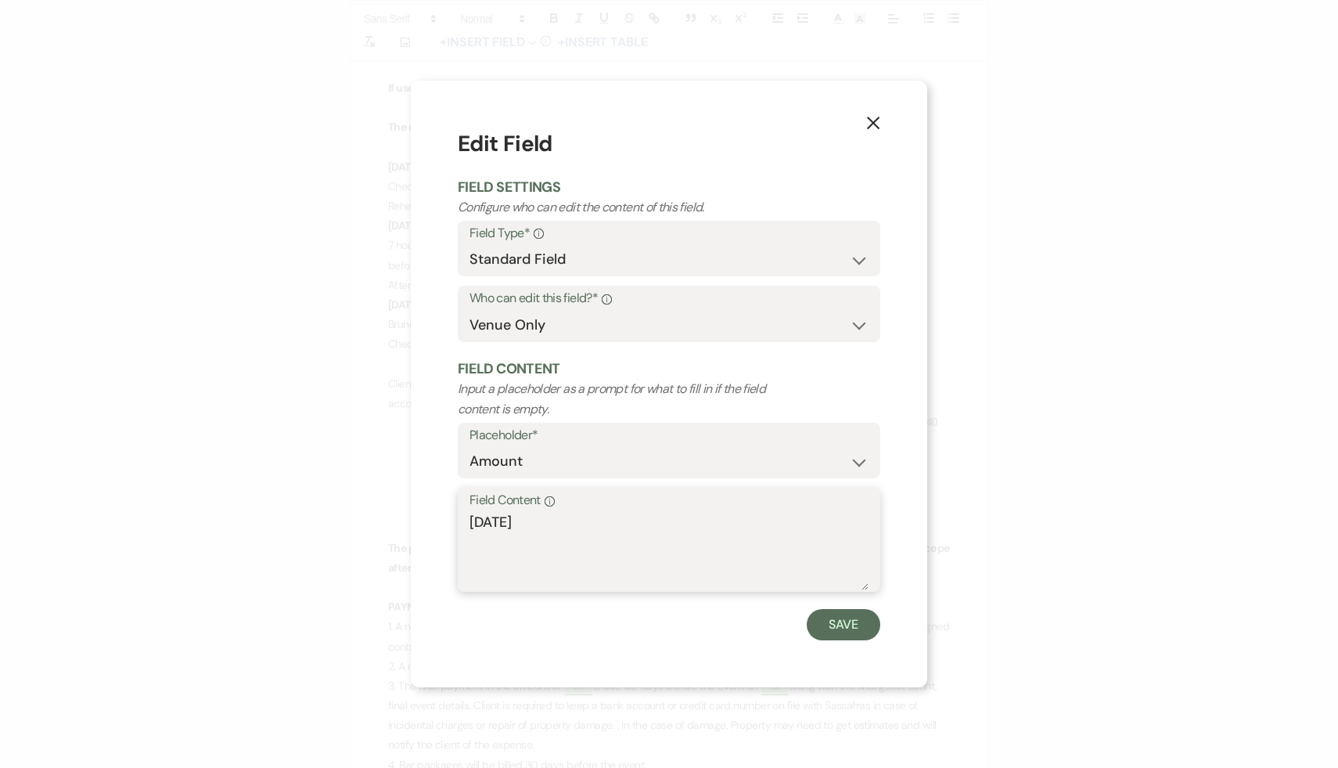
drag, startPoint x: 564, startPoint y: 521, endPoint x: 437, endPoint y: 518, distance: 126.8
click at [437, 518] on div "X Edit Field Field Settings Configure who can edit the content of this field. F…" at bounding box center [669, 384] width 517 height 607
click at [851, 622] on button "Save" at bounding box center [844, 624] width 74 height 31
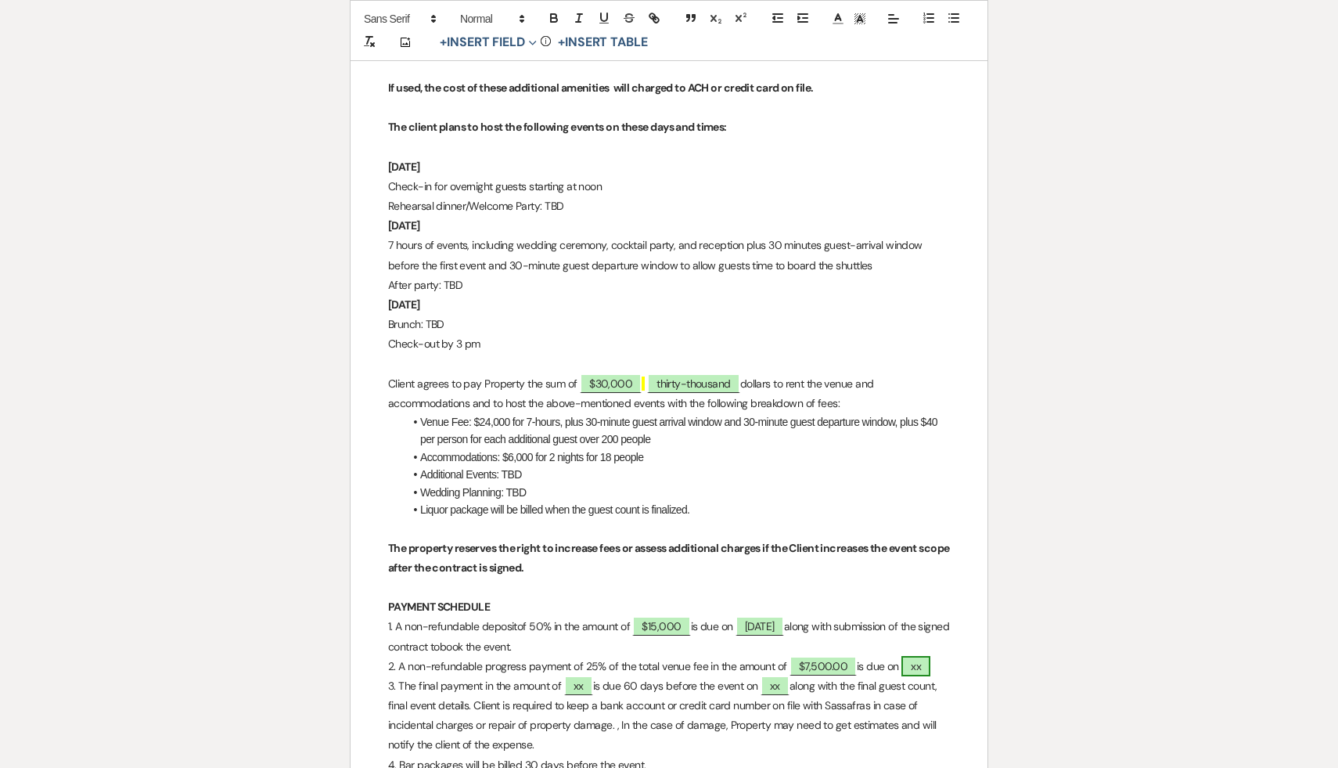
click at [929, 656] on span "xx" at bounding box center [916, 666] width 29 height 20
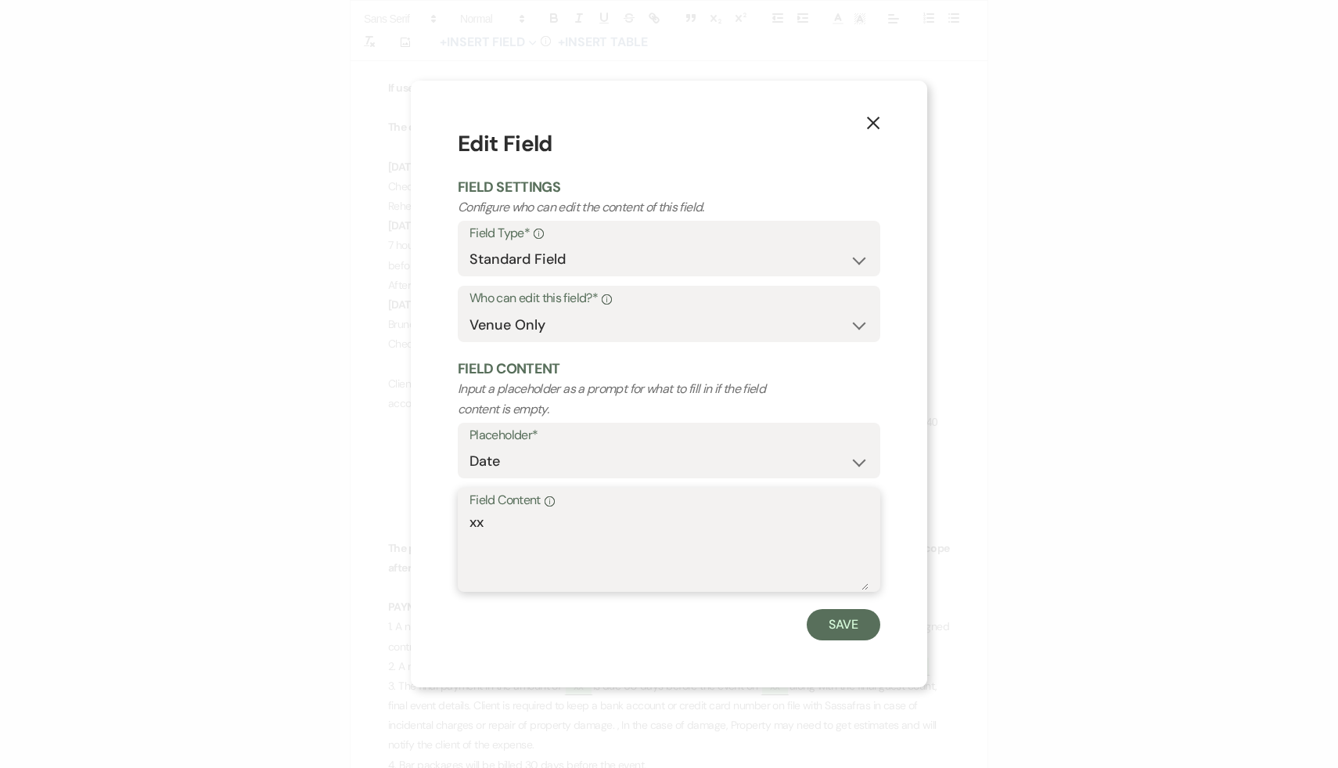
drag, startPoint x: 587, startPoint y: 522, endPoint x: 434, endPoint y: 522, distance: 153.4
click at [434, 522] on div "X Edit Field Field Settings Configure who can edit the content of this field. F…" at bounding box center [669, 384] width 517 height 607
paste textarea "June 11, 2026"
click at [841, 628] on button "Save" at bounding box center [844, 624] width 74 height 31
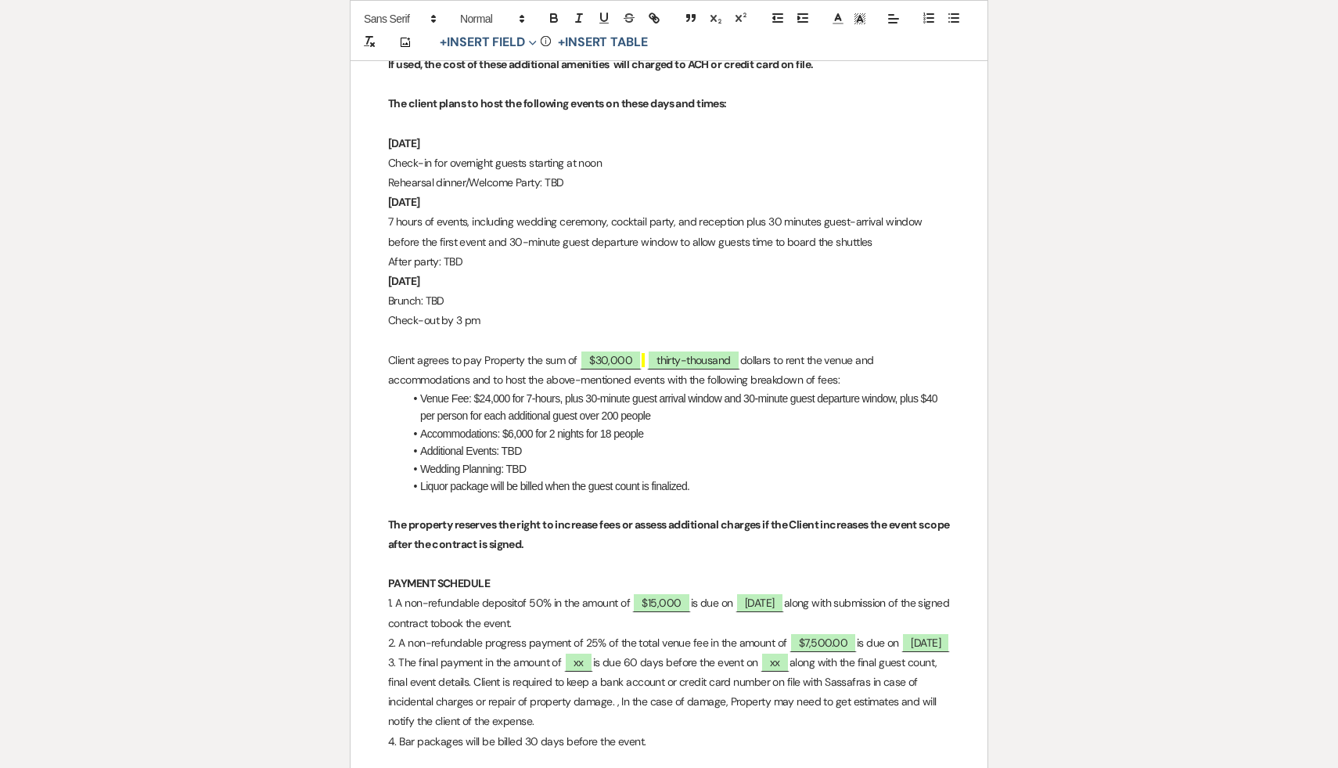
scroll to position [2770, 0]
click at [585, 665] on span "xx" at bounding box center [578, 661] width 29 height 20
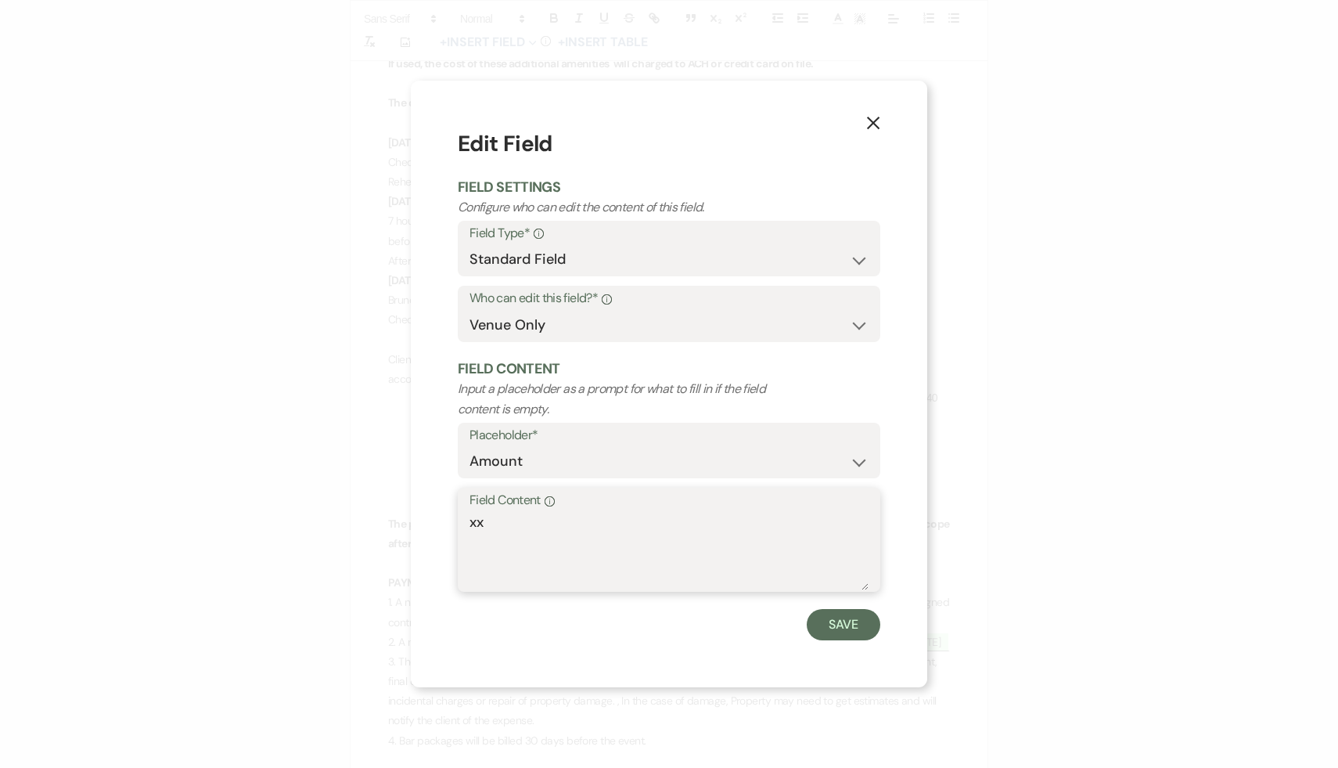
click at [545, 520] on textarea "xx" at bounding box center [669, 551] width 399 height 78
click at [851, 624] on button "Save" at bounding box center [844, 624] width 74 height 31
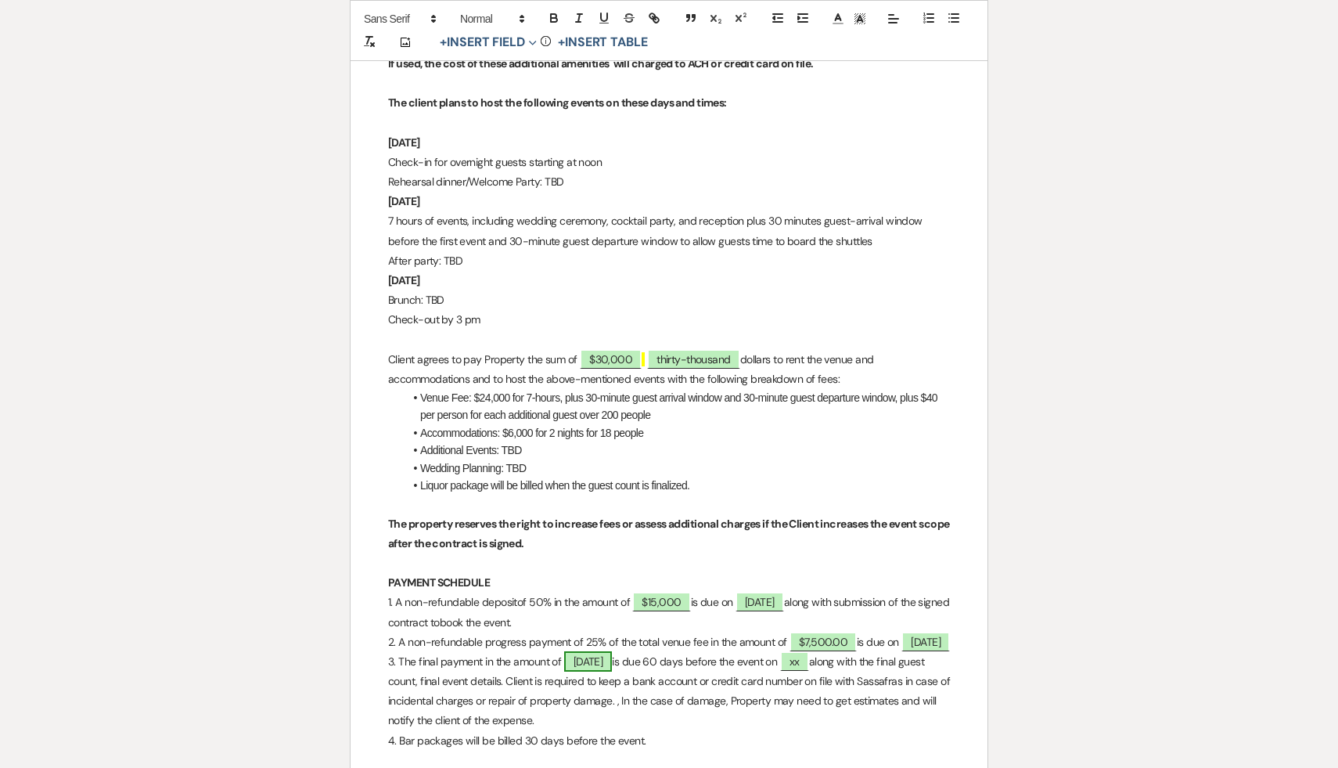
click at [613, 661] on span "April 11, 2027" at bounding box center [588, 661] width 49 height 20
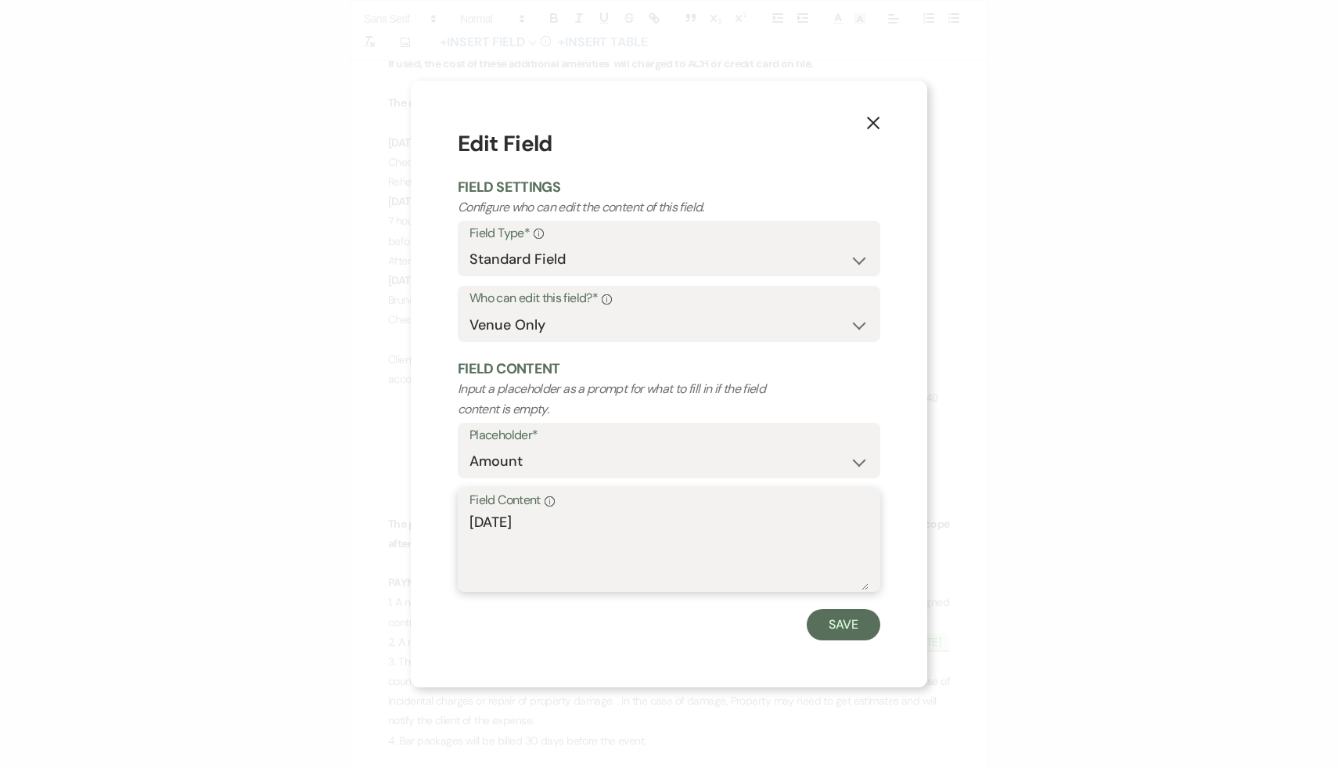
drag, startPoint x: 576, startPoint y: 527, endPoint x: 386, endPoint y: 515, distance: 190.5
click at [386, 515] on div "X Edit Field Field Settings Configure who can edit the content of this field. F…" at bounding box center [669, 384] width 1338 height 768
click at [848, 625] on button "Save" at bounding box center [844, 624] width 74 height 31
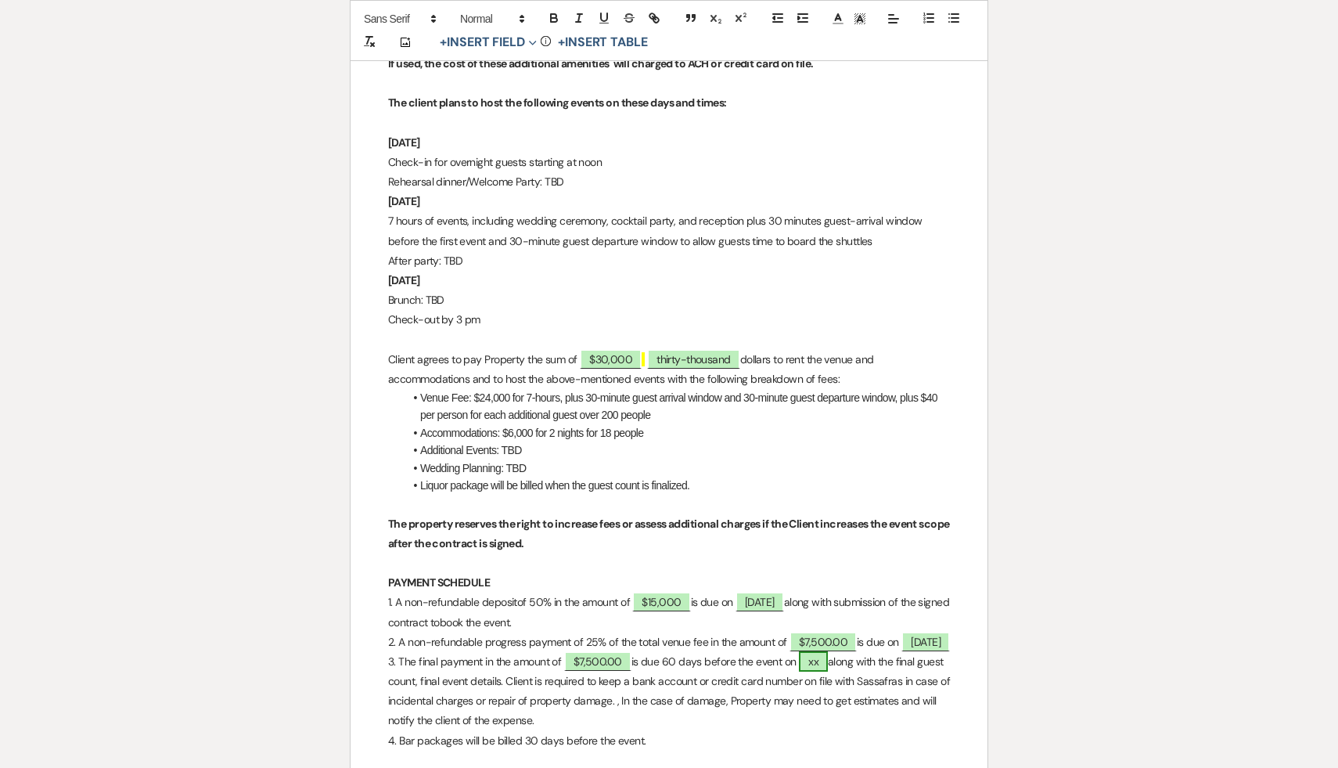
click at [825, 662] on span "xx" at bounding box center [813, 661] width 29 height 20
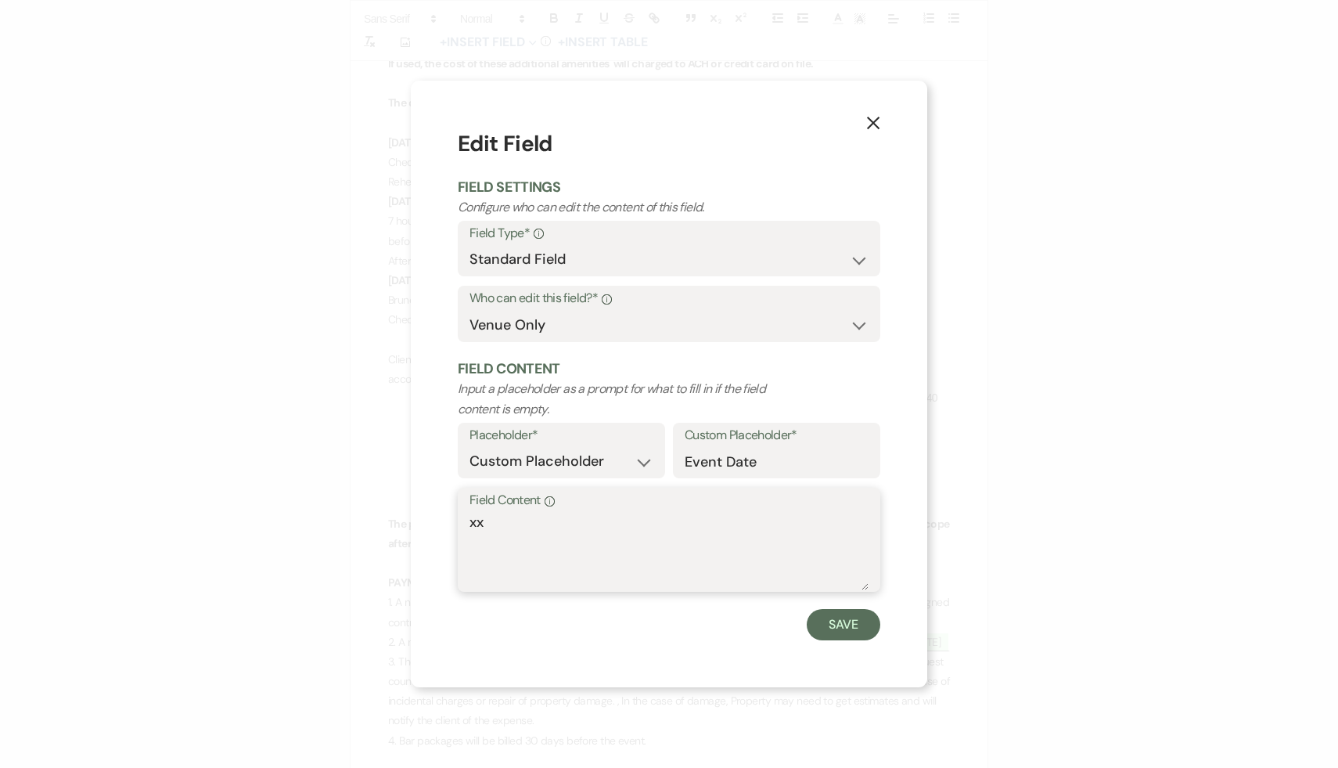
drag, startPoint x: 497, startPoint y: 518, endPoint x: 421, endPoint y: 517, distance: 75.9
click at [421, 517] on div "X Edit Field Field Settings Configure who can edit the content of this field. F…" at bounding box center [669, 384] width 517 height 607
paste textarea "April 11, 2027"
click at [837, 626] on button "Save" at bounding box center [844, 624] width 74 height 31
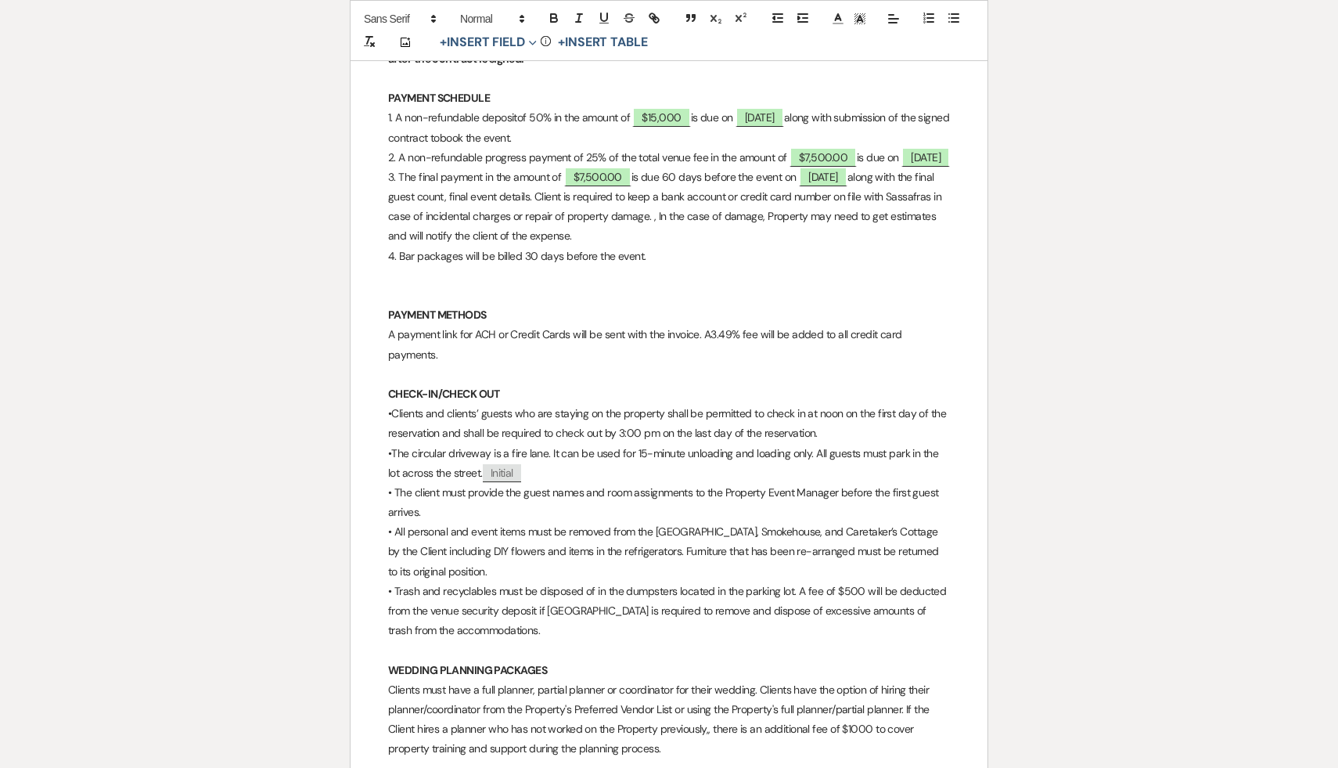
scroll to position [3258, 0]
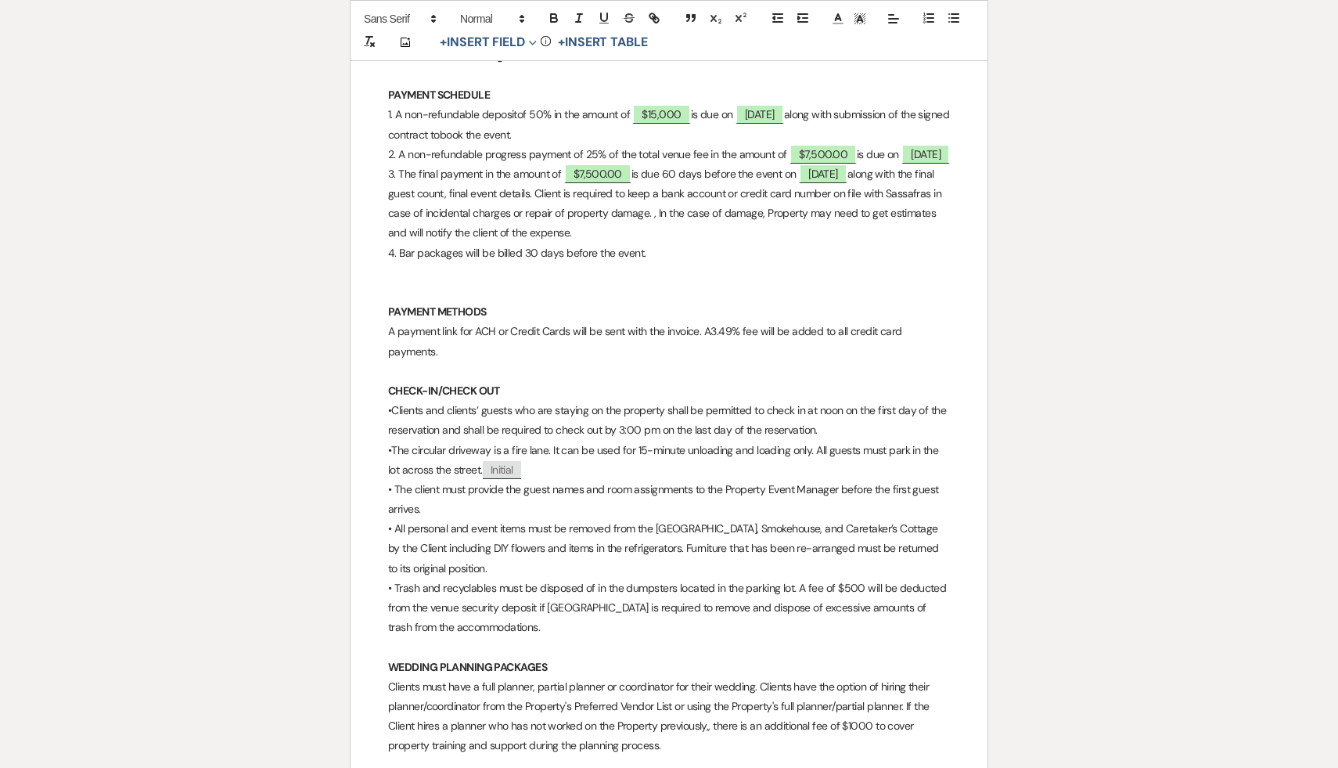
click at [498, 589] on p "• Trash and recyclables must be disposed of in the dumpsters located in the par…" at bounding box center [669, 607] width 562 height 59
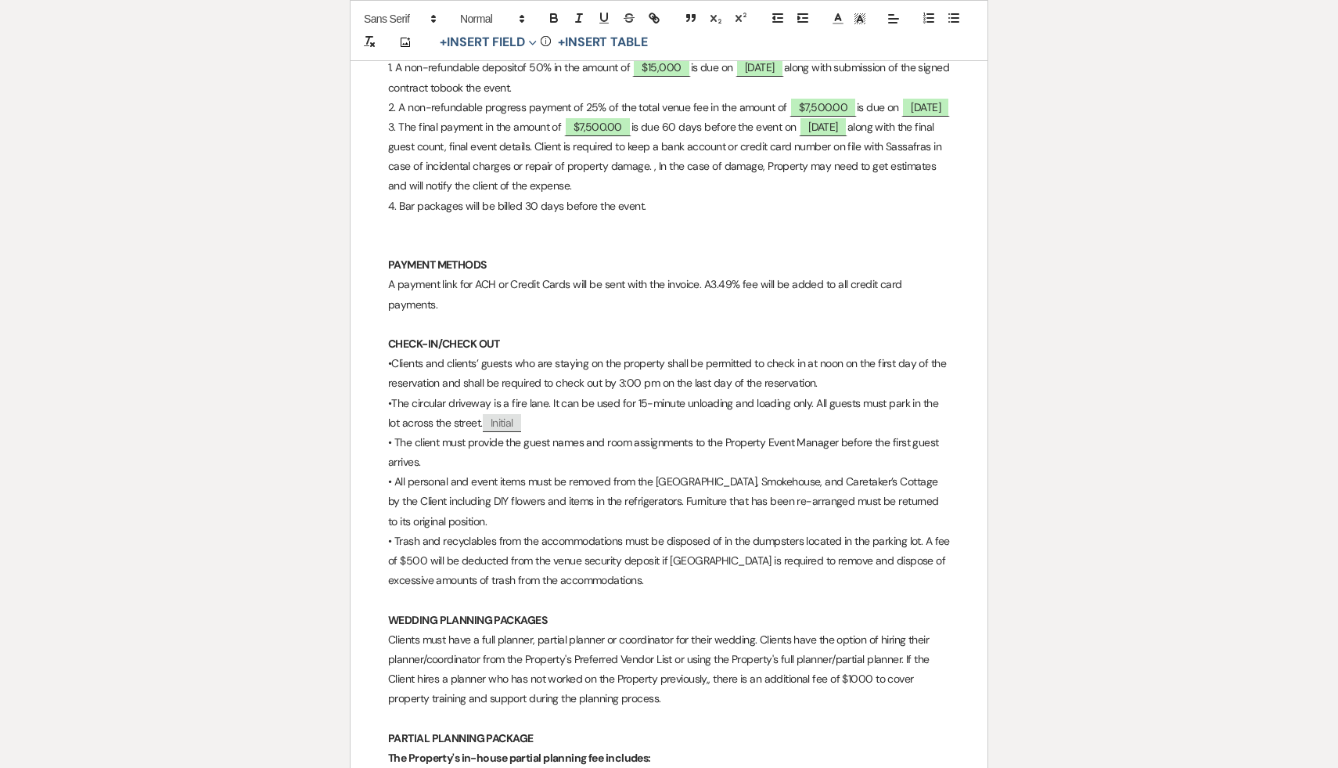
scroll to position [3321, 0]
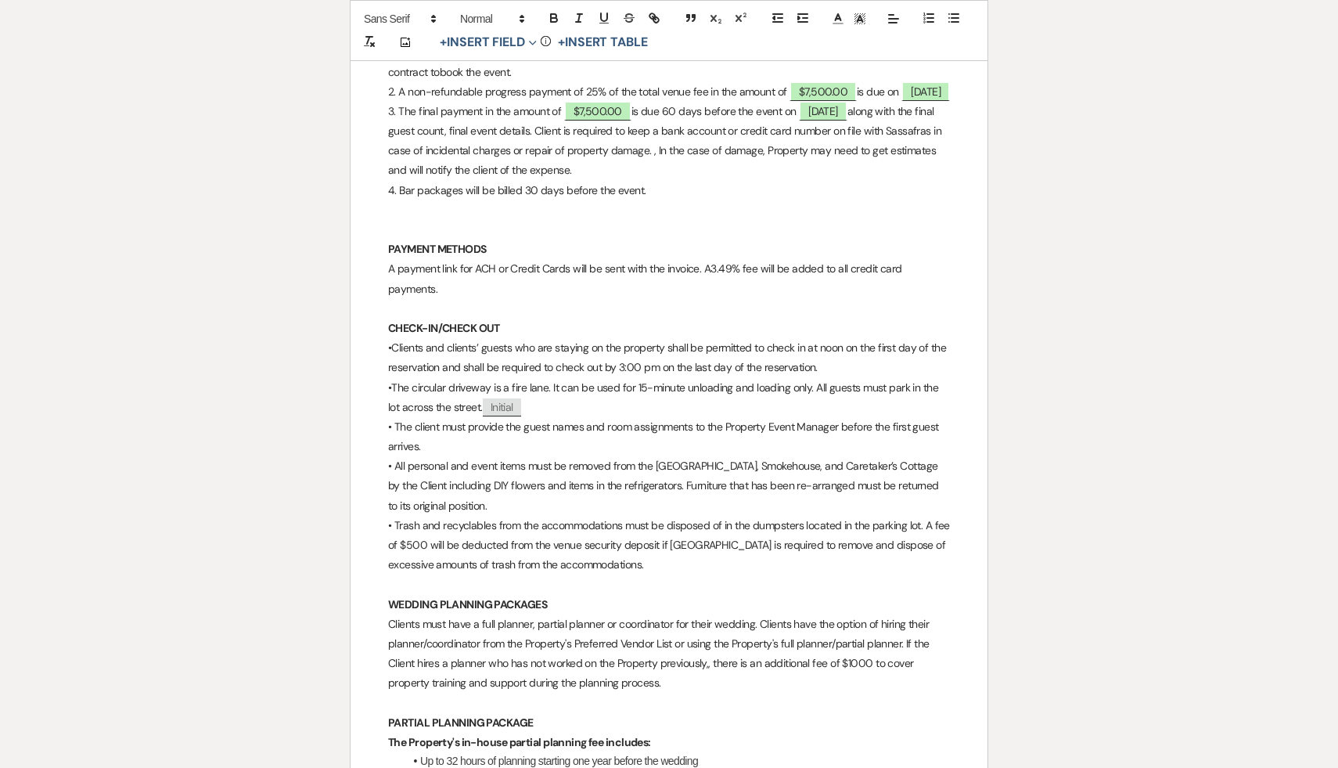
click at [618, 625] on p "Clients must have a full planner, partial planner or coordinator for their wedd…" at bounding box center [669, 653] width 562 height 79
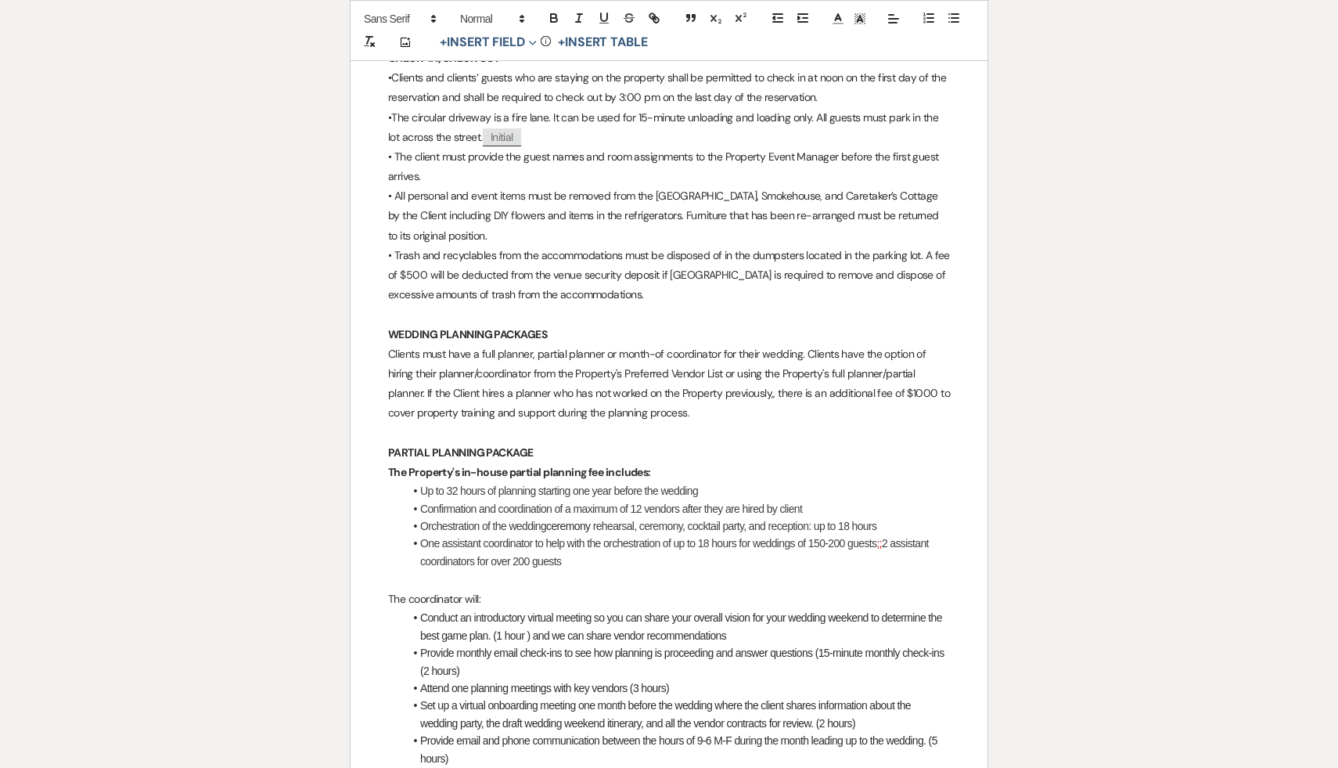
scroll to position [3608, 0]
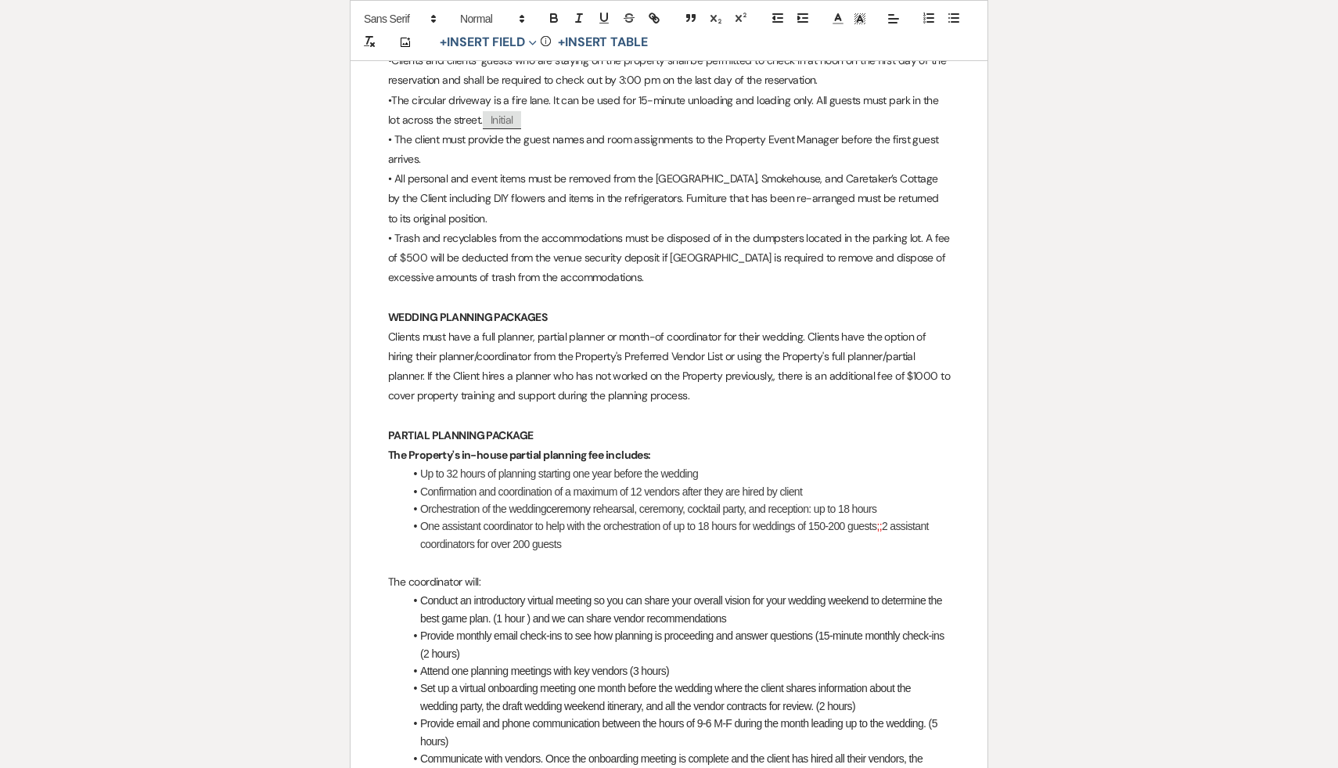
click at [420, 474] on span "Up to 32 hours of planning starting one year before the wedding" at bounding box center [559, 473] width 278 height 13
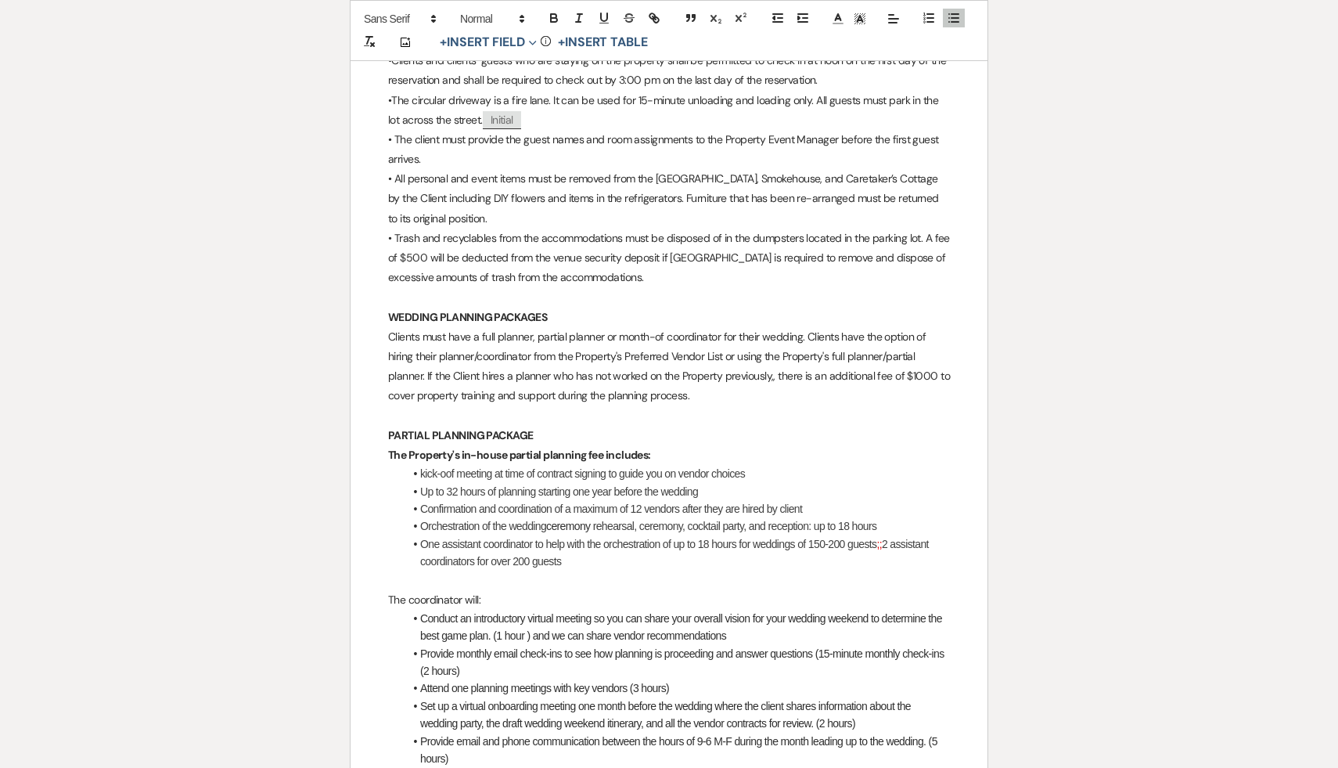
click at [424, 473] on span "kick-oof meeting at time of contract signing to guide you on vendor choices" at bounding box center [582, 473] width 325 height 13
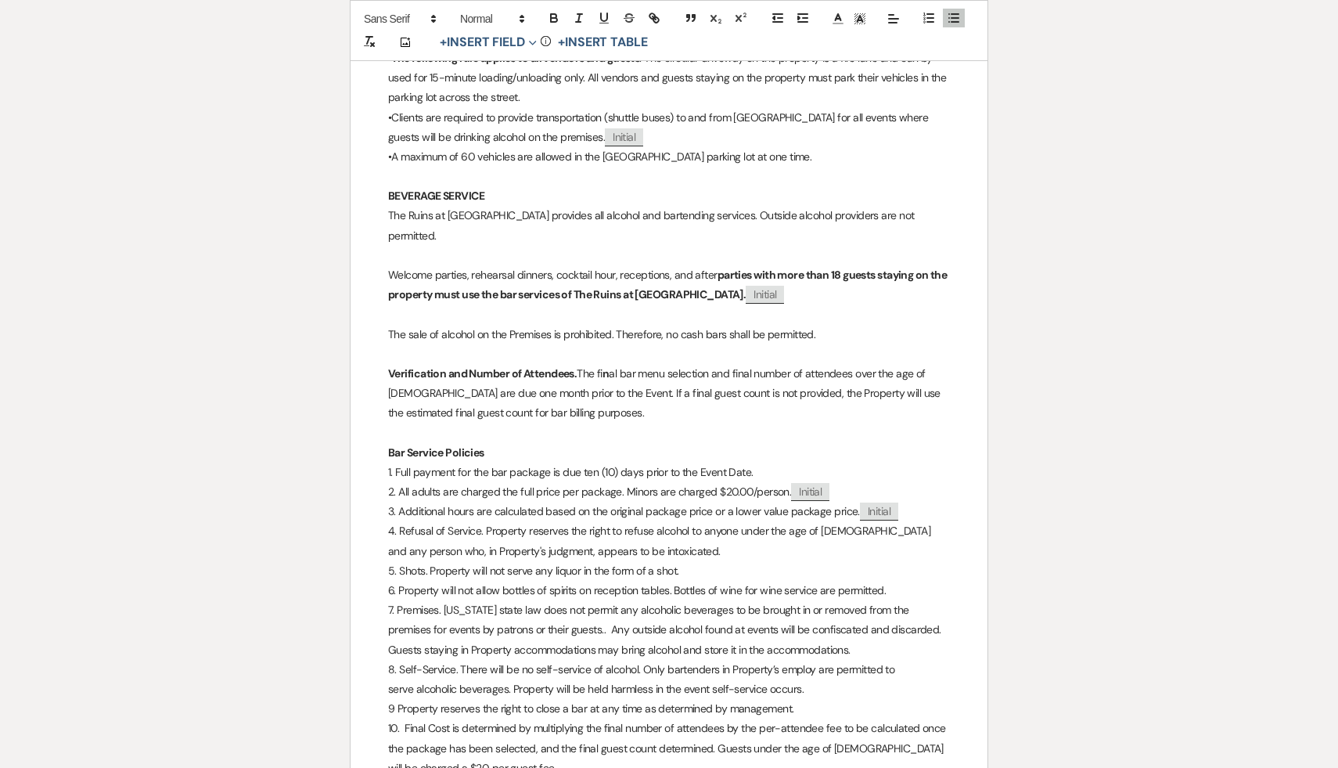
scroll to position [5940, 0]
drag, startPoint x: 617, startPoint y: 452, endPoint x: 583, endPoint y: 452, distance: 34.4
click at [583, 463] on p "1. Full payment for the bar package is due ten (10) days prior to the Event Dat…" at bounding box center [669, 473] width 562 height 20
click at [712, 463] on p "1. Full payment for the bar package is due fifteen (15) days prior to the Event…" at bounding box center [669, 473] width 562 height 20
click at [744, 463] on p "1. Full payment for the bar package is due fifteen (15) days prior to the first…" at bounding box center [669, 473] width 562 height 20
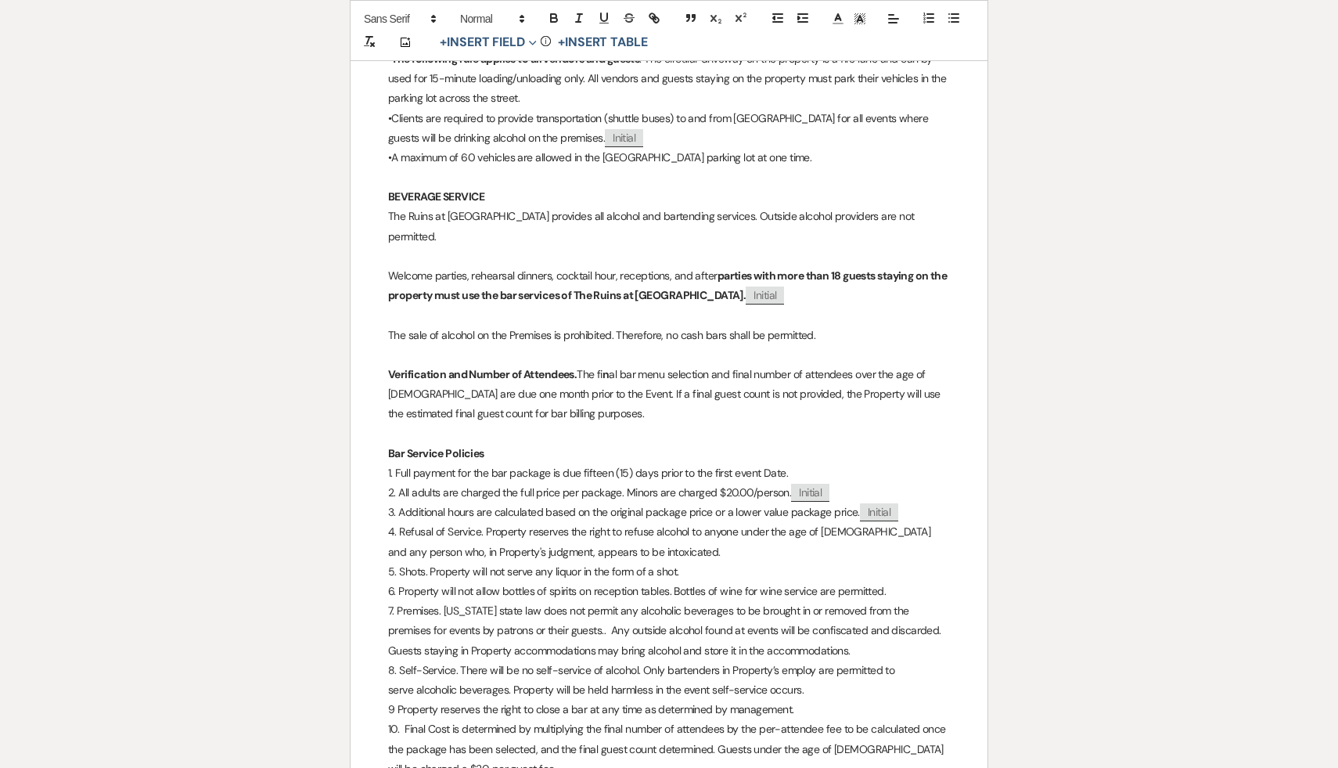
click at [620, 483] on p "2. All adults are charged the full price per package. Minors are charged $20.00…" at bounding box center [669, 493] width 562 height 20
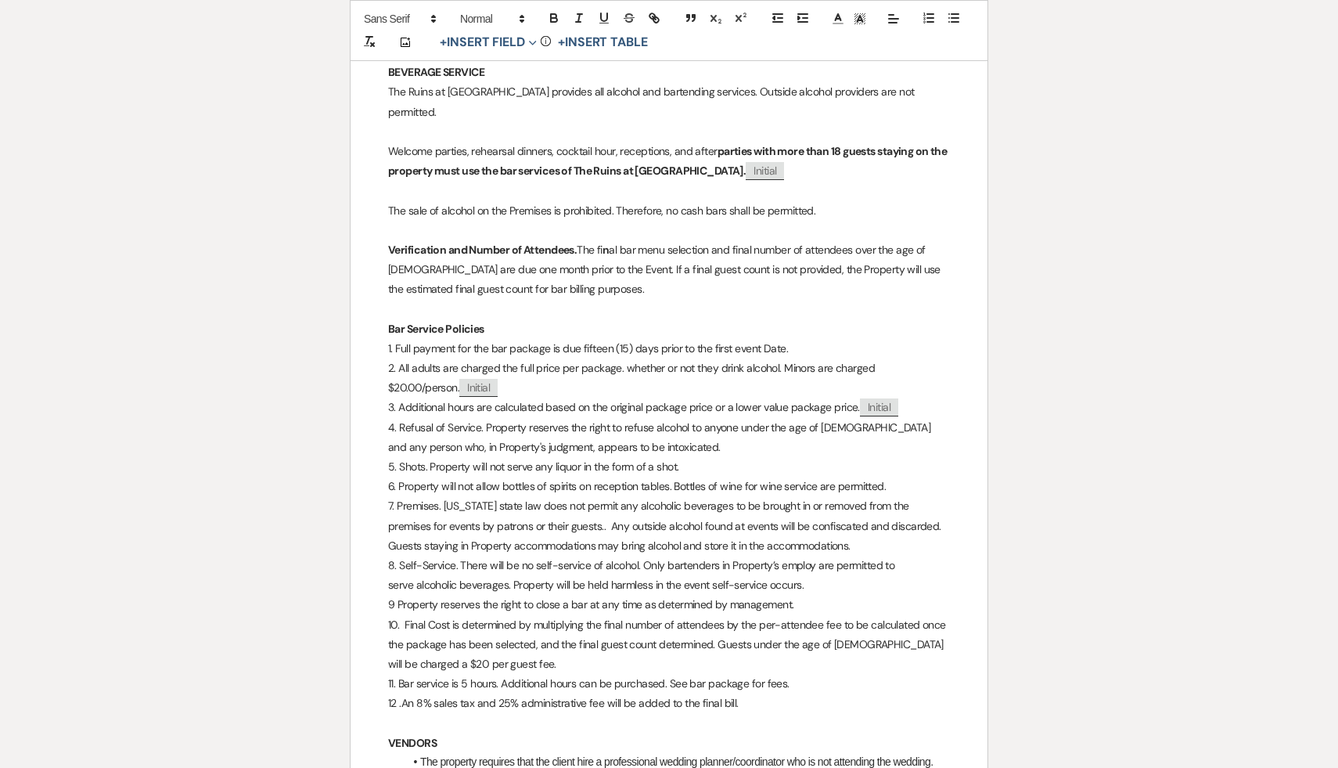
scroll to position [6069, 0]
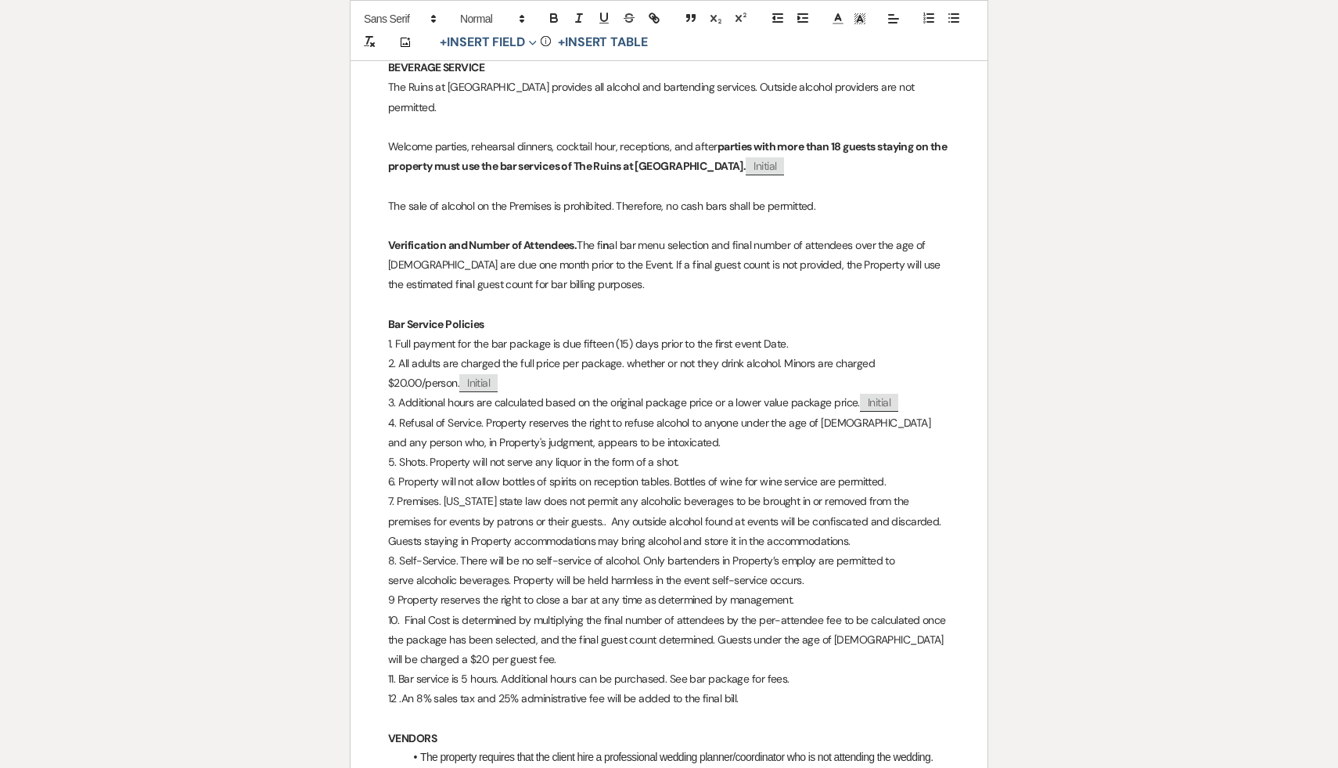
click at [635, 551] on p "8. Self-Service. There will be no self-service of alcohol. Only bartenders in P…" at bounding box center [669, 561] width 562 height 20
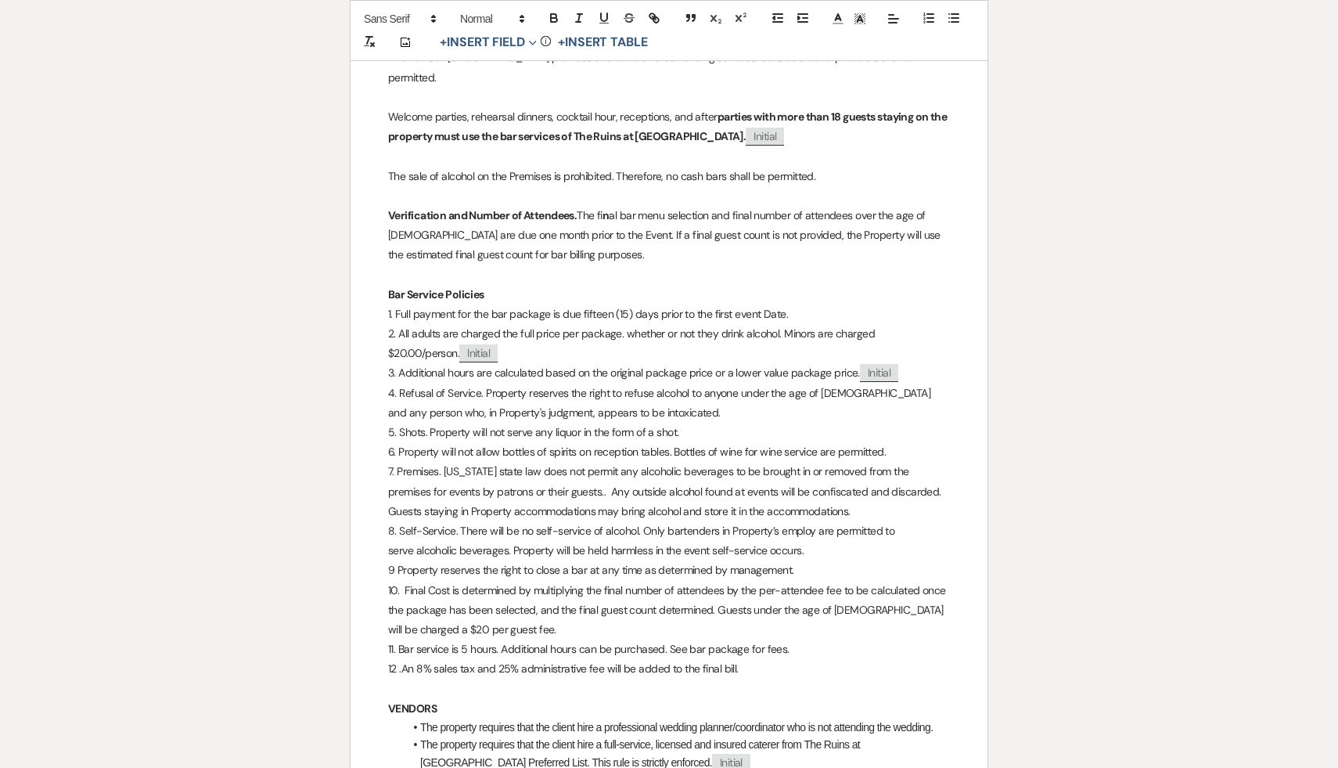
scroll to position [6107, 0]
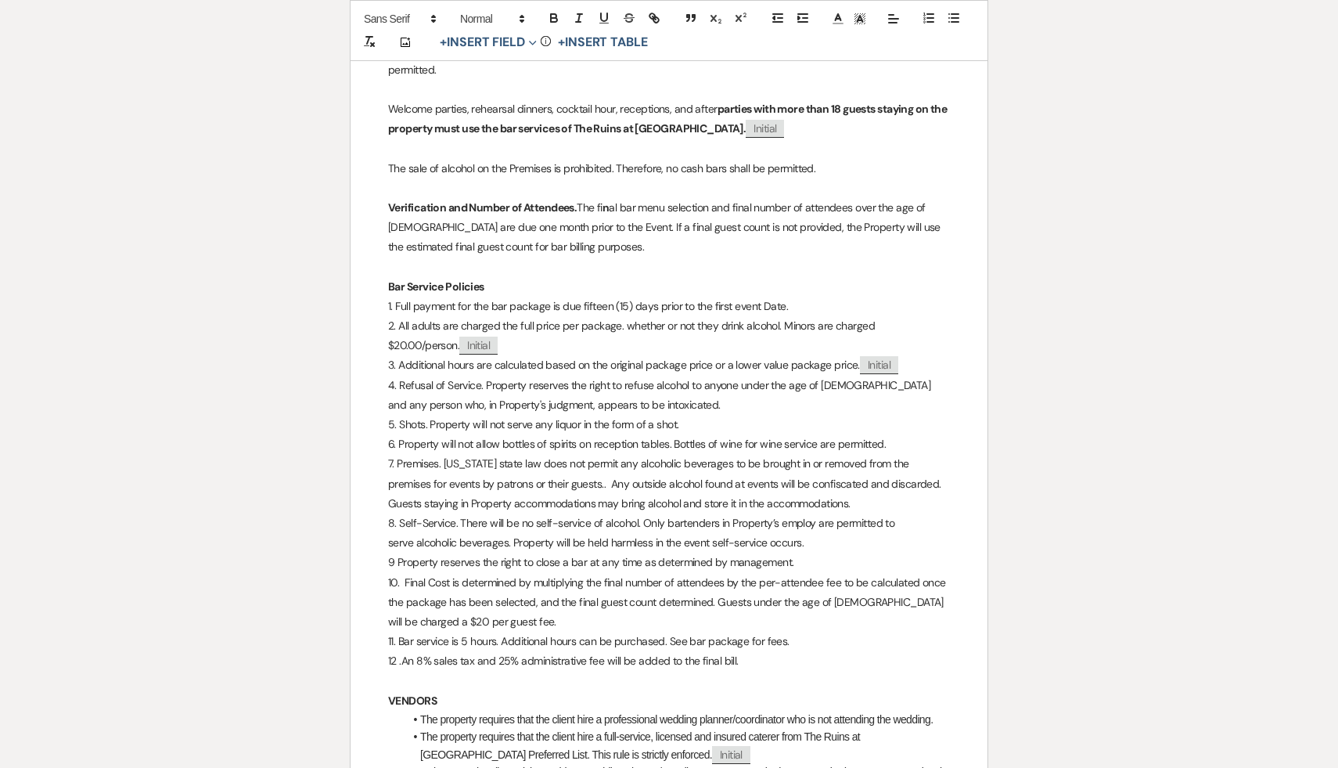
click at [498, 632] on p "11. Bar service is 5 hours. Additional hours can be purchased. See bar package …" at bounding box center [669, 642] width 562 height 20
click at [613, 553] on p "9 Property reserves the right to close a bar at any time as determined by manag…" at bounding box center [669, 563] width 562 height 20
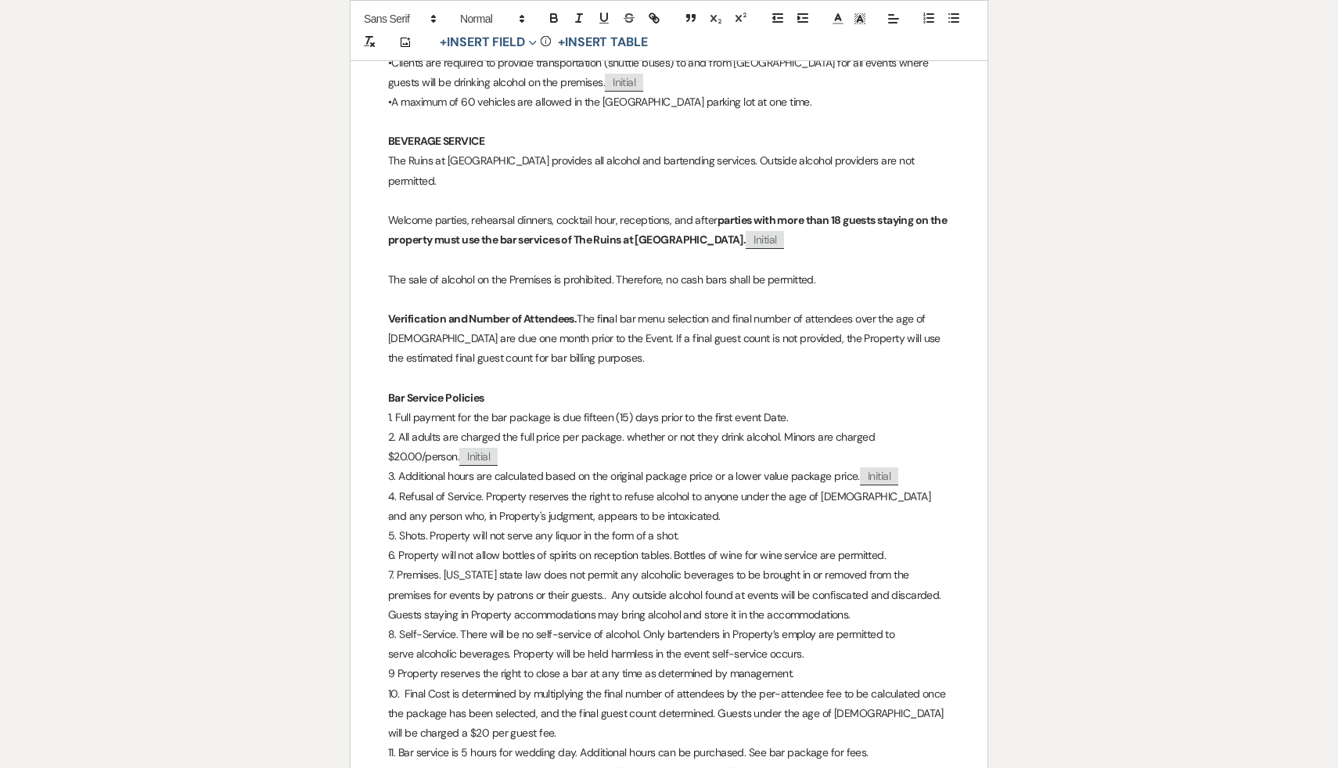
scroll to position [5981, 0]
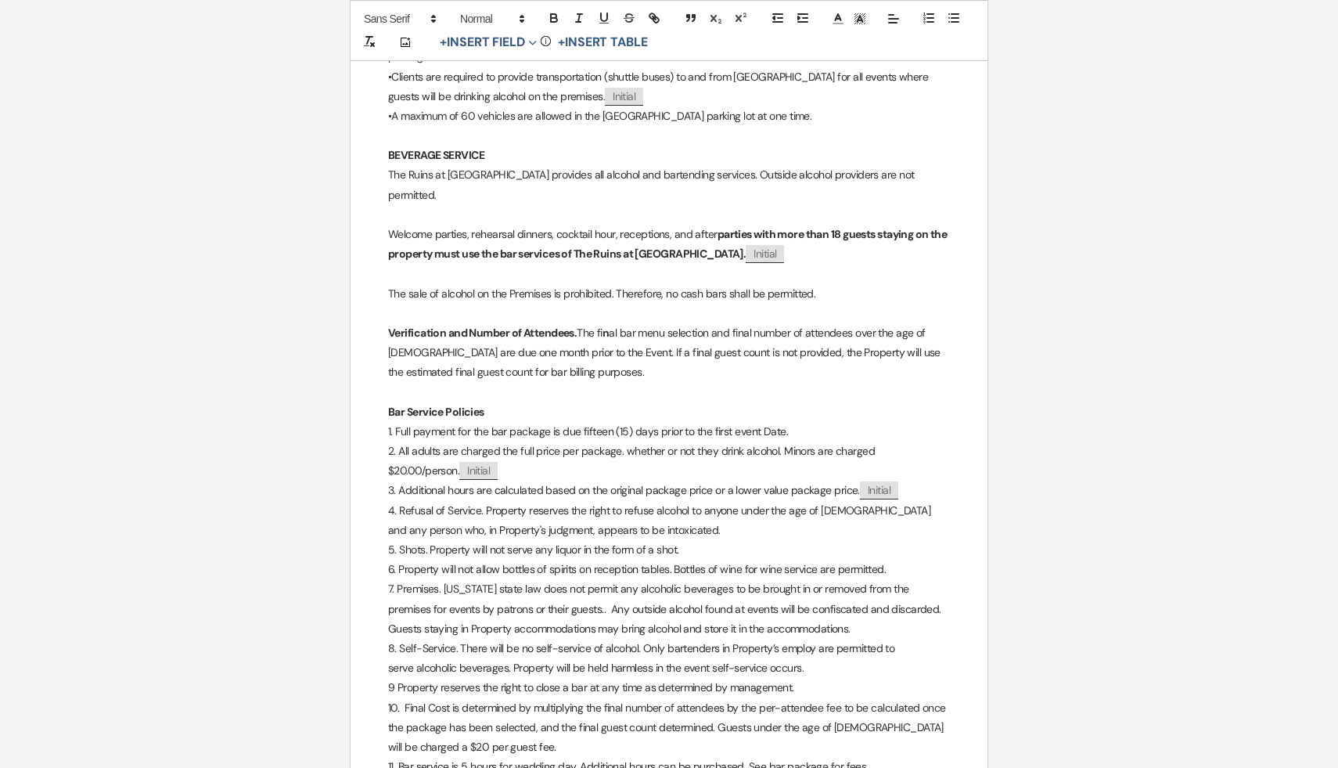
click at [756, 540] on p "5. Shots. Property will not serve any liquor in the form of a shot." at bounding box center [669, 550] width 562 height 20
click at [452, 450] on p "2. All adults are charged the full price per package. whether or not they drink…" at bounding box center [669, 460] width 562 height 39
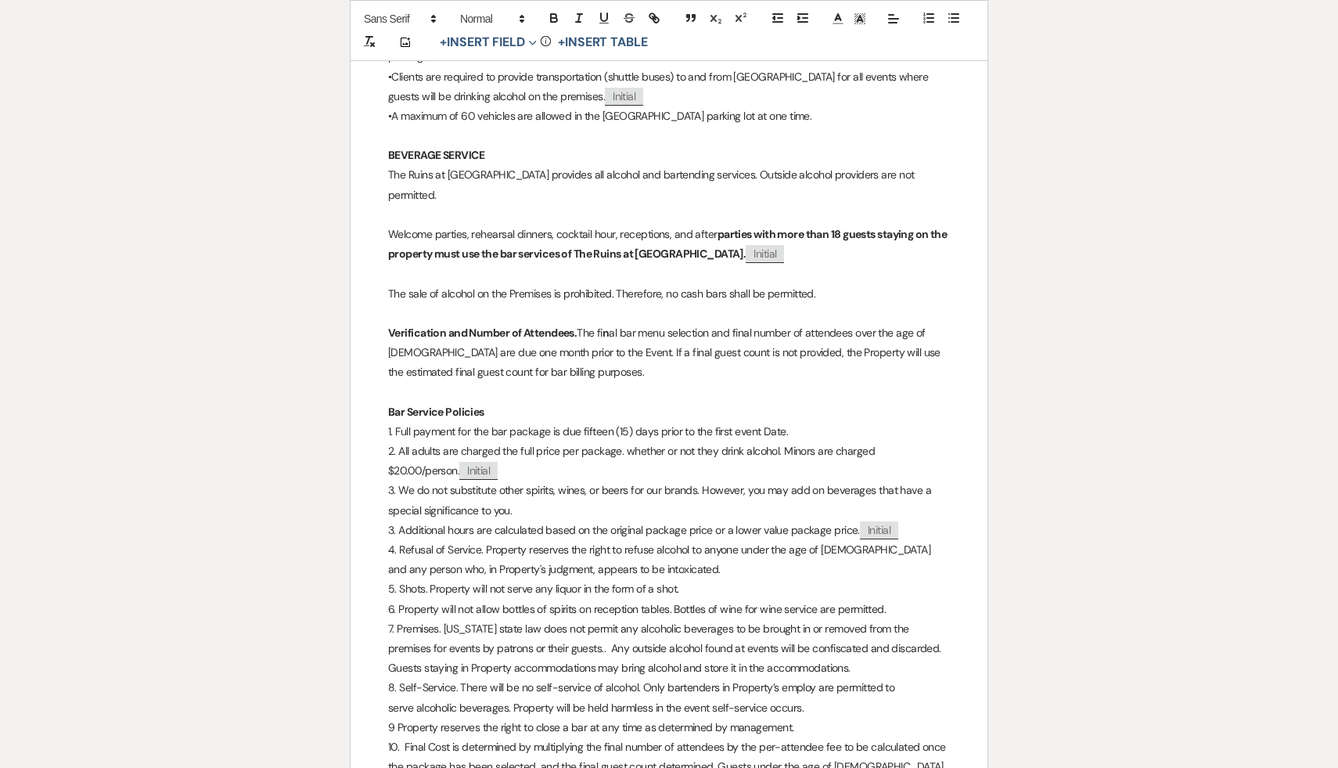
click at [873, 481] on p "3. We do not substitute other spirits, wines, or beers for our brands. However,…" at bounding box center [669, 500] width 562 height 39
click at [605, 488] on p "3. We do not substitute other spirits, wines, or beers for our brands. However,…" at bounding box center [669, 500] width 562 height 39
drag, startPoint x: 452, startPoint y: 458, endPoint x: 355, endPoint y: 453, distance: 97.9
copy p
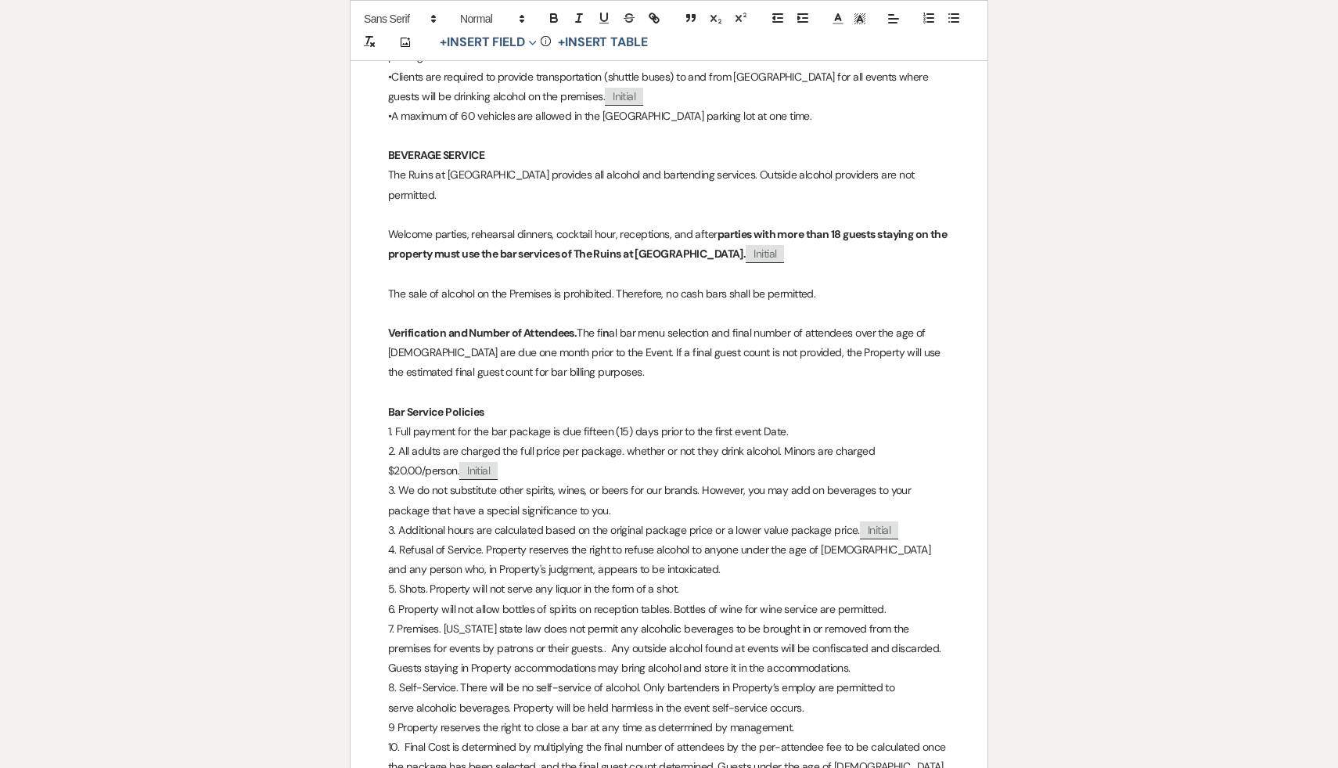
click at [610, 491] on p "3. We do not substitute other spirits, wines, or beers for our brands. However,…" at bounding box center [669, 500] width 562 height 39
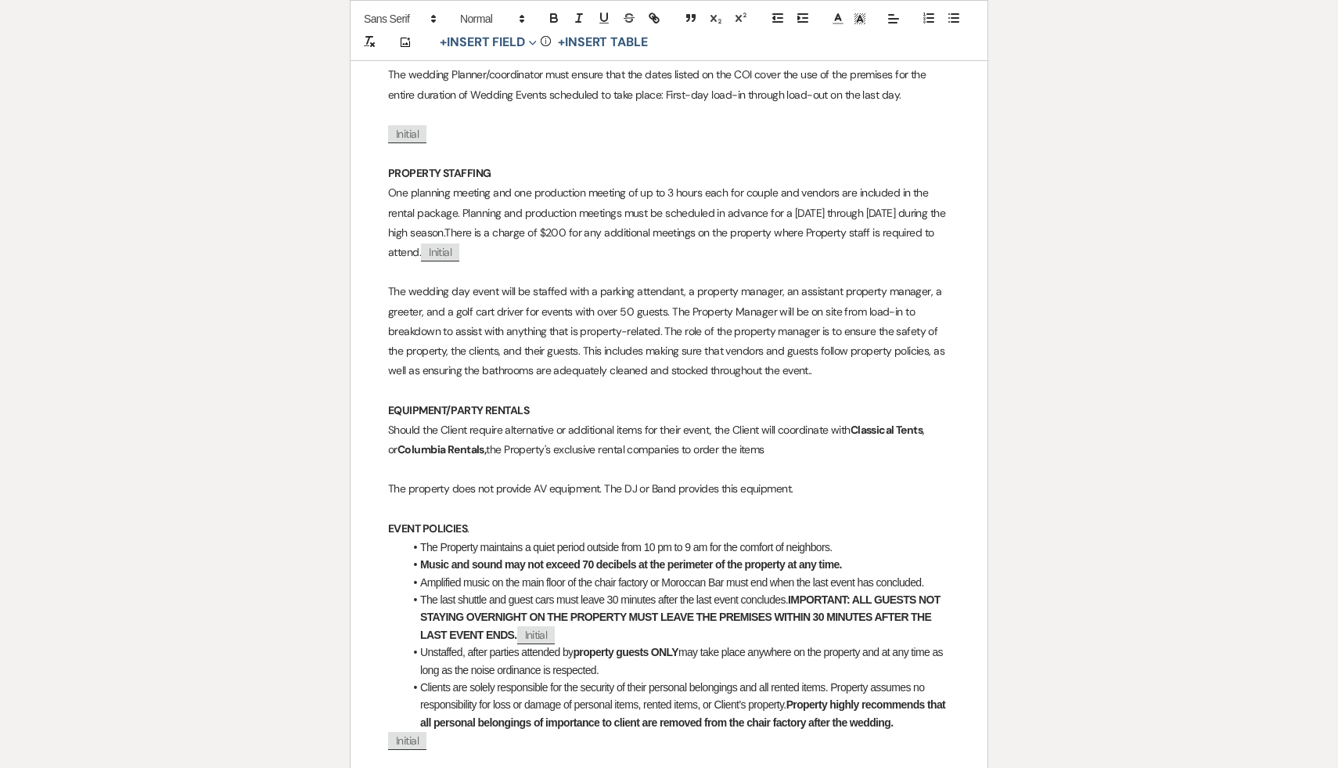
scroll to position [7637, 0]
drag, startPoint x: 945, startPoint y: 419, endPoint x: 931, endPoint y: 422, distance: 14.4
click at [931, 422] on p "Should the Client require alternative or additional items for their event, the …" at bounding box center [669, 441] width 562 height 39
click at [506, 444] on span "the Property's exclusive rental companies to order the items" at bounding box center [645, 451] width 278 height 14
drag, startPoint x: 567, startPoint y: 434, endPoint x: 488, endPoint y: 434, distance: 79.8
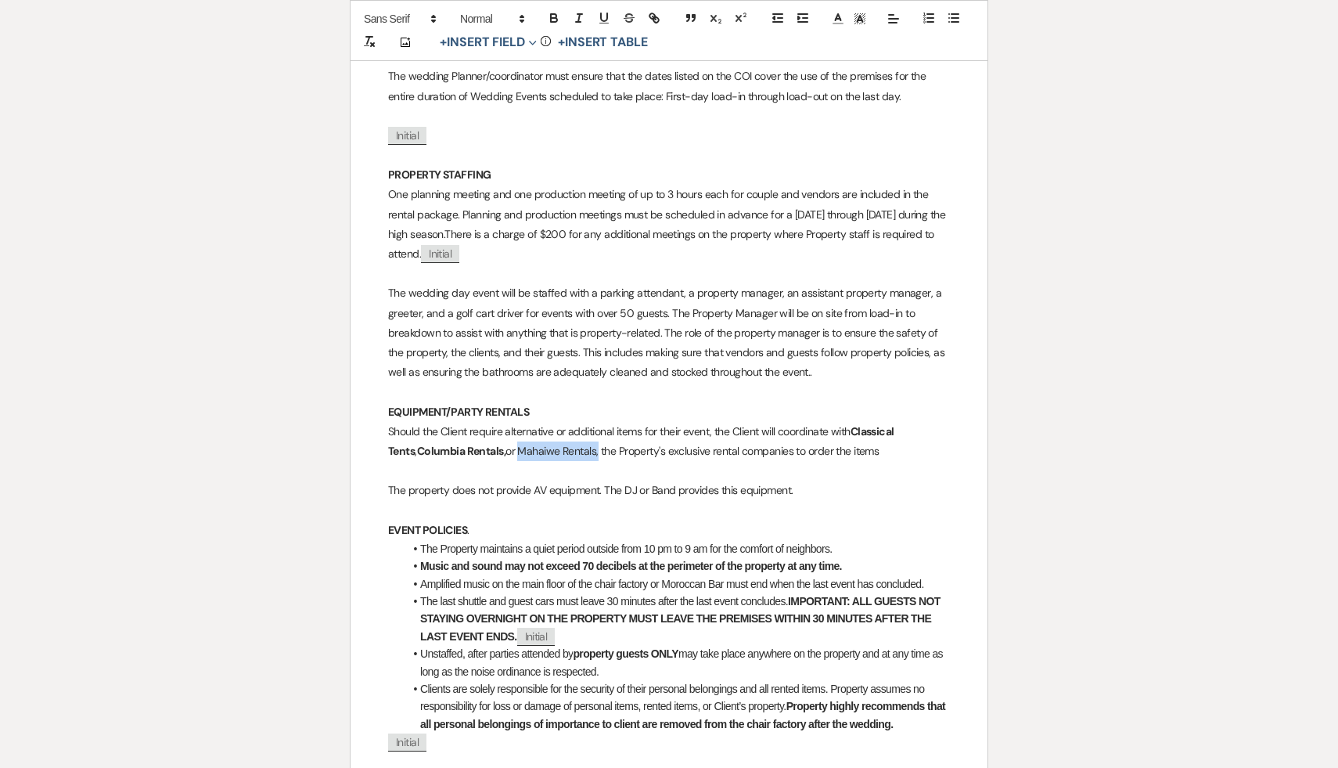
click at [506, 444] on span "or Mahaiwe Rentals, the Property's exclusive rental companies to order the items" at bounding box center [692, 451] width 373 height 14
click at [553, 20] on icon "button" at bounding box center [554, 18] width 14 height 14
click at [545, 402] on p "EQUIPMENT/PARTY RENTALS" at bounding box center [669, 412] width 562 height 20
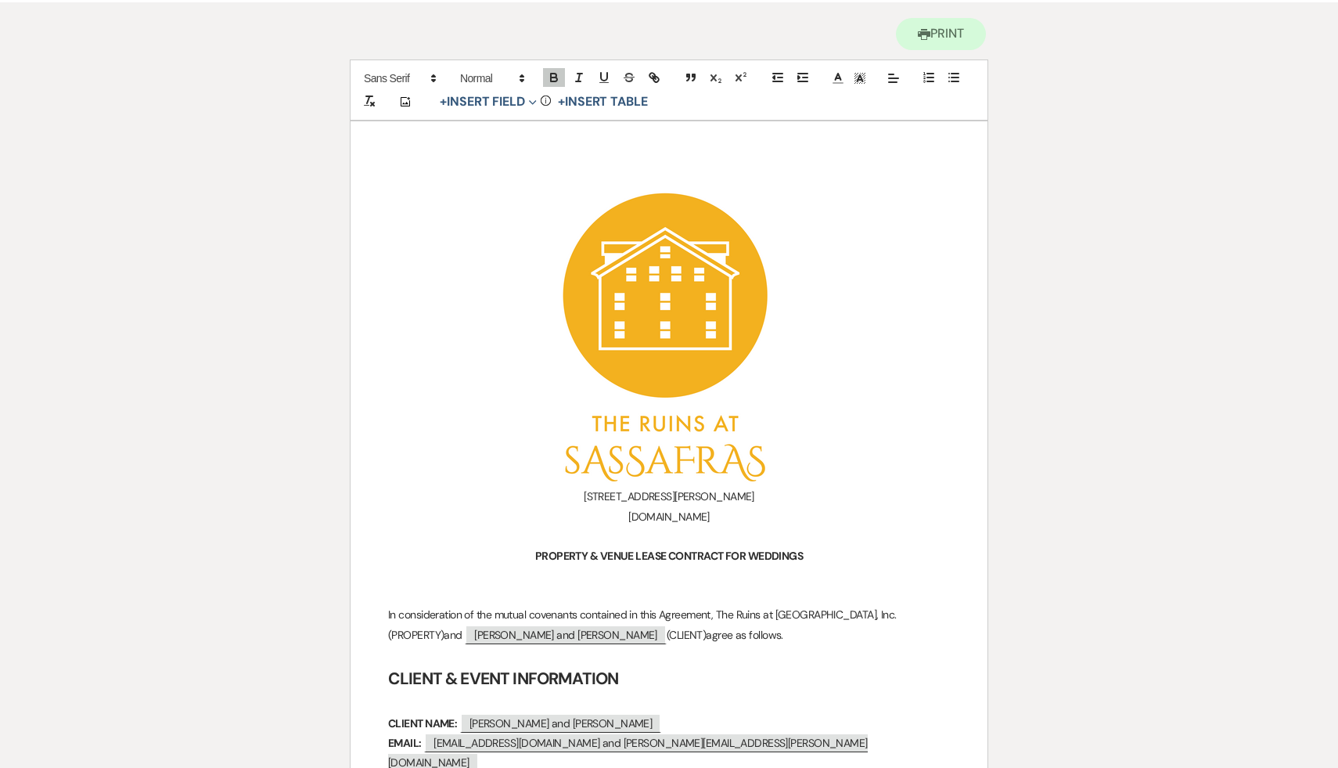
scroll to position [160, 0]
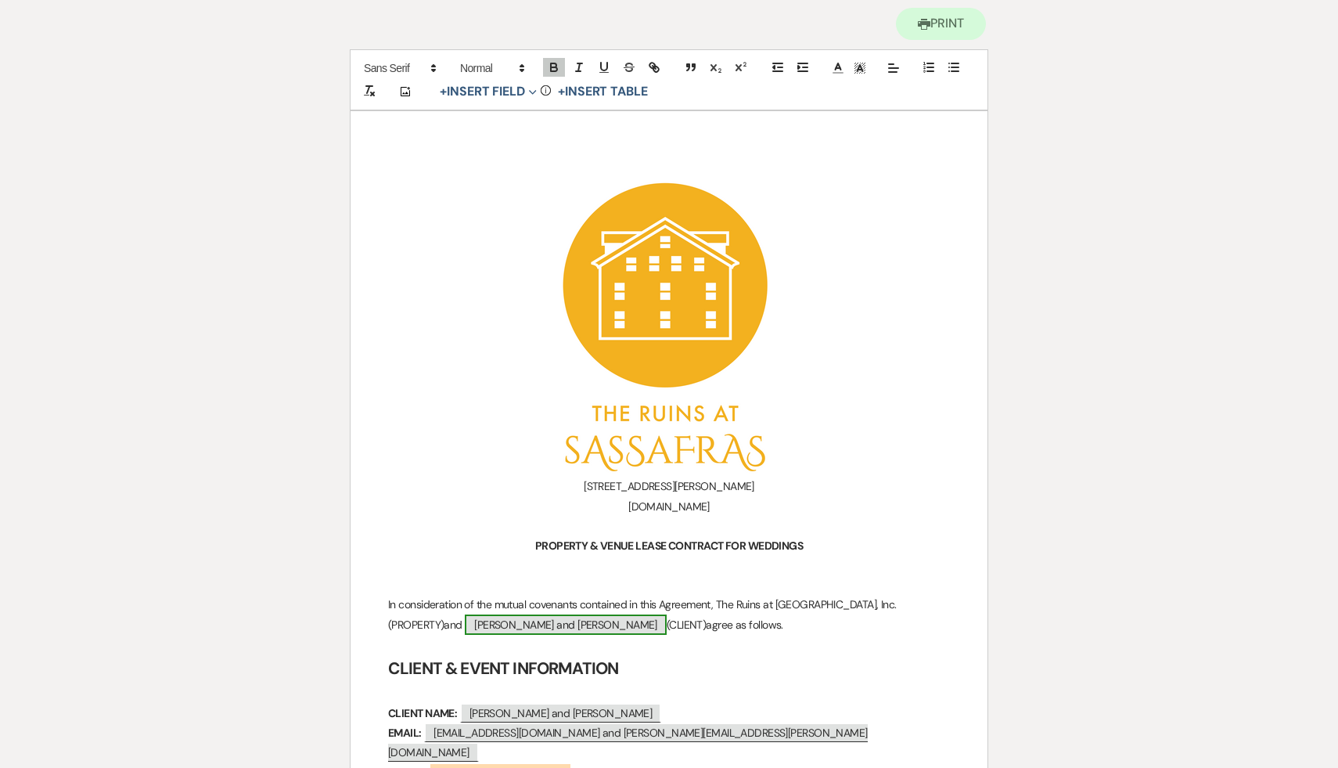
click at [478, 619] on span "Susan Malamed and Eric Rieder" at bounding box center [566, 624] width 202 height 20
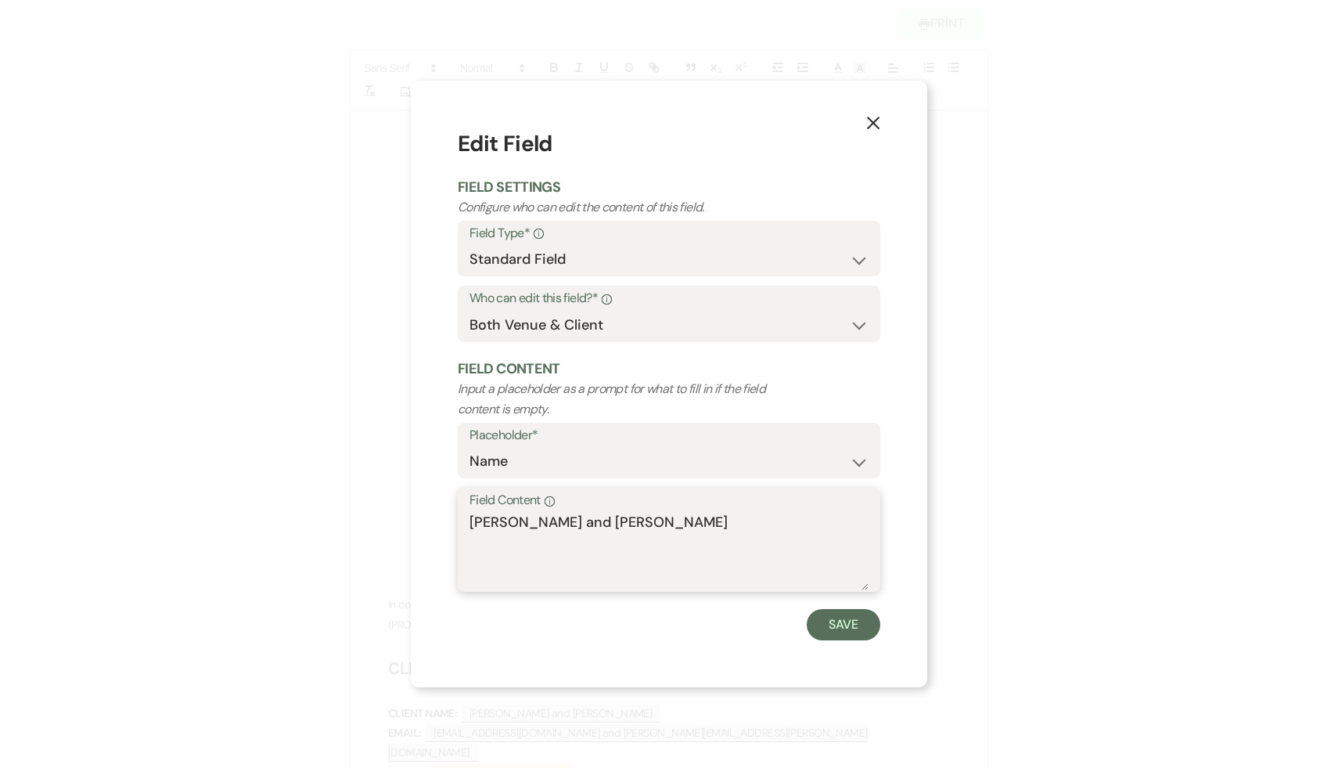
drag, startPoint x: 706, startPoint y: 517, endPoint x: 459, endPoint y: 519, distance: 247.3
click at [459, 519] on div "Field Content Info Susan Malamed and Eric Rieder" at bounding box center [669, 540] width 423 height 104
click at [852, 625] on button "Save" at bounding box center [844, 624] width 74 height 31
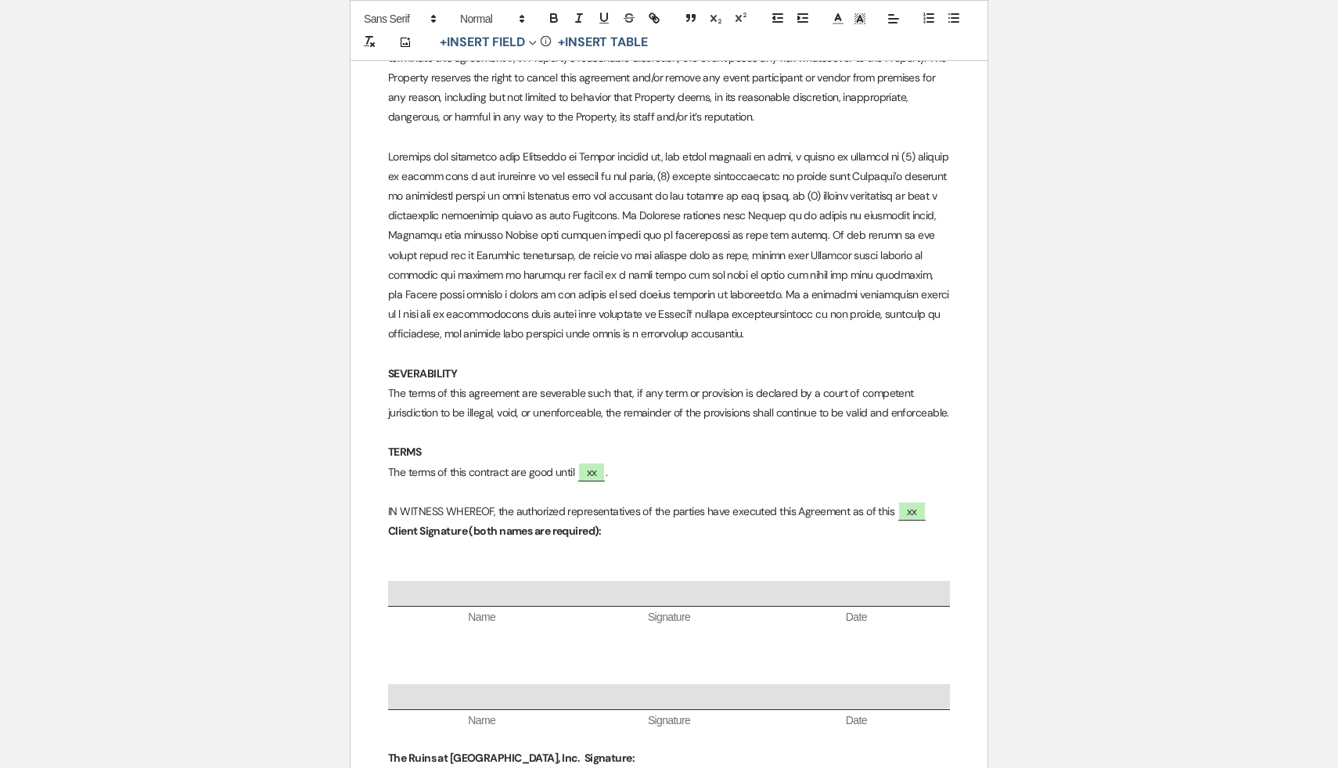
scroll to position [10733, 0]
click at [939, 500] on p "IN WITNESS WHEREOF, the authorized representatives of the parties have executed…" at bounding box center [669, 519] width 562 height 39
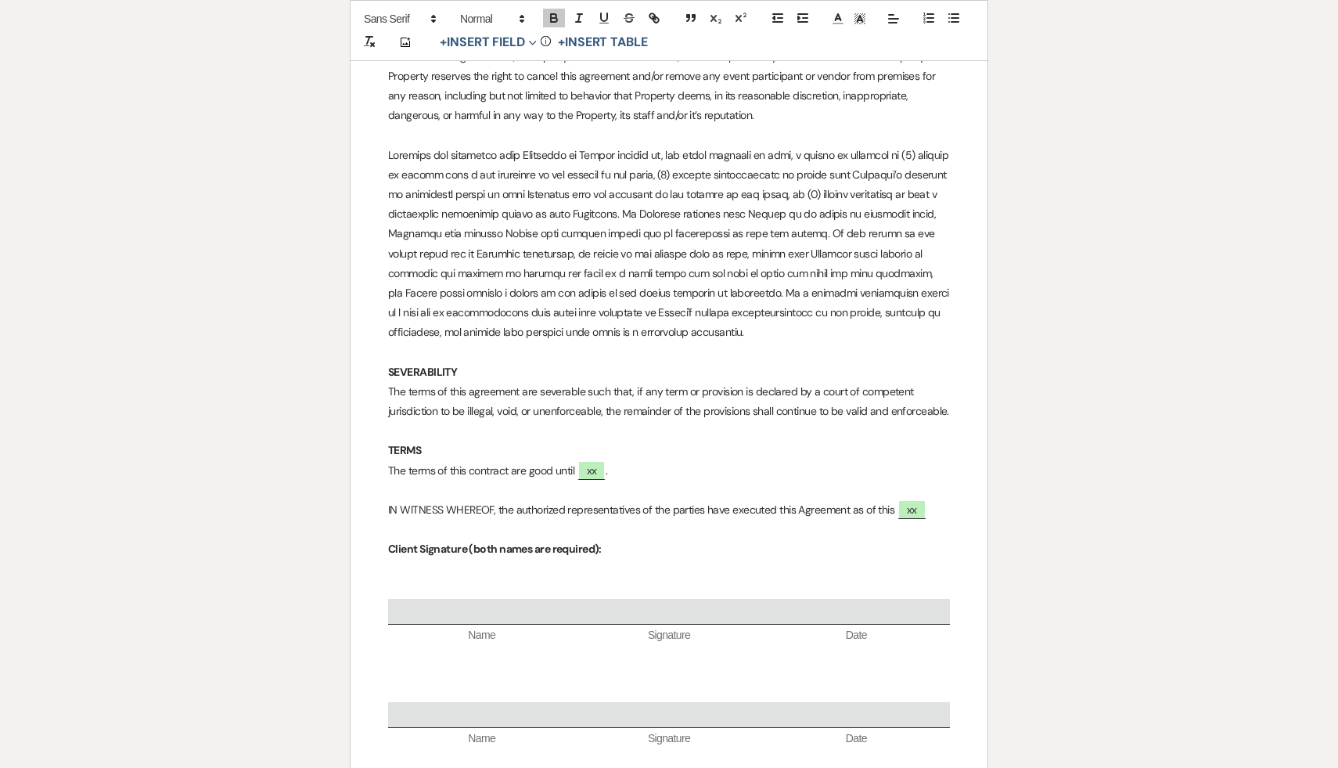
click at [441, 560] on p at bounding box center [669, 570] width 562 height 20
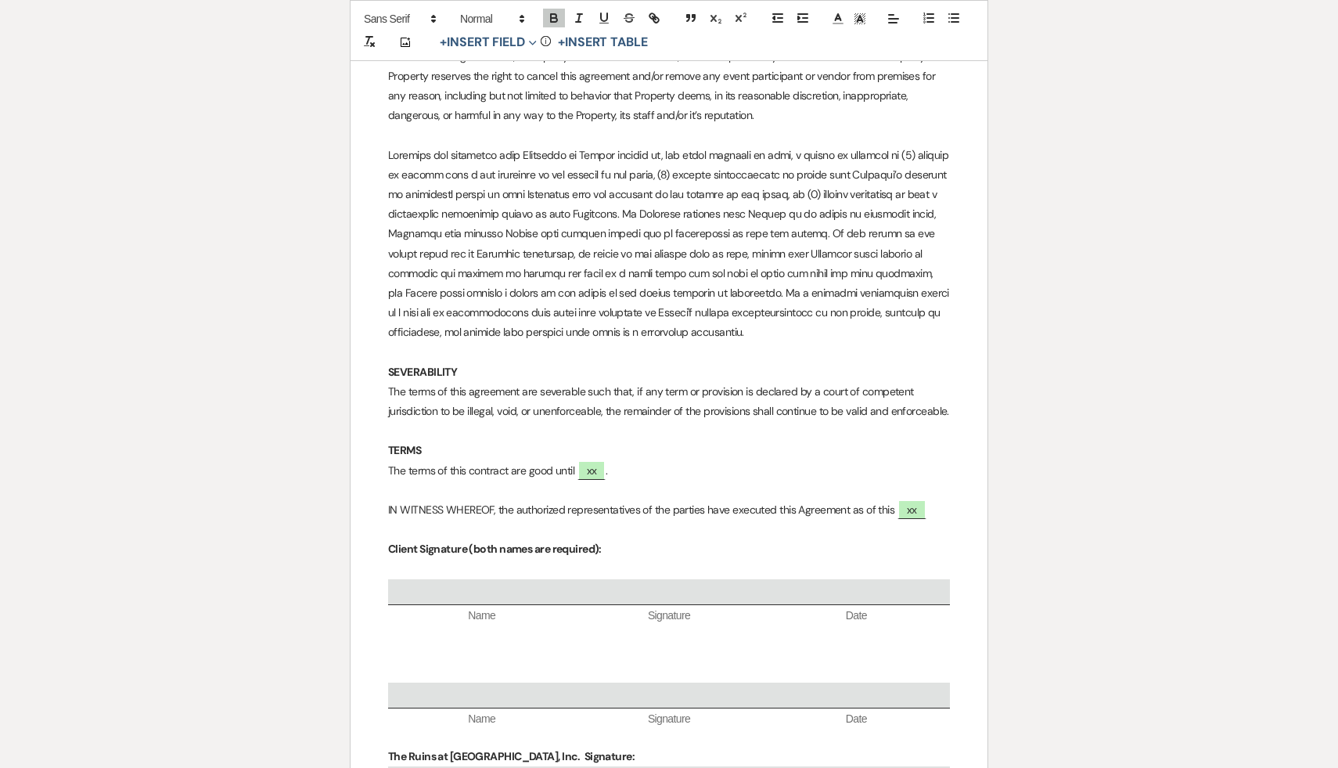
click at [392, 560] on p at bounding box center [669, 570] width 562 height 20
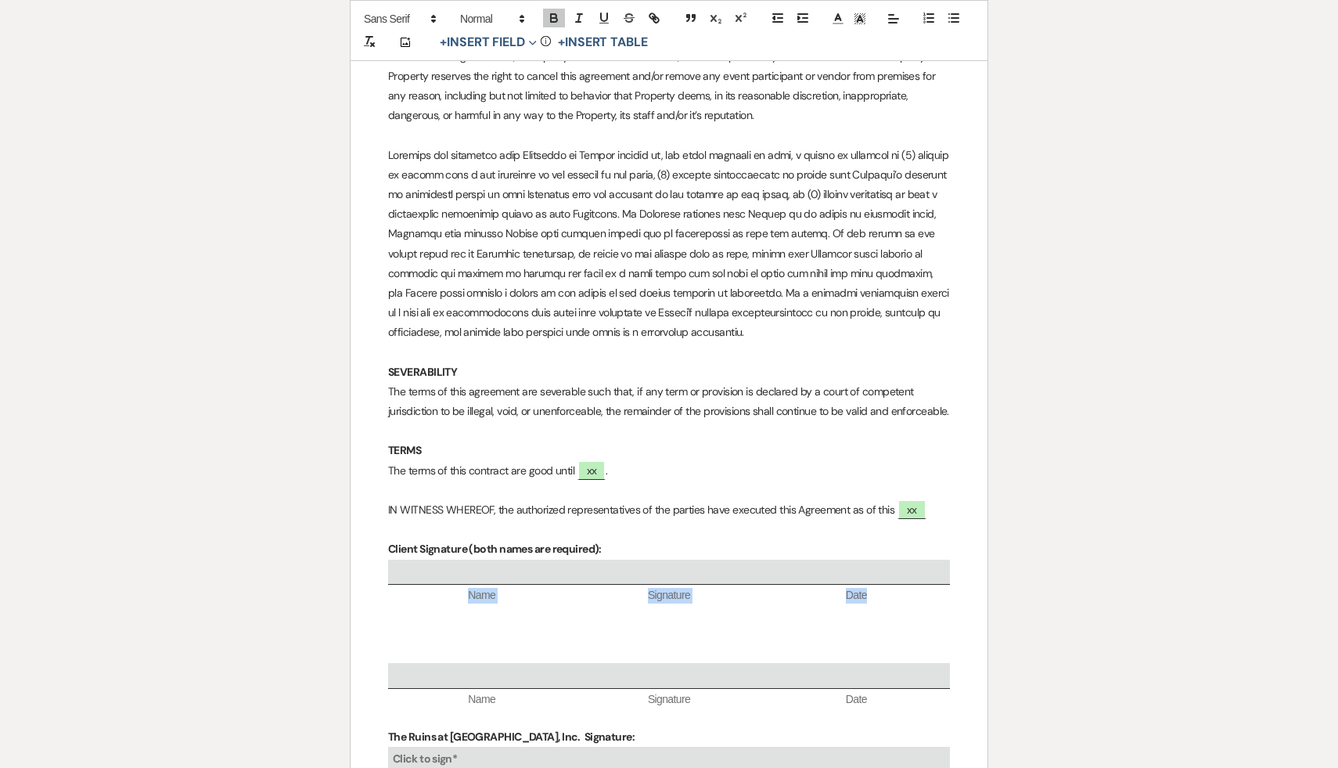
click at [500, 588] on span "Name" at bounding box center [481, 596] width 187 height 16
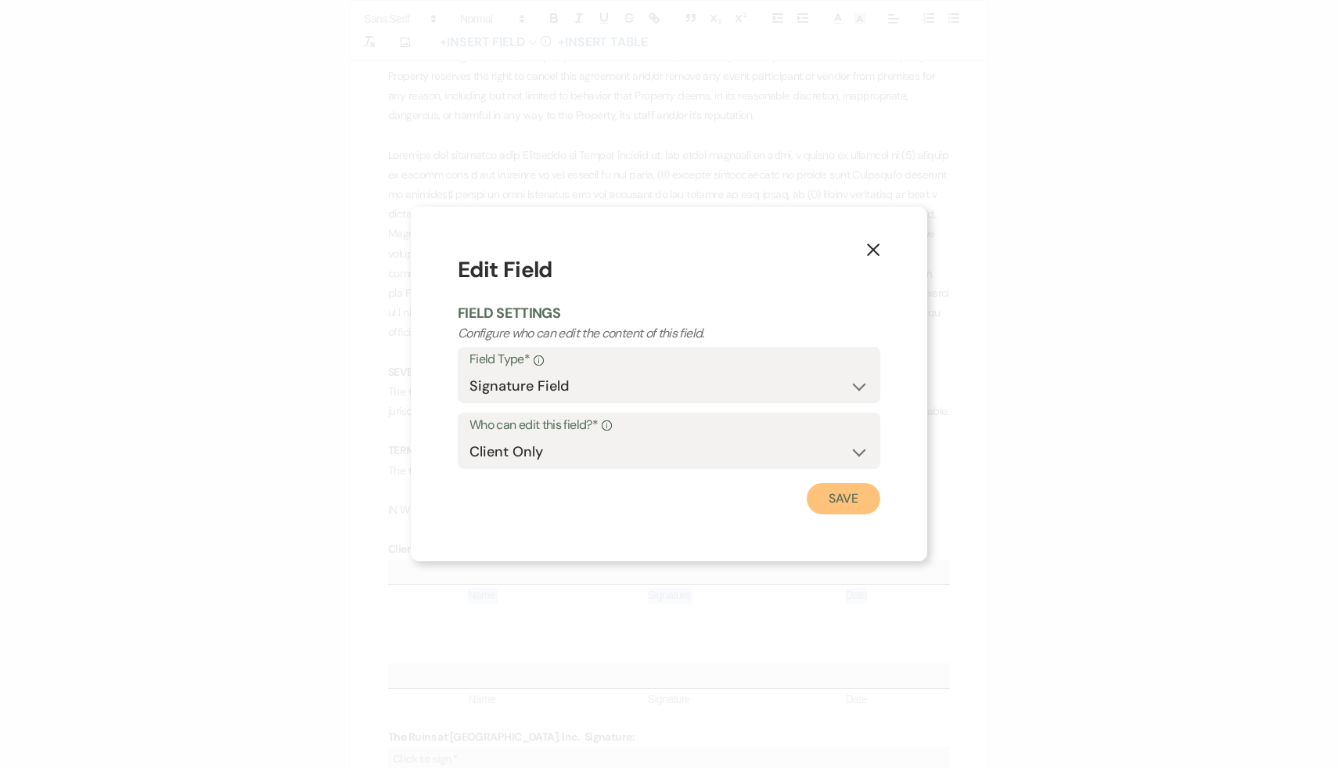
click at [823, 499] on button "Save" at bounding box center [844, 498] width 74 height 31
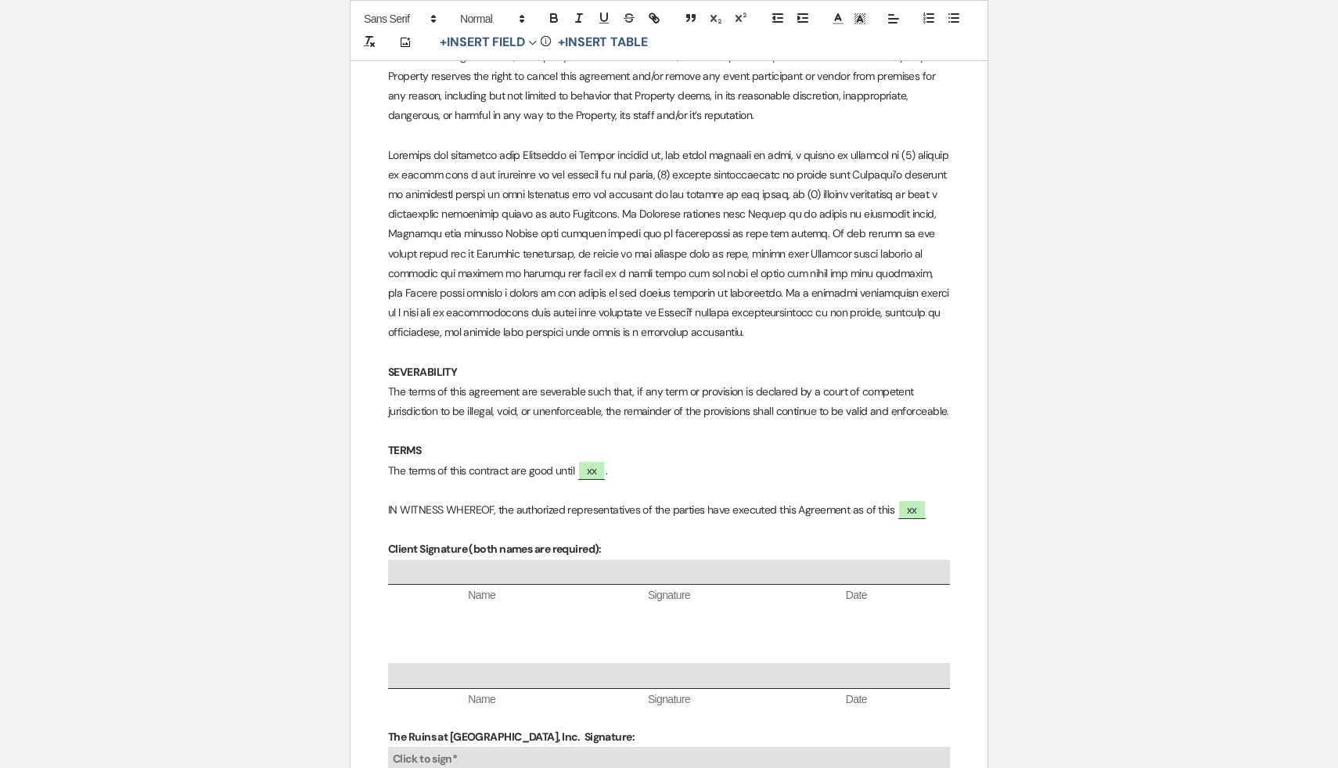
click at [511, 603] on p at bounding box center [669, 613] width 562 height 20
click at [548, 603] on p "Susan Malamed and Eric Rieder" at bounding box center [669, 613] width 562 height 20
click at [388, 707] on p at bounding box center [669, 717] width 562 height 20
drag, startPoint x: 619, startPoint y: 529, endPoint x: 515, endPoint y: 527, distance: 104.1
click at [515, 539] on p "Client Signature (both names are required):" at bounding box center [669, 549] width 562 height 20
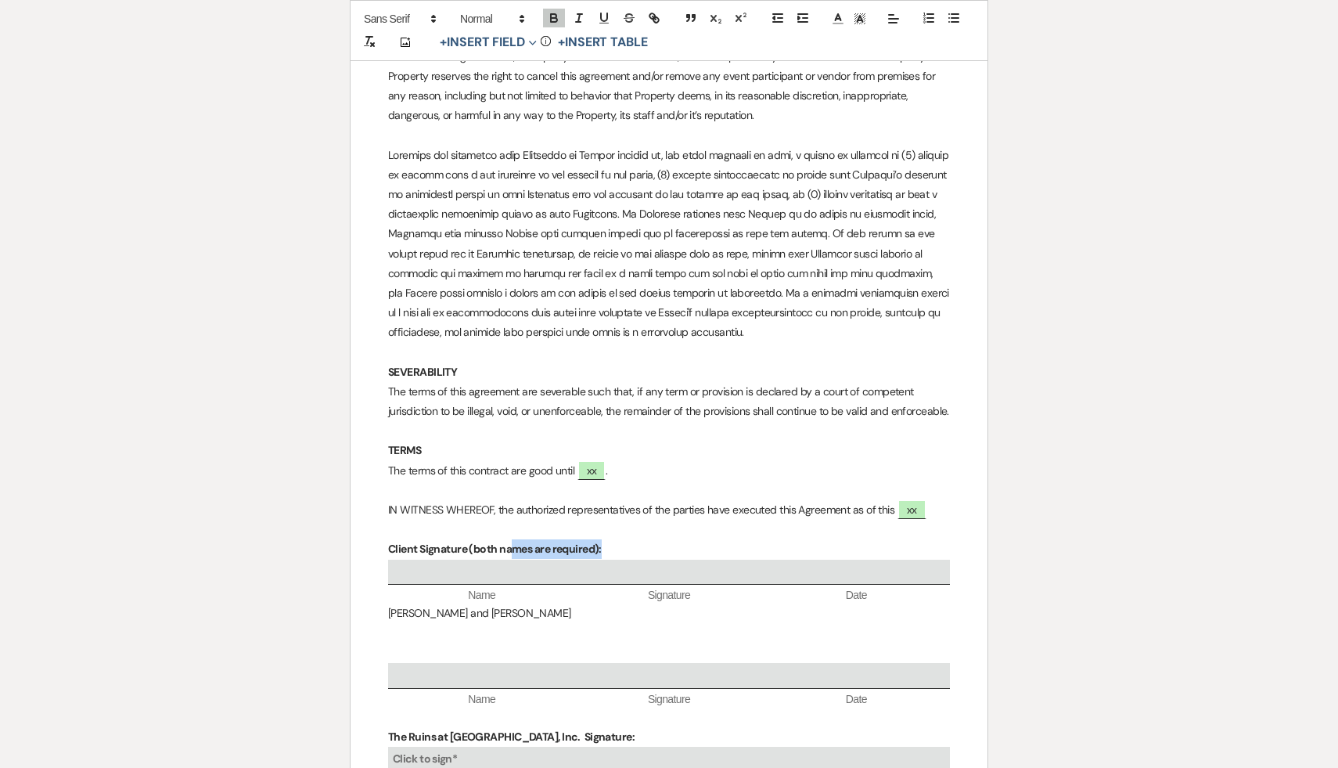
click at [644, 539] on p "Client Signature (both names are required):" at bounding box center [669, 549] width 562 height 20
click at [610, 539] on p "Client Signature (both names are required):" at bounding box center [669, 549] width 562 height 20
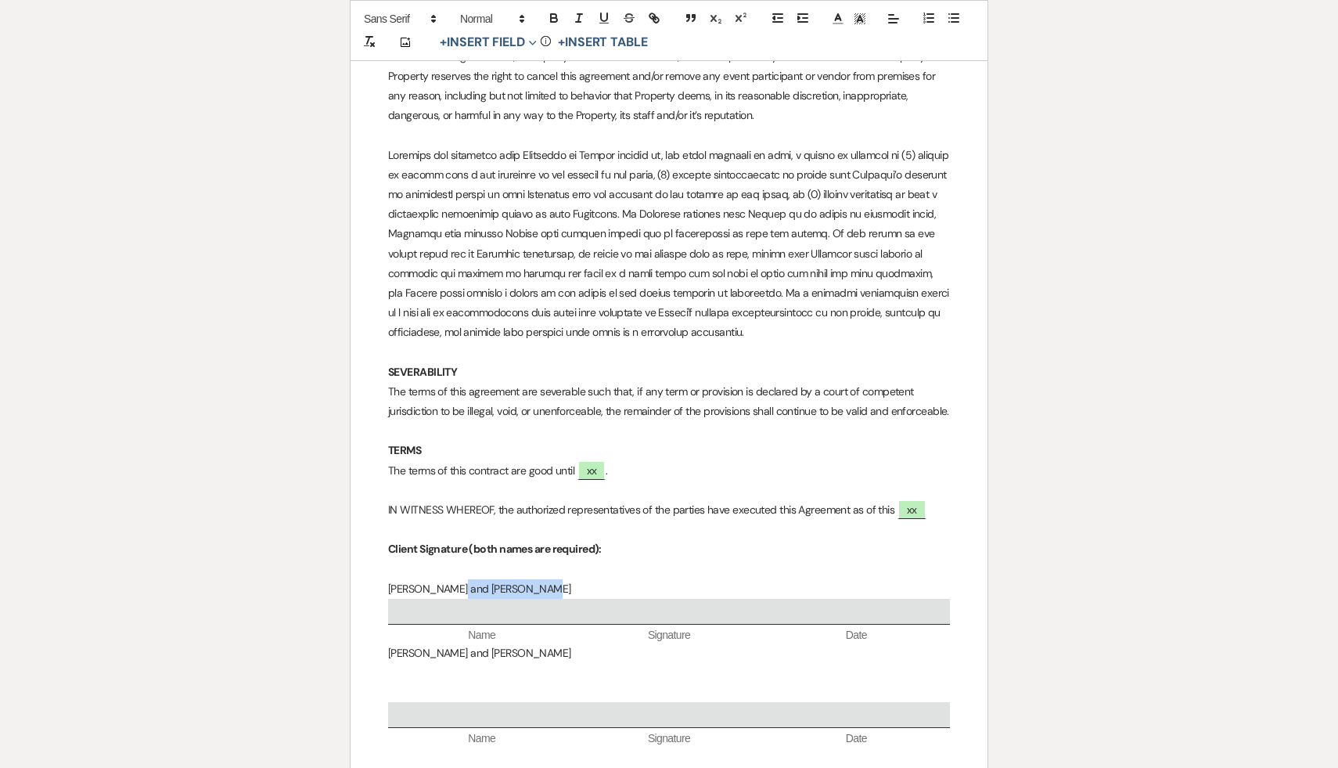
drag, startPoint x: 548, startPoint y: 570, endPoint x: 463, endPoint y: 566, distance: 84.6
click at [463, 579] on p "Susan Malamed and Eric Rieder" at bounding box center [669, 589] width 562 height 20
drag, startPoint x: 542, startPoint y: 628, endPoint x: 361, endPoint y: 619, distance: 181.0
click at [395, 682] on p at bounding box center [669, 692] width 562 height 20
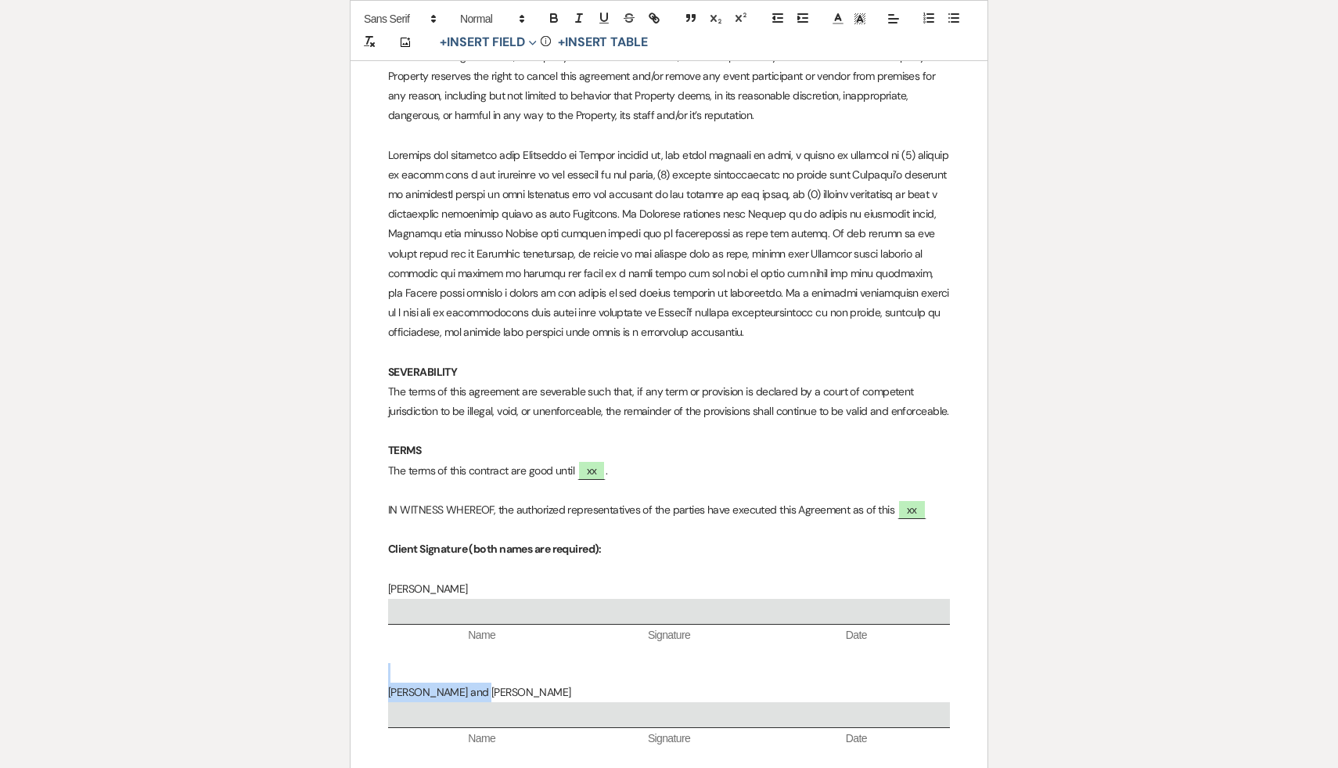
drag, startPoint x: 486, startPoint y: 670, endPoint x: 295, endPoint y: 658, distance: 191.3
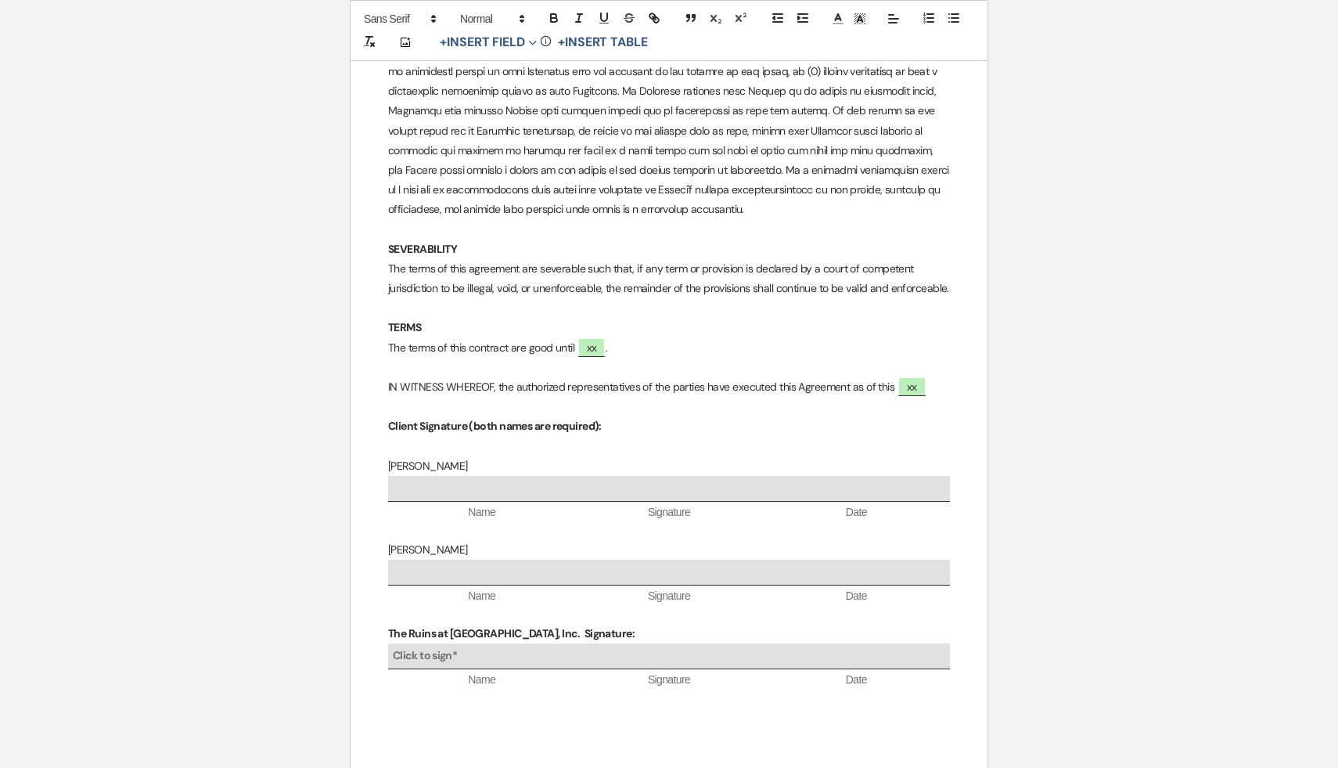
scroll to position [10867, 0]
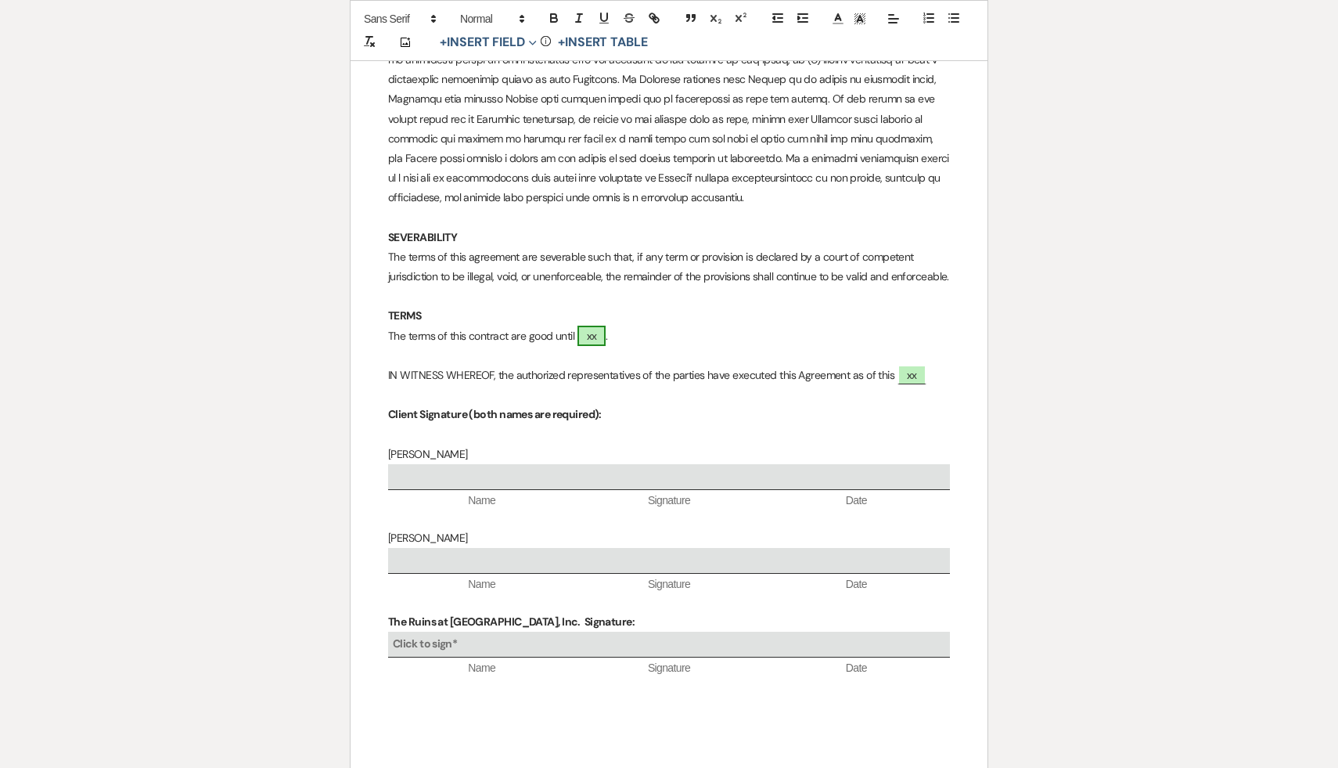
click at [593, 326] on span "xx" at bounding box center [592, 336] width 29 height 20
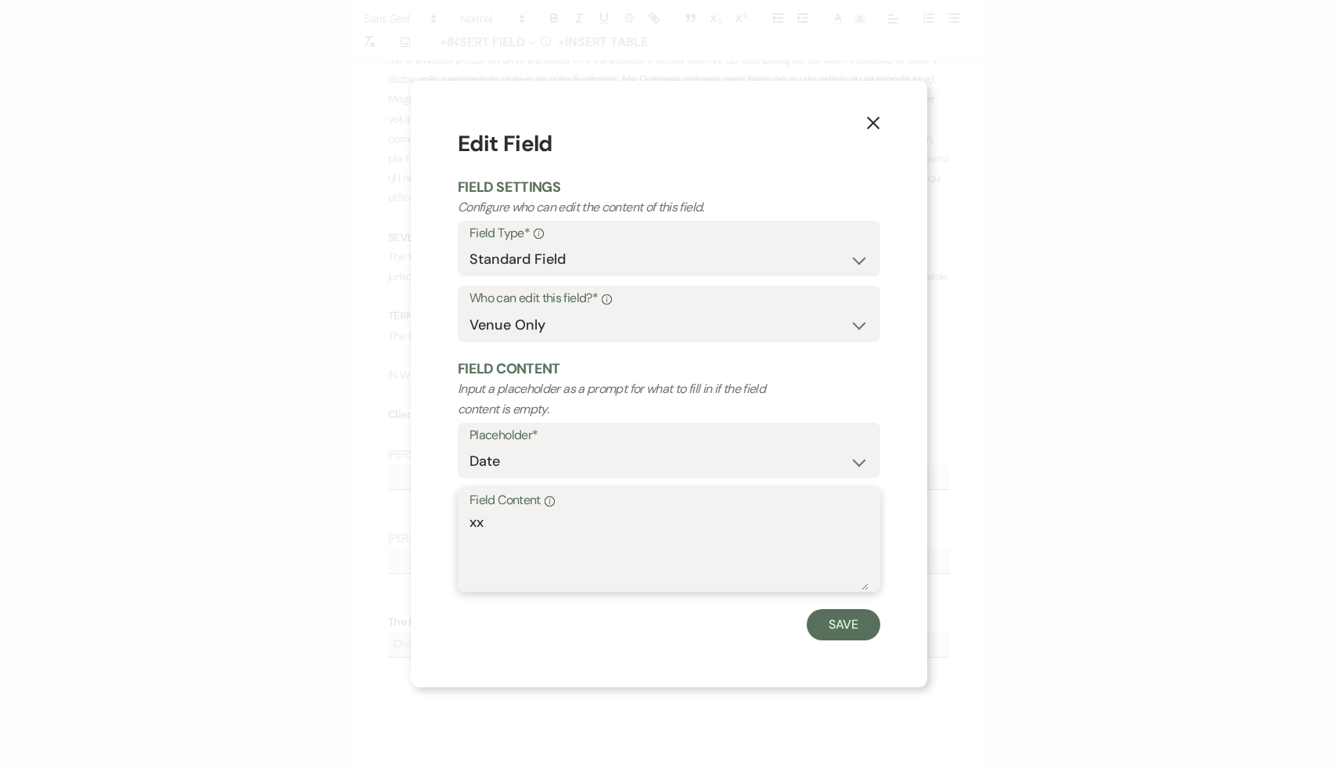
click at [512, 514] on textarea "xx" at bounding box center [669, 551] width 399 height 78
click at [848, 625] on button "Save" at bounding box center [844, 624] width 74 height 31
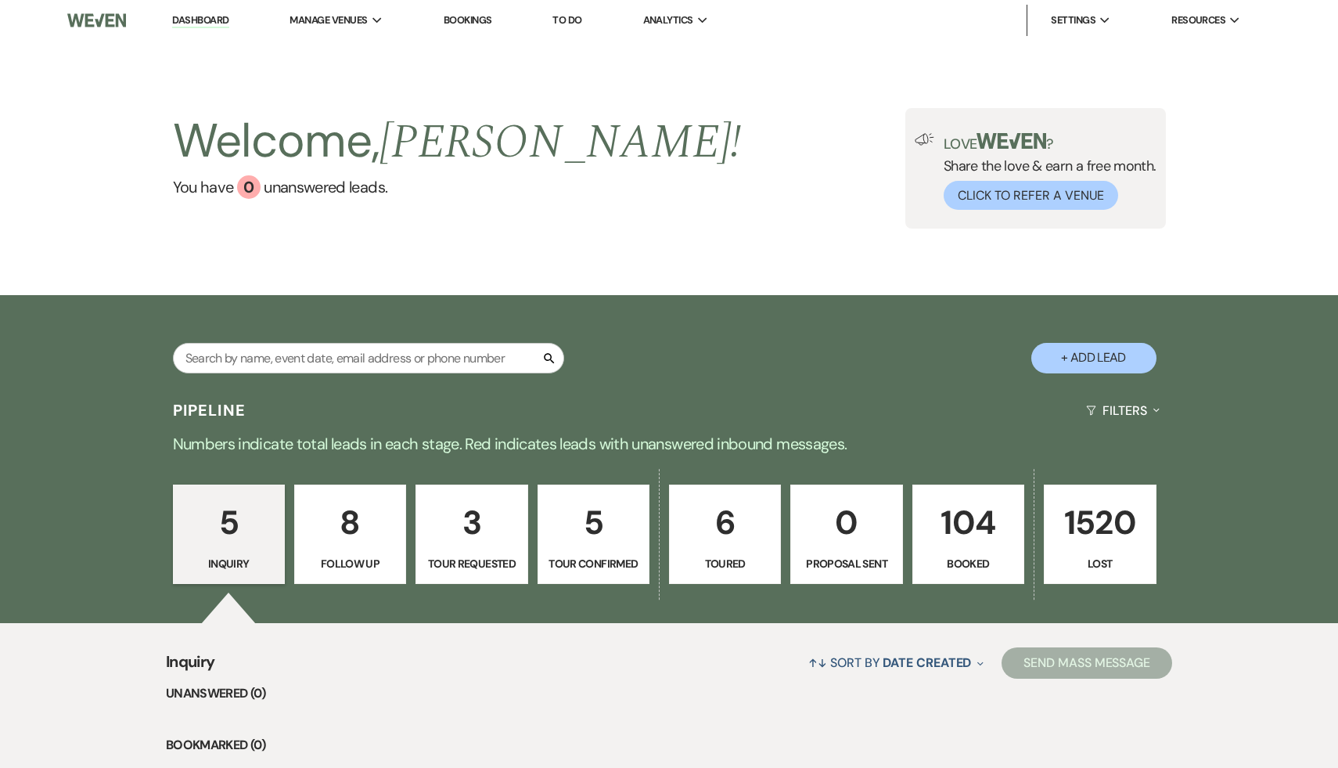
click at [971, 537] on p "104" at bounding box center [969, 522] width 92 height 52
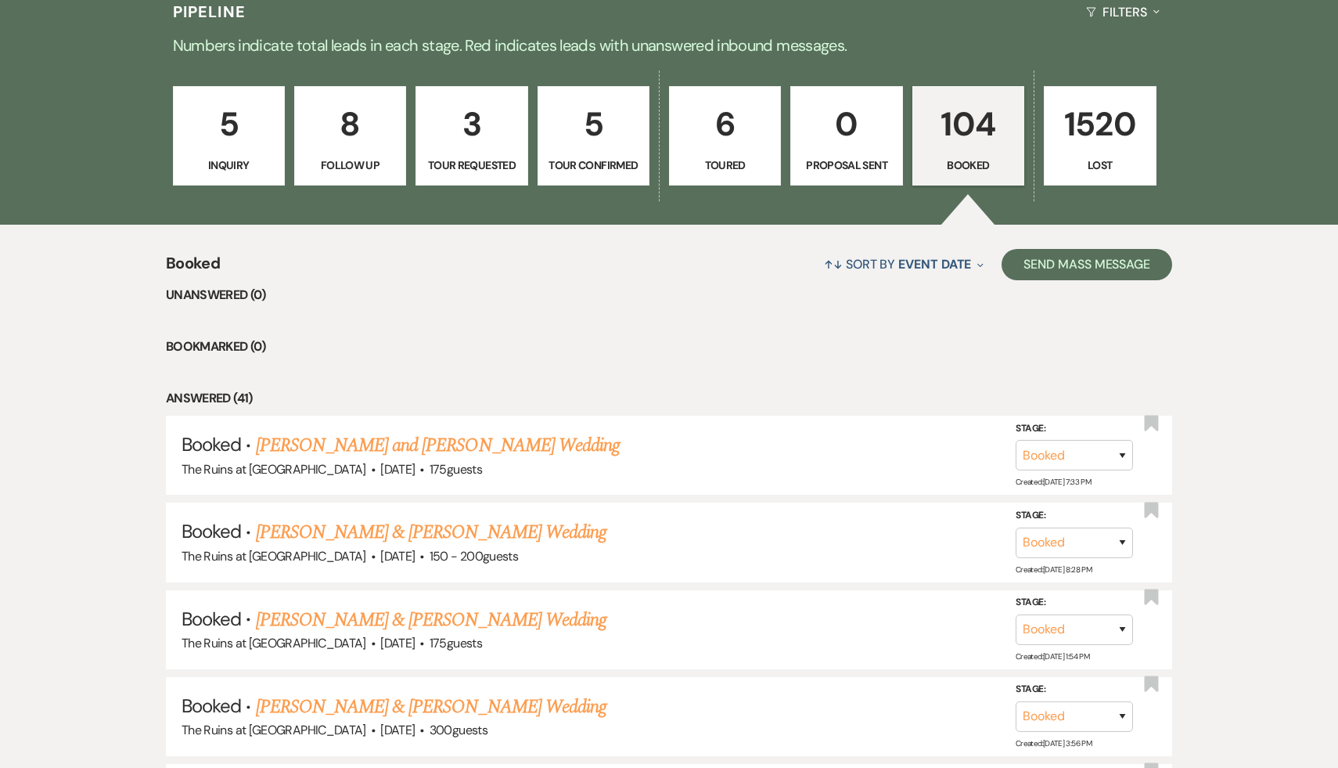
scroll to position [407, 0]
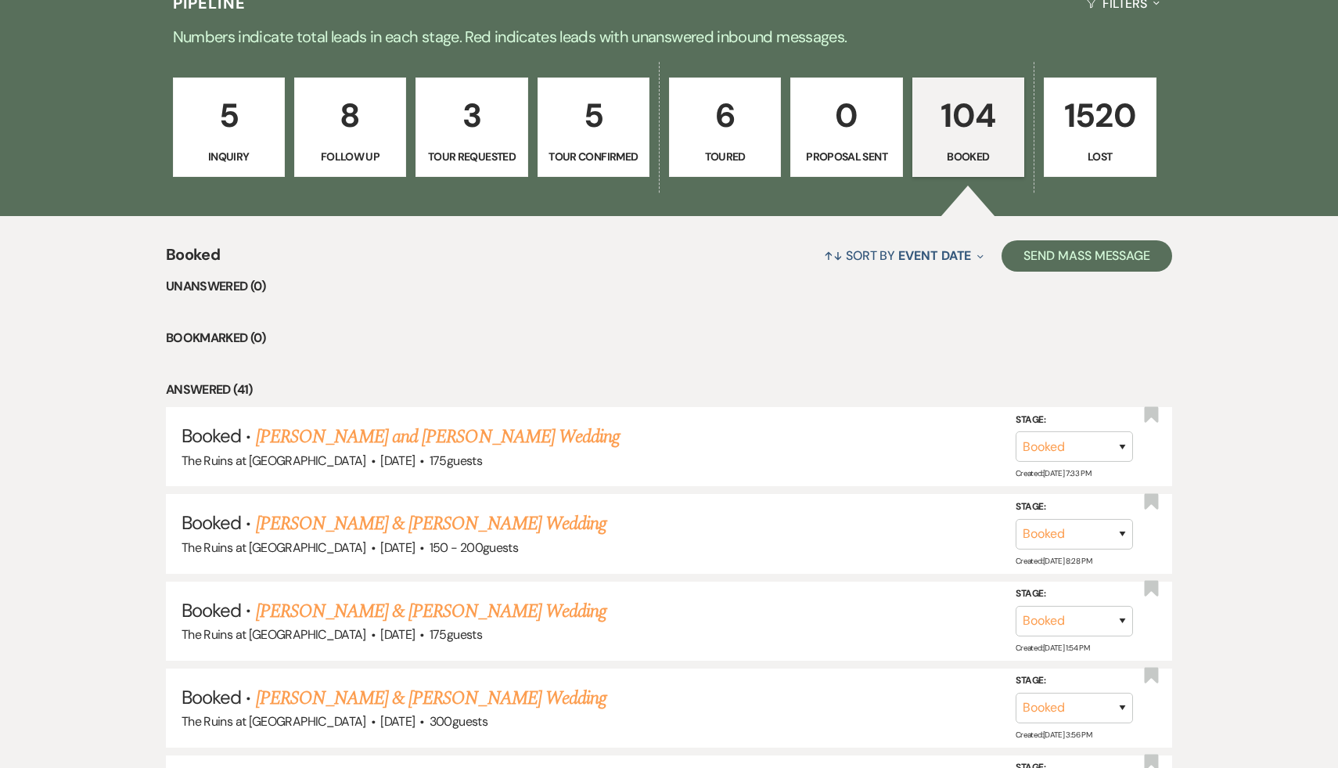
click at [731, 130] on p "6" at bounding box center [725, 115] width 92 height 52
select select "5"
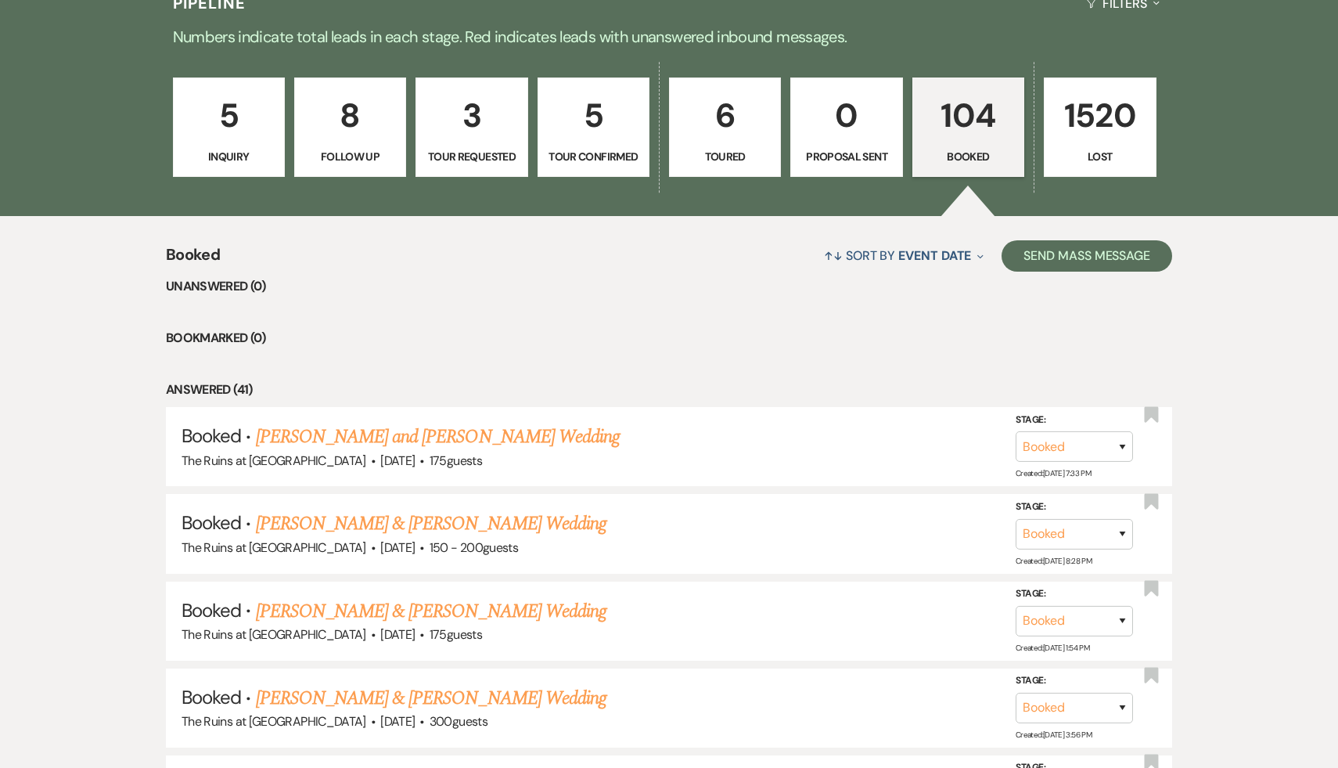
select select "5"
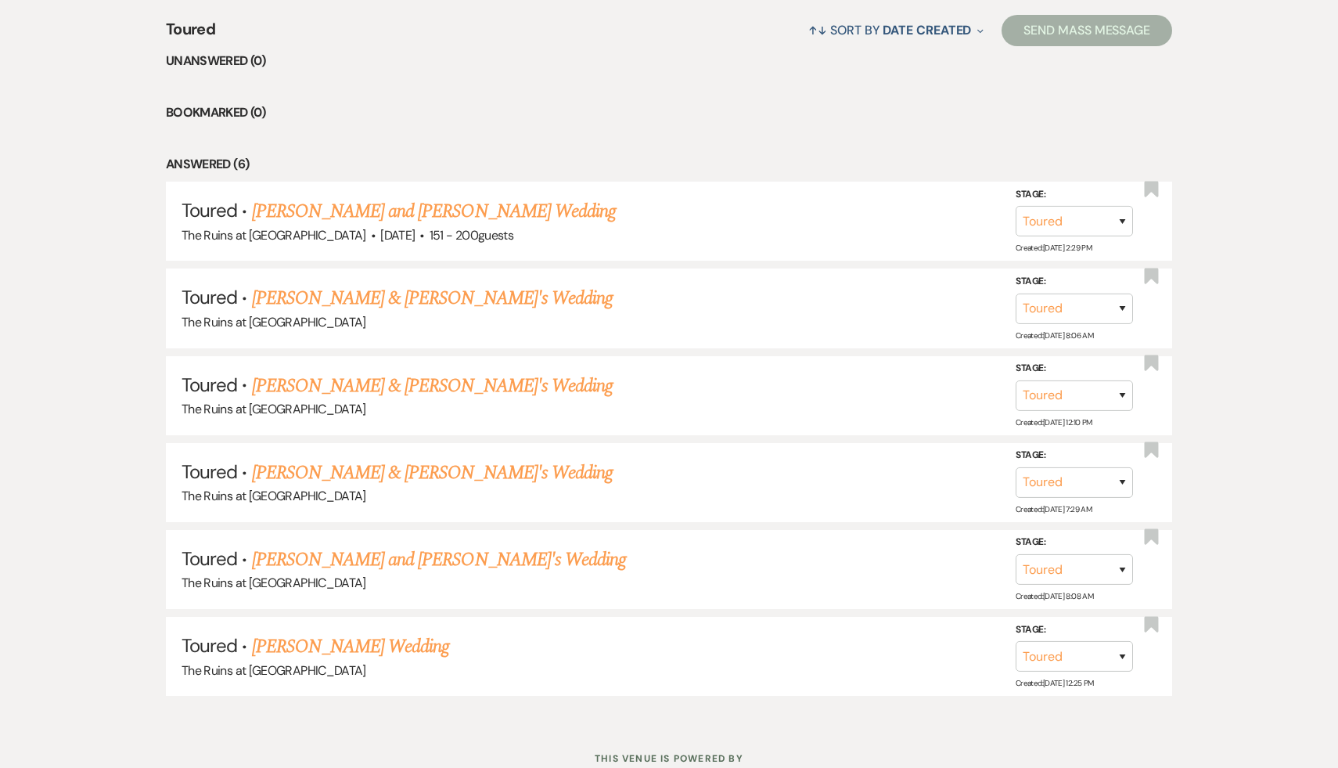
scroll to position [683, 0]
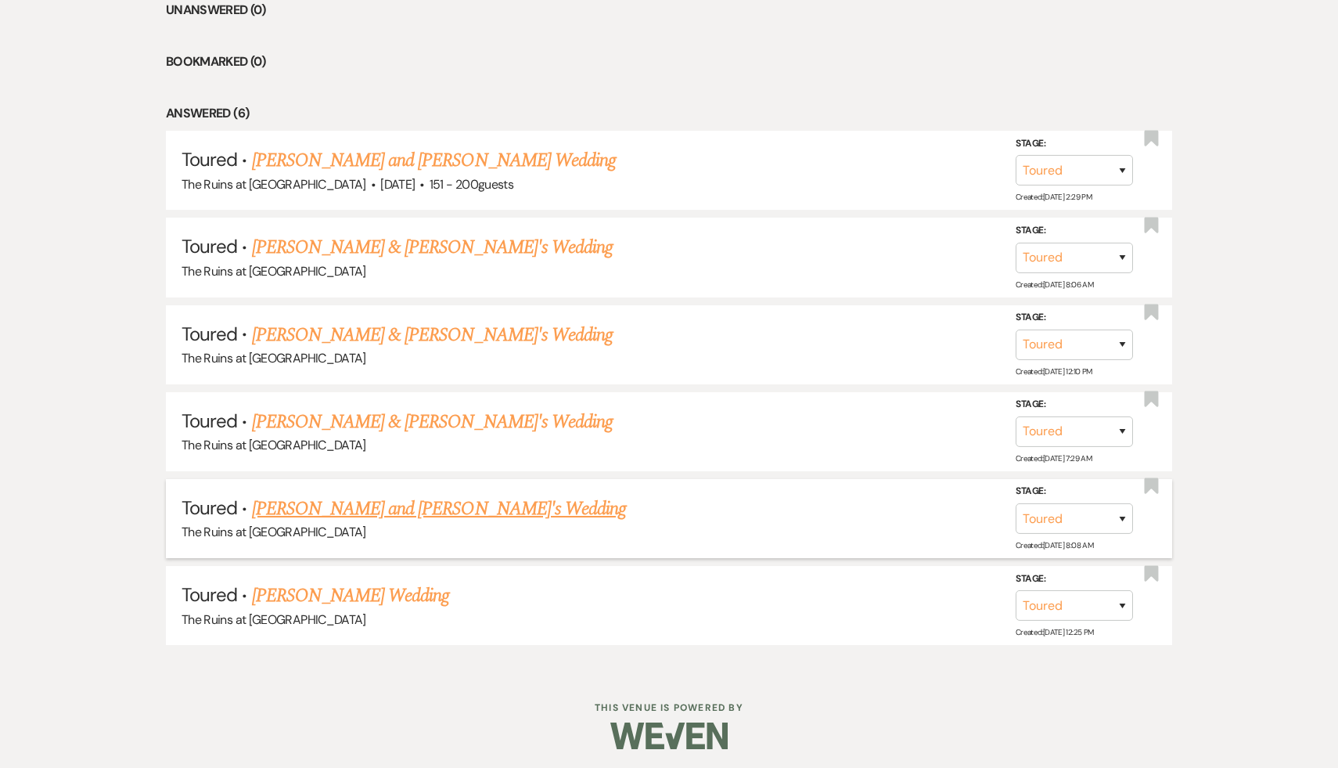
click at [428, 500] on link "[PERSON_NAME] and [PERSON_NAME]'s Wedding" at bounding box center [439, 509] width 375 height 28
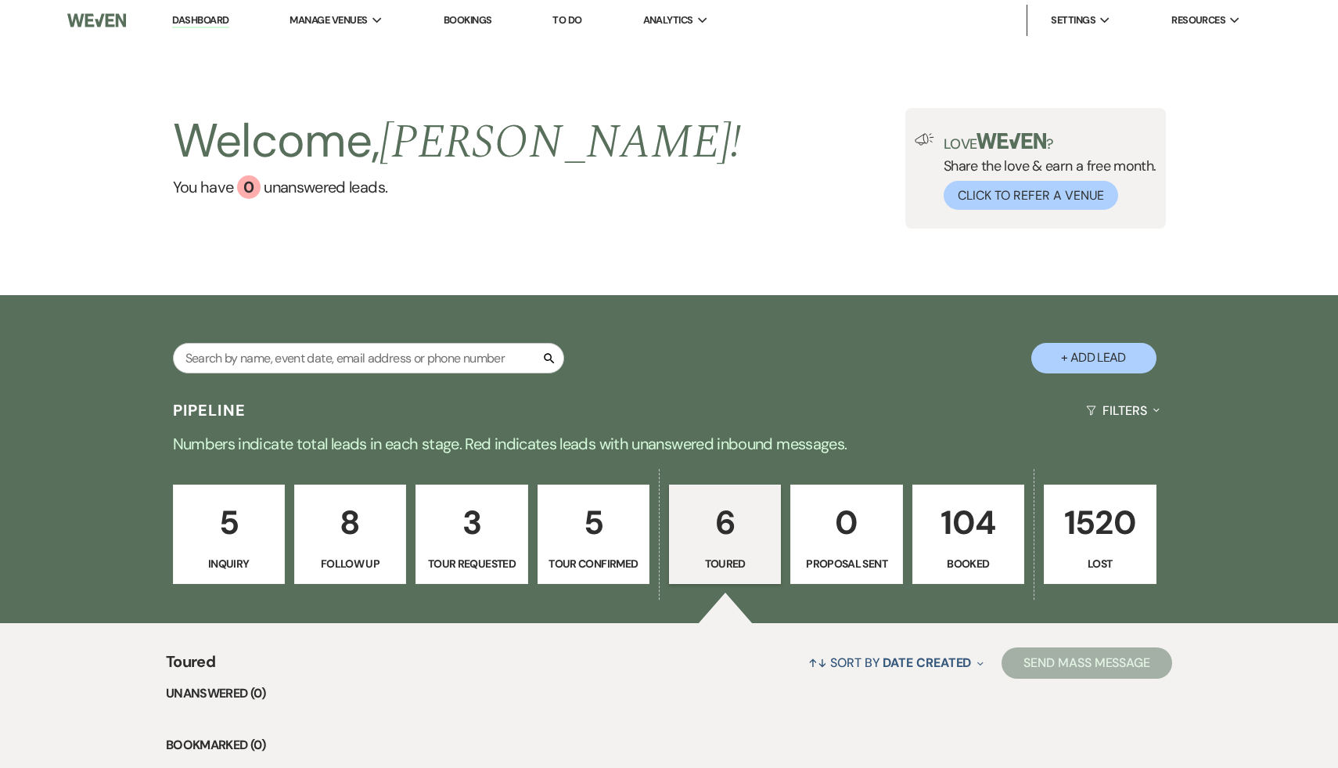
select select "5"
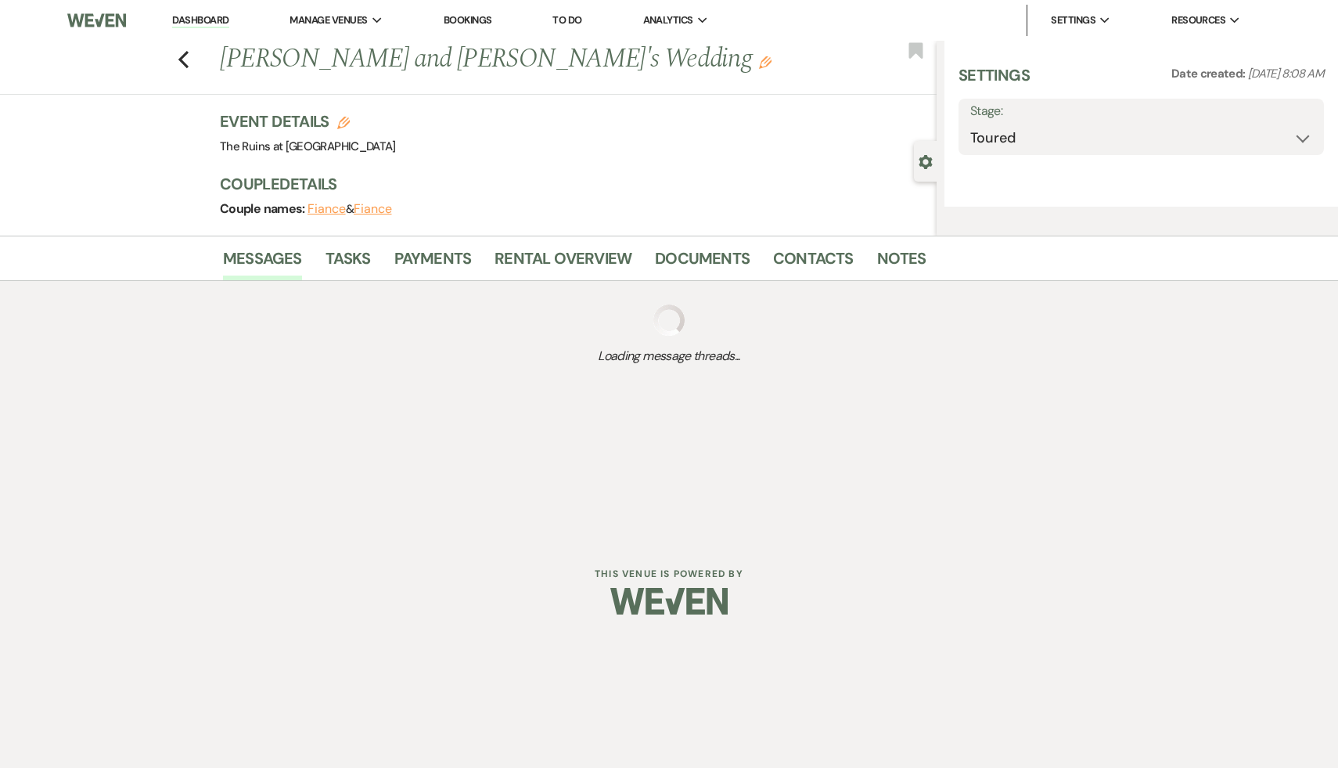
select select "6"
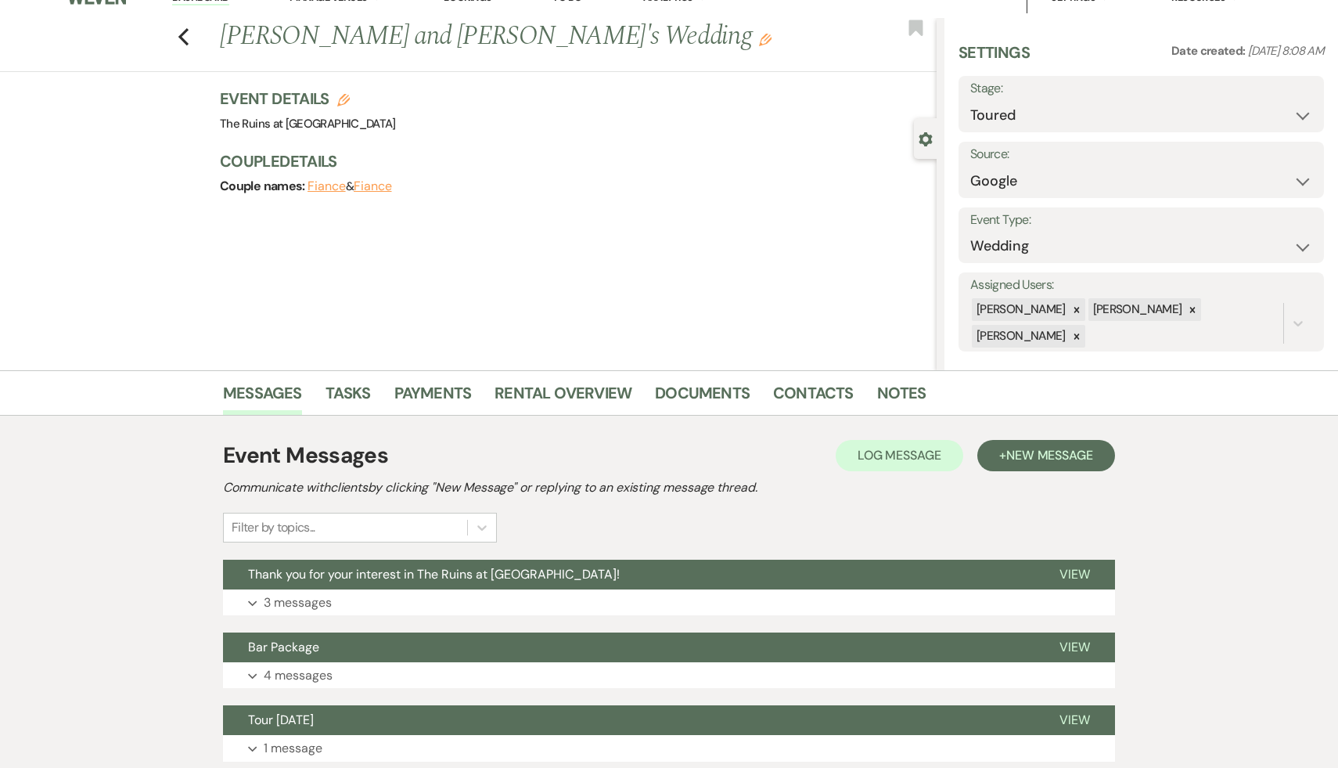
scroll to position [30, 0]
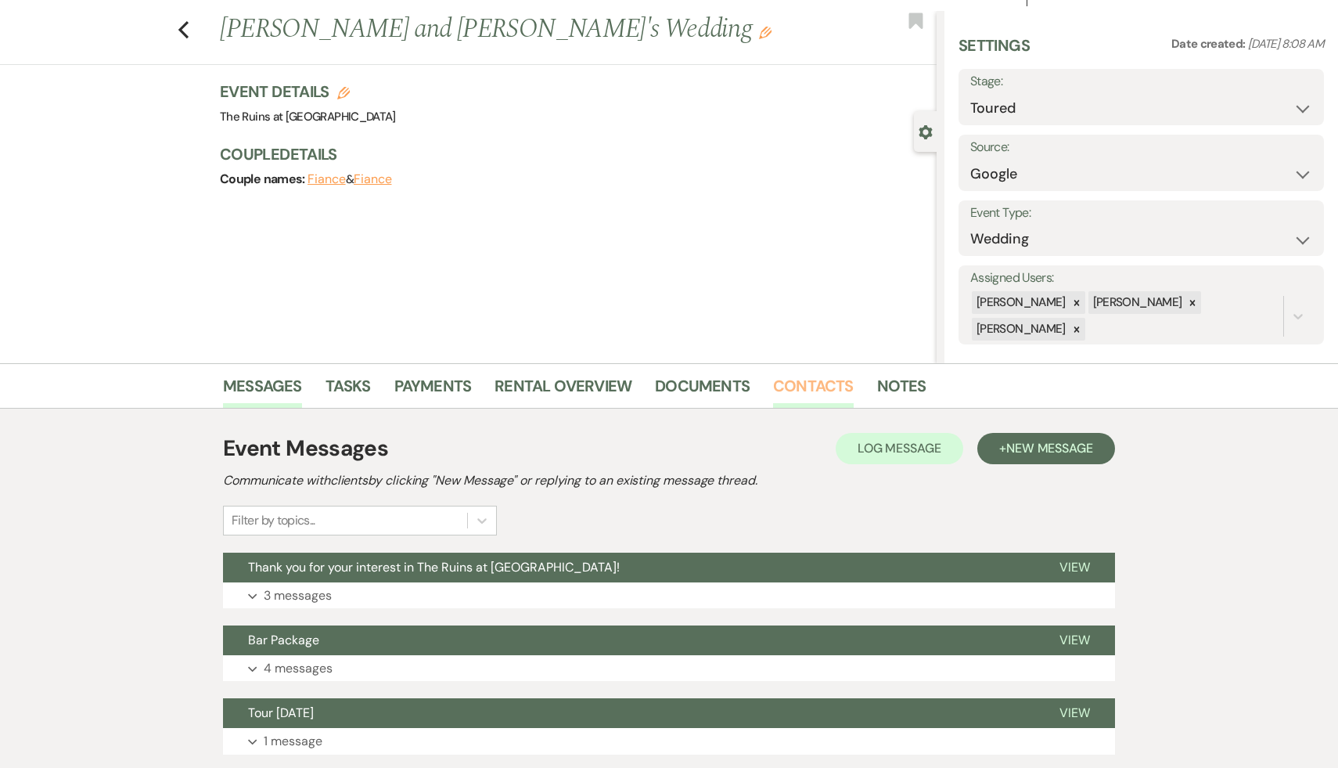
click at [825, 384] on link "Contacts" at bounding box center [813, 390] width 81 height 34
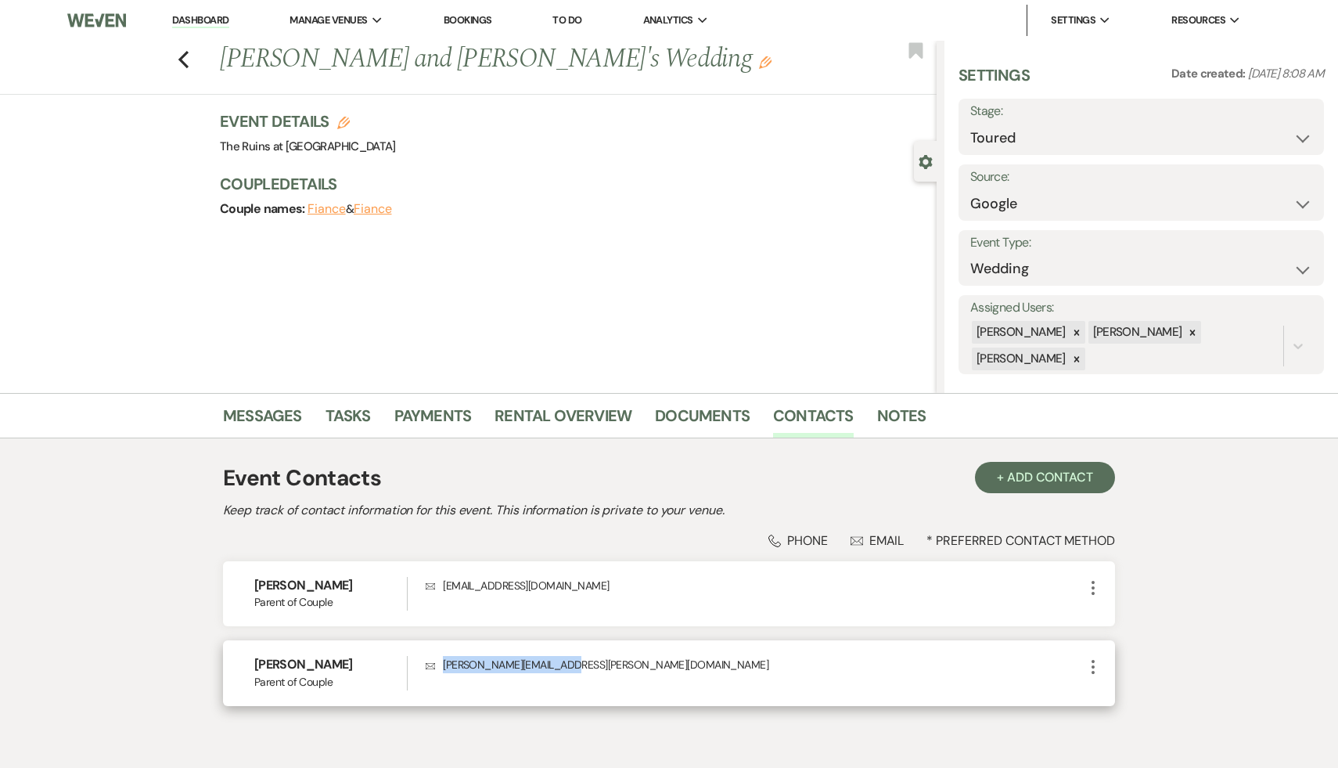
drag, startPoint x: 583, startPoint y: 664, endPoint x: 441, endPoint y: 657, distance: 141.8
click at [441, 657] on p "Envelope Eric.Rieder@bclplaw.com" at bounding box center [755, 664] width 658 height 17
copy p "Eric.Rieder@bclplaw.com"
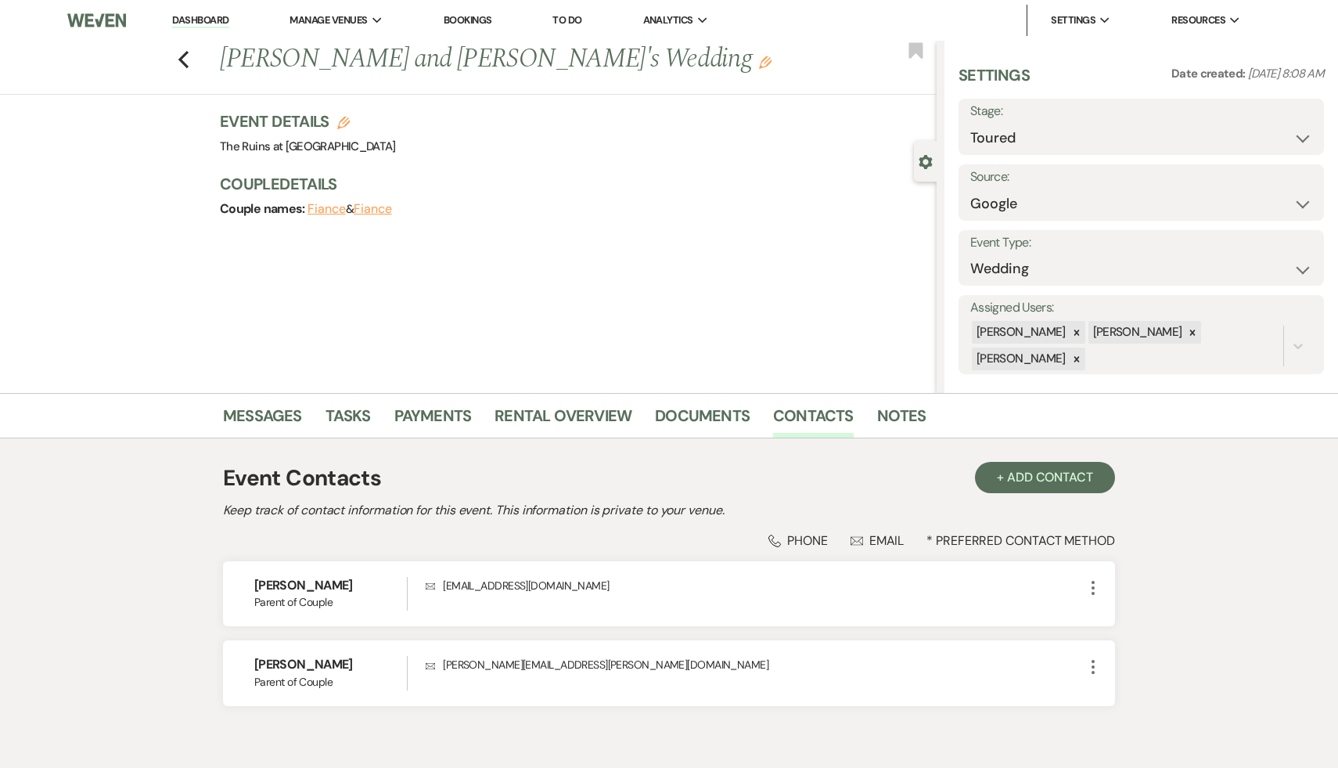
select select "5"
select select "6"
click at [267, 415] on link "Messages" at bounding box center [262, 420] width 79 height 34
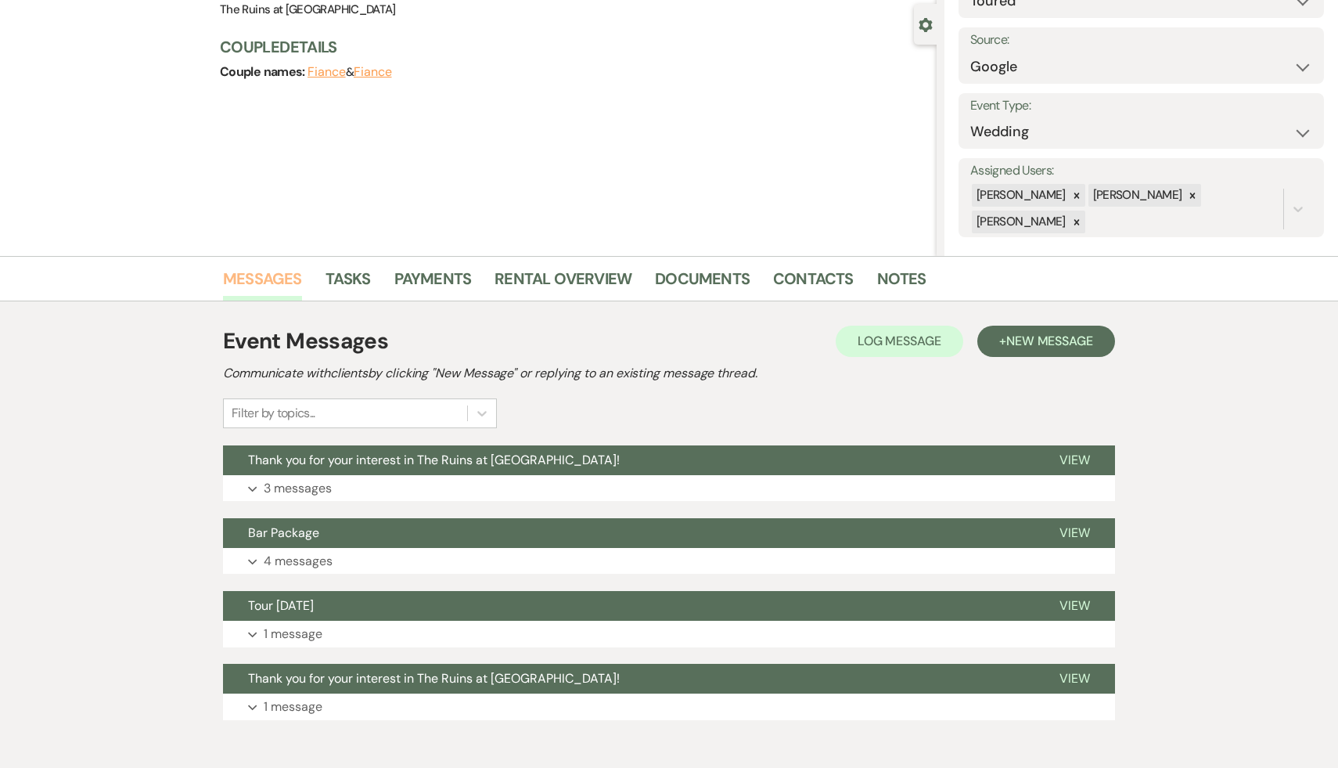
scroll to position [213, 0]
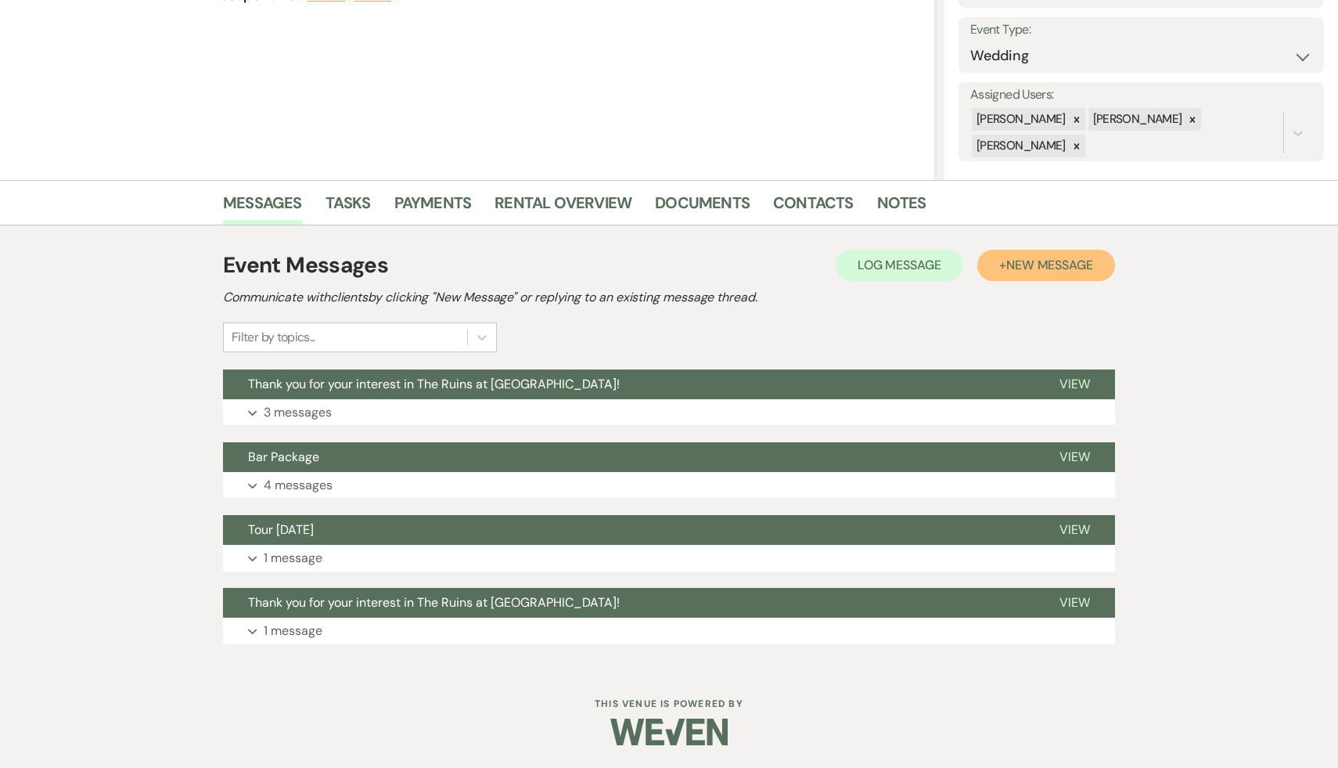
click at [1061, 264] on span "New Message" at bounding box center [1049, 265] width 87 height 16
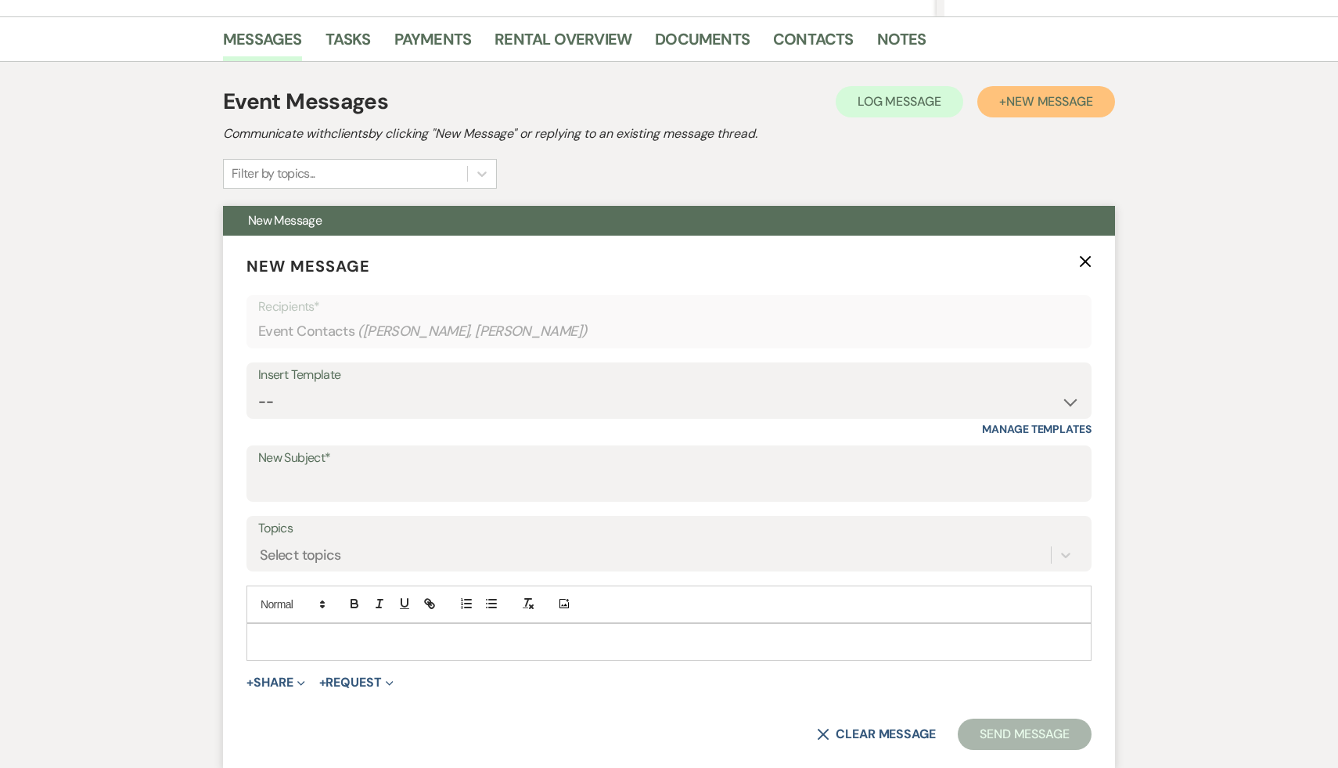
scroll to position [396, 0]
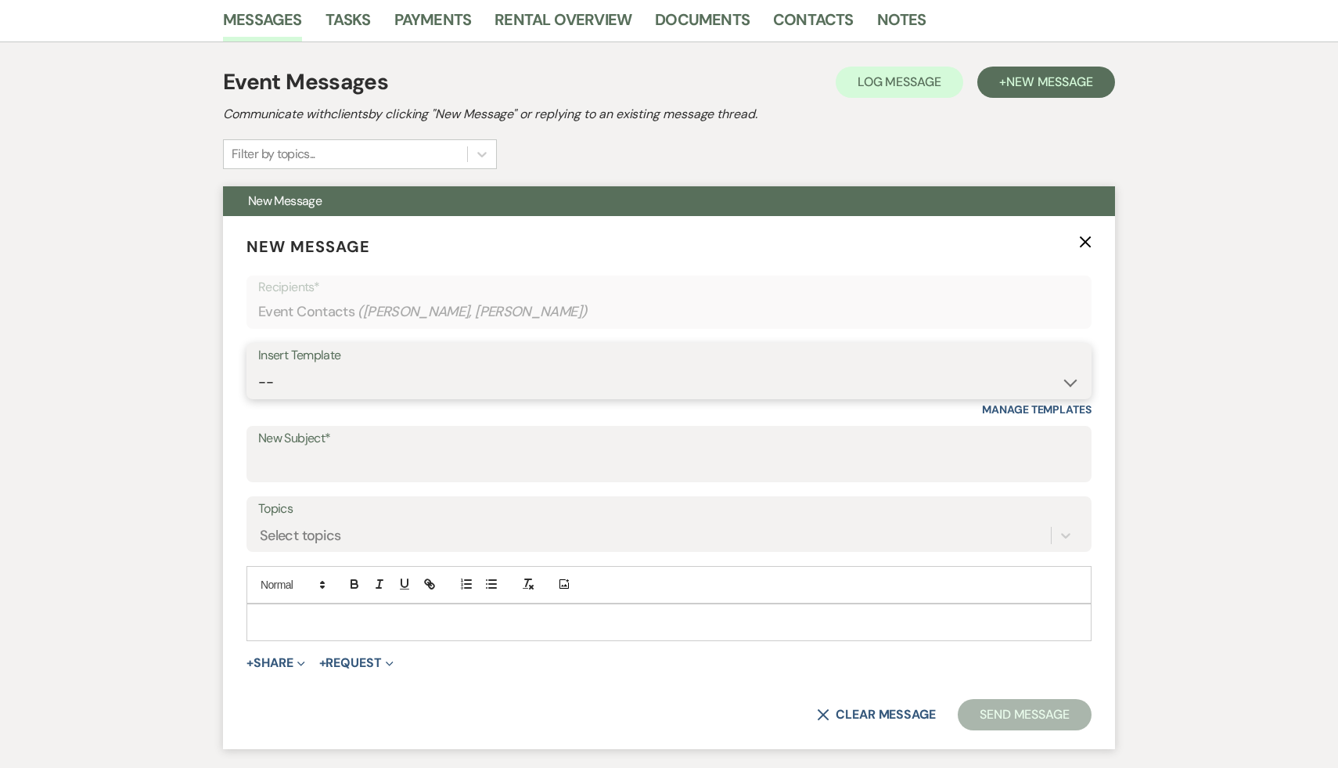
click at [1066, 380] on select "-- Weven Planning Portal Introduction (Booked Events) Initial Inquiry Response …" at bounding box center [669, 382] width 822 height 31
select select "978"
click at [258, 367] on select "-- Weven Planning Portal Introduction (Booked Events) Initial Inquiry Response …" at bounding box center [669, 382] width 822 height 31
type input "Booking your event!"
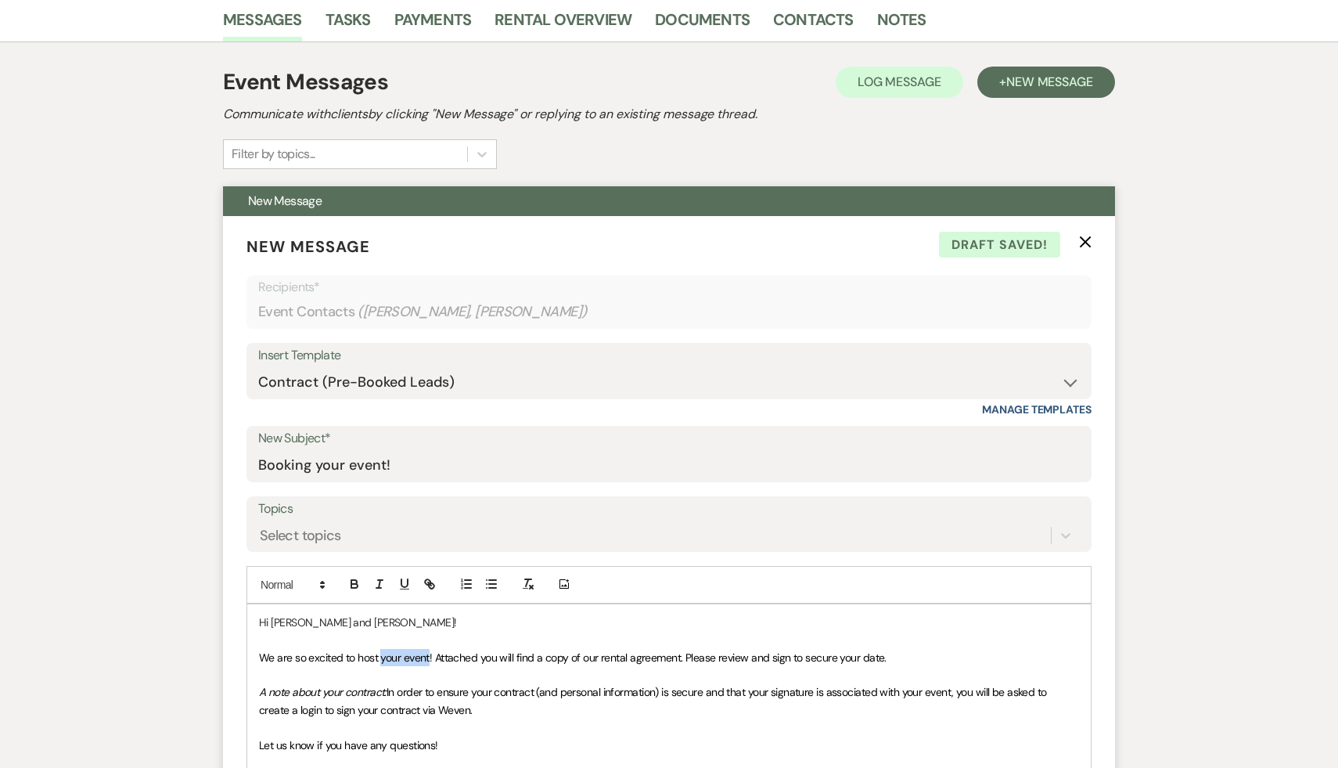
drag, startPoint x: 429, startPoint y: 656, endPoint x: 380, endPoint y: 655, distance: 49.3
click at [380, 655] on span "We are so excited to host your event! Attached you will find a copy of our rent…" at bounding box center [573, 657] width 628 height 14
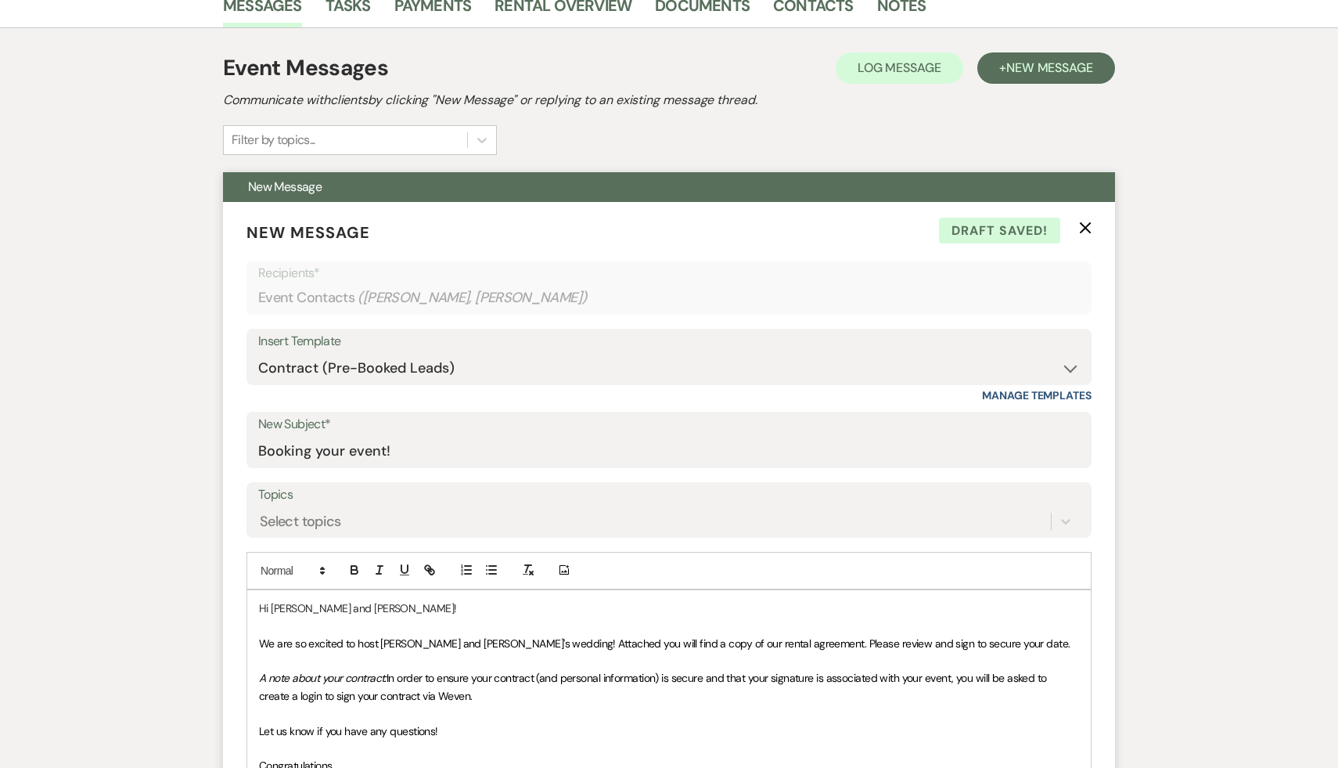
scroll to position [412, 0]
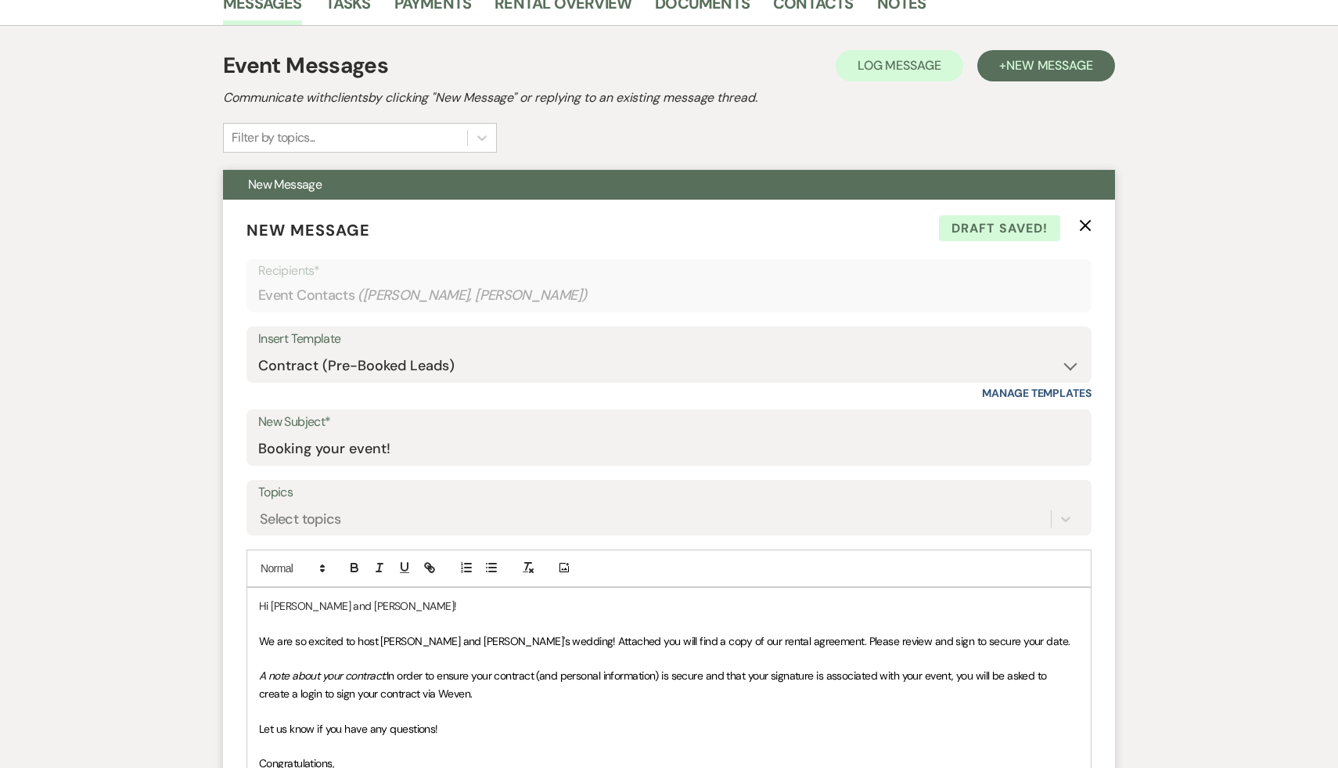
click at [998, 639] on p "We are so excited to host Charlie and Josh's wedding! Attached you will find a …" at bounding box center [669, 640] width 820 height 17
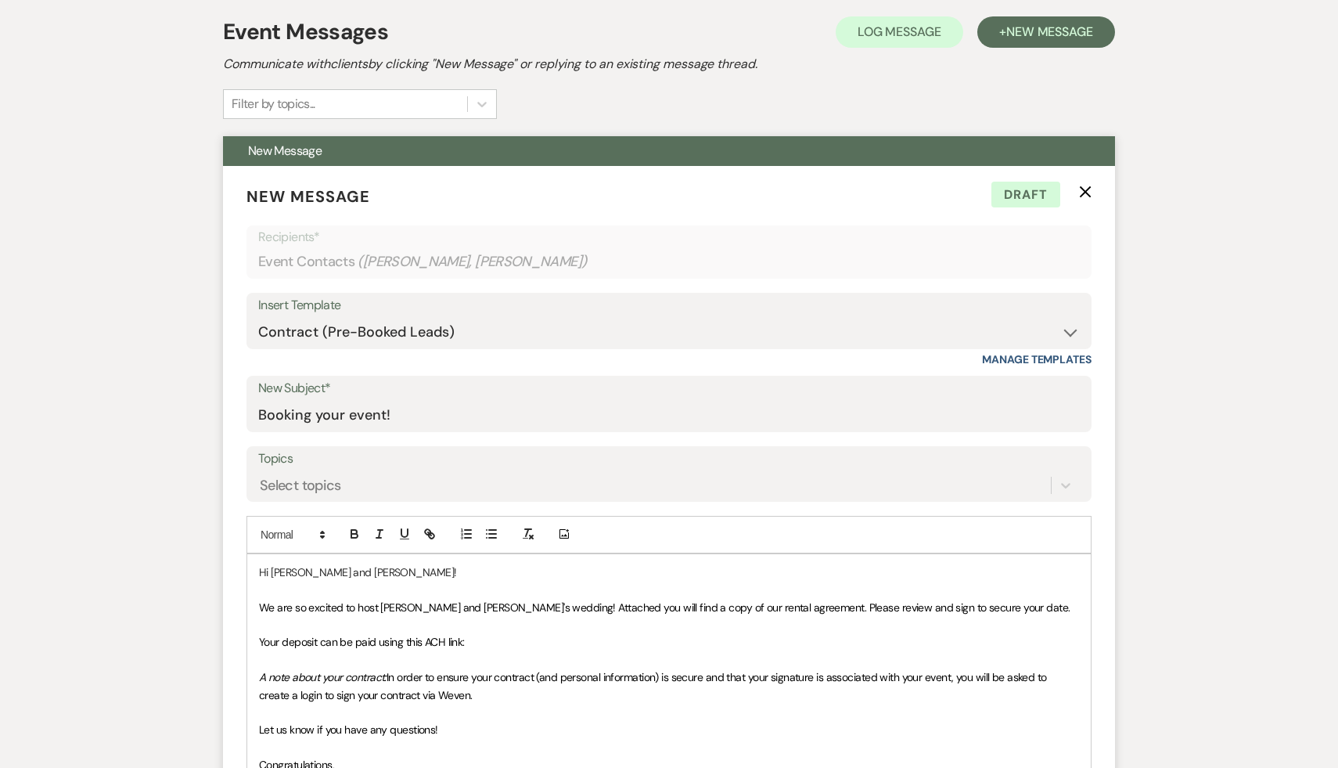
scroll to position [479, 0]
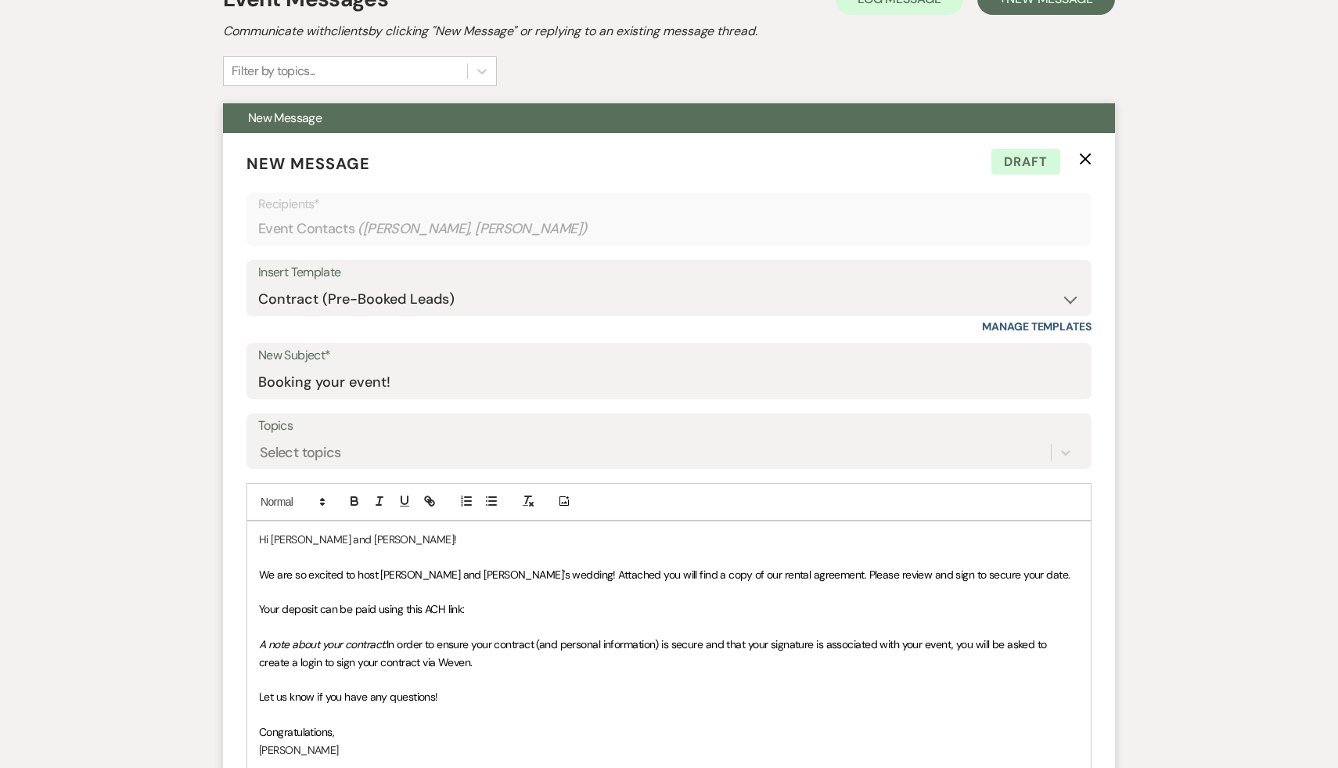
click at [507, 573] on span "We are so excited to host Charlie and Josh's wedding! Attached you will find a …" at bounding box center [664, 574] width 811 height 14
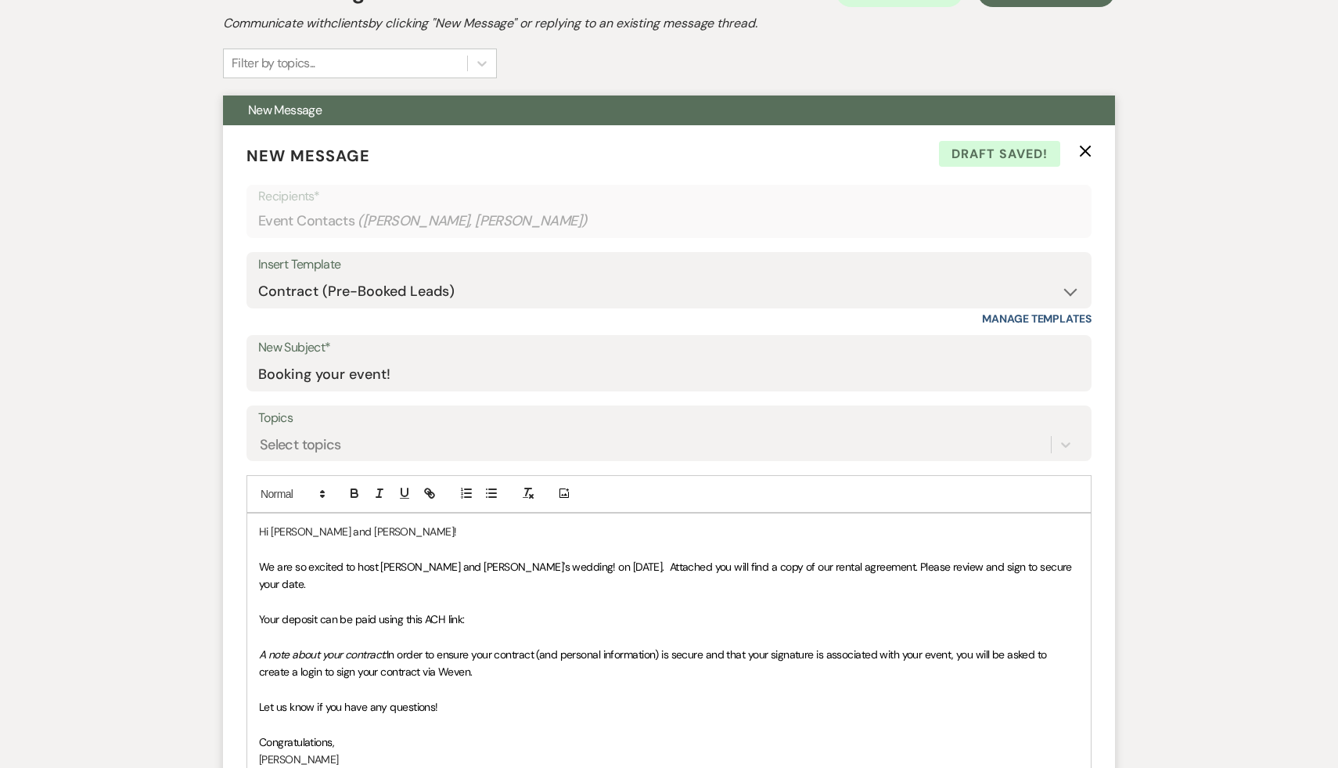
scroll to position [489, 0]
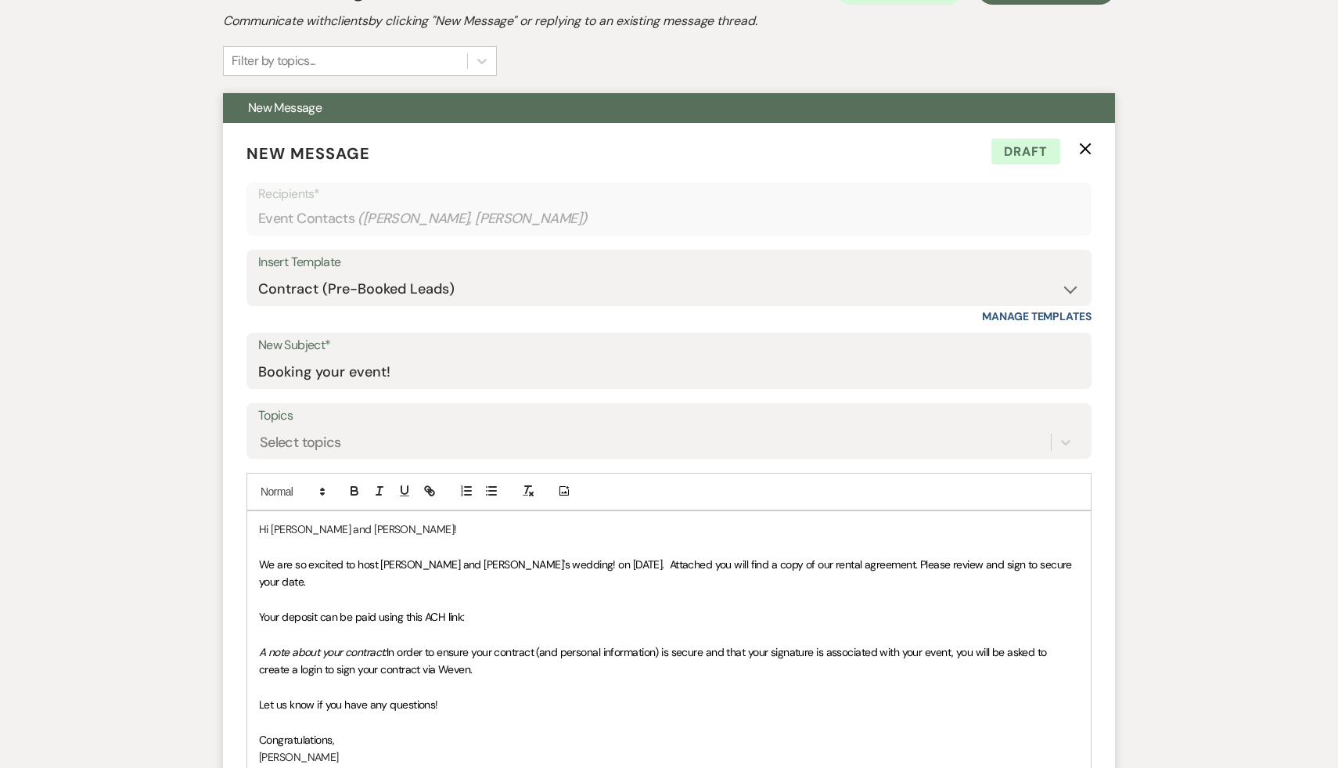
click at [1017, 561] on span "We are so excited to host Charlie and Josh's wedding! on June 12, 2027. Attache…" at bounding box center [666, 572] width 815 height 31
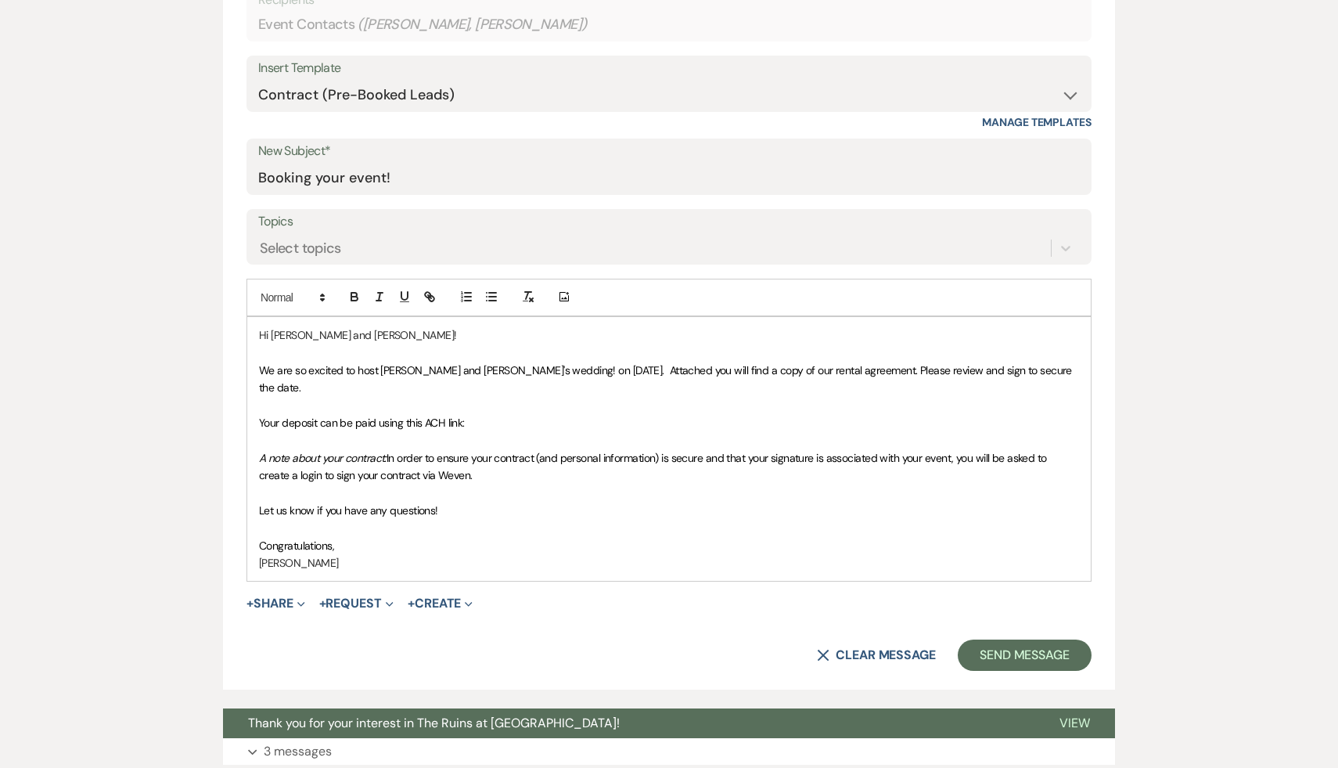
select select "5"
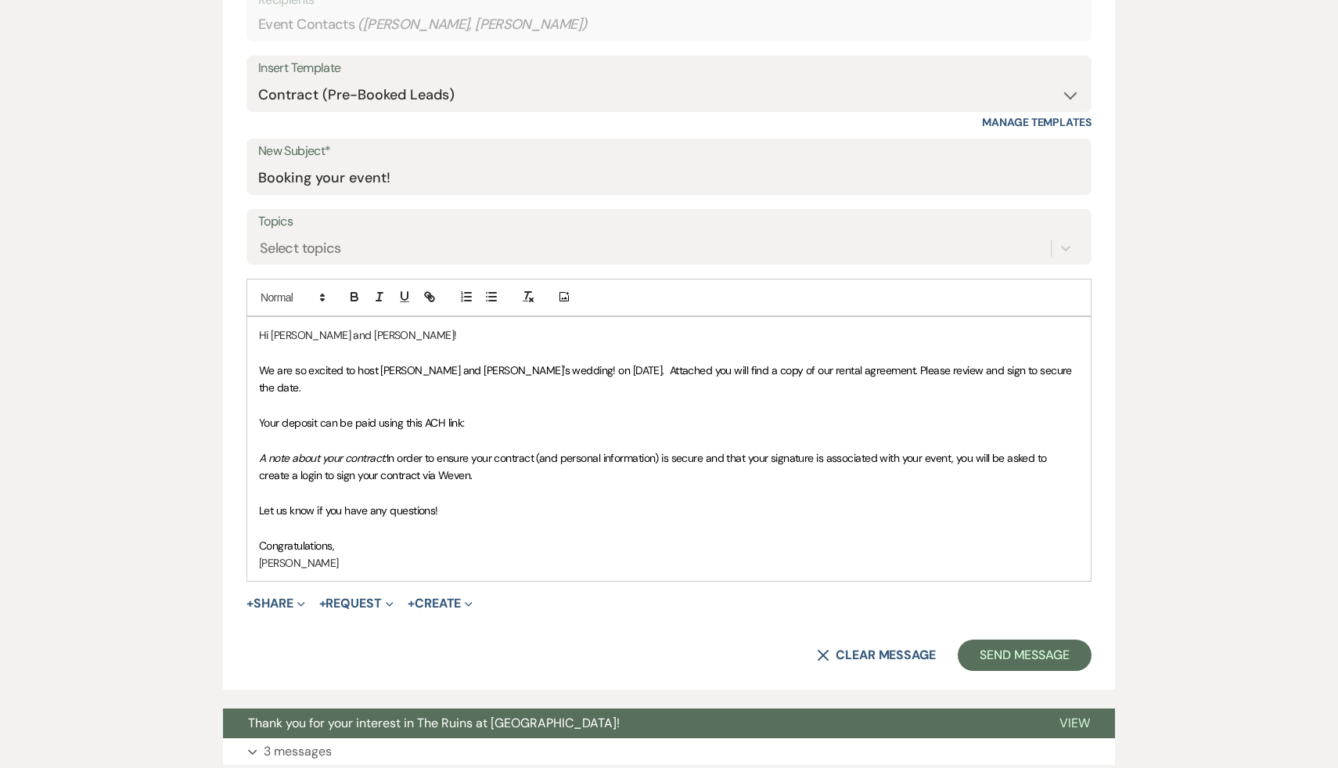
select select "5"
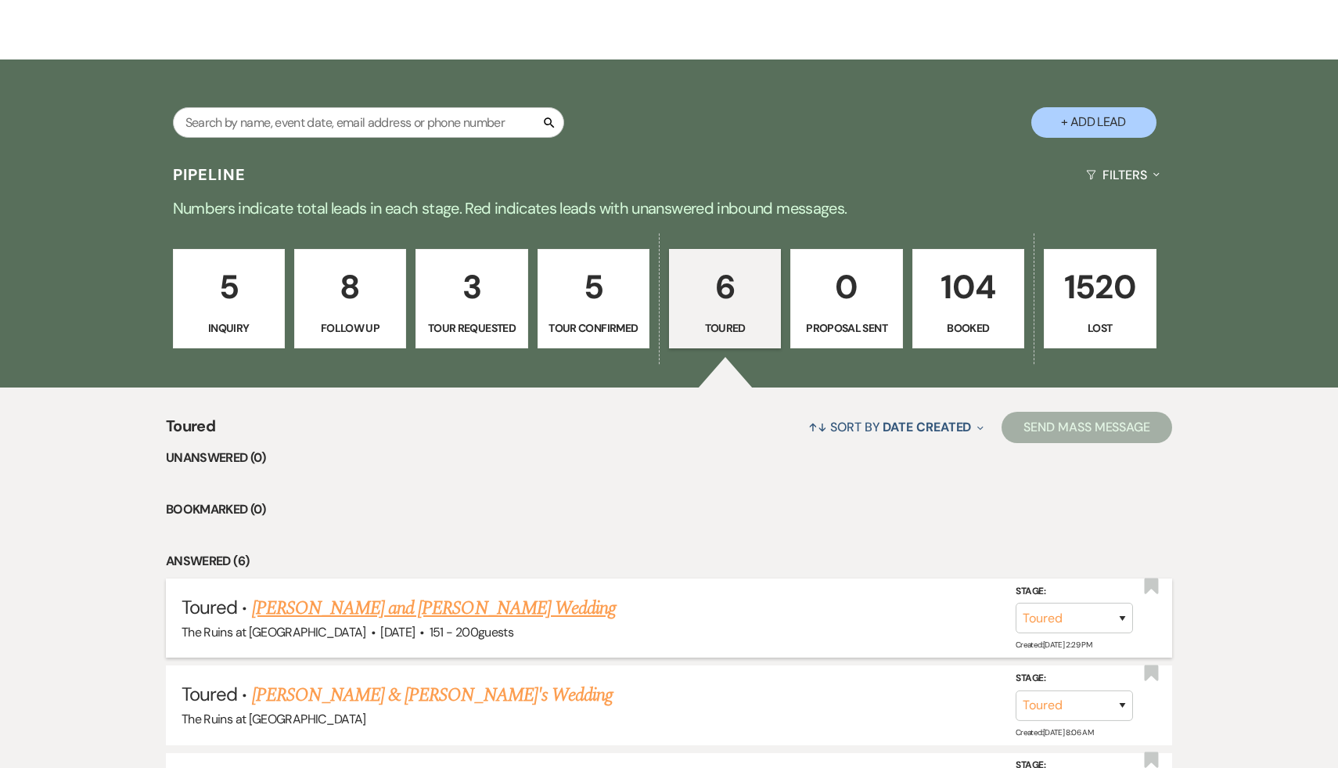
scroll to position [0, 0]
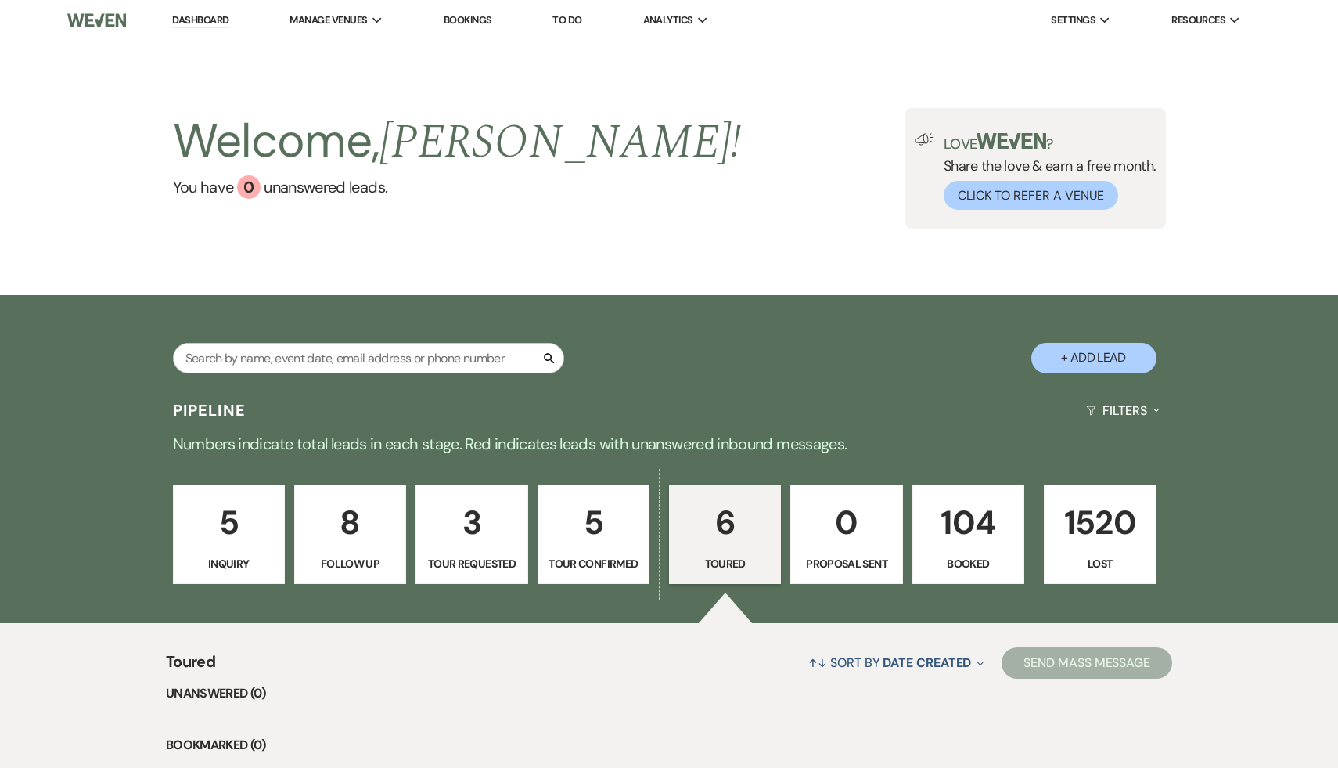
click at [984, 517] on p "104" at bounding box center [969, 522] width 92 height 52
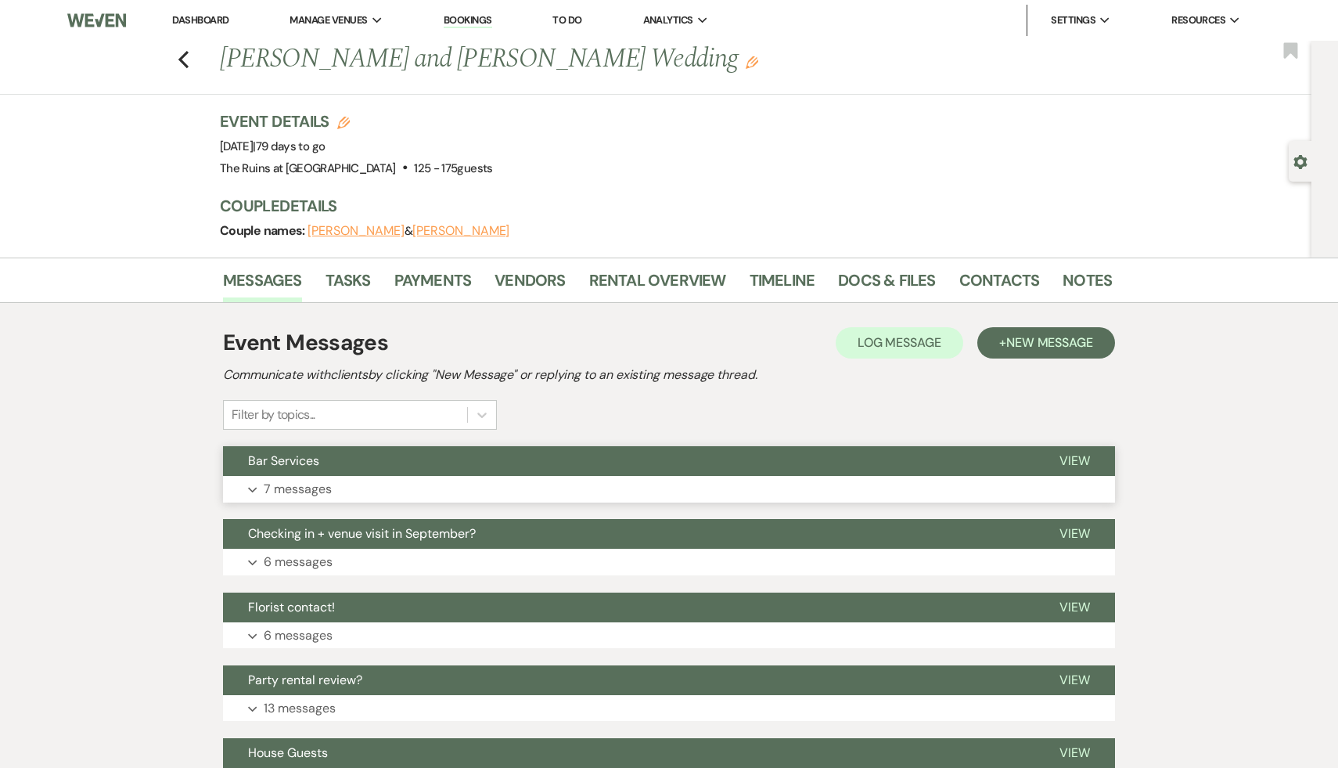
click at [267, 454] on span "Bar Services" at bounding box center [283, 460] width 71 height 16
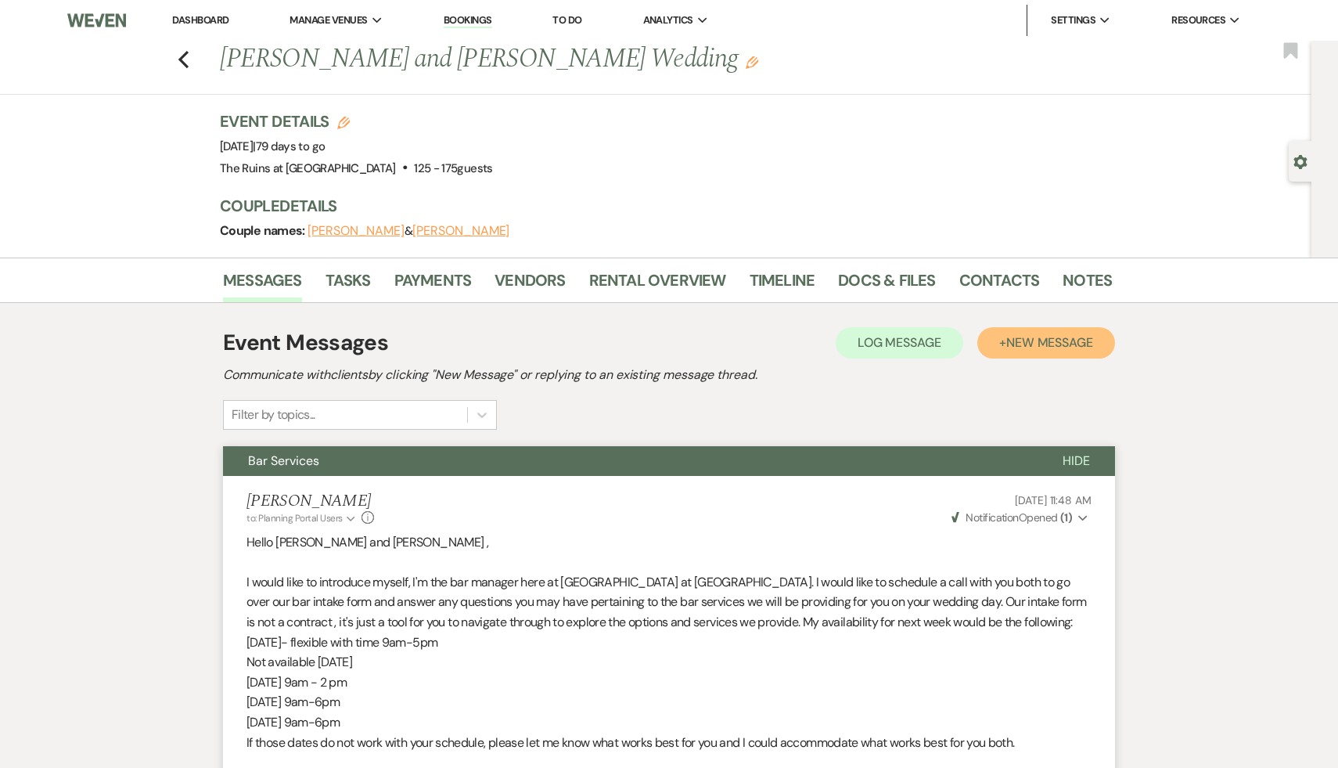
click at [1069, 341] on span "New Message" at bounding box center [1049, 342] width 87 height 16
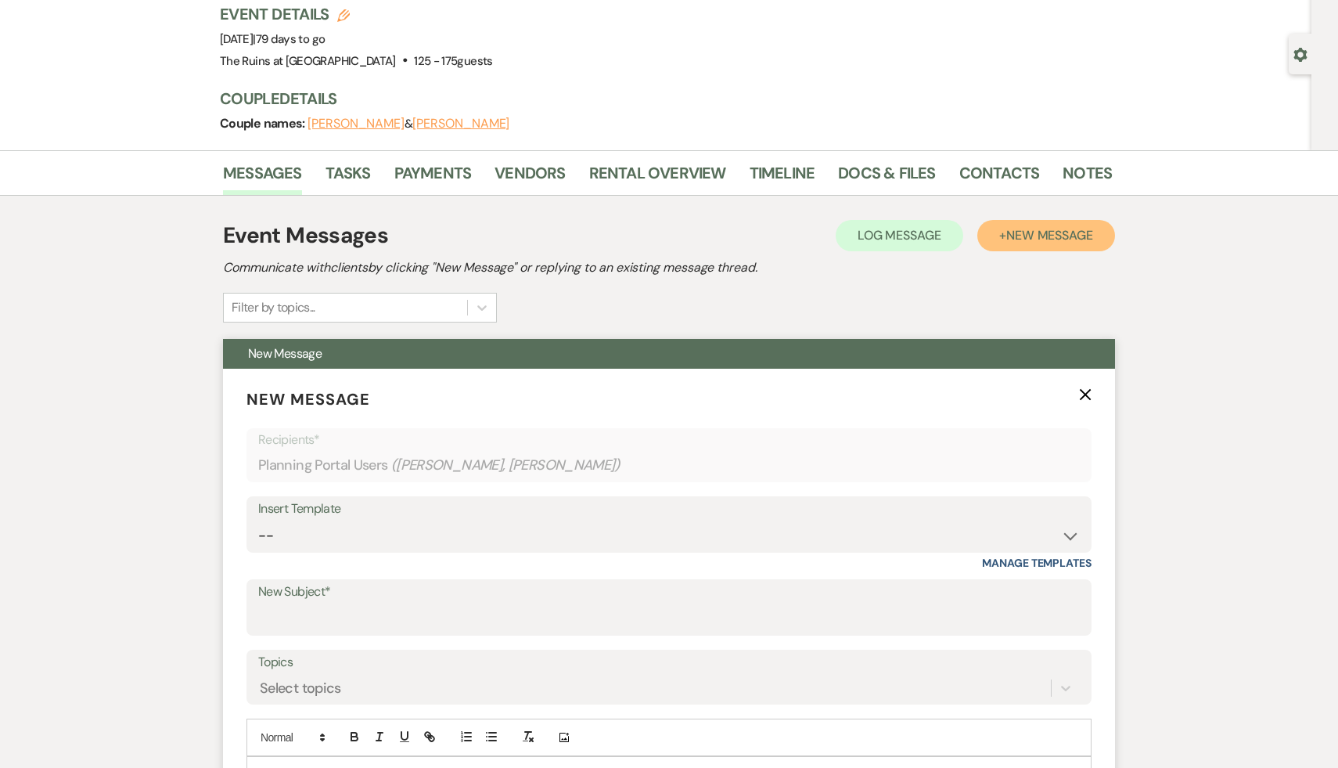
scroll to position [202, 0]
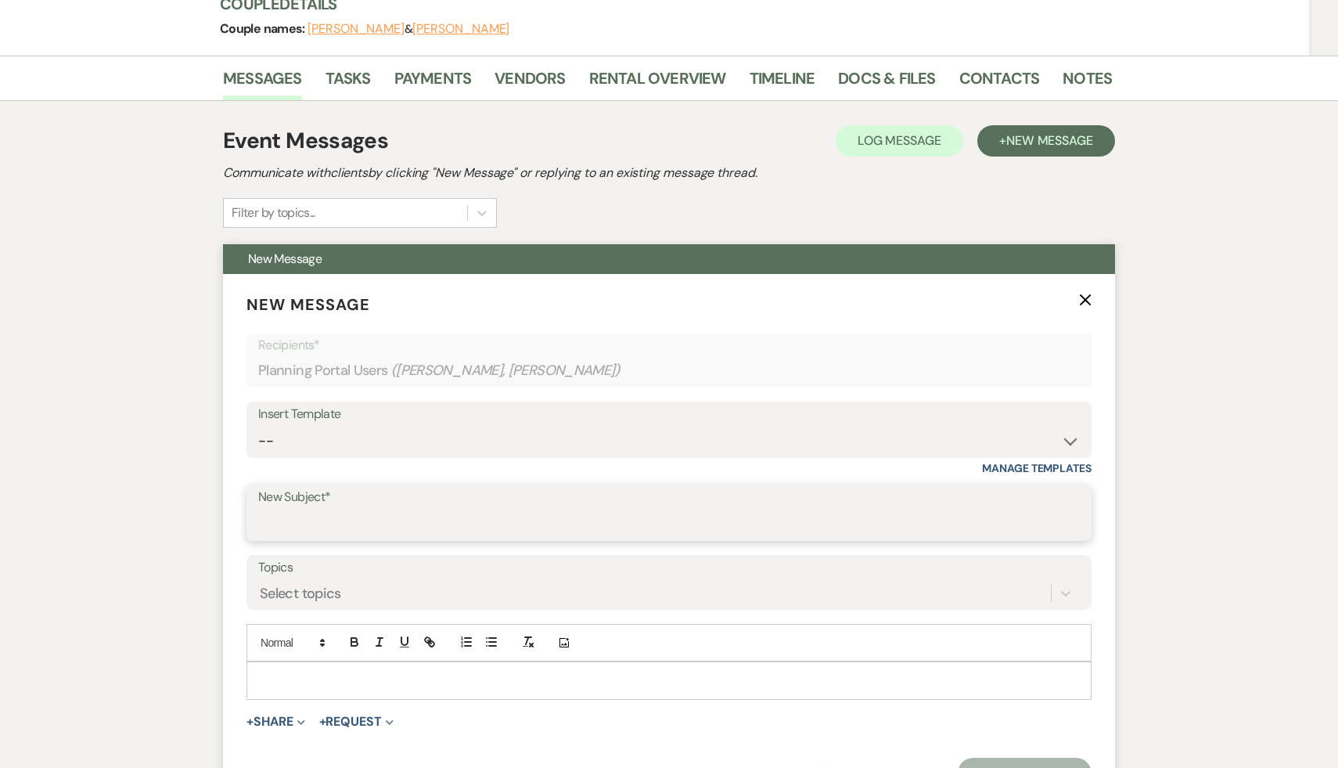
click at [482, 519] on input "New Subject*" at bounding box center [669, 524] width 822 height 31
type input "B"
click at [1068, 441] on select "-- Weven Planning Portal Introduction (Booked Events) Initial Inquiry Response …" at bounding box center [669, 441] width 822 height 31
select select "5526"
click at [258, 426] on select "-- Weven Planning Portal Introduction (Booked Events) Initial Inquiry Response …" at bounding box center [669, 441] width 822 height 31
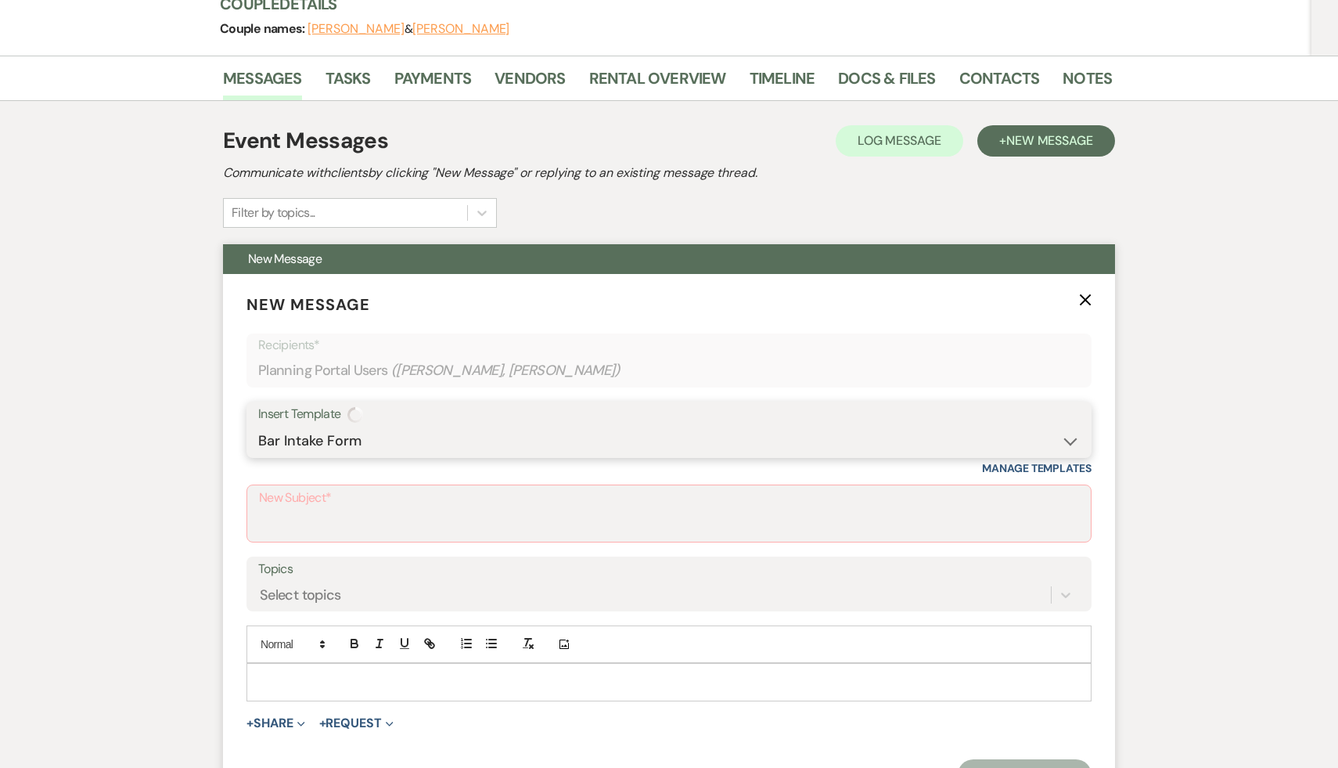
type input "Bar Services for Your Wedding"
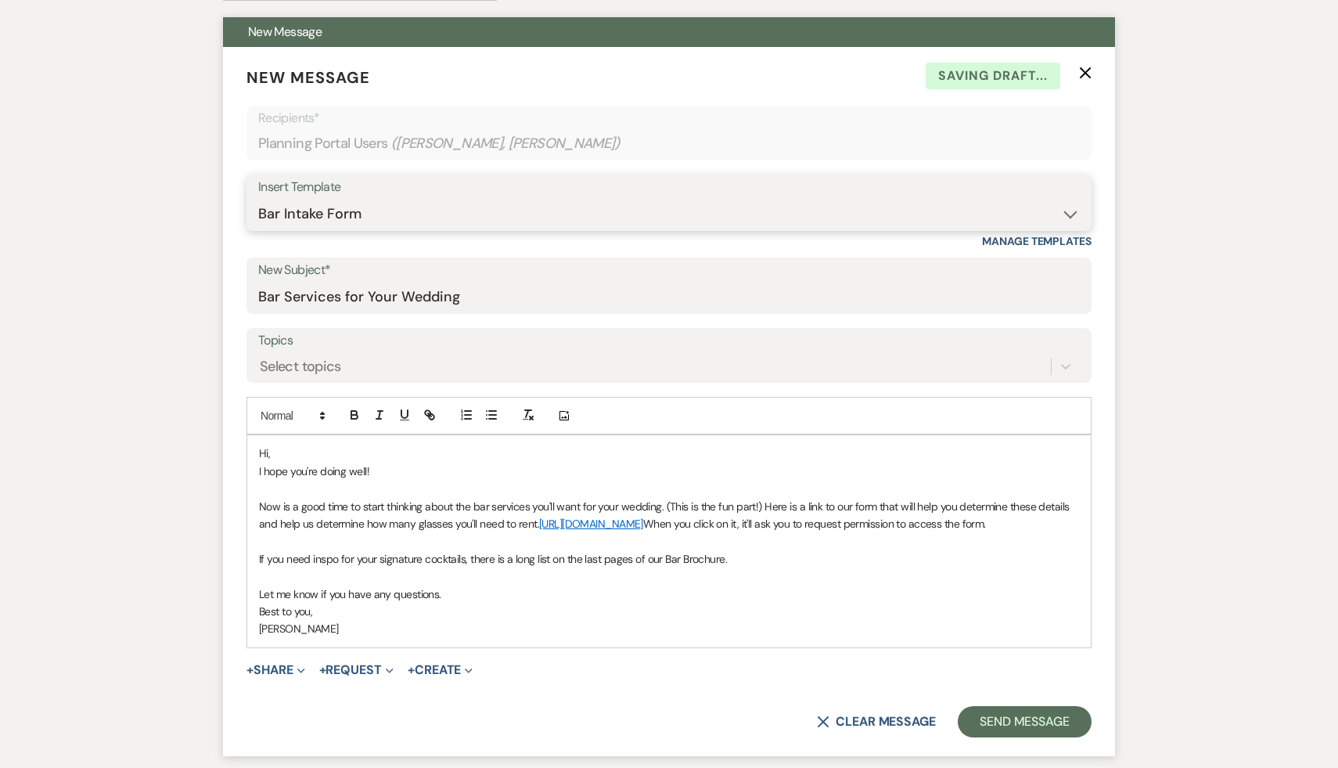
scroll to position [513, 0]
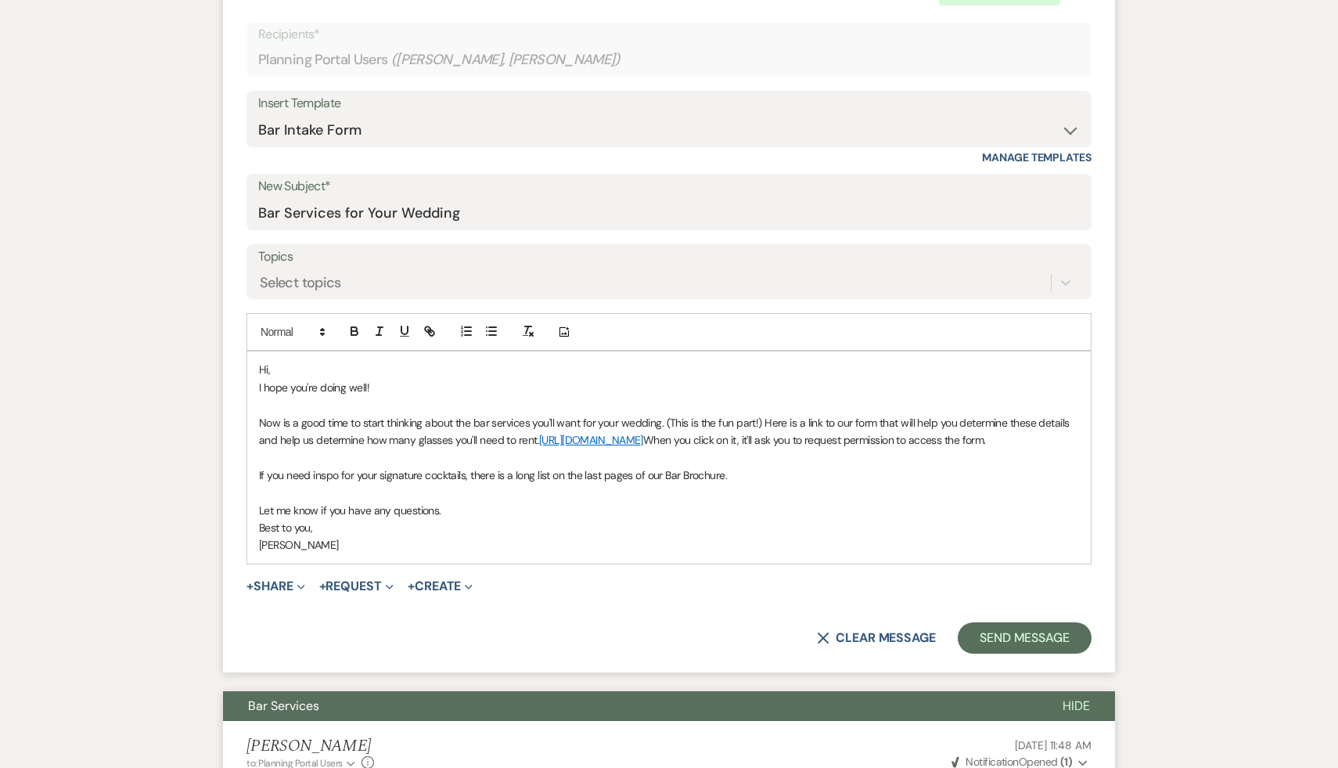
click at [308, 369] on p "Hi," at bounding box center [669, 369] width 820 height 17
click at [643, 441] on link "https://forms.gle/XmGWGu4BUJHcM7Hp8" at bounding box center [591, 440] width 104 height 14
click at [646, 470] on link "https://forms.gle/XmGWGu4BUJHcM7Hp8" at bounding box center [596, 470] width 99 height 20
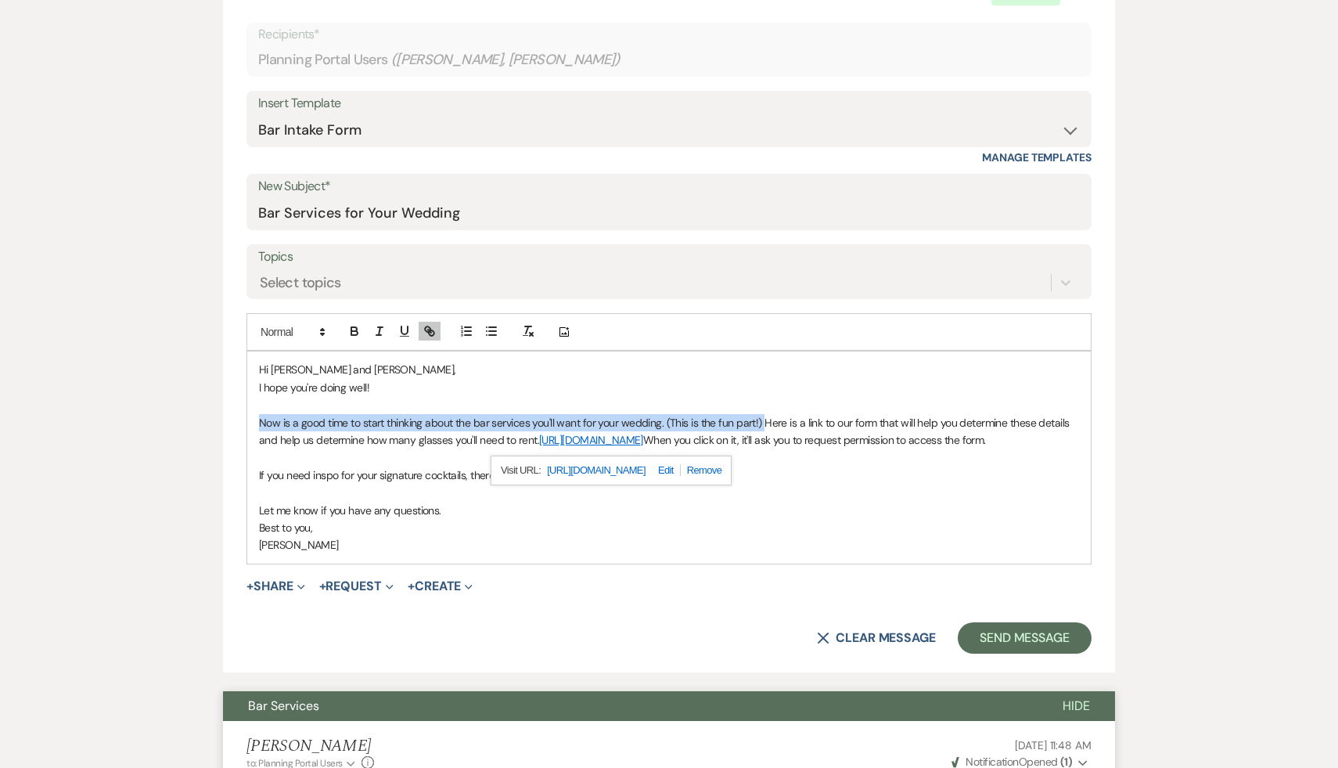
drag, startPoint x: 764, startPoint y: 422, endPoint x: 214, endPoint y: 418, distance: 550.2
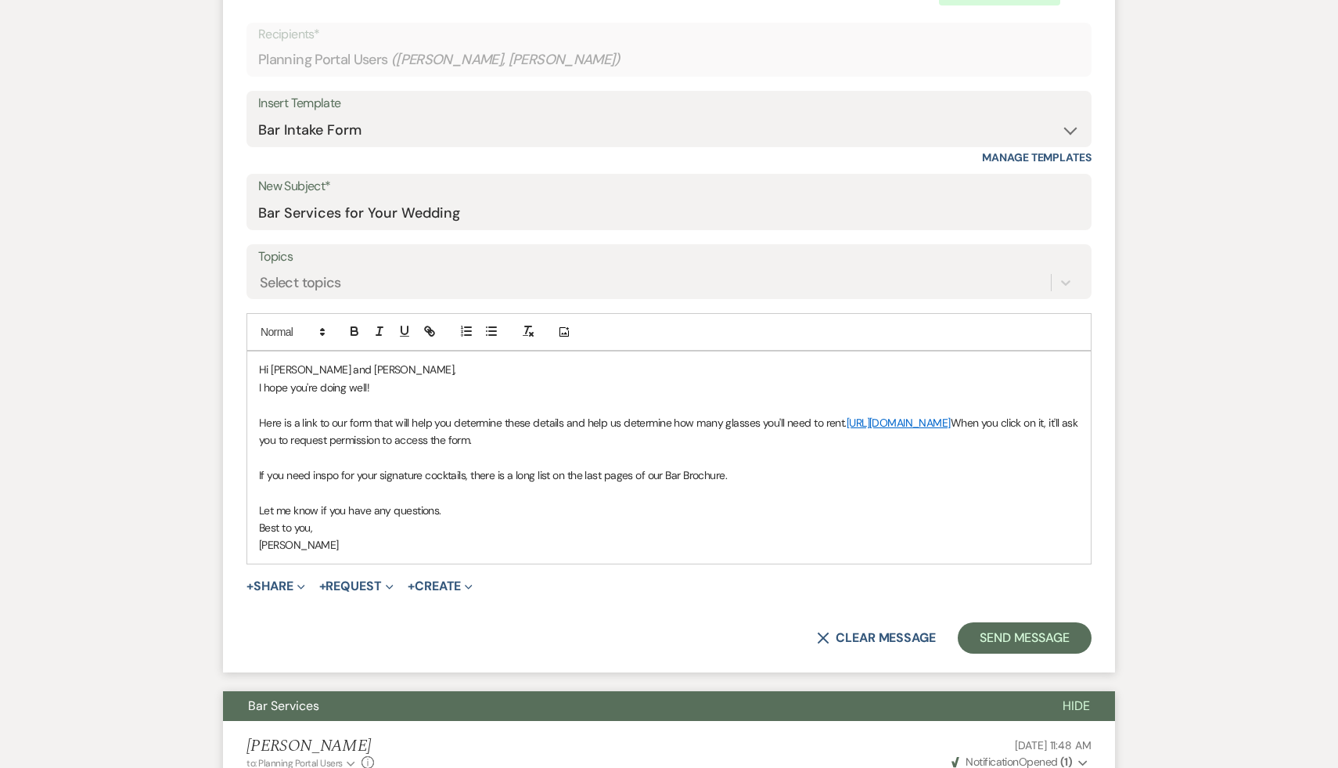
click at [347, 423] on p "Here is a link to our form that will help you determine these details and help …" at bounding box center [669, 431] width 820 height 35
click at [406, 421] on p "Here is a link to our Bar Intake Fform that will help you determine these detai…" at bounding box center [669, 431] width 820 height 35
click at [446, 421] on p "Here is a link to our Bar Intake Form that will help you determine these detail…" at bounding box center [669, 431] width 820 height 35
drag, startPoint x: 625, startPoint y: 423, endPoint x: 581, endPoint y: 417, distance: 44.2
click at [581, 417] on p "Here is a link to our Bar Intake Form, which will help you determine these deta…" at bounding box center [669, 431] width 820 height 35
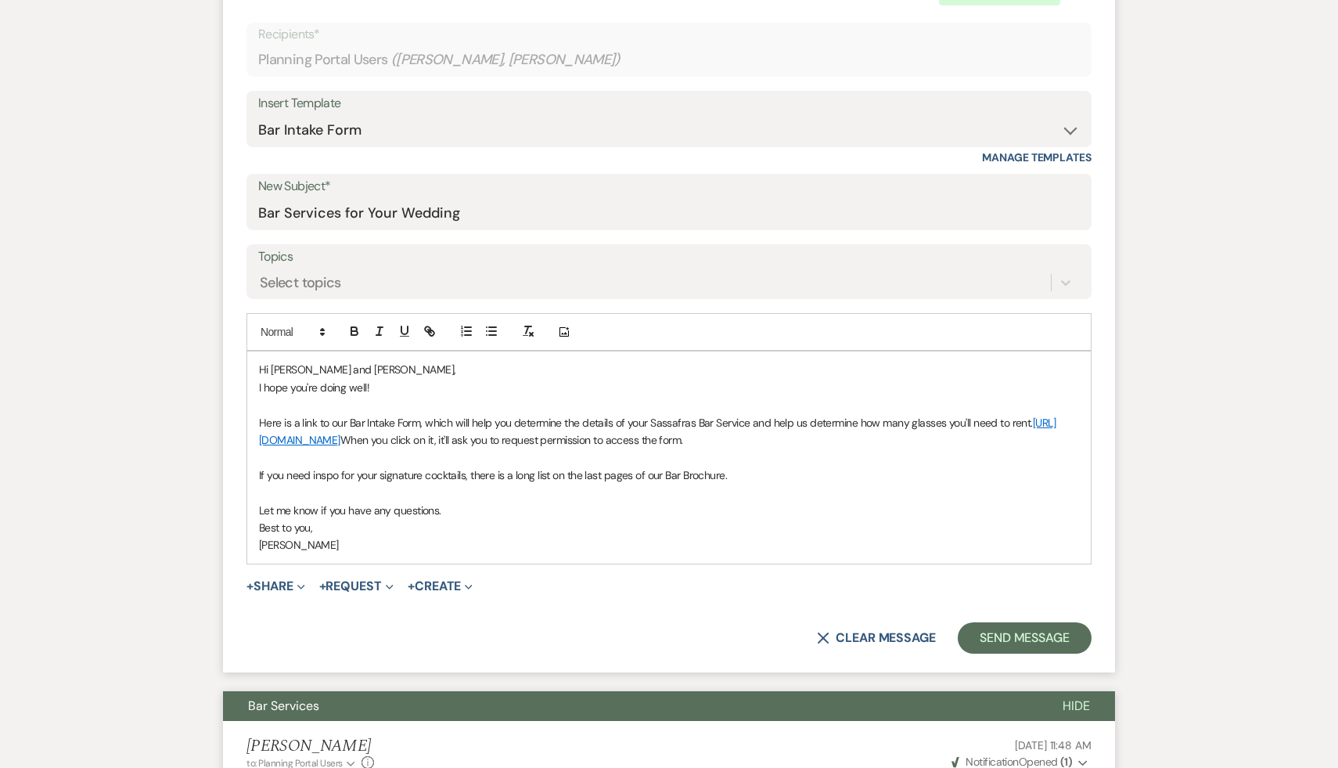
click at [562, 422] on p "Here is a link to our Bar Intake Form, which will help you determine the detail…" at bounding box center [669, 431] width 820 height 35
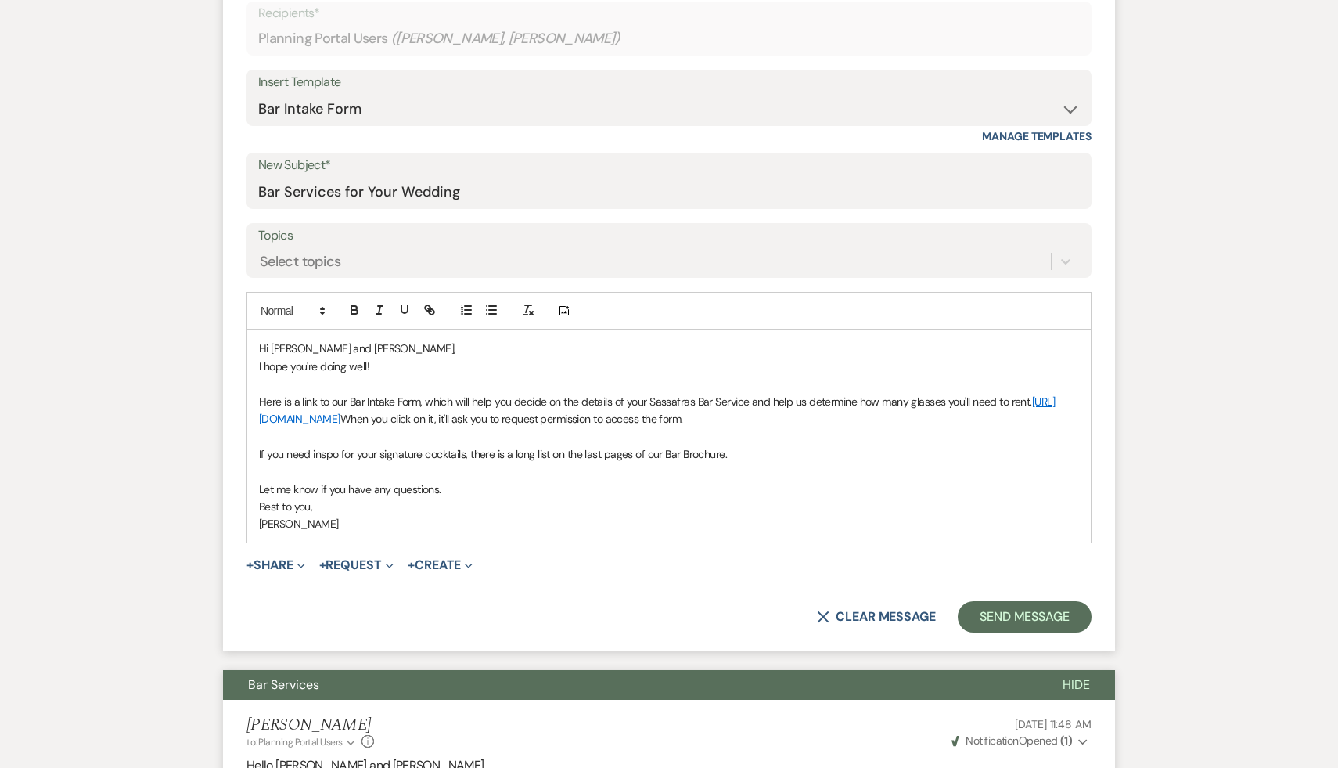
scroll to position [538, 0]
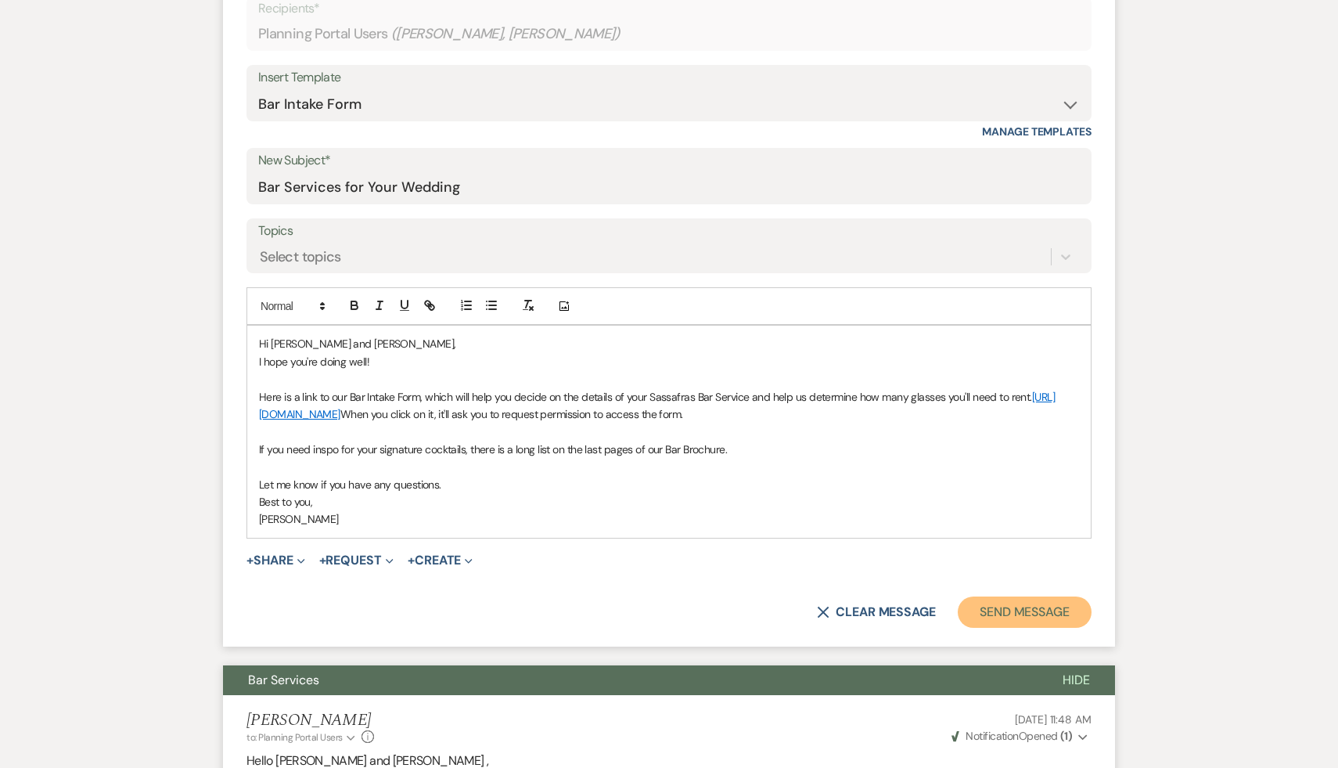
click at [1049, 618] on button "Send Message" at bounding box center [1025, 611] width 134 height 31
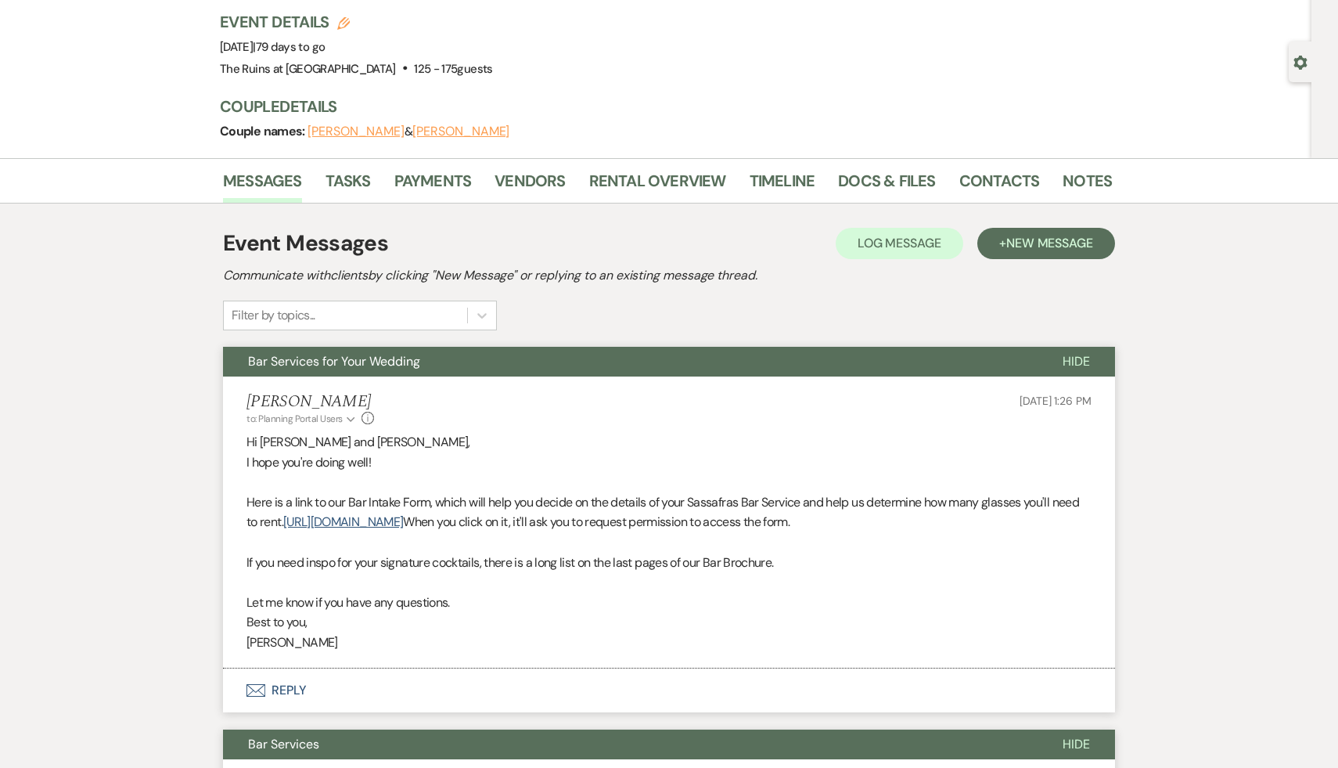
scroll to position [104, 0]
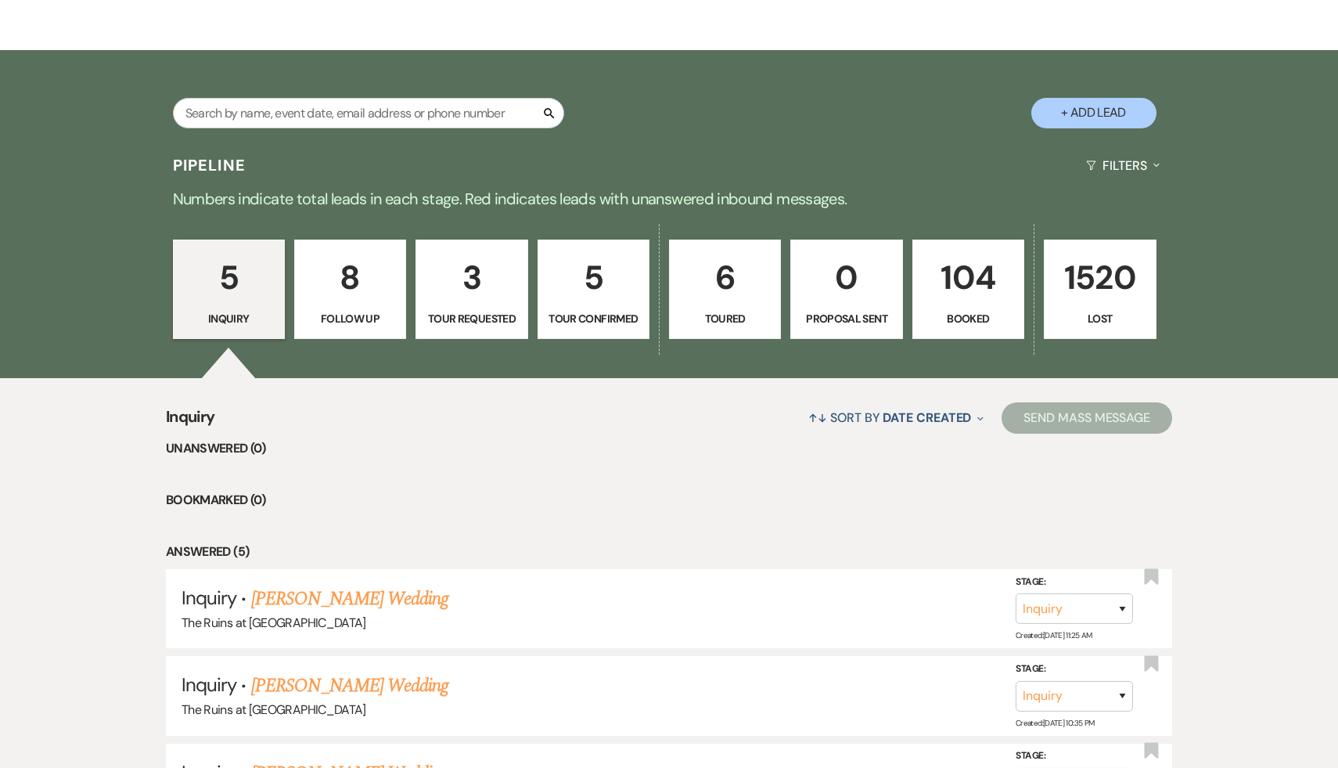
scroll to position [258, 0]
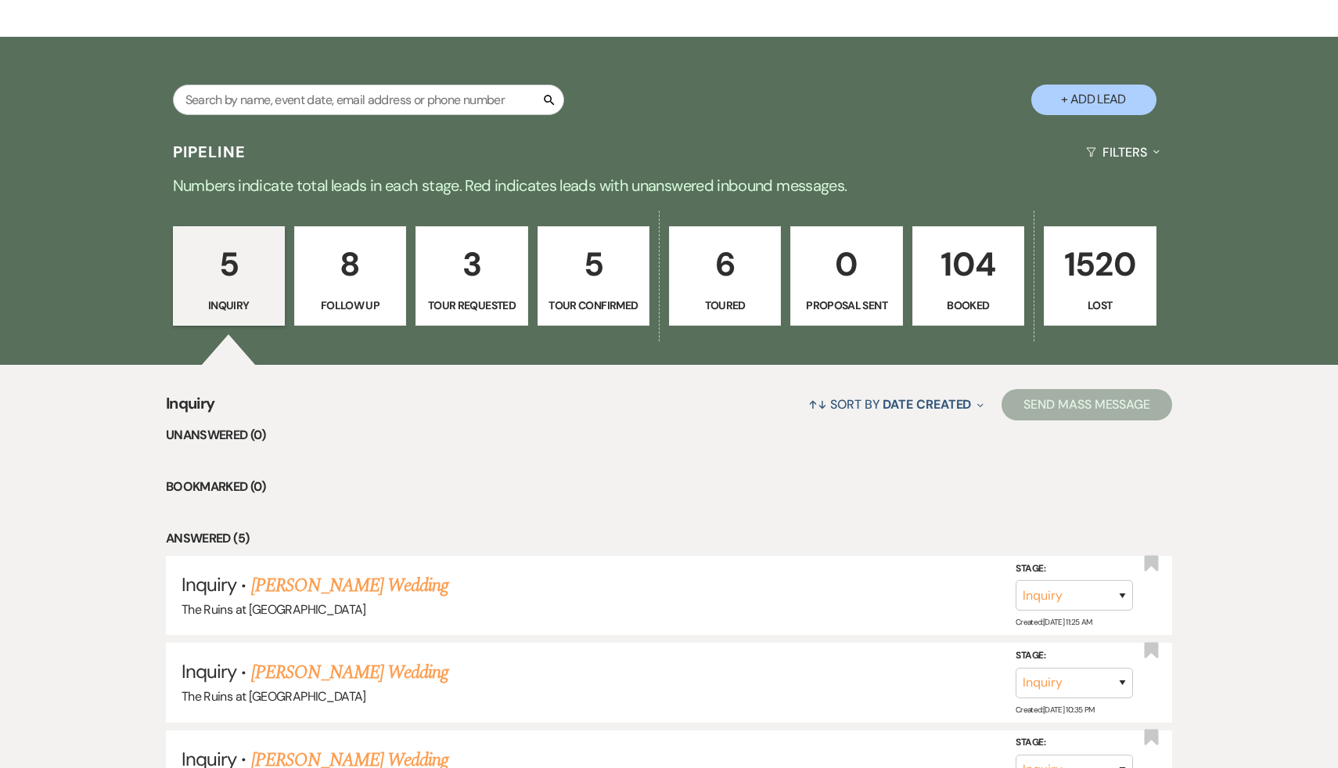
click at [958, 263] on p "104" at bounding box center [969, 264] width 92 height 52
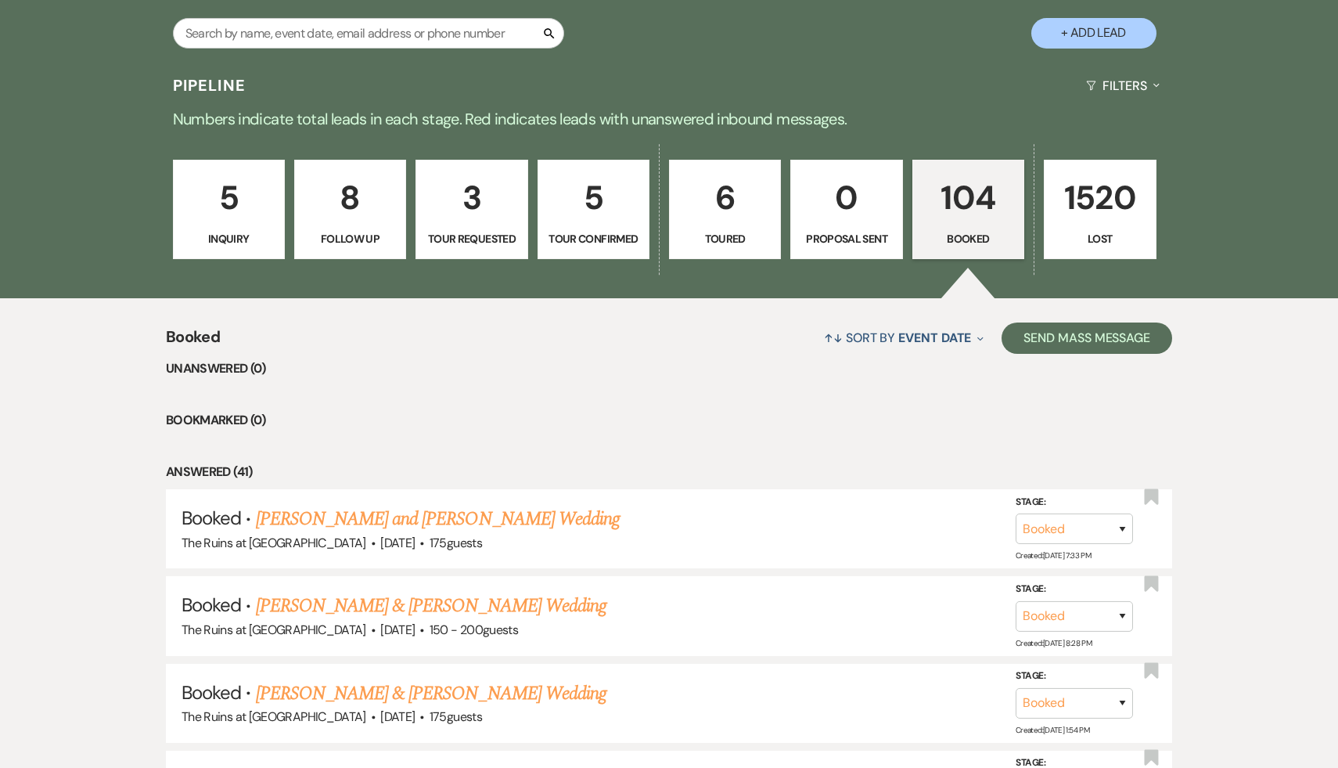
scroll to position [330, 0]
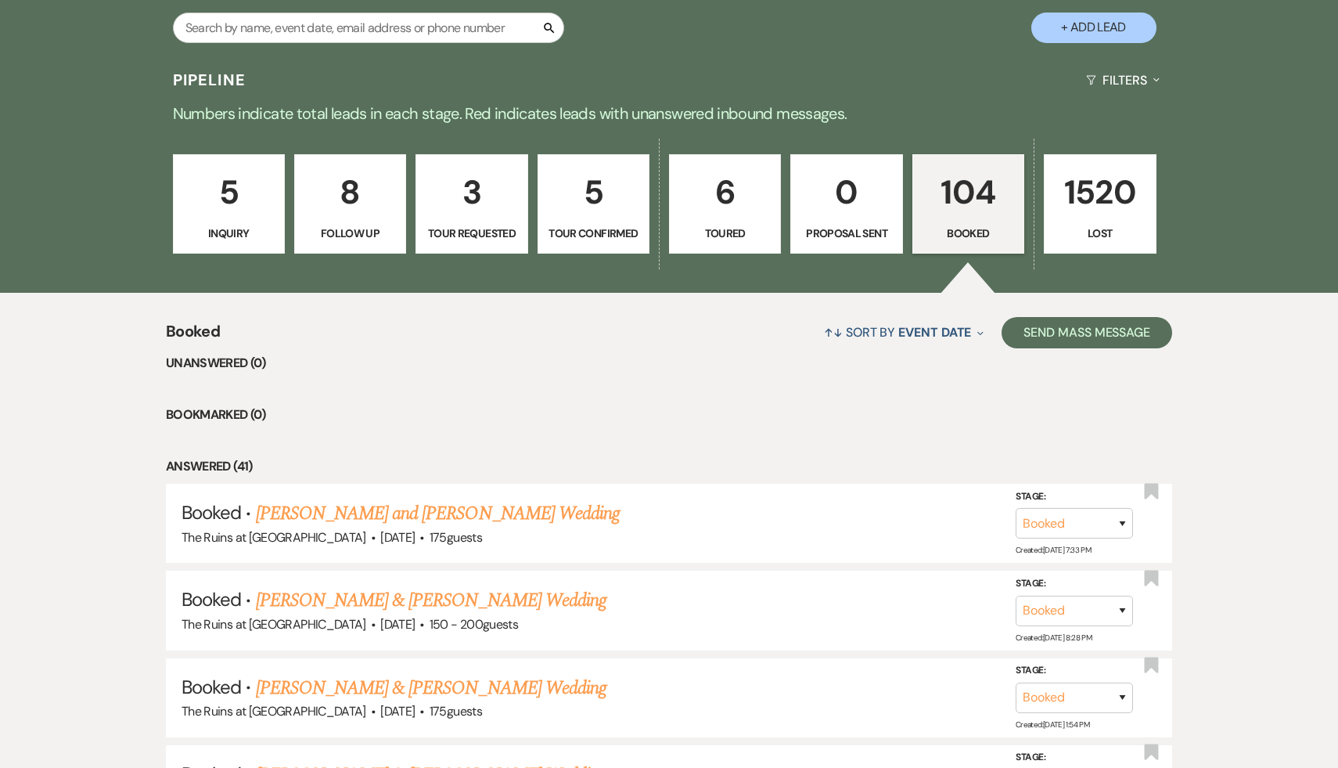
click at [729, 198] on p "6" at bounding box center [725, 192] width 92 height 52
select select "5"
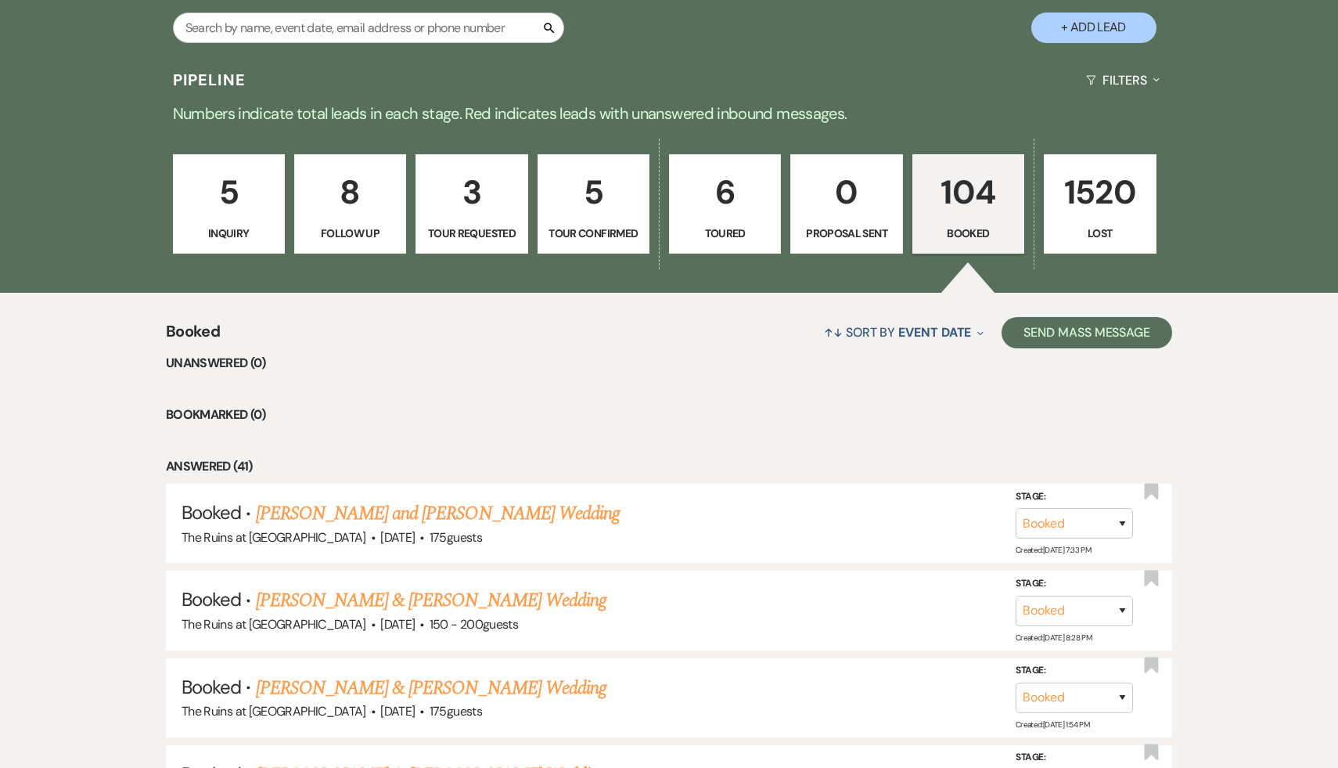
select select "5"
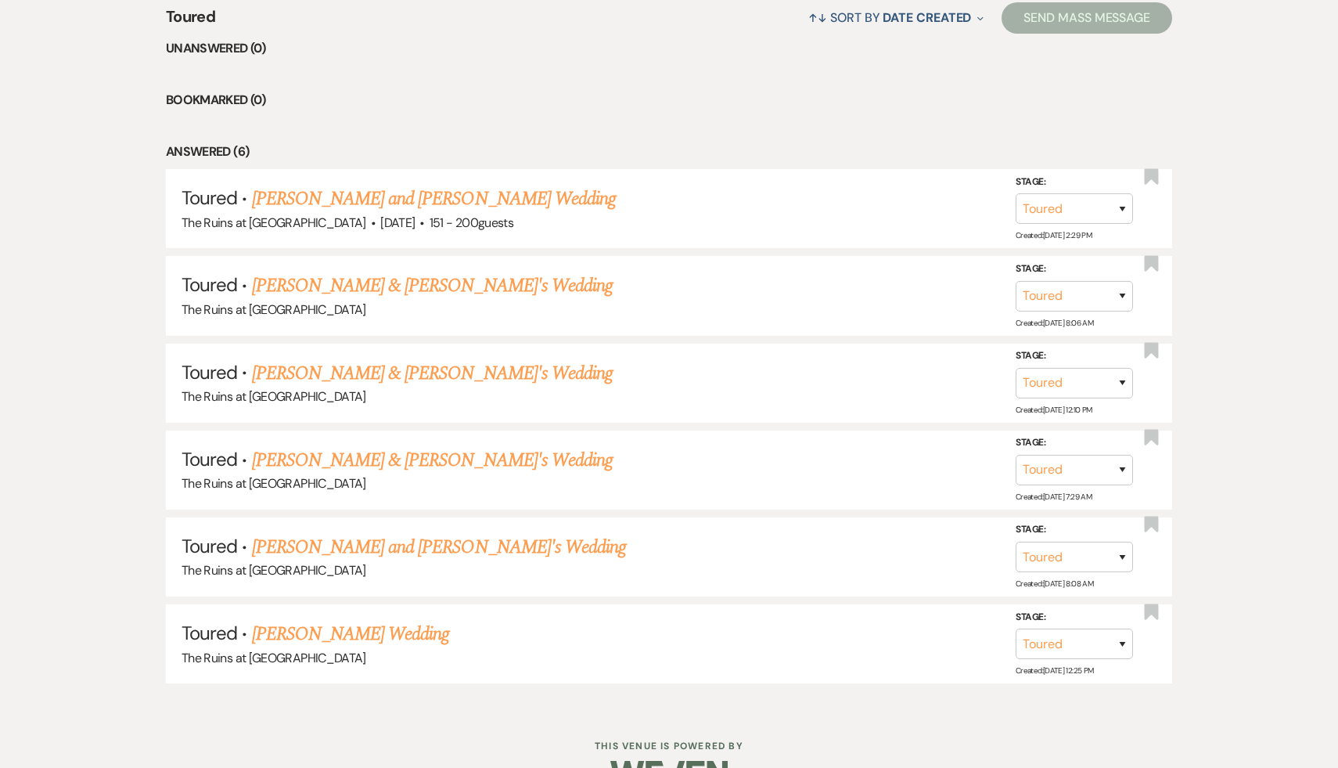
scroll to position [657, 0]
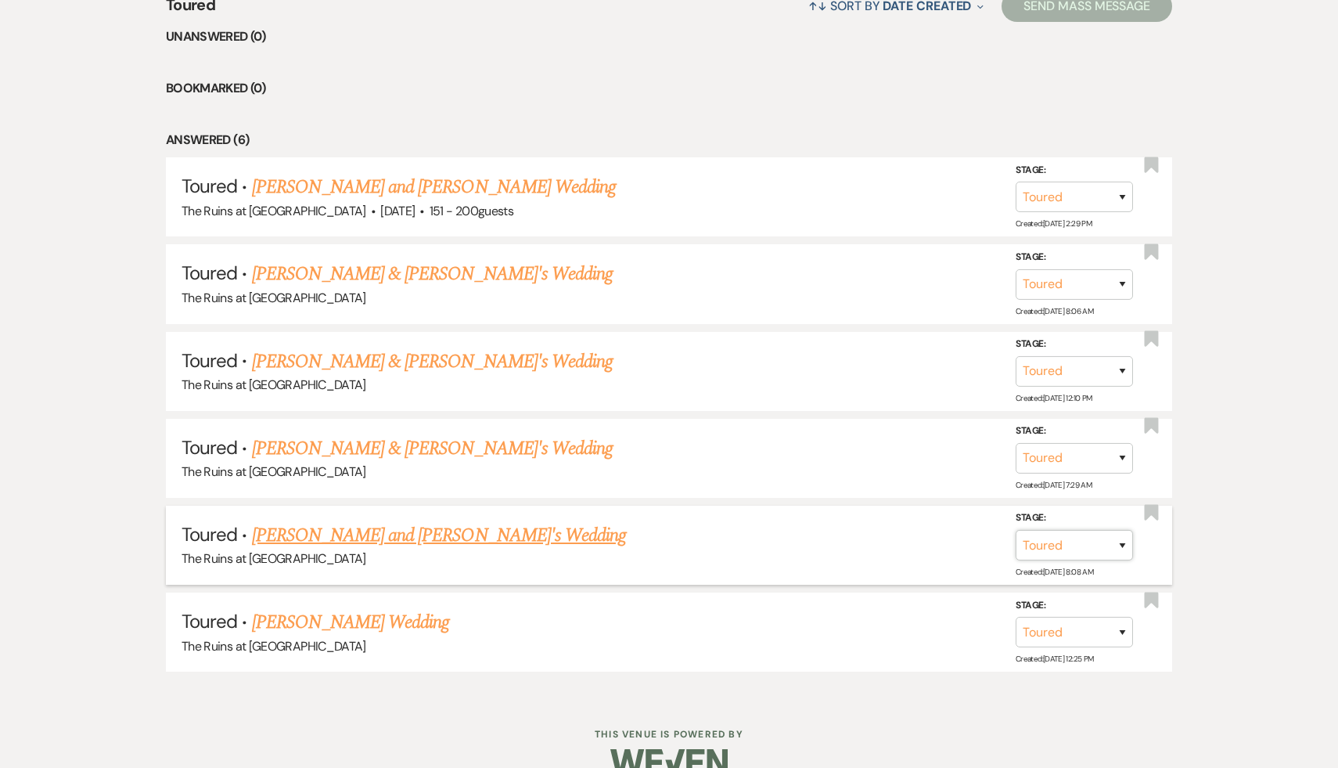
click at [1121, 541] on select "Inquiry Follow Up Tour Requested Tour Confirmed Toured Proposal Sent Booked Lost" at bounding box center [1074, 545] width 117 height 31
select select "6"
click at [1016, 530] on select "Inquiry Follow Up Tour Requested Tour Confirmed Toured Proposal Sent Booked Lost" at bounding box center [1074, 545] width 117 height 31
click at [1089, 538] on button "Save" at bounding box center [1102, 544] width 78 height 31
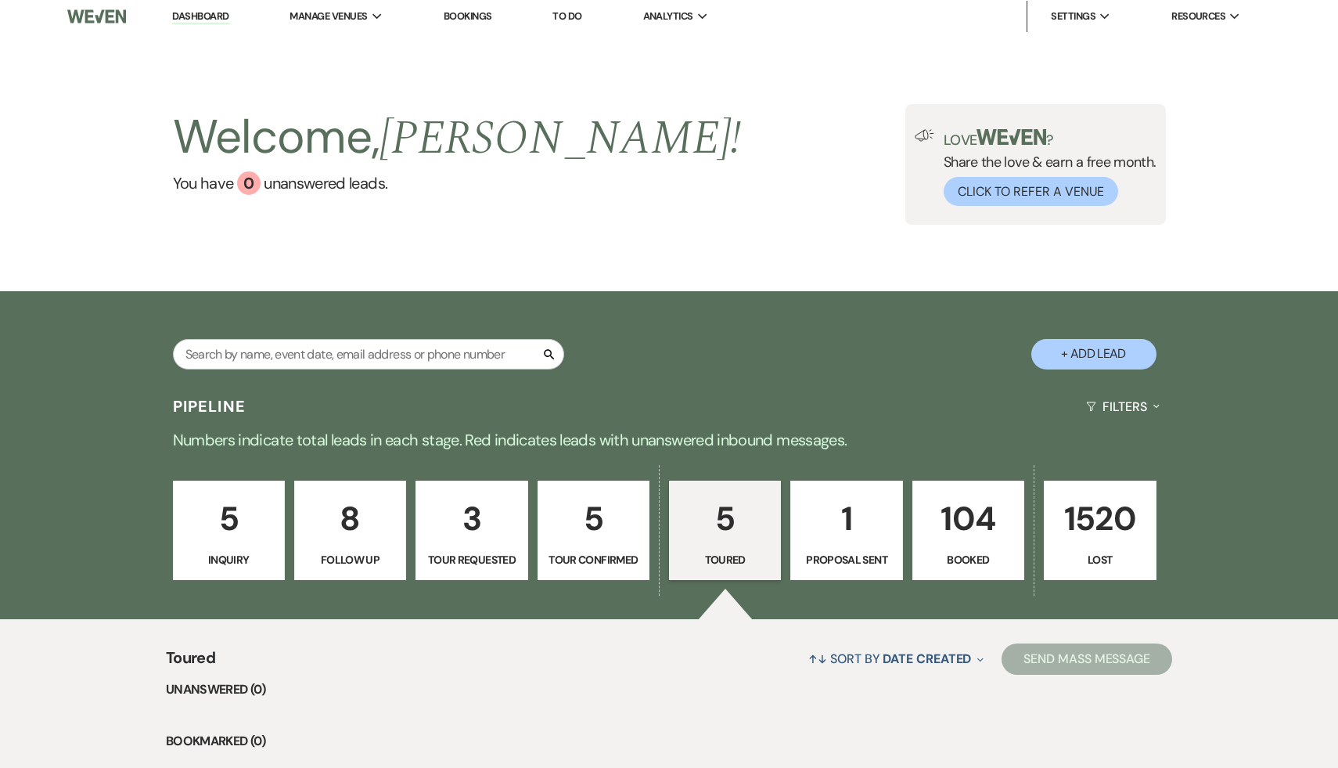
scroll to position [0, 0]
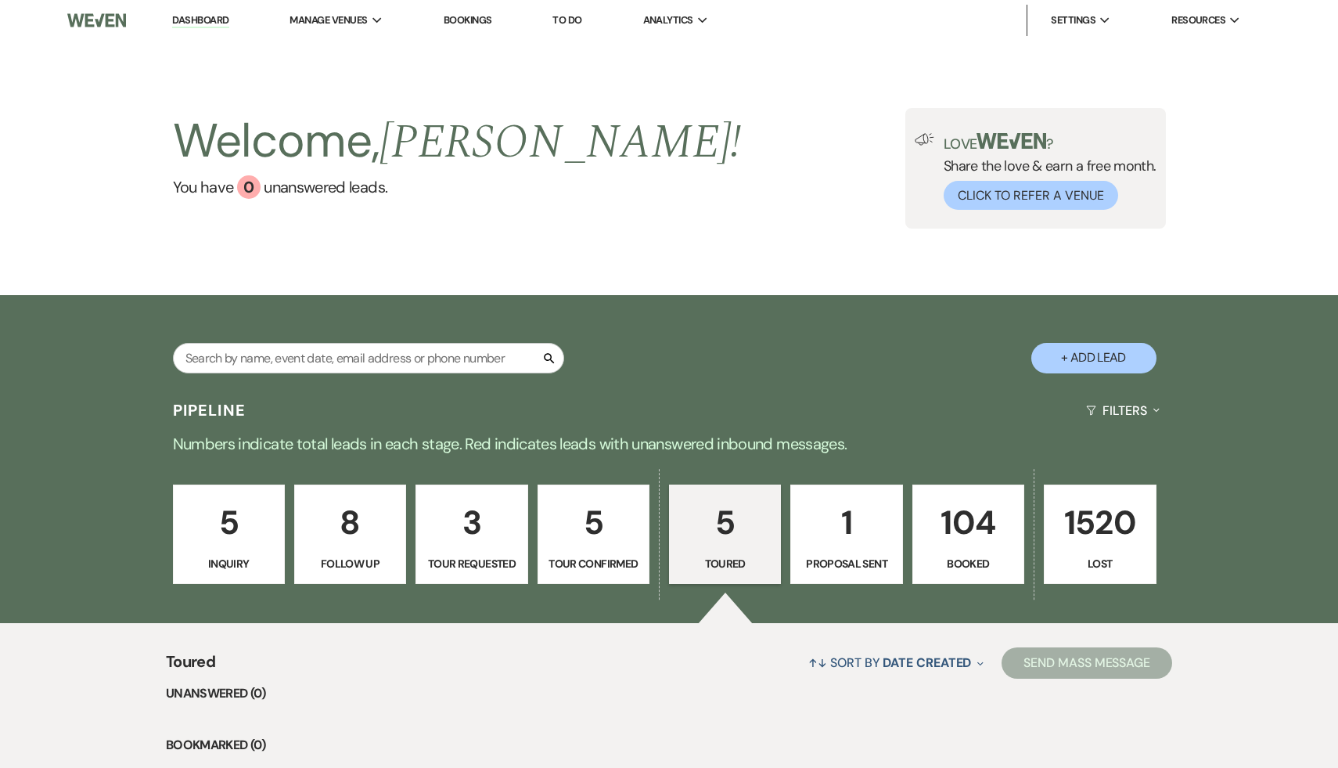
click at [197, 22] on link "Dashboard" at bounding box center [200, 20] width 56 height 15
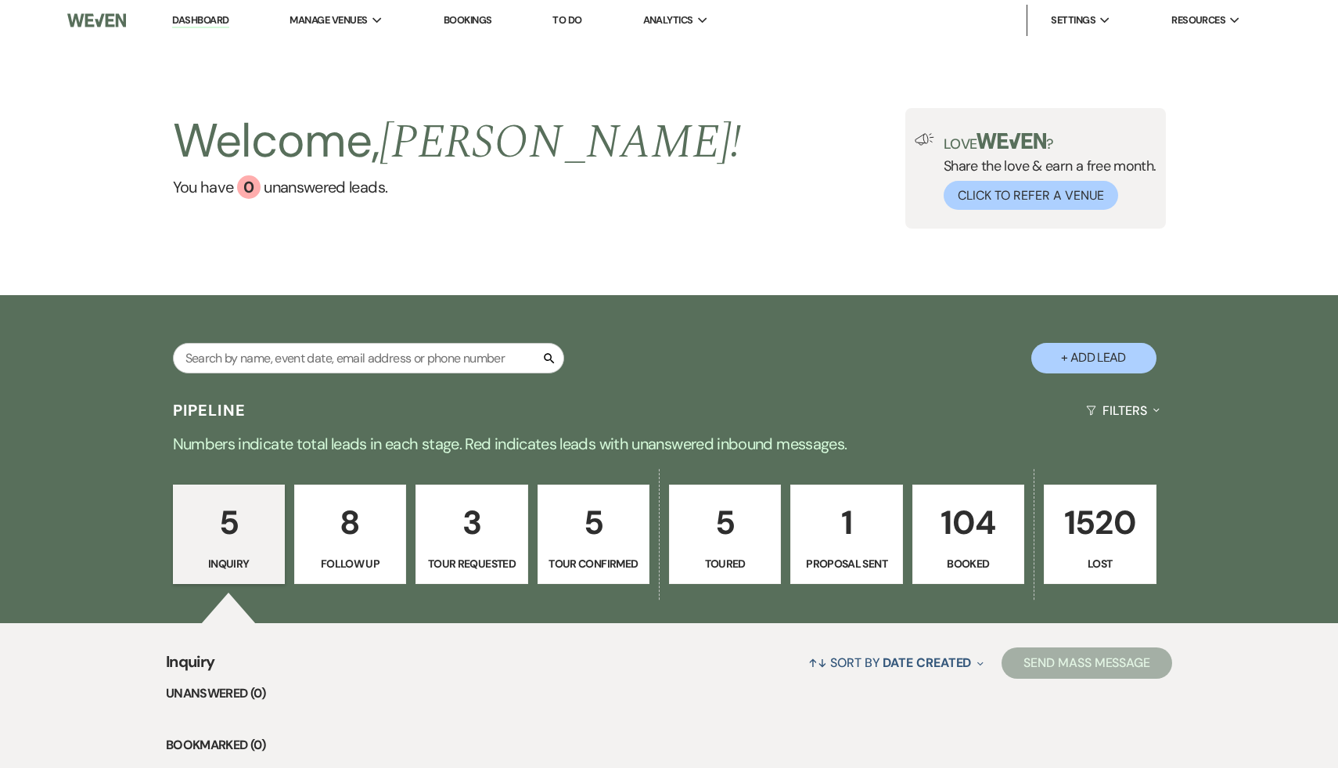
click at [844, 519] on p "1" at bounding box center [847, 522] width 92 height 52
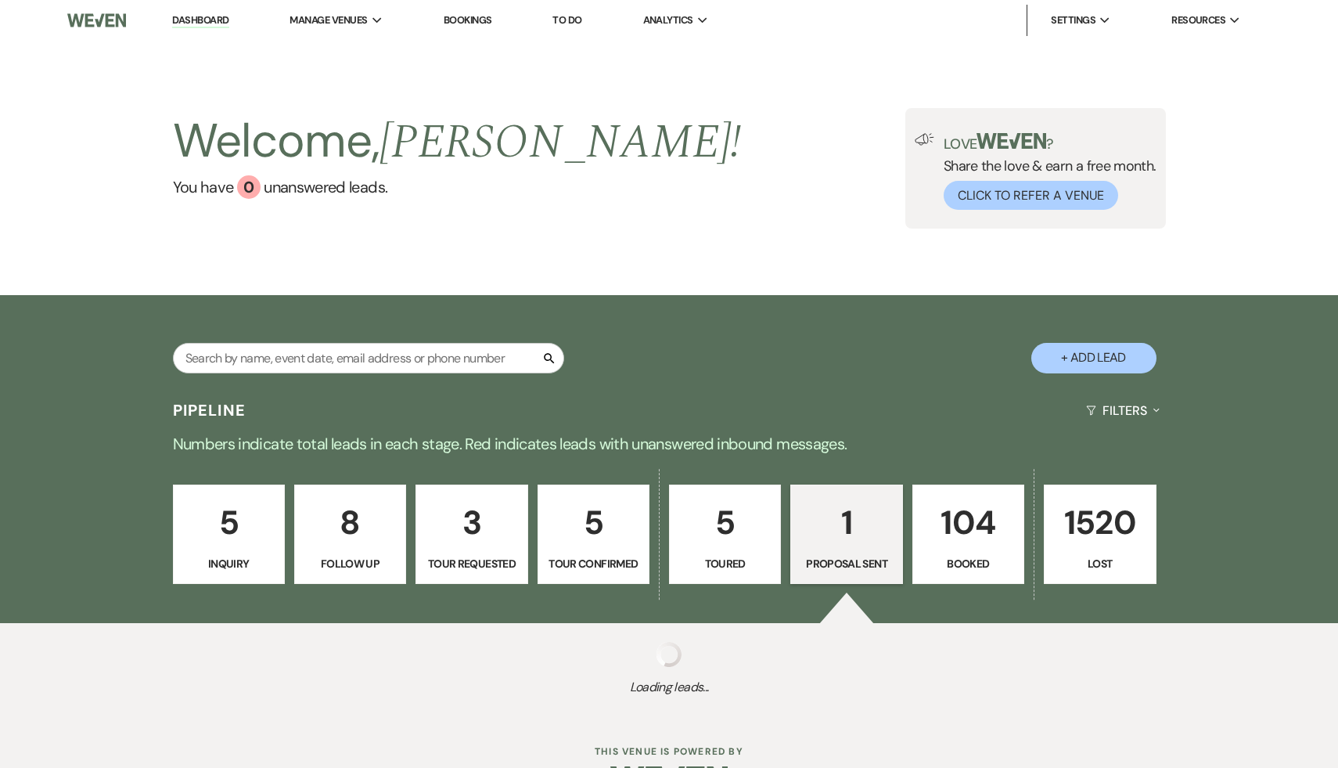
select select "6"
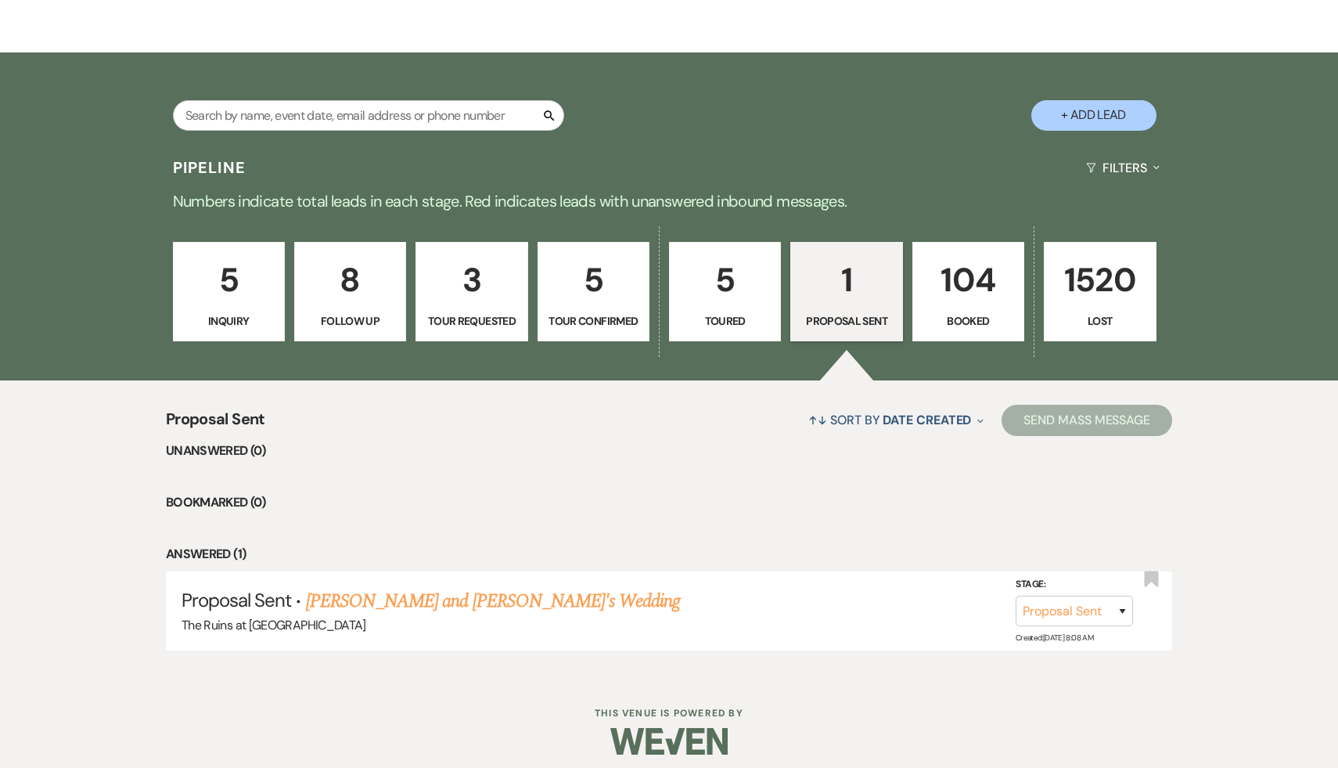
scroll to position [252, 0]
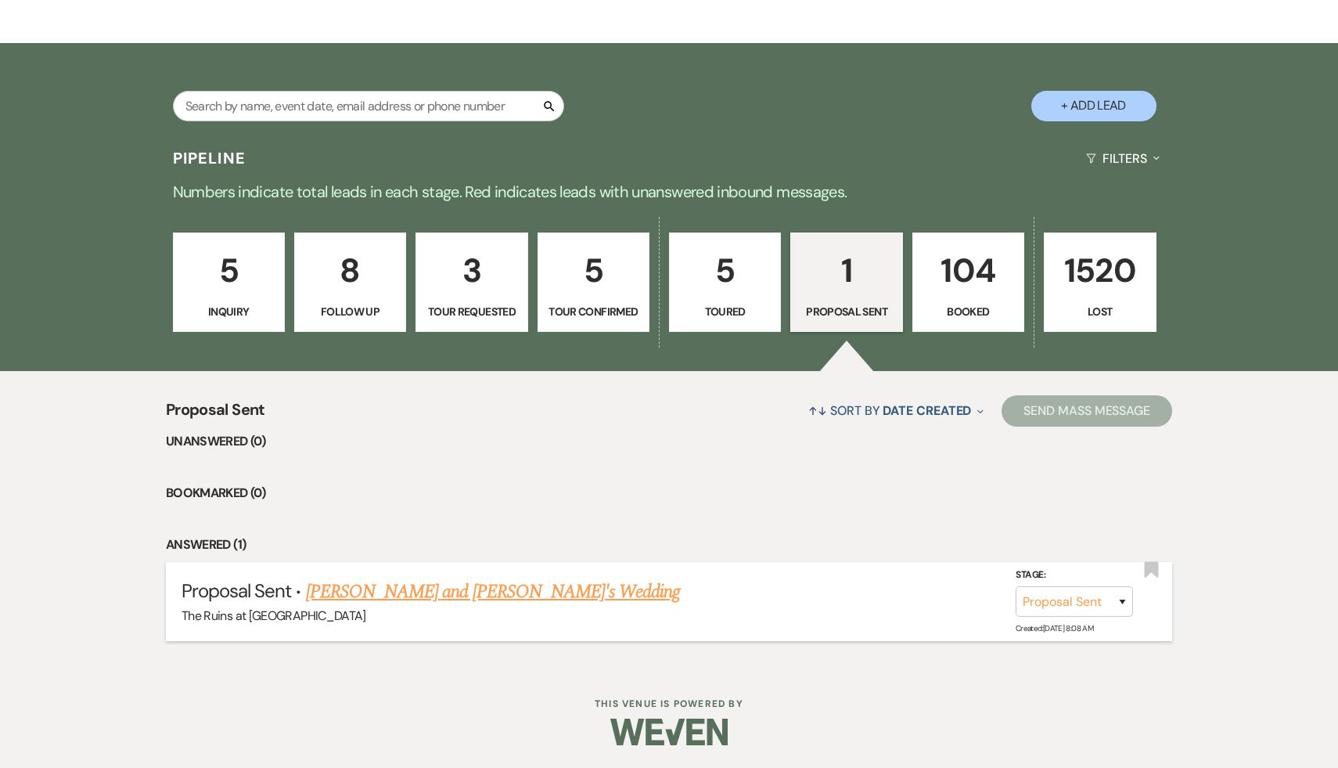
click at [380, 595] on link "[PERSON_NAME] and [PERSON_NAME]'s Wedding" at bounding box center [493, 592] width 375 height 28
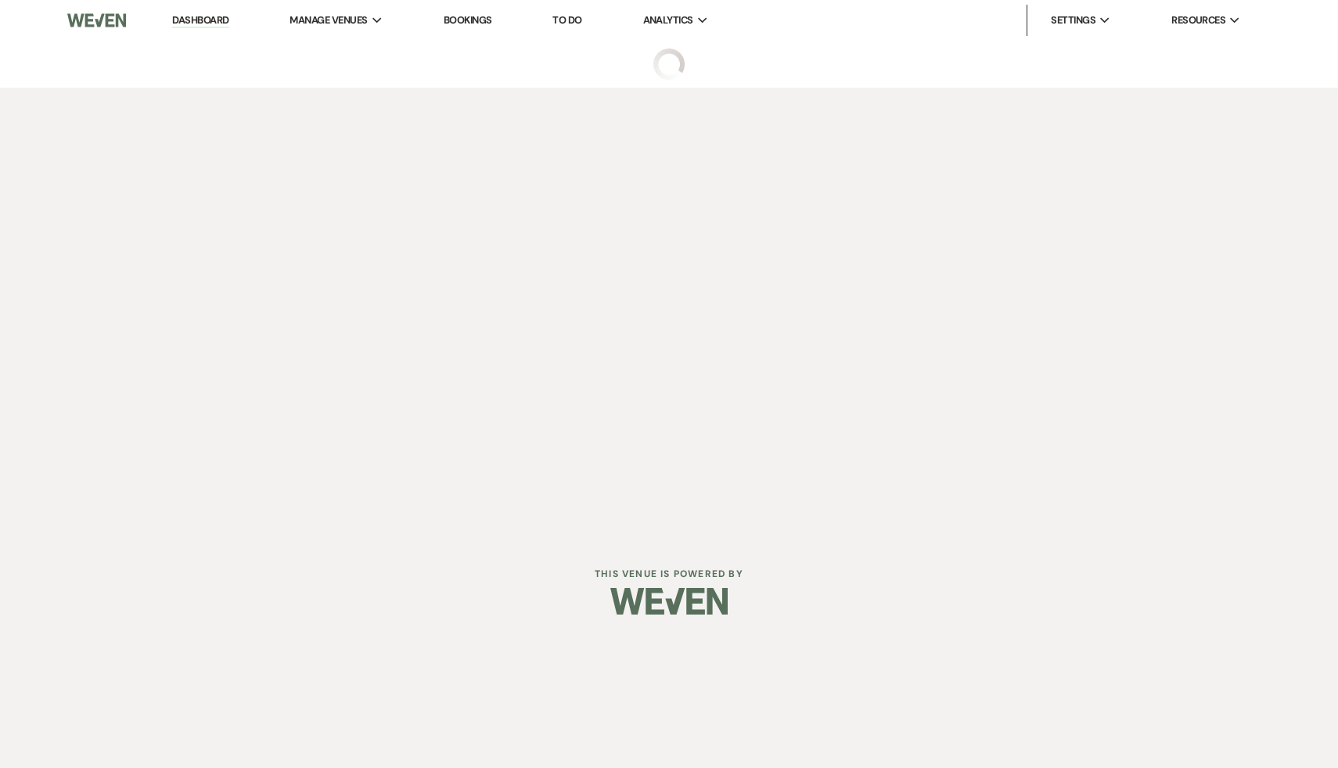
select select "6"
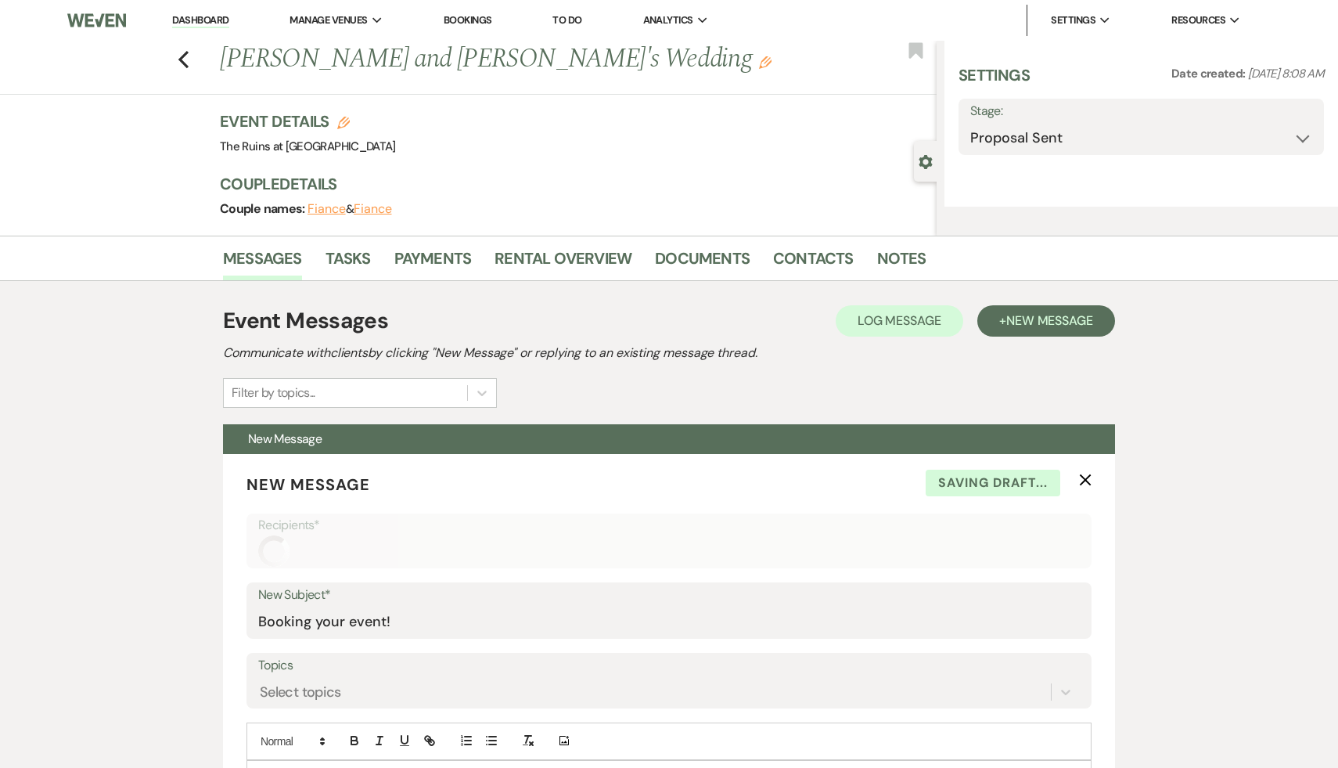
select select "6"
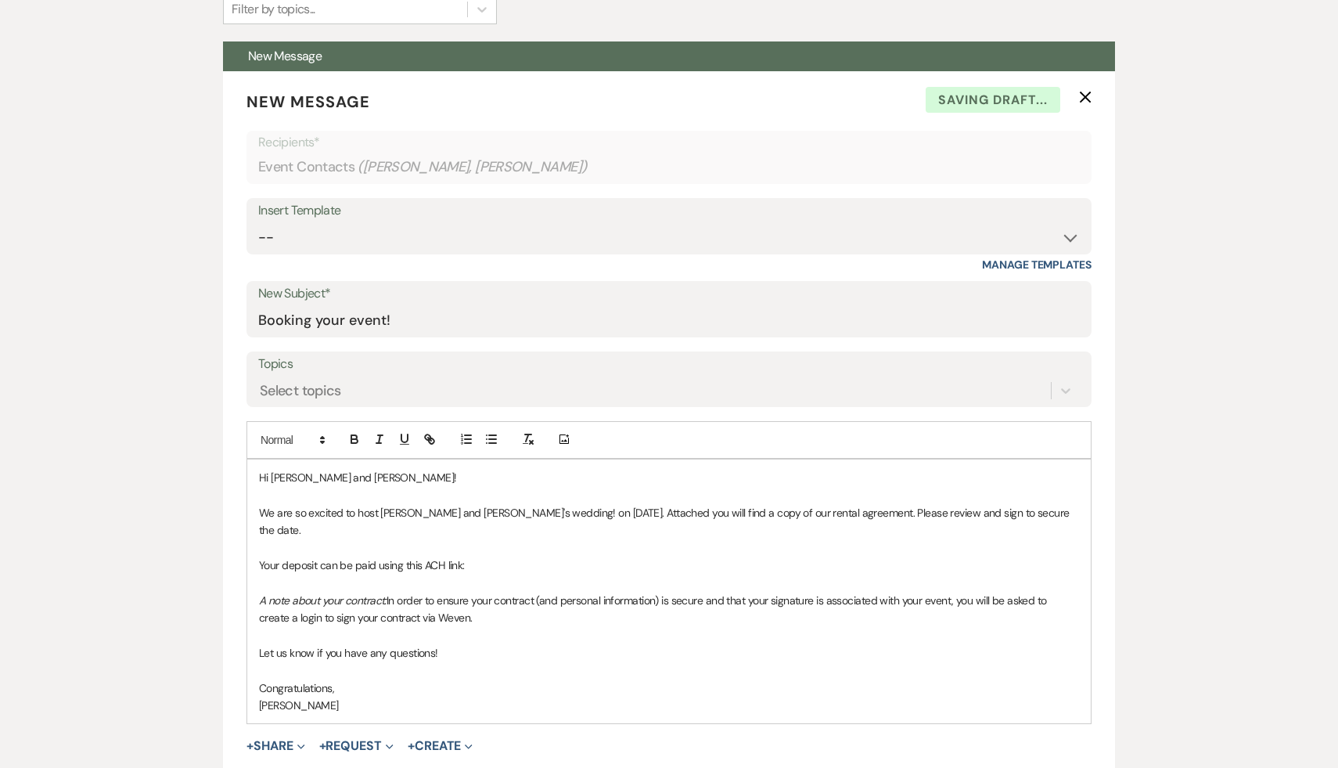
scroll to position [580, 0]
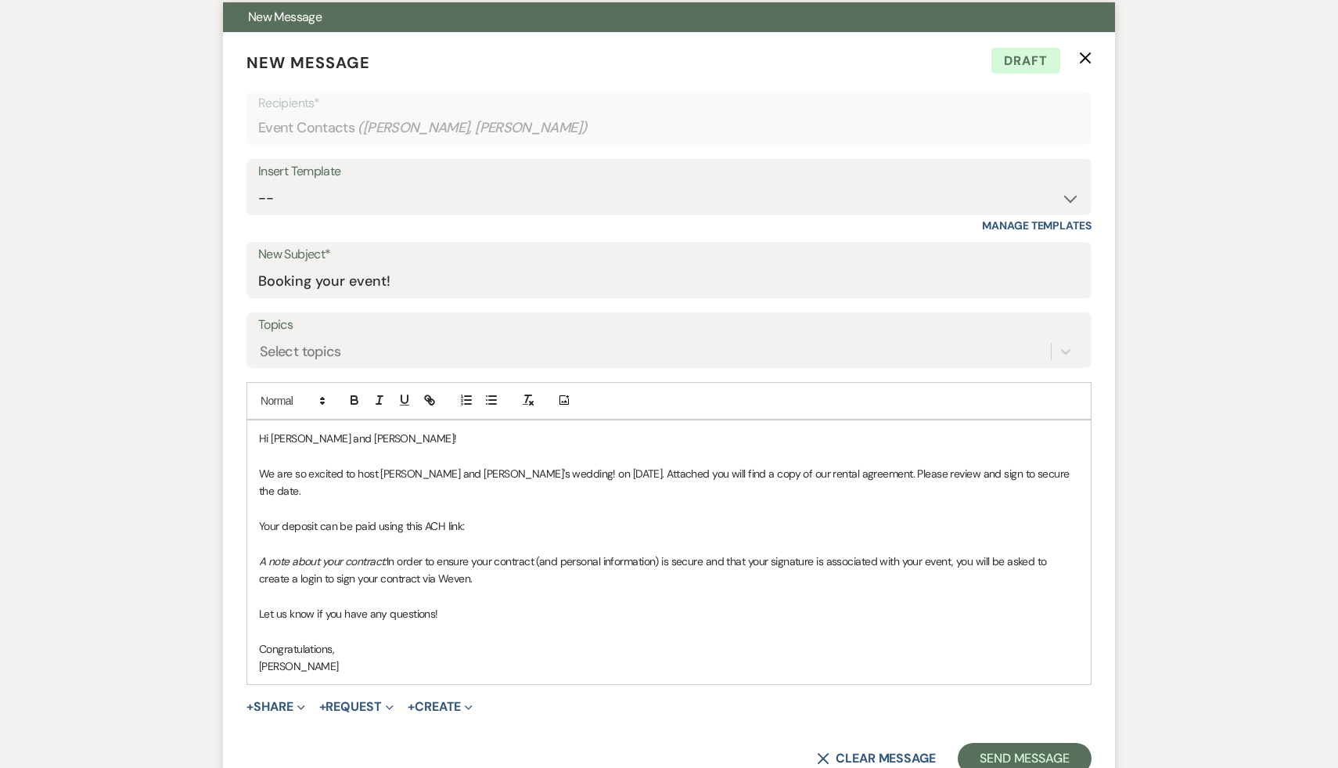
click at [488, 517] on p "Your deposit can be paid using this ACH link:" at bounding box center [669, 525] width 820 height 17
drag, startPoint x: 929, startPoint y: 511, endPoint x: 468, endPoint y: 508, distance: 461.0
click at [468, 517] on p "Your deposit can be paid using this ACH link: [URL][DOMAIN_NAME]" at bounding box center [669, 525] width 820 height 17
click at [432, 405] on icon "button" at bounding box center [430, 400] width 14 height 14
type input "[URL][DOMAIN_NAME]"
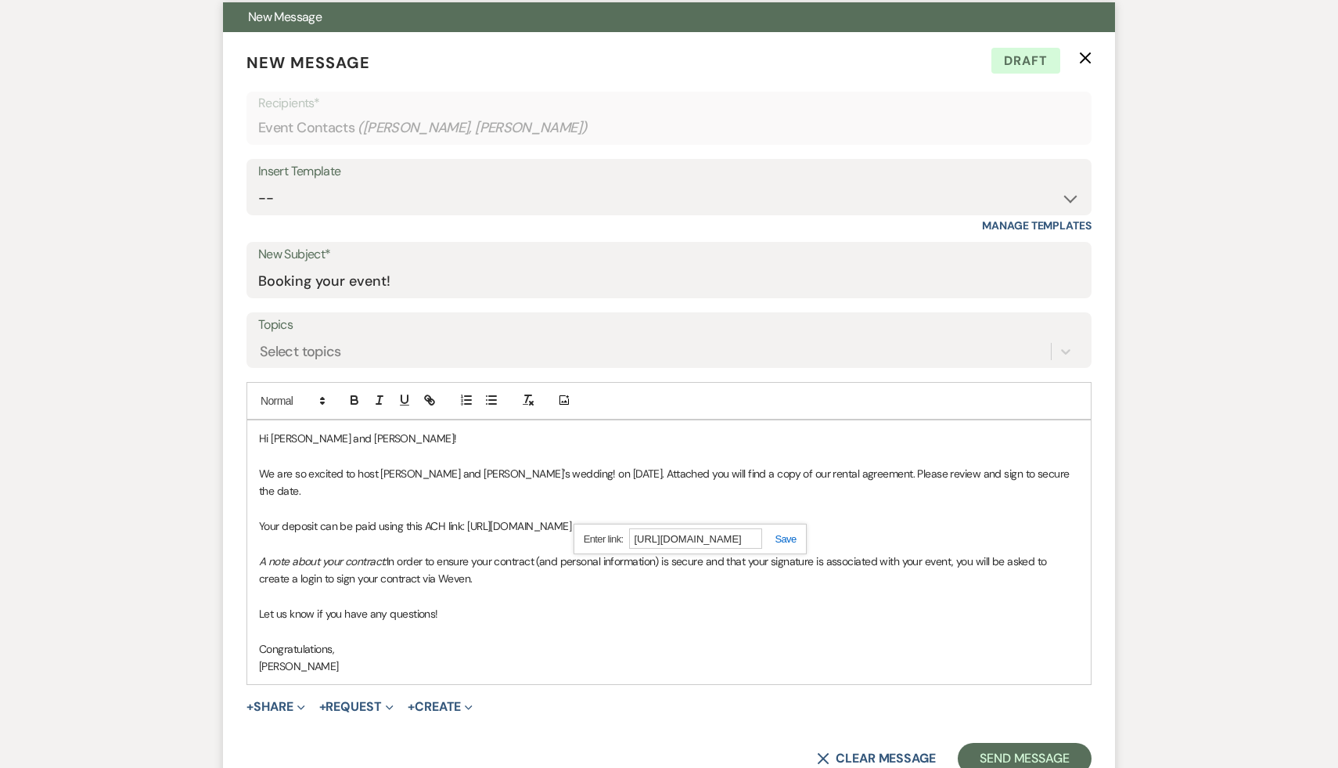
click at [790, 538] on link at bounding box center [779, 539] width 34 height 12
click at [758, 605] on p "Let us know if you have any questions!" at bounding box center [669, 613] width 820 height 17
click at [569, 519] on link "[URL][DOMAIN_NAME]" at bounding box center [517, 526] width 104 height 14
click at [684, 540] on link "[URL][DOMAIN_NAME]" at bounding box center [646, 538] width 99 height 20
click at [578, 657] on div "Hi Susan and Eric! We are so excited to host Charlie and Josh's wedding! on Jun…" at bounding box center [669, 552] width 844 height 264
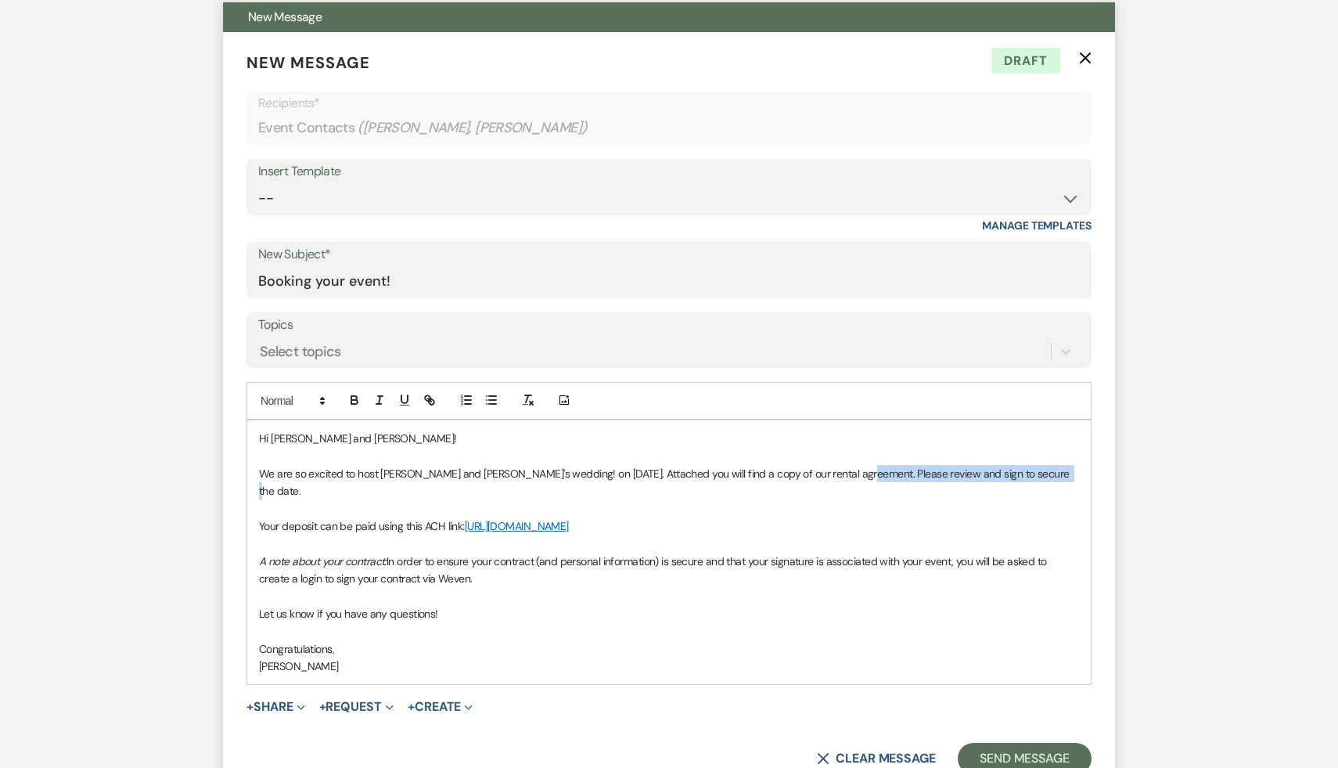
drag, startPoint x: 1044, startPoint y: 473, endPoint x: 840, endPoint y: 474, distance: 204.3
click at [840, 474] on p "We are so excited to host Charlie and Josh's wedding! on June 12, 2027. Attache…" at bounding box center [669, 482] width 820 height 35
copy p "Please review and sign to secure the date."
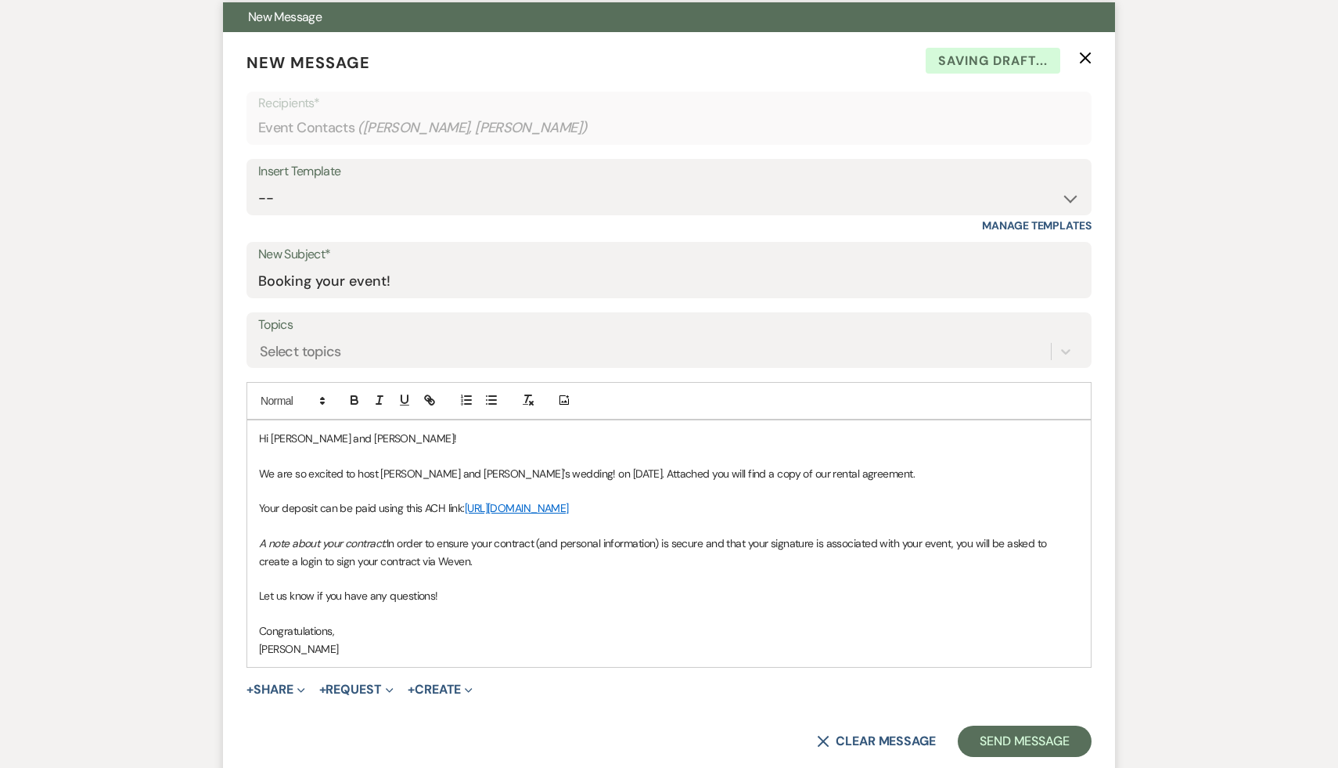
click at [944, 517] on p at bounding box center [669, 525] width 820 height 17
click at [924, 512] on p "Your deposit can be paid using this ACH link: [URL][DOMAIN_NAME]" at bounding box center [669, 507] width 820 height 17
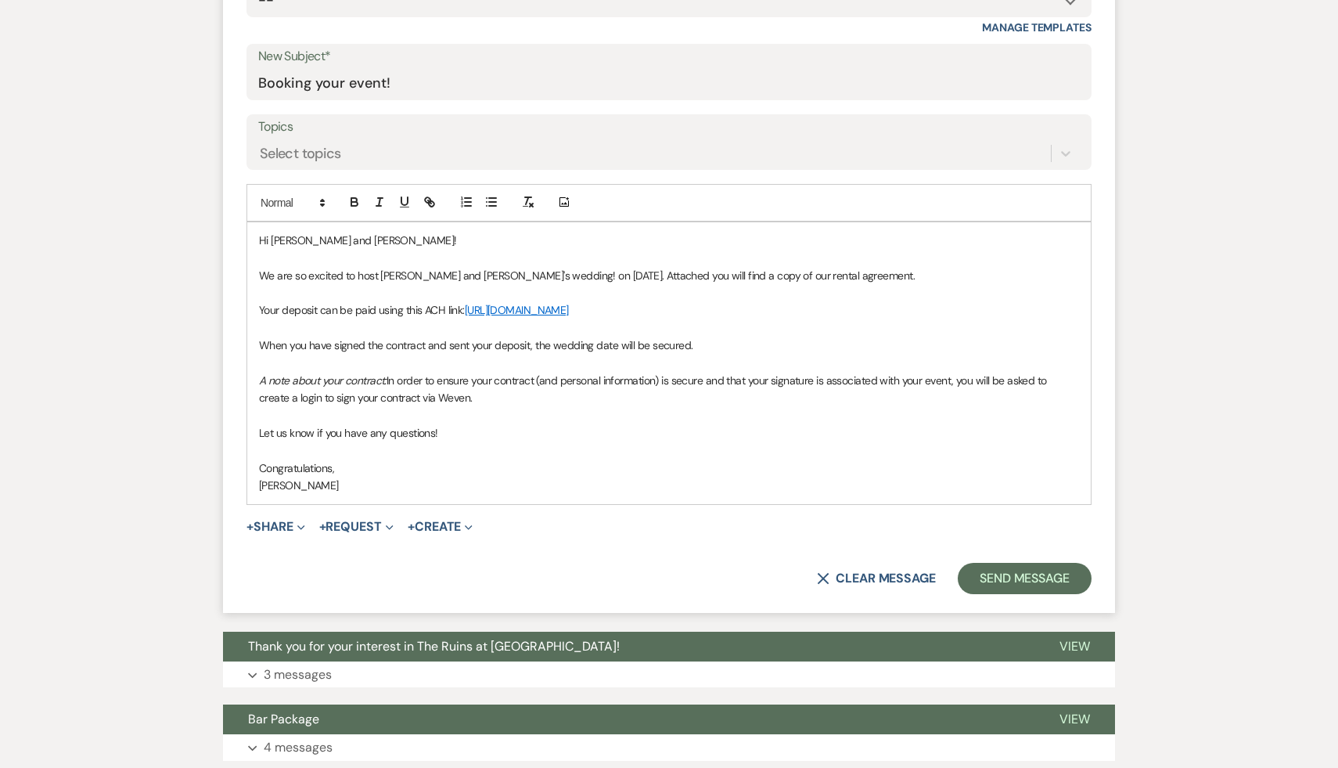
scroll to position [795, 0]
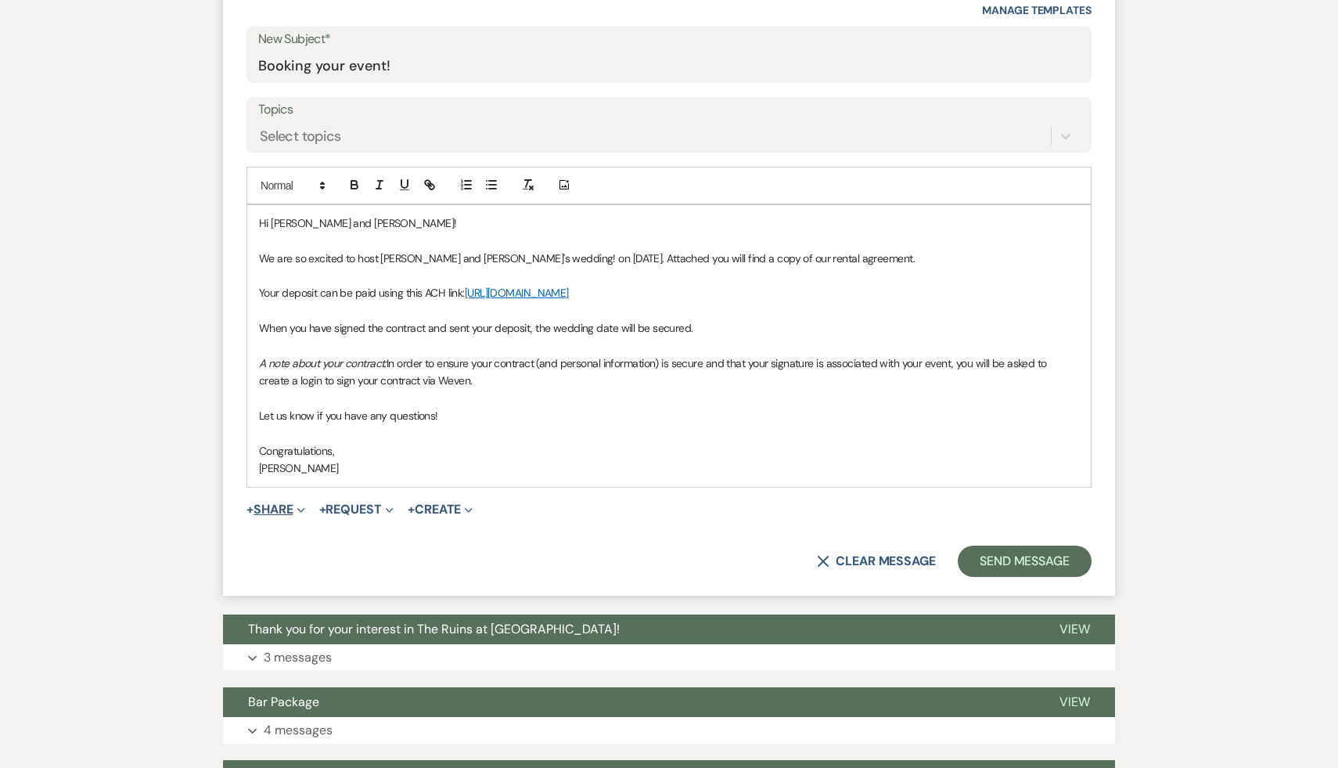
click at [272, 512] on button "+ Share Expand" at bounding box center [276, 509] width 59 height 13
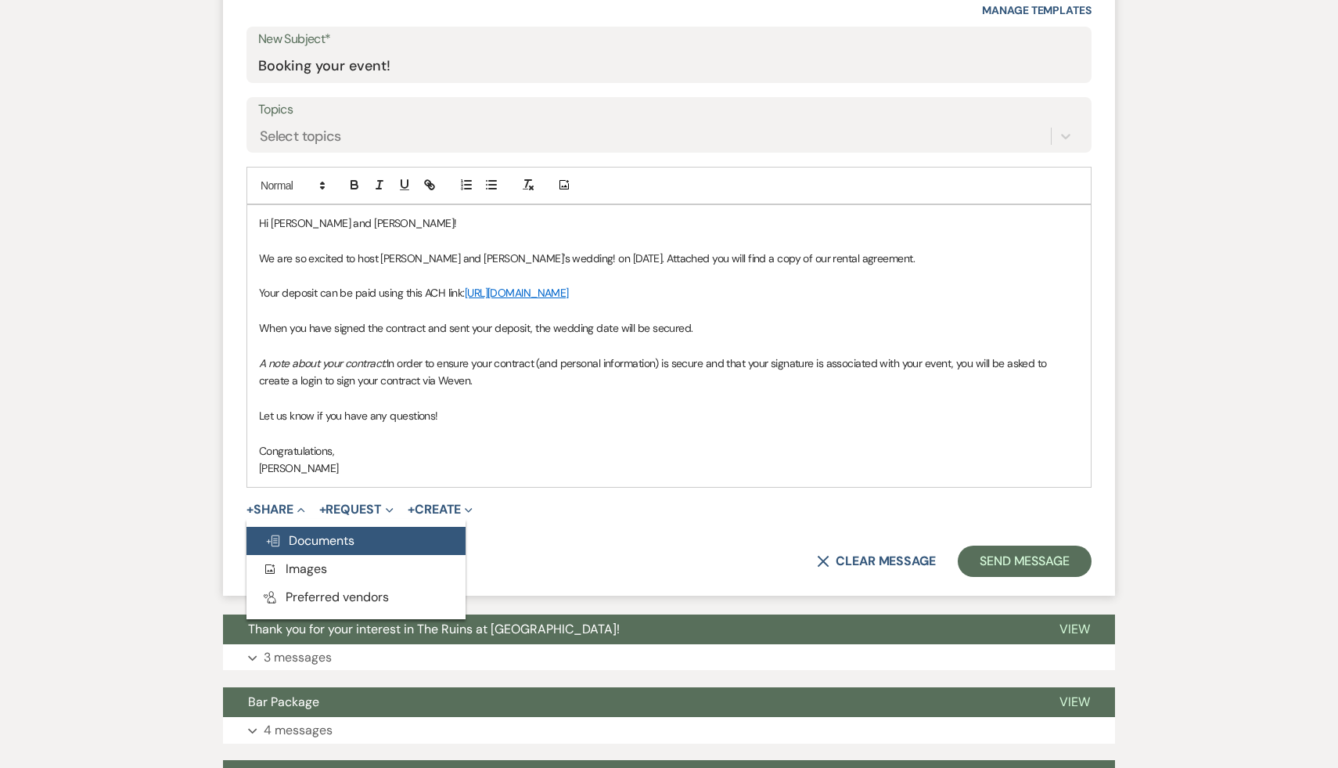
click at [319, 545] on span "Doc Upload Documents" at bounding box center [309, 540] width 89 height 16
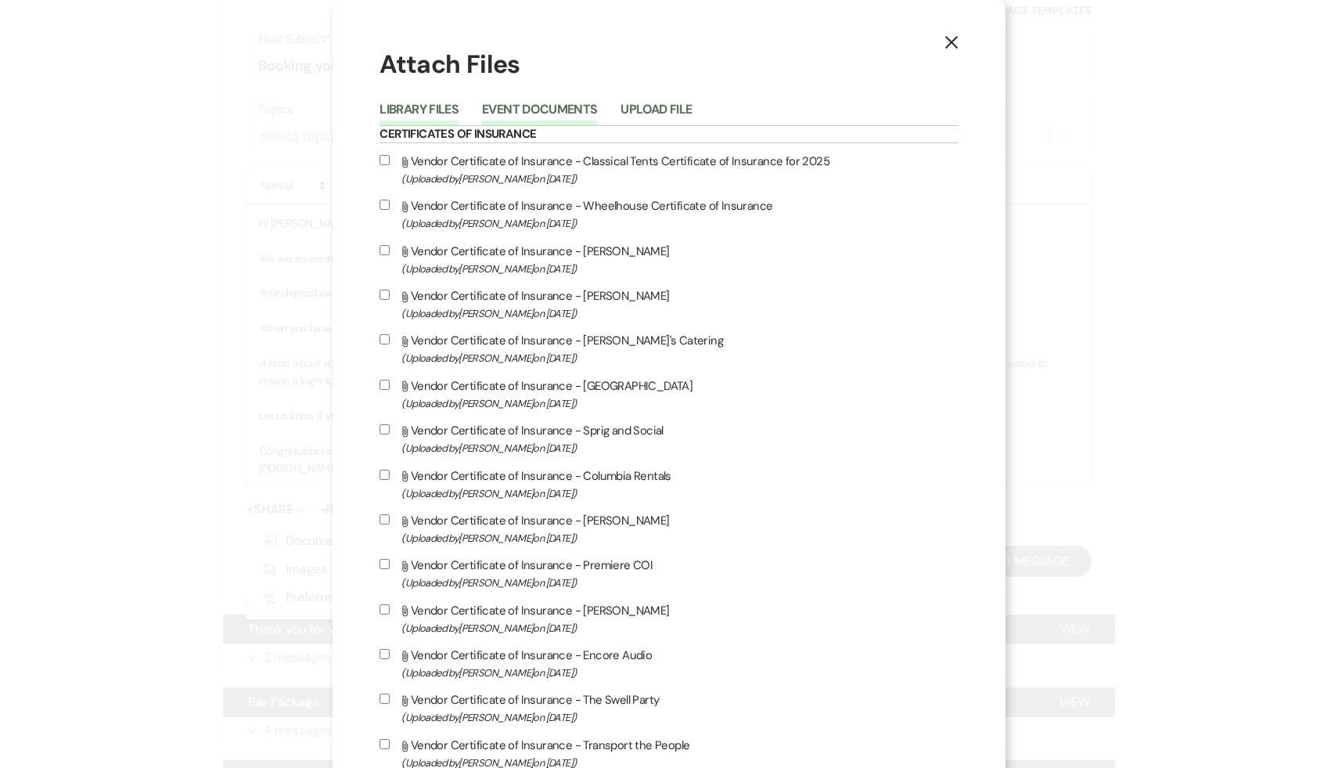
click at [597, 109] on button "Event Documents" at bounding box center [539, 114] width 115 height 22
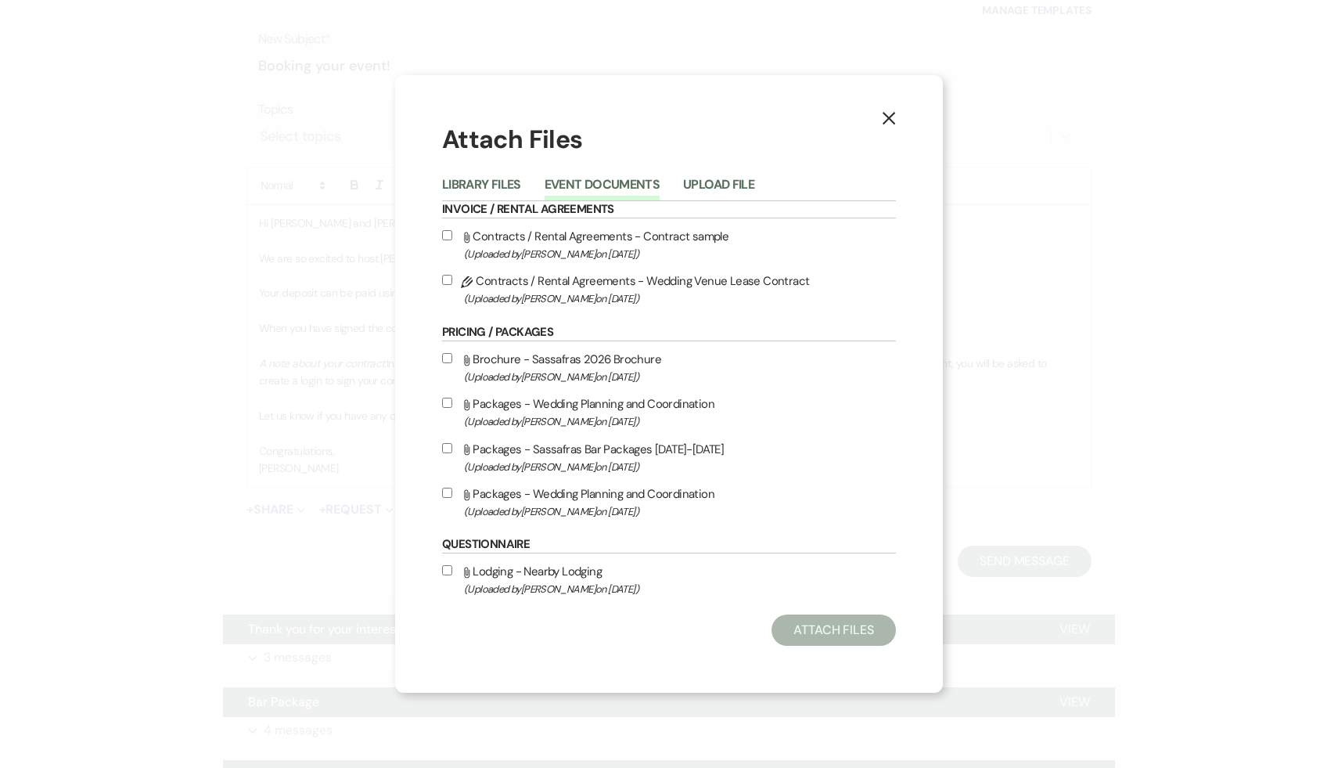
click at [448, 283] on input "Pencil Contracts / Rental Agreements - Wedding Venue Lease Contract (Uploaded b…" at bounding box center [447, 280] width 10 height 10
checkbox input "true"
click at [826, 629] on button "Attach Files" at bounding box center [834, 629] width 124 height 31
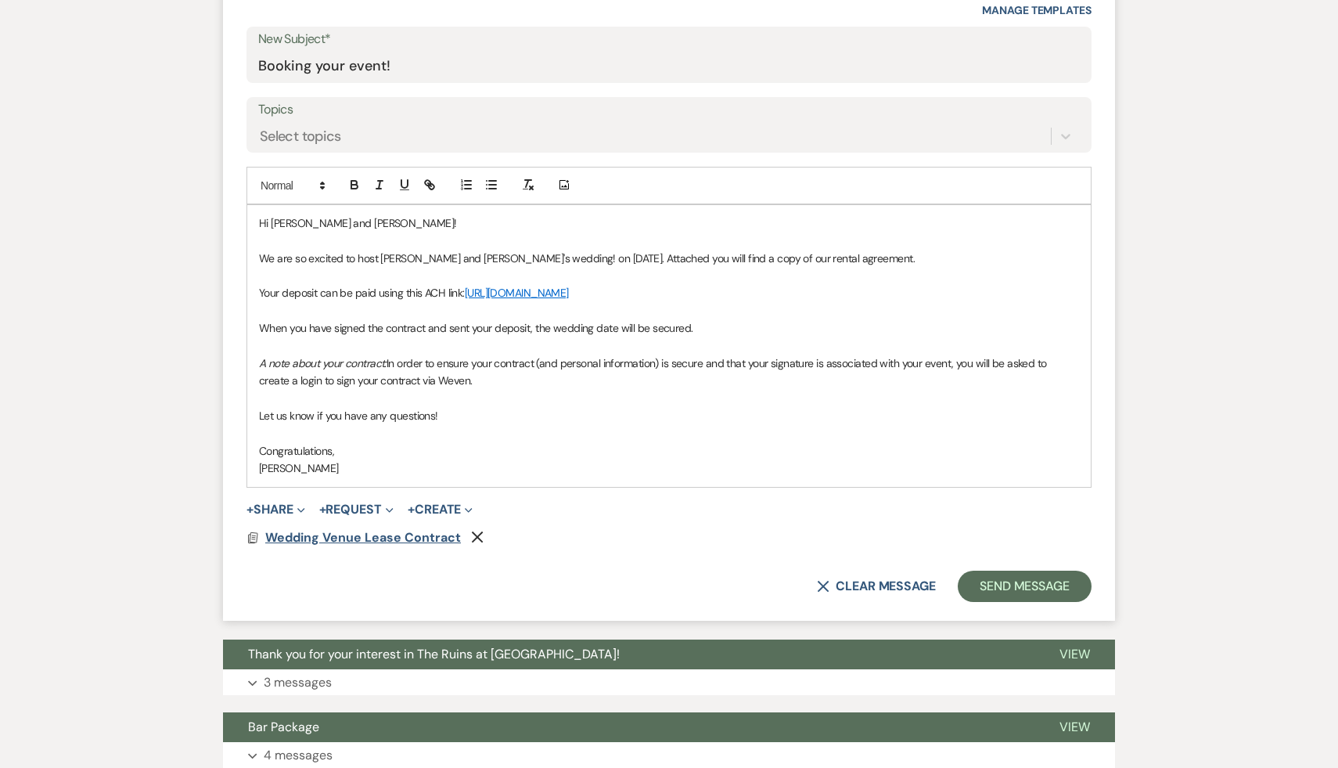
click at [414, 542] on span "Wedding Venue Lease Contract" at bounding box center [363, 537] width 196 height 16
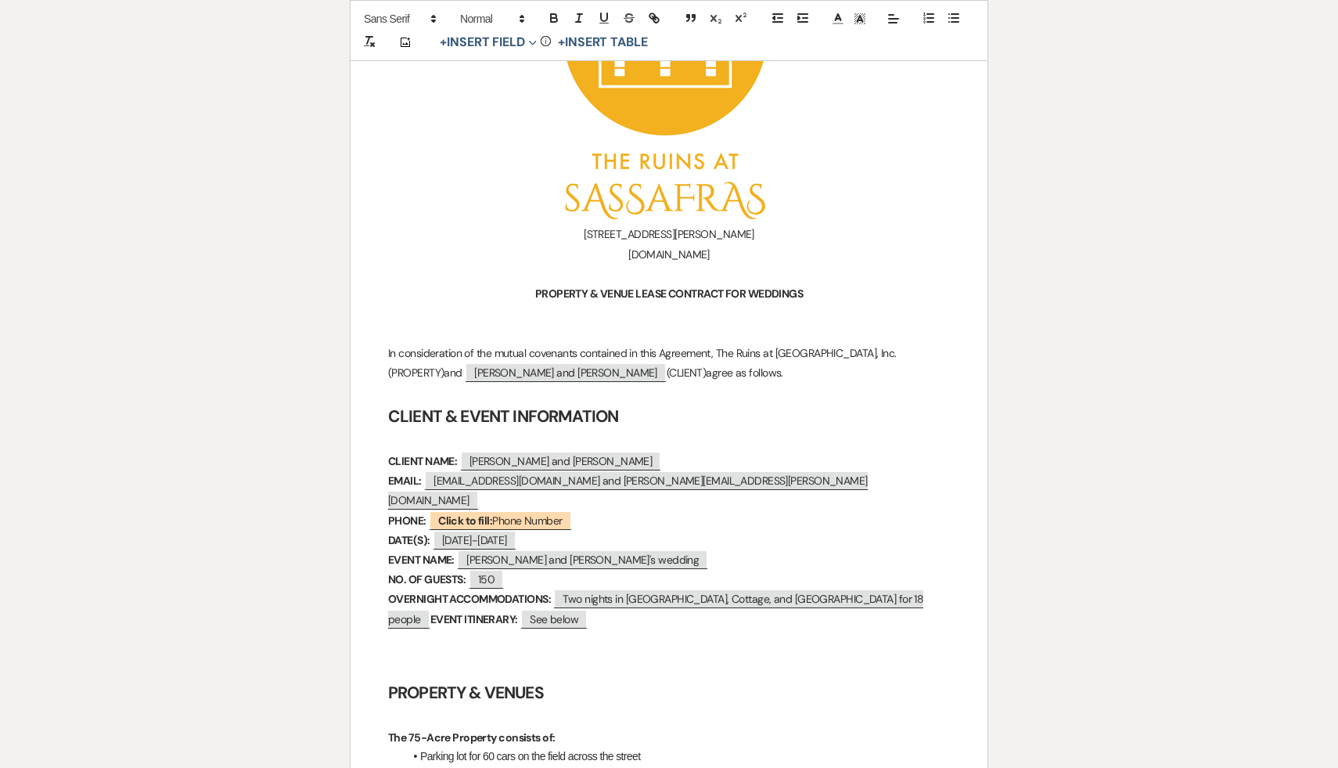
scroll to position [380, 0]
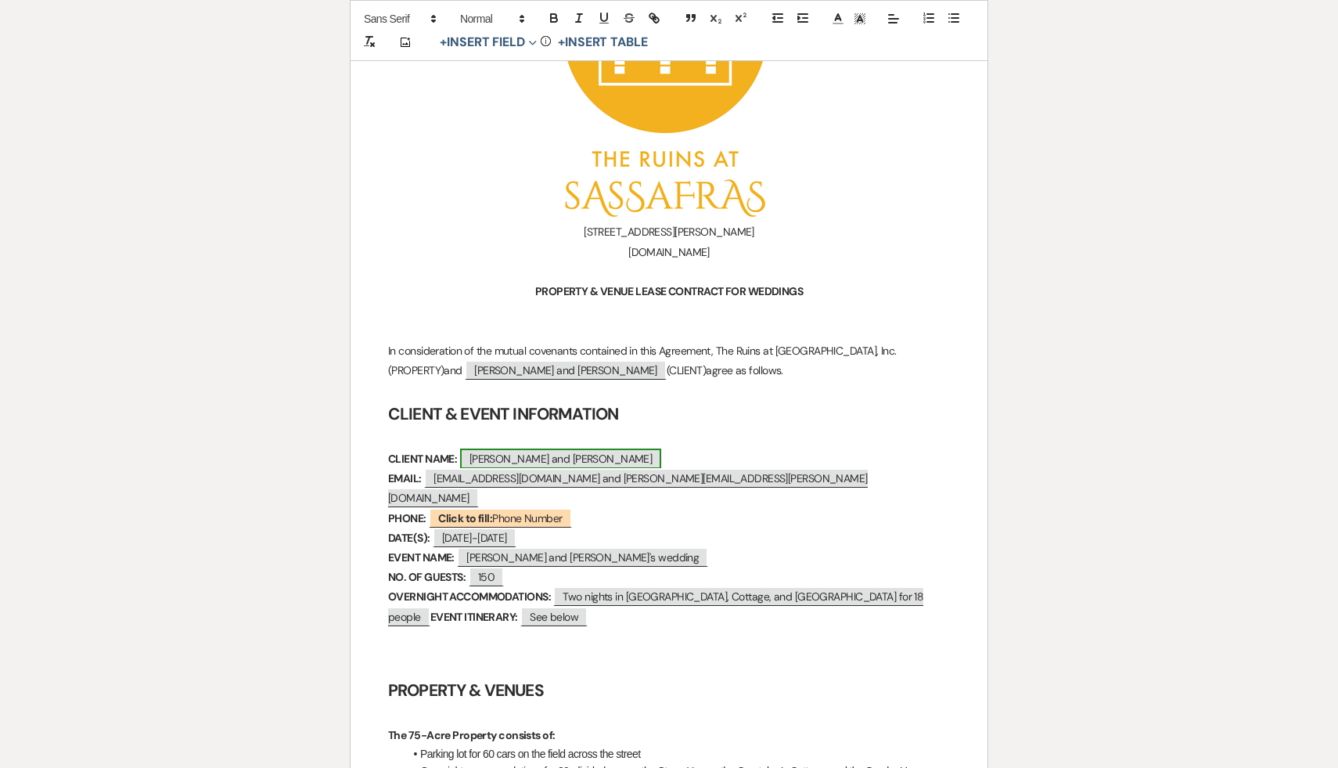
click at [563, 454] on span "Charlie and Josh" at bounding box center [561, 458] width 202 height 20
select select "Name"
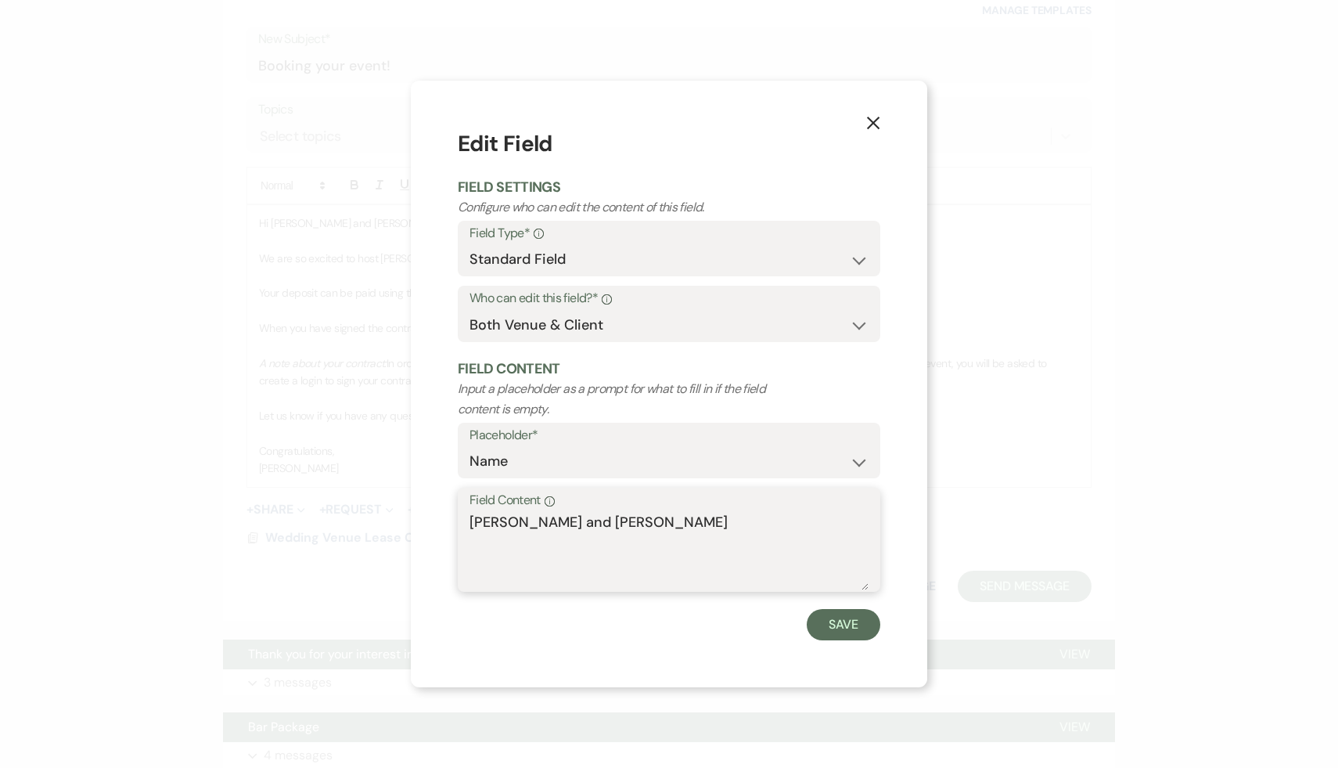
drag, startPoint x: 596, startPoint y: 522, endPoint x: 454, endPoint y: 520, distance: 141.7
click at [454, 520] on div "X Edit Field Field Settings Configure who can edit the content of this field. F…" at bounding box center [669, 384] width 517 height 607
type textarea "Susan Malamed and Eric Rieder"
click at [839, 619] on button "Save" at bounding box center [844, 624] width 74 height 31
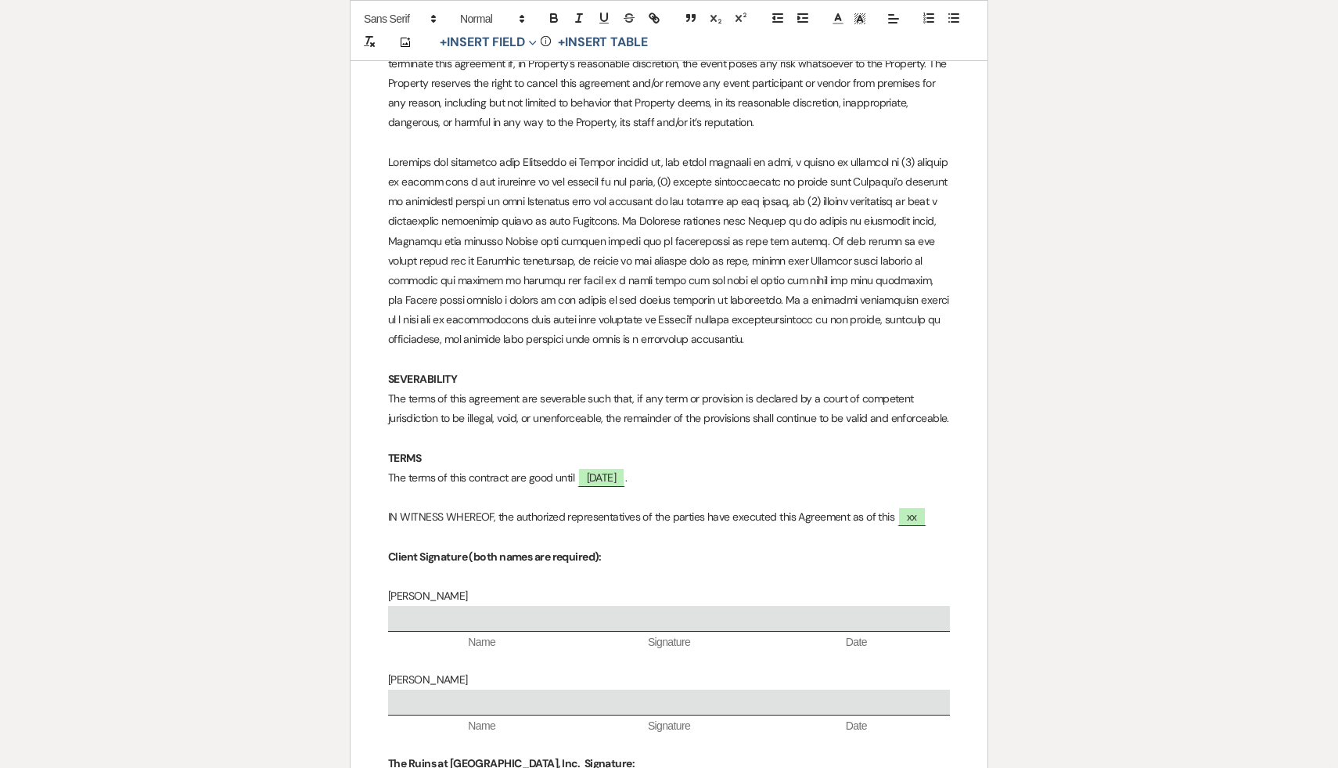
scroll to position [10862, 0]
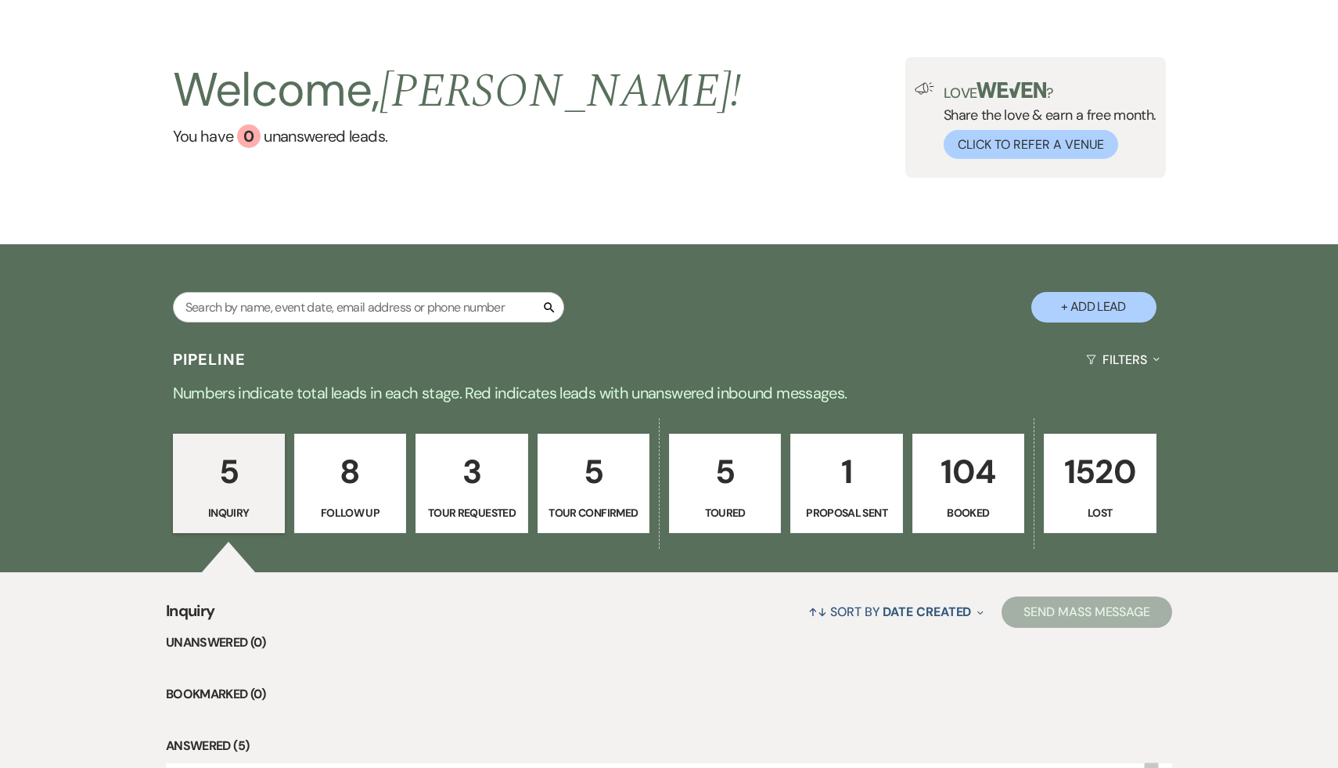
scroll to position [61, 0]
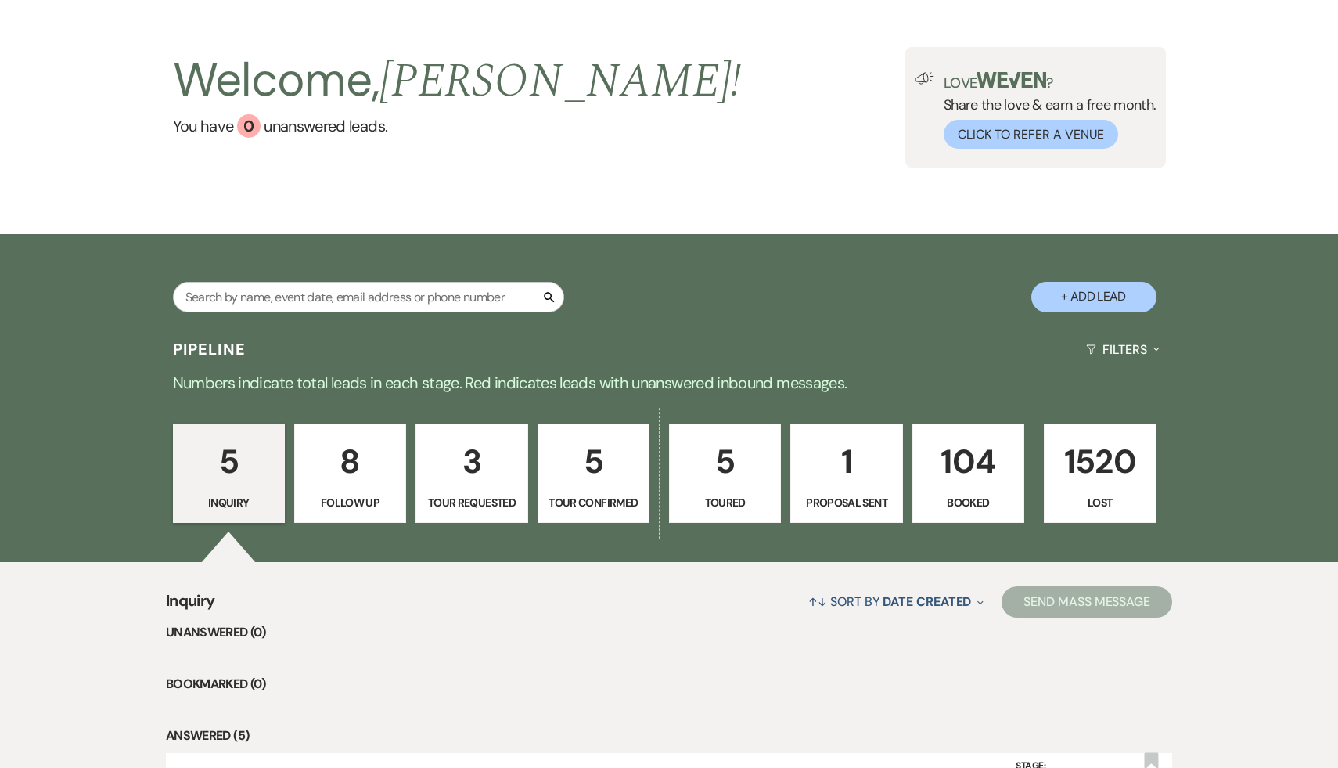
click at [844, 469] on p "1" at bounding box center [847, 461] width 92 height 52
select select "6"
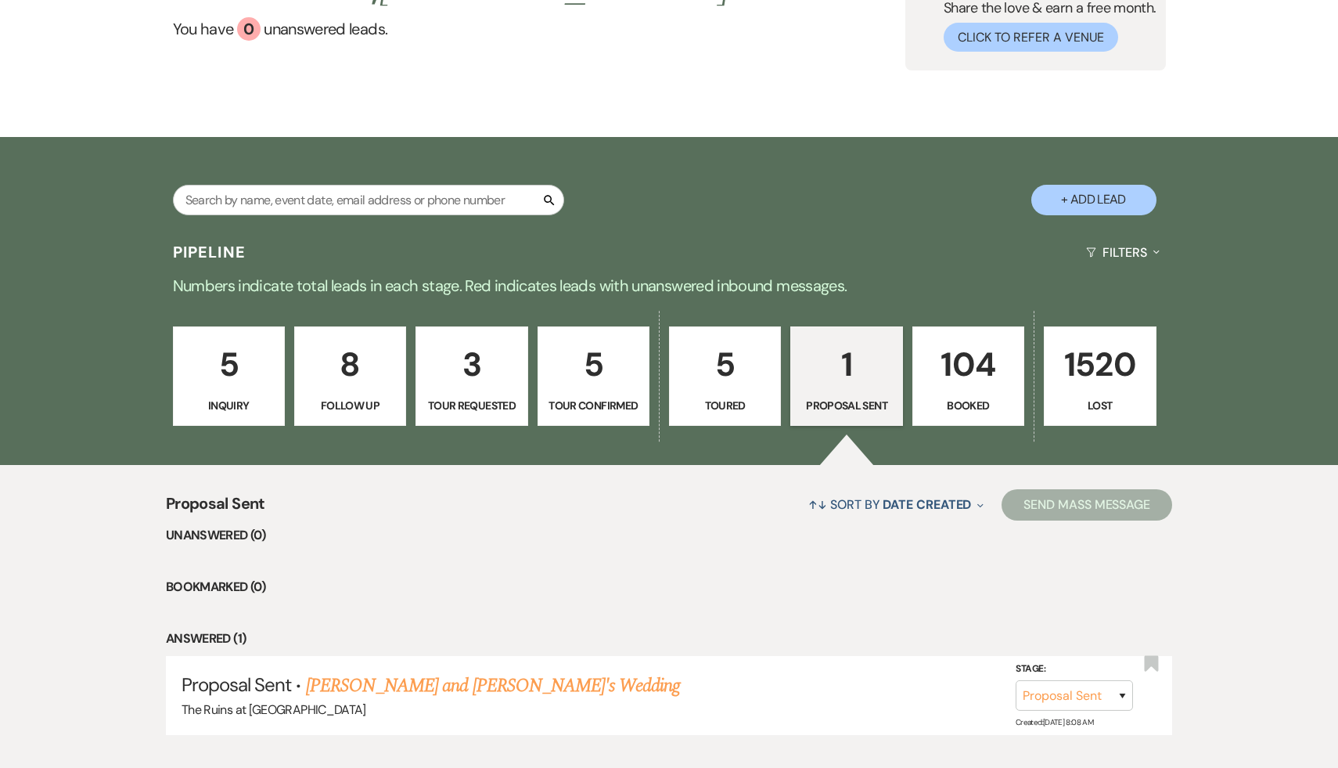
scroll to position [252, 0]
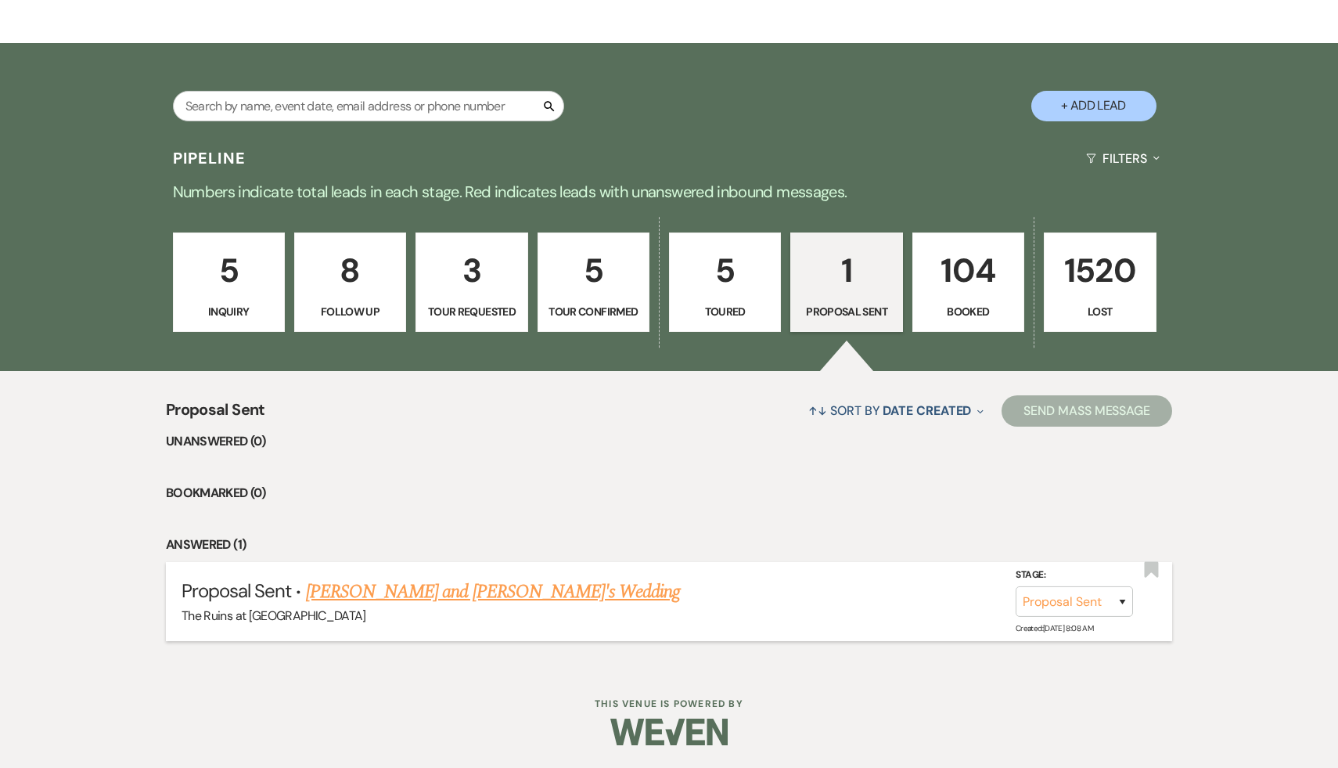
click at [464, 592] on link "[PERSON_NAME] and [PERSON_NAME]'s Wedding" at bounding box center [493, 592] width 375 height 28
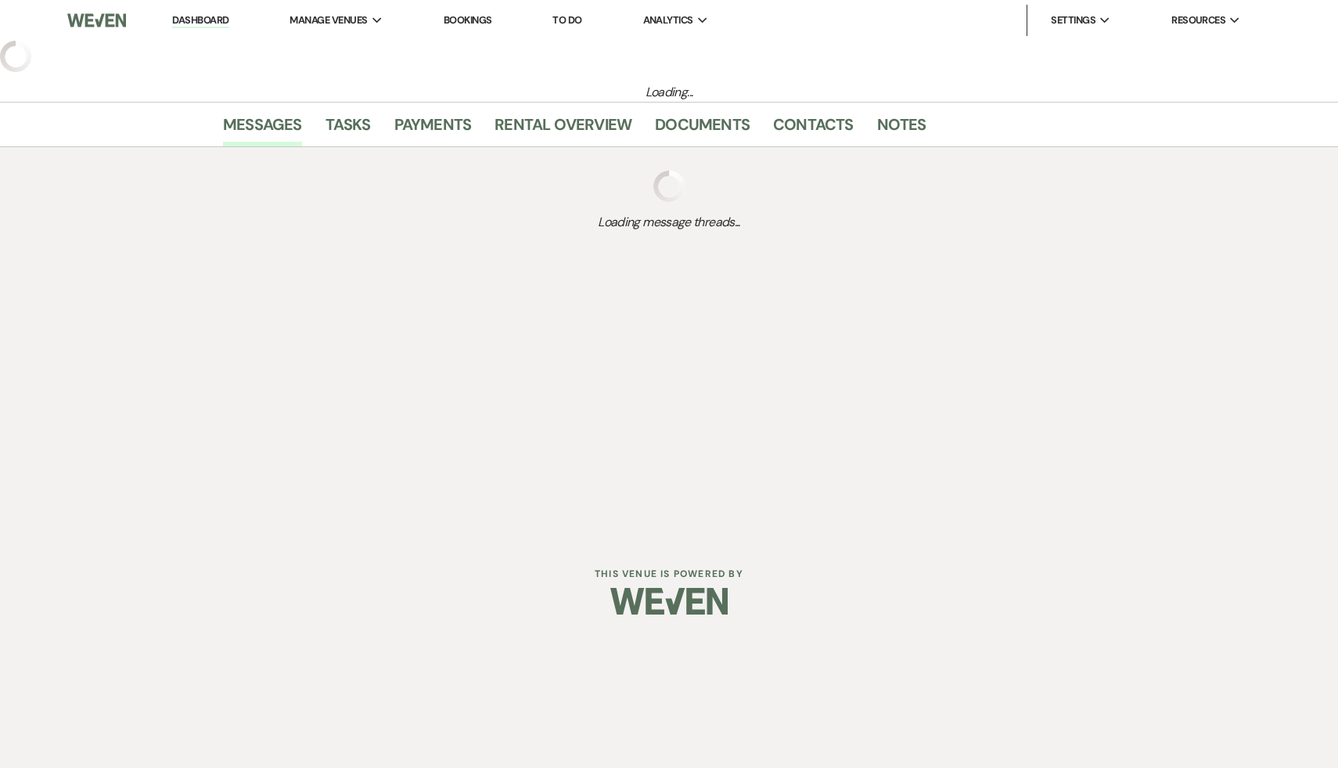
select select "6"
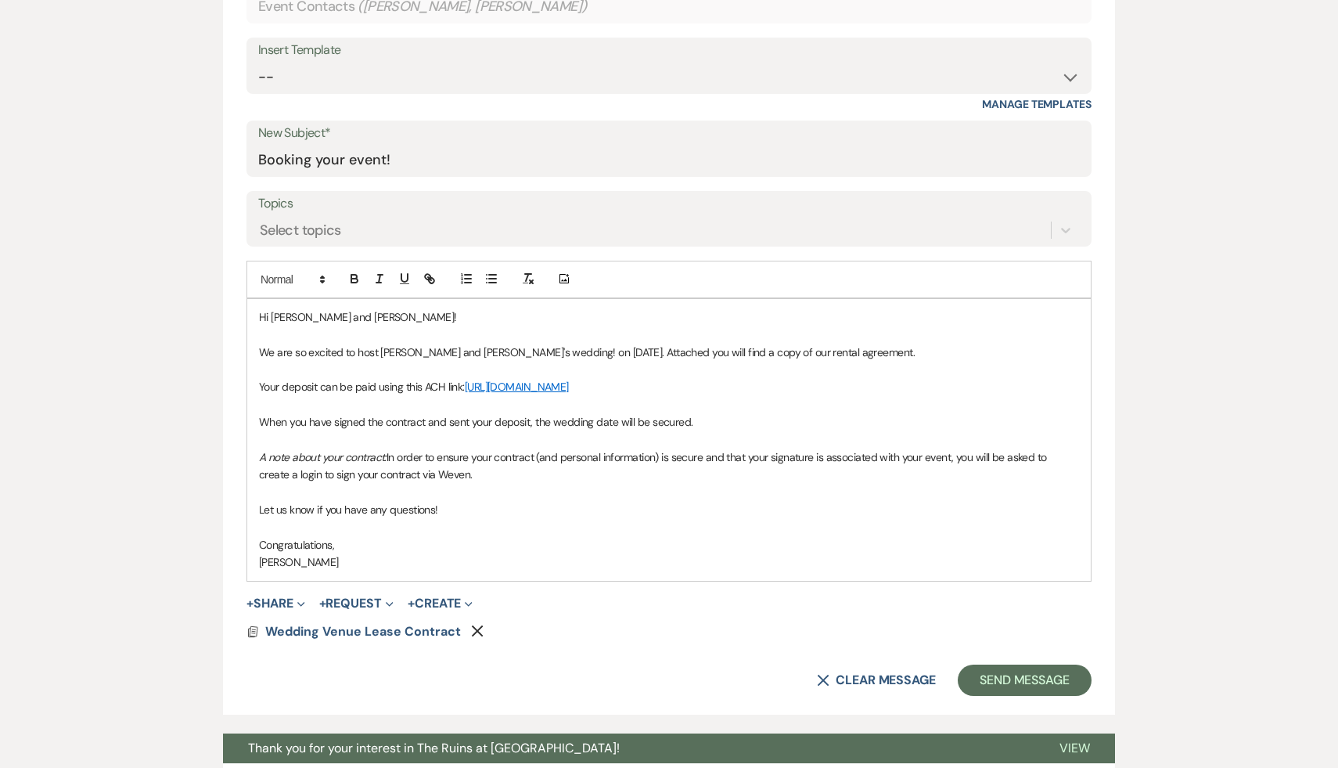
scroll to position [704, 0]
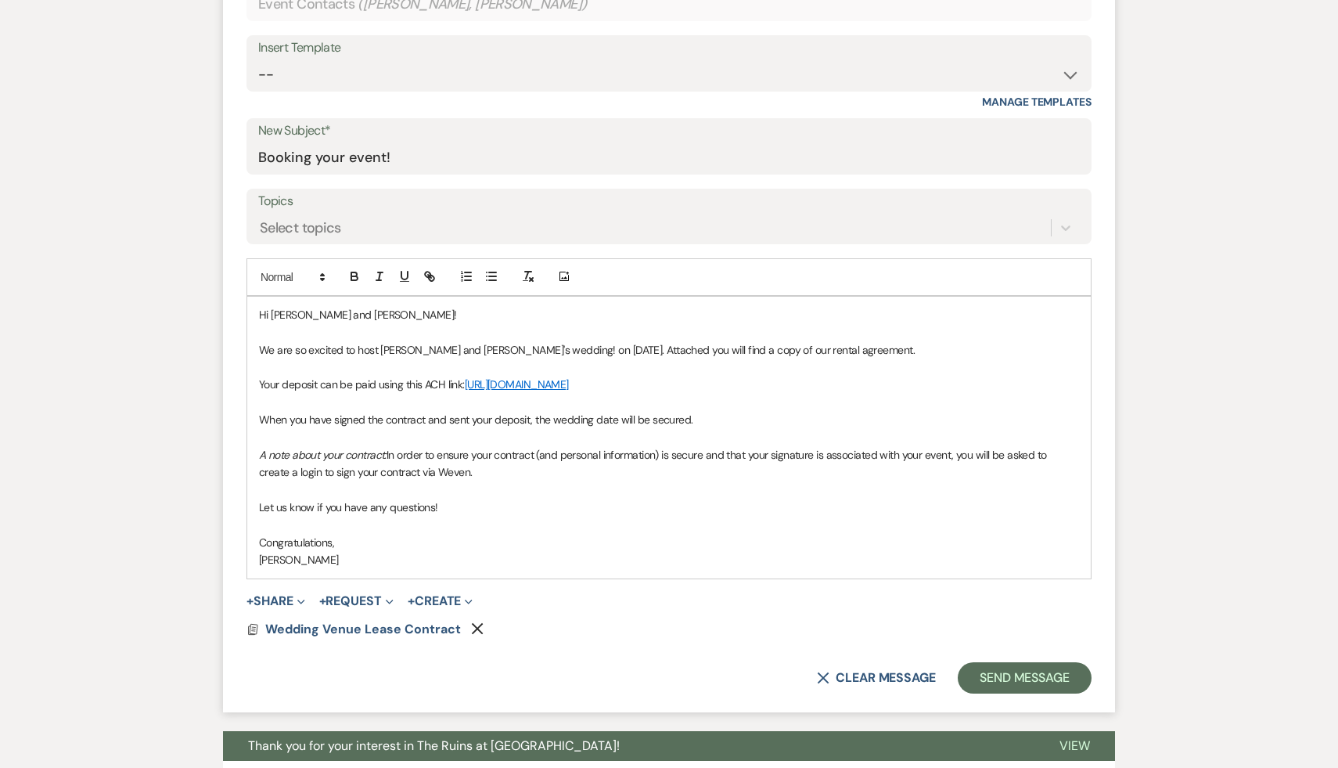
click at [511, 351] on p "We are so excited to host [PERSON_NAME] and [PERSON_NAME]'s wedding! on [DATE].…" at bounding box center [669, 349] width 820 height 17
click at [582, 351] on p "We are so excited to host [PERSON_NAME] and [PERSON_NAME]'s wedding on [DATE]. …" at bounding box center [669, 349] width 820 height 17
click at [589, 347] on p "We are so excited to host [PERSON_NAME] and [PERSON_NAME]'s wedding on [DATE]!.…" at bounding box center [669, 349] width 820 height 17
click at [889, 348] on p "We are so excited to host [PERSON_NAME] and [PERSON_NAME]'s wedding on [DATE]! …" at bounding box center [669, 349] width 820 height 17
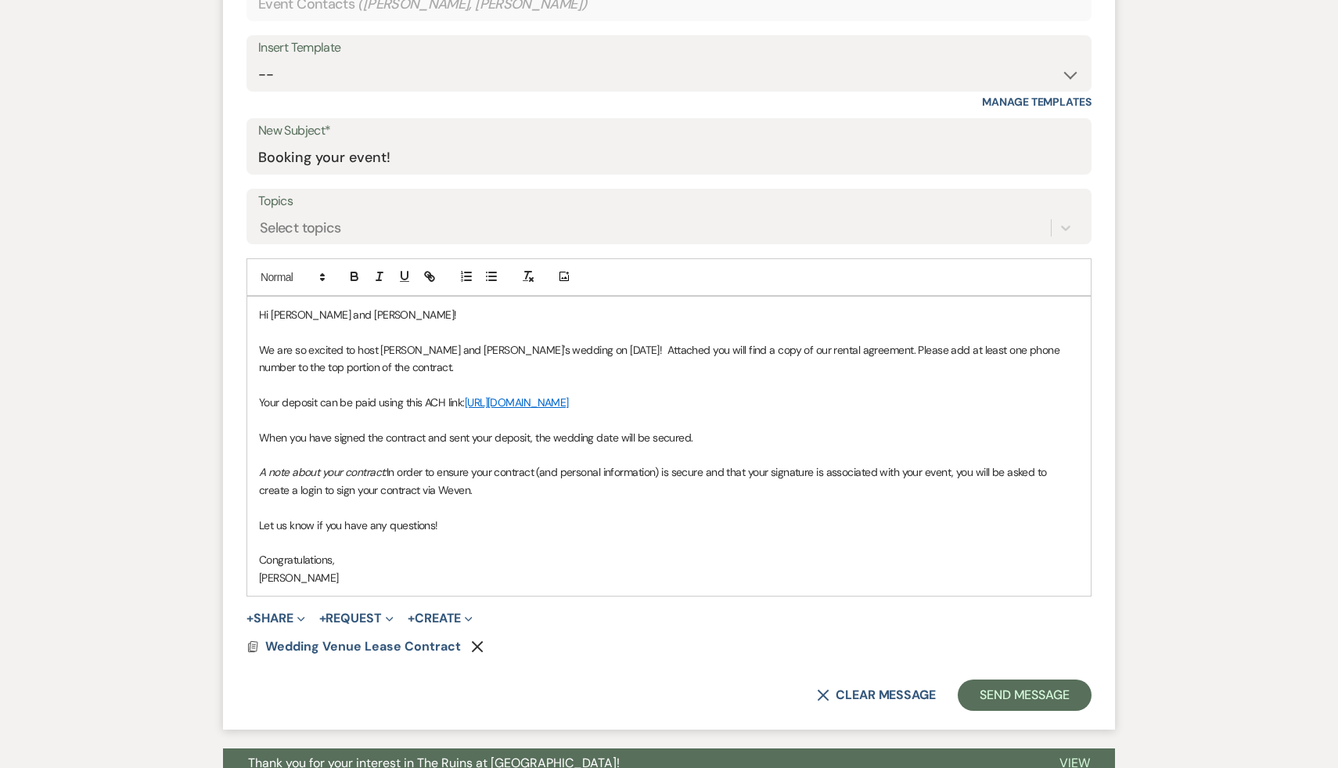
click at [448, 401] on p "Your deposit can be paid using this ACH link: [URL][DOMAIN_NAME]" at bounding box center [669, 402] width 820 height 17
click at [988, 699] on button "Send Message" at bounding box center [1025, 694] width 134 height 31
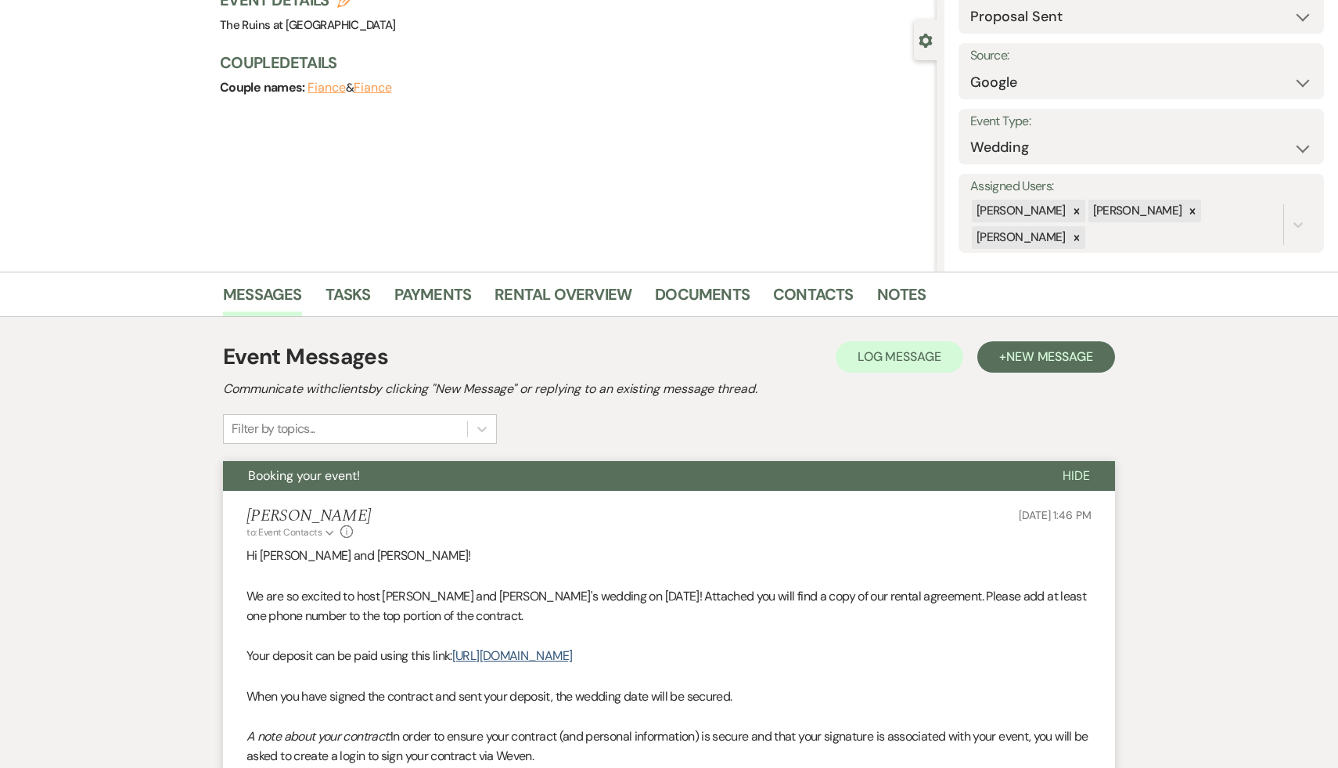
scroll to position [0, 0]
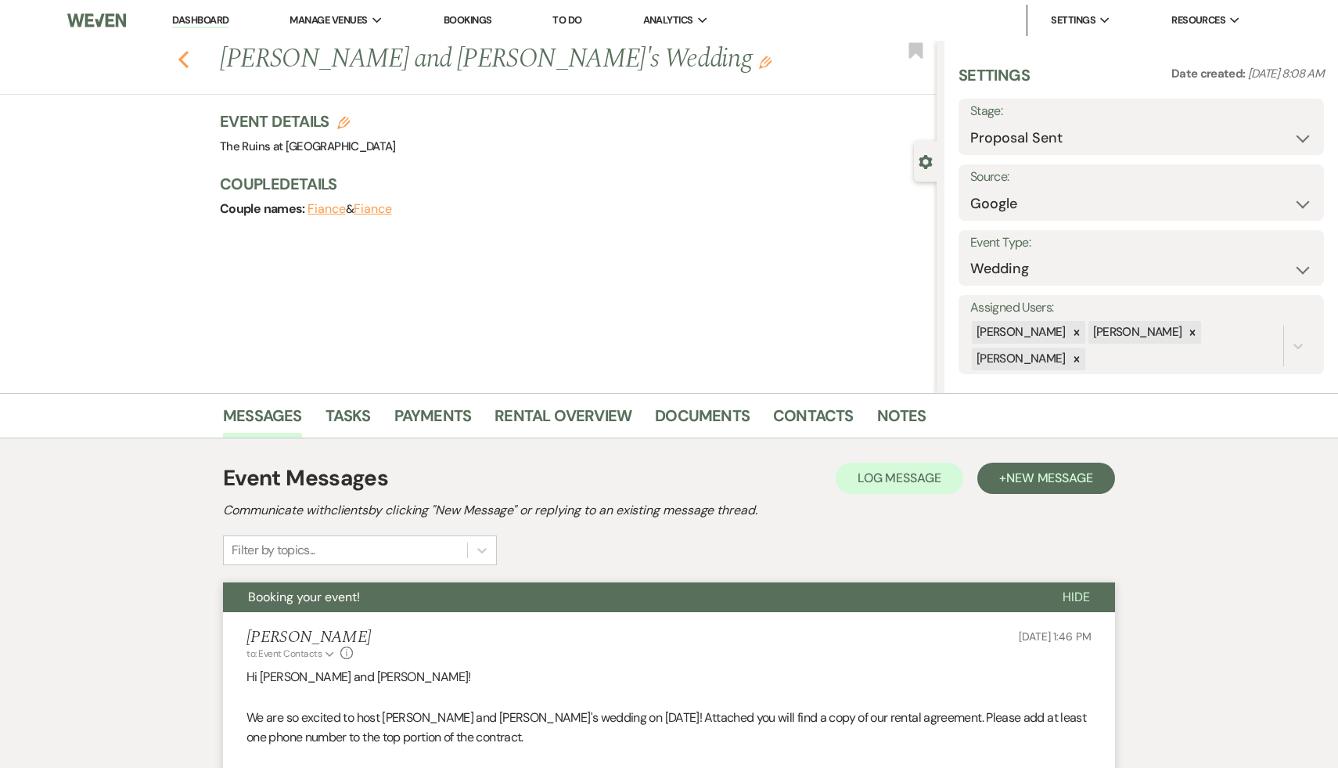
click at [184, 61] on icon "Previous" at bounding box center [184, 59] width 12 height 19
select select "6"
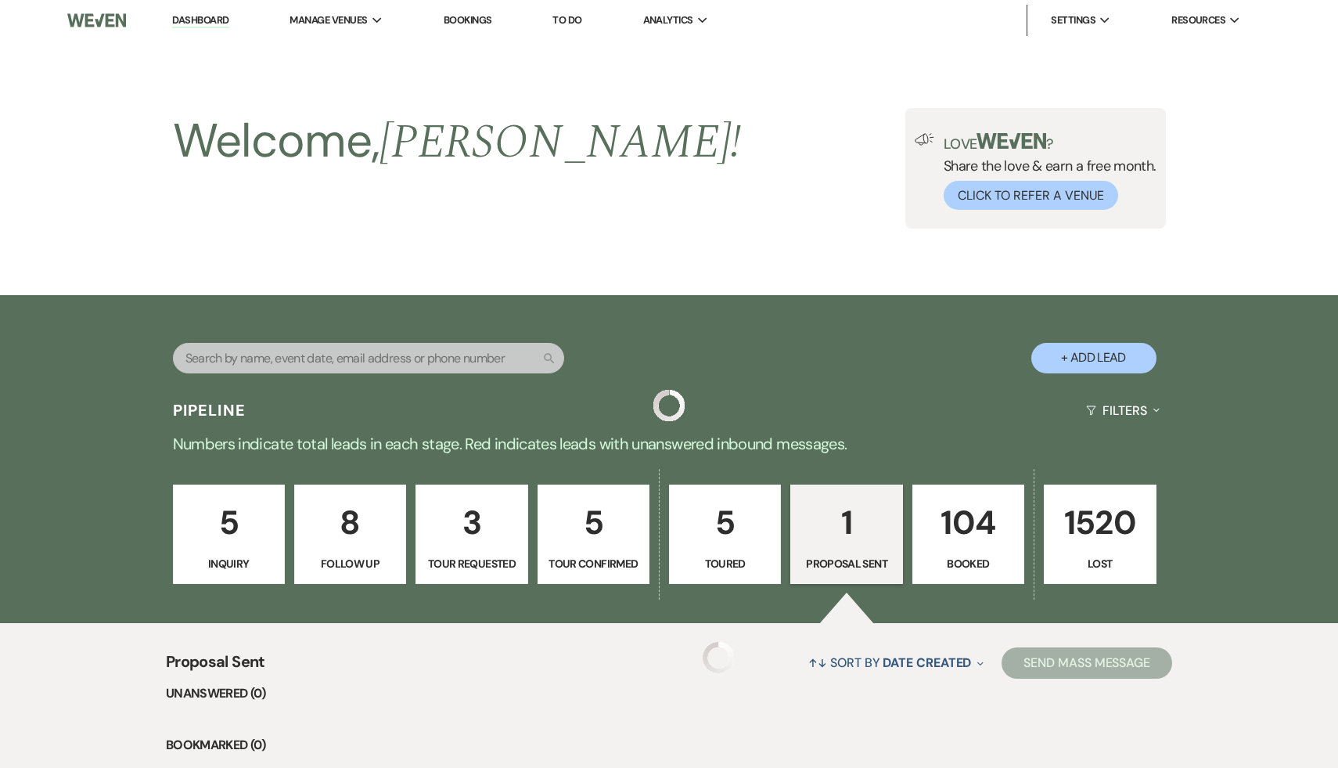
scroll to position [252, 0]
